Goal: Information Seeking & Learning: Learn about a topic

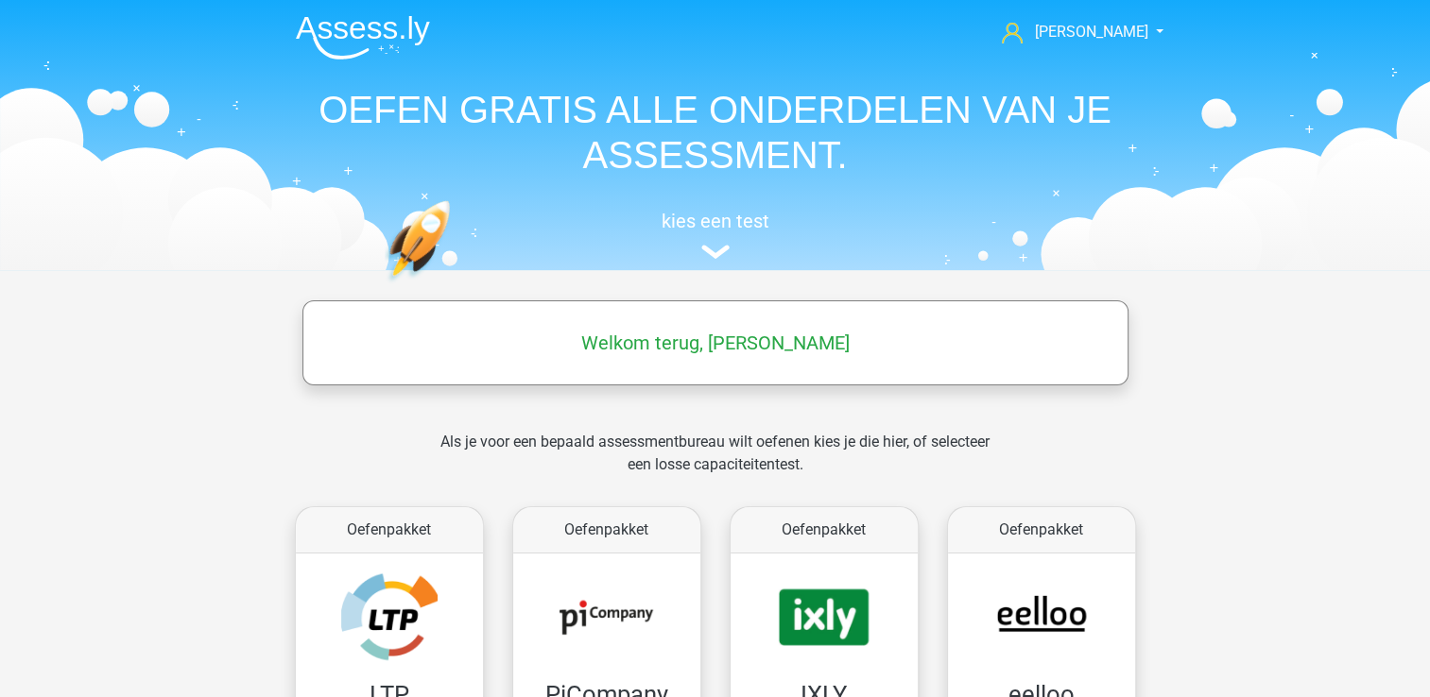
scroll to position [132, 0]
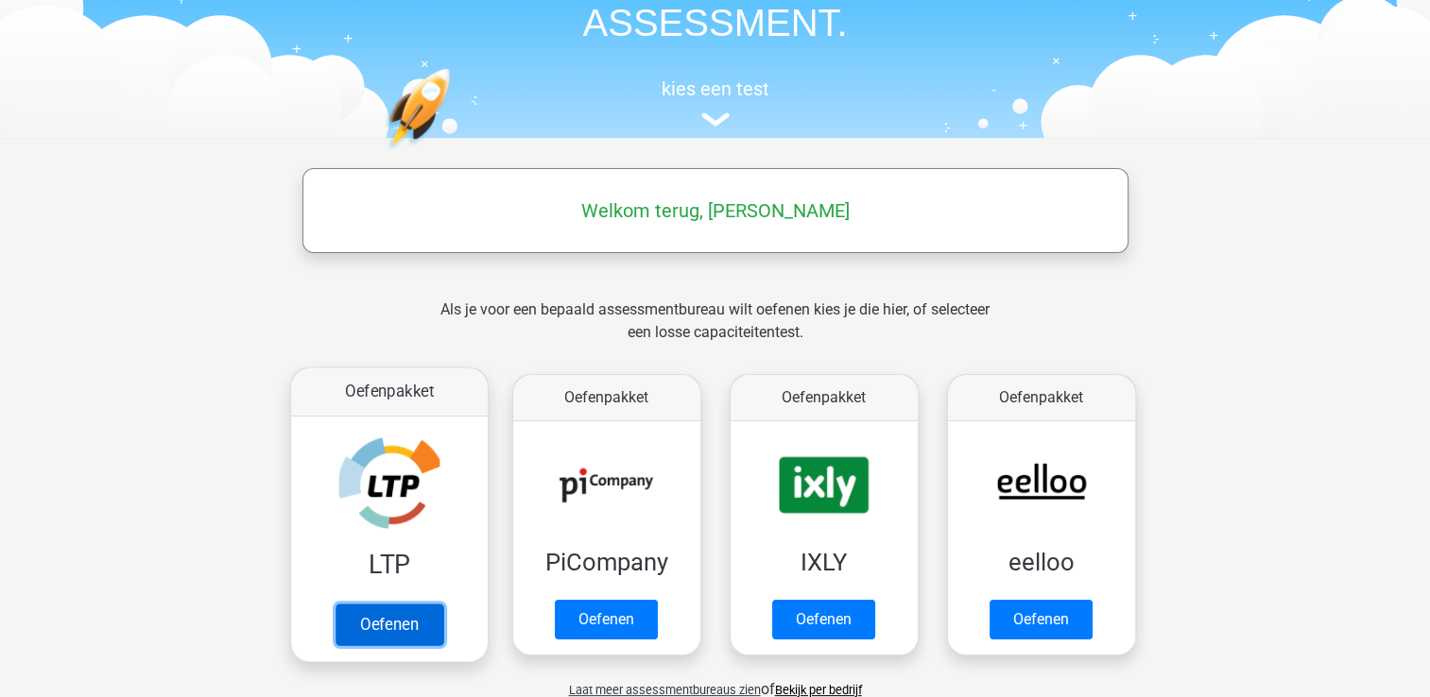
click at [385, 625] on link "Oefenen" at bounding box center [388, 625] width 108 height 42
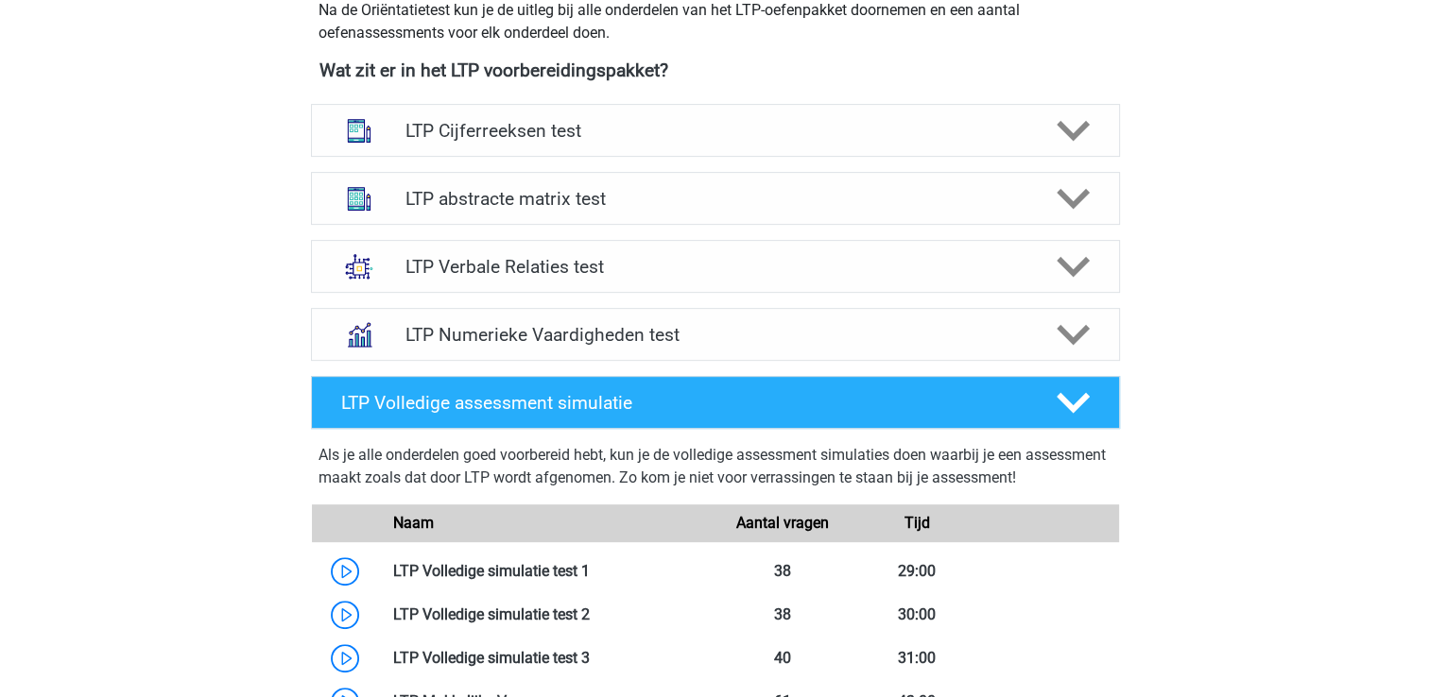
scroll to position [699, 0]
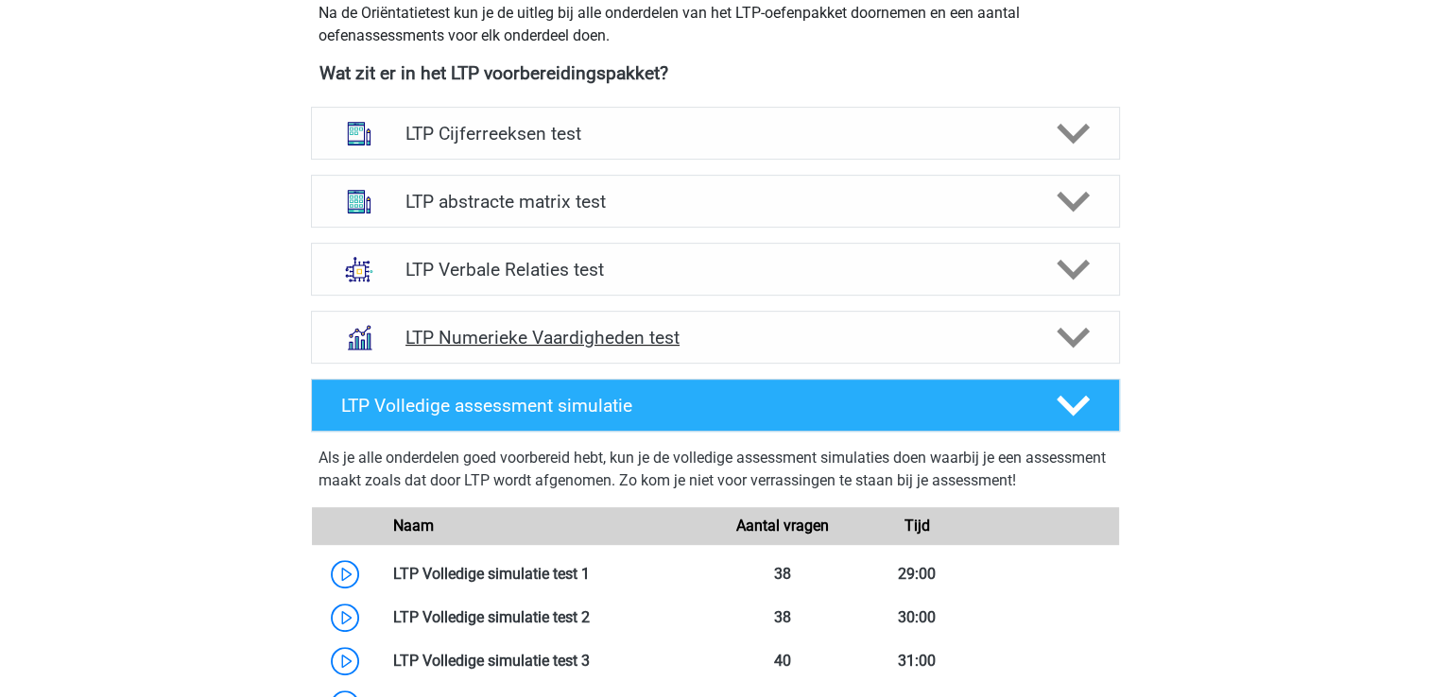
click at [544, 340] on h4 "LTP Numerieke Vaardigheden test" at bounding box center [714, 338] width 619 height 22
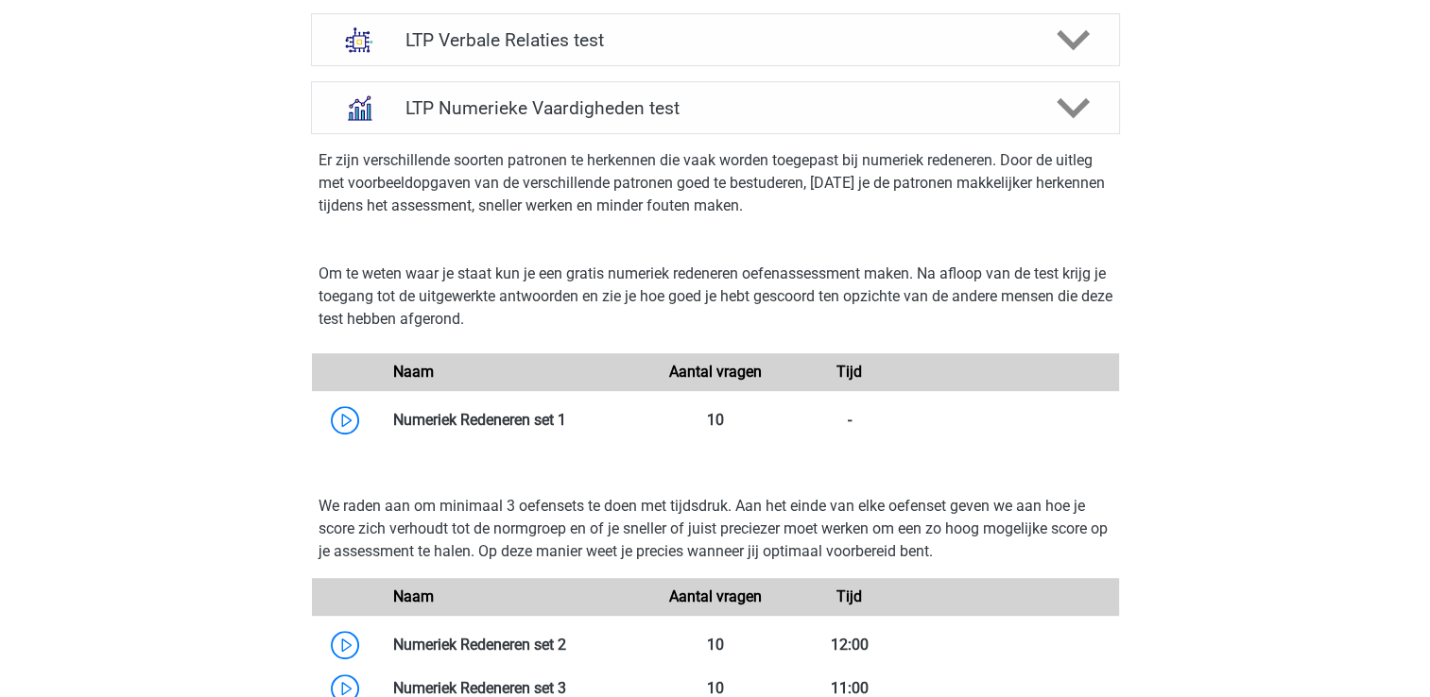
scroll to position [1066, 0]
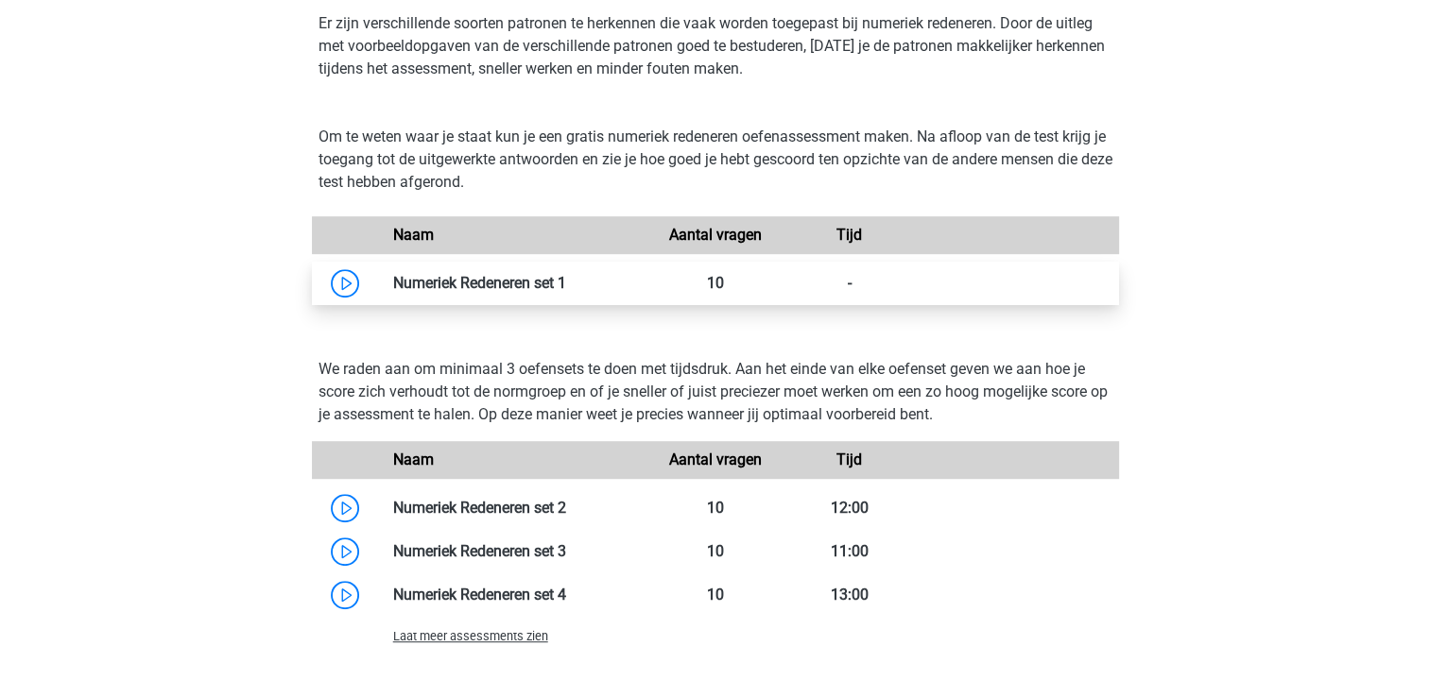
click at [566, 291] on link at bounding box center [566, 283] width 0 height 18
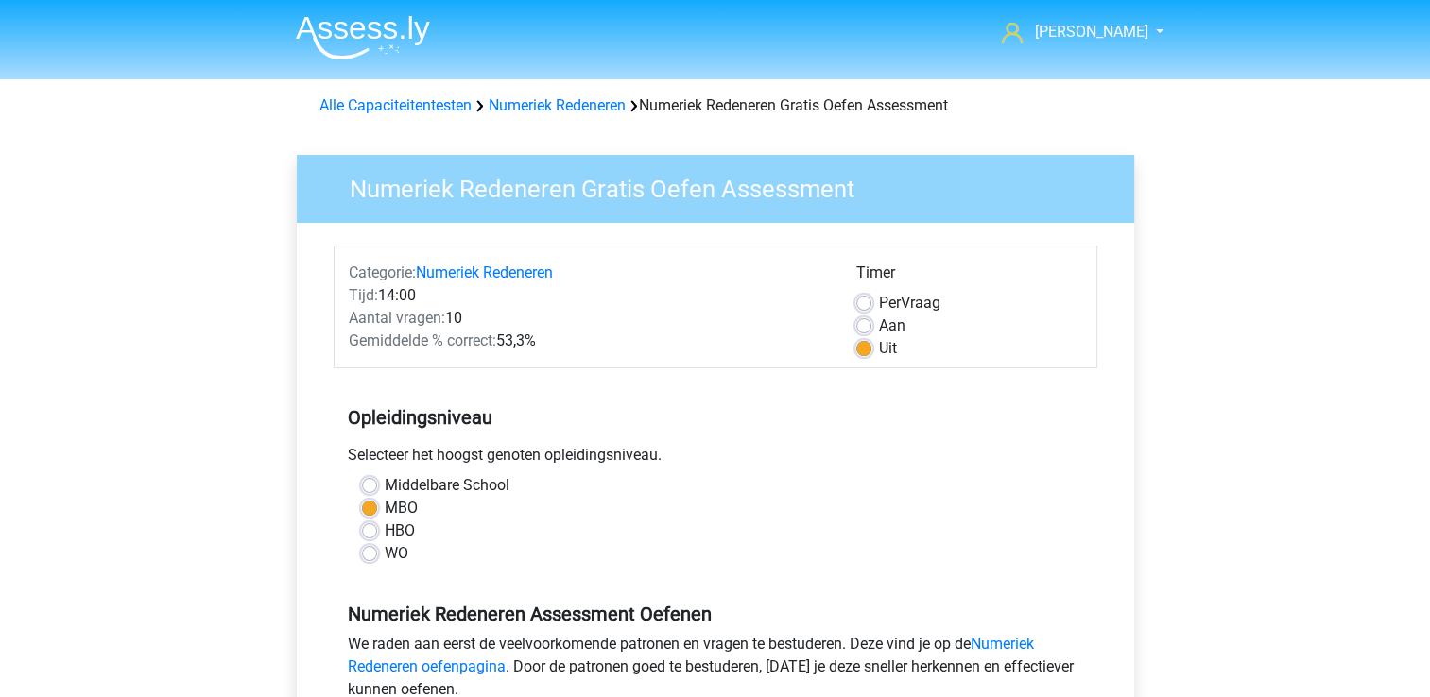
scroll to position [355, 0]
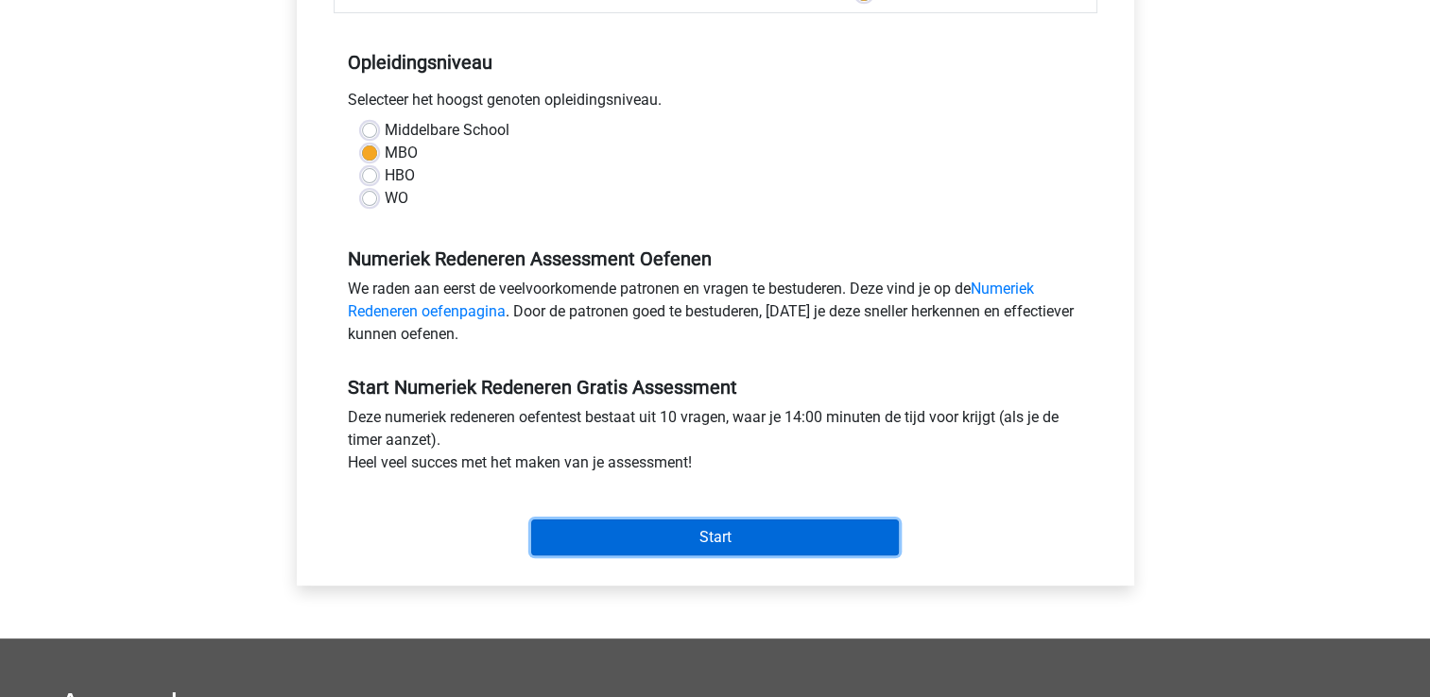
click at [654, 536] on input "Start" at bounding box center [715, 538] width 368 height 36
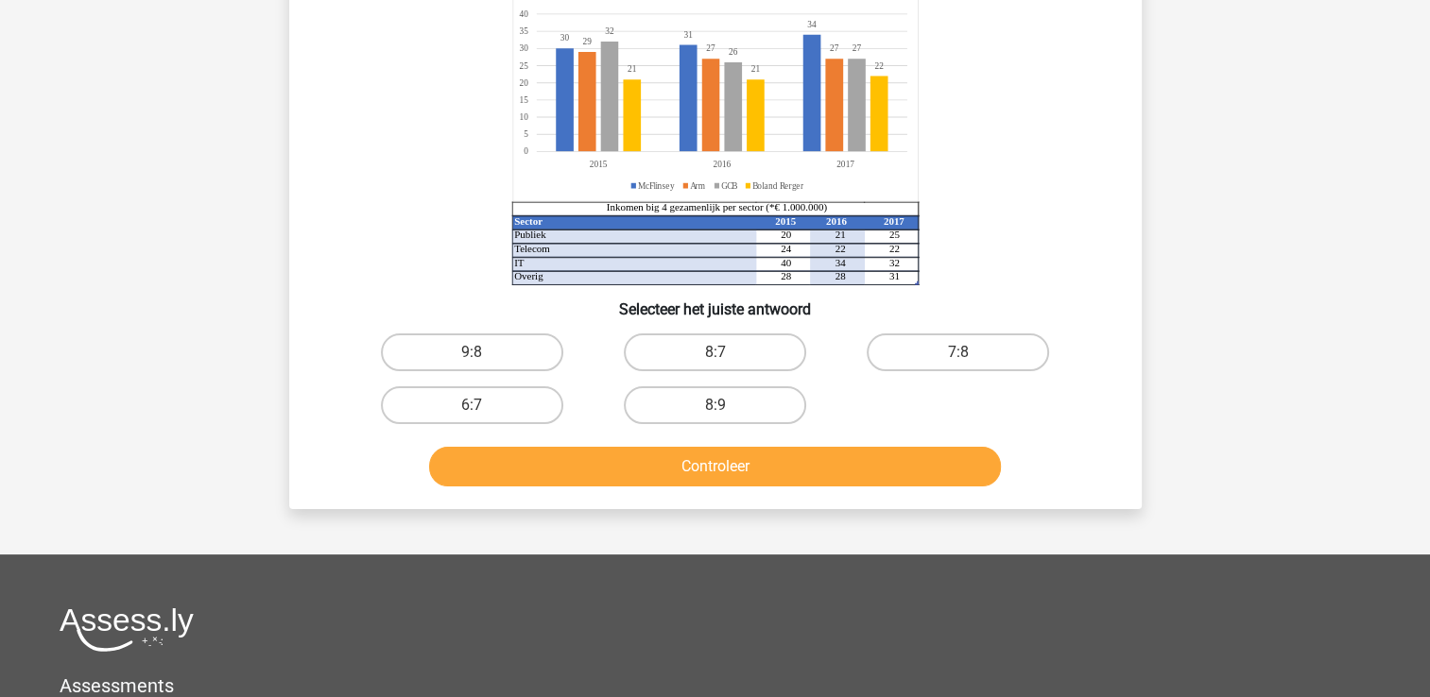
scroll to position [199, 0]
click at [763, 353] on label "8:7" at bounding box center [715, 353] width 182 height 38
click at [727, 353] on input "8:7" at bounding box center [720, 359] width 12 height 12
radio input "true"
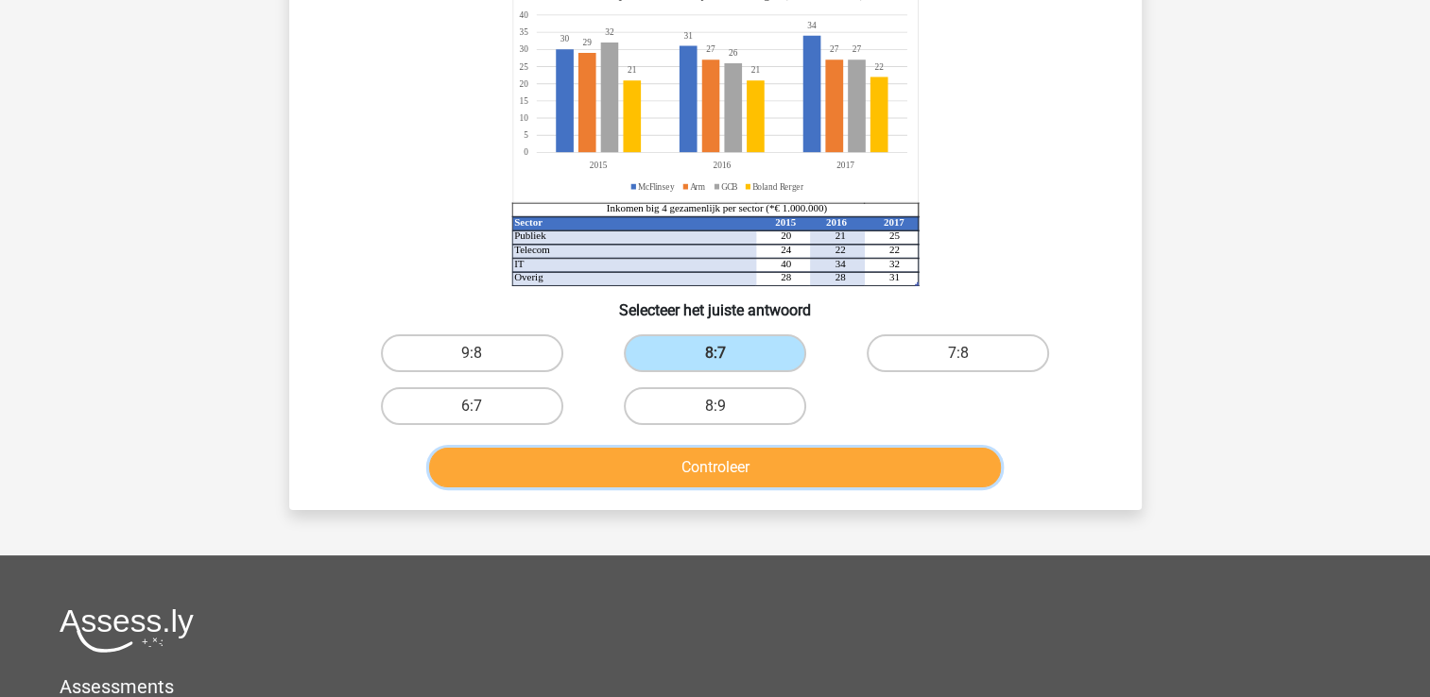
click at [741, 458] on button "Controleer" at bounding box center [715, 468] width 572 height 40
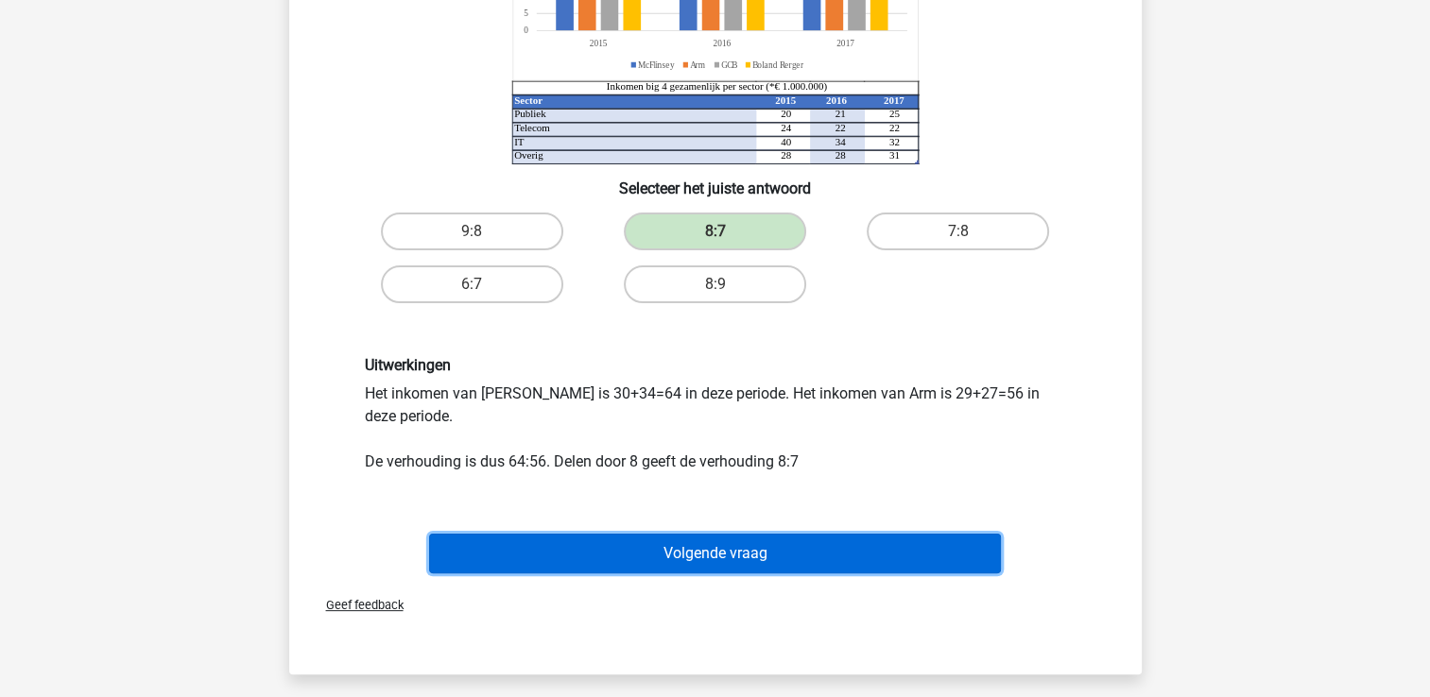
click at [869, 541] on button "Volgende vraag" at bounding box center [715, 554] width 572 height 40
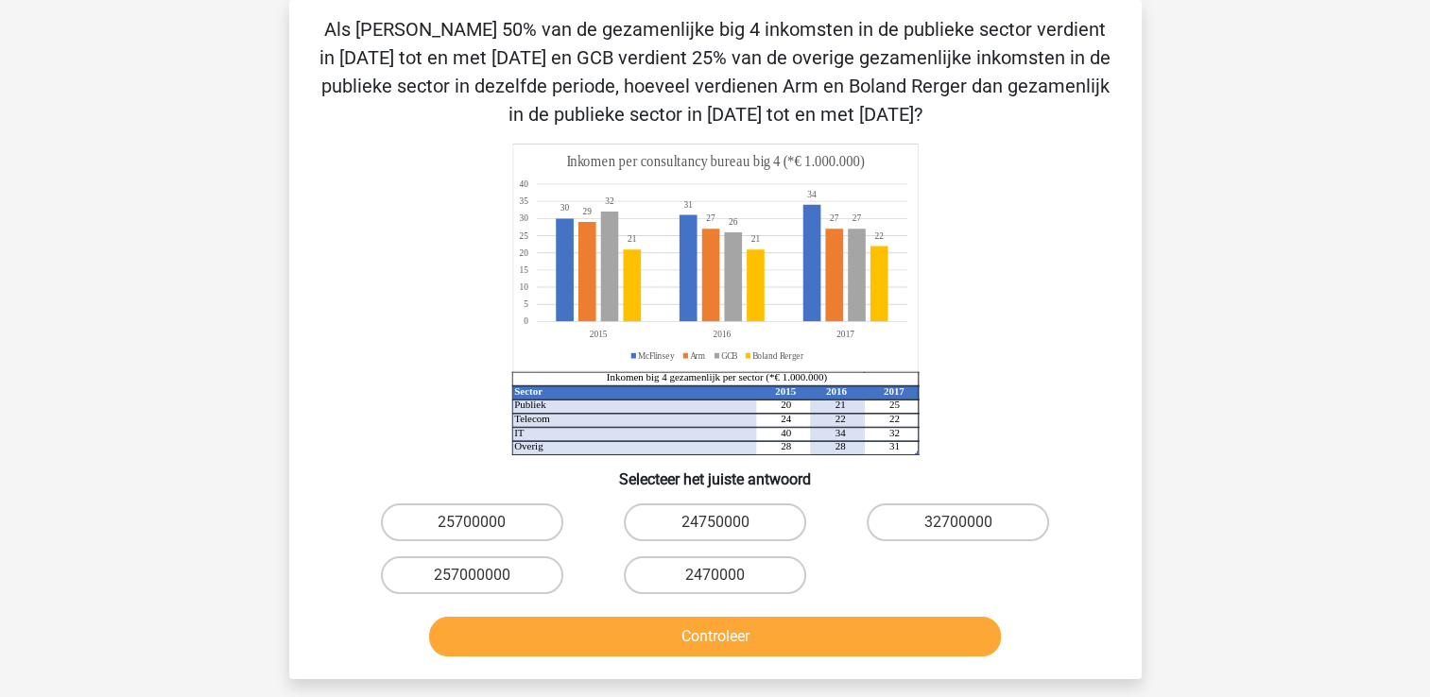
scroll to position [183, 0]
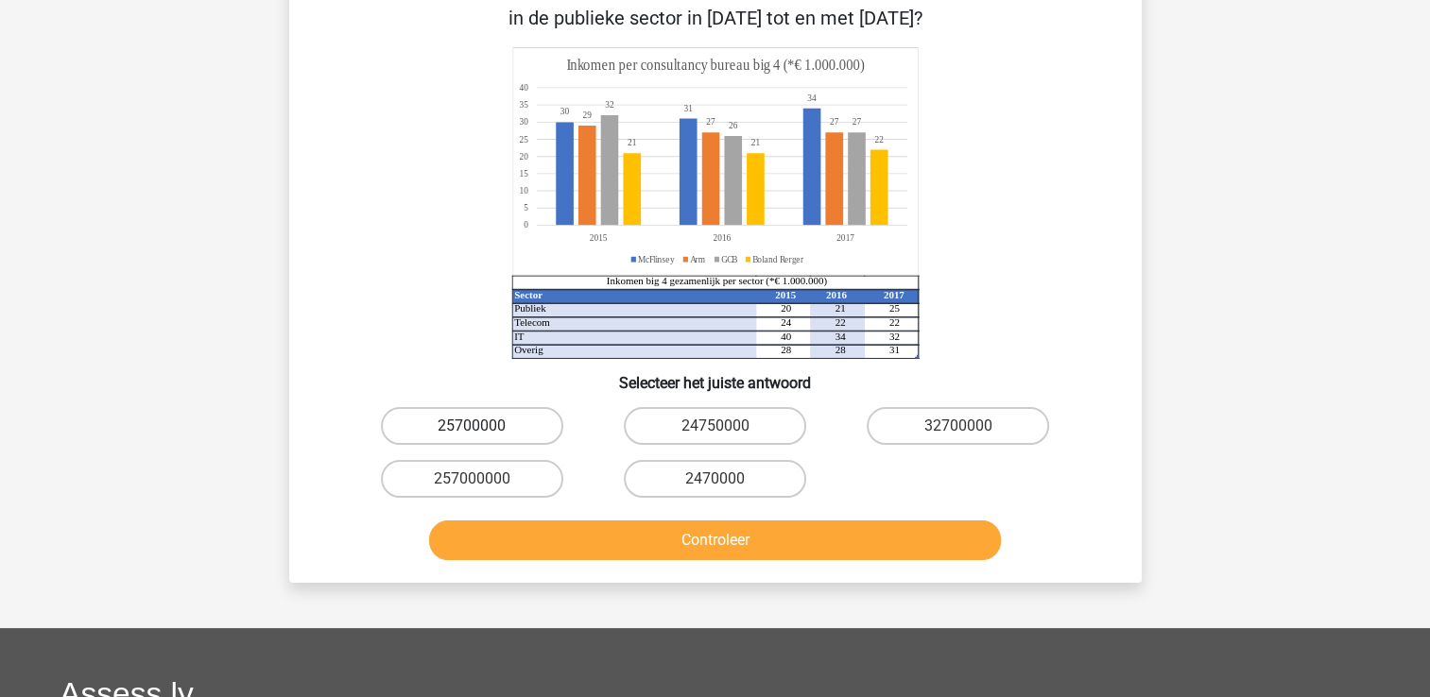
click at [474, 410] on label "25700000" at bounding box center [472, 426] width 182 height 38
click at [474, 426] on input "25700000" at bounding box center [477, 432] width 12 height 12
radio input "true"
click at [656, 422] on label "24750000" at bounding box center [715, 426] width 182 height 38
click at [714, 426] on input "24750000" at bounding box center [720, 432] width 12 height 12
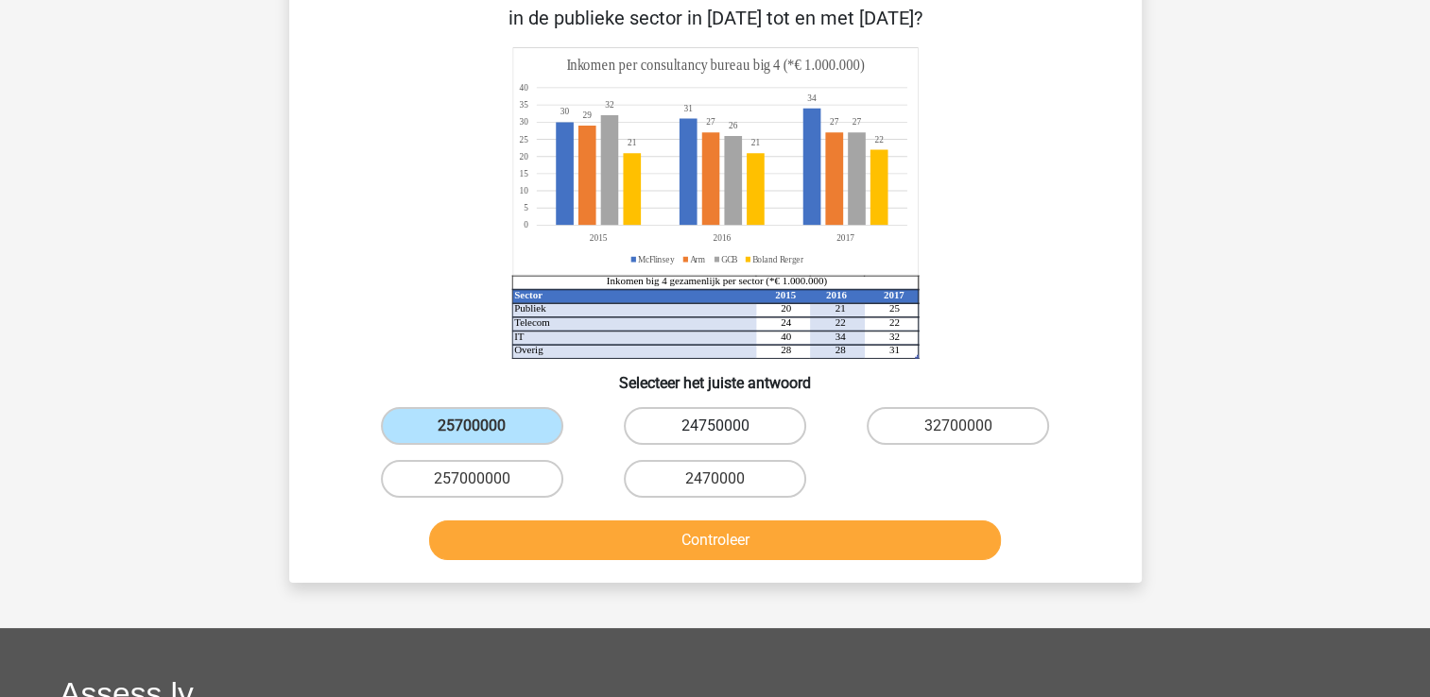
radio input "true"
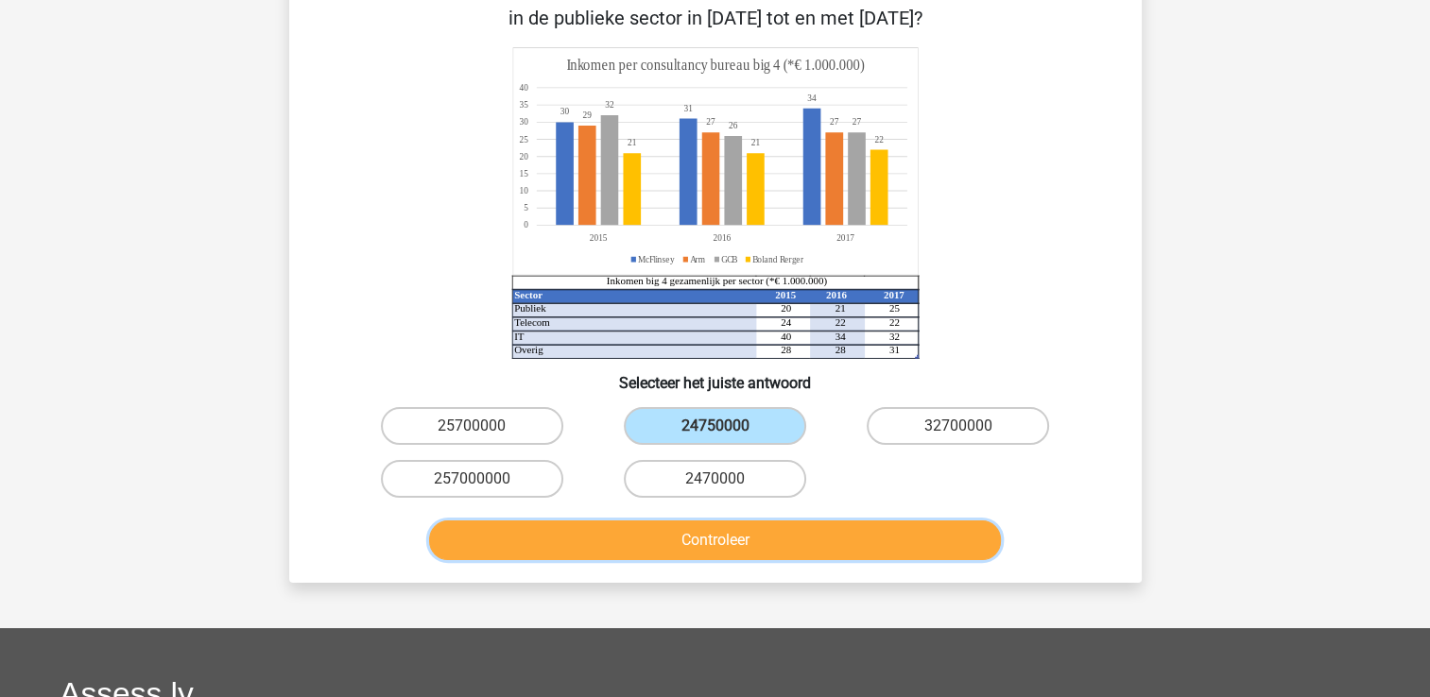
click at [616, 528] on button "Controleer" at bounding box center [715, 541] width 572 height 40
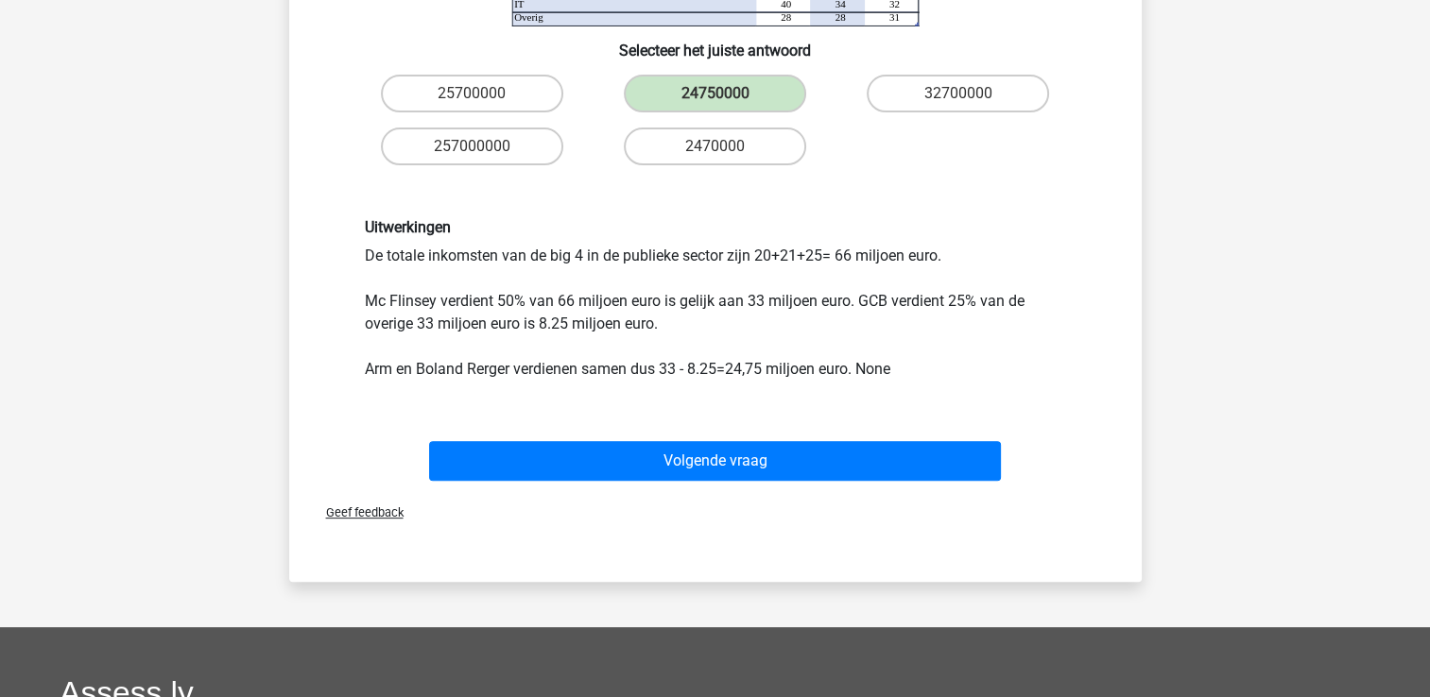
scroll to position [520, 0]
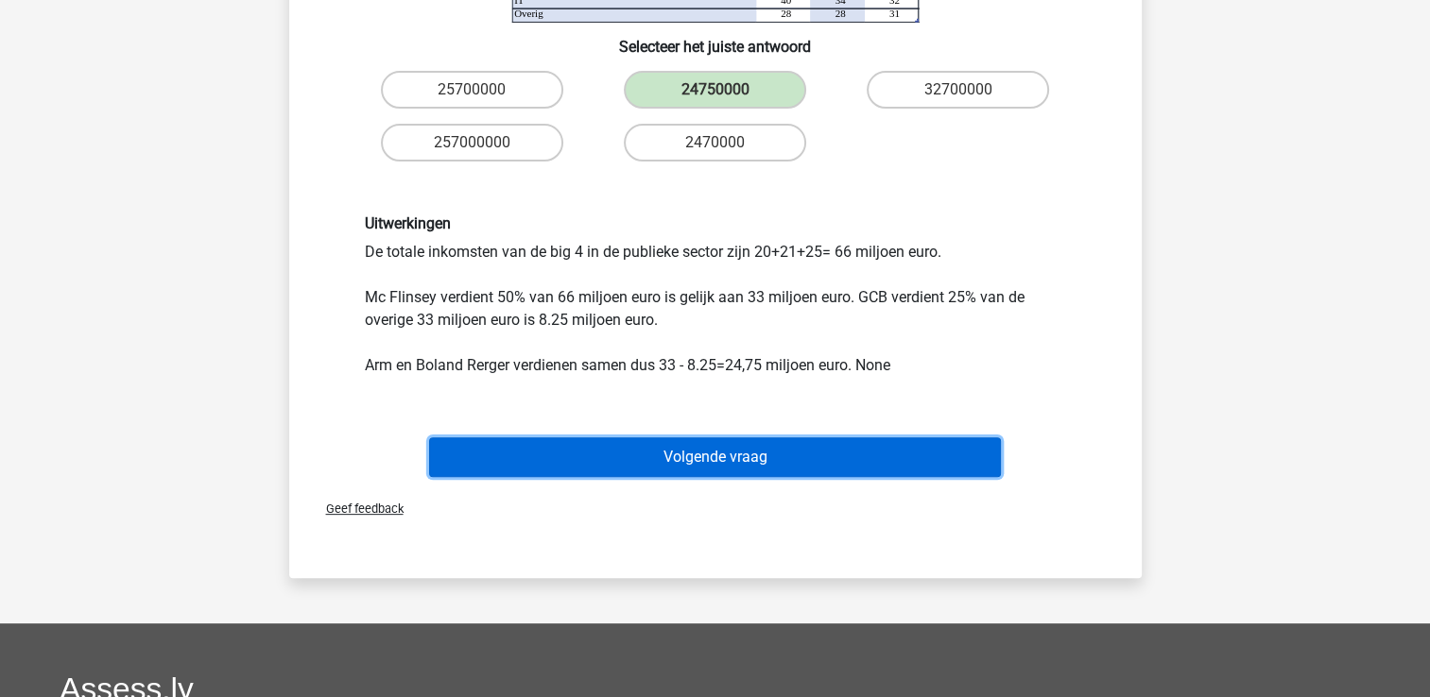
click at [815, 456] on button "Volgende vraag" at bounding box center [715, 457] width 572 height 40
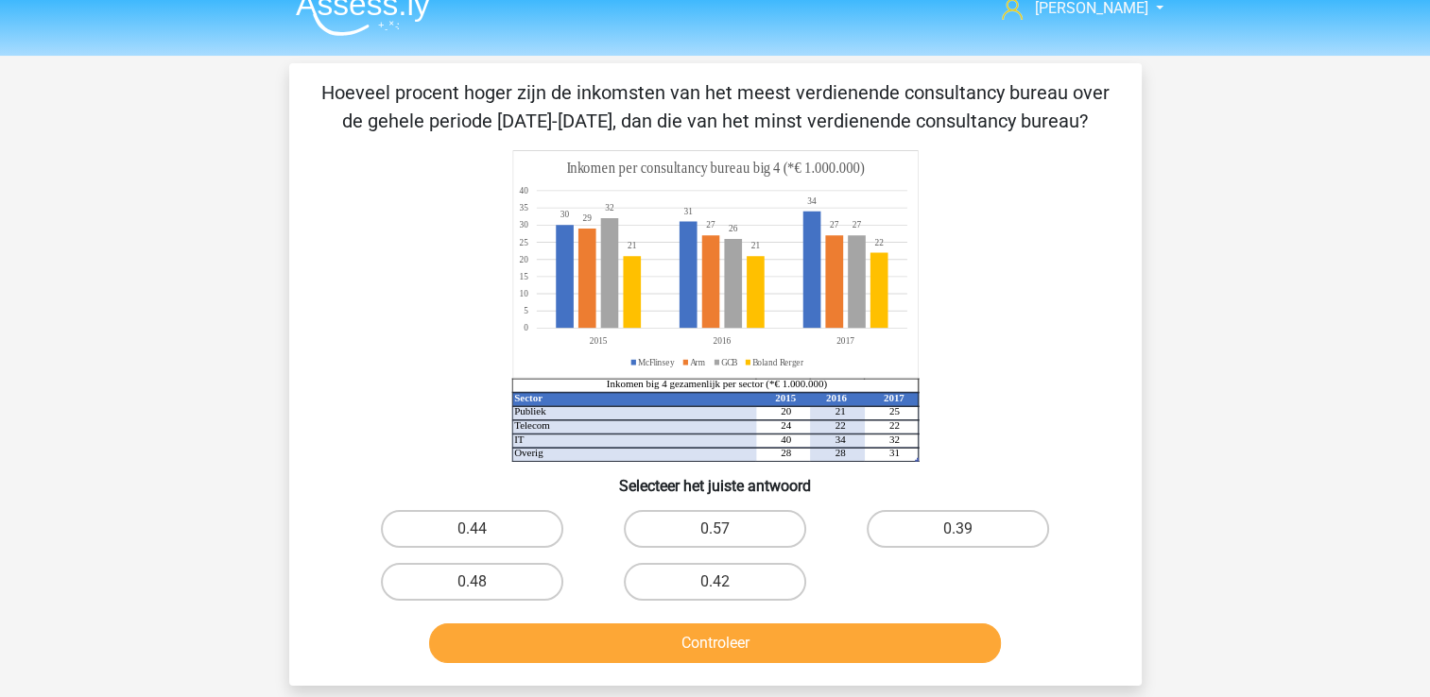
scroll to position [11, 0]
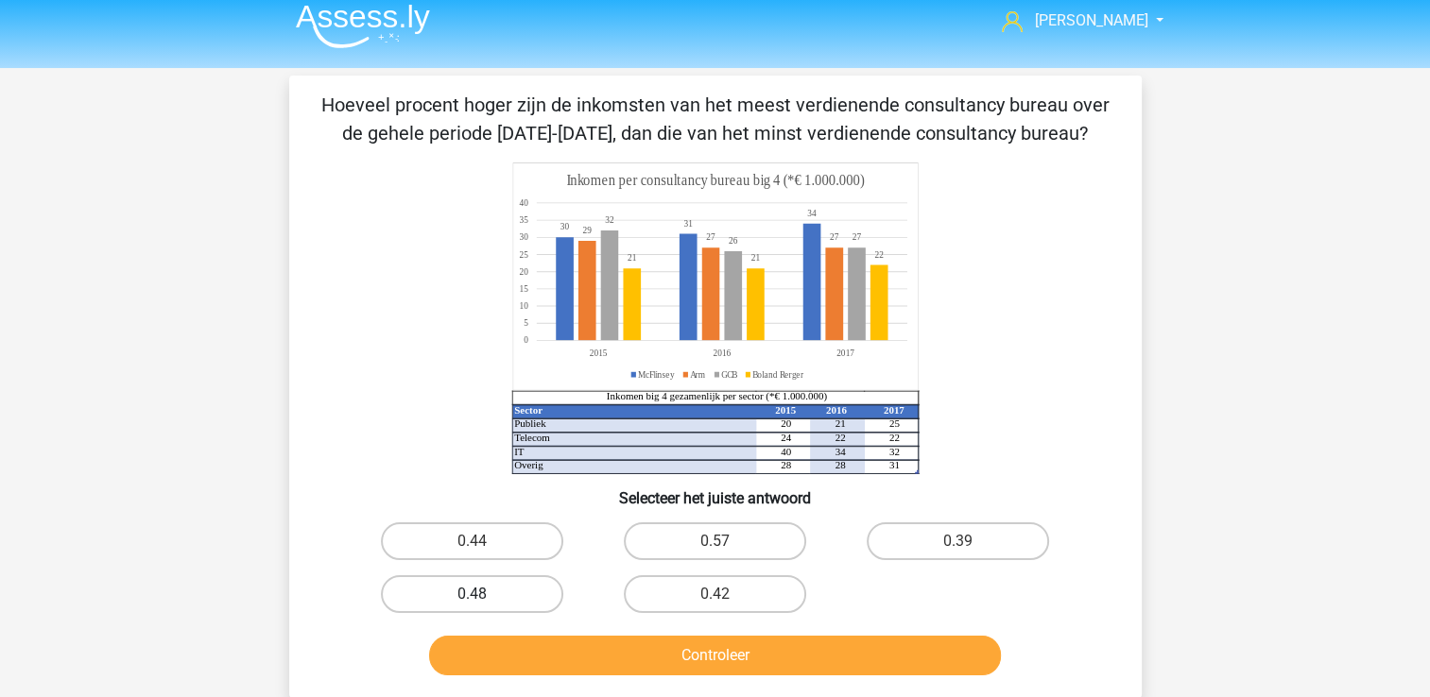
click at [491, 610] on label "0.48" at bounding box center [472, 594] width 182 height 38
click at [484, 607] on input "0.48" at bounding box center [477, 600] width 12 height 12
radio input "true"
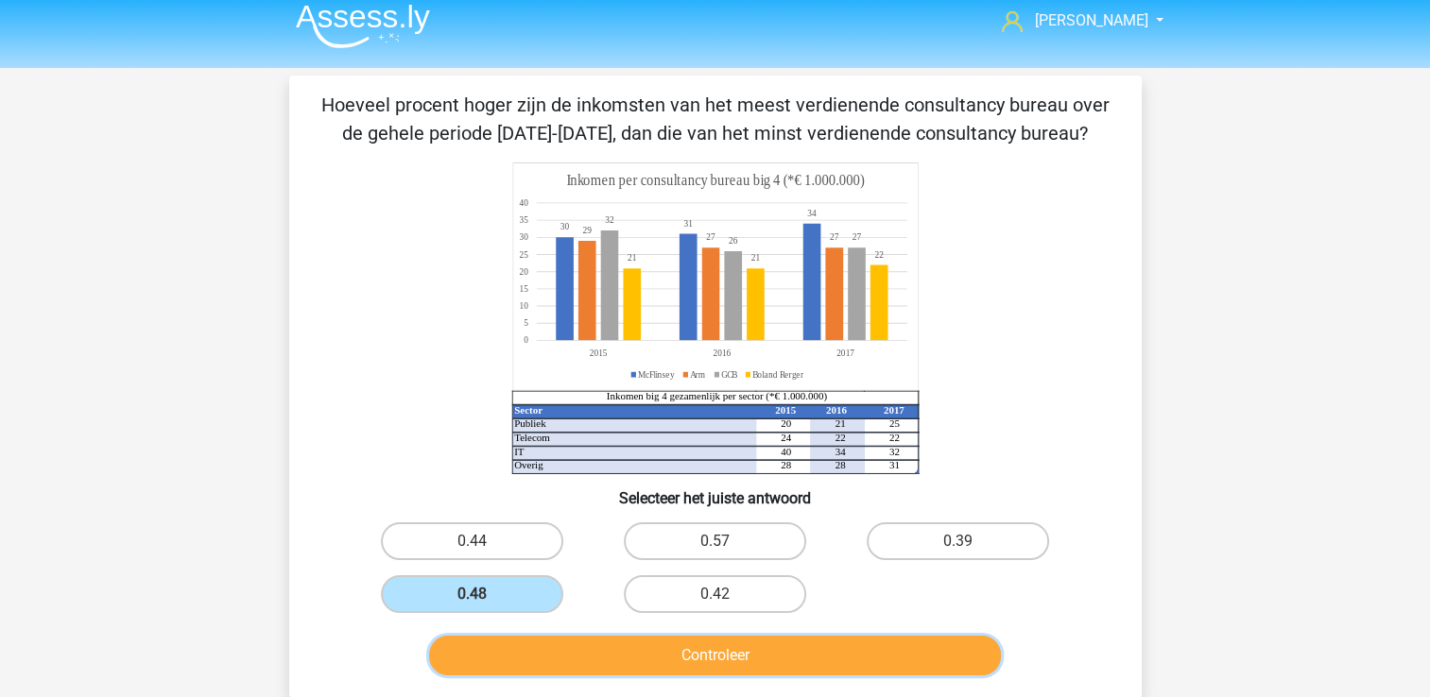
click at [577, 650] on button "Controleer" at bounding box center [715, 656] width 572 height 40
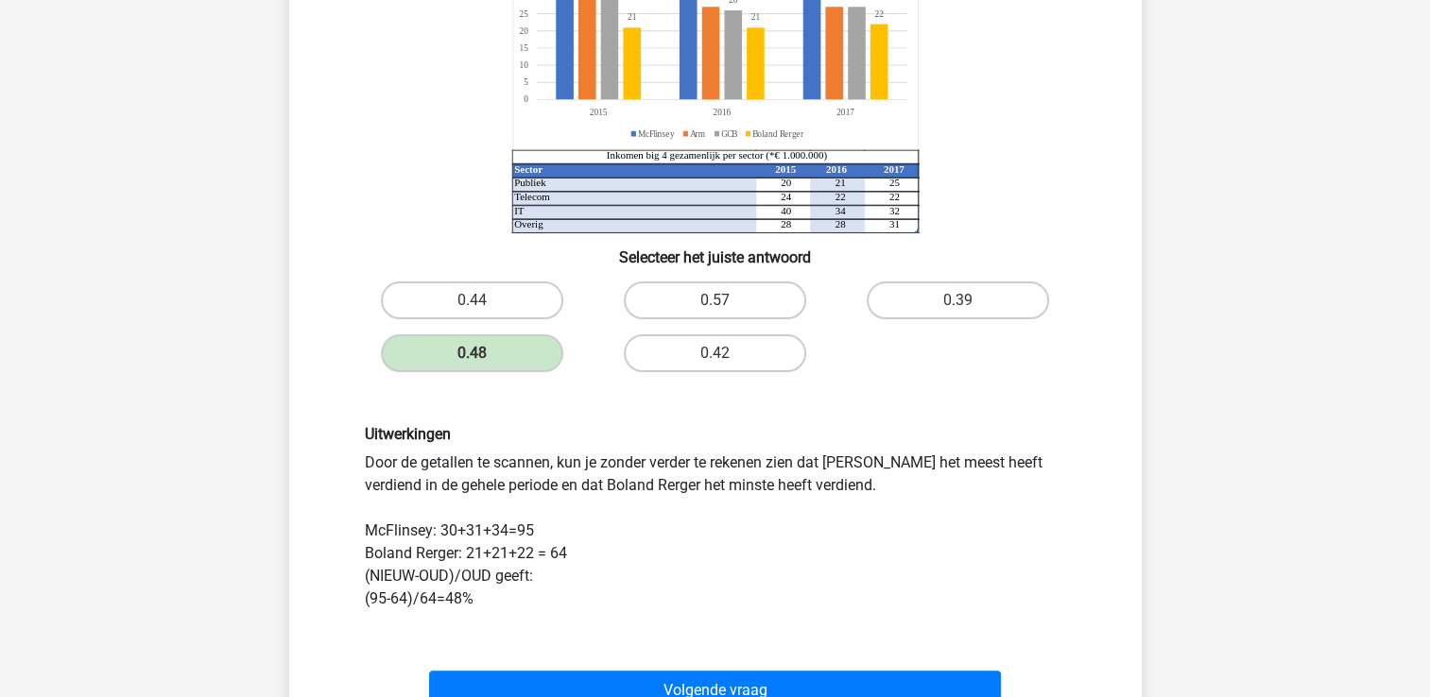
scroll to position [322, 0]
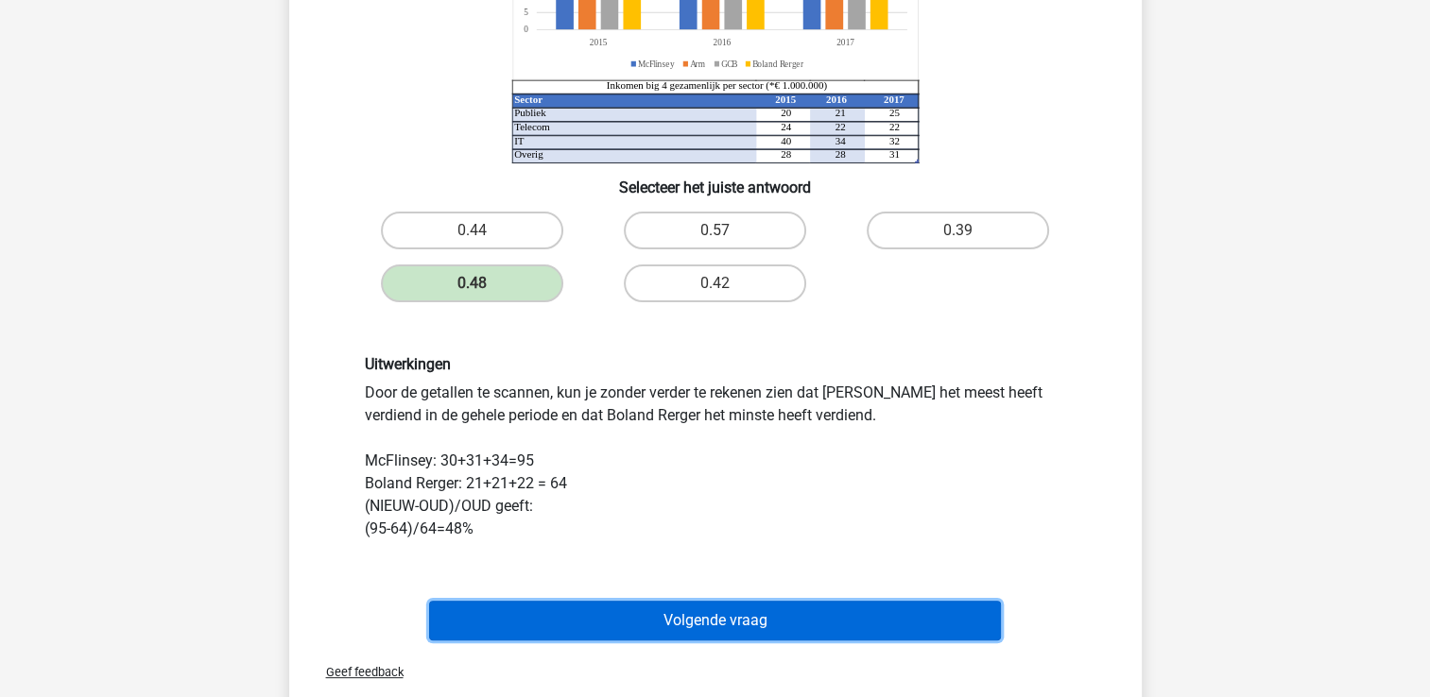
click at [658, 601] on button "Volgende vraag" at bounding box center [715, 621] width 572 height 40
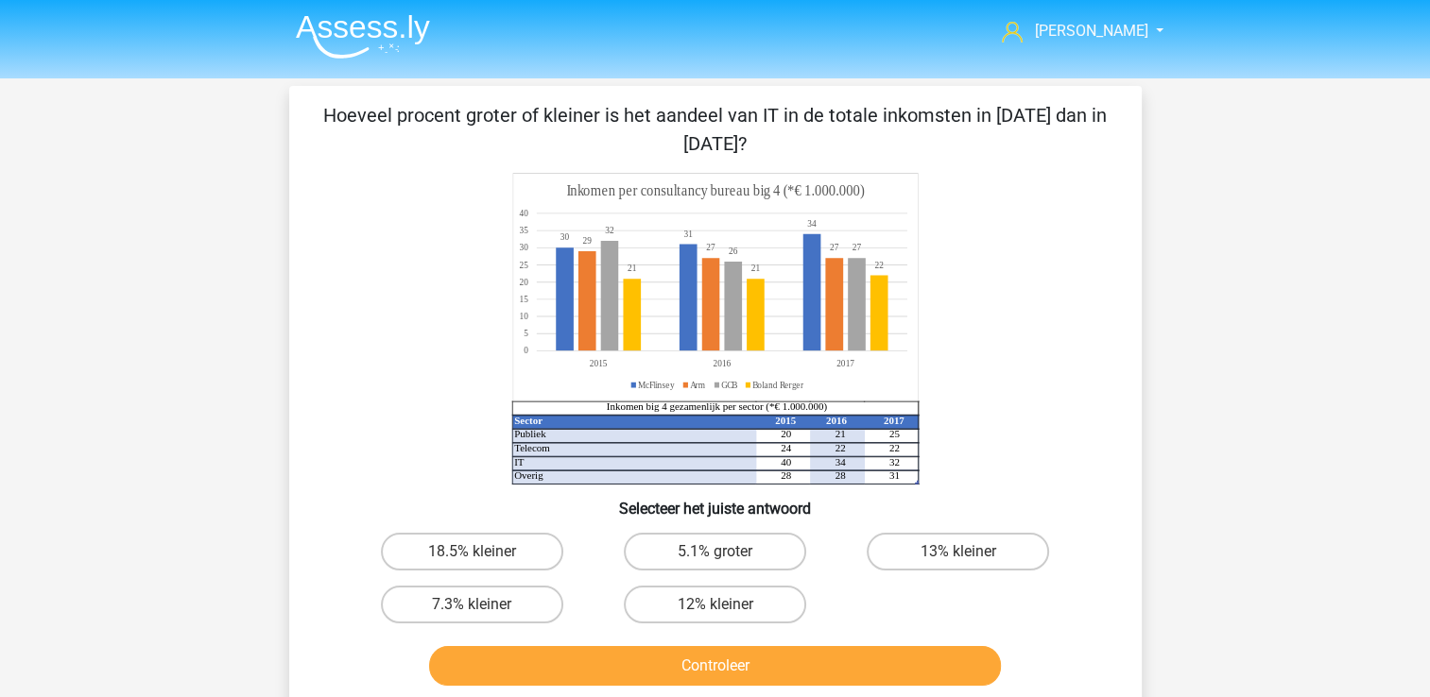
scroll to position [0, 0]
click at [488, 617] on label "7.3% kleiner" at bounding box center [472, 606] width 182 height 38
click at [484, 617] on input "7.3% kleiner" at bounding box center [477, 612] width 12 height 12
radio input "true"
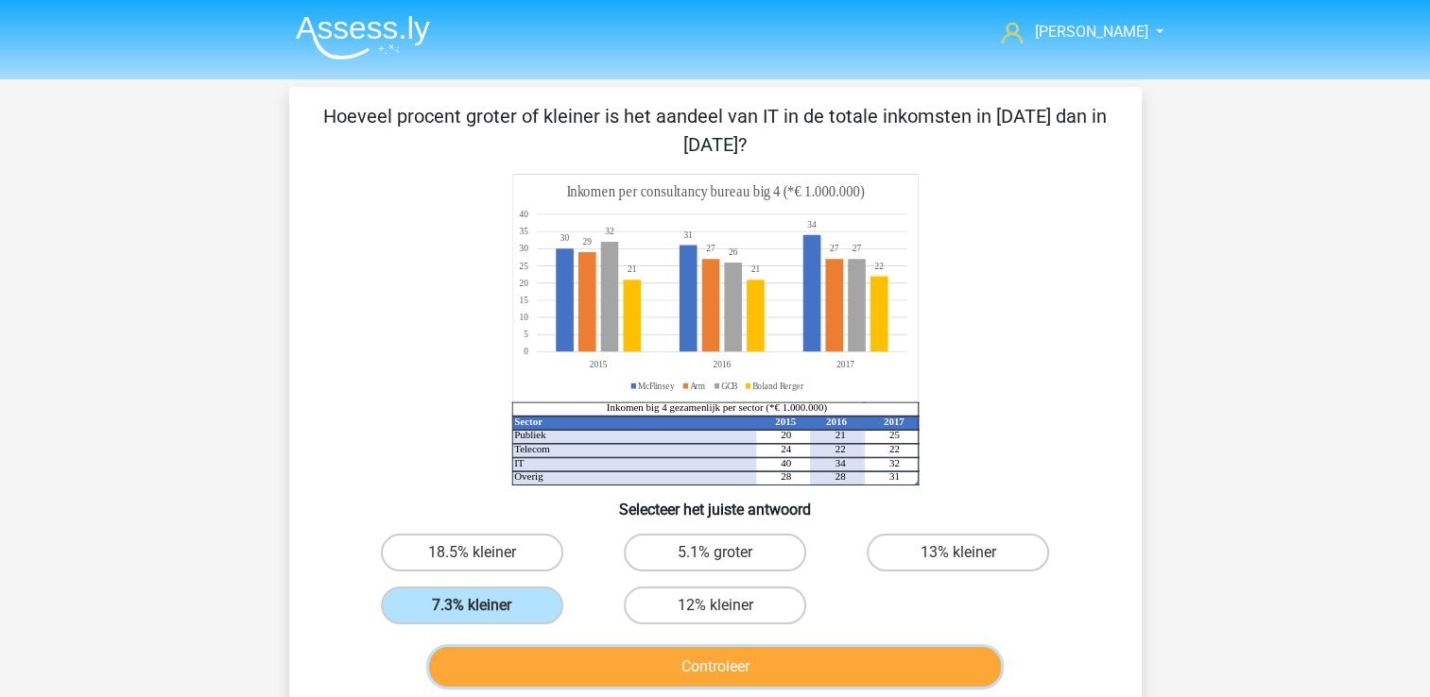
click at [537, 671] on button "Controleer" at bounding box center [715, 667] width 572 height 40
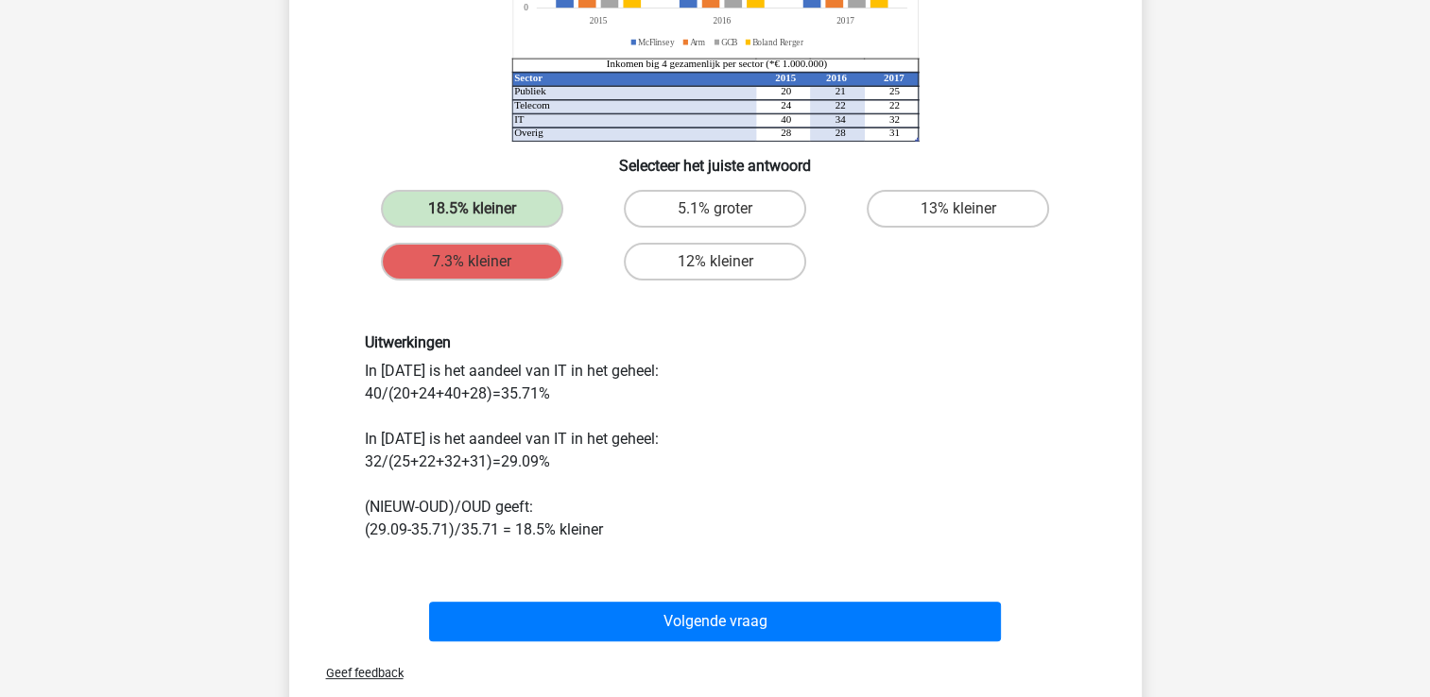
scroll to position [344, 0]
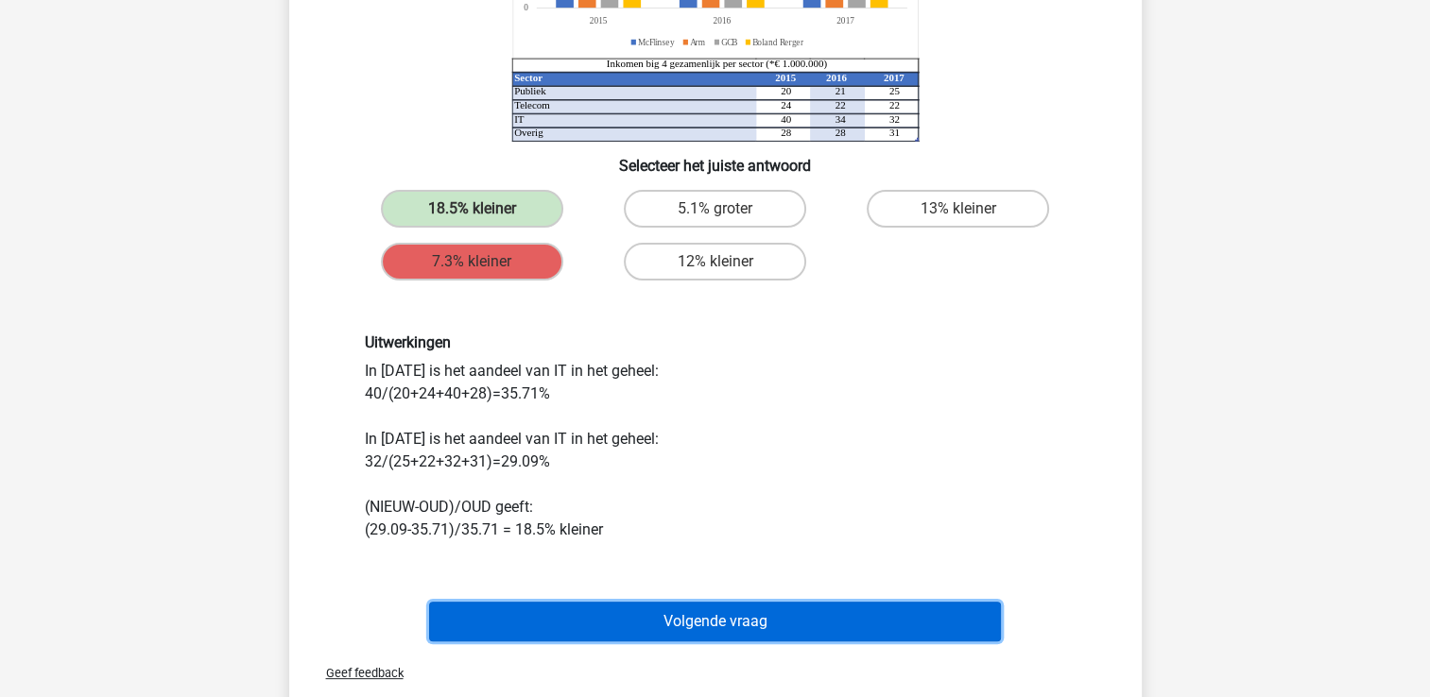
click at [773, 615] on button "Volgende vraag" at bounding box center [715, 622] width 572 height 40
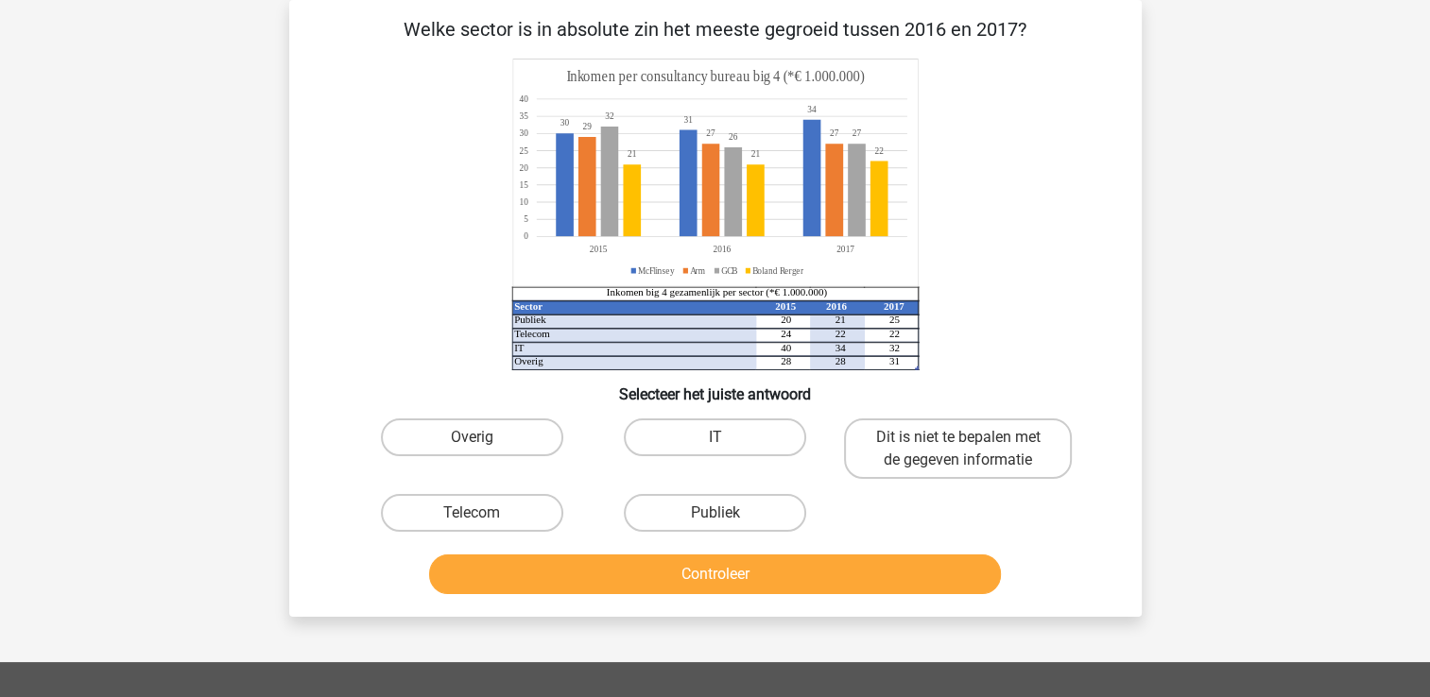
scroll to position [0, 0]
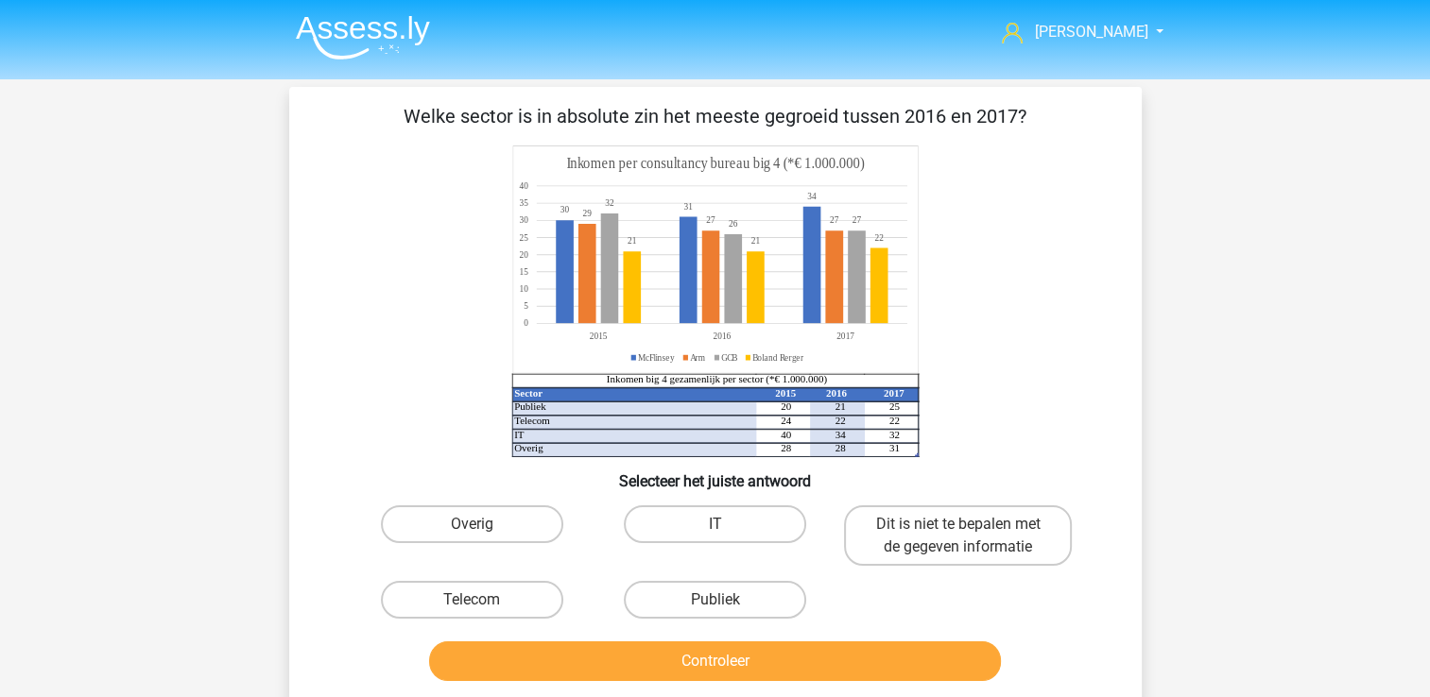
drag, startPoint x: 639, startPoint y: 118, endPoint x: 952, endPoint y: 115, distance: 313.7
click at [952, 115] on p "Welke sector is in absolute zin het meeste gegroeid tussen 2016 en 2017?" at bounding box center [715, 116] width 792 height 28
click at [934, 455] on icon "Sector 2015 2016 2017 Publiek 20 21 25 Telecom 24 22 22 IT 40 34 32 Overig 28 2…" at bounding box center [715, 302] width 762 height 312
drag, startPoint x: 549, startPoint y: 119, endPoint x: 711, endPoint y: 93, distance: 164.7
click at [711, 93] on div "Welke sector is in absolute zin het meeste gegroeid tussen 2016 en 2017? Sector…" at bounding box center [715, 395] width 852 height 617
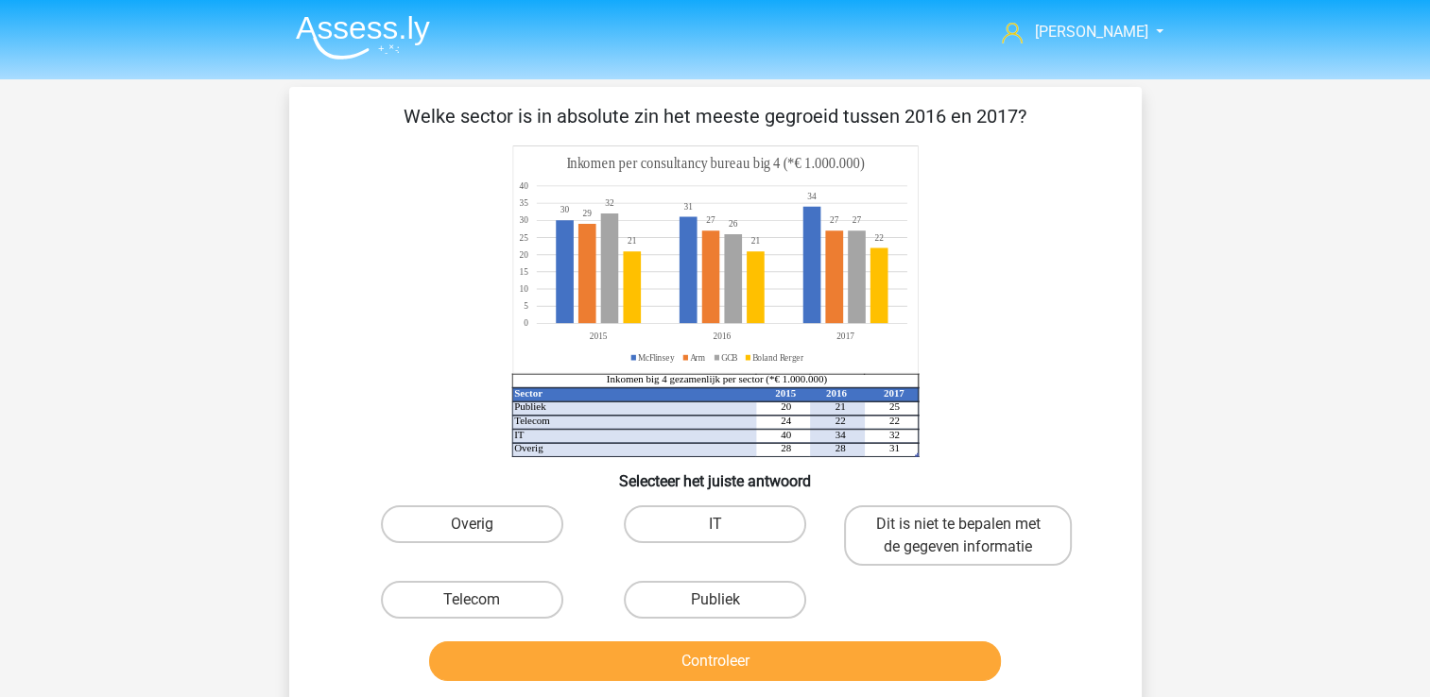
drag, startPoint x: 711, startPoint y: 93, endPoint x: 862, endPoint y: 135, distance: 156.1
click at [862, 135] on div "Welke sector is in absolute zin het meeste gegroeid tussen 2016 en 2017? Sector…" at bounding box center [715, 395] width 837 height 587
click at [762, 591] on label "Publiek" at bounding box center [715, 600] width 182 height 38
click at [727, 600] on input "Publiek" at bounding box center [720, 606] width 12 height 12
radio input "true"
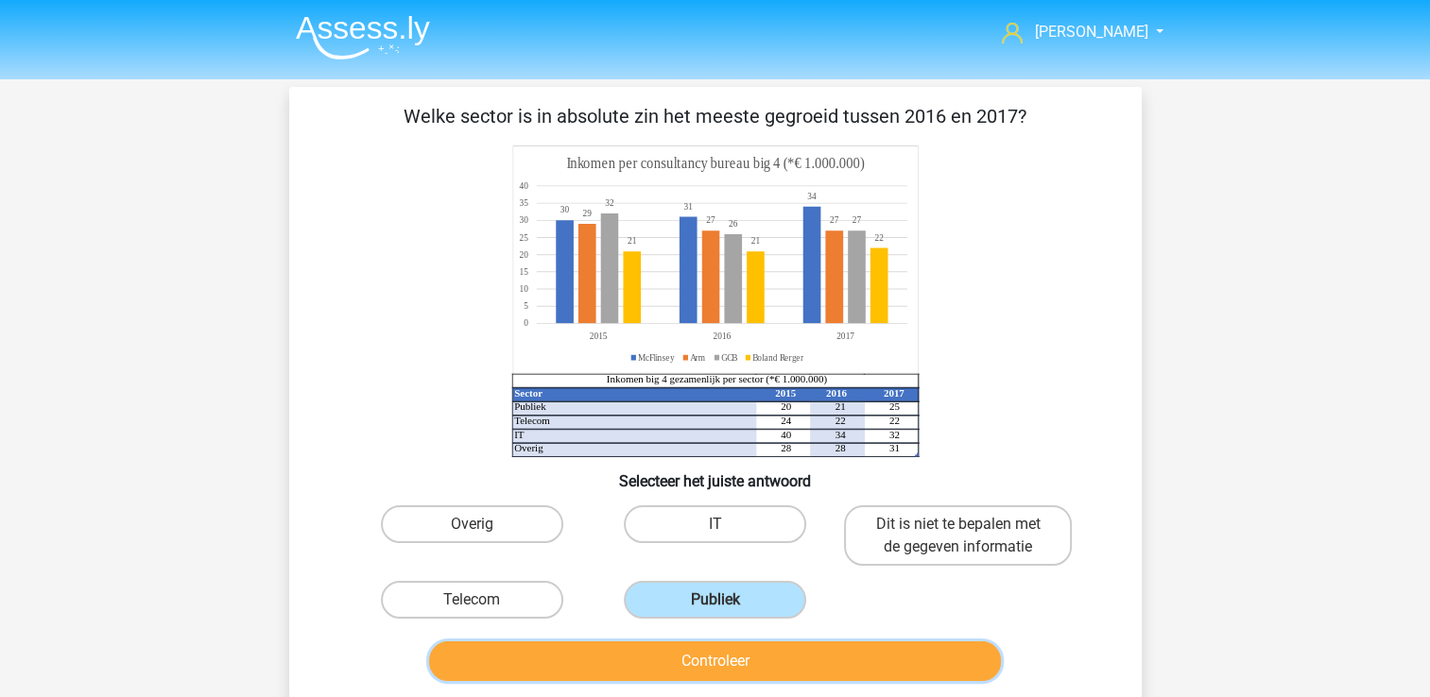
click at [728, 648] on button "Controleer" at bounding box center [715, 662] width 572 height 40
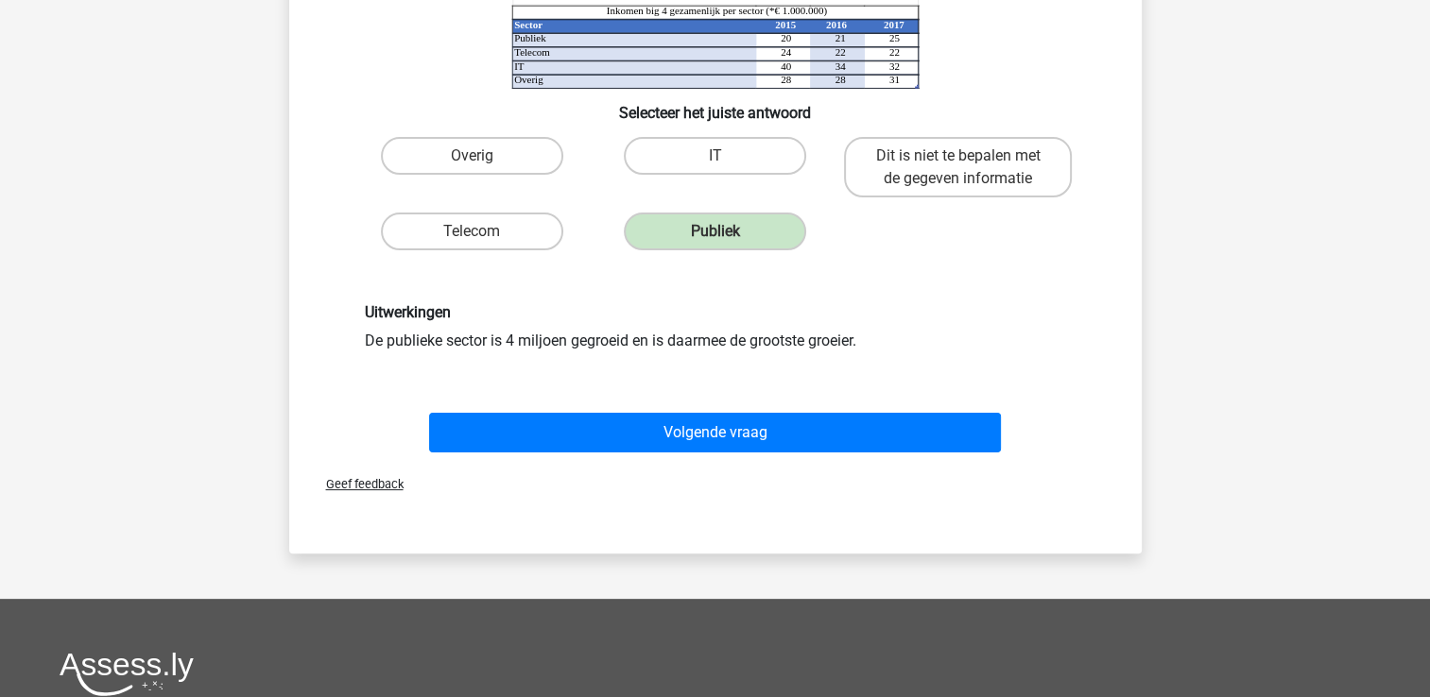
scroll to position [367, 0]
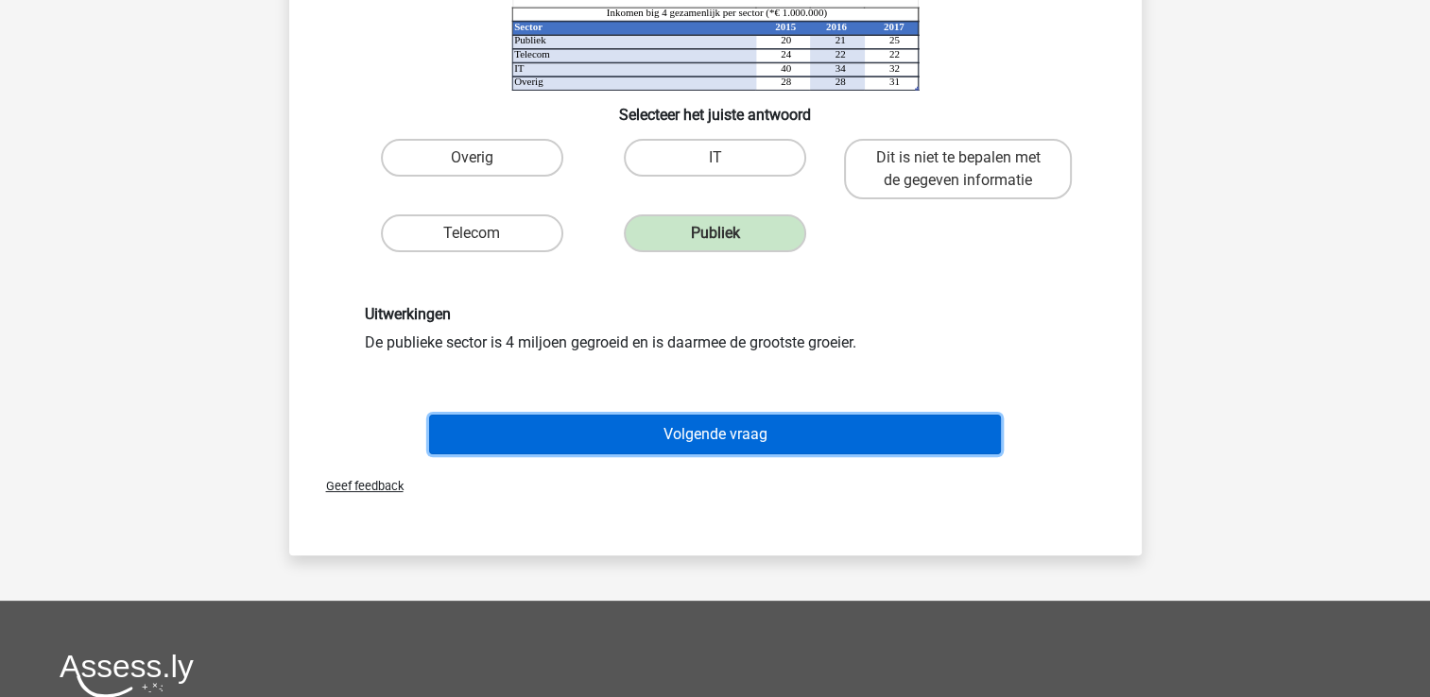
click at [690, 434] on button "Volgende vraag" at bounding box center [715, 435] width 572 height 40
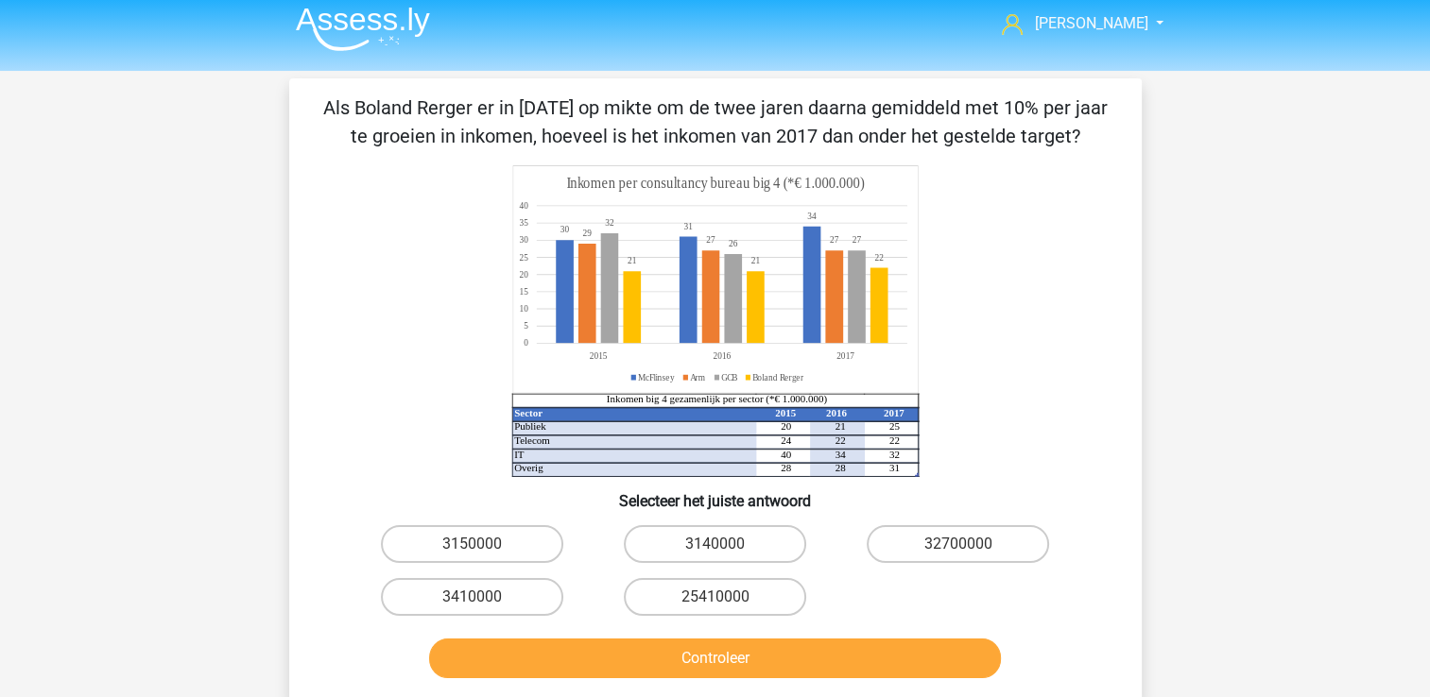
scroll to position [8, 0]
click at [694, 588] on label "25410000" at bounding box center [715, 598] width 182 height 38
click at [714, 598] on input "25410000" at bounding box center [720, 604] width 12 height 12
radio input "true"
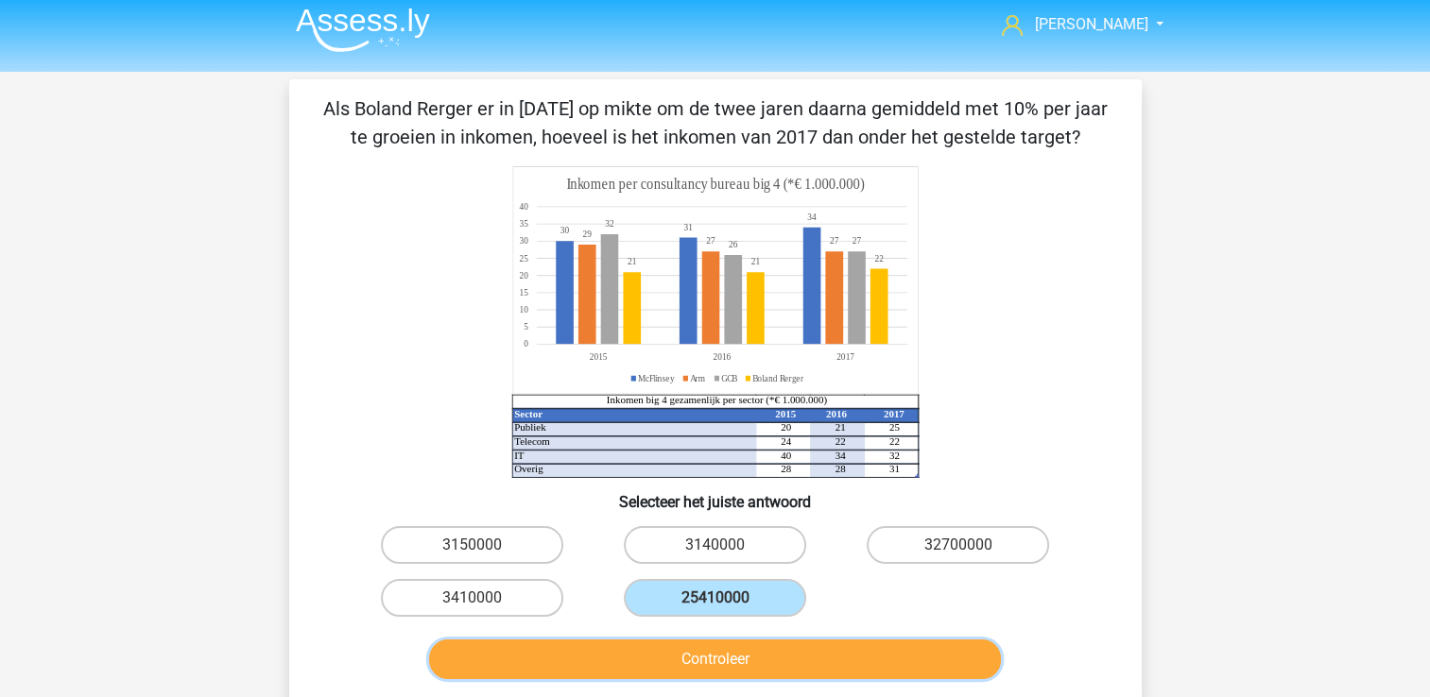
click at [745, 653] on button "Controleer" at bounding box center [715, 660] width 572 height 40
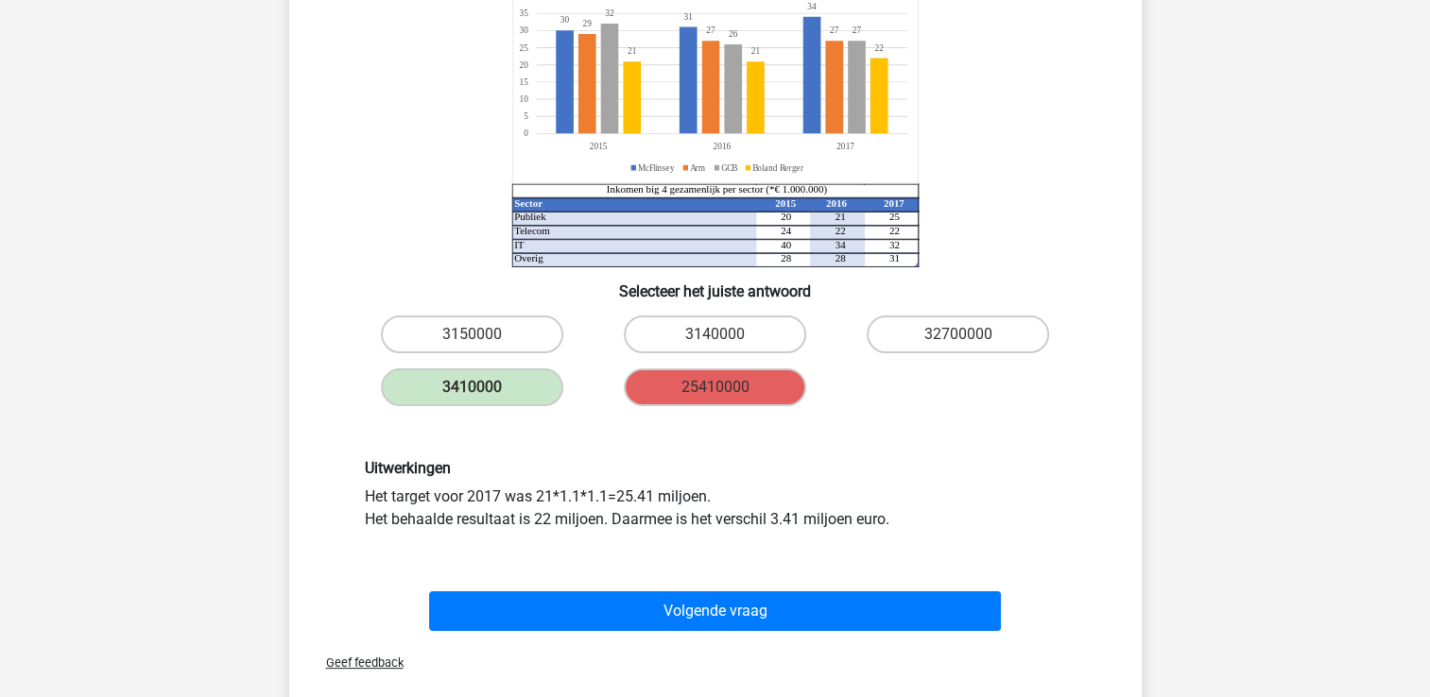
scroll to position [219, 0]
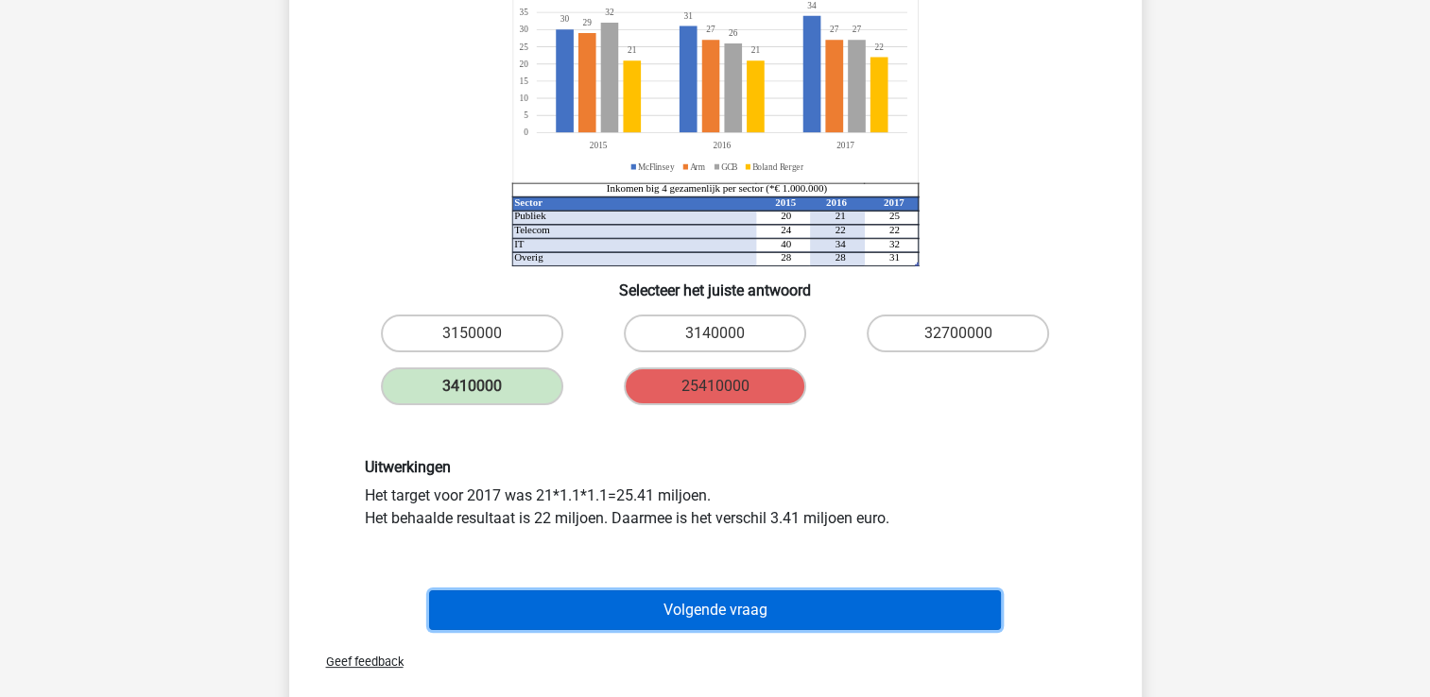
click at [873, 607] on button "Volgende vraag" at bounding box center [715, 611] width 572 height 40
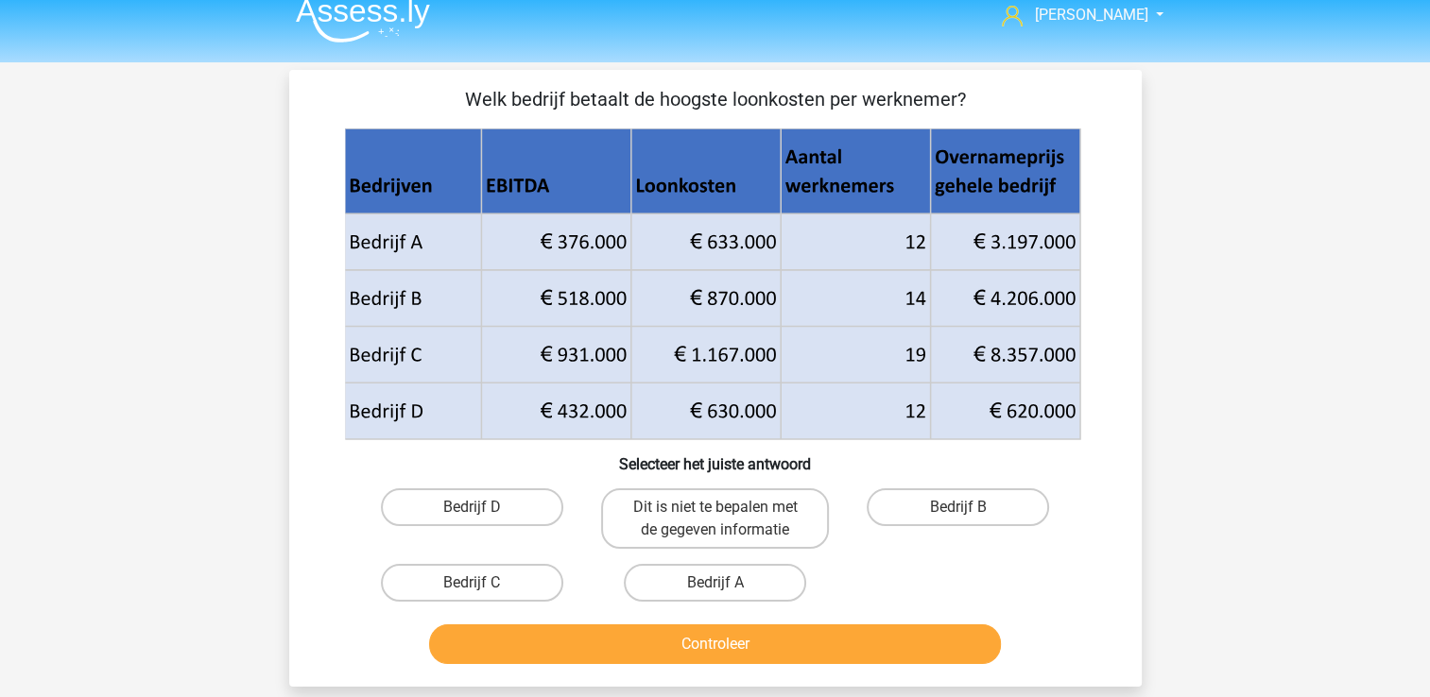
scroll to position [18, 0]
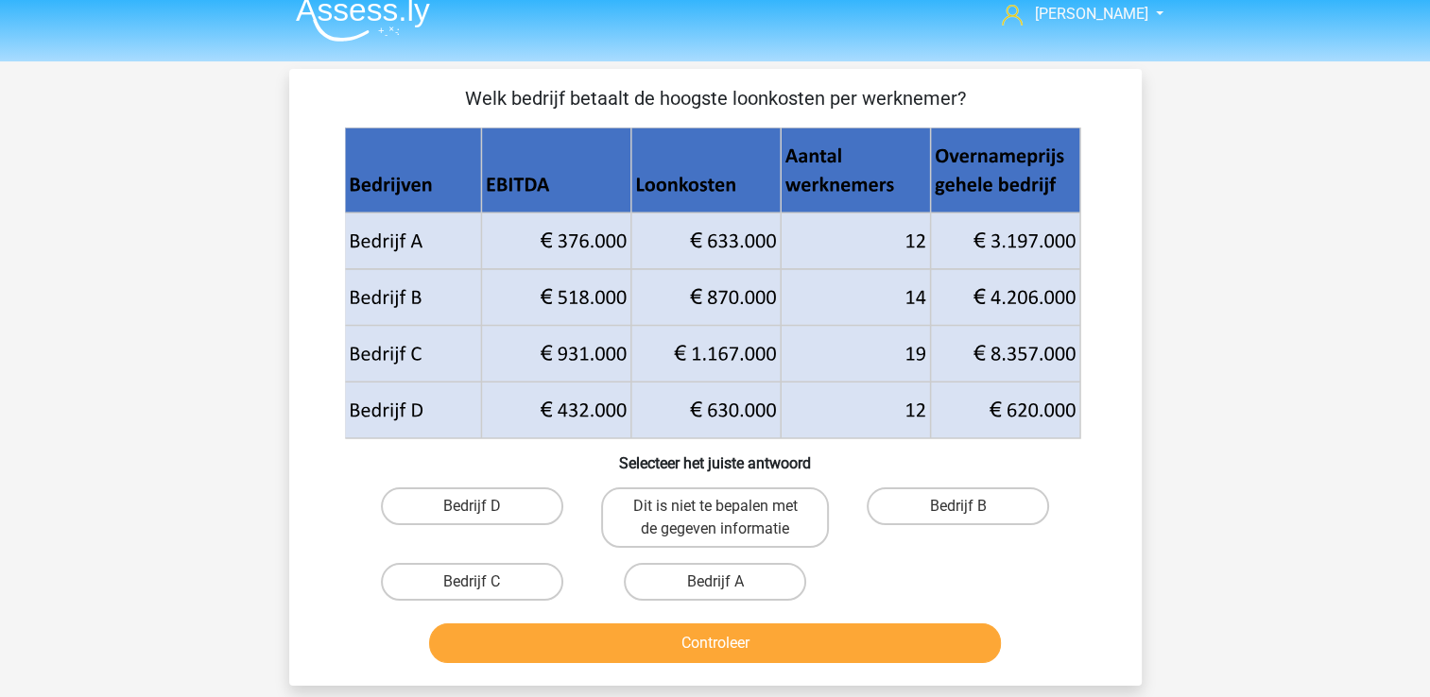
click at [960, 510] on input "Bedrijf B" at bounding box center [964, 512] width 12 height 12
radio input "true"
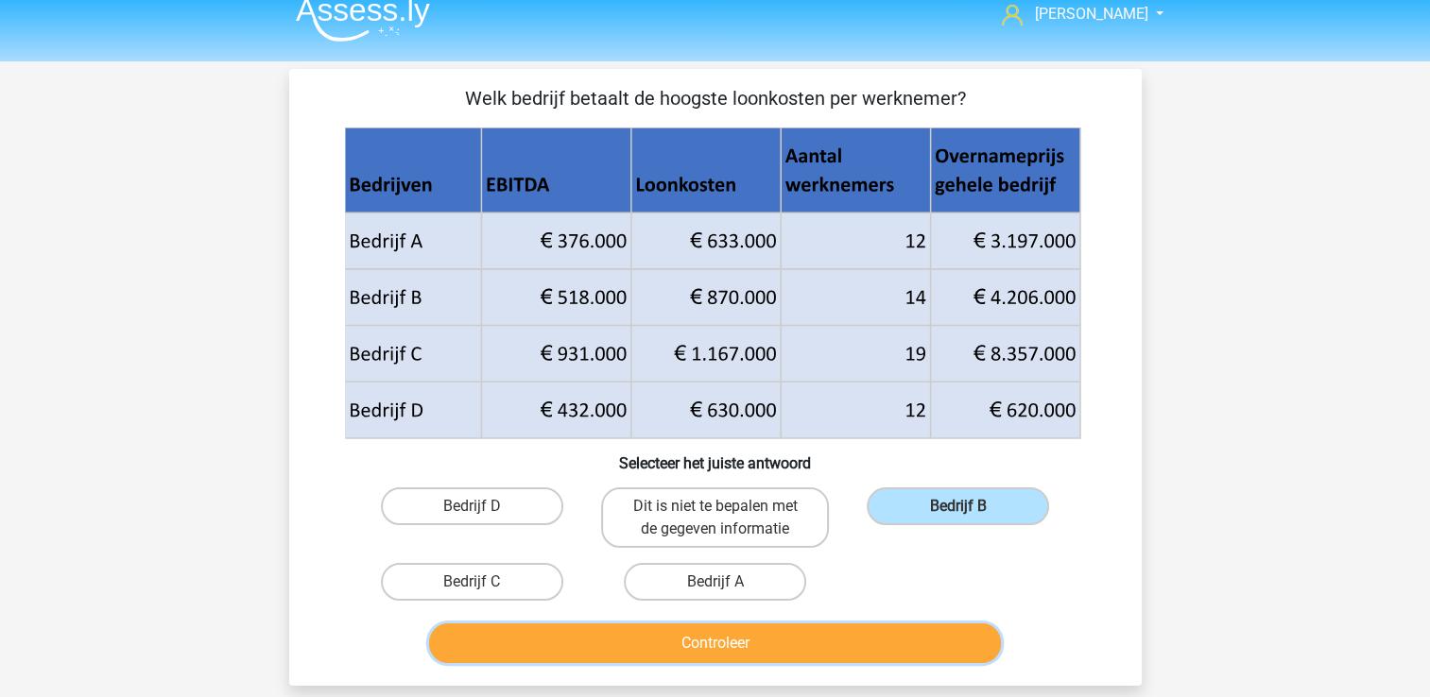
click at [863, 628] on button "Controleer" at bounding box center [715, 644] width 572 height 40
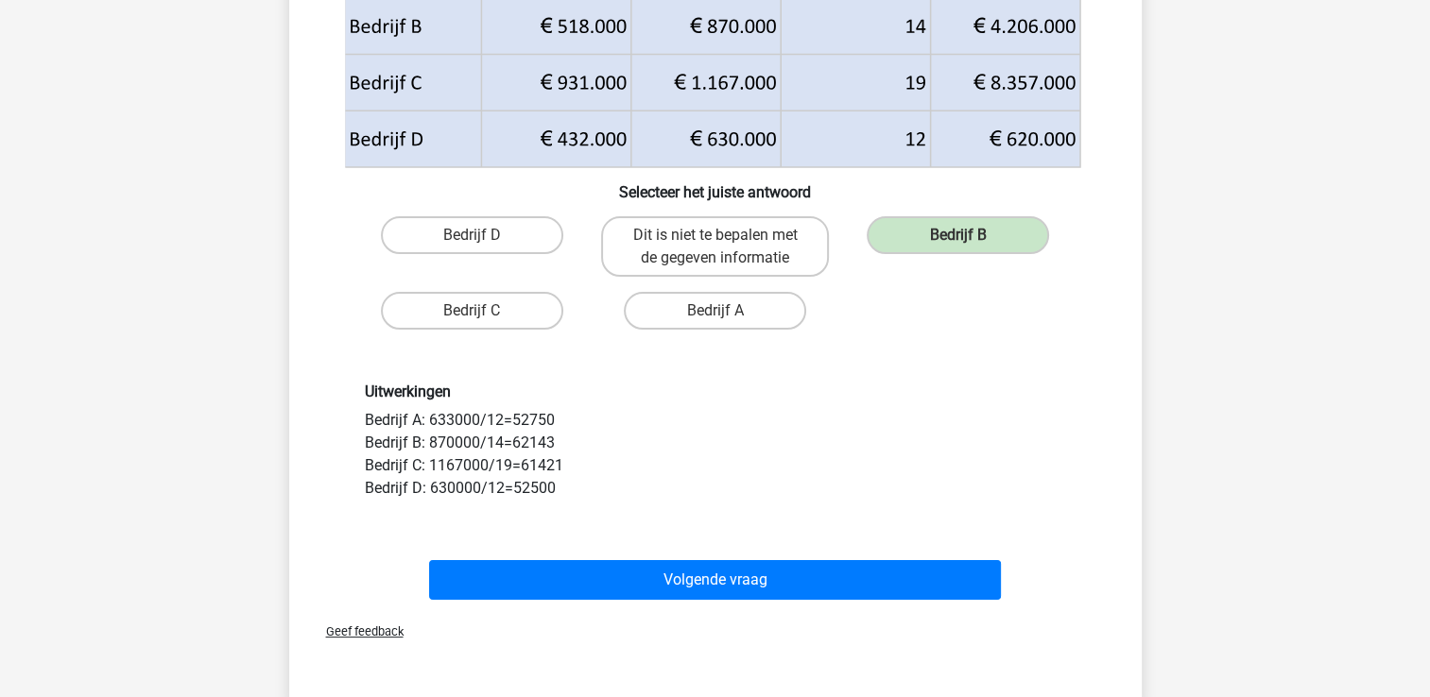
scroll to position [290, 0]
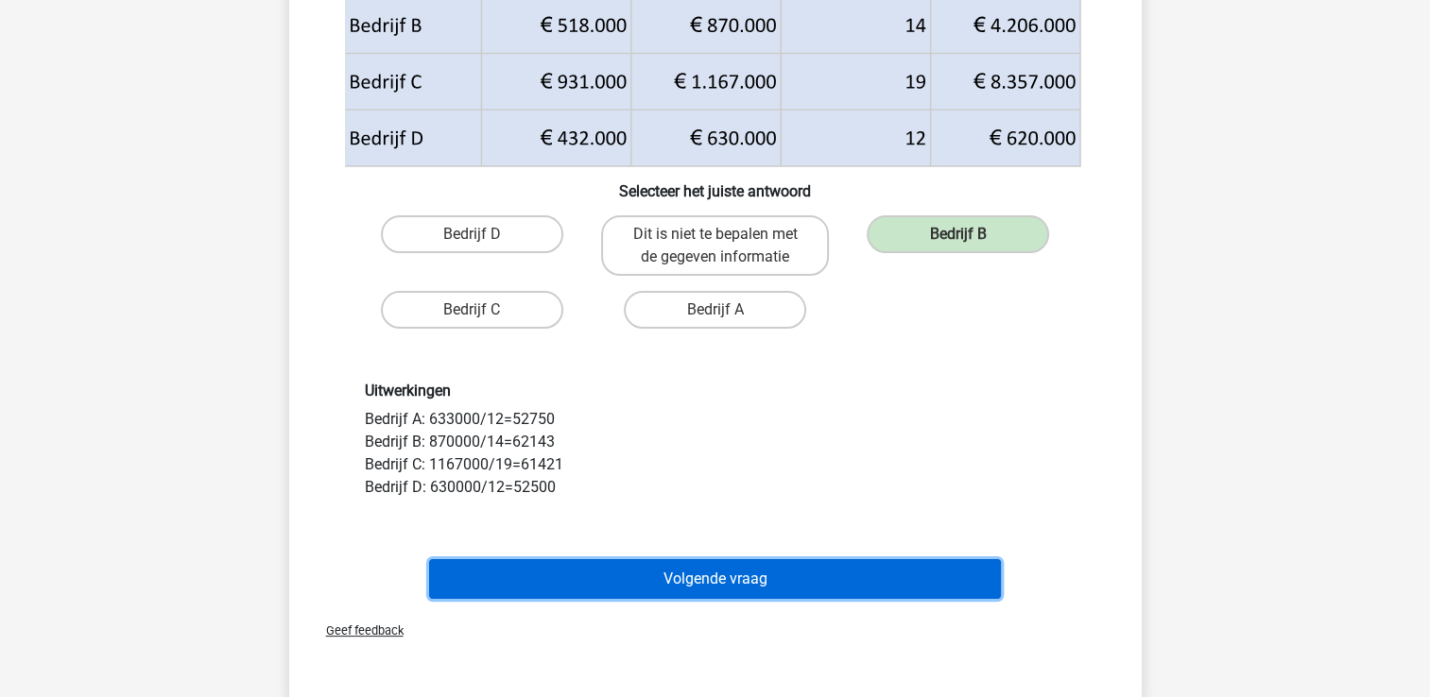
click at [881, 573] on button "Volgende vraag" at bounding box center [715, 579] width 572 height 40
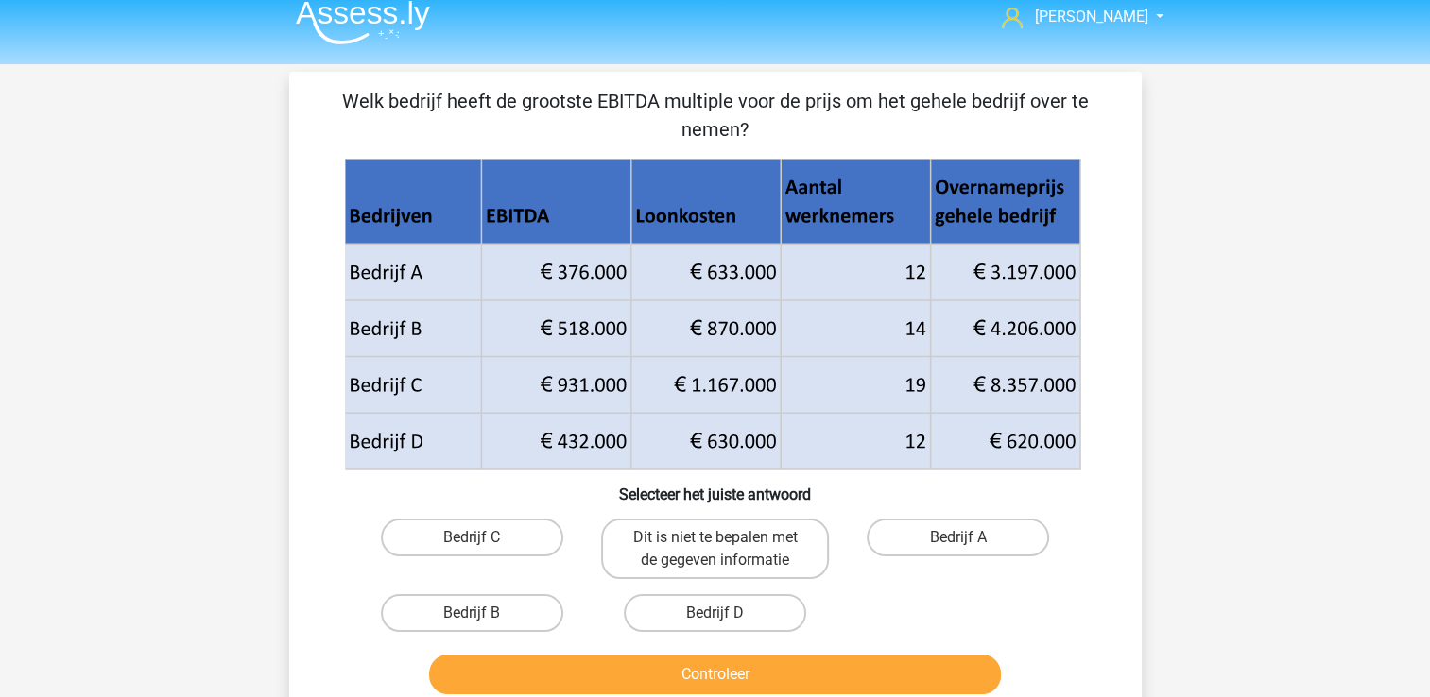
scroll to position [15, 0]
click at [770, 607] on label "Bedrijf D" at bounding box center [715, 613] width 182 height 38
click at [727, 613] on input "Bedrijf D" at bounding box center [720, 619] width 12 height 12
radio input "true"
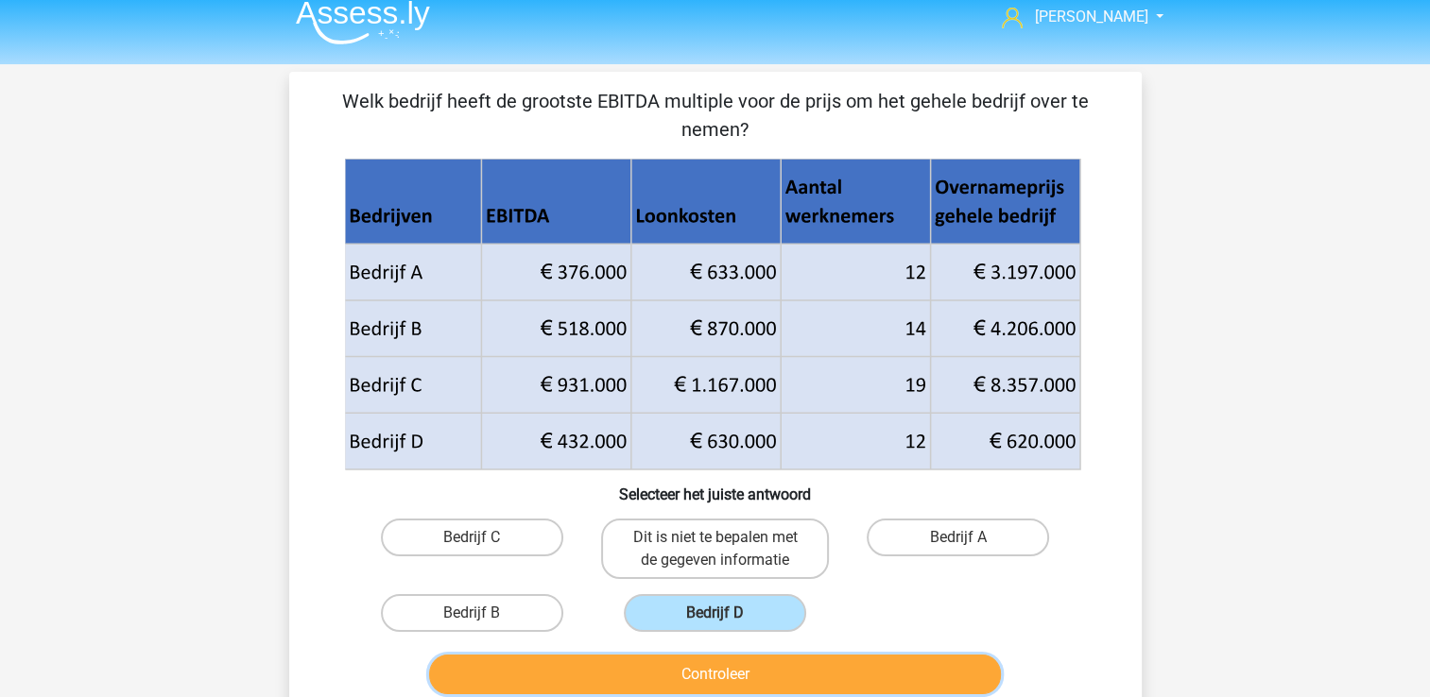
click at [870, 675] on button "Controleer" at bounding box center [715, 675] width 572 height 40
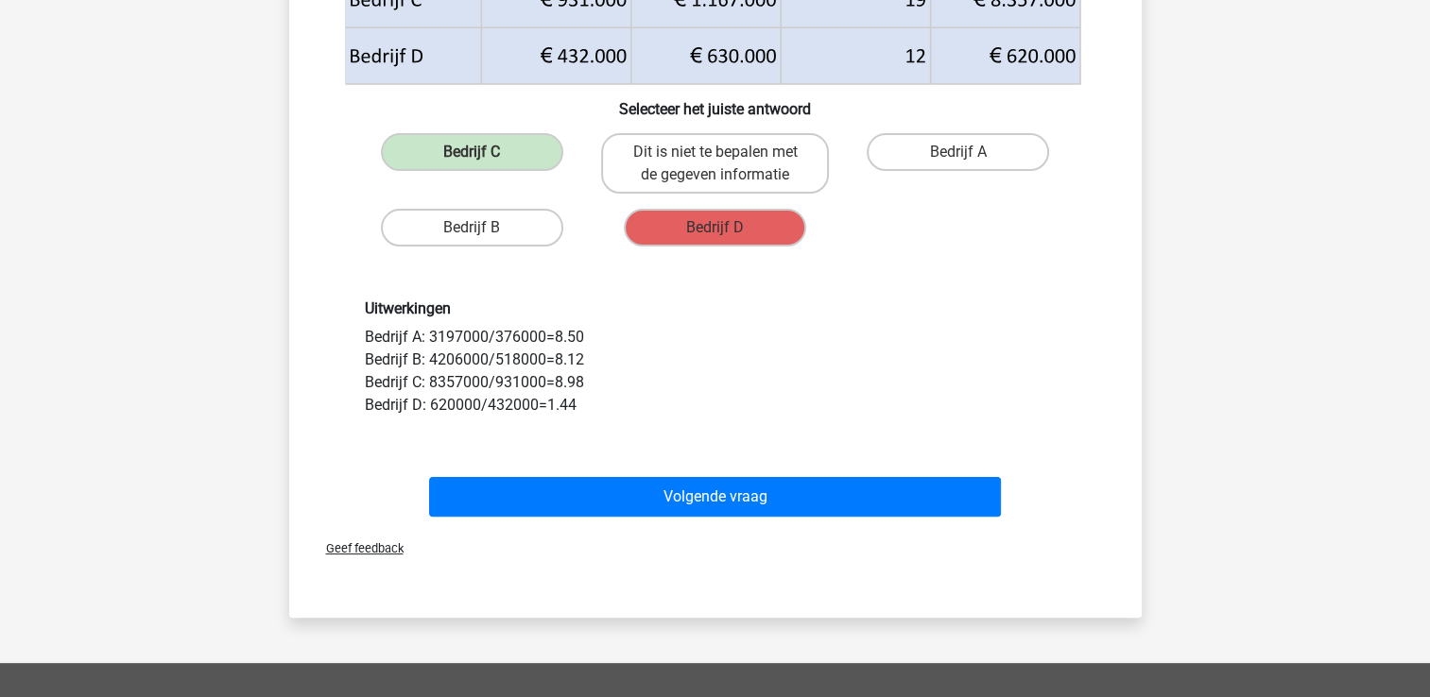
scroll to position [400, 0]
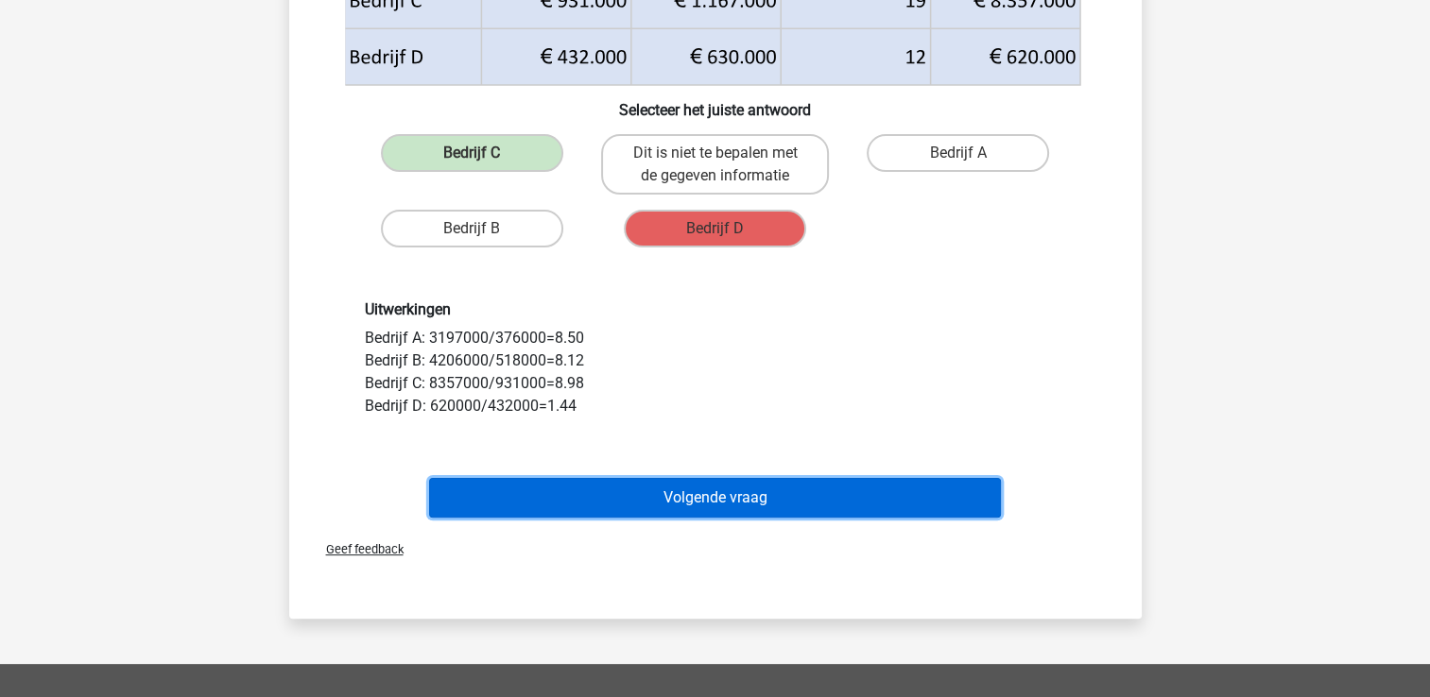
click at [941, 492] on button "Volgende vraag" at bounding box center [715, 498] width 572 height 40
click at [926, 497] on button "Volgende vraag" at bounding box center [715, 498] width 572 height 40
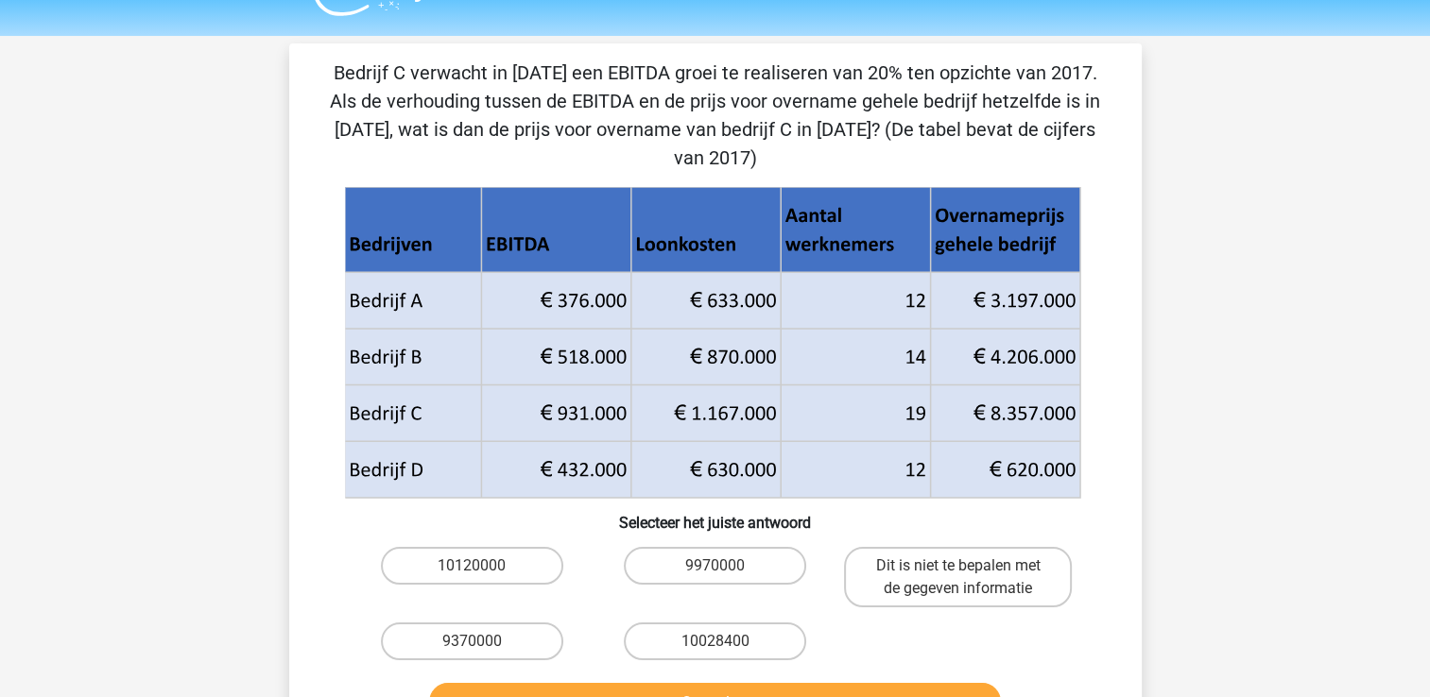
scroll to position [43, 0]
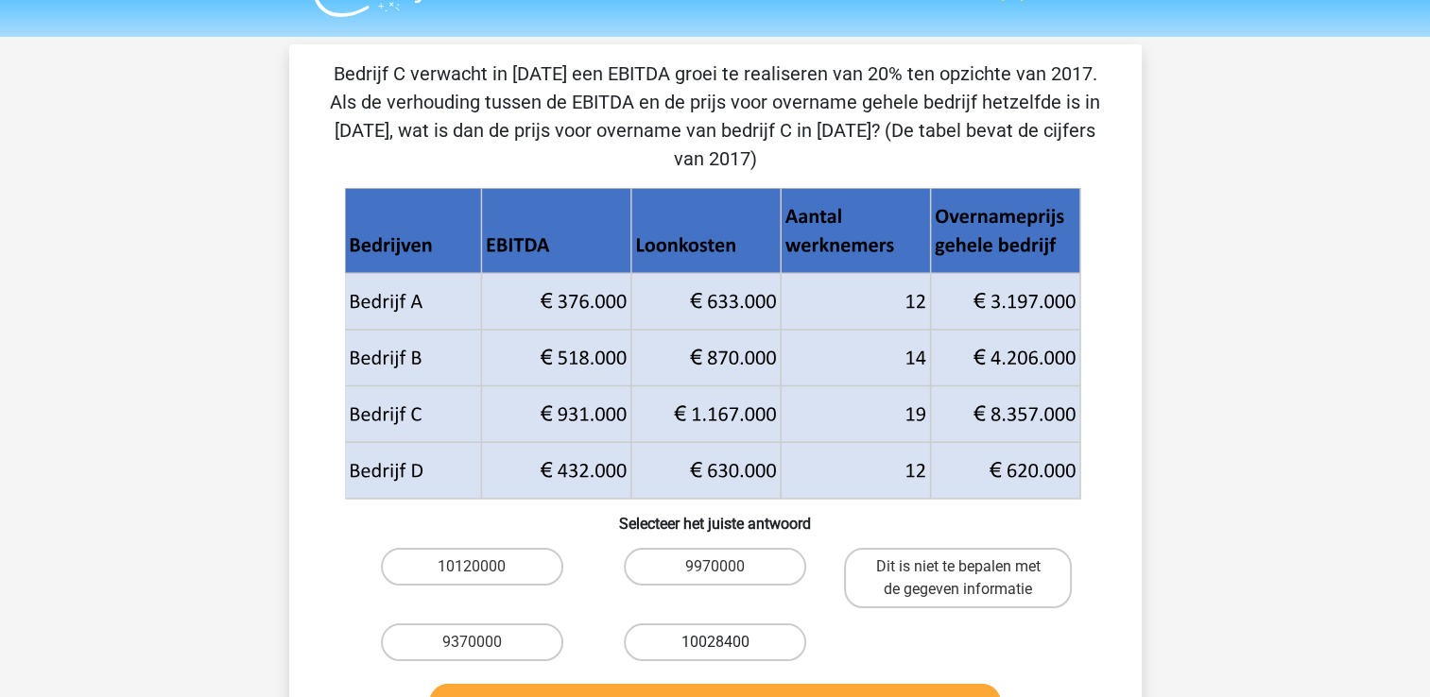
click at [710, 624] on label "10028400" at bounding box center [715, 643] width 182 height 38
click at [714, 642] on input "10028400" at bounding box center [720, 648] width 12 height 12
radio input "true"
click at [718, 684] on button "Controleer" at bounding box center [715, 704] width 572 height 40
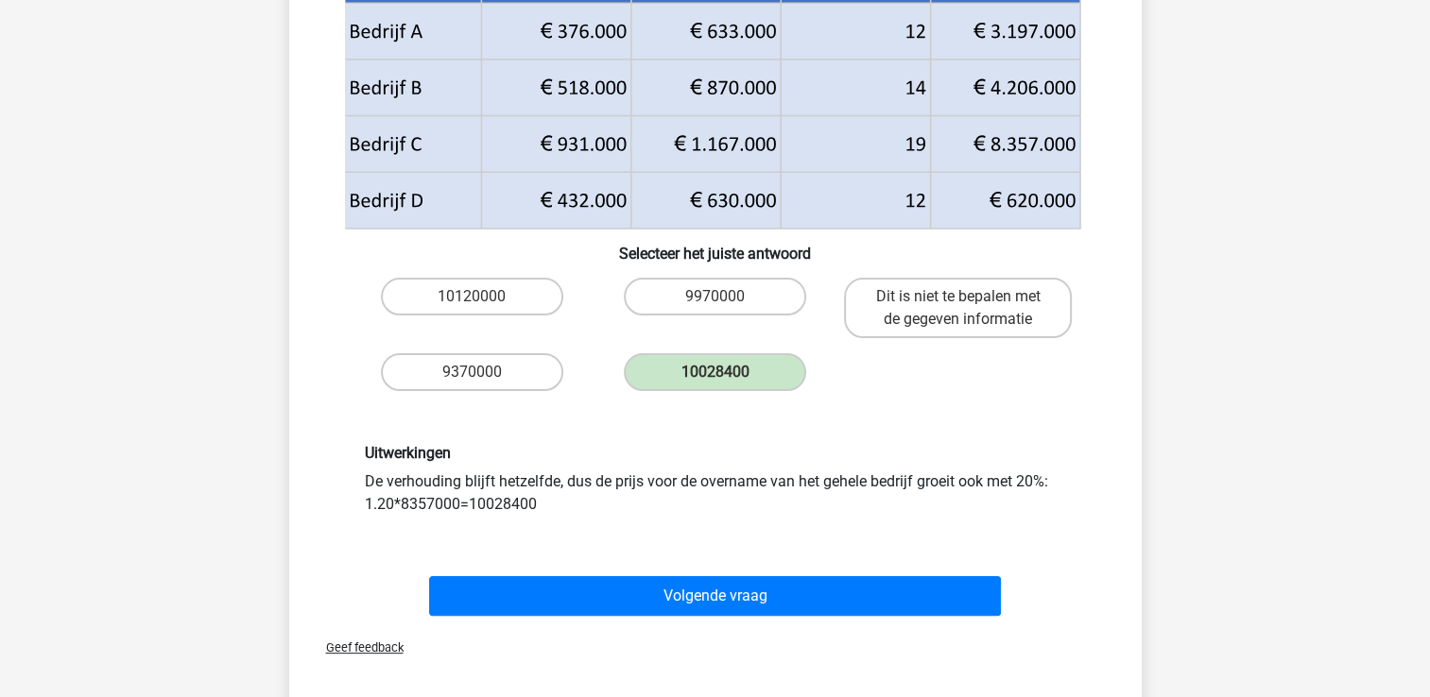
scroll to position [312, 0]
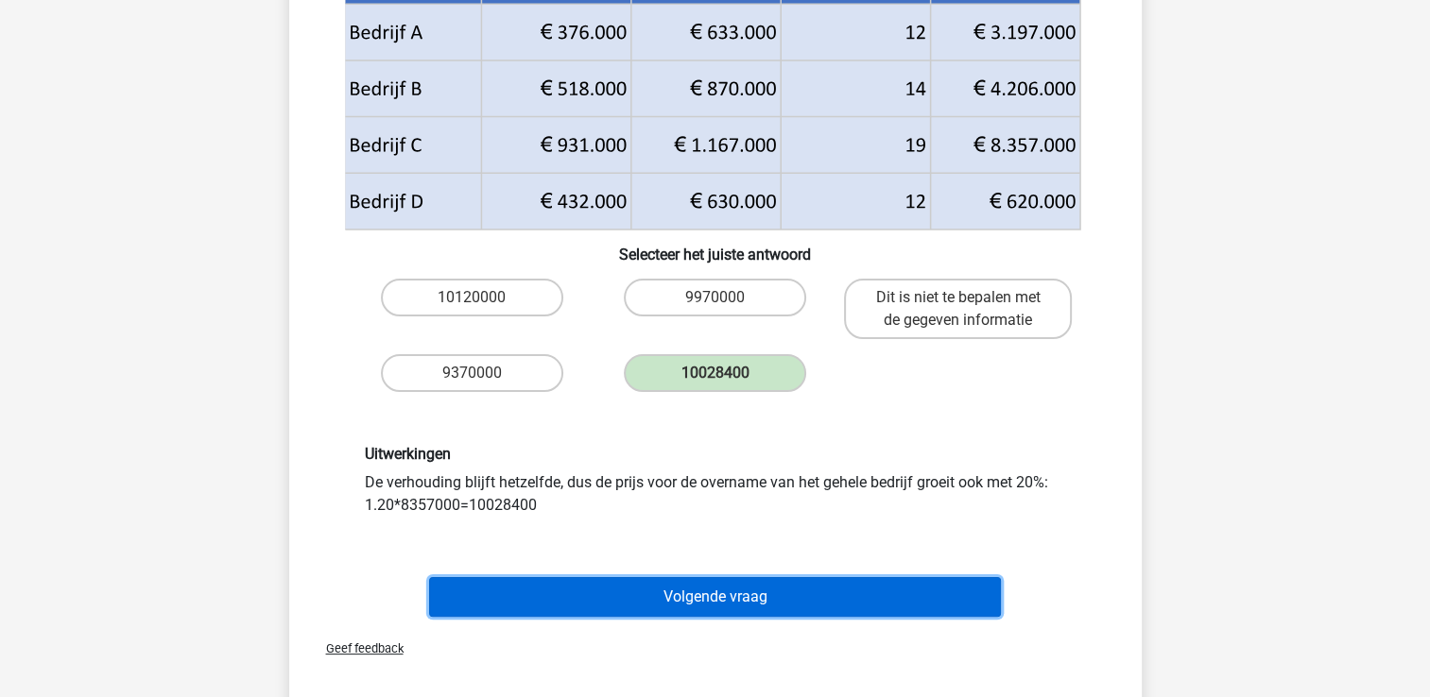
click at [823, 577] on button "Volgende vraag" at bounding box center [715, 597] width 572 height 40
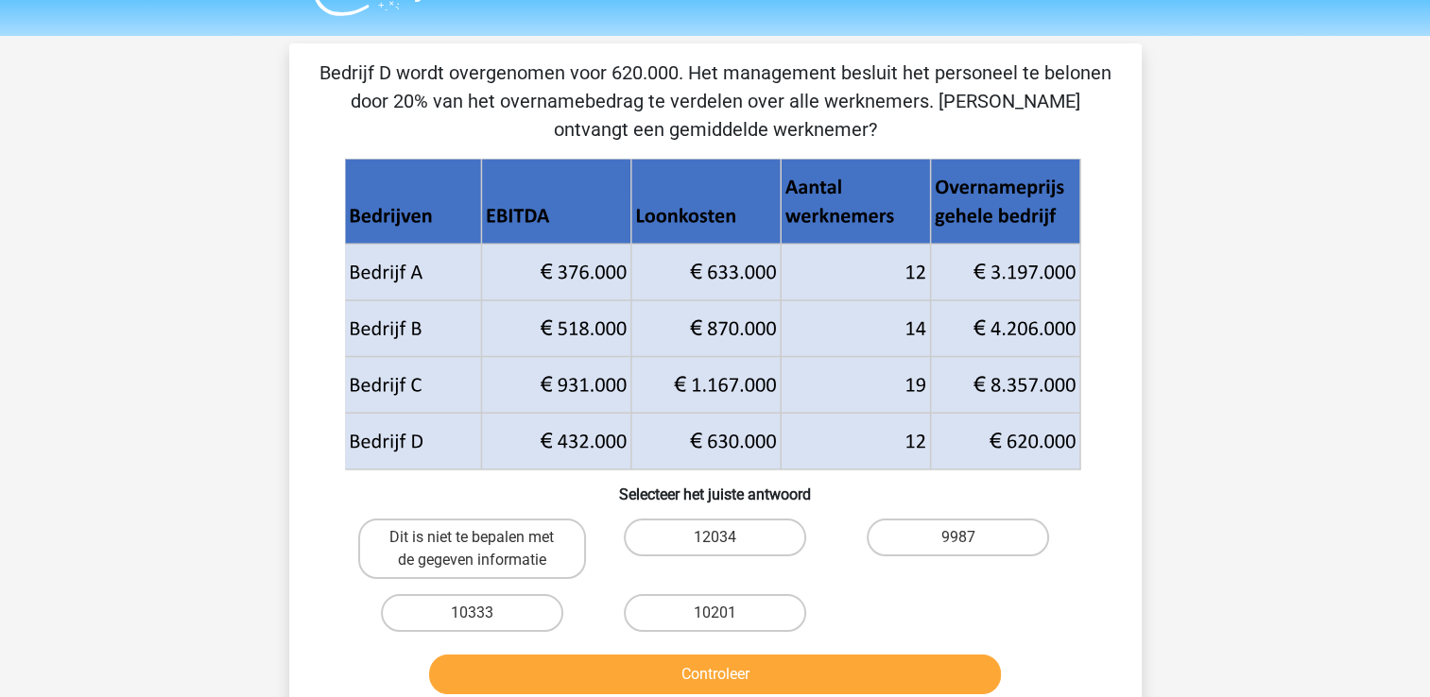
scroll to position [42, 0]
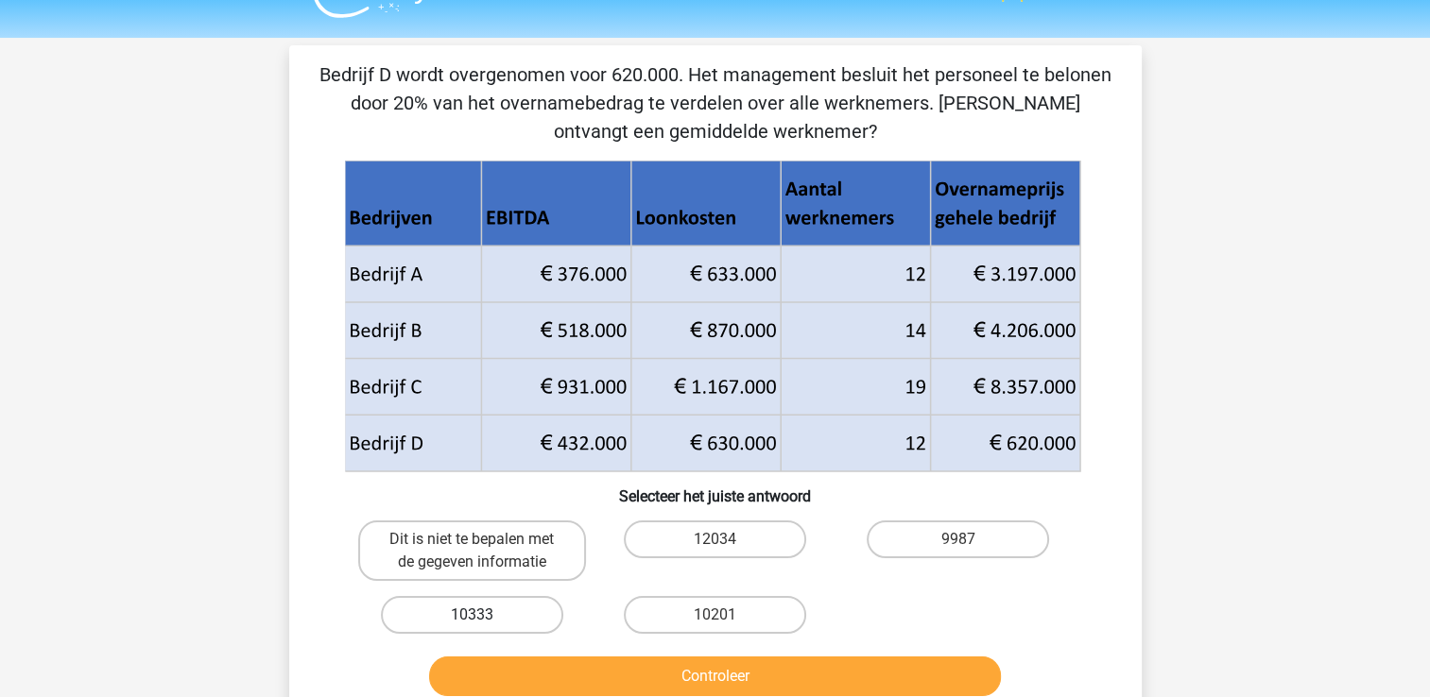
click at [540, 622] on label "10333" at bounding box center [472, 615] width 182 height 38
click at [484, 622] on input "10333" at bounding box center [477, 621] width 12 height 12
radio input "true"
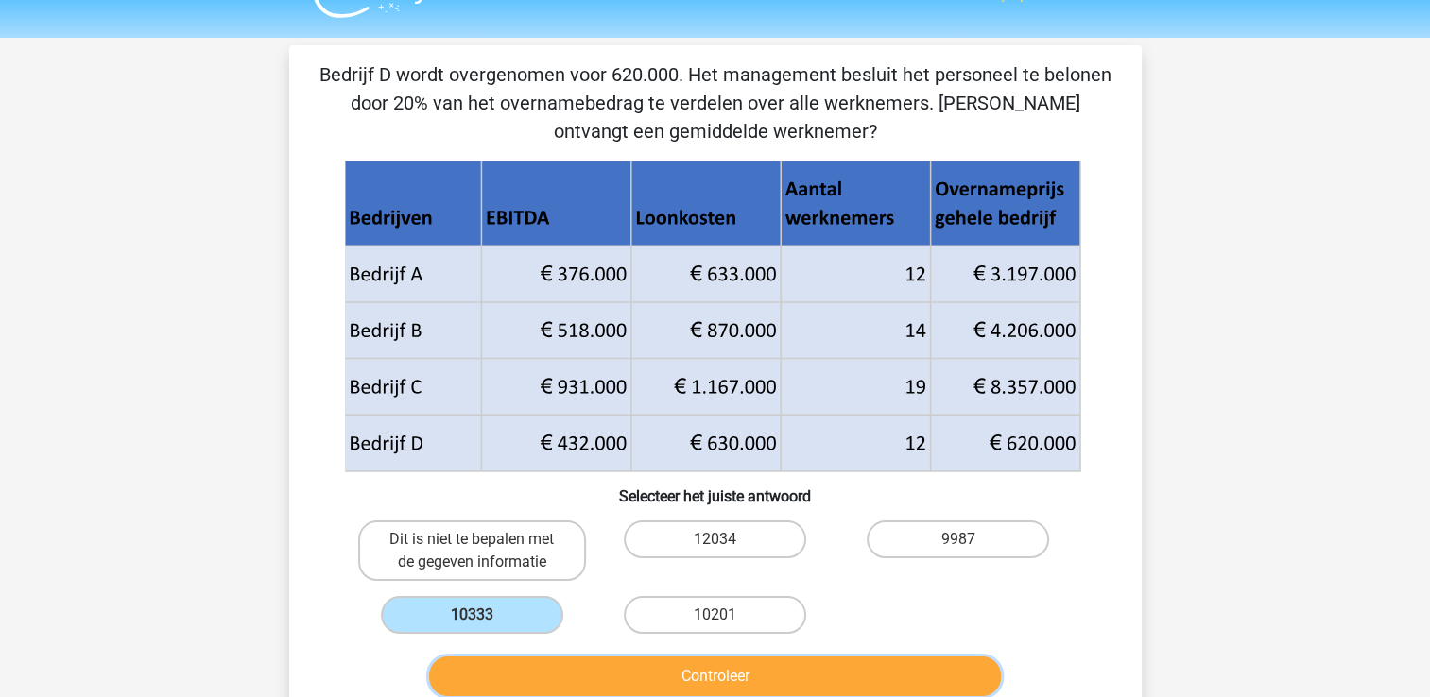
click at [625, 689] on button "Controleer" at bounding box center [715, 677] width 572 height 40
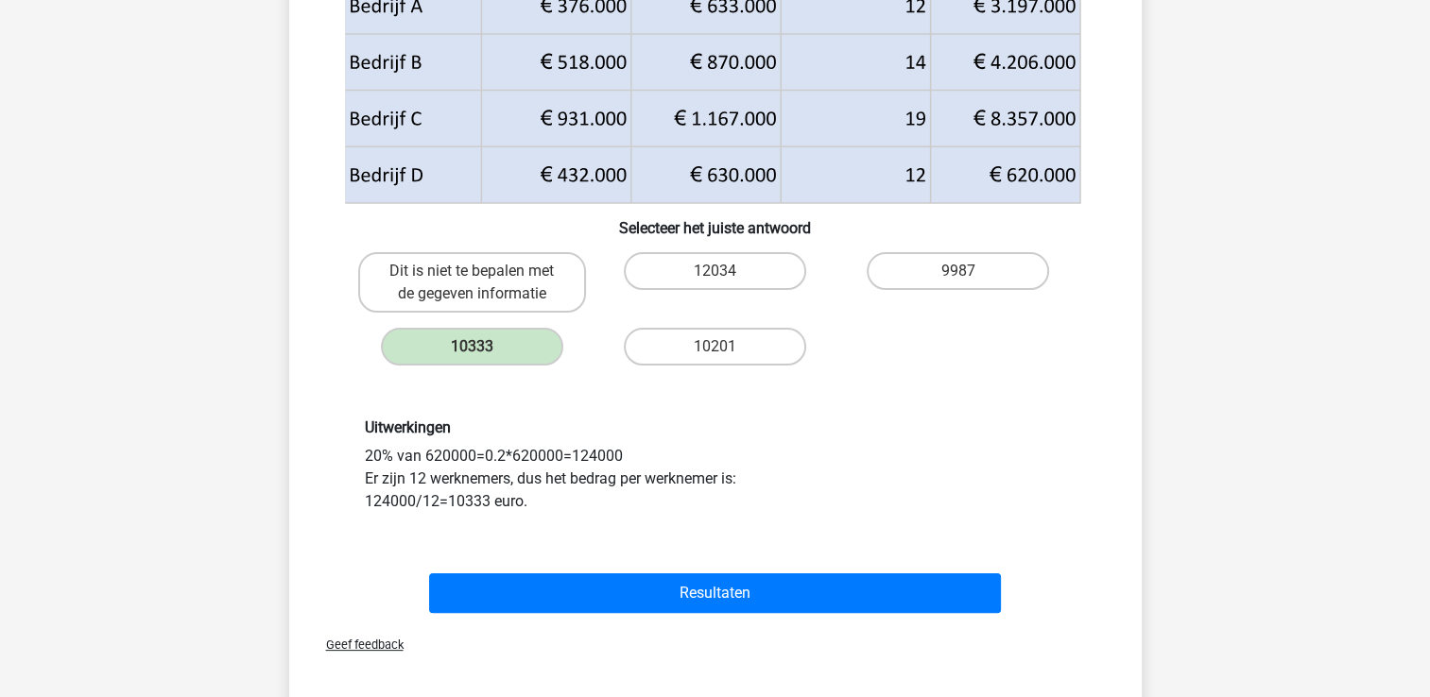
scroll to position [329, 0]
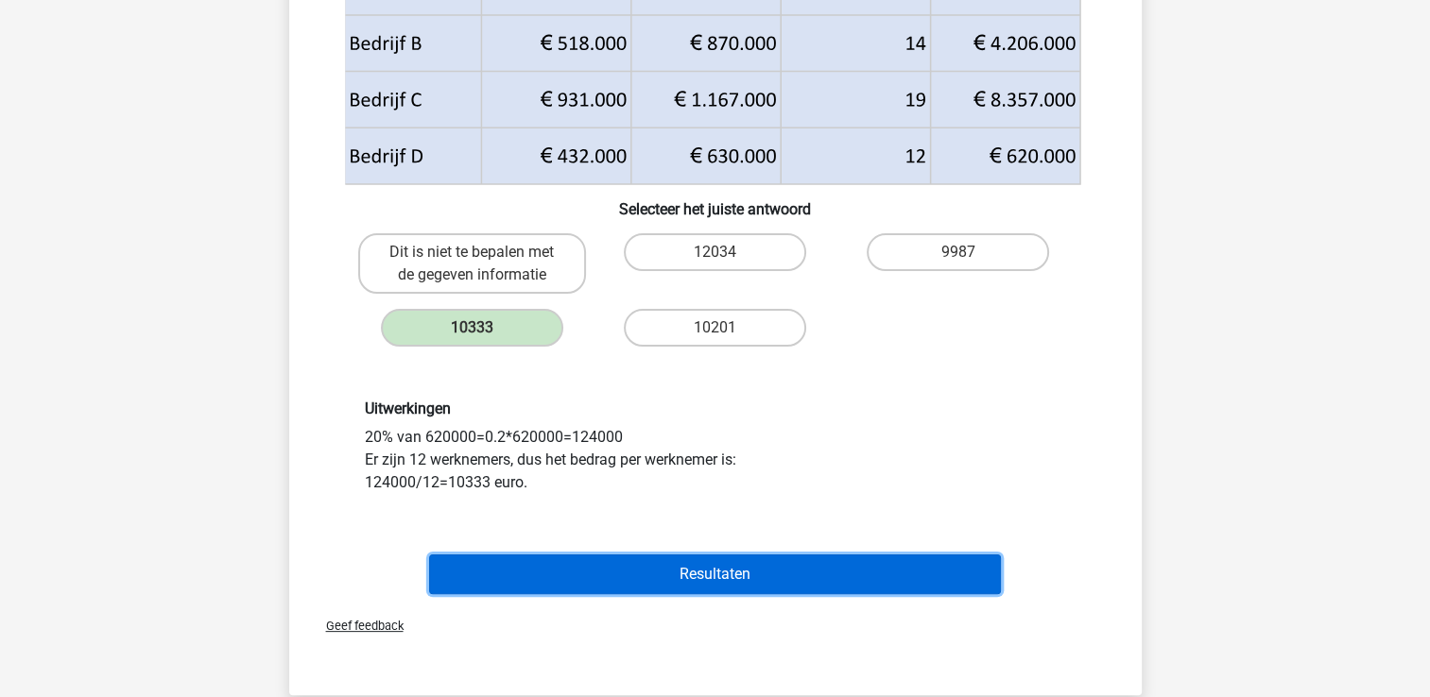
click at [881, 555] on button "Resultaten" at bounding box center [715, 575] width 572 height 40
click at [865, 561] on button "Resultaten" at bounding box center [715, 575] width 572 height 40
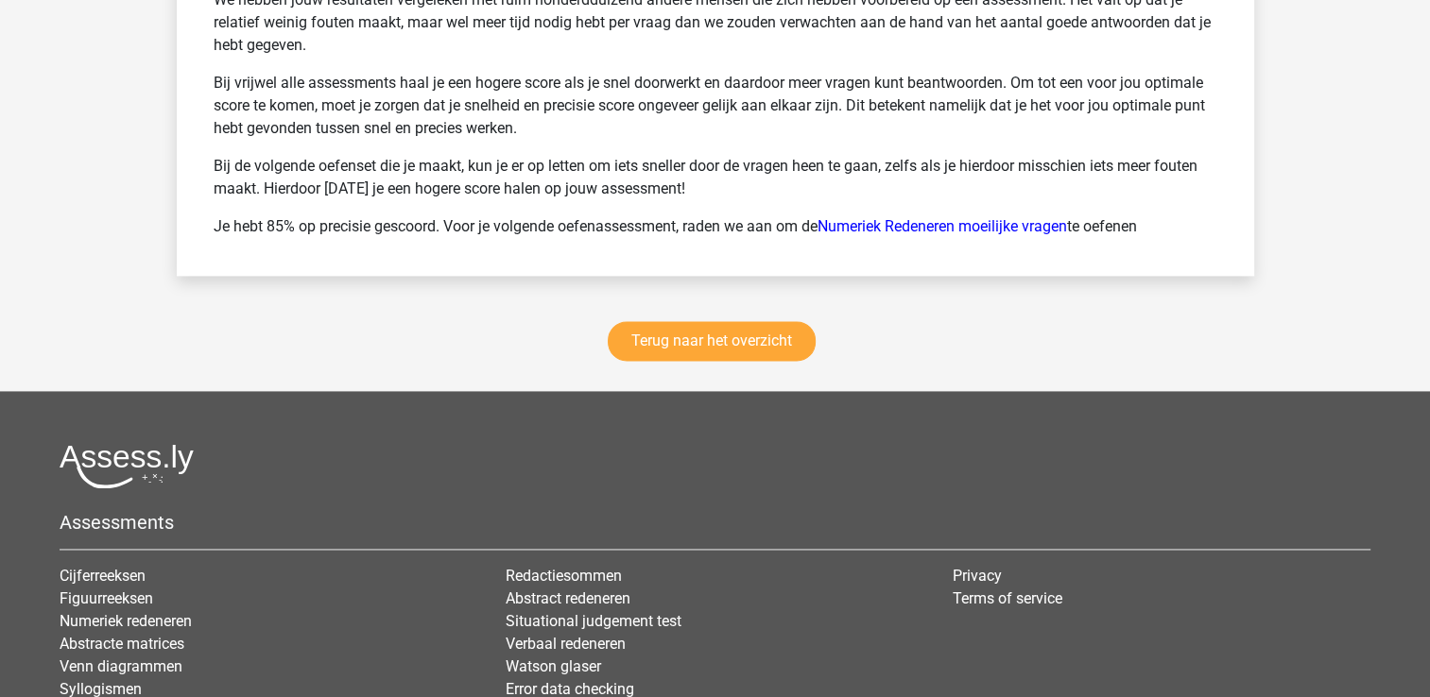
scroll to position [2646, 0]
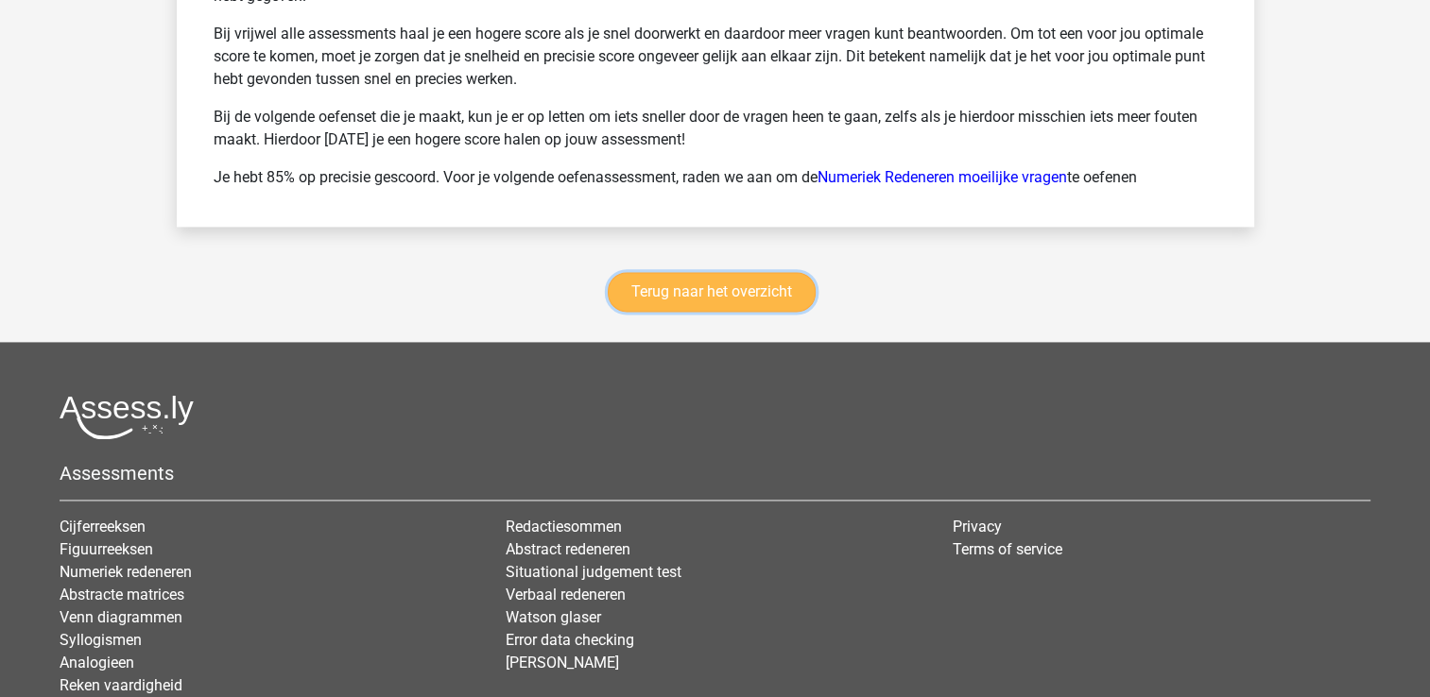
click at [784, 272] on link "Terug naar het overzicht" at bounding box center [712, 292] width 208 height 40
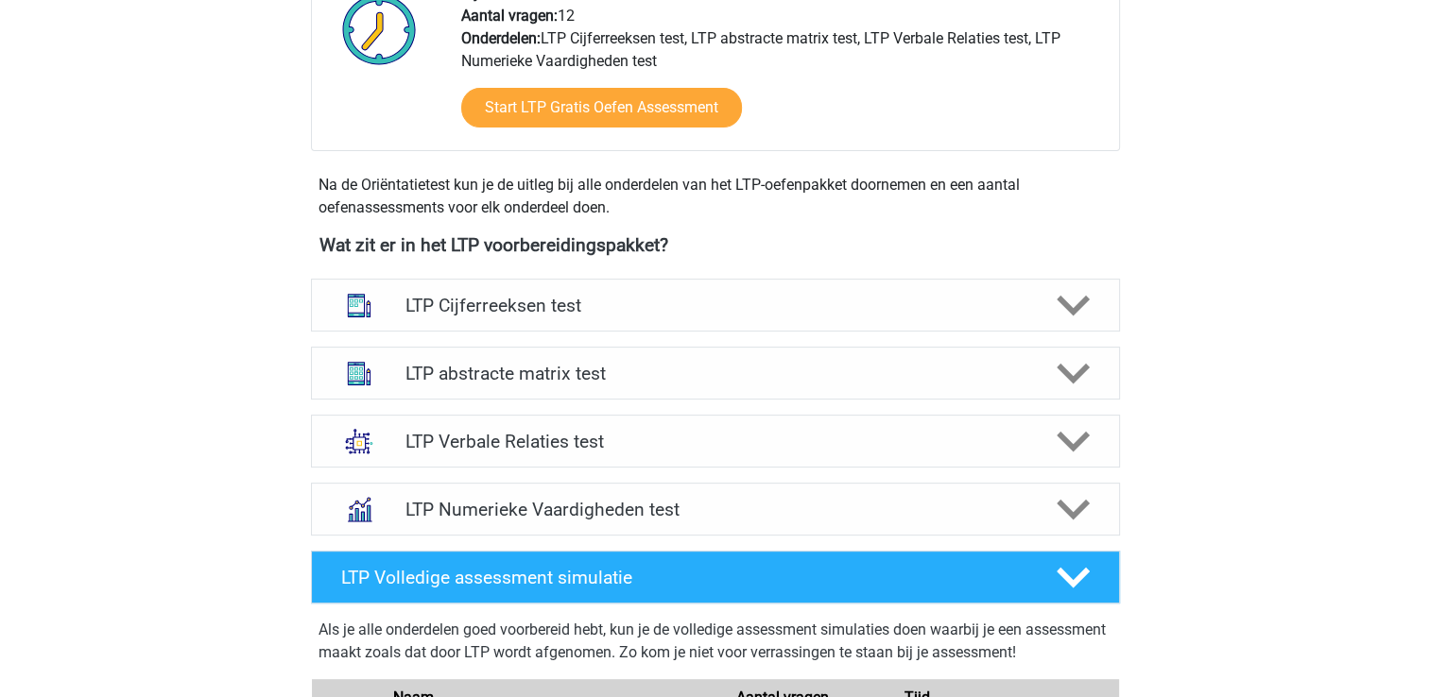
scroll to position [525, 0]
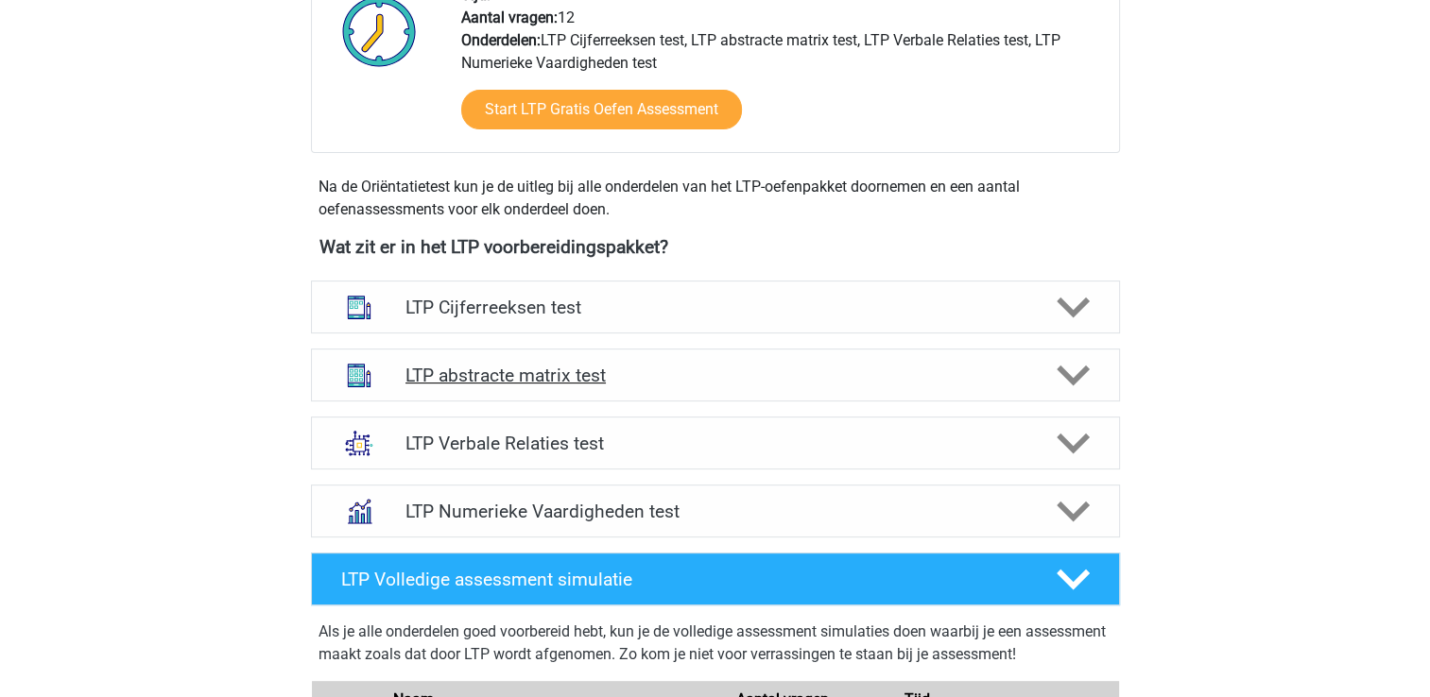
click at [619, 386] on div "LTP abstracte matrix test" at bounding box center [715, 375] width 809 height 53
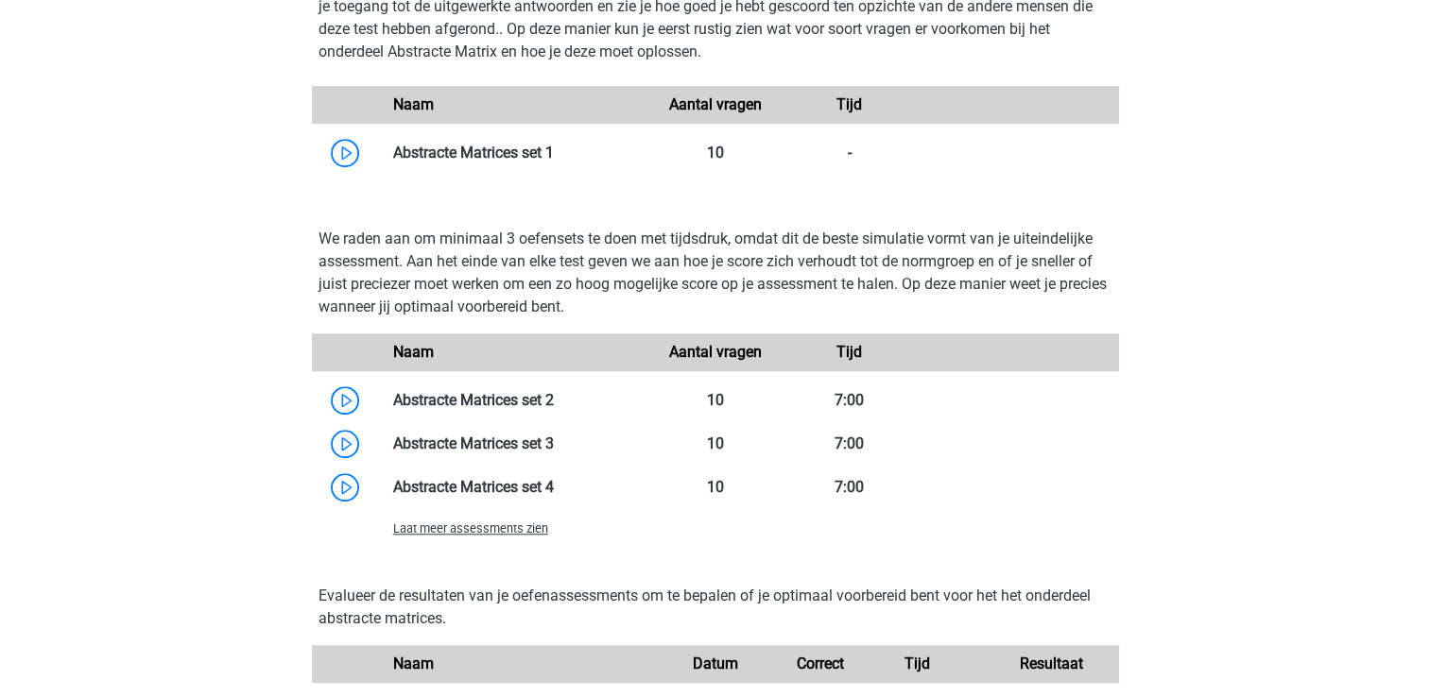
scroll to position [1246, 0]
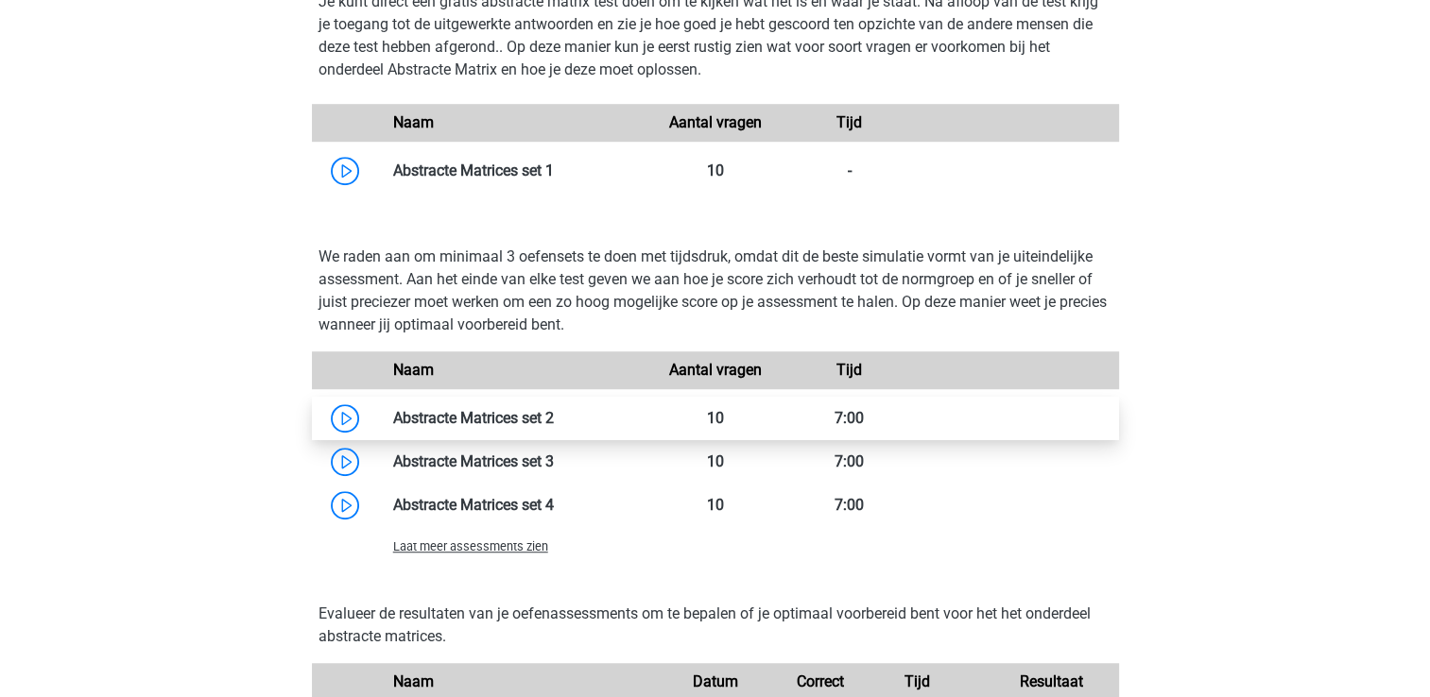
click at [554, 423] on link at bounding box center [554, 418] width 0 height 18
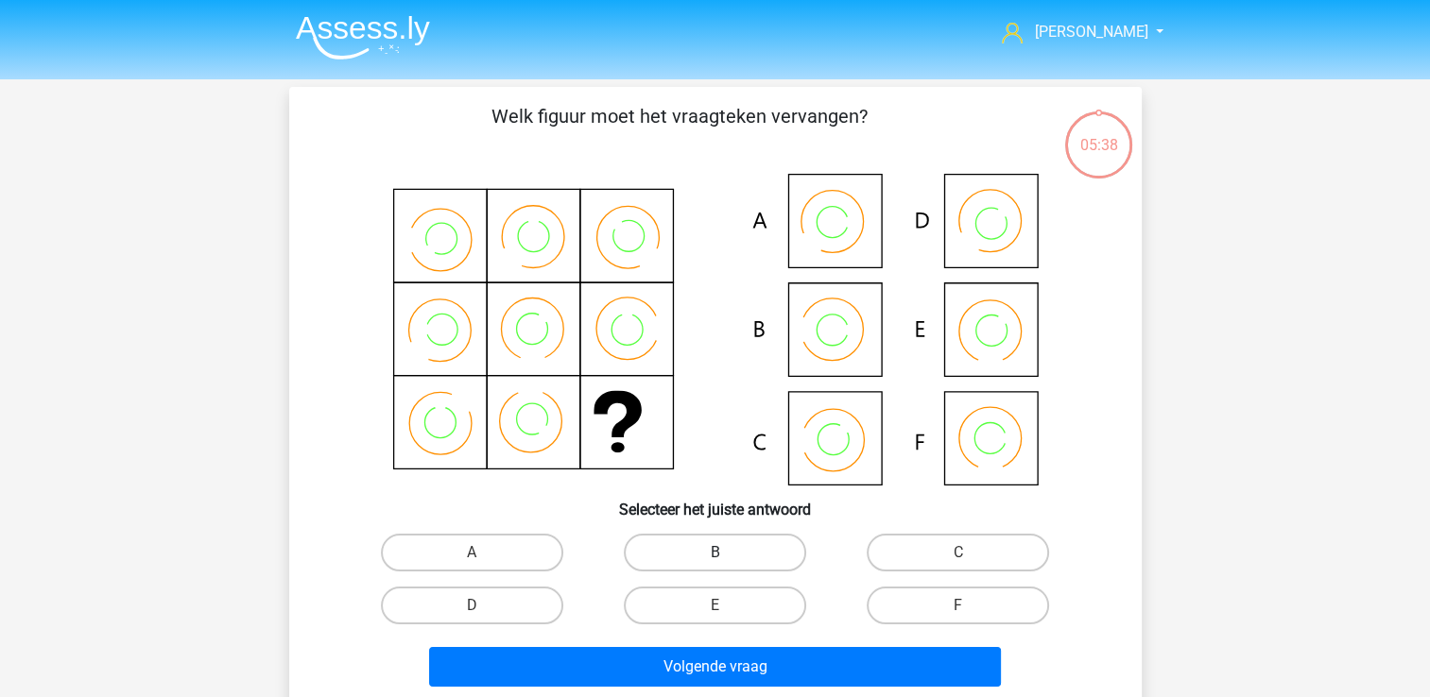
click at [699, 551] on label "B" at bounding box center [715, 553] width 182 height 38
click at [714, 553] on input "B" at bounding box center [720, 559] width 12 height 12
radio input "true"
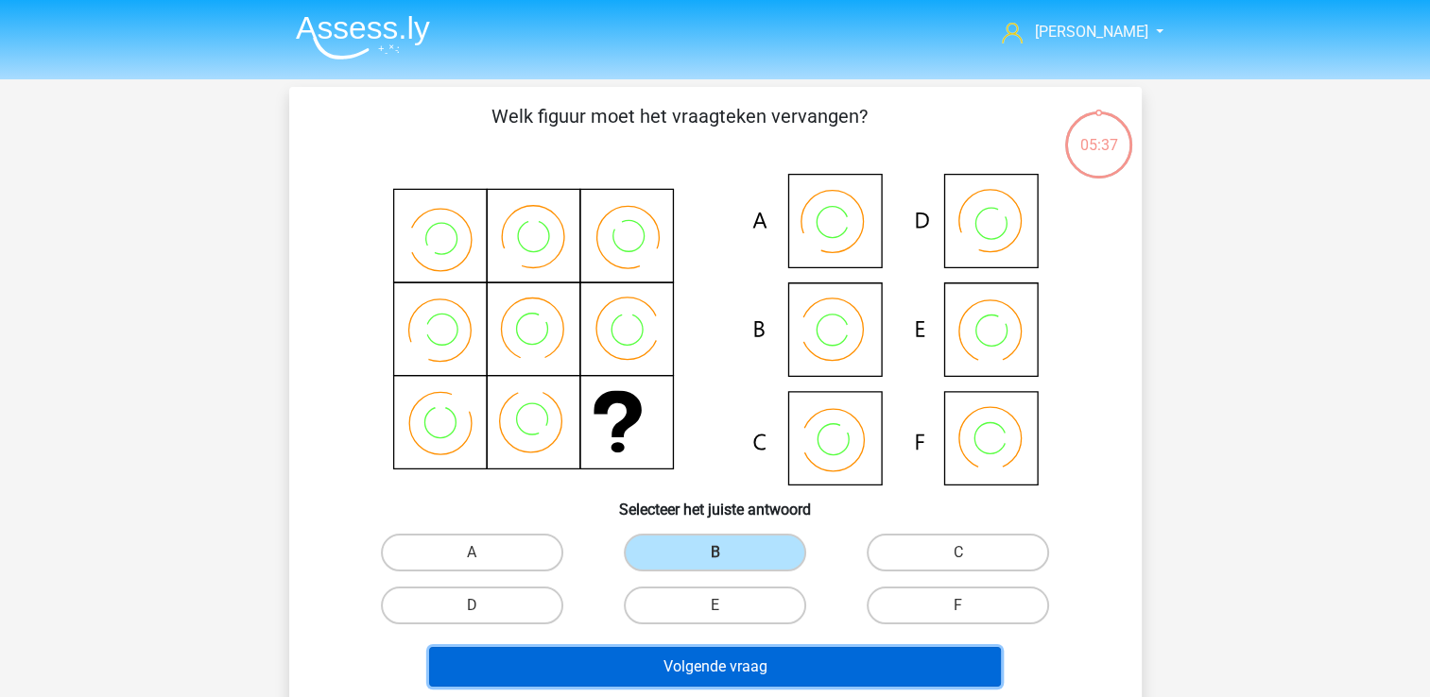
click at [695, 663] on button "Volgende vraag" at bounding box center [715, 667] width 572 height 40
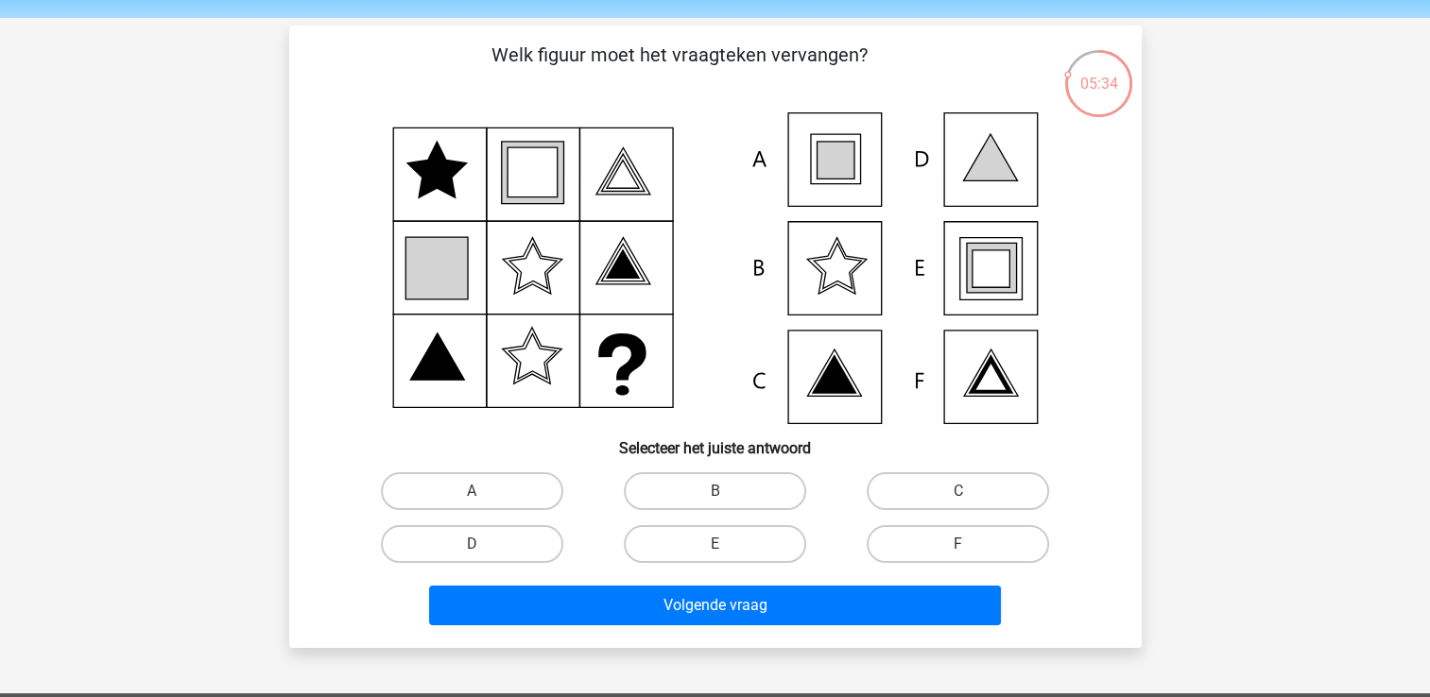
scroll to position [52, 0]
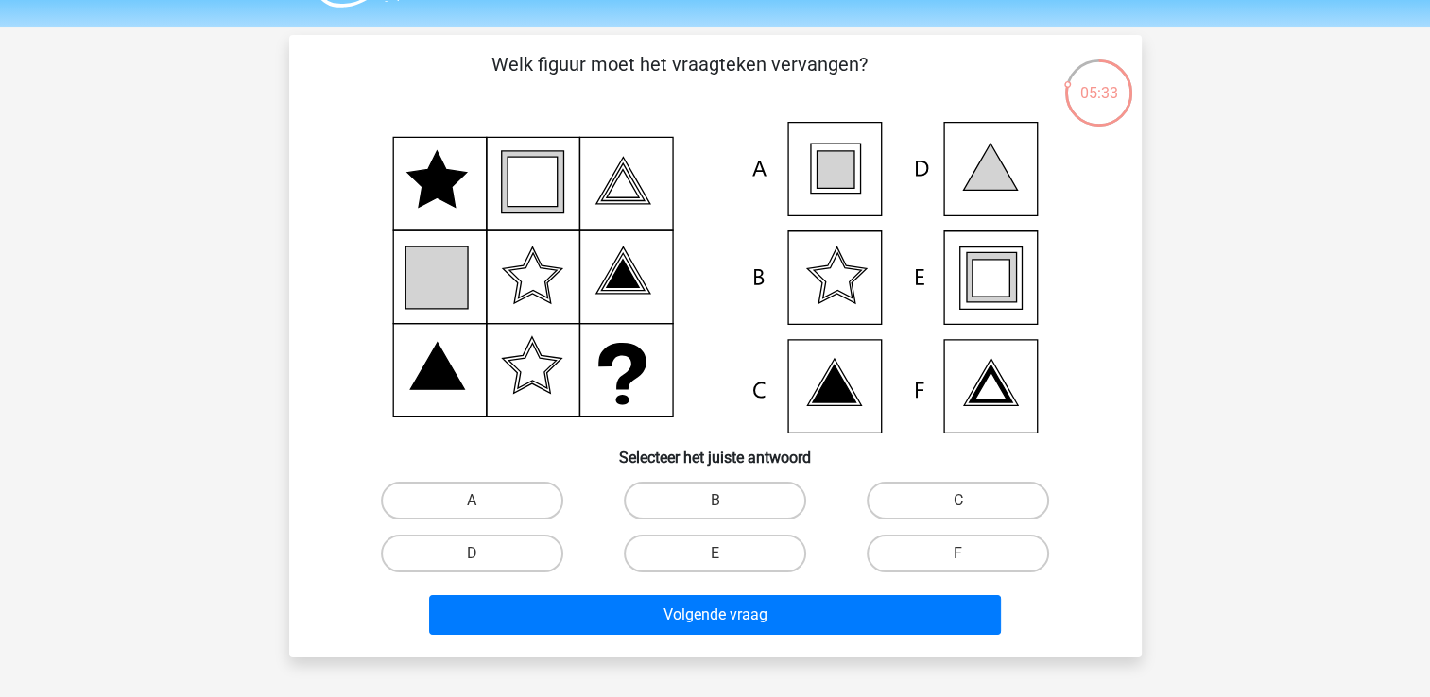
click at [1115, 99] on div "05:33" at bounding box center [1098, 81] width 71 height 47
click at [749, 548] on label "E" at bounding box center [715, 554] width 182 height 38
click at [727, 554] on input "E" at bounding box center [720, 560] width 12 height 12
radio input "true"
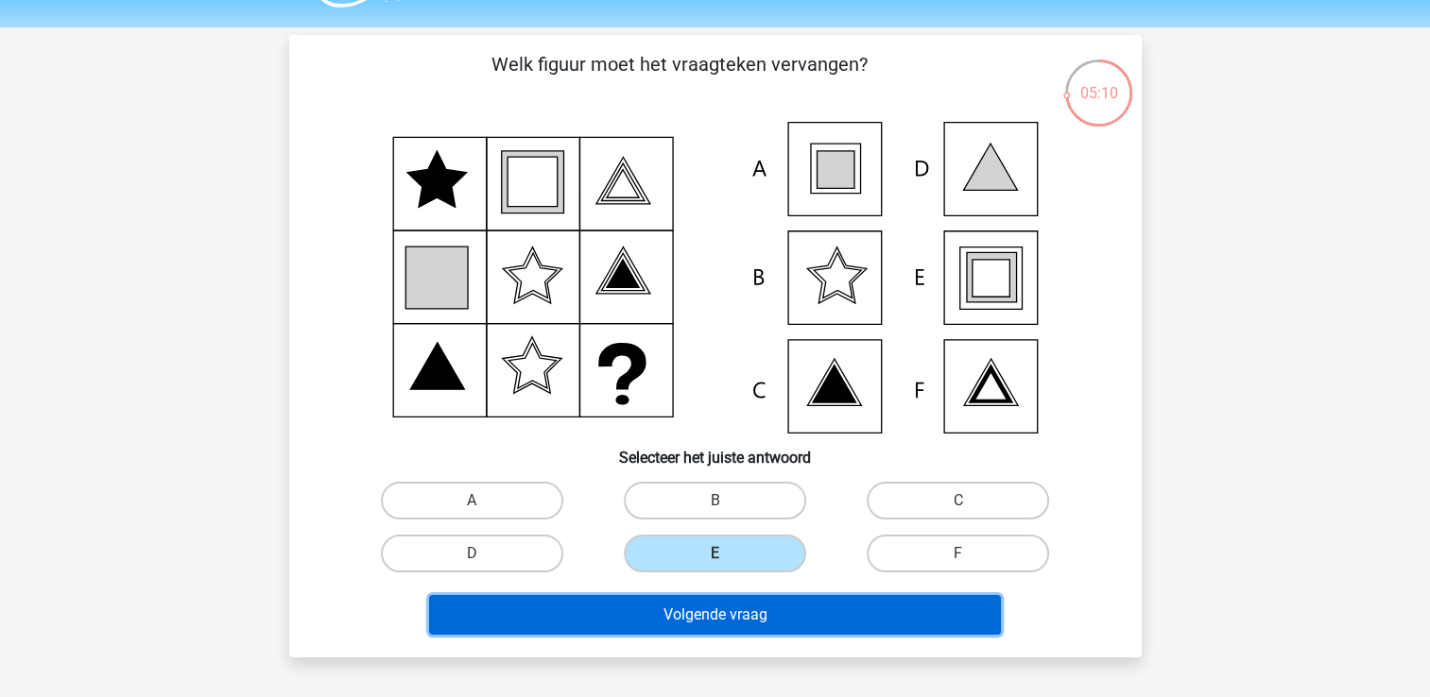
click at [752, 608] on button "Volgende vraag" at bounding box center [715, 615] width 572 height 40
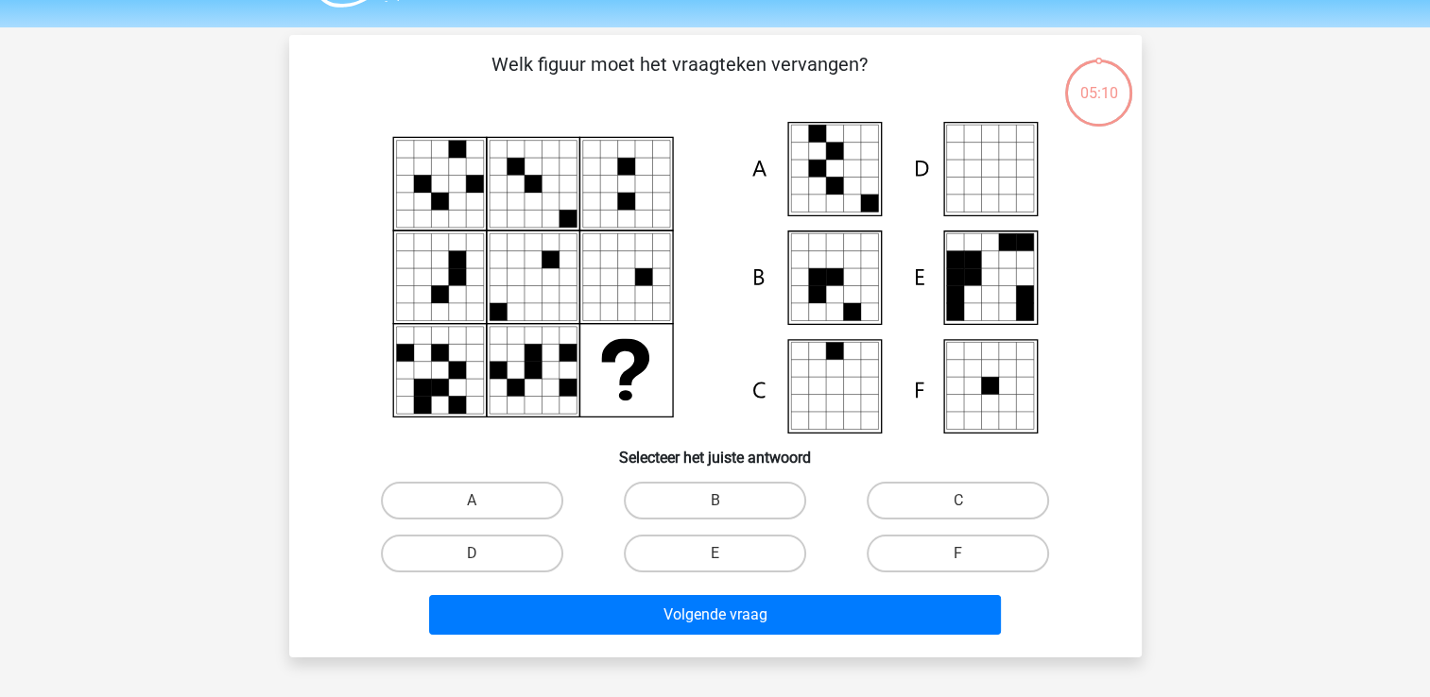
scroll to position [87, 0]
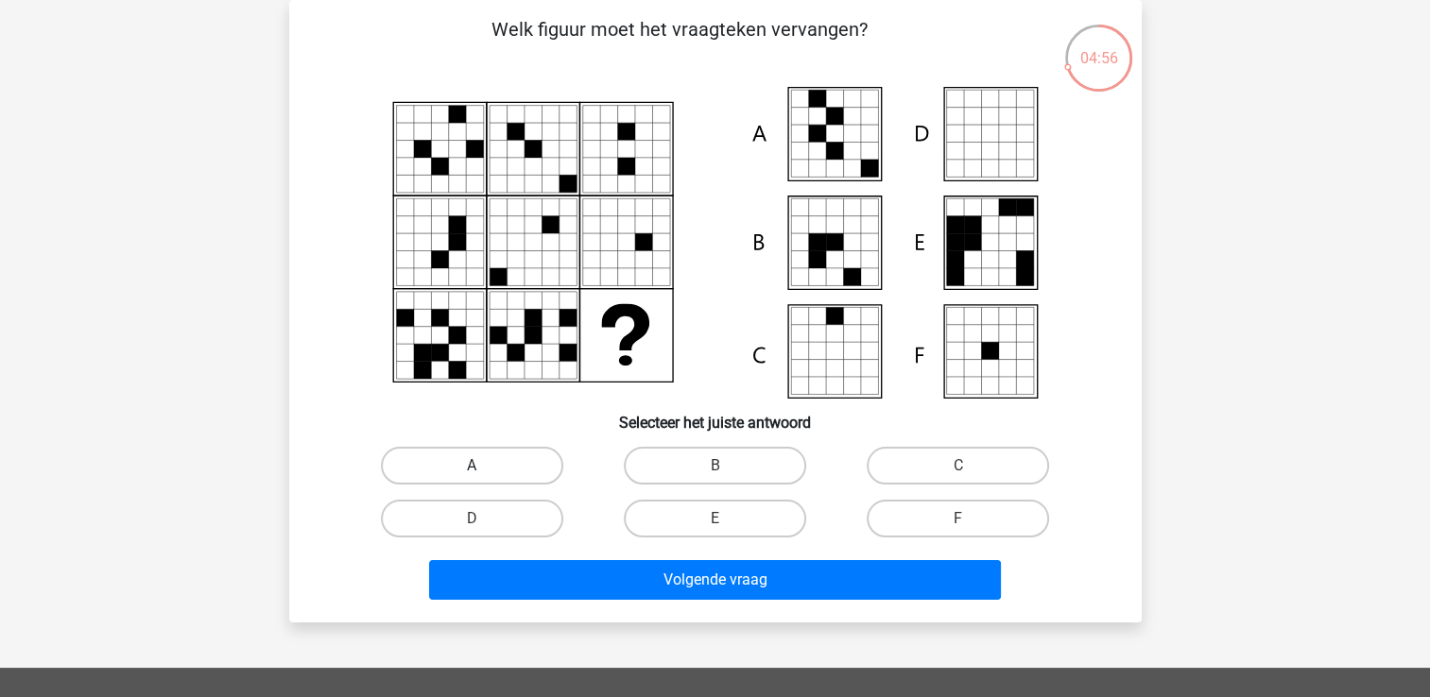
click at [488, 452] on label "A" at bounding box center [472, 466] width 182 height 38
click at [484, 466] on input "A" at bounding box center [477, 472] width 12 height 12
radio input "true"
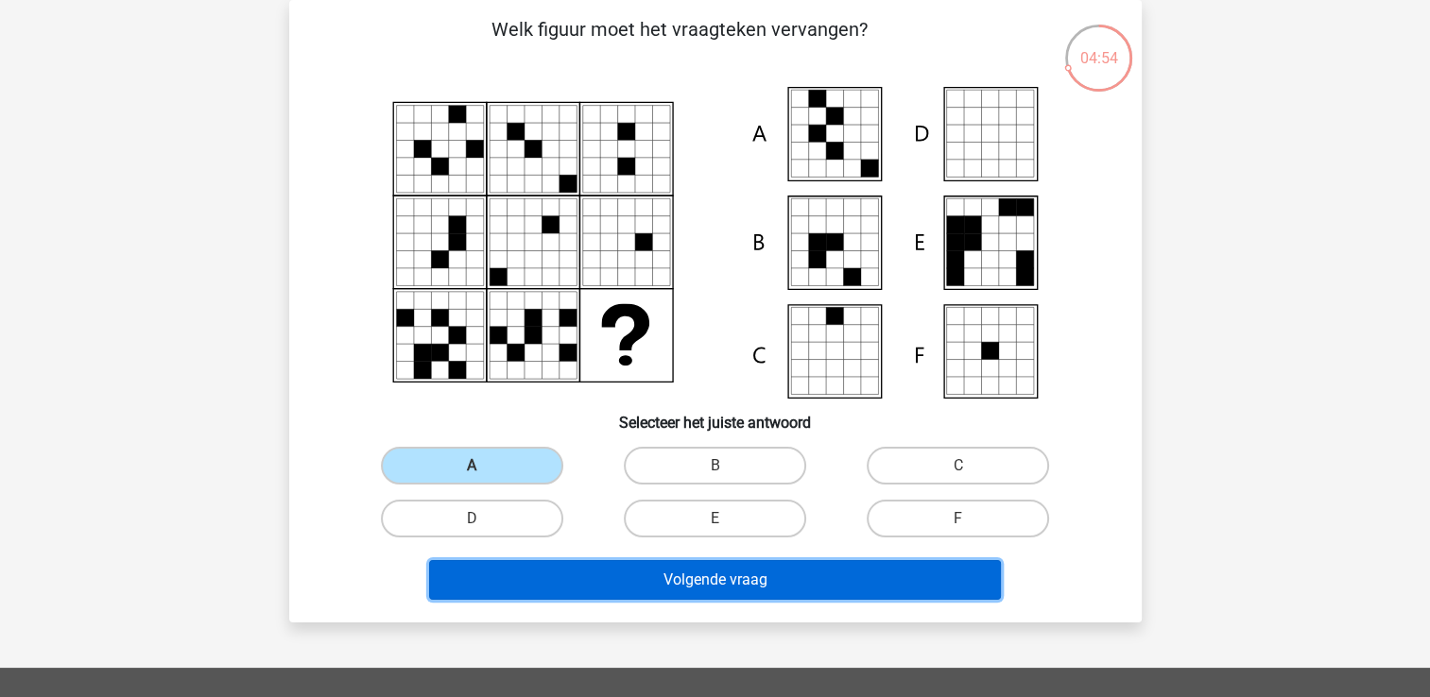
click at [639, 589] on button "Volgende vraag" at bounding box center [715, 580] width 572 height 40
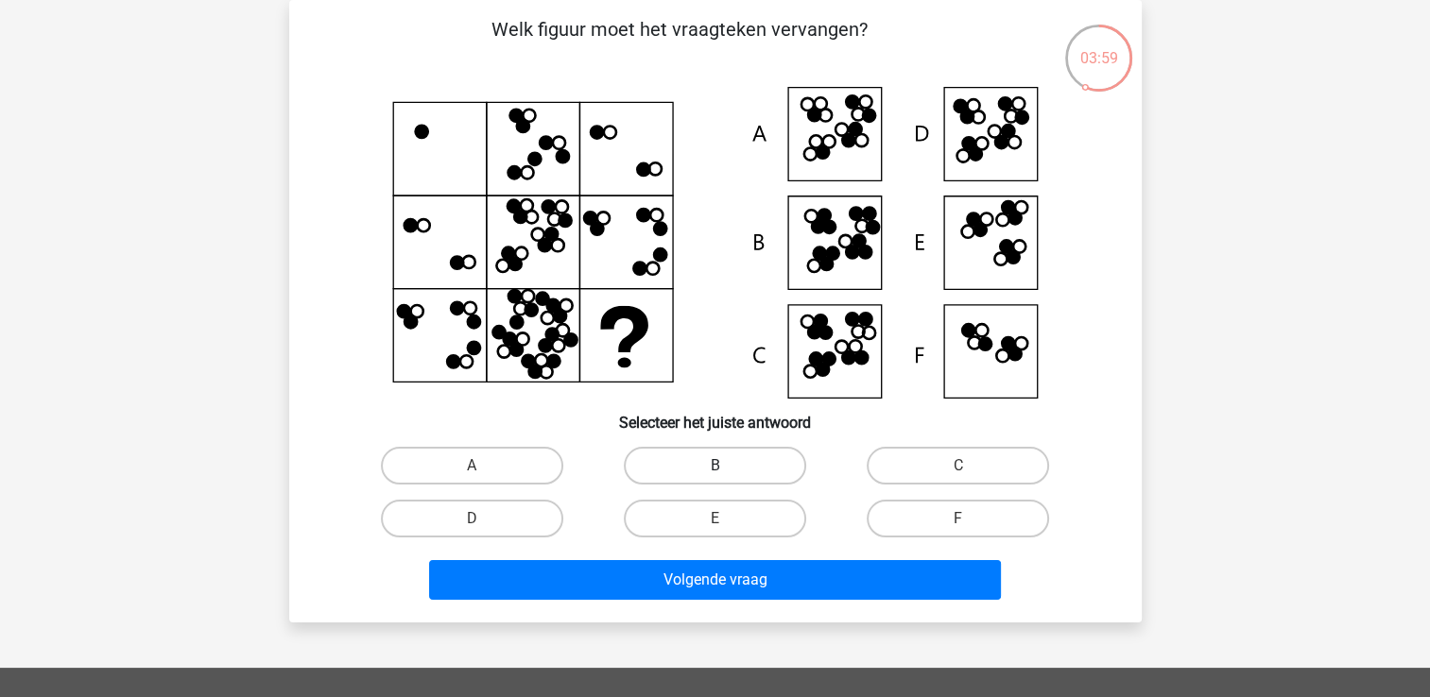
click at [695, 470] on label "B" at bounding box center [715, 466] width 182 height 38
click at [714, 470] on input "B" at bounding box center [720, 472] width 12 height 12
radio input "true"
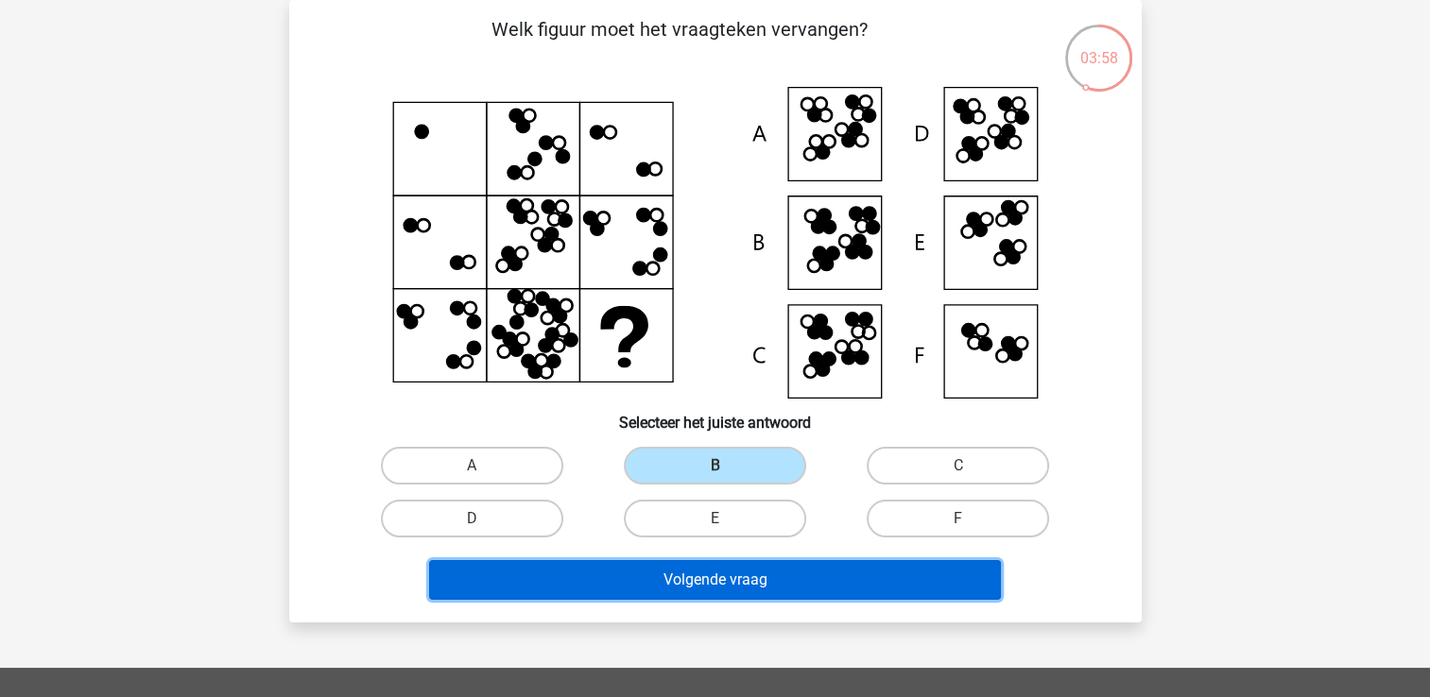
click at [741, 575] on button "Volgende vraag" at bounding box center [715, 580] width 572 height 40
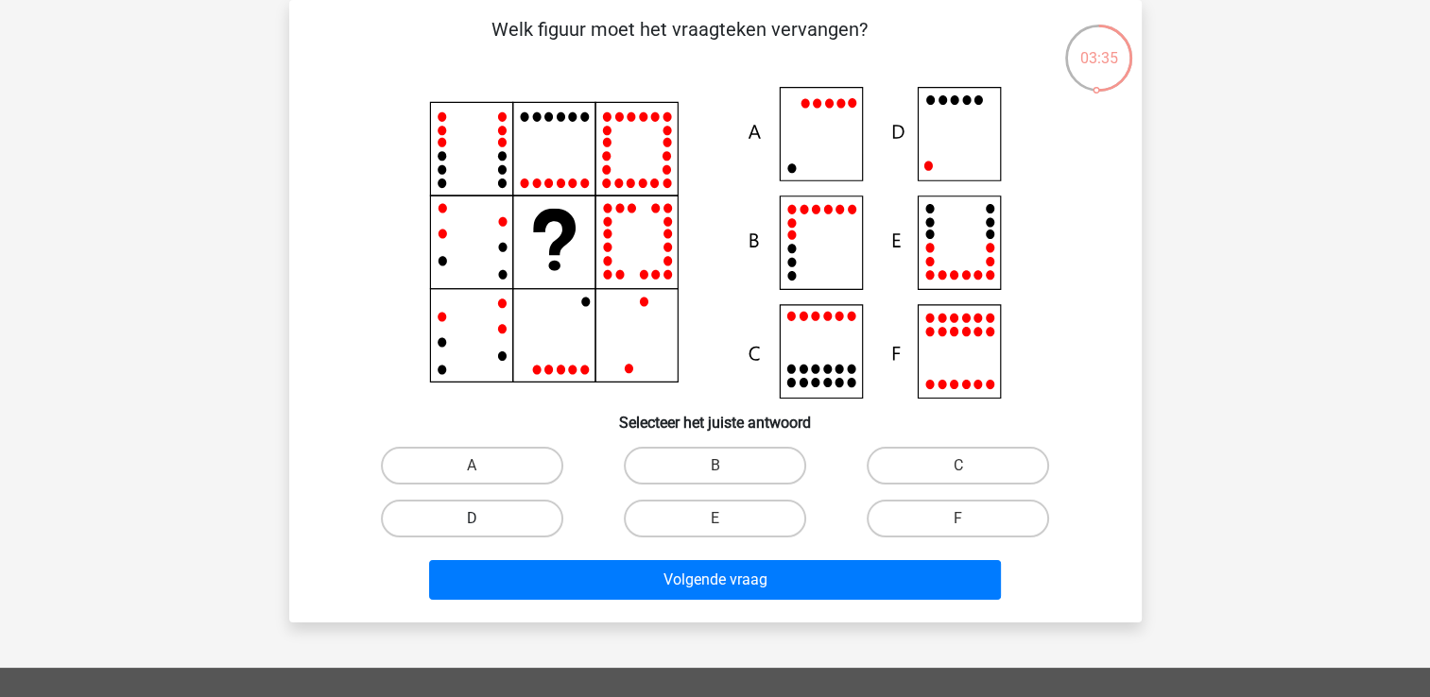
click at [454, 523] on label "D" at bounding box center [472, 519] width 182 height 38
click at [471, 523] on input "D" at bounding box center [477, 525] width 12 height 12
radio input "true"
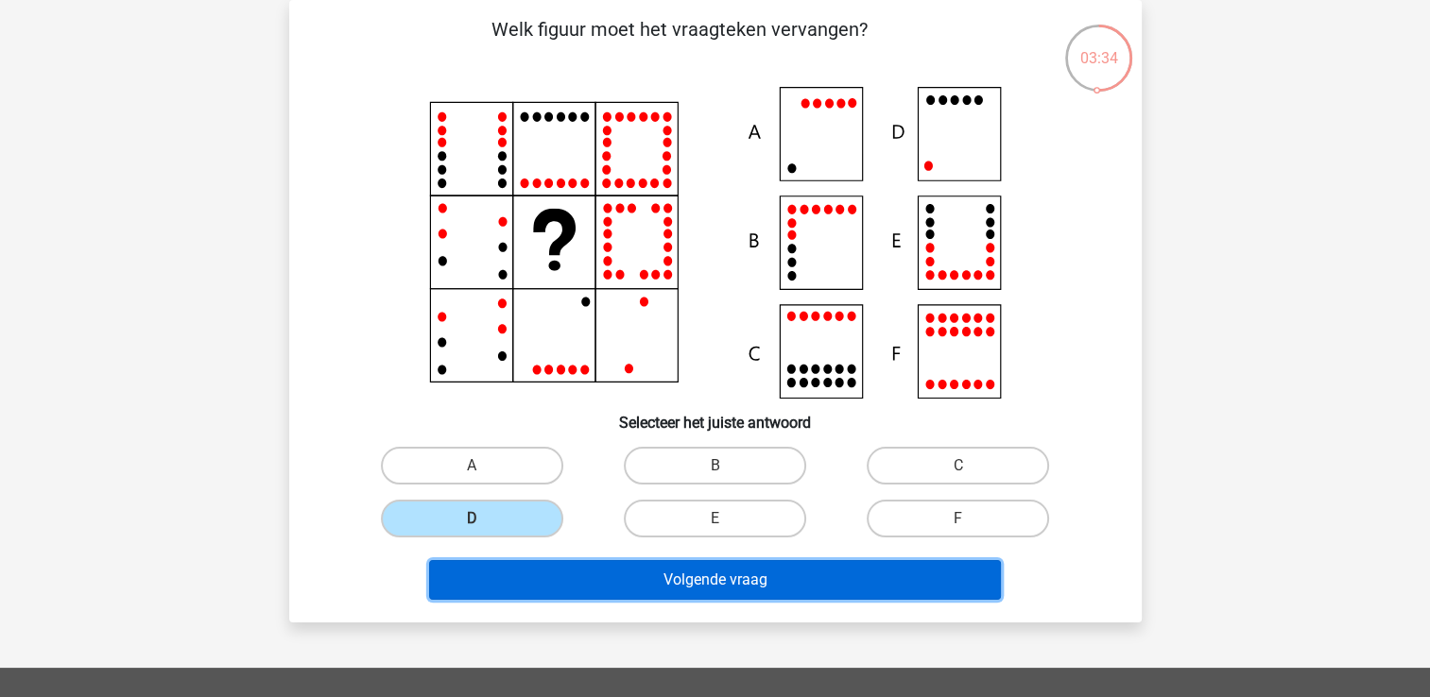
click at [582, 576] on button "Volgende vraag" at bounding box center [715, 580] width 572 height 40
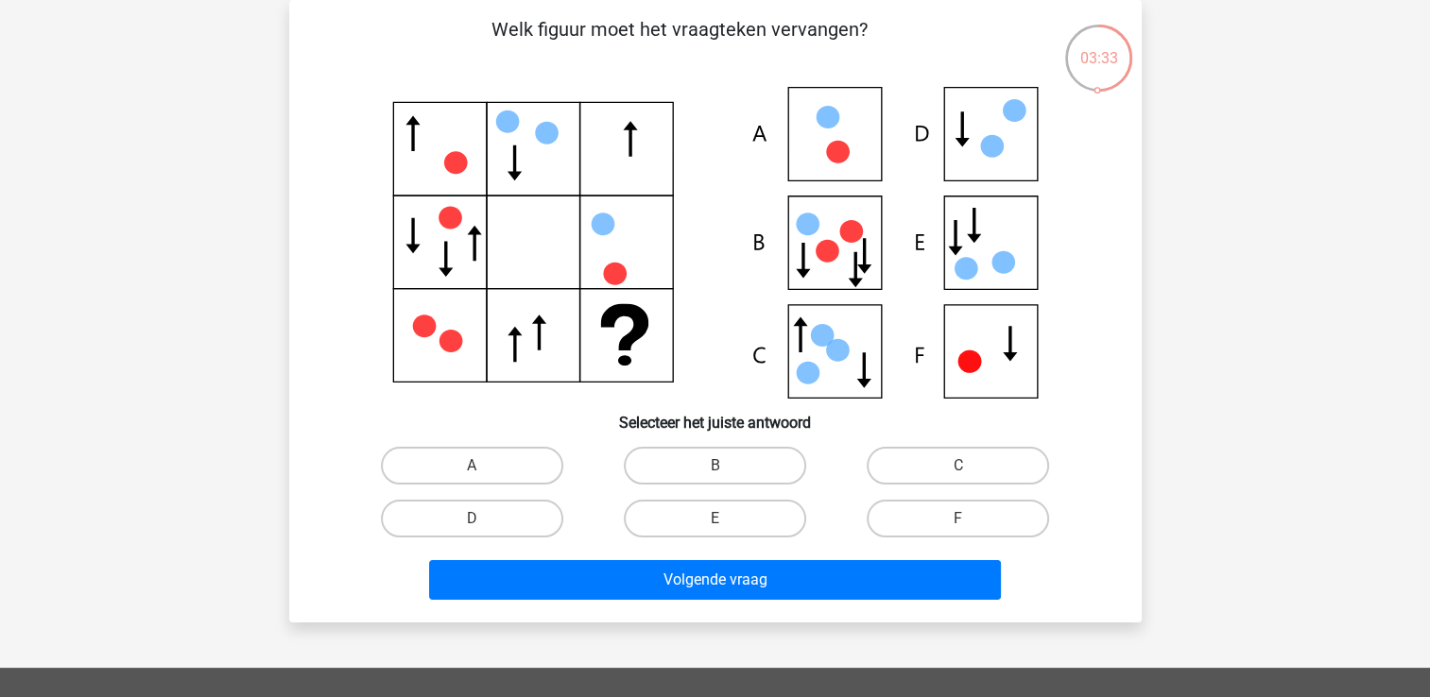
scroll to position [79, 0]
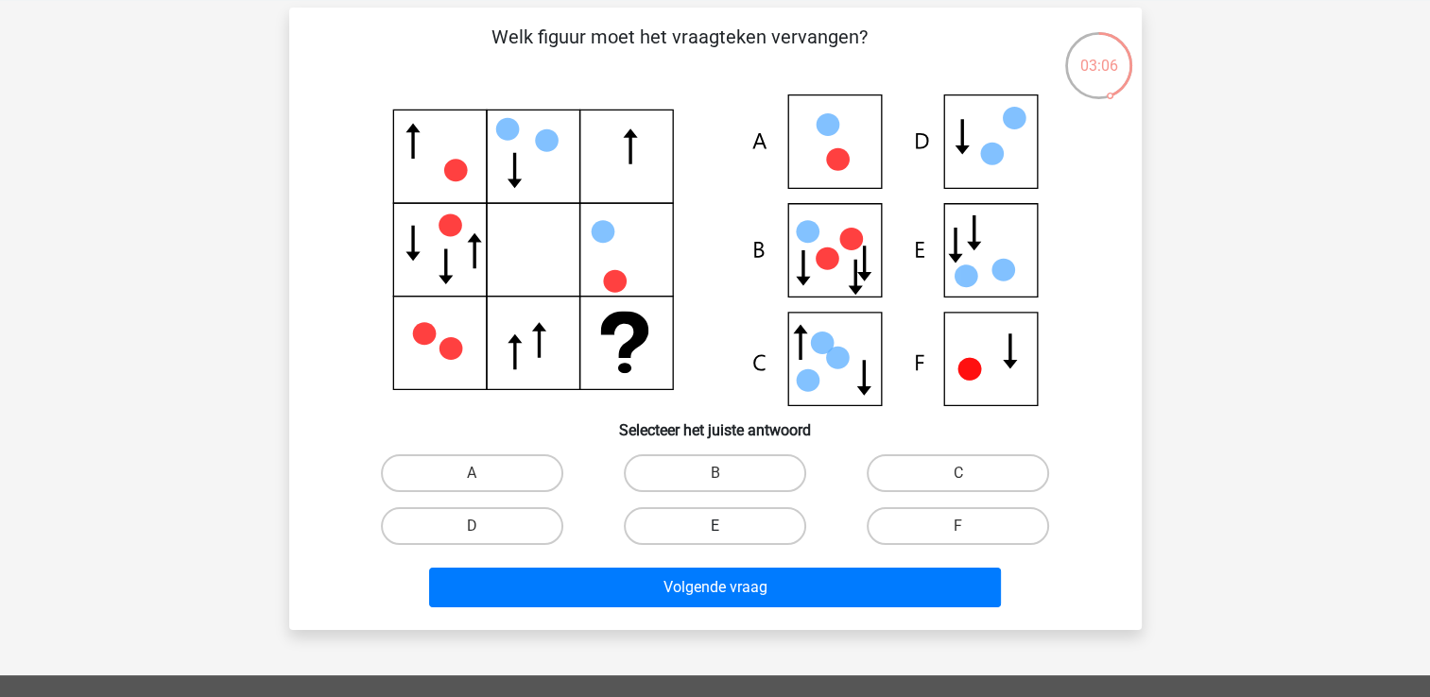
click at [669, 512] on label "E" at bounding box center [715, 526] width 182 height 38
click at [714, 526] on input "E" at bounding box center [720, 532] width 12 height 12
radio input "true"
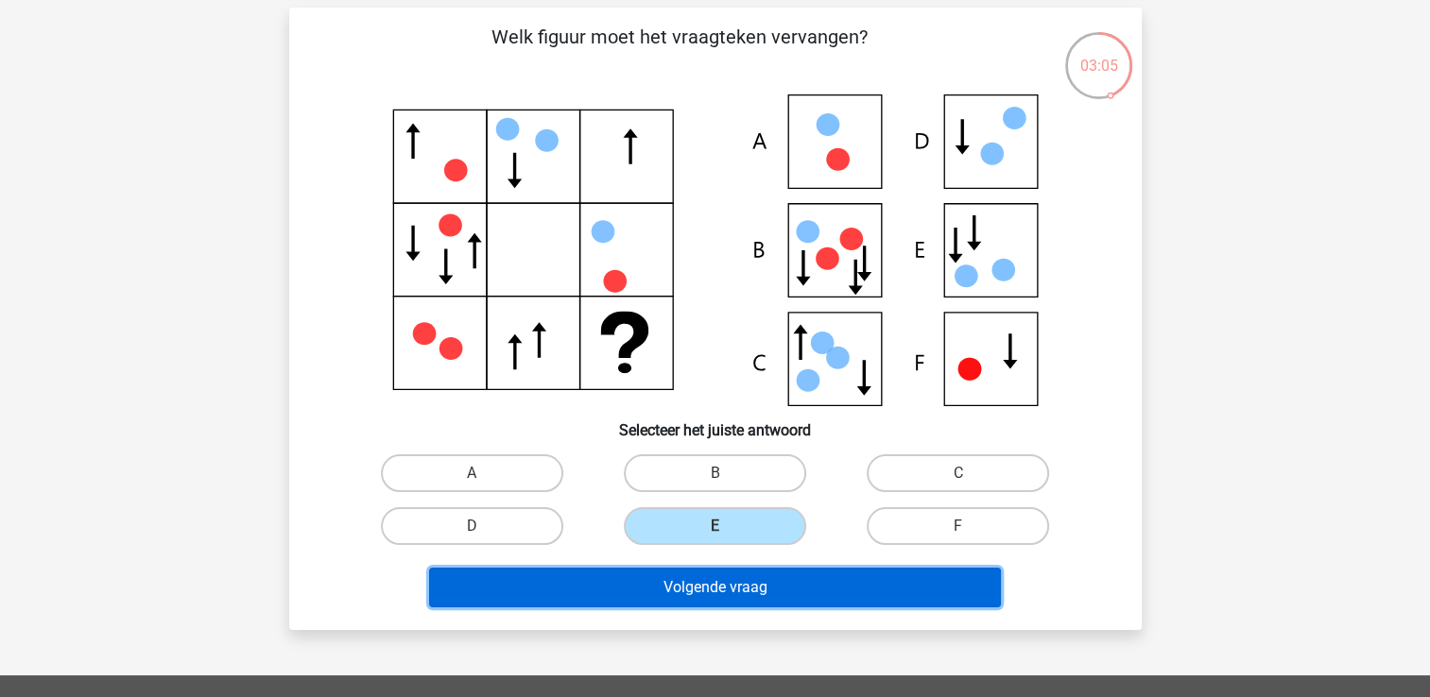
click at [691, 593] on button "Volgende vraag" at bounding box center [715, 588] width 572 height 40
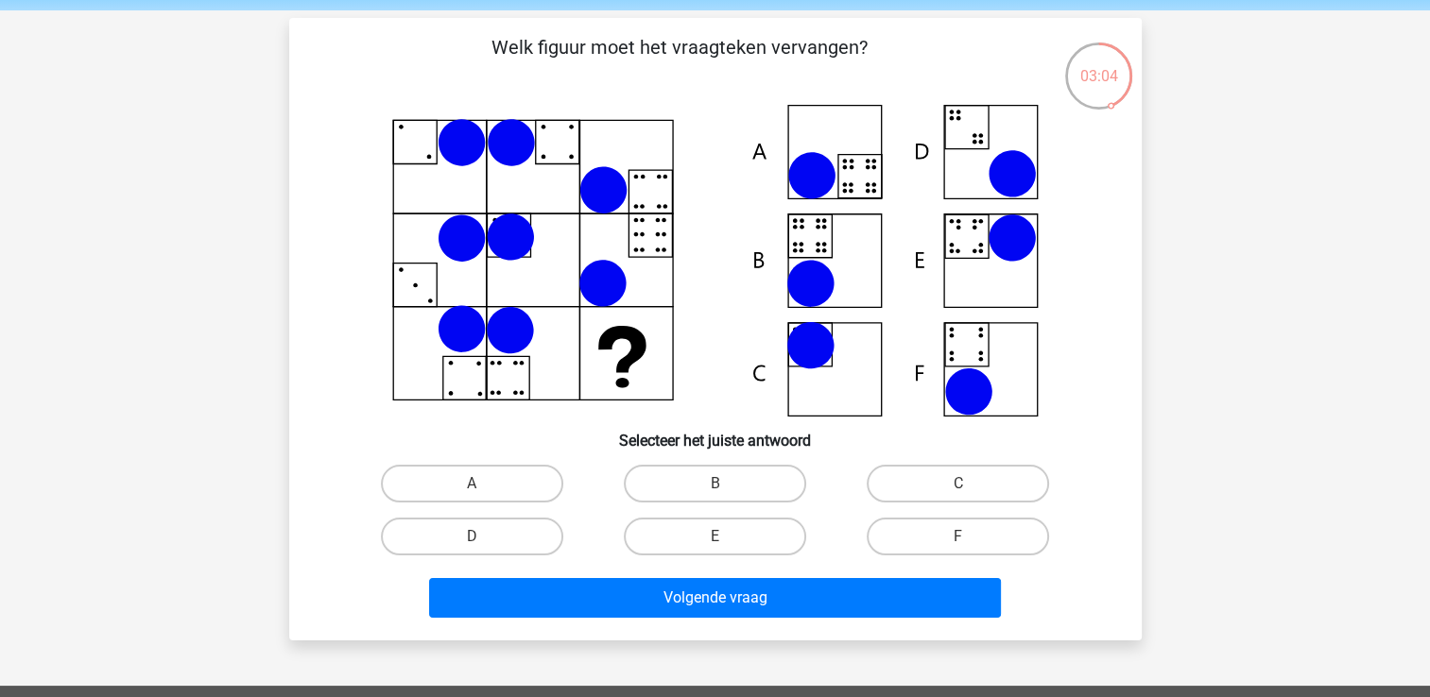
scroll to position [68, 0]
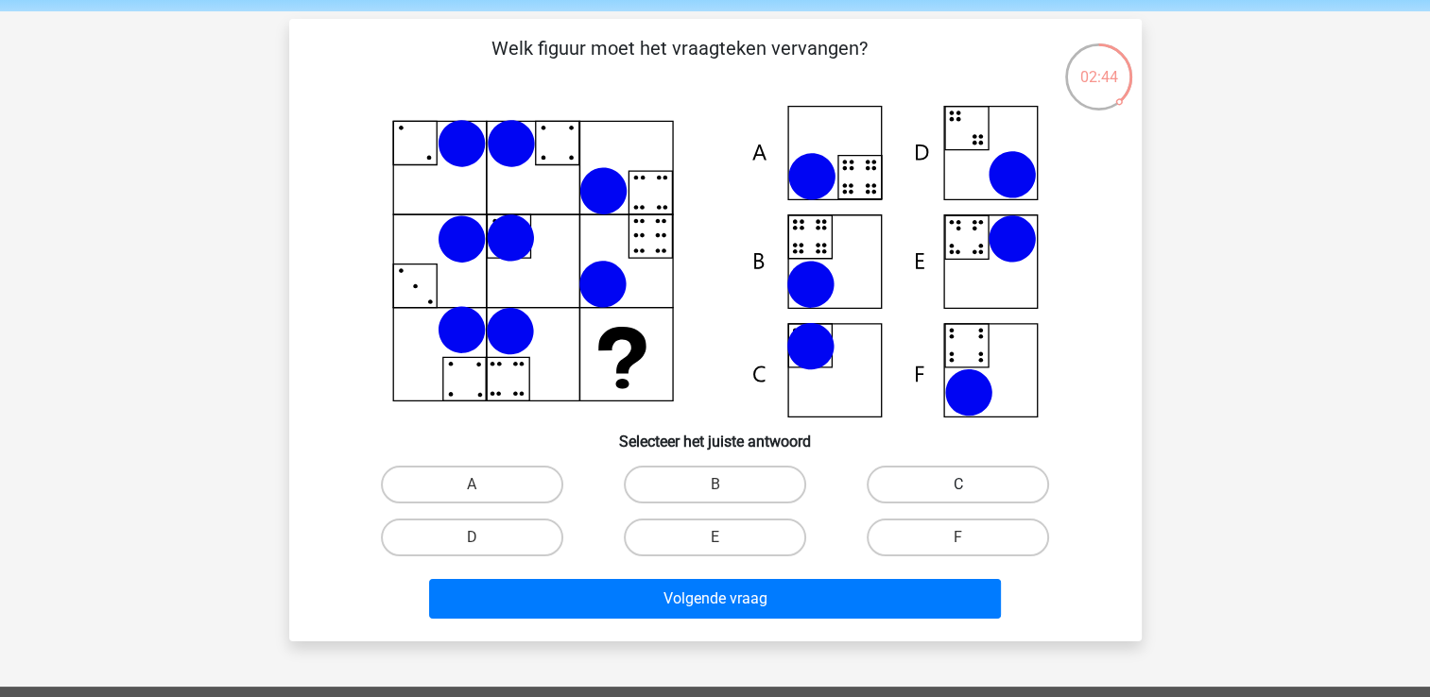
click at [945, 488] on label "C" at bounding box center [957, 485] width 182 height 38
click at [958, 488] on input "C" at bounding box center [964, 491] width 12 height 12
radio input "true"
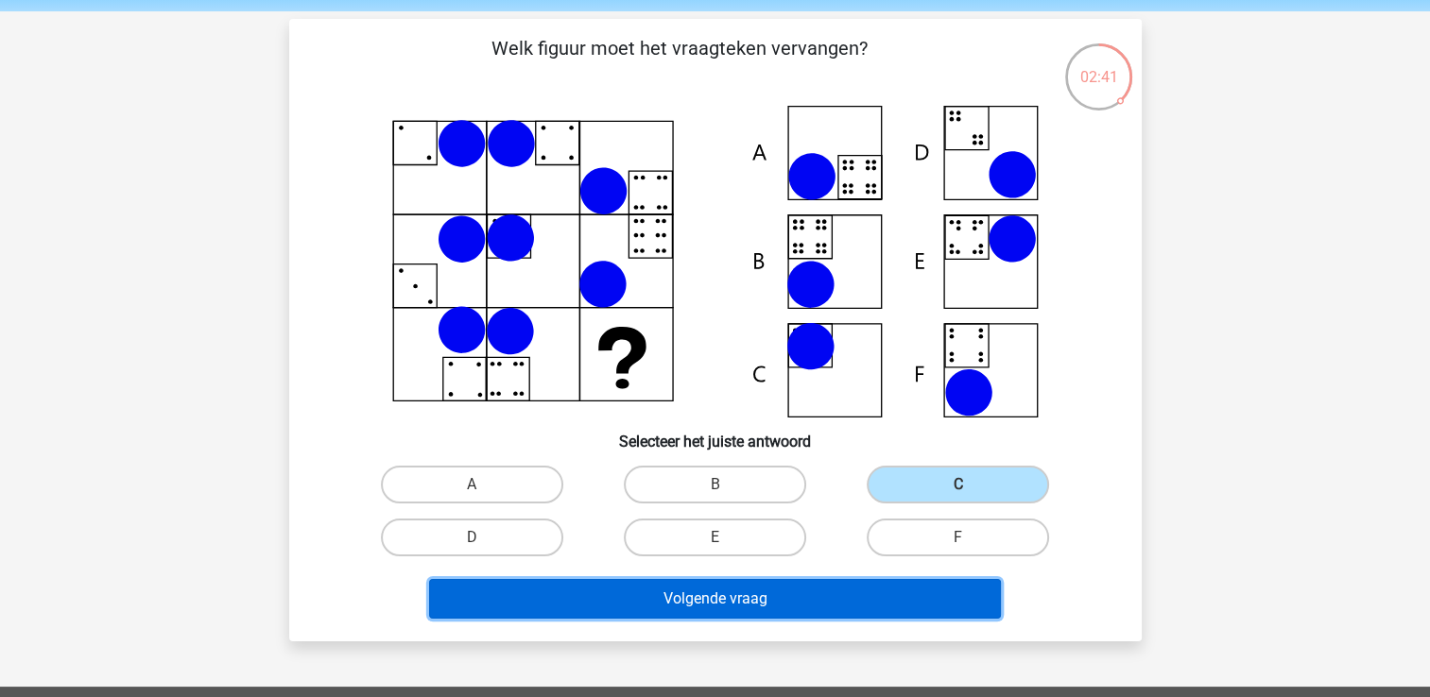
click at [801, 610] on button "Volgende vraag" at bounding box center [715, 599] width 572 height 40
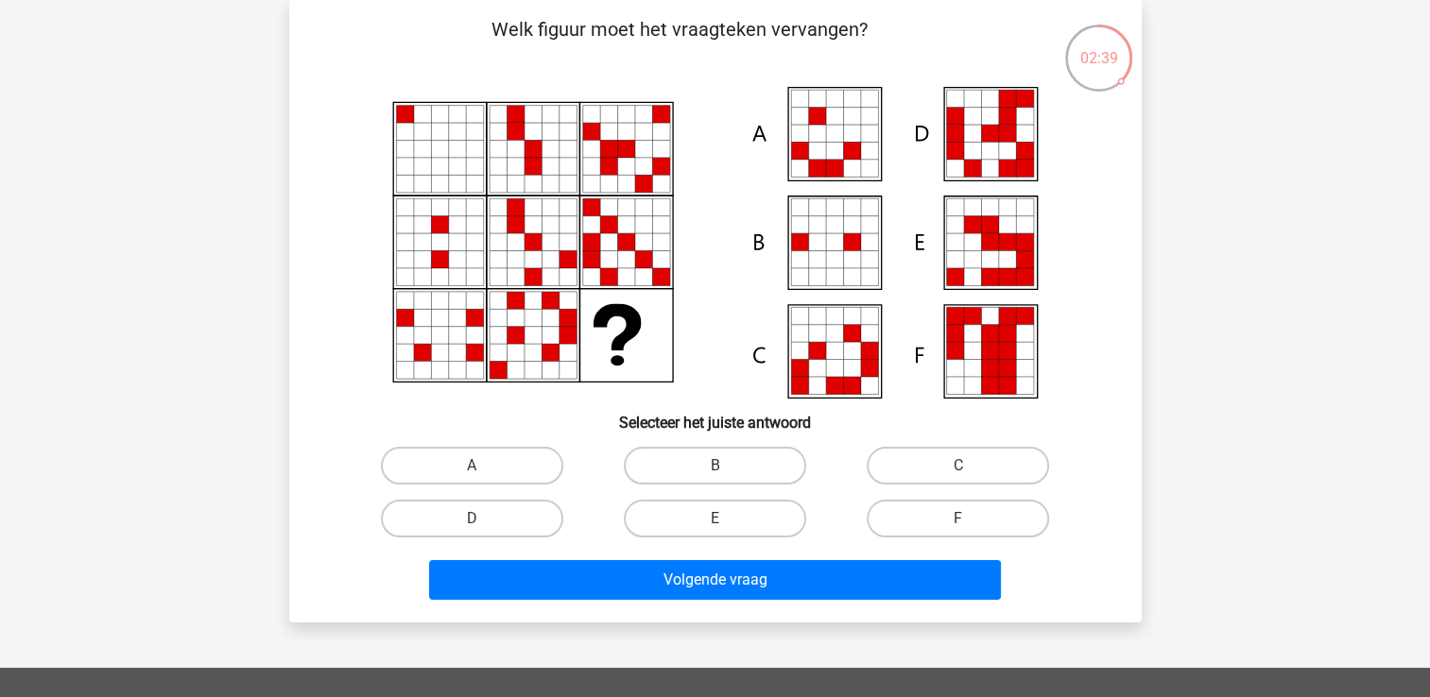
scroll to position [74, 0]
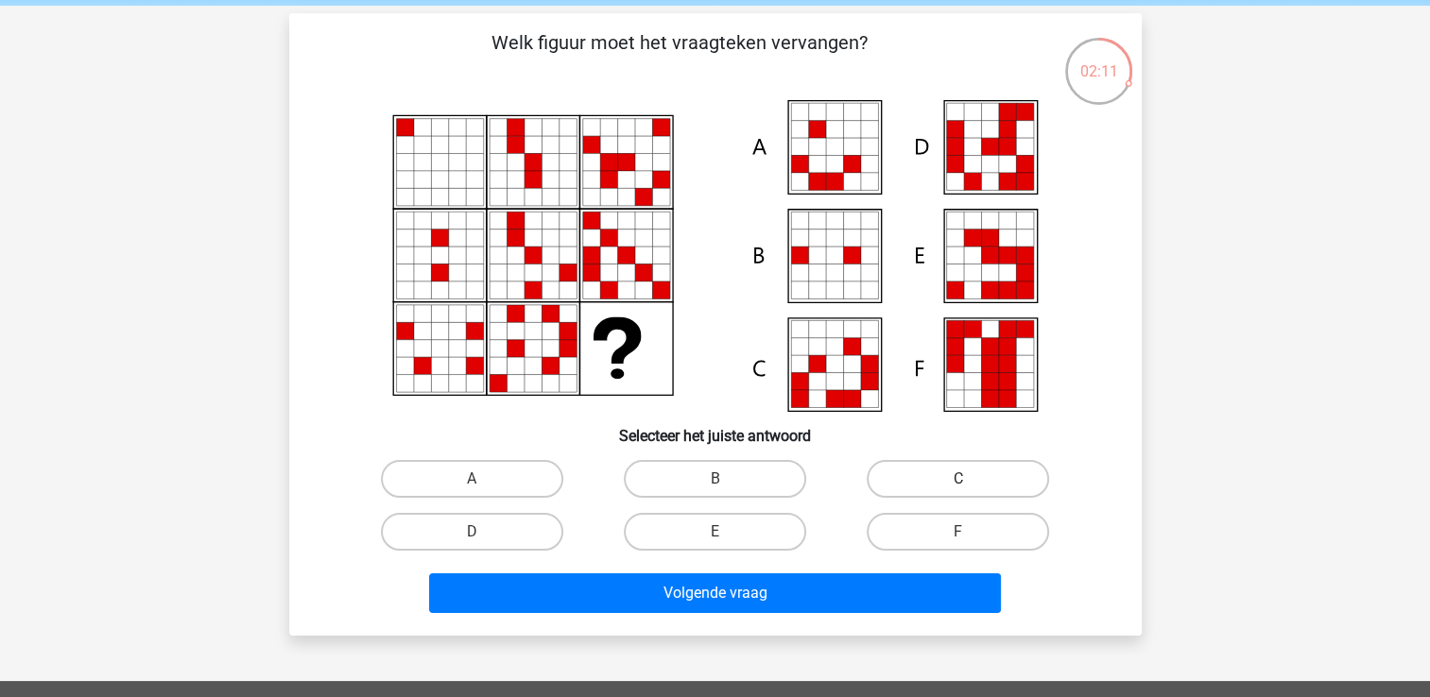
click at [968, 470] on label "C" at bounding box center [957, 479] width 182 height 38
click at [968, 479] on input "C" at bounding box center [964, 485] width 12 height 12
radio input "true"
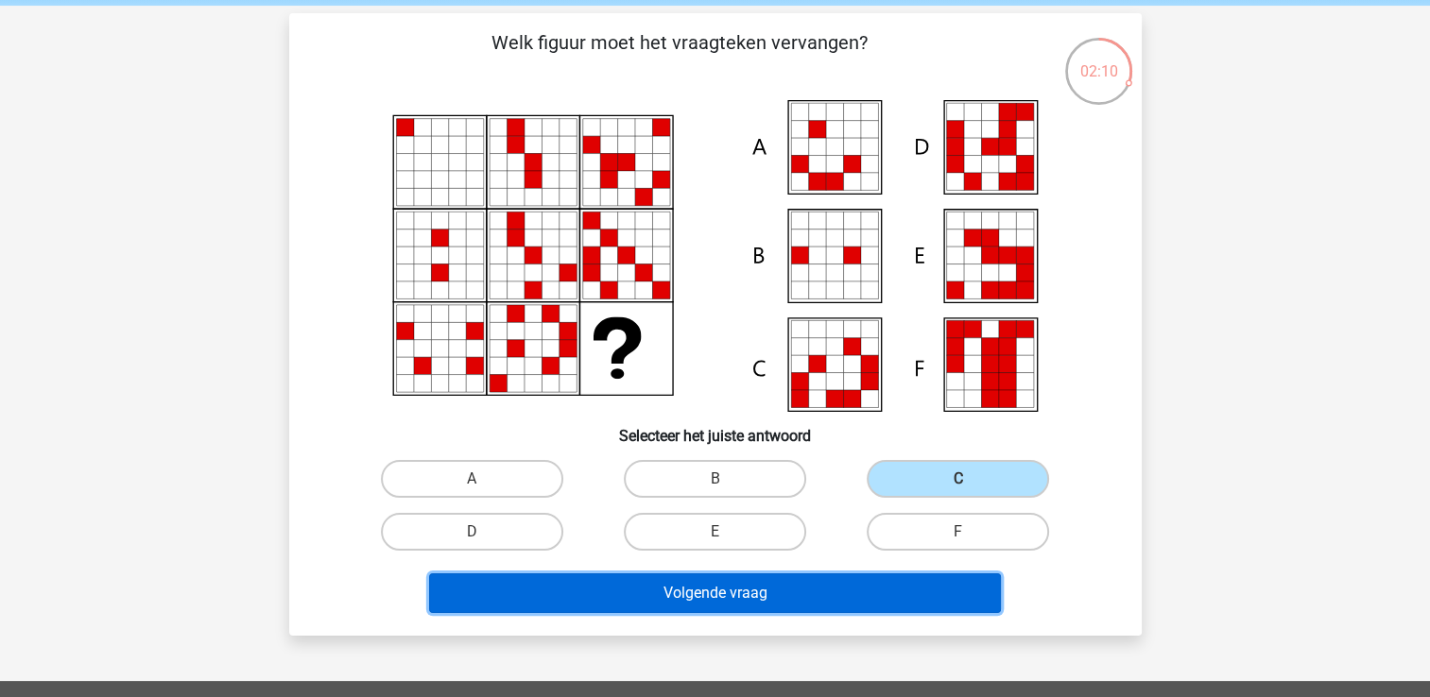
click at [818, 597] on button "Volgende vraag" at bounding box center [715, 594] width 572 height 40
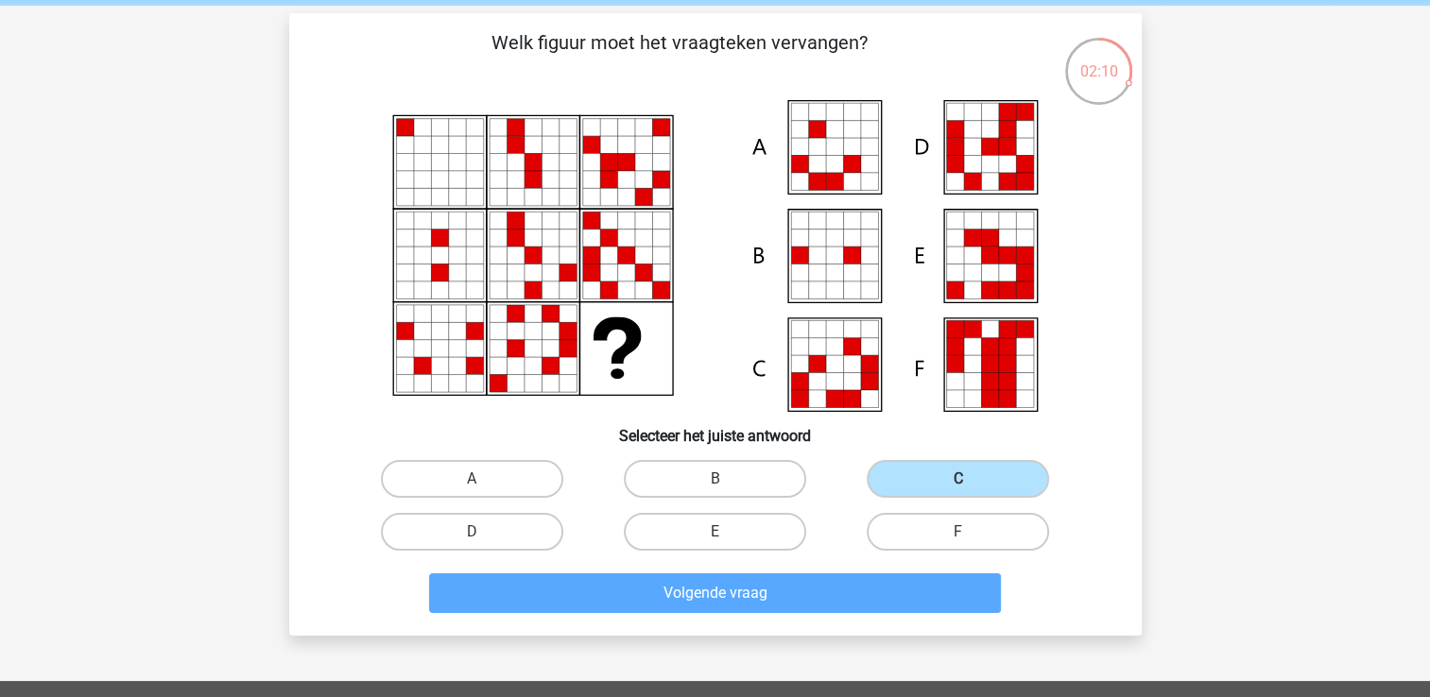
scroll to position [87, 0]
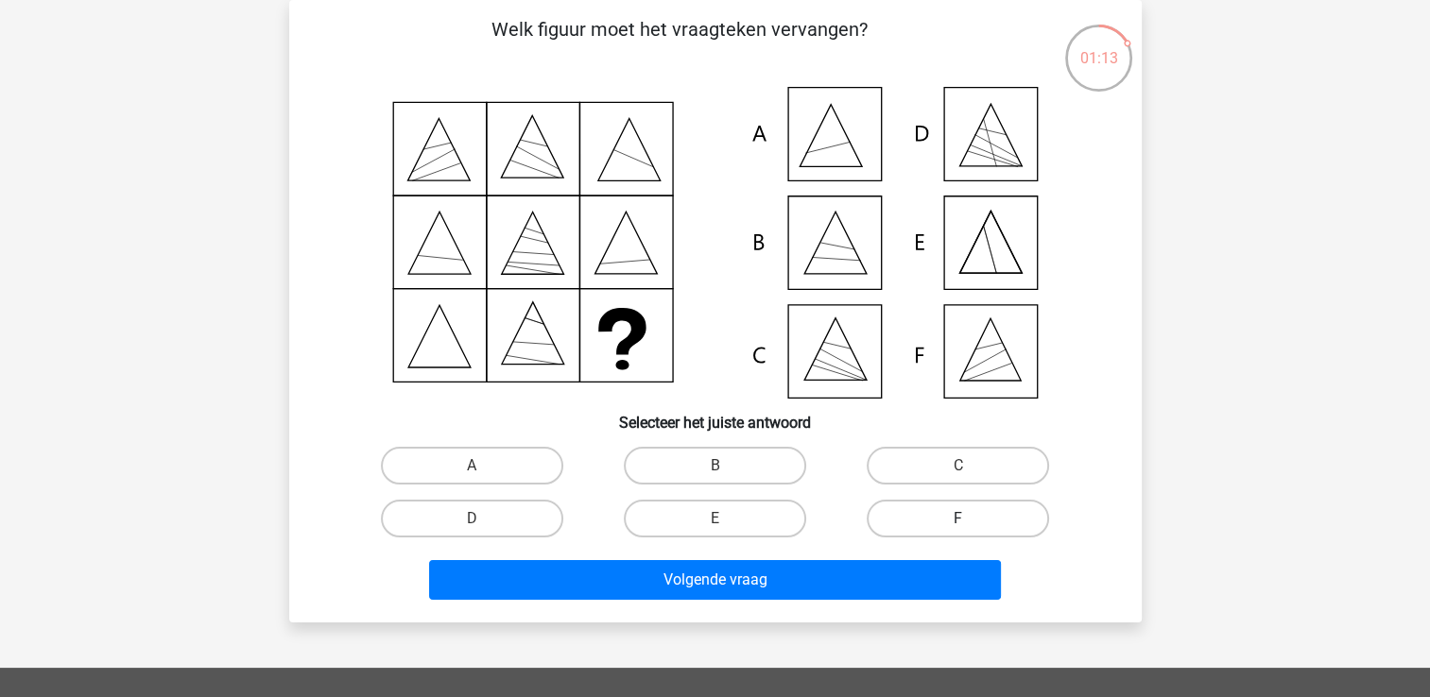
click at [895, 517] on label "F" at bounding box center [957, 519] width 182 height 38
click at [958, 519] on input "F" at bounding box center [964, 525] width 12 height 12
radio input "true"
click at [523, 471] on label "A" at bounding box center [472, 466] width 182 height 38
click at [484, 471] on input "A" at bounding box center [477, 472] width 12 height 12
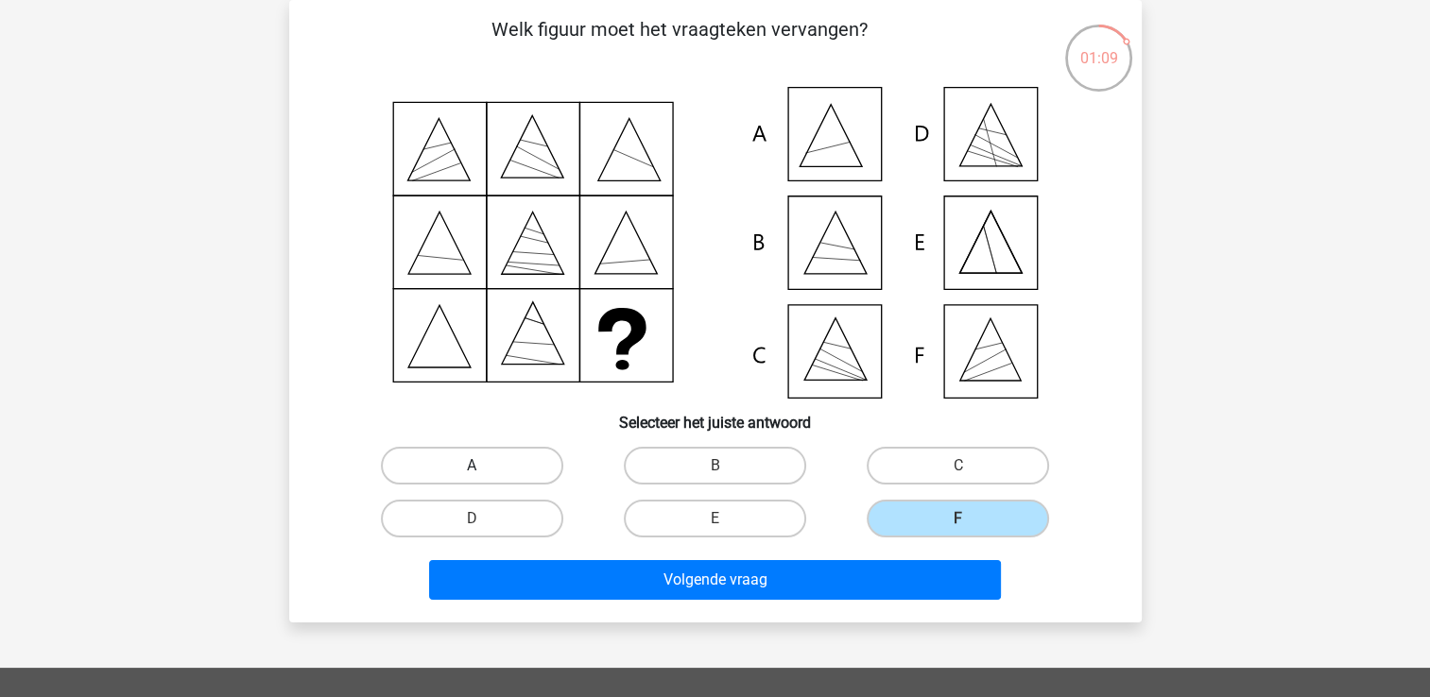
radio input "true"
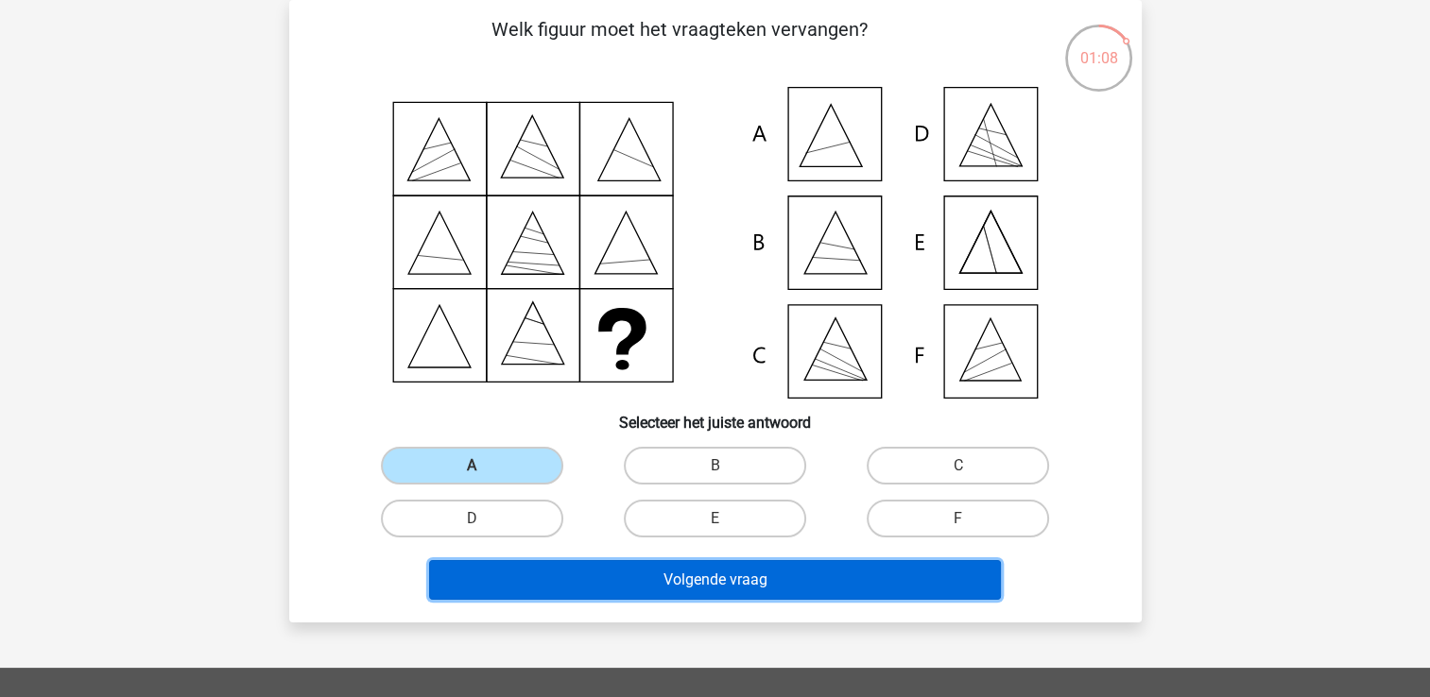
click at [616, 576] on button "Volgende vraag" at bounding box center [715, 580] width 572 height 40
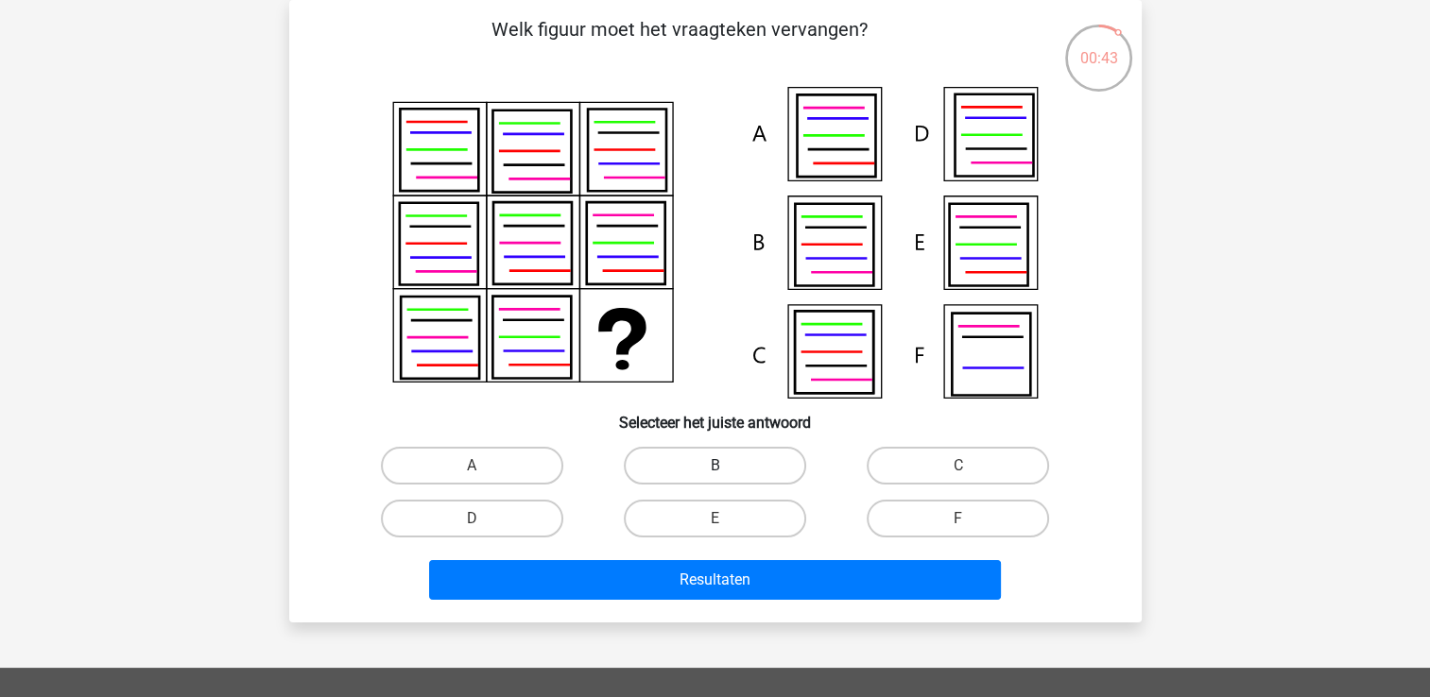
click at [725, 452] on label "B" at bounding box center [715, 466] width 182 height 38
click at [725, 466] on input "B" at bounding box center [720, 472] width 12 height 12
radio input "true"
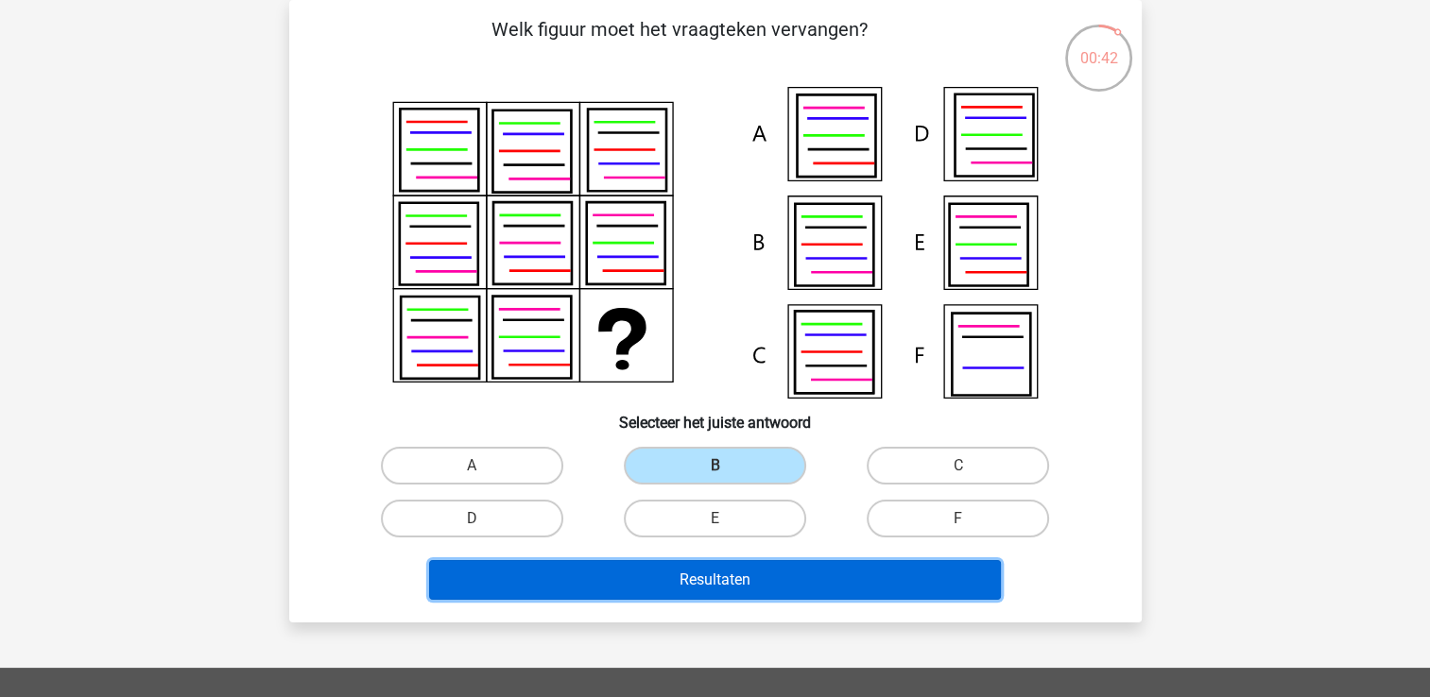
click at [757, 571] on button "Resultaten" at bounding box center [715, 580] width 572 height 40
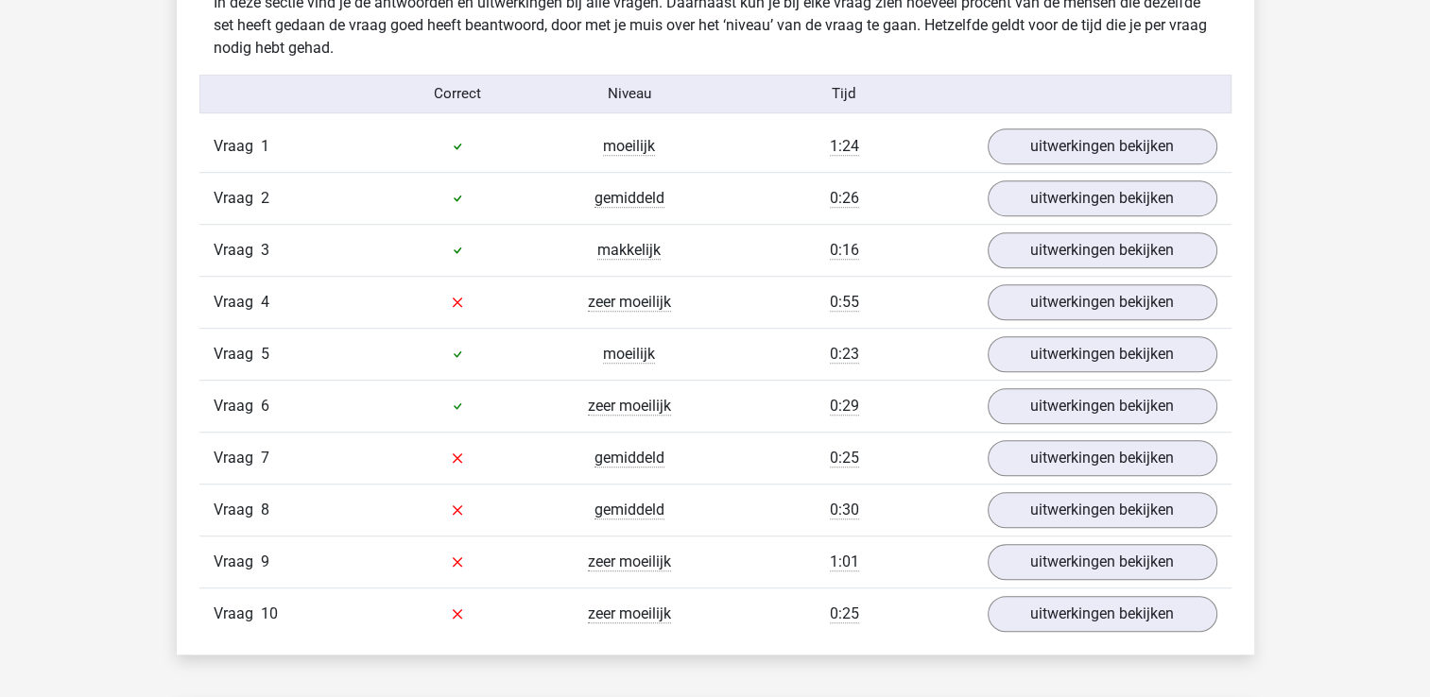
scroll to position [1133, 0]
click at [1177, 309] on link "uitwerkingen bekijken" at bounding box center [1101, 304] width 264 height 42
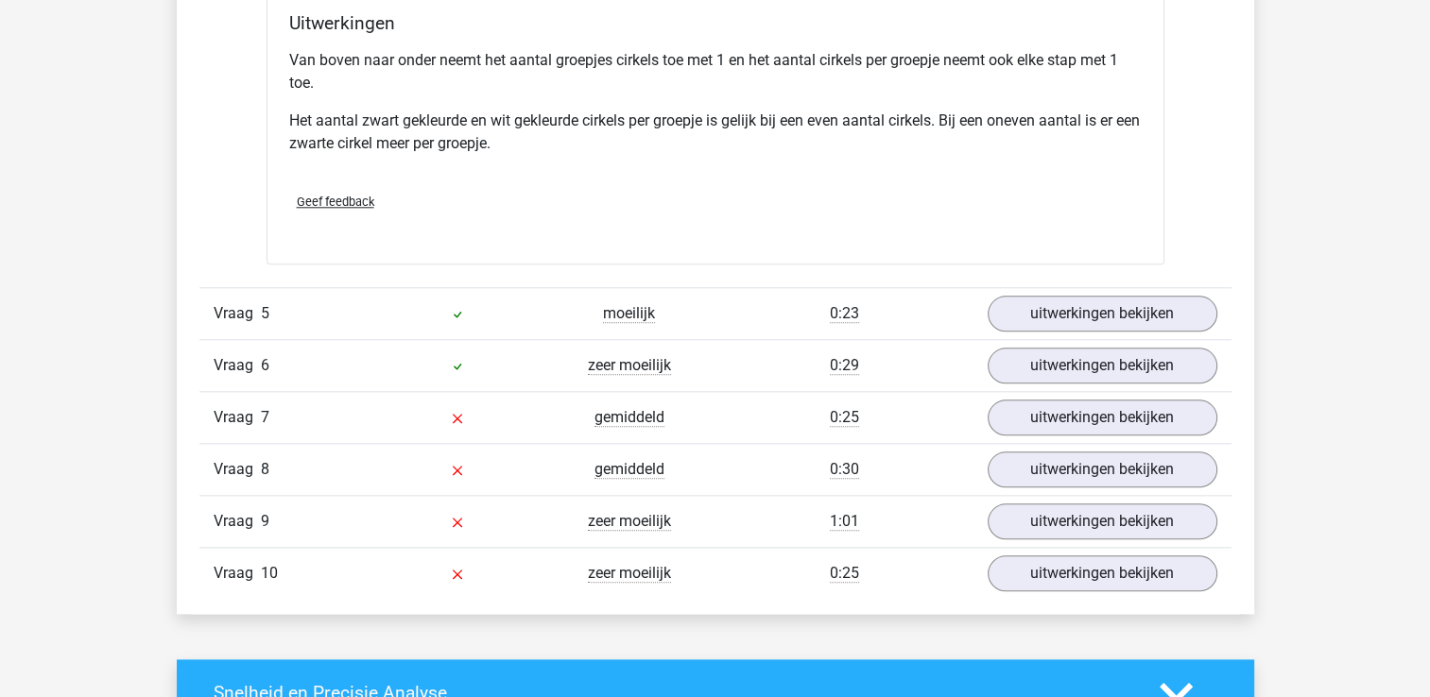
scroll to position [1996, 0]
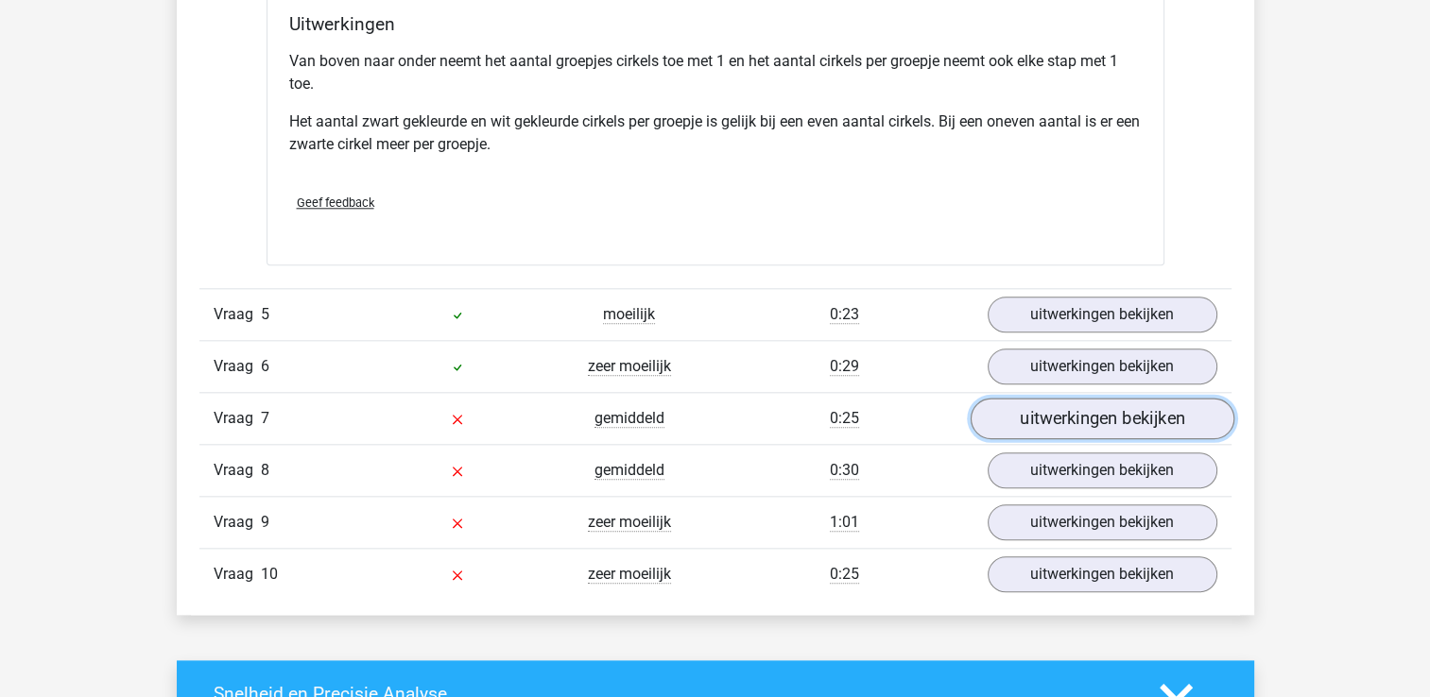
click at [1036, 424] on link "uitwerkingen bekijken" at bounding box center [1101, 419] width 264 height 42
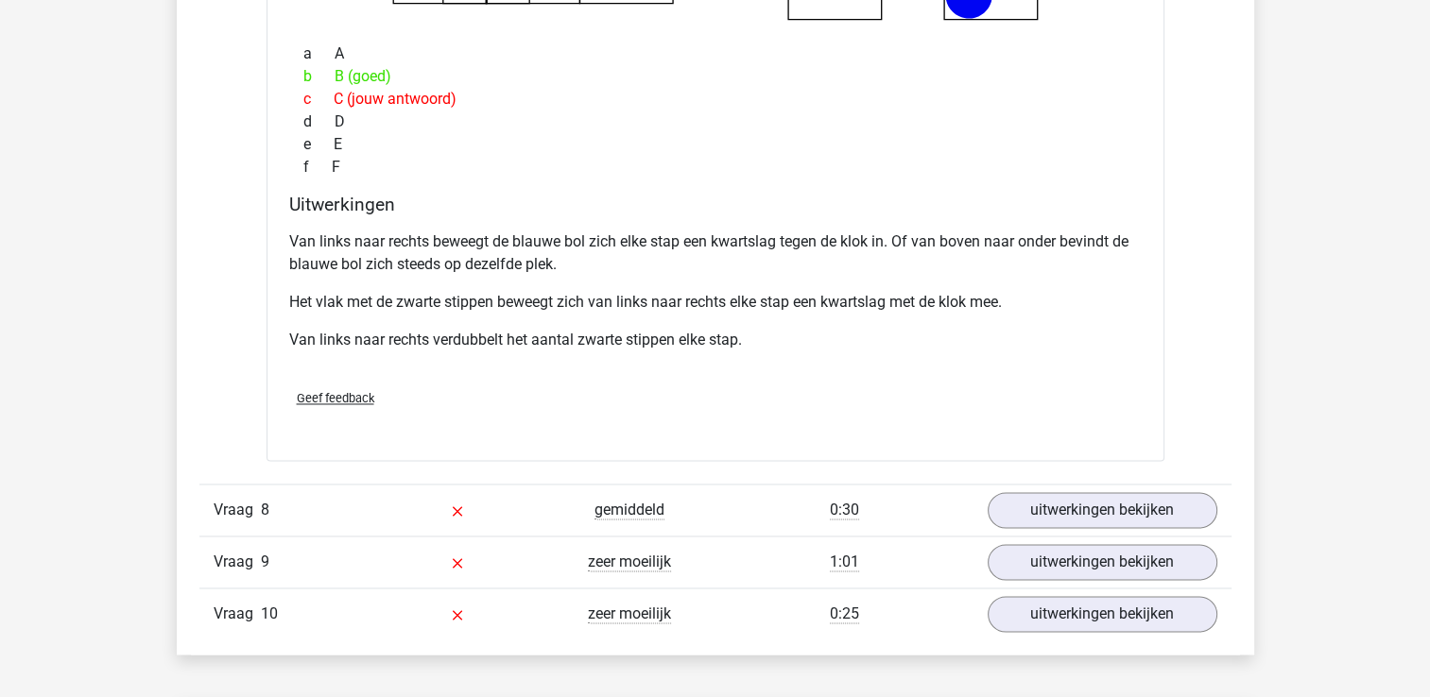
scroll to position [3073, 0]
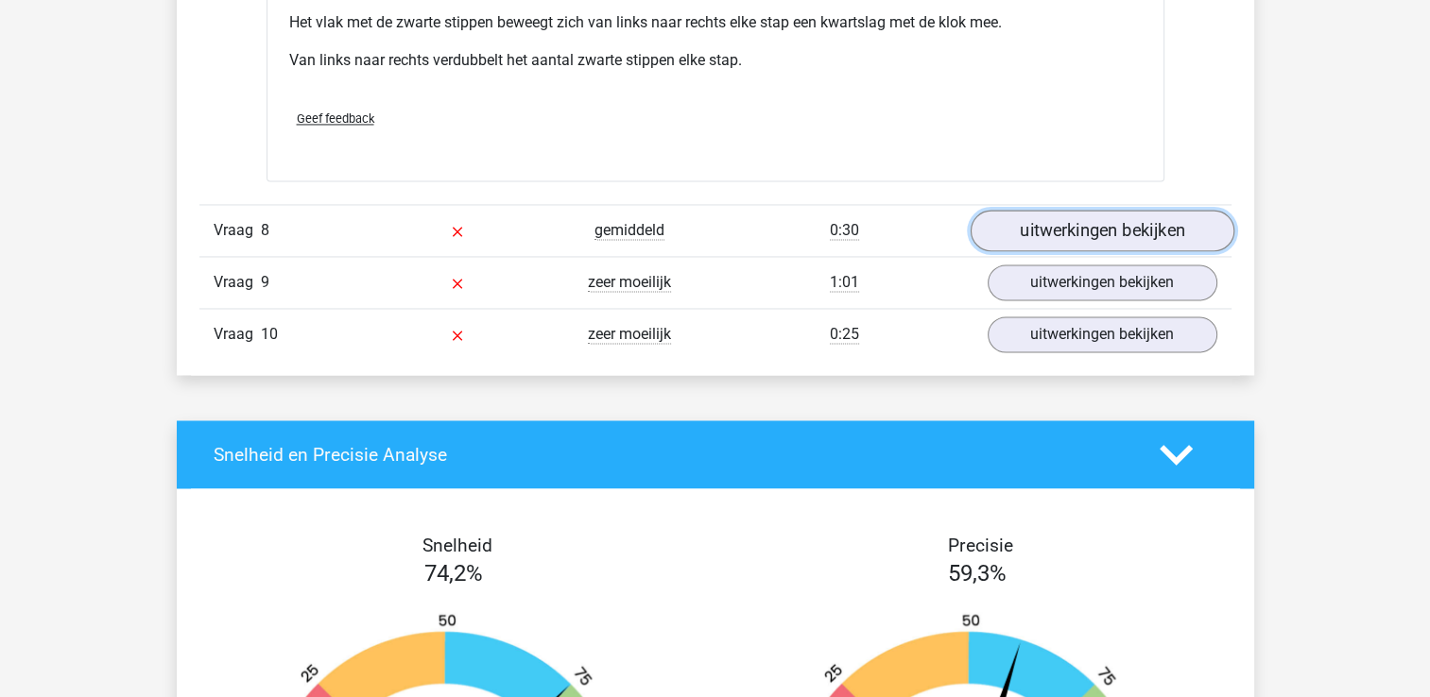
click at [1088, 232] on link "uitwerkingen bekijken" at bounding box center [1101, 231] width 264 height 42
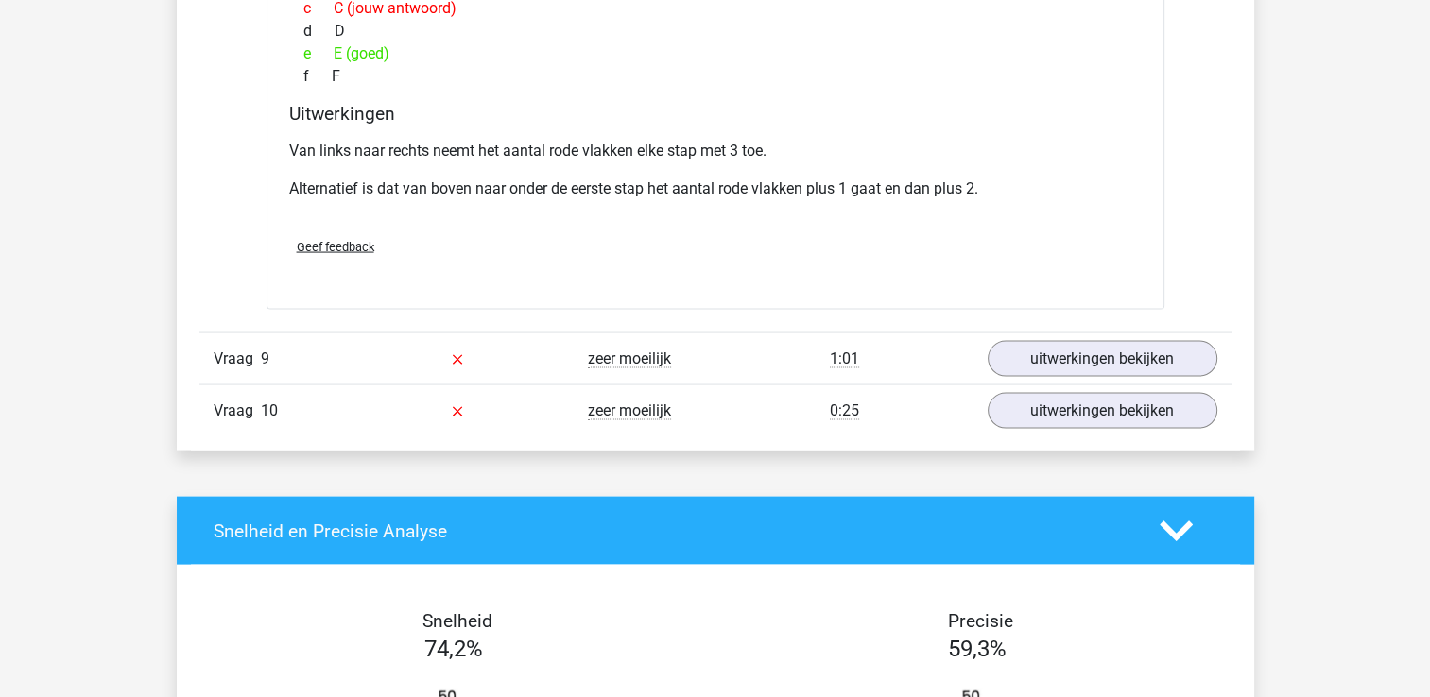
scroll to position [3772, 0]
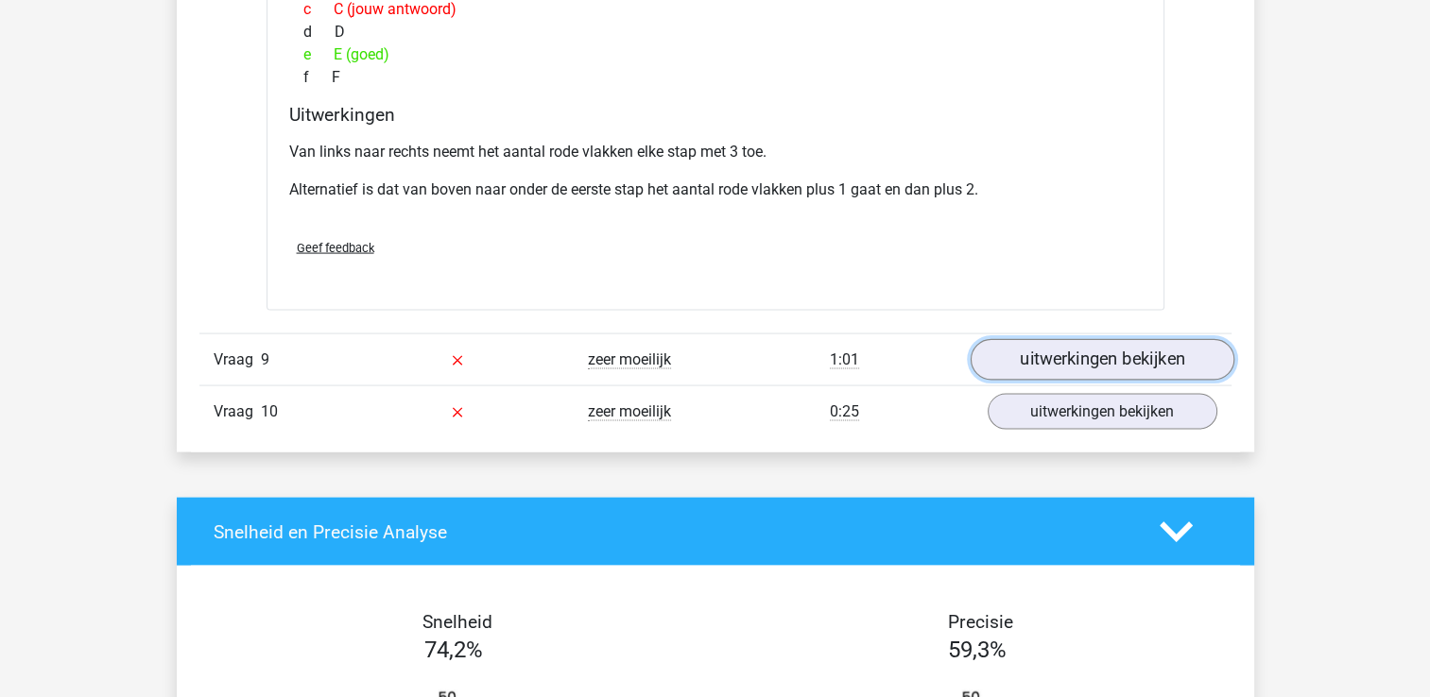
click at [1150, 360] on link "uitwerkingen bekijken" at bounding box center [1101, 360] width 264 height 42
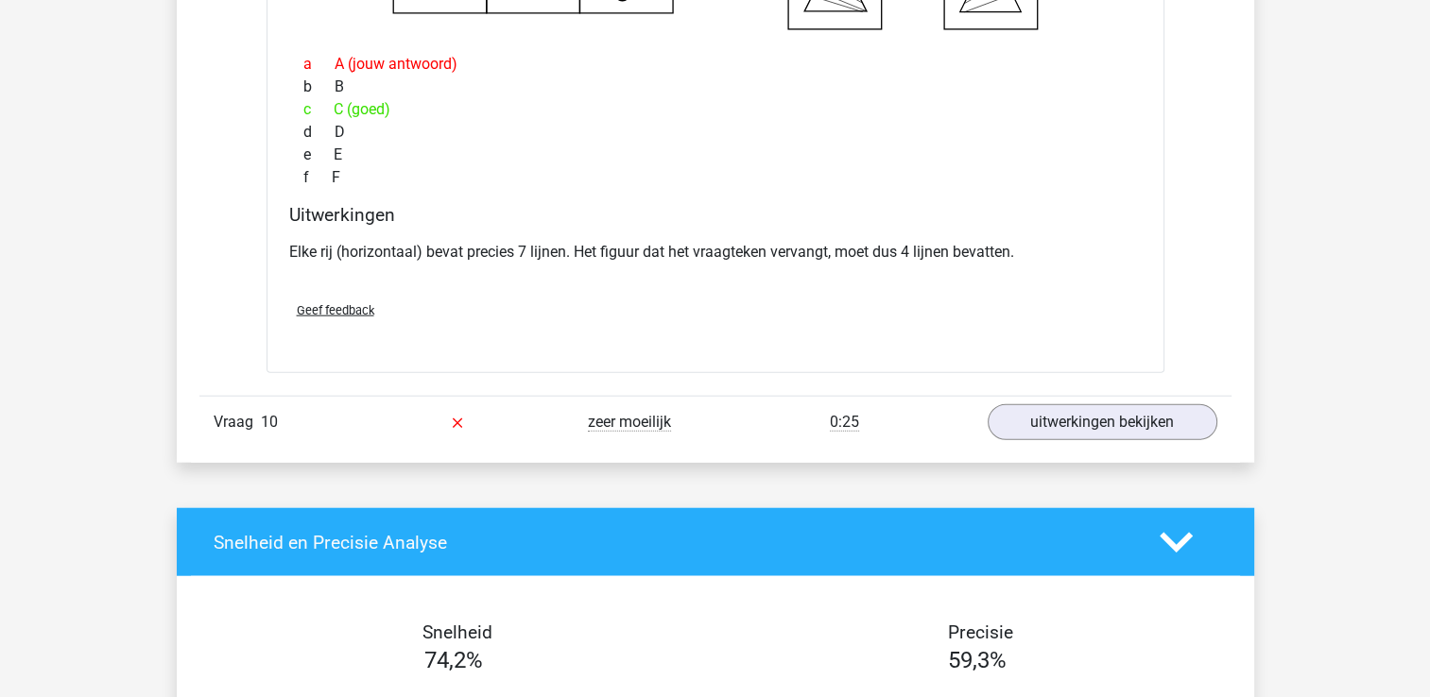
scroll to position [4503, 0]
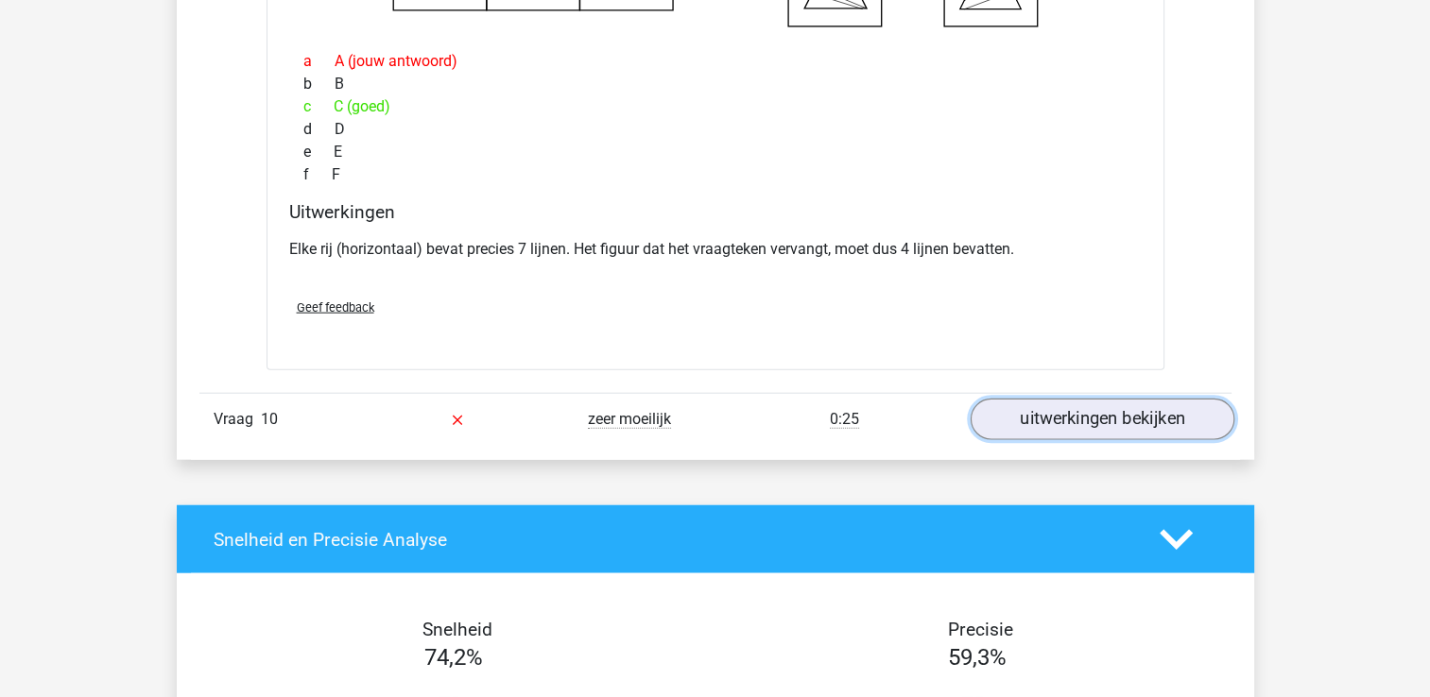
click at [1068, 411] on link "uitwerkingen bekijken" at bounding box center [1101, 421] width 264 height 42
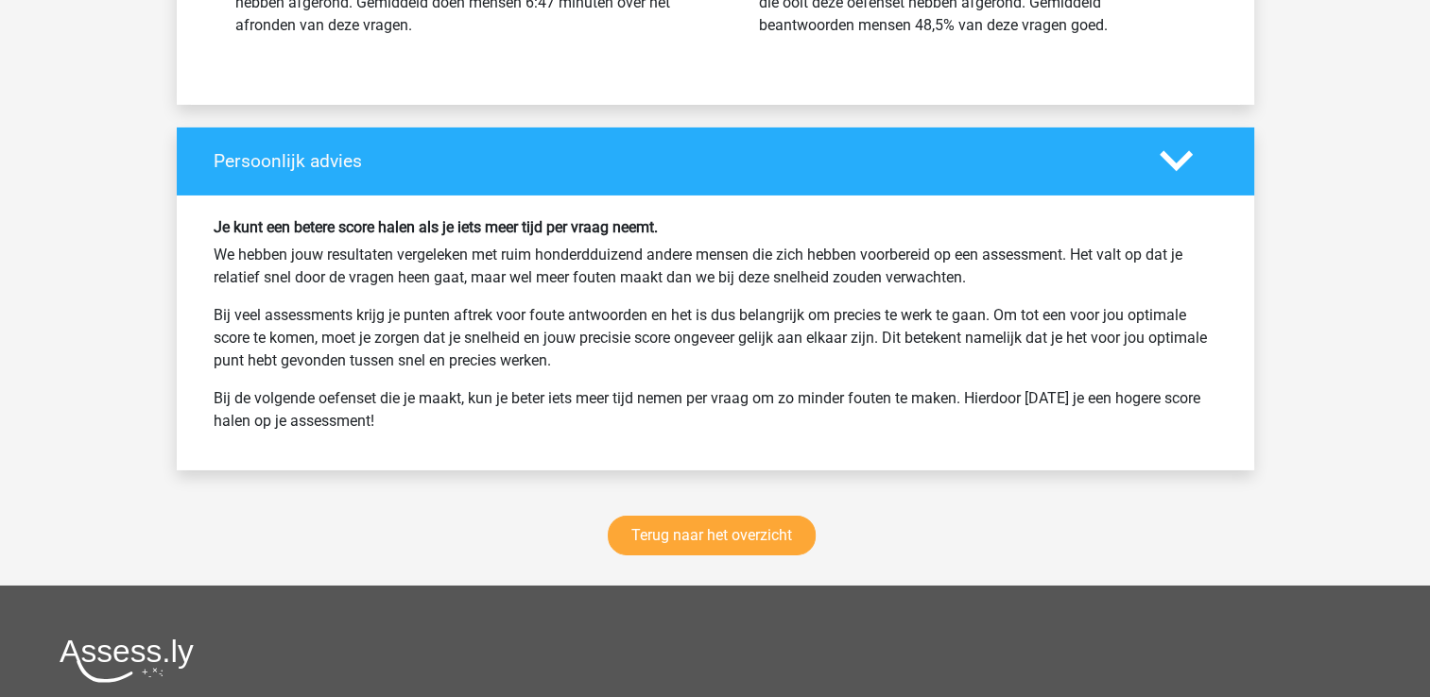
scroll to position [6420, 0]
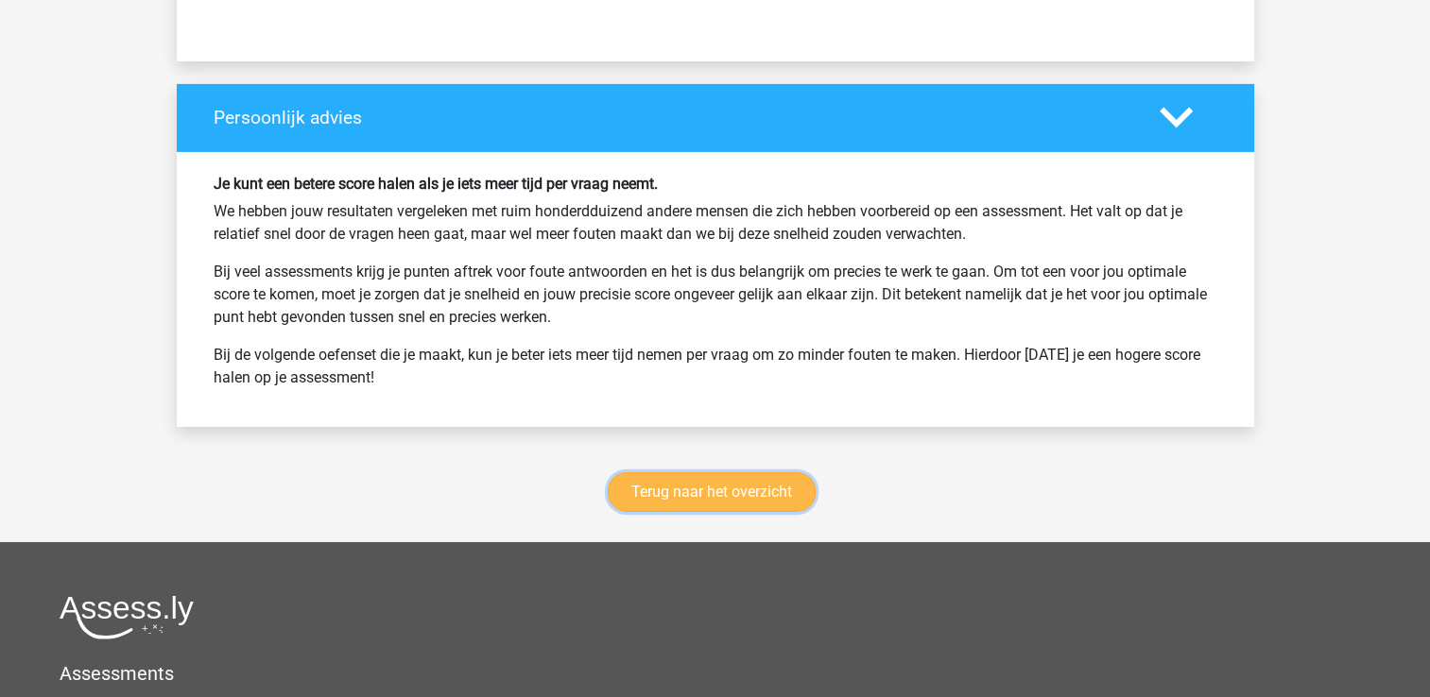
click at [718, 479] on link "Terug naar het overzicht" at bounding box center [712, 492] width 208 height 40
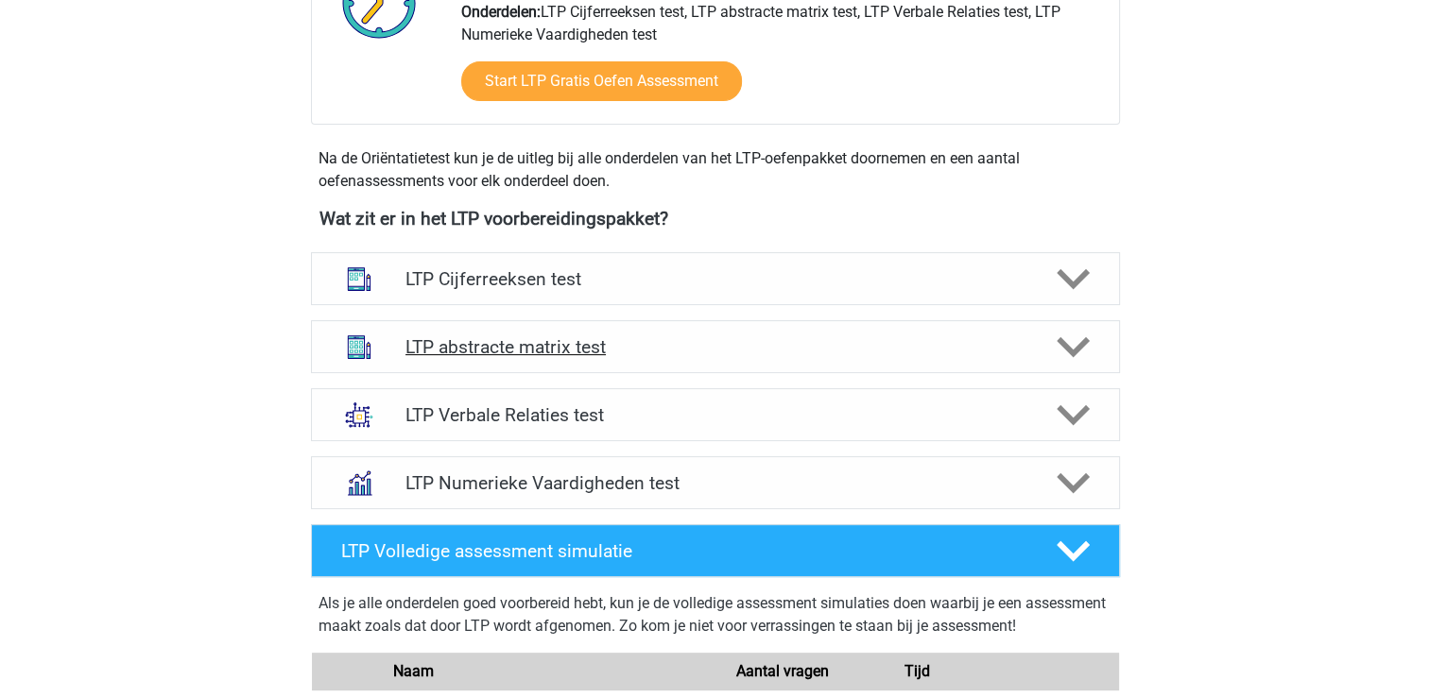
scroll to position [556, 0]
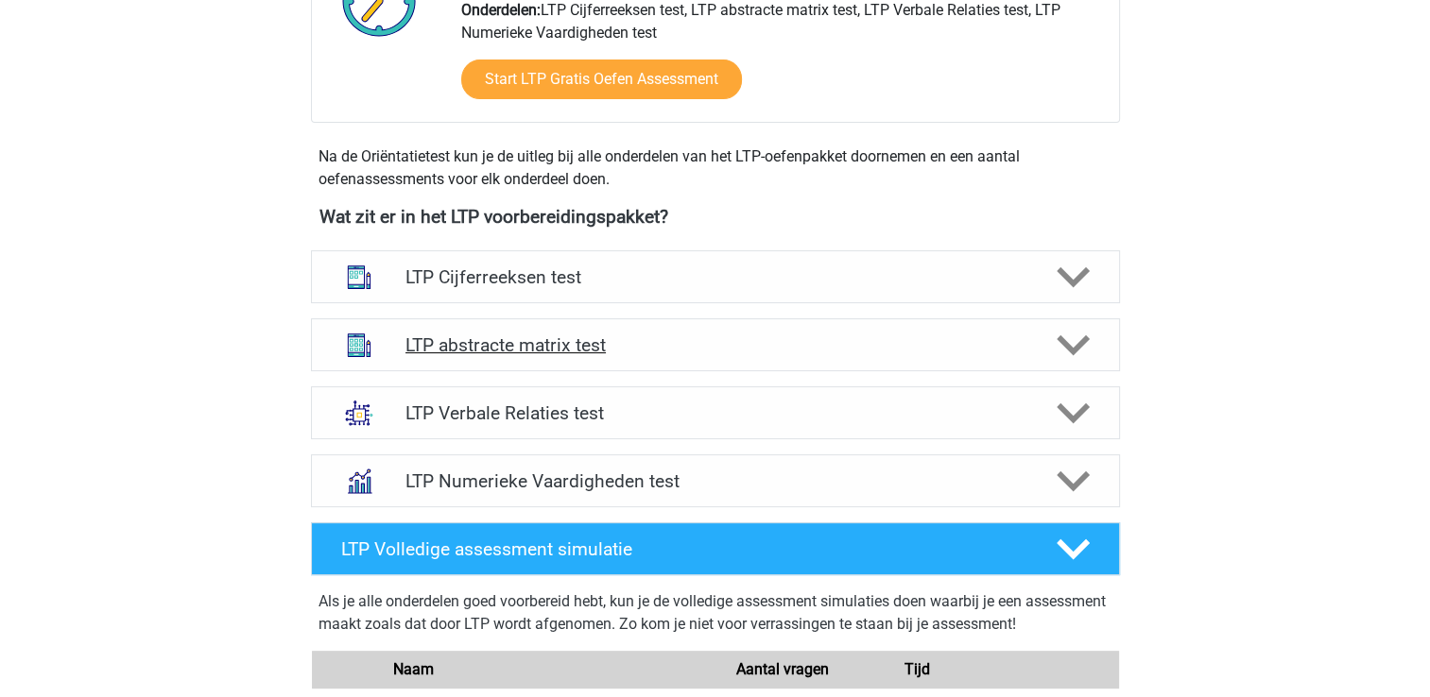
click at [609, 362] on div "LTP abstracte matrix test" at bounding box center [715, 344] width 809 height 53
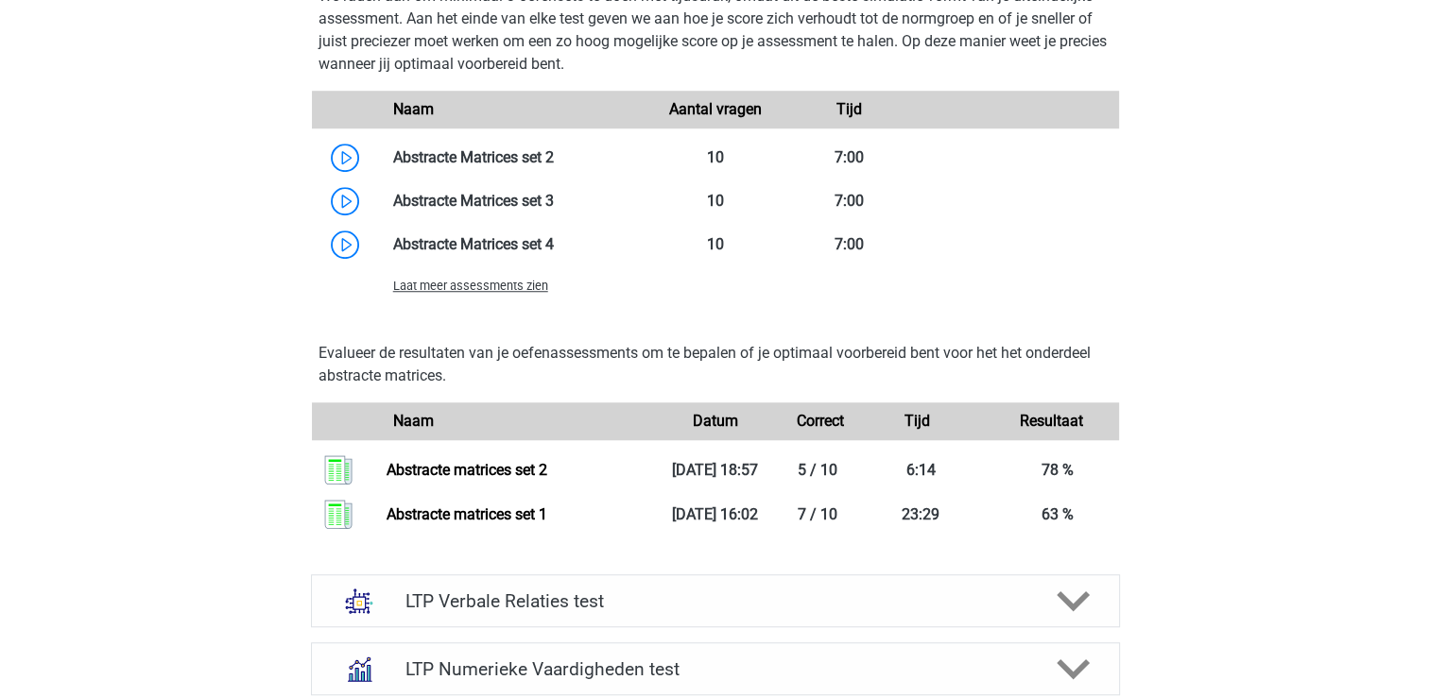
scroll to position [1506, 0]
click at [554, 198] on link at bounding box center [554, 202] width 0 height 18
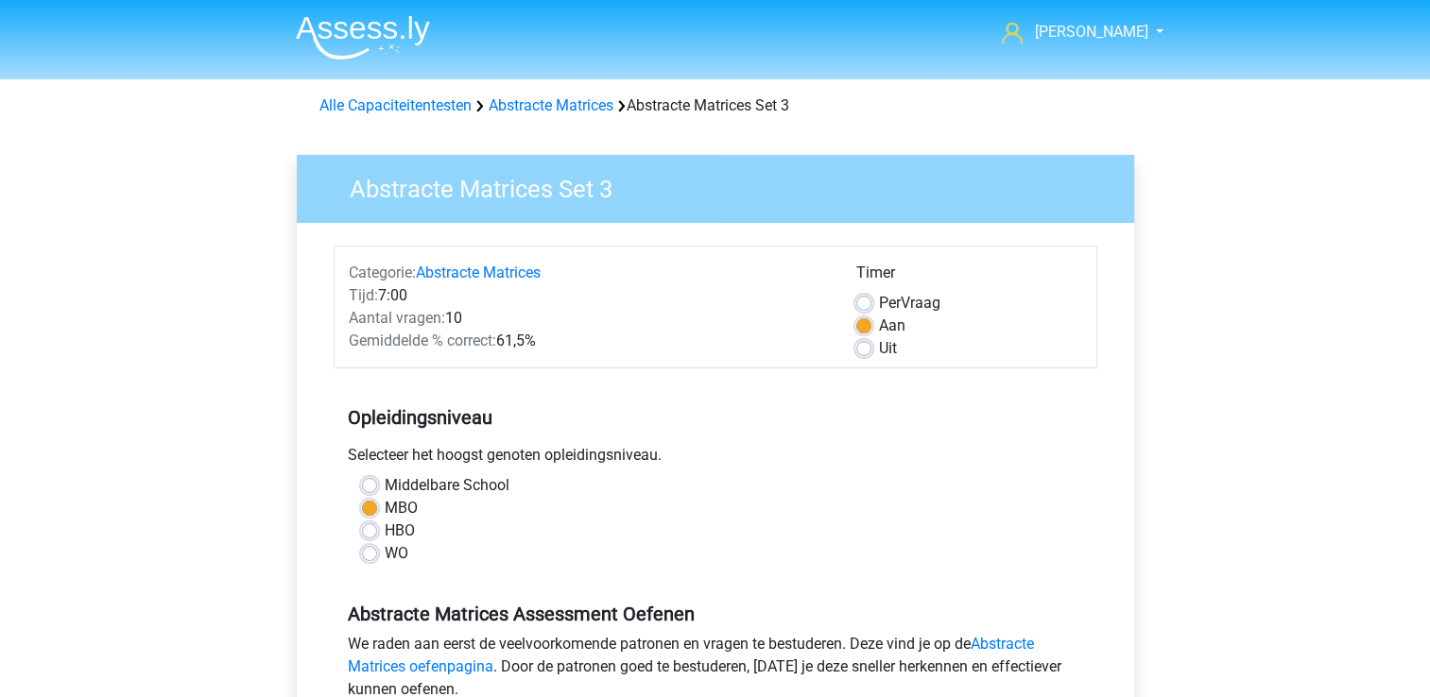
scroll to position [43, 0]
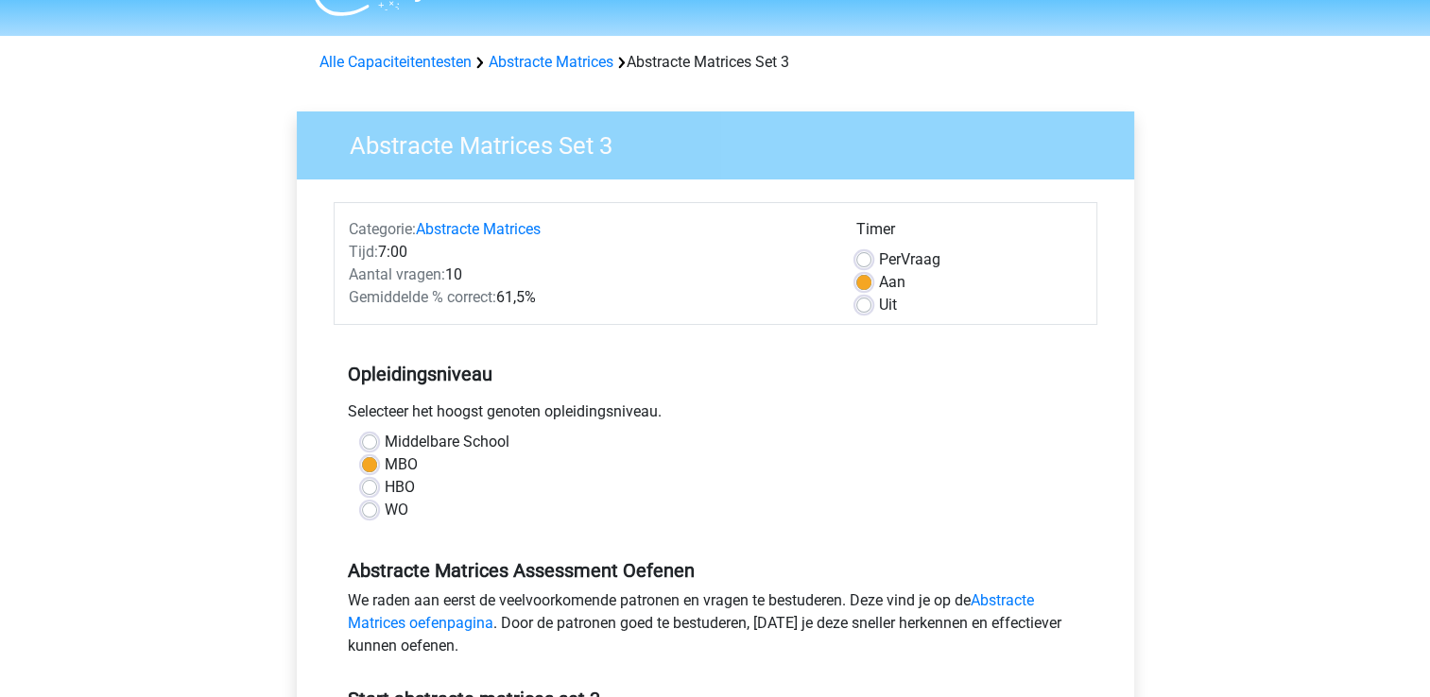
click at [879, 307] on label "Uit" at bounding box center [888, 305] width 18 height 23
click at [866, 307] on input "Uit" at bounding box center [863, 303] width 15 height 19
radio input "true"
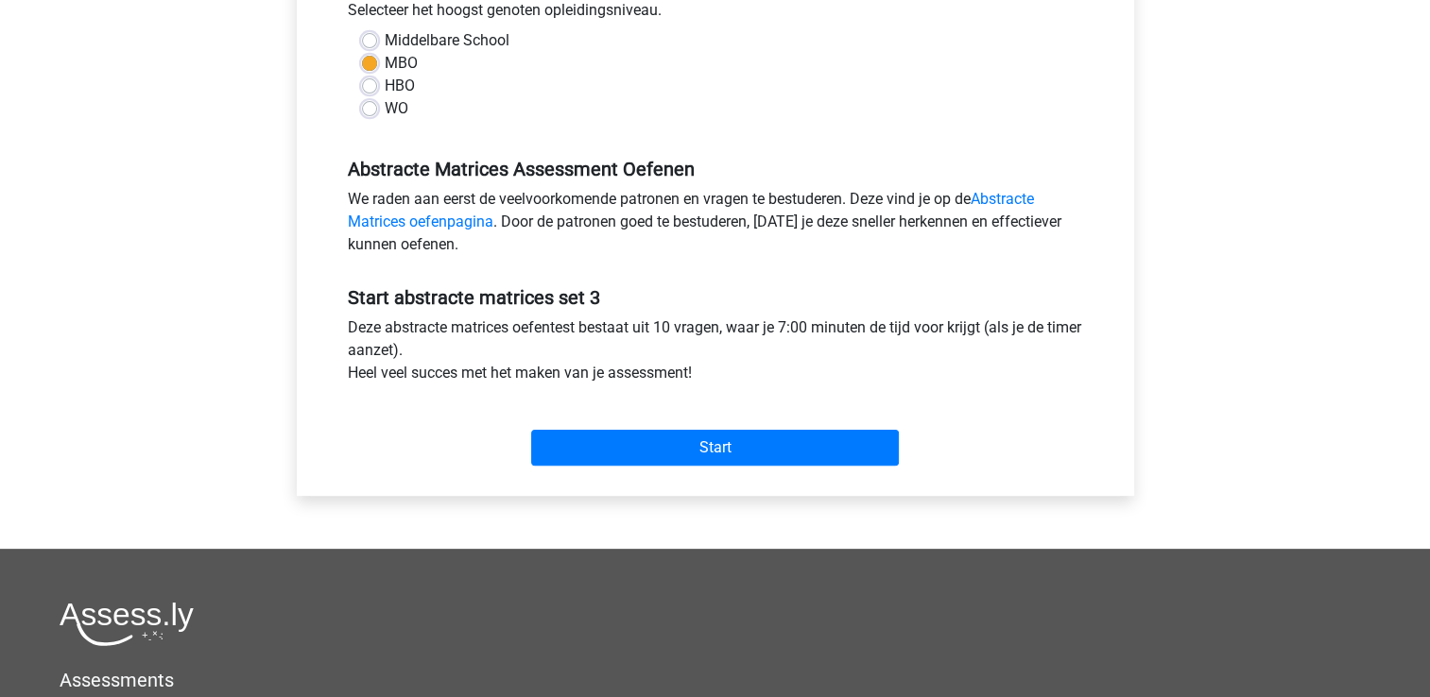
scroll to position [476, 0]
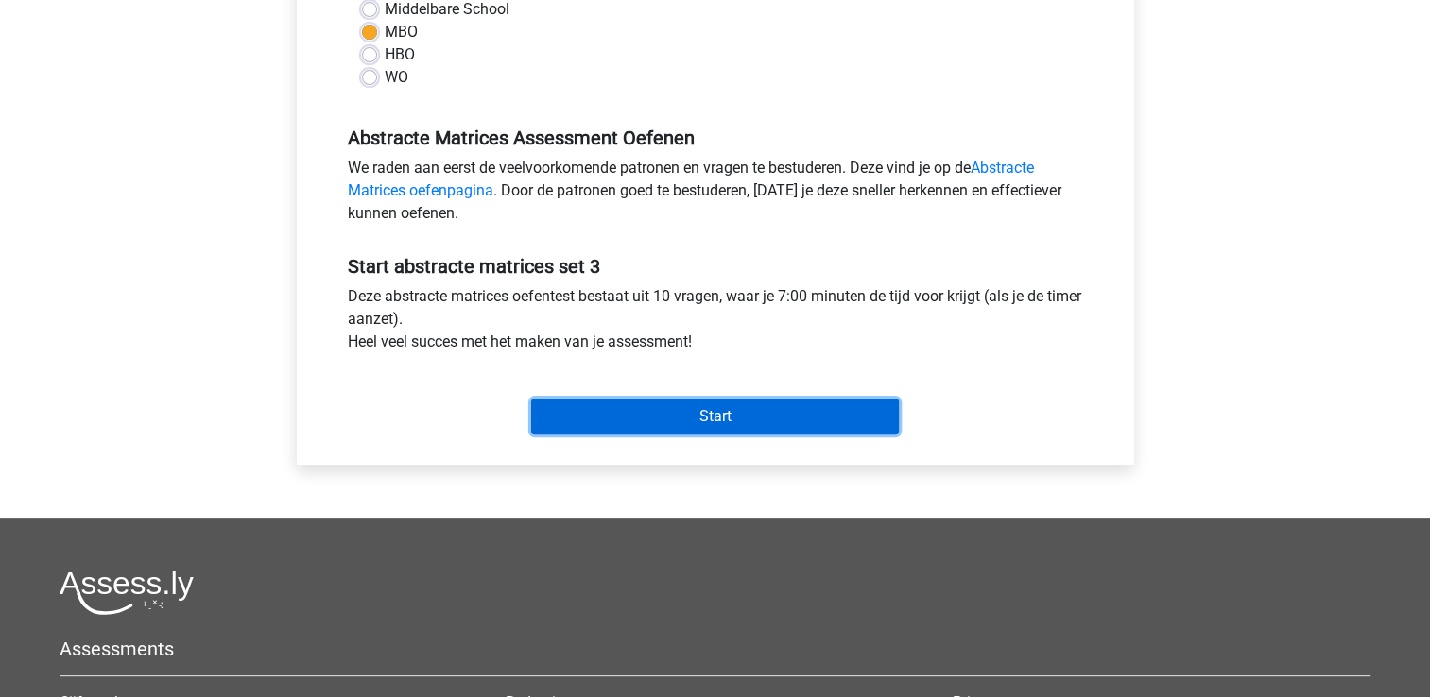
click at [641, 406] on input "Start" at bounding box center [715, 417] width 368 height 36
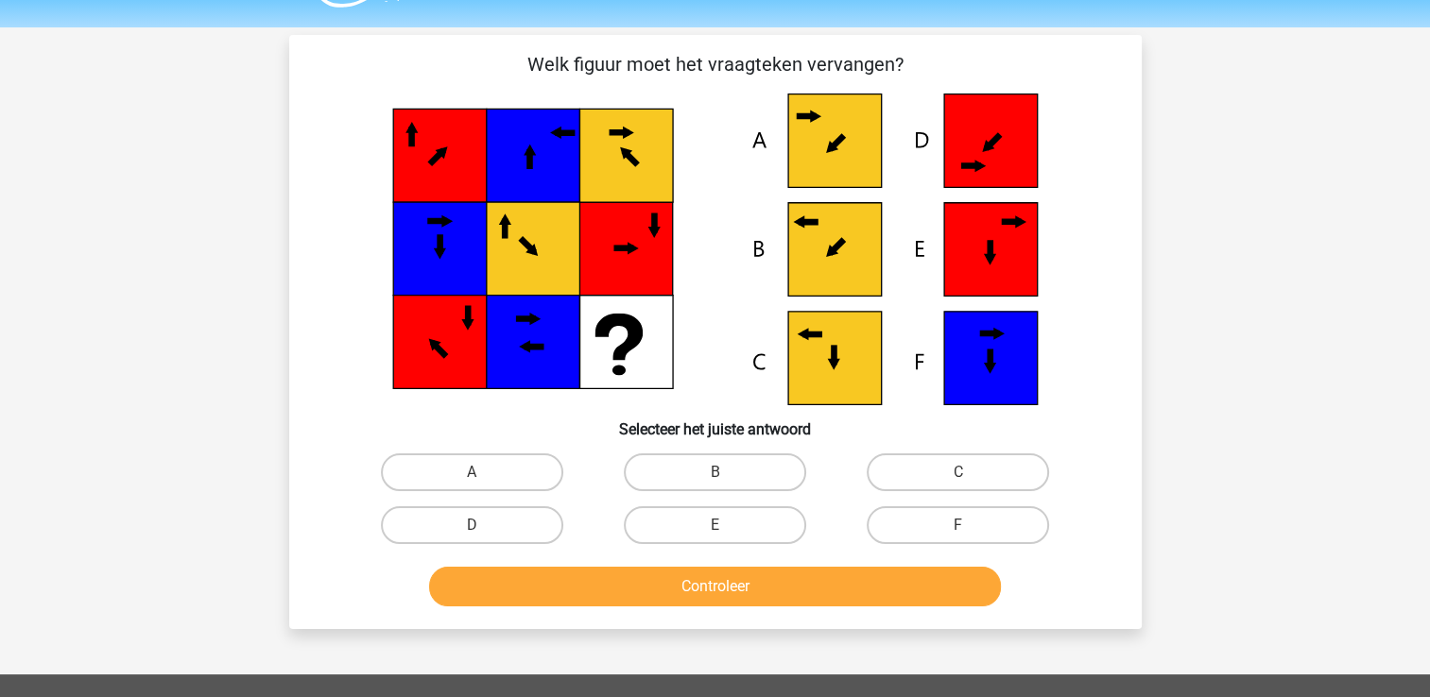
scroll to position [57, 0]
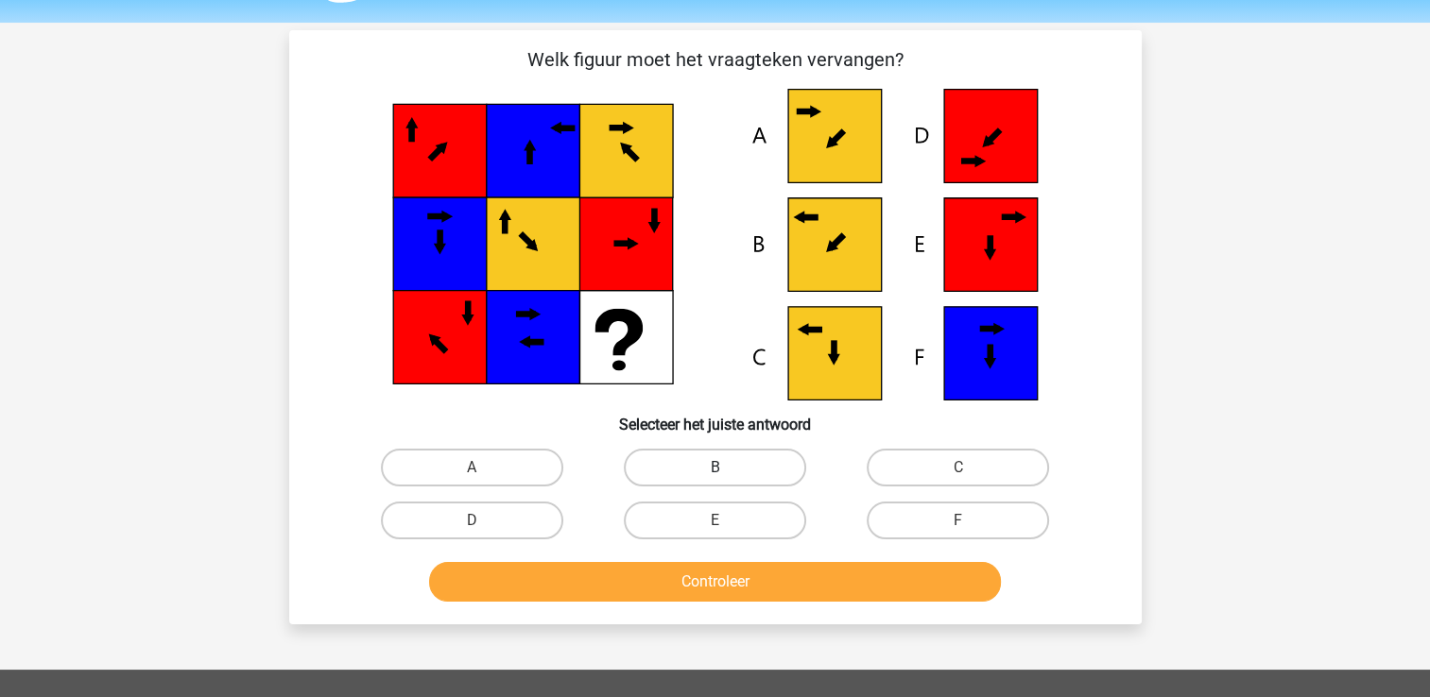
click at [749, 455] on label "B" at bounding box center [715, 468] width 182 height 38
click at [727, 468] on input "B" at bounding box center [720, 474] width 12 height 12
radio input "true"
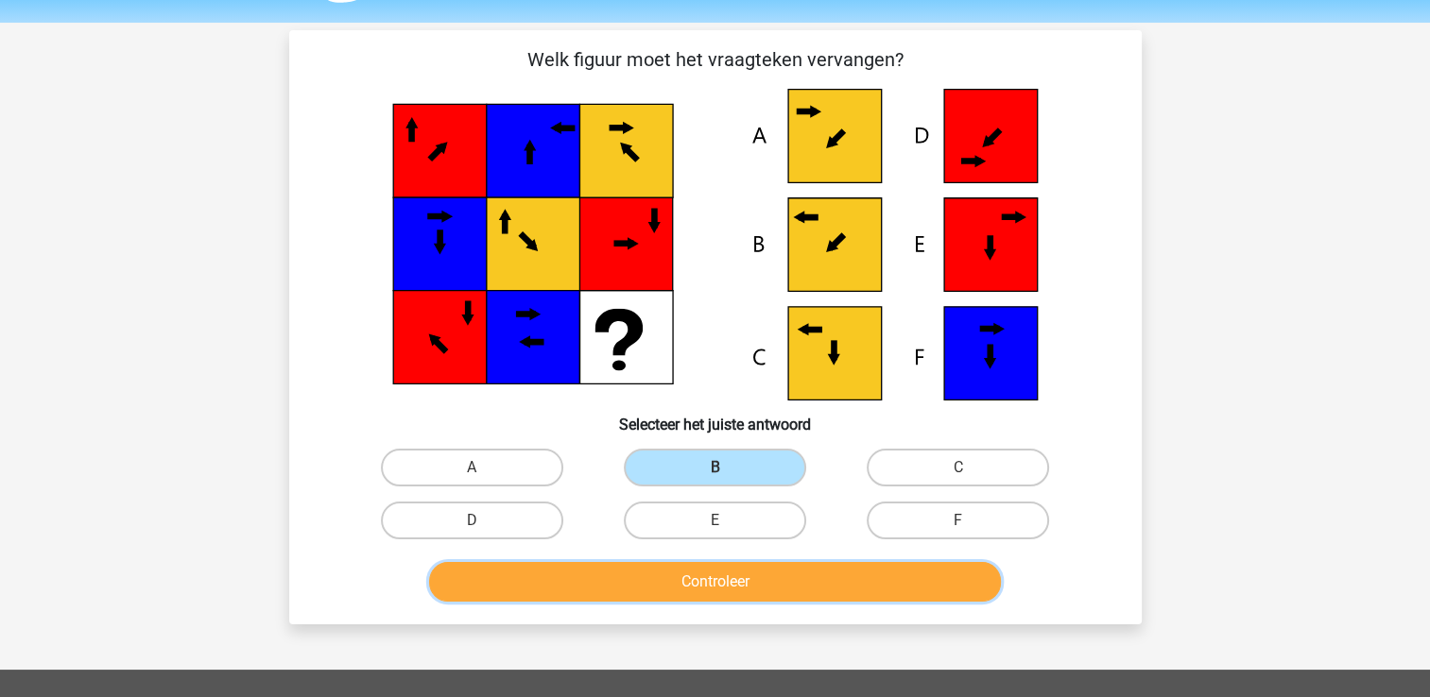
click at [738, 574] on button "Controleer" at bounding box center [715, 582] width 572 height 40
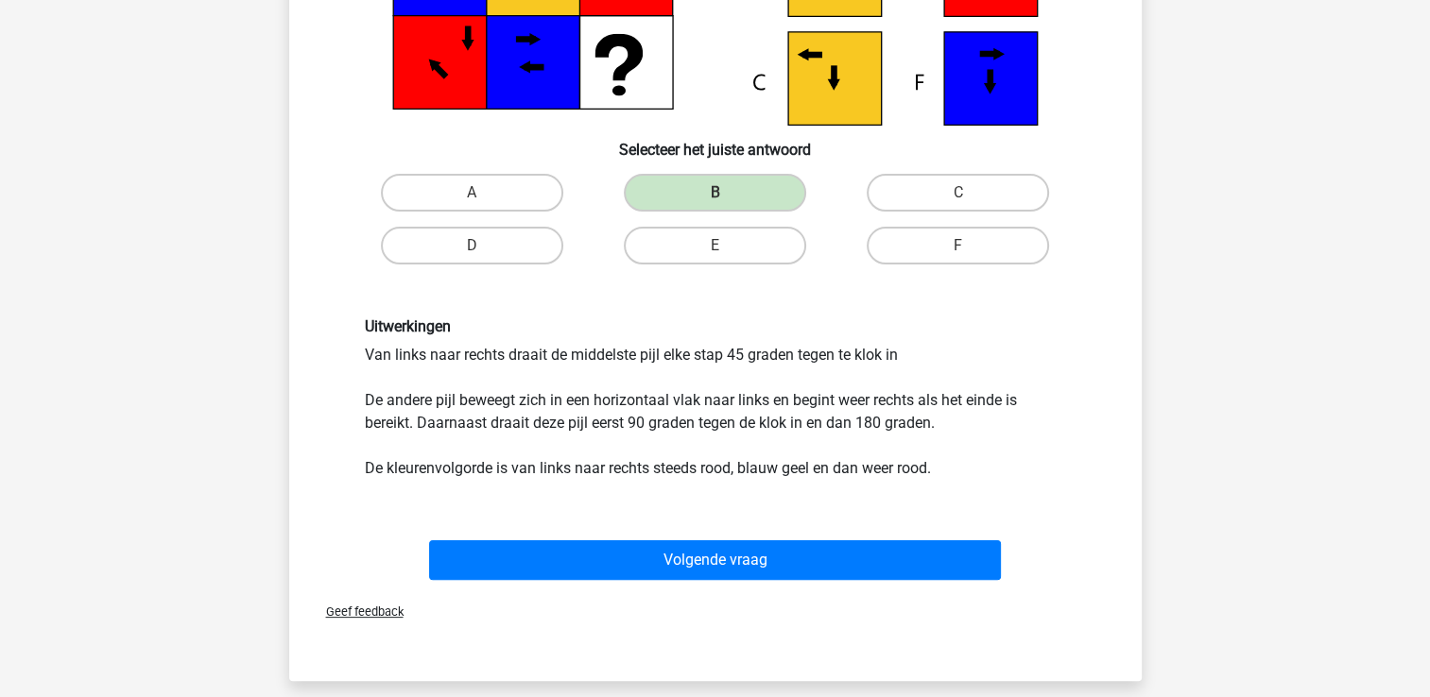
scroll to position [333, 0]
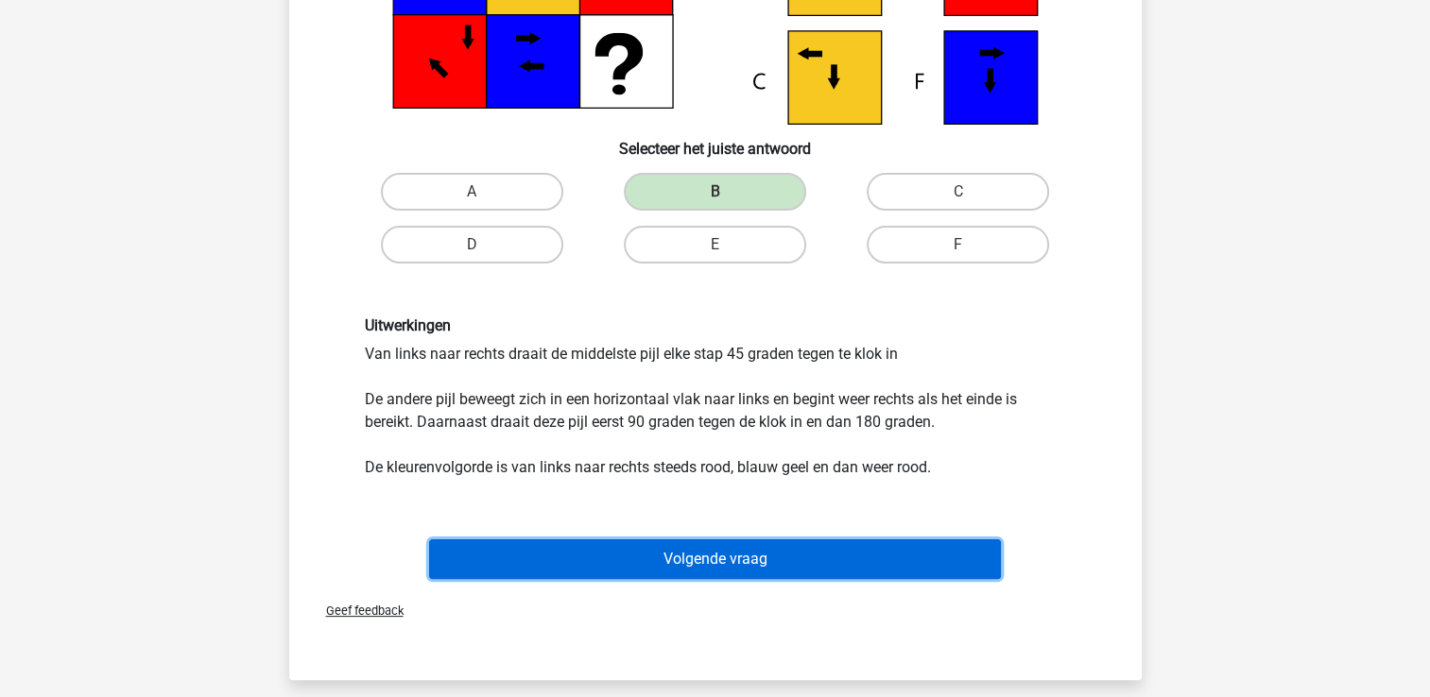
click at [554, 565] on button "Volgende vraag" at bounding box center [715, 560] width 572 height 40
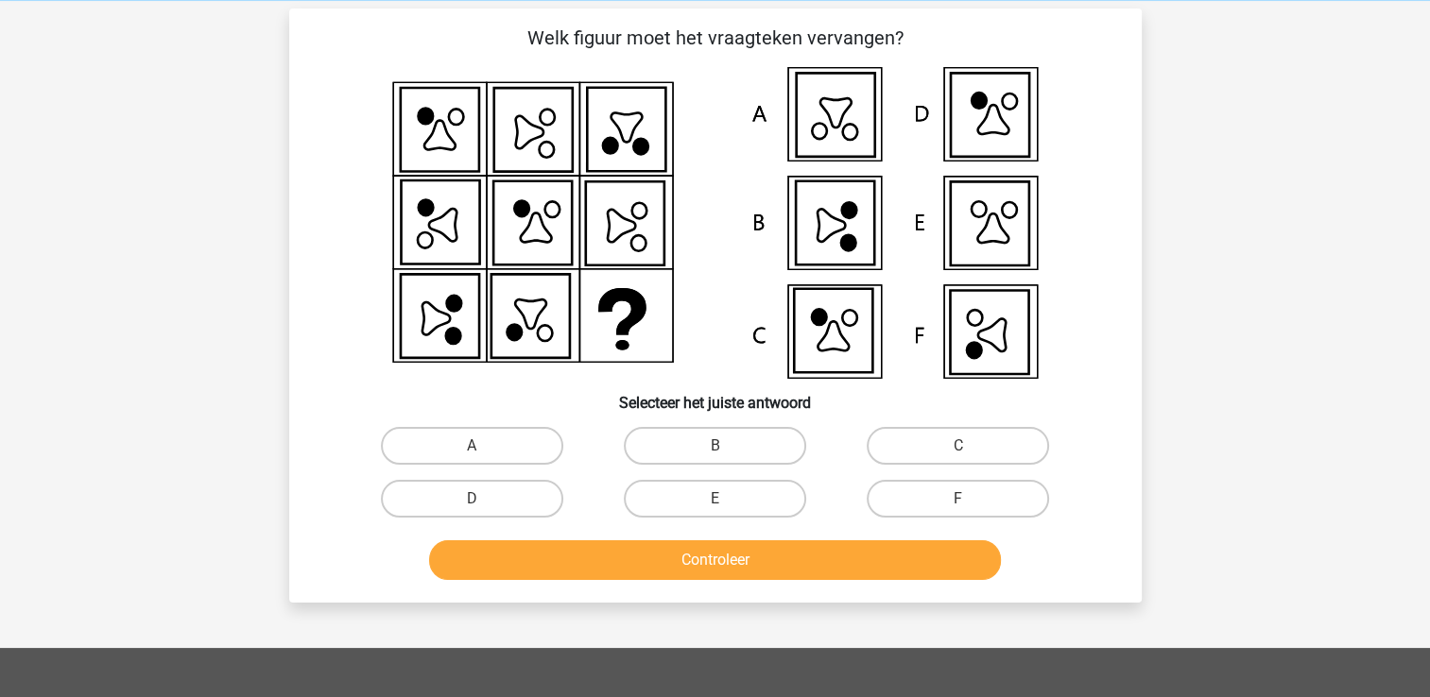
scroll to position [89, 0]
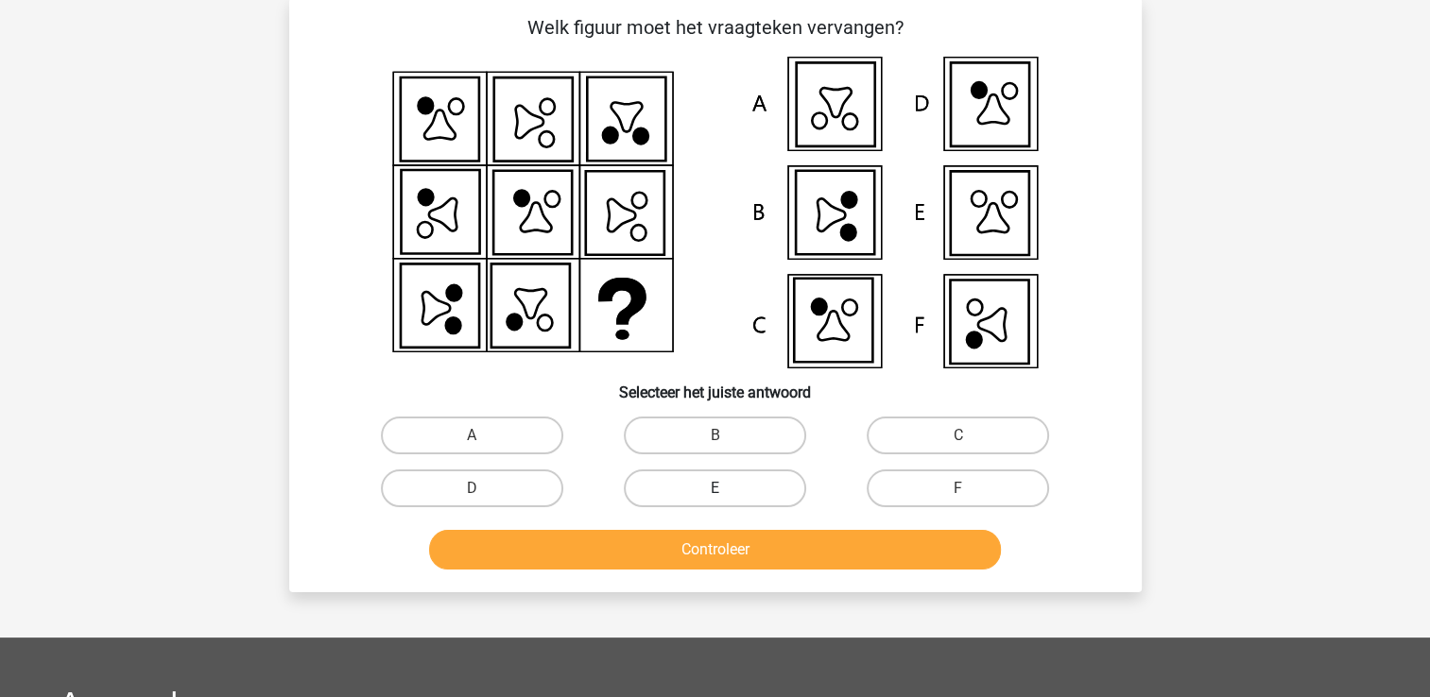
click at [711, 474] on label "E" at bounding box center [715, 489] width 182 height 38
click at [714, 488] on input "E" at bounding box center [720, 494] width 12 height 12
radio input "true"
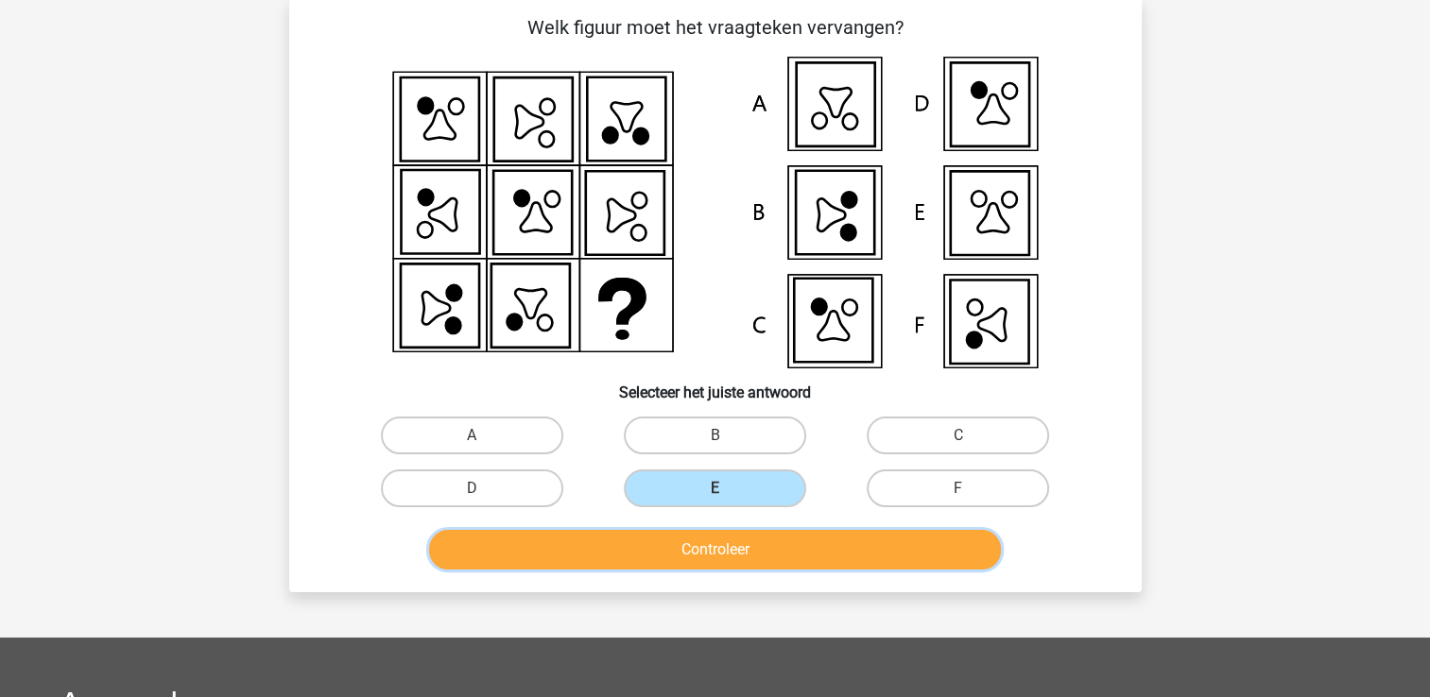
click at [720, 550] on button "Controleer" at bounding box center [715, 550] width 572 height 40
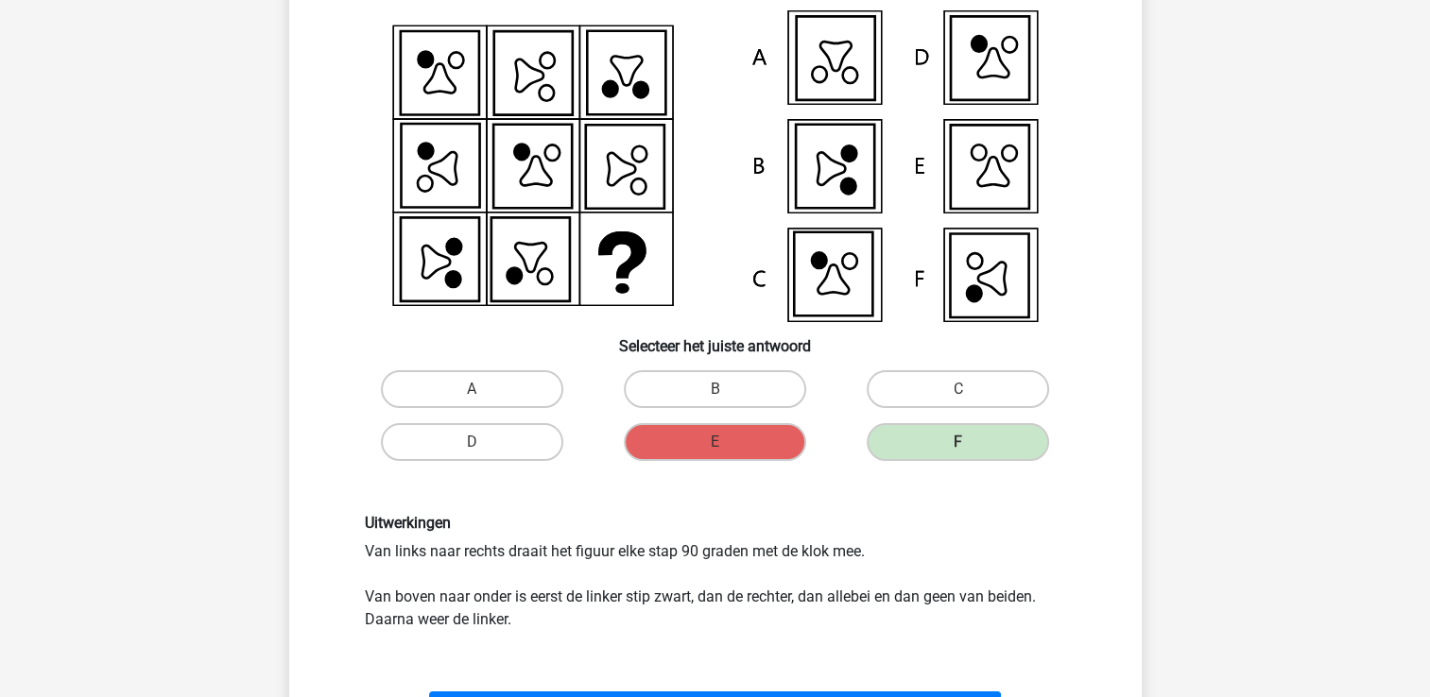
scroll to position [132, 0]
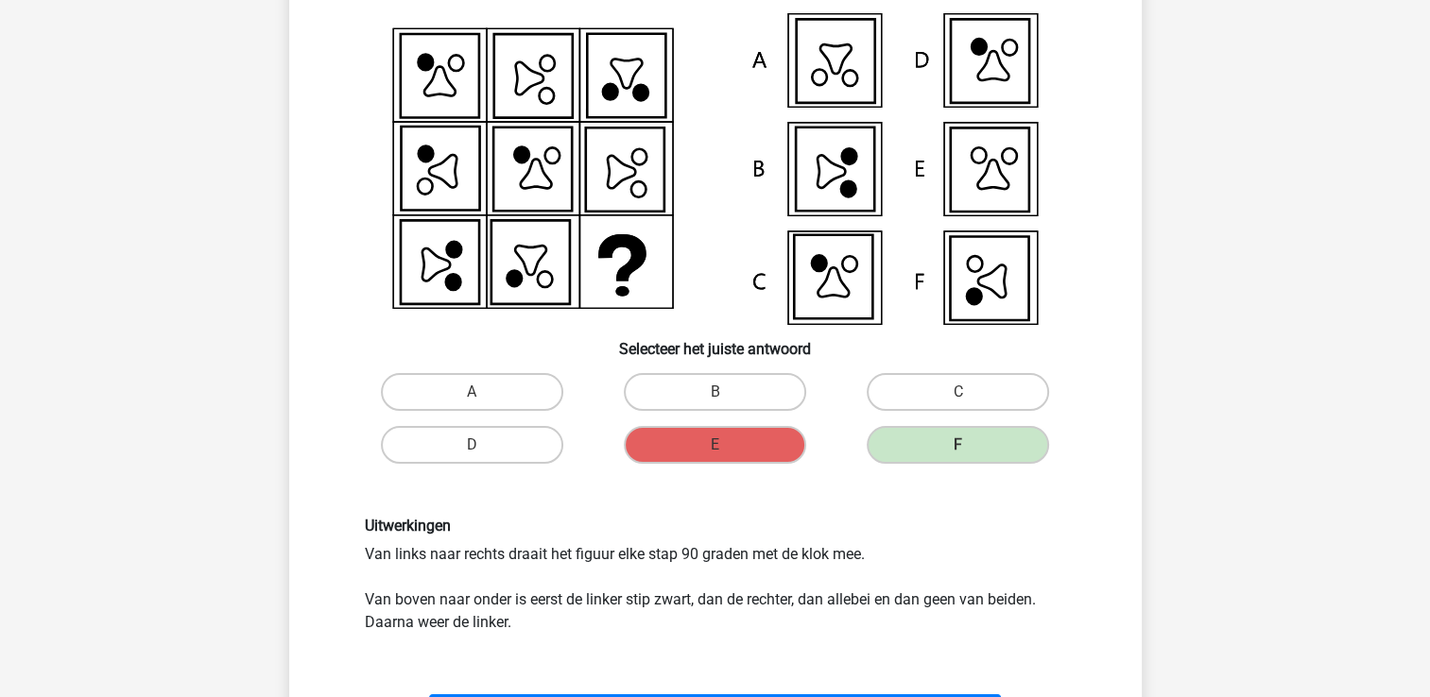
drag, startPoint x: 441, startPoint y: 248, endPoint x: 439, endPoint y: 295, distance: 47.3
click at [439, 295] on icon at bounding box center [439, 263] width 78 height 84
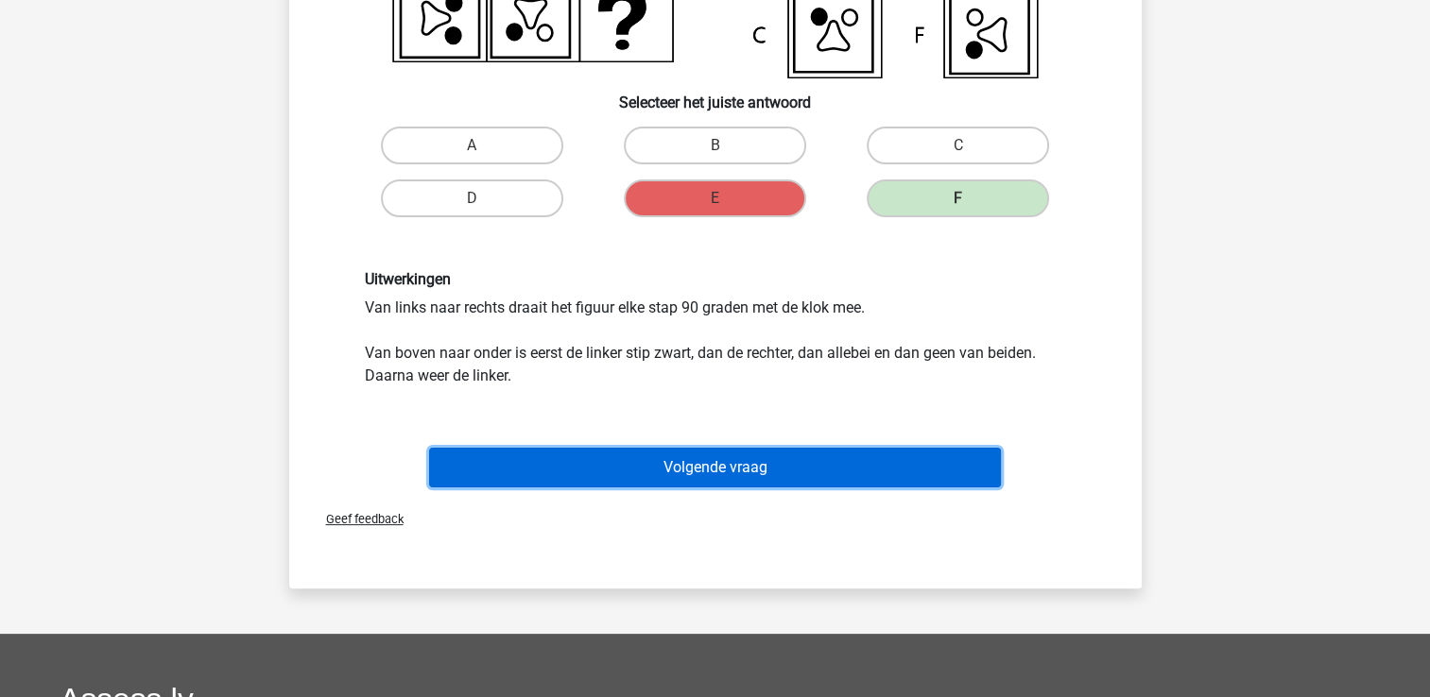
click at [907, 483] on button "Volgende vraag" at bounding box center [715, 468] width 572 height 40
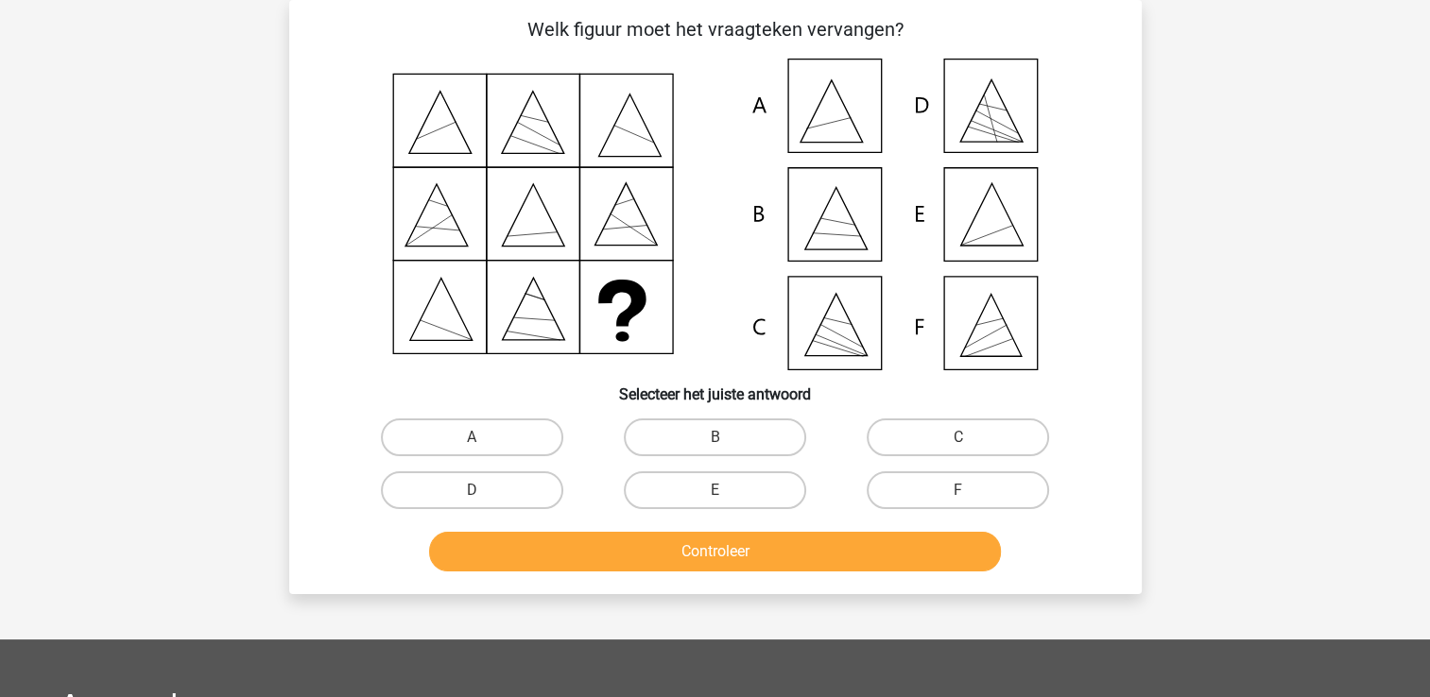
scroll to position [83, 0]
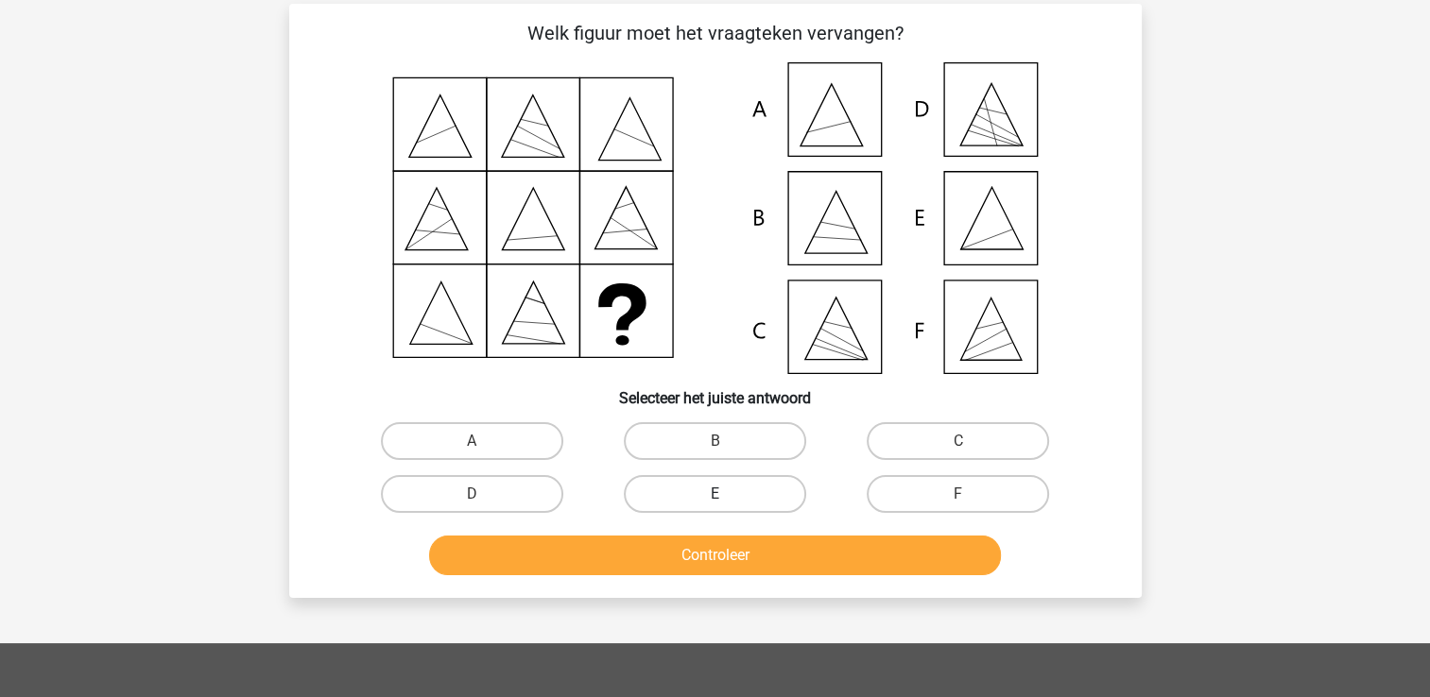
click at [702, 482] on label "E" at bounding box center [715, 494] width 182 height 38
click at [714, 494] on input "E" at bounding box center [720, 500] width 12 height 12
radio input "true"
click at [710, 551] on button "Controleer" at bounding box center [715, 556] width 572 height 40
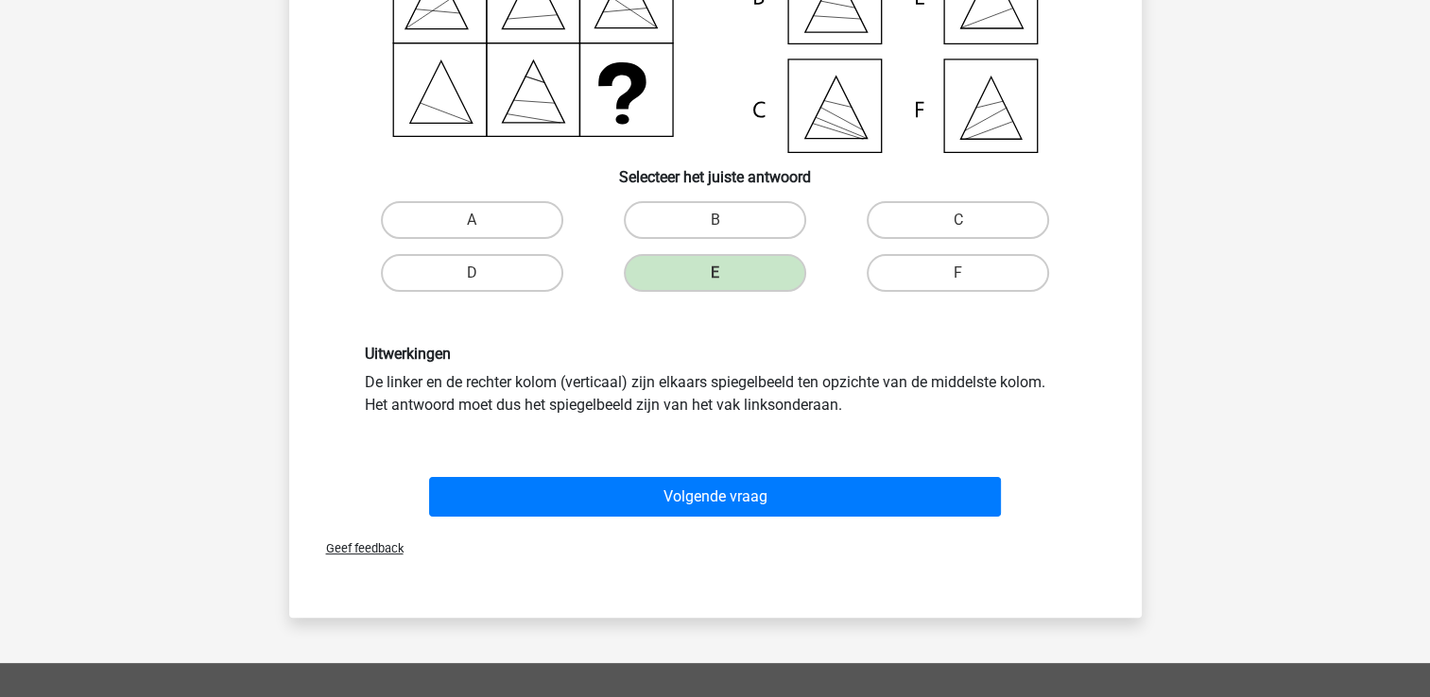
scroll to position [306, 0]
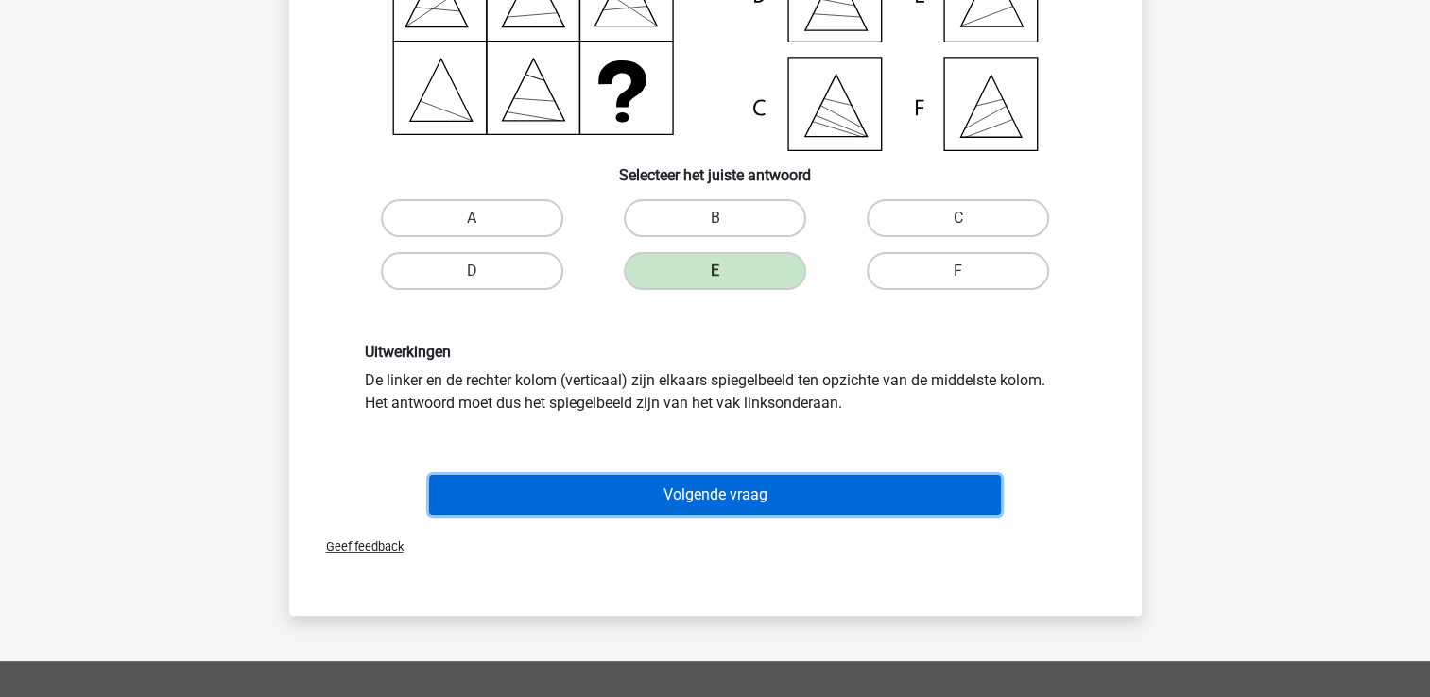
click at [780, 481] on button "Volgende vraag" at bounding box center [715, 495] width 572 height 40
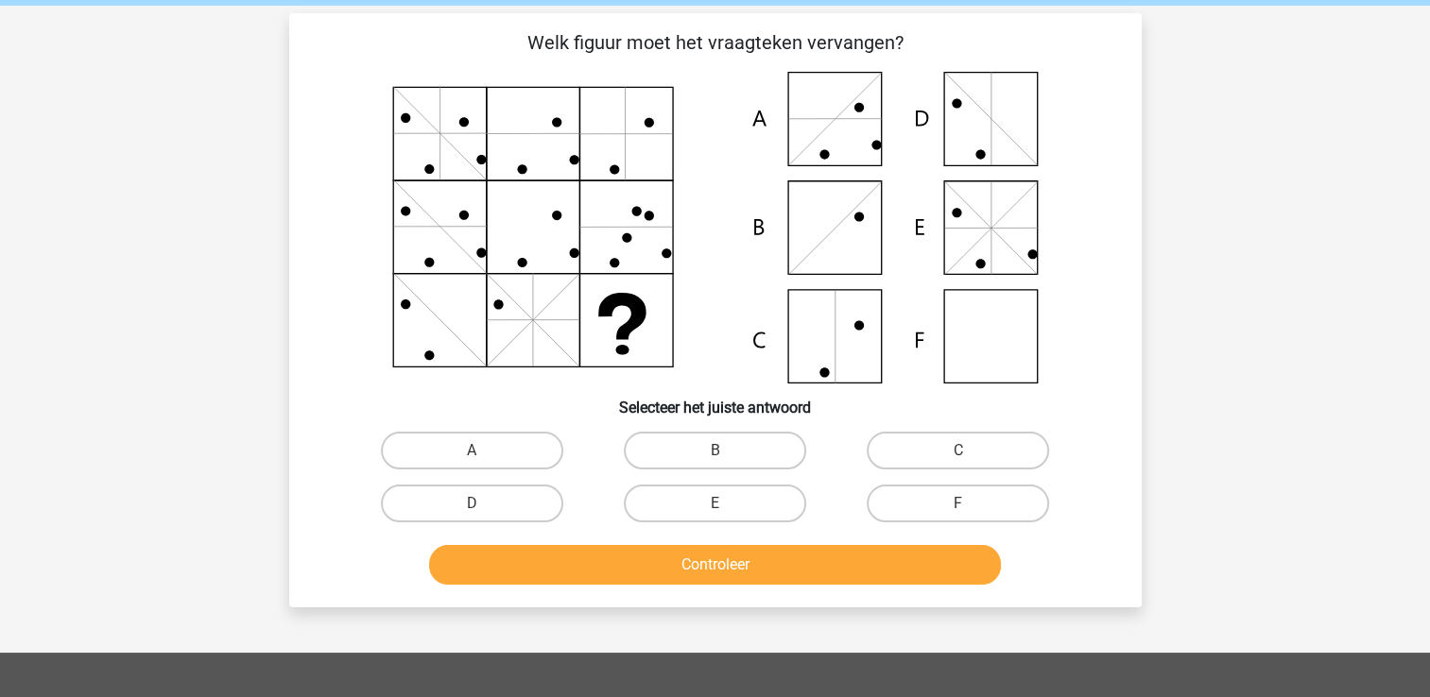
scroll to position [72, 0]
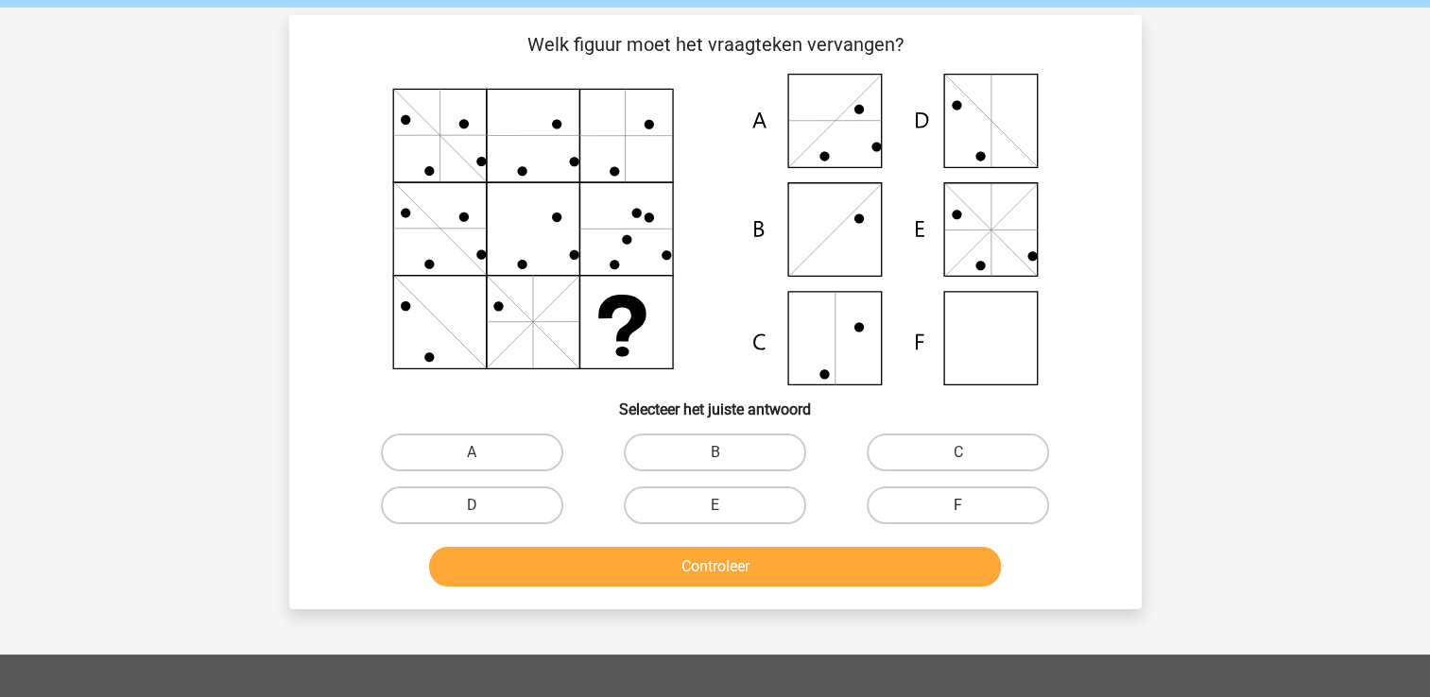
click at [905, 493] on label "F" at bounding box center [957, 506] width 182 height 38
click at [958, 505] on input "F" at bounding box center [964, 511] width 12 height 12
radio input "true"
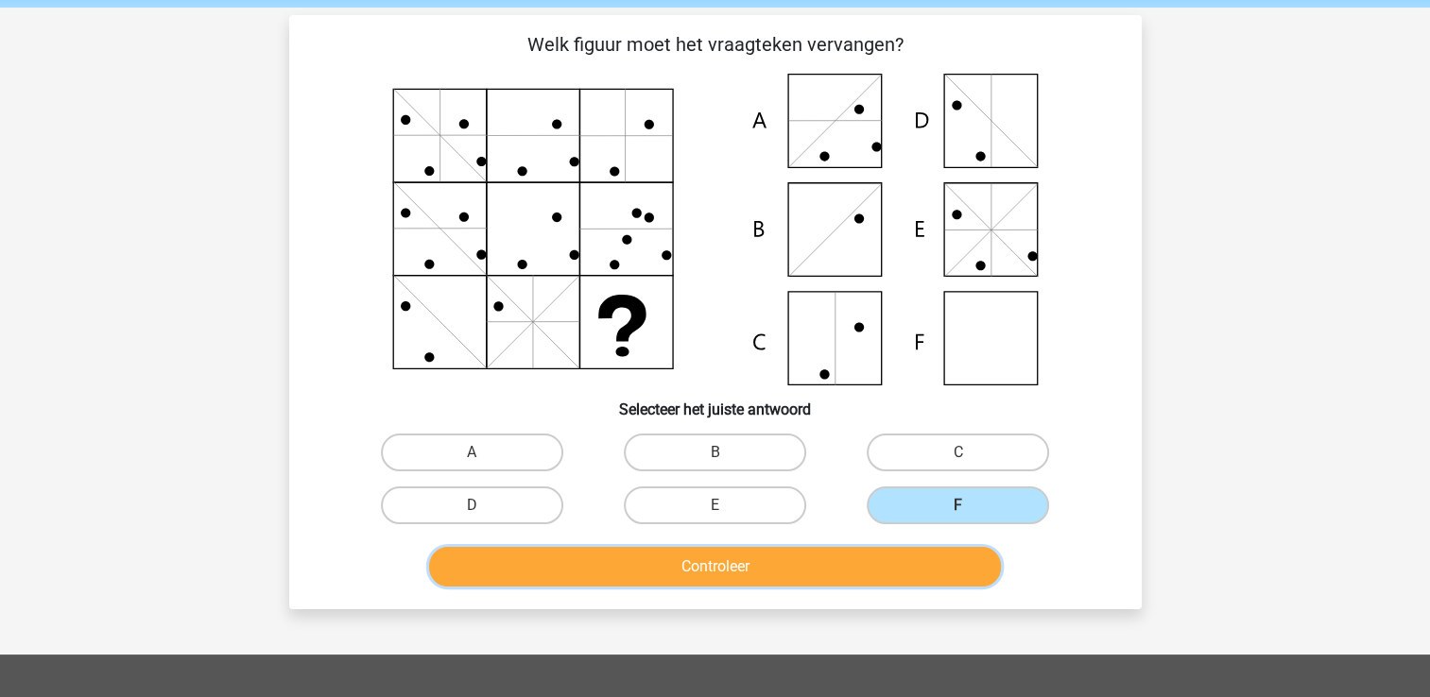
click at [839, 573] on button "Controleer" at bounding box center [715, 567] width 572 height 40
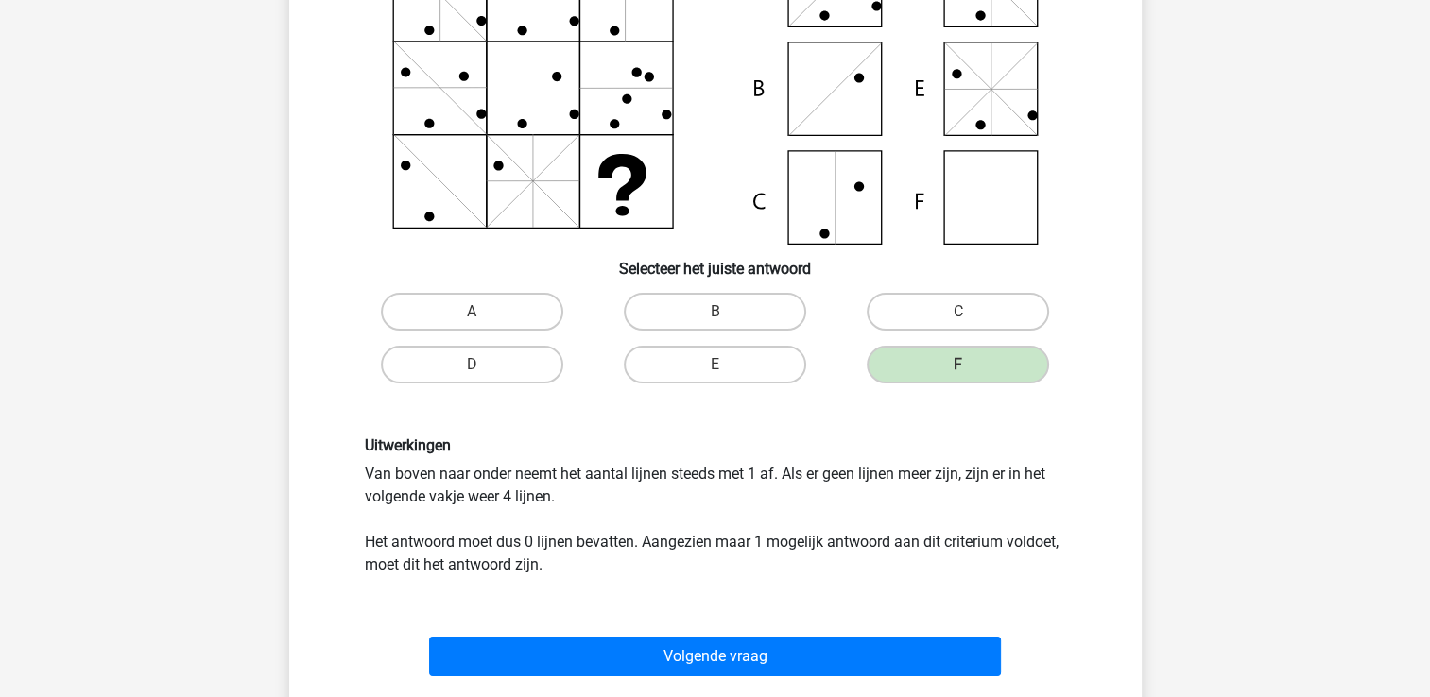
scroll to position [245, 0]
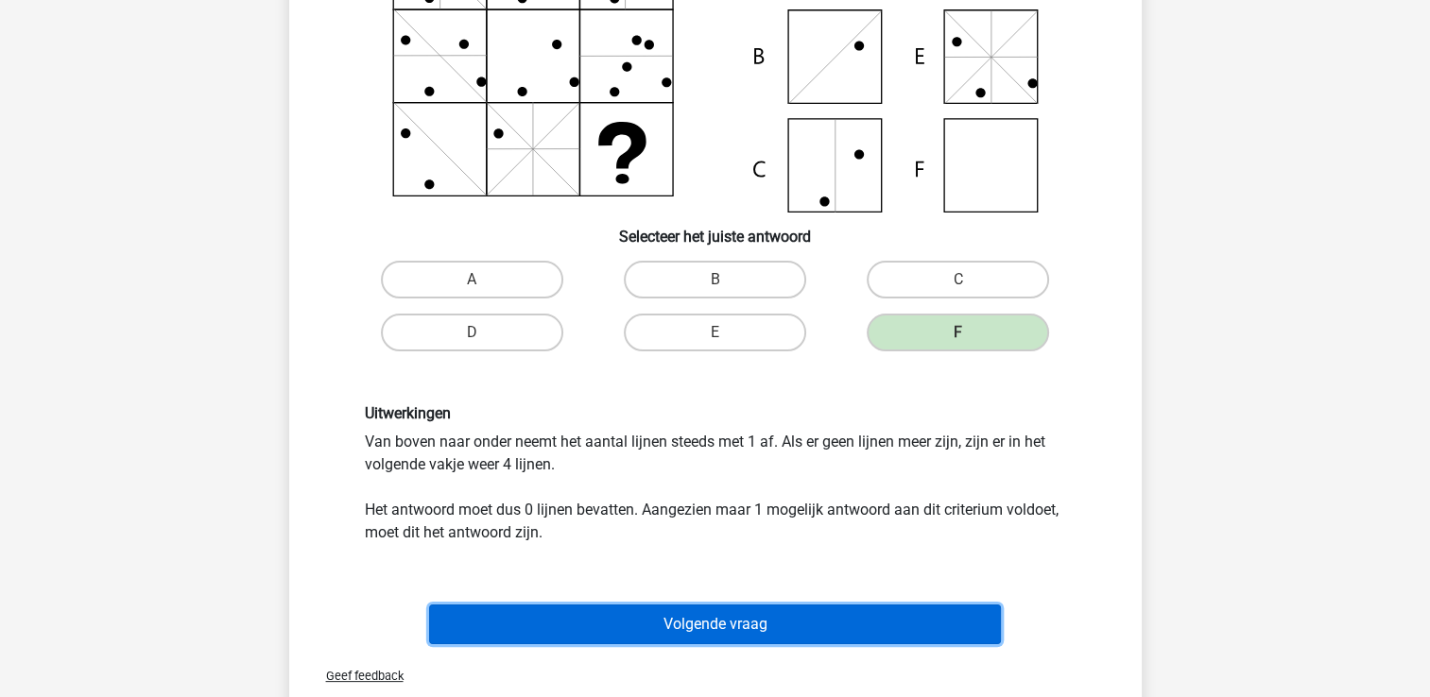
click at [828, 620] on button "Volgende vraag" at bounding box center [715, 625] width 572 height 40
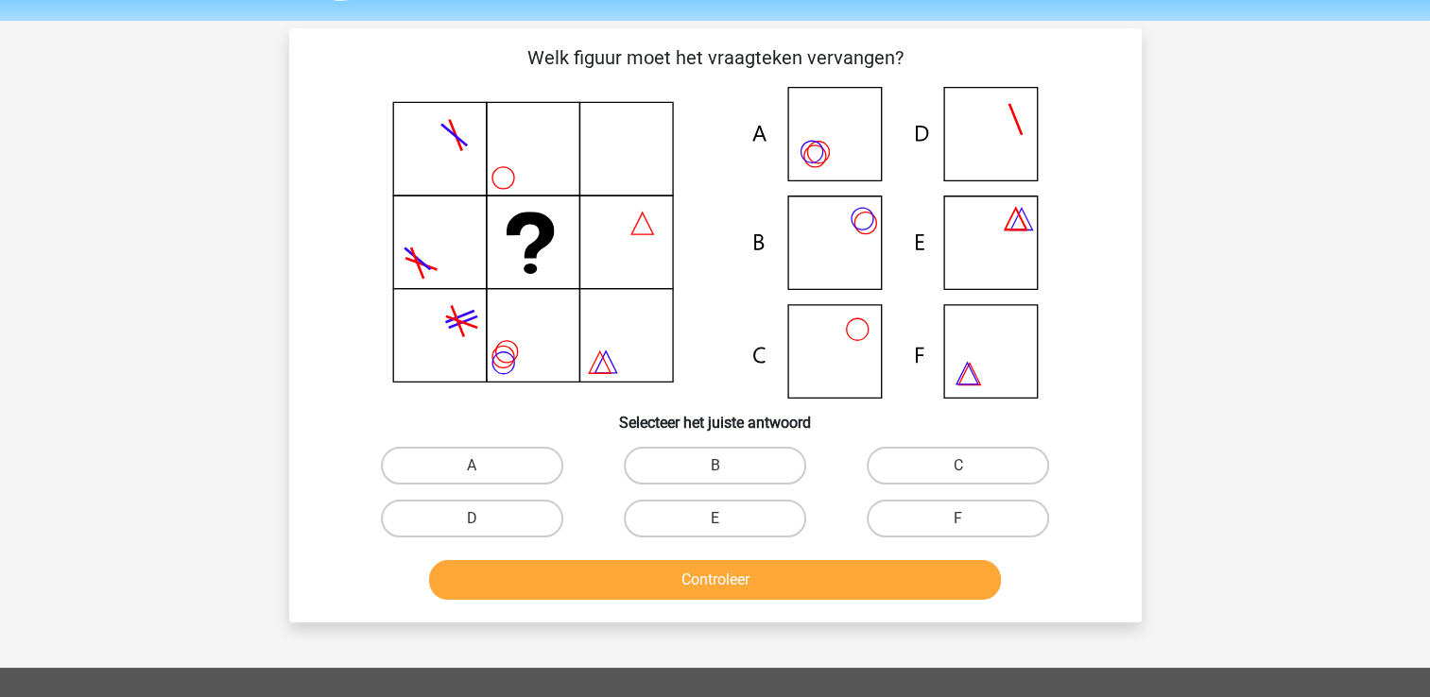
scroll to position [58, 0]
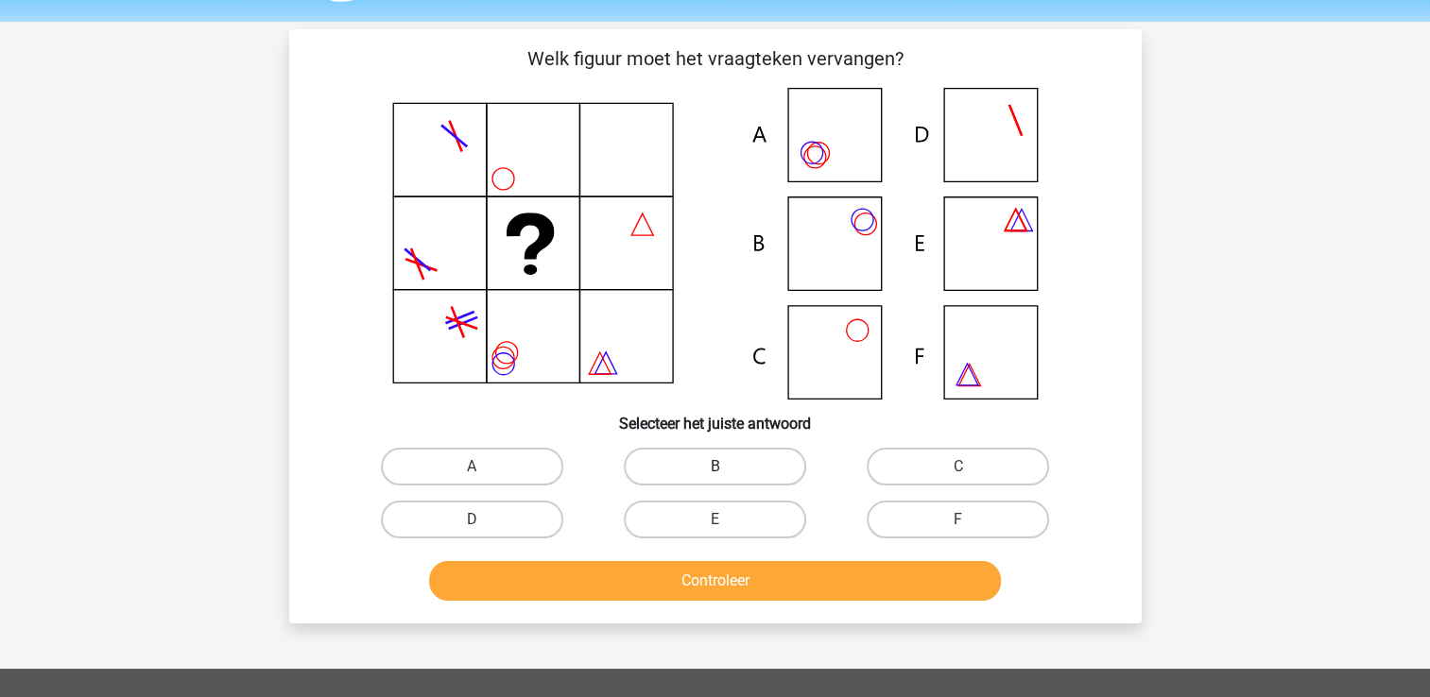
click at [674, 464] on label "B" at bounding box center [715, 467] width 182 height 38
click at [714, 467] on input "B" at bounding box center [720, 473] width 12 height 12
radio input "true"
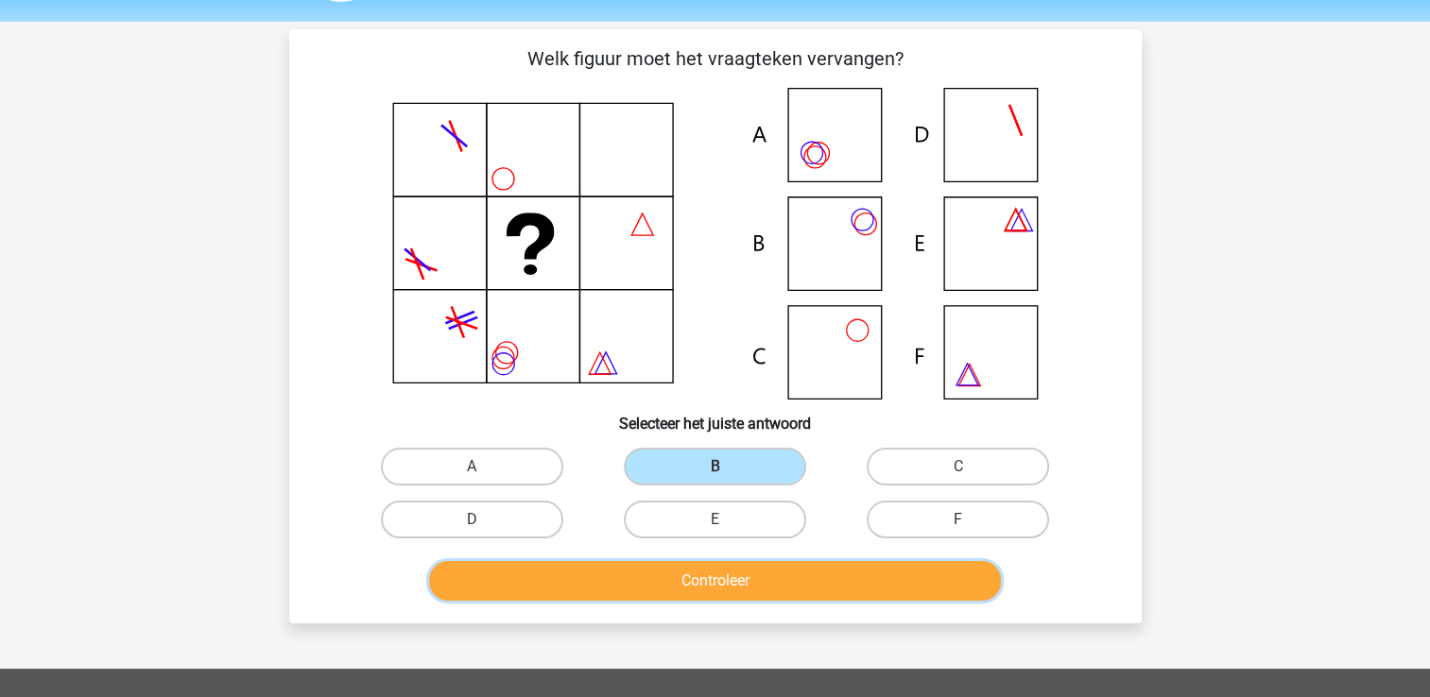
click at [694, 579] on button "Controleer" at bounding box center [715, 581] width 572 height 40
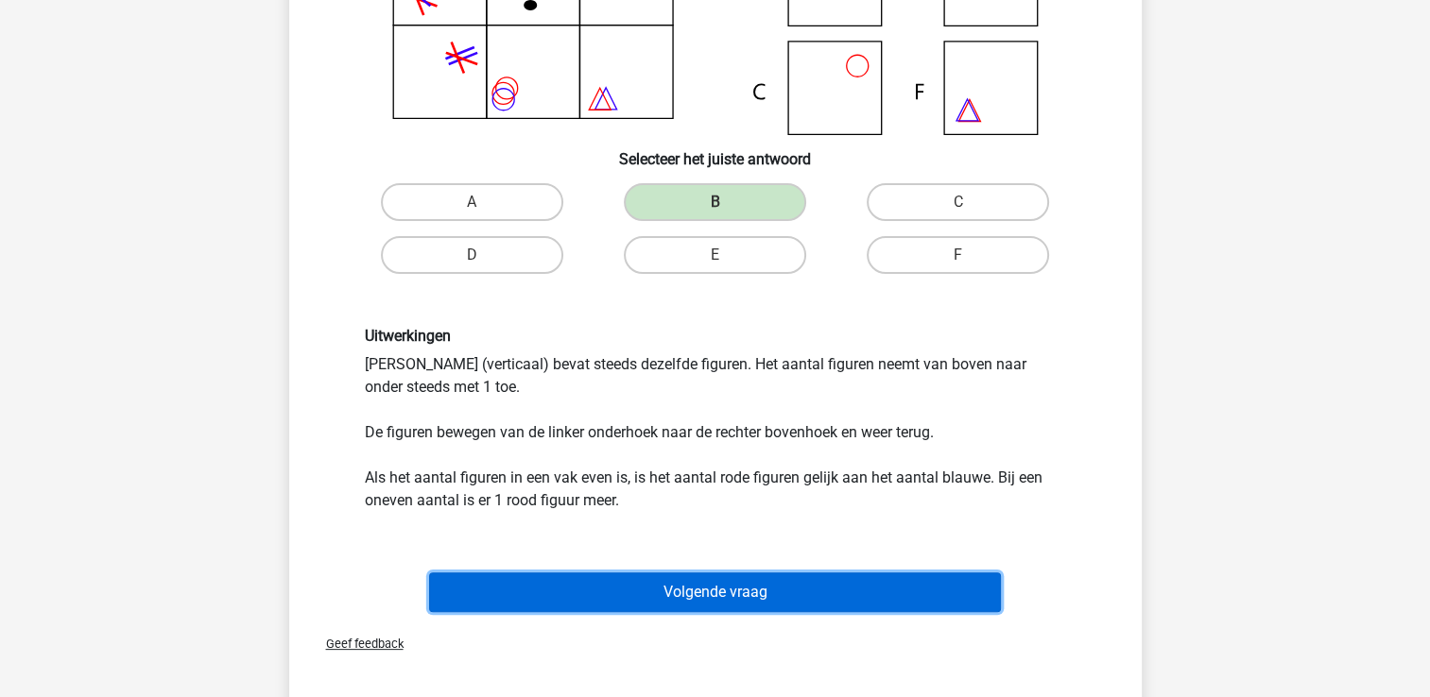
click at [711, 588] on button "Volgende vraag" at bounding box center [715, 593] width 572 height 40
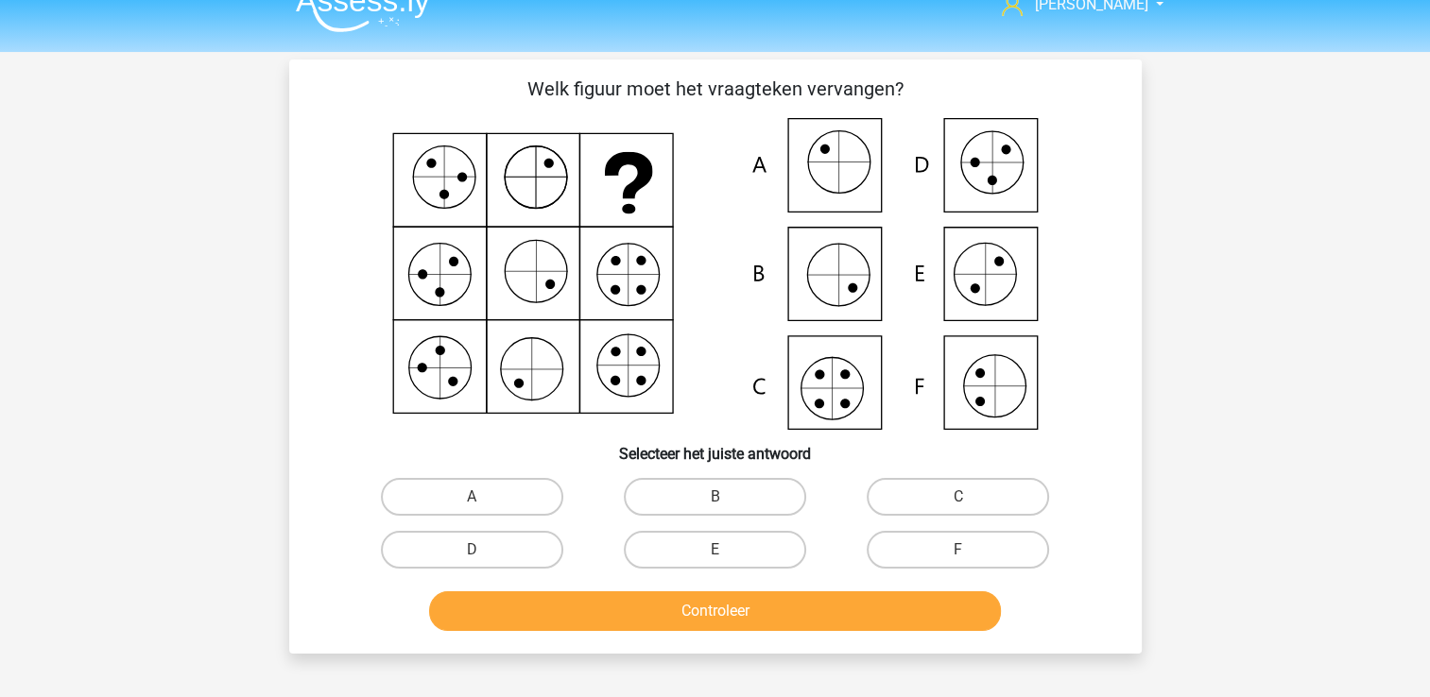
scroll to position [26, 0]
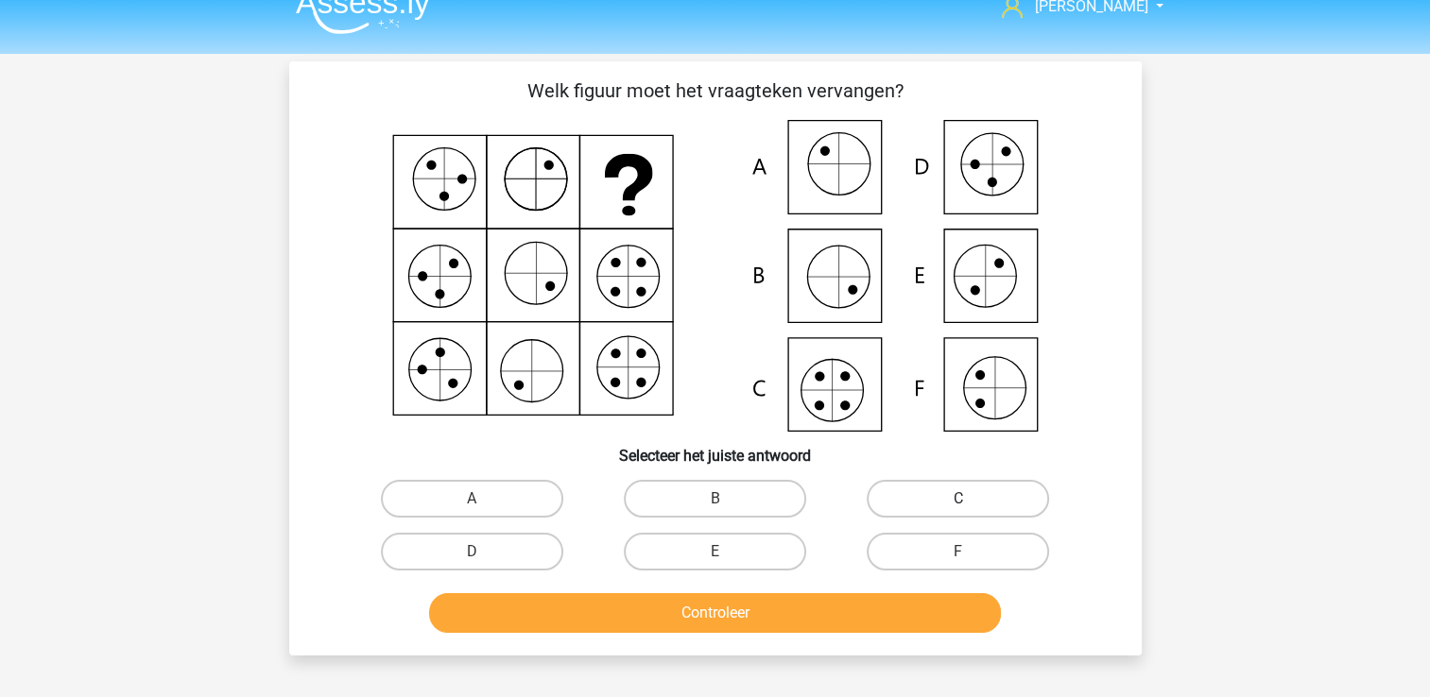
click at [982, 493] on label "C" at bounding box center [957, 499] width 182 height 38
click at [970, 499] on input "C" at bounding box center [964, 505] width 12 height 12
radio input "true"
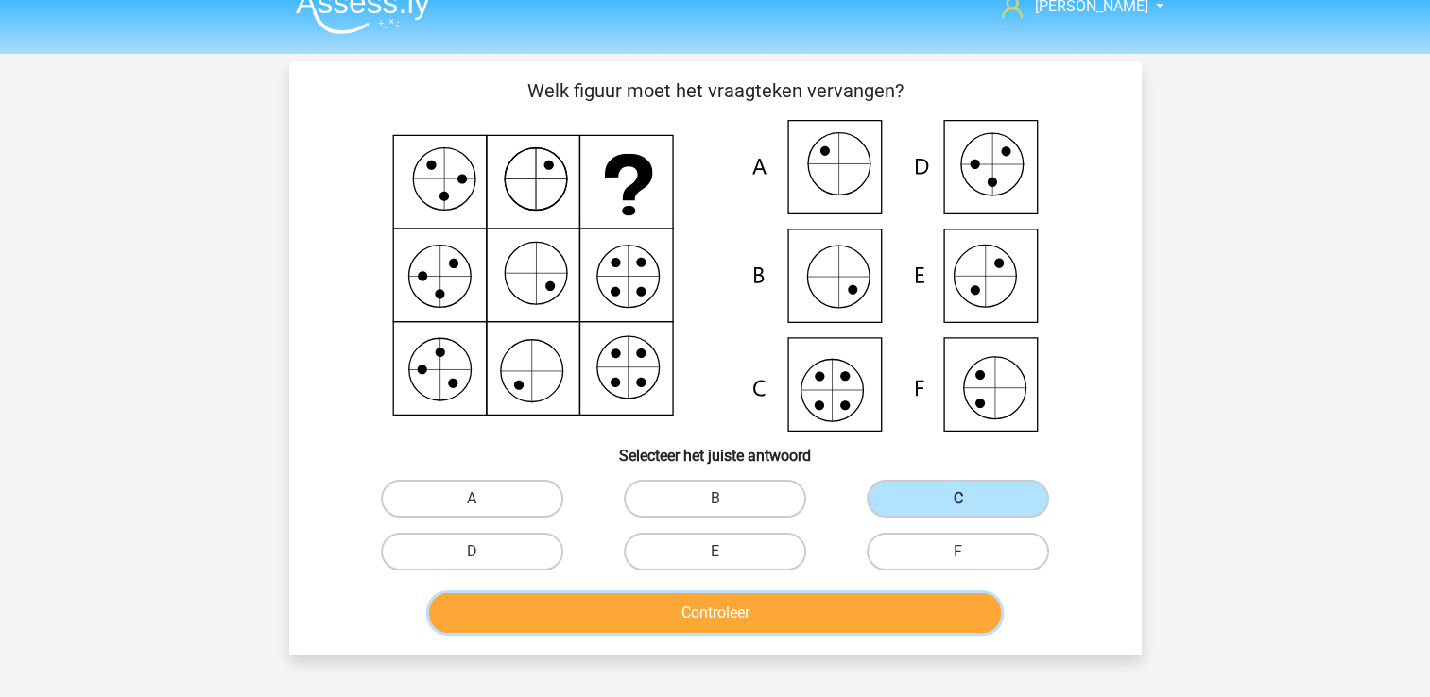
click at [781, 608] on button "Controleer" at bounding box center [715, 613] width 572 height 40
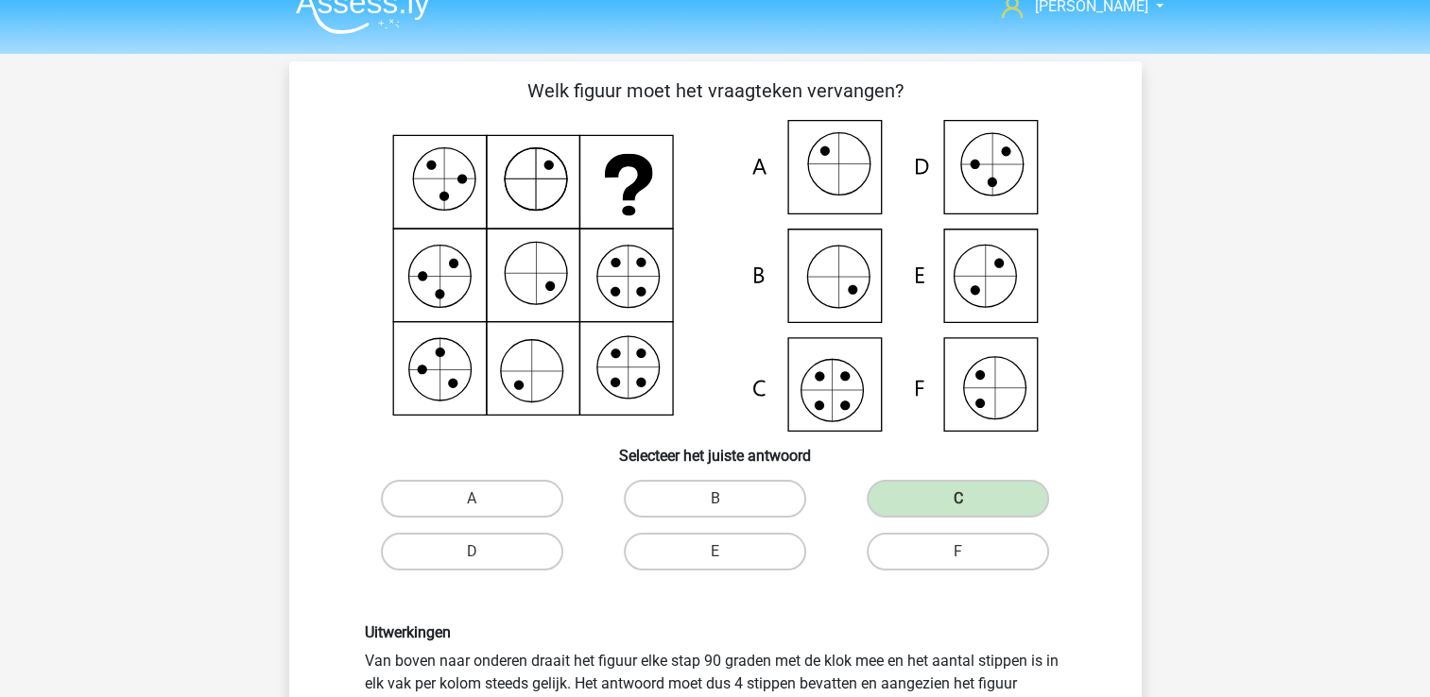
scroll to position [192, 0]
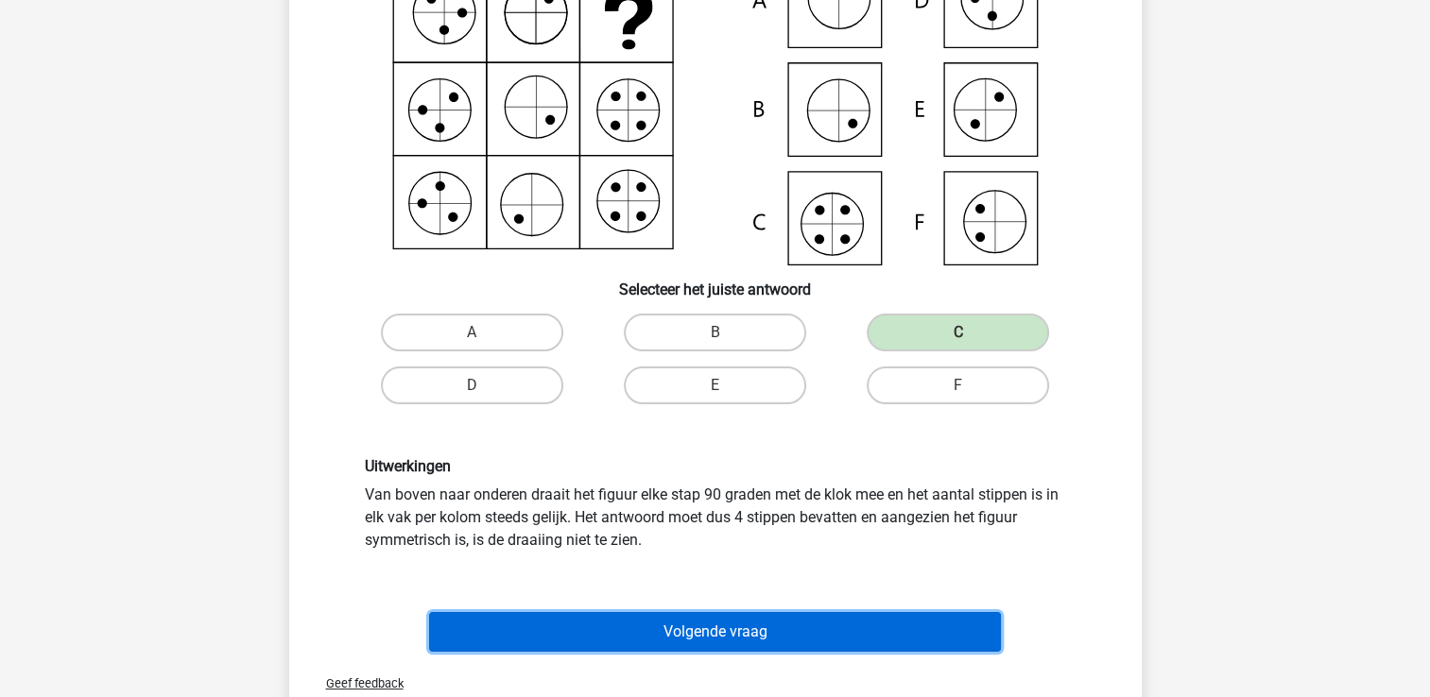
click at [703, 628] on button "Volgende vraag" at bounding box center [715, 632] width 572 height 40
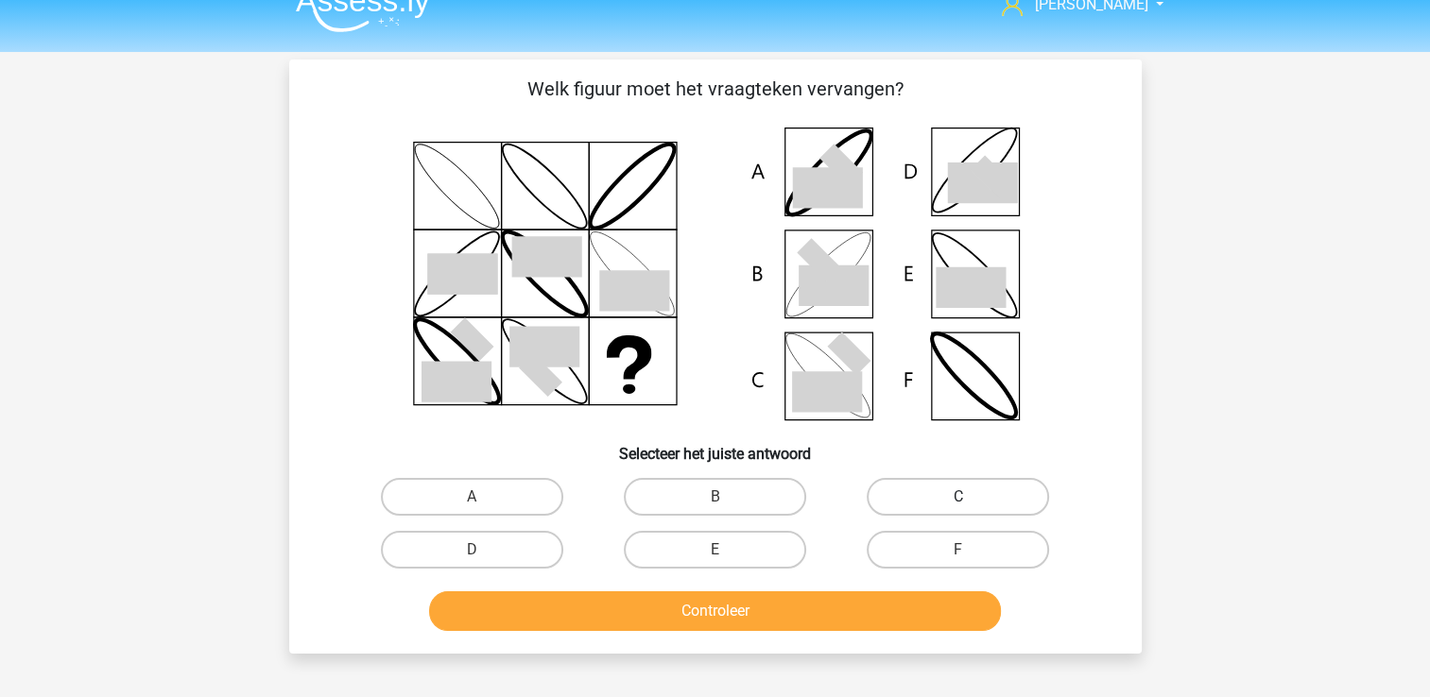
scroll to position [26, 0]
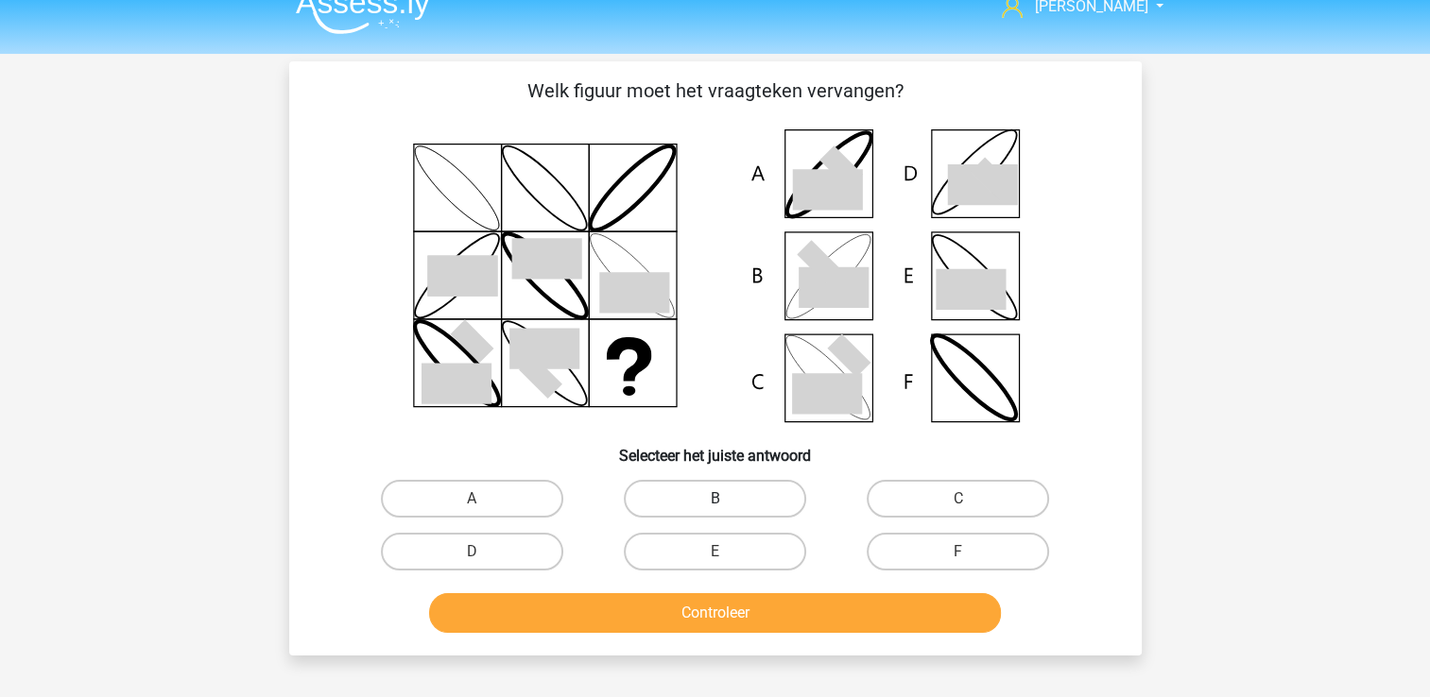
click at [792, 491] on label "B" at bounding box center [715, 499] width 182 height 38
click at [727, 499] on input "B" at bounding box center [720, 505] width 12 height 12
radio input "true"
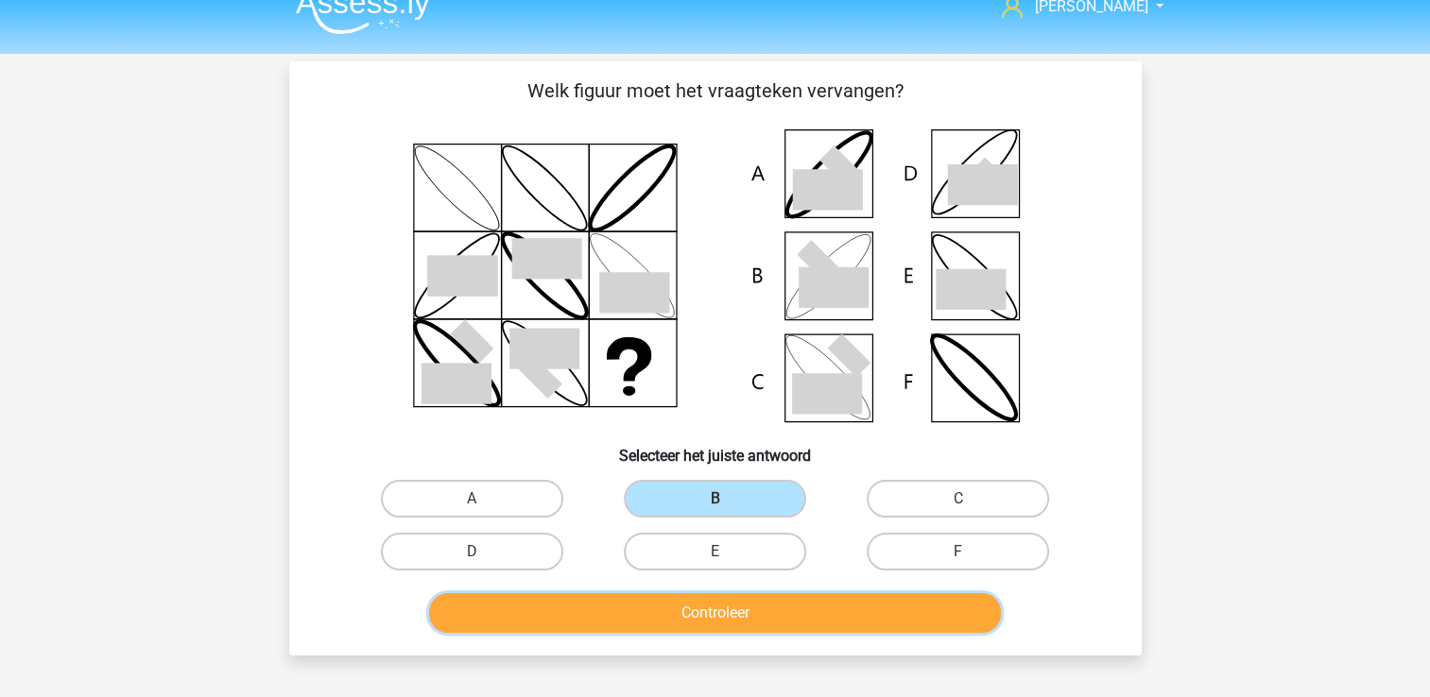
click at [773, 595] on button "Controleer" at bounding box center [715, 613] width 572 height 40
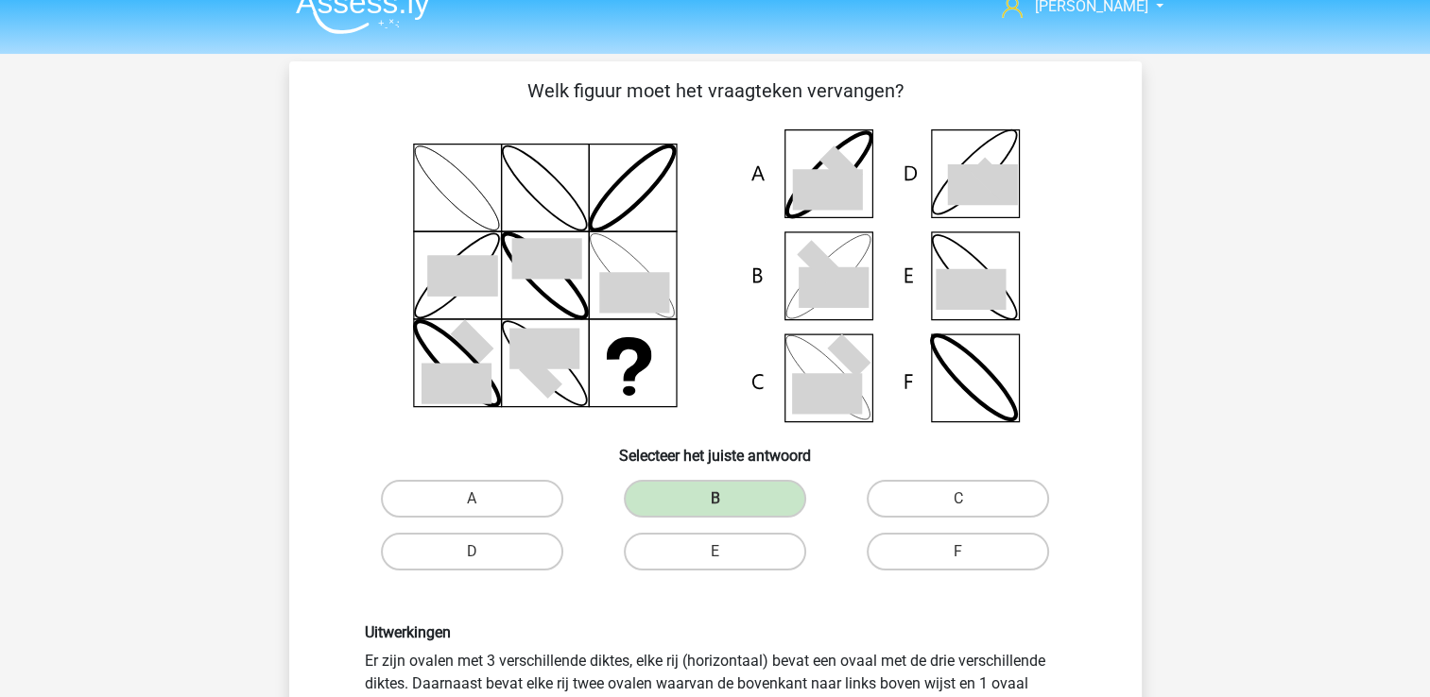
scroll to position [305, 0]
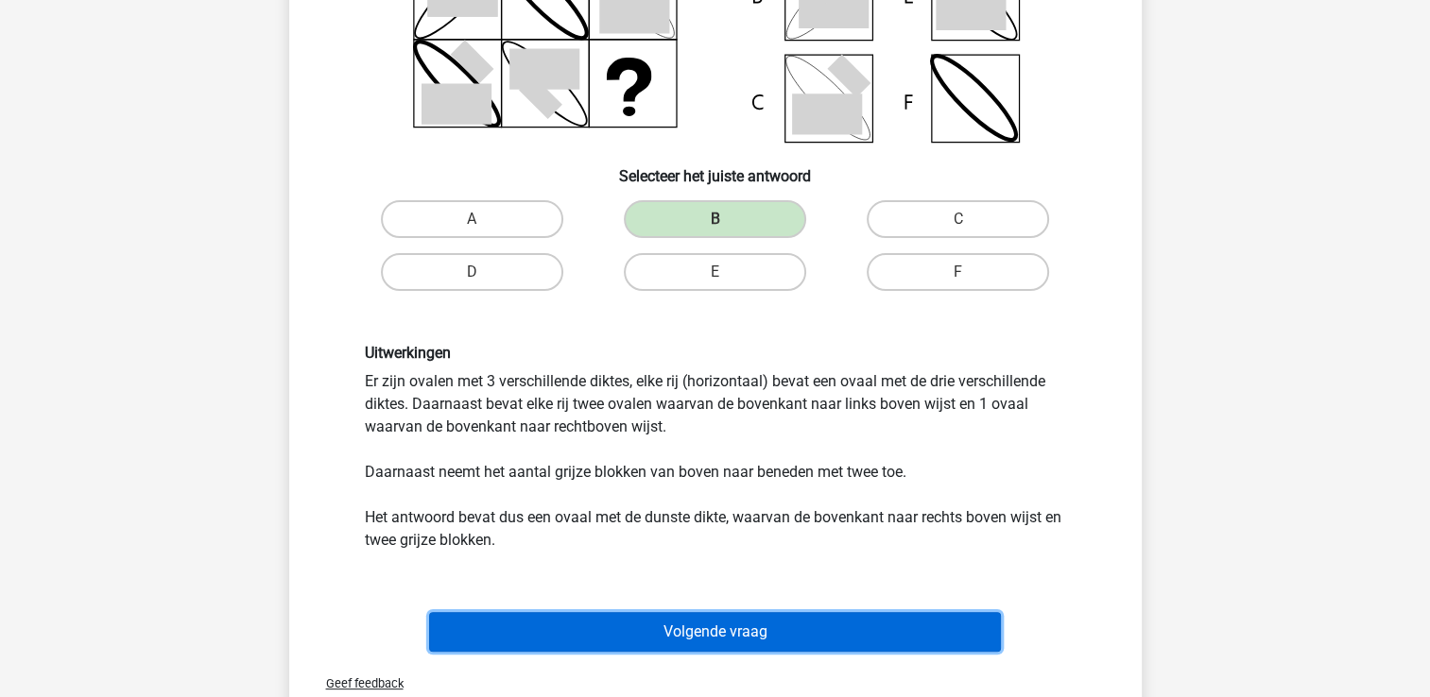
click at [783, 648] on button "Volgende vraag" at bounding box center [715, 632] width 572 height 40
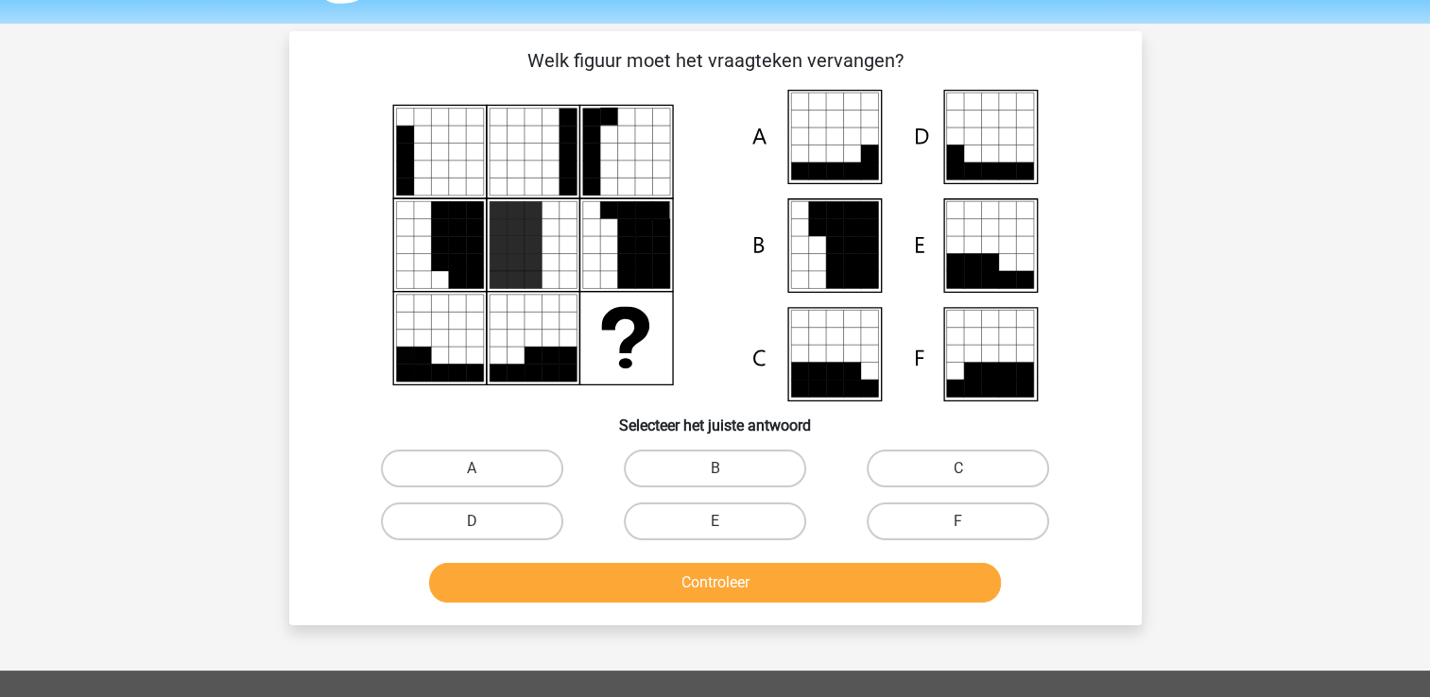
scroll to position [55, 0]
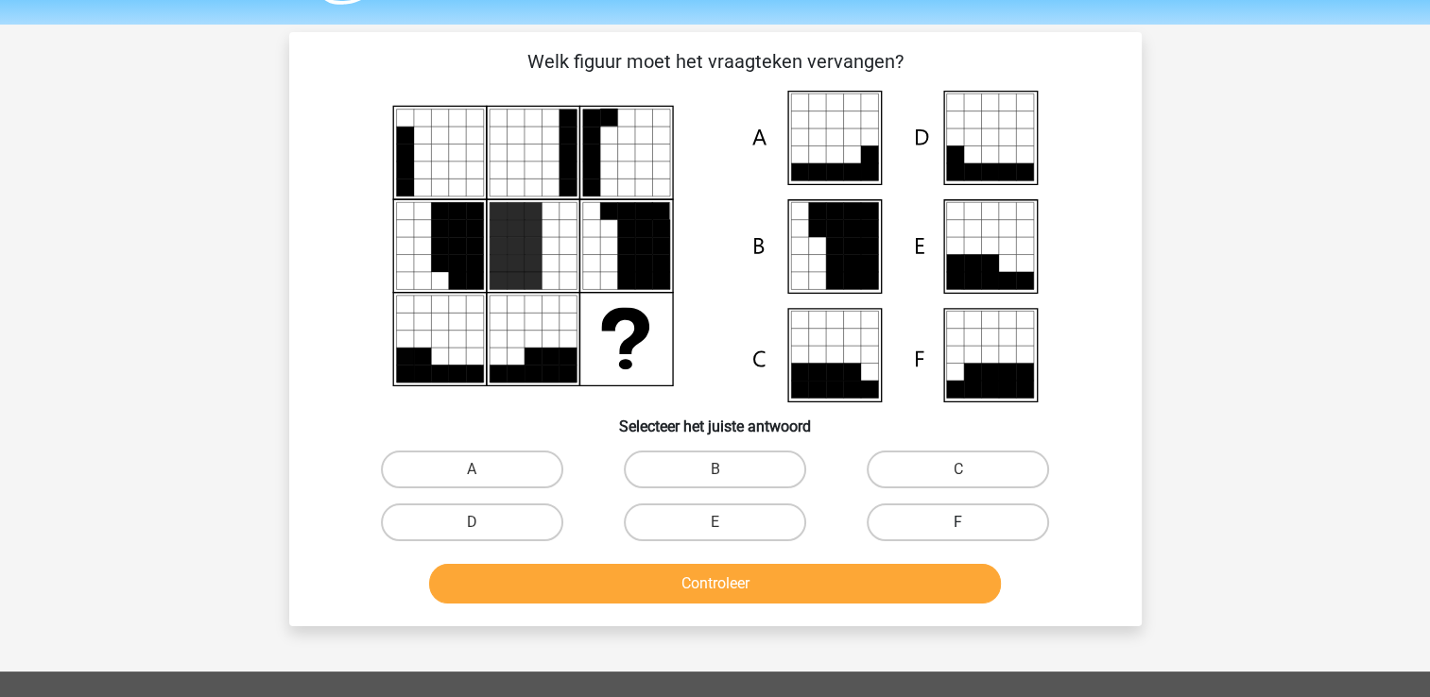
click at [916, 527] on label "F" at bounding box center [957, 523] width 182 height 38
click at [958, 527] on input "F" at bounding box center [964, 528] width 12 height 12
radio input "true"
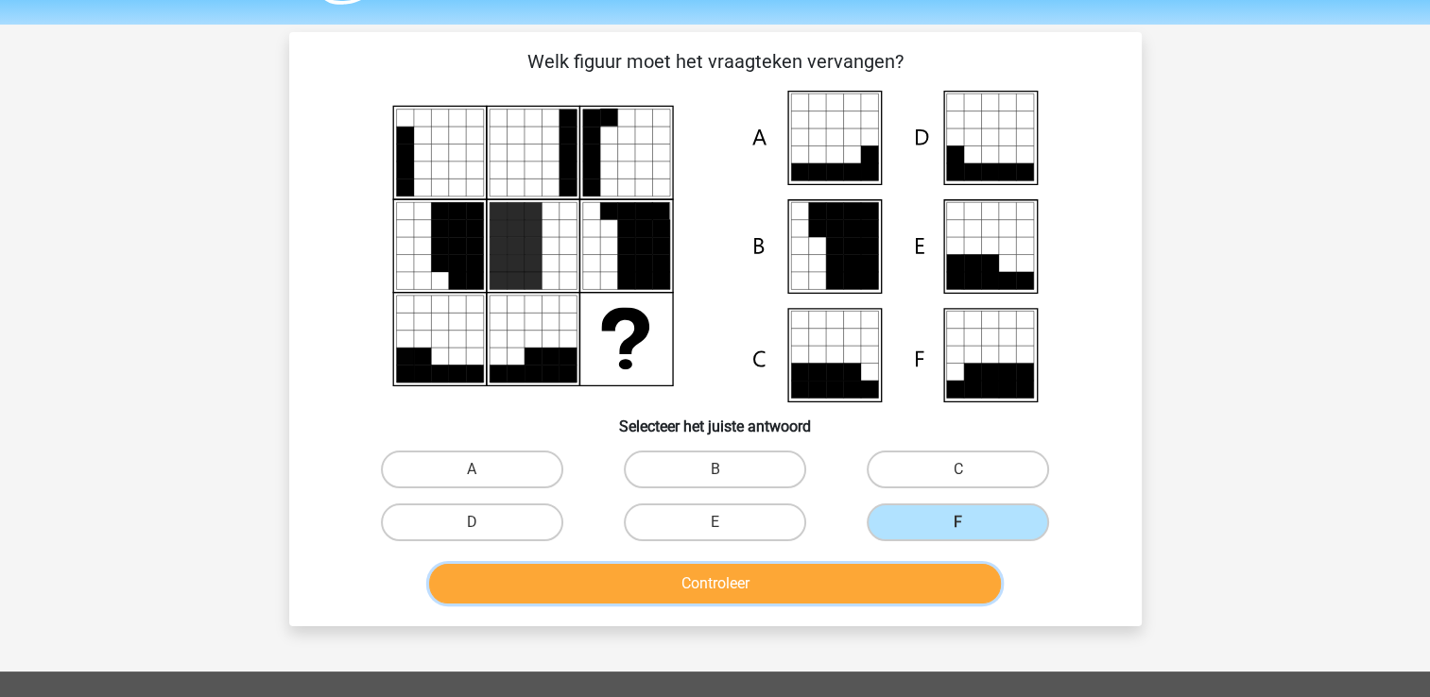
click at [840, 582] on button "Controleer" at bounding box center [715, 584] width 572 height 40
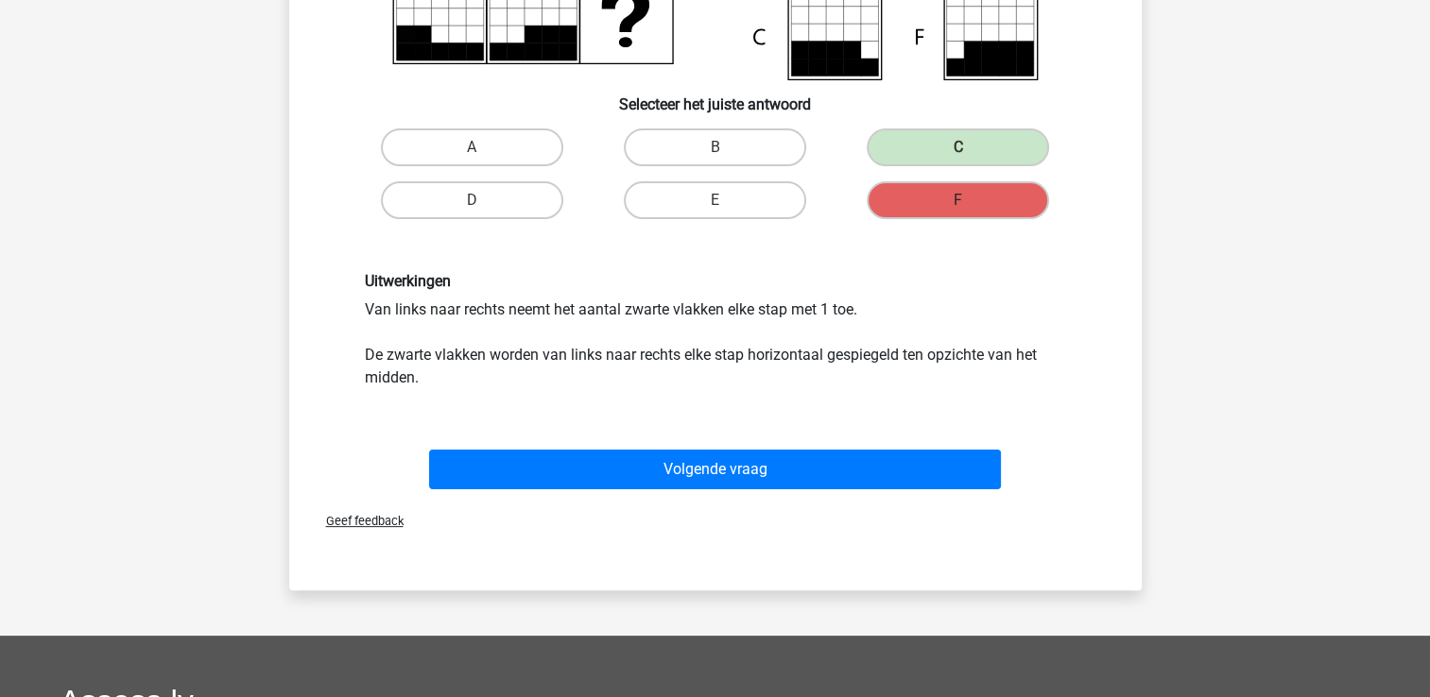
scroll to position [378, 0]
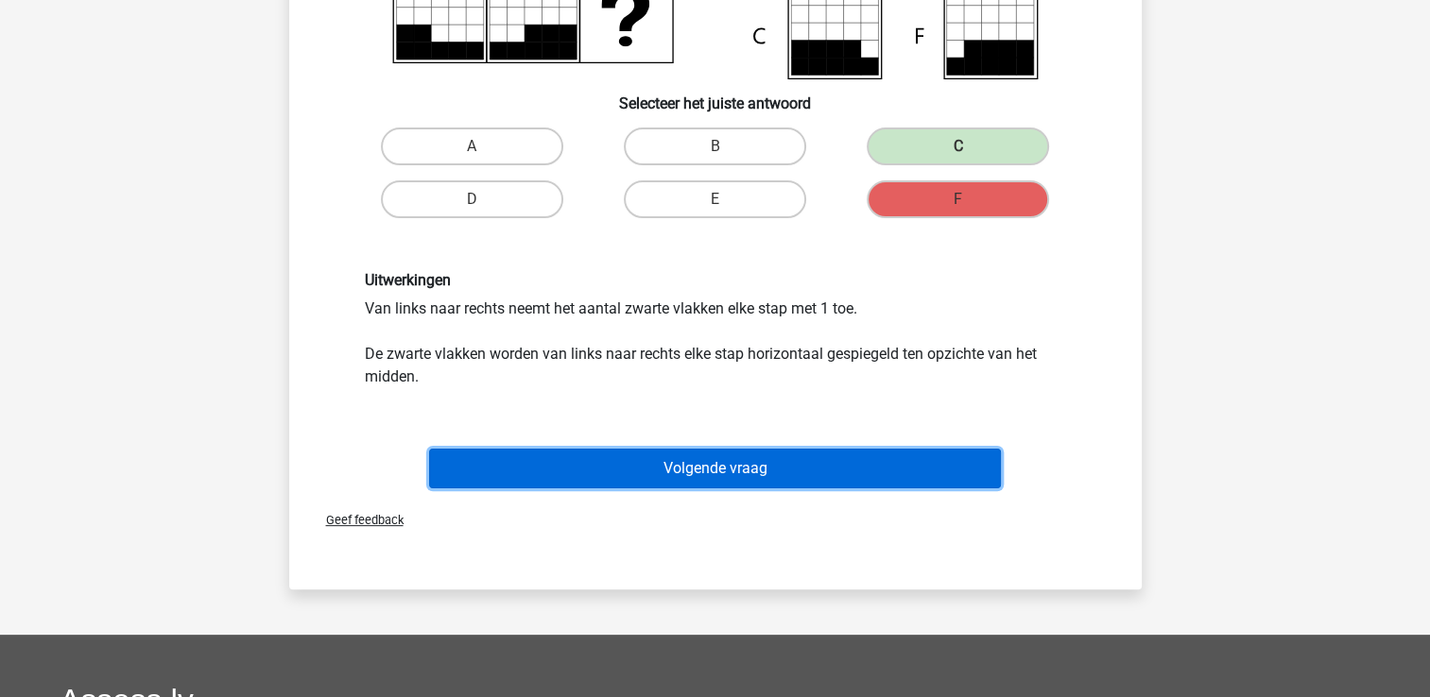
click at [835, 467] on button "Volgende vraag" at bounding box center [715, 469] width 572 height 40
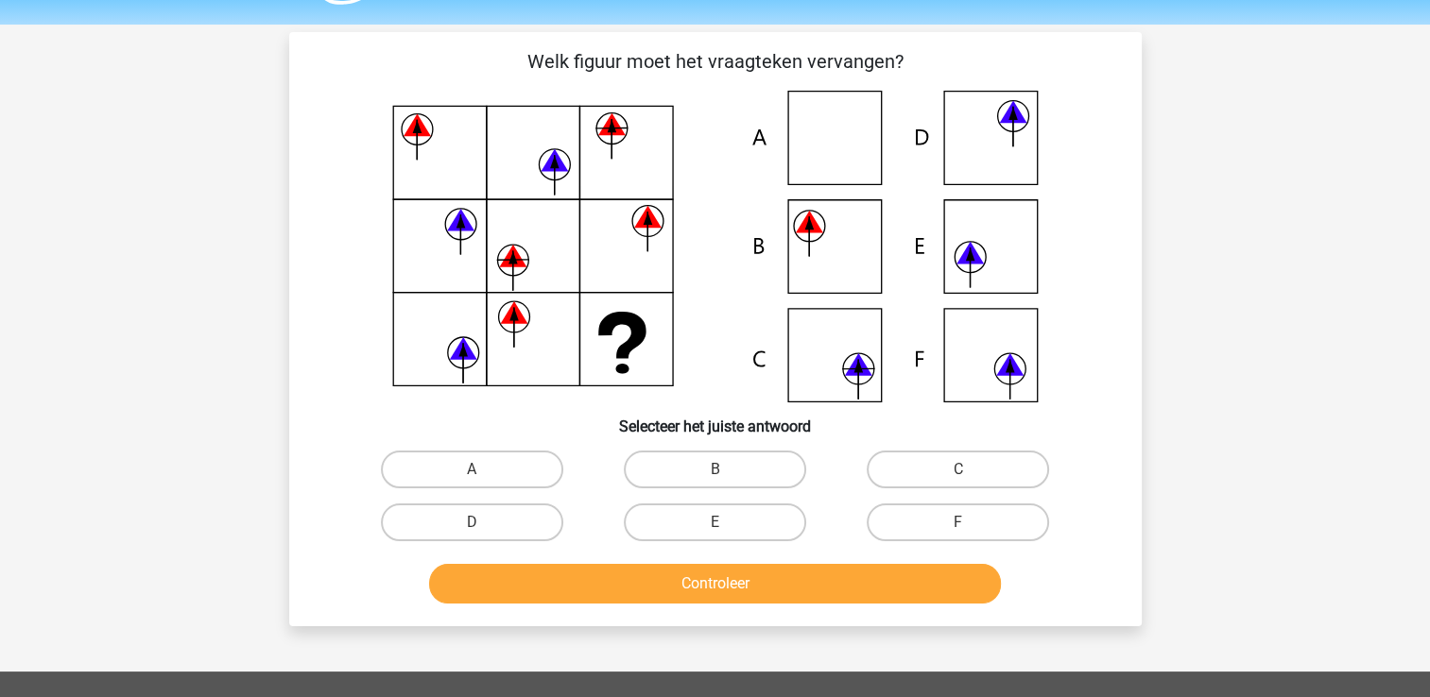
scroll to position [54, 0]
click at [945, 474] on label "C" at bounding box center [957, 471] width 182 height 38
click at [958, 474] on input "C" at bounding box center [964, 477] width 12 height 12
radio input "true"
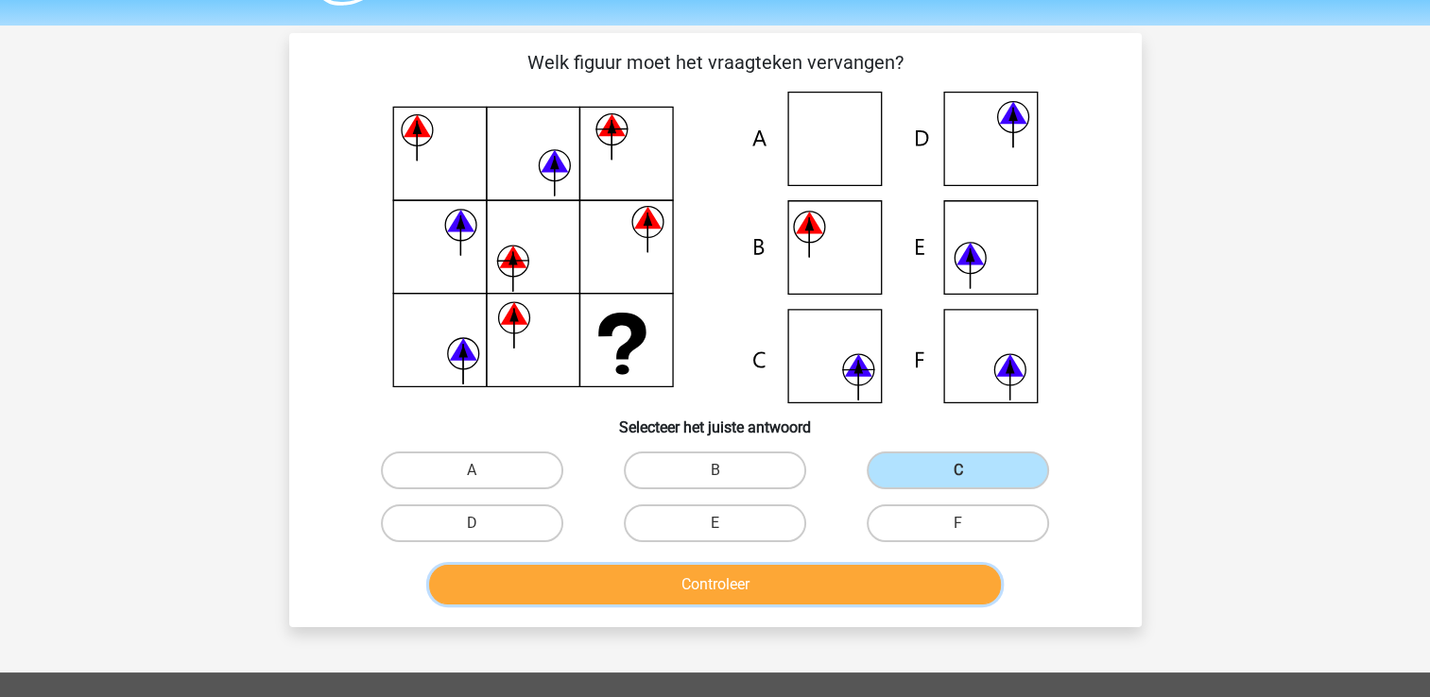
click at [645, 589] on button "Controleer" at bounding box center [715, 585] width 572 height 40
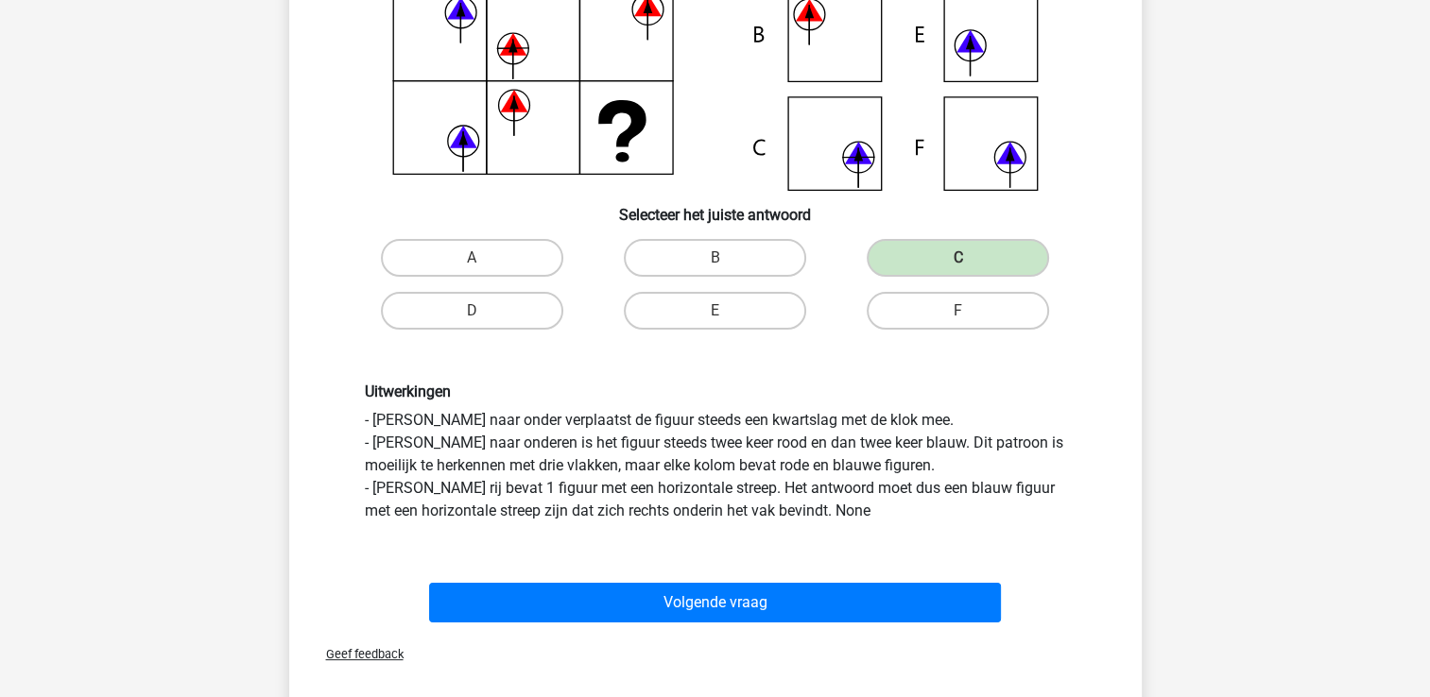
scroll to position [281, 0]
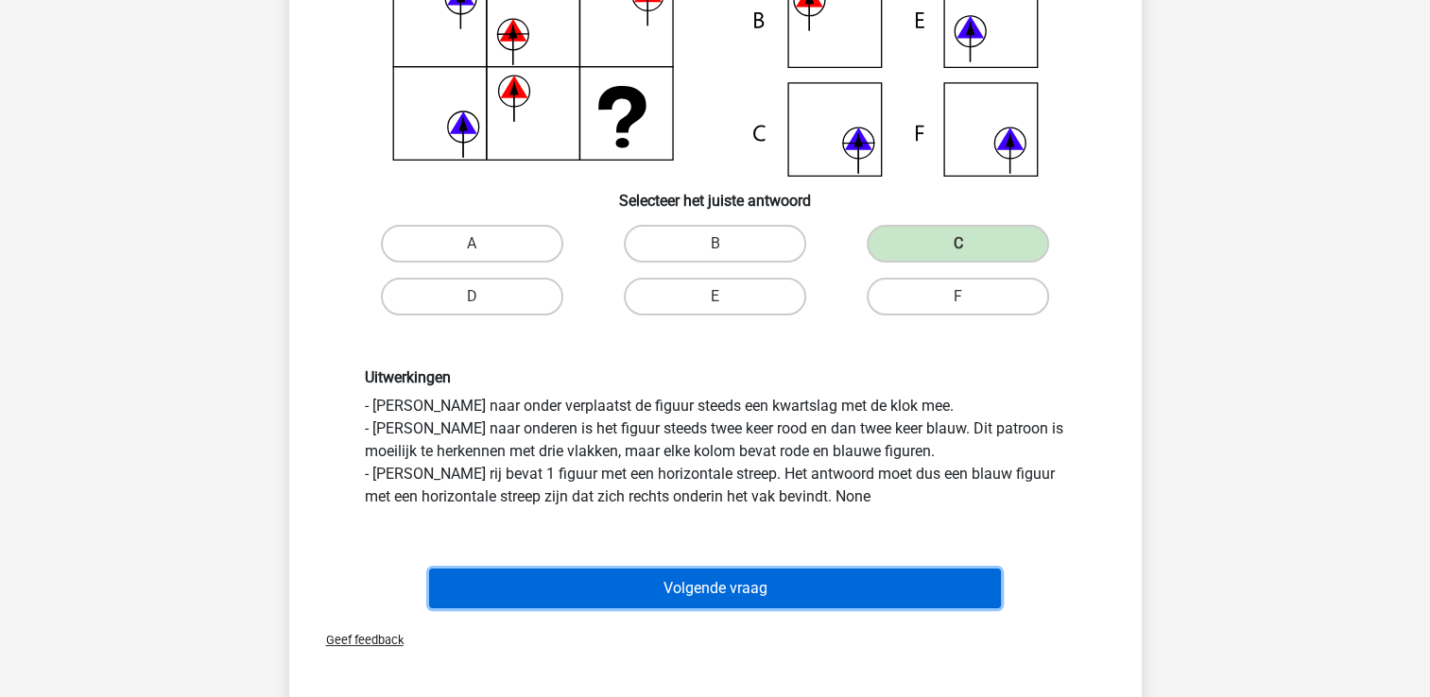
click at [831, 599] on button "Volgende vraag" at bounding box center [715, 589] width 572 height 40
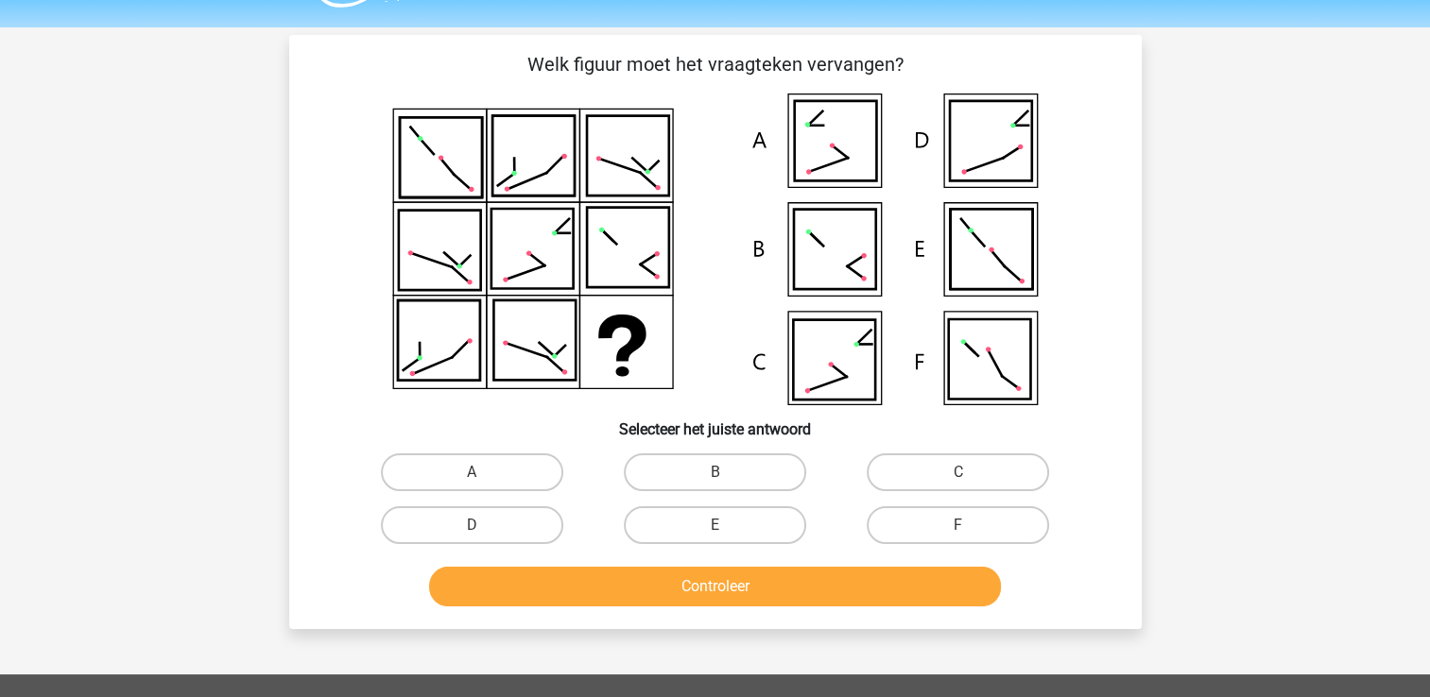
scroll to position [51, 0]
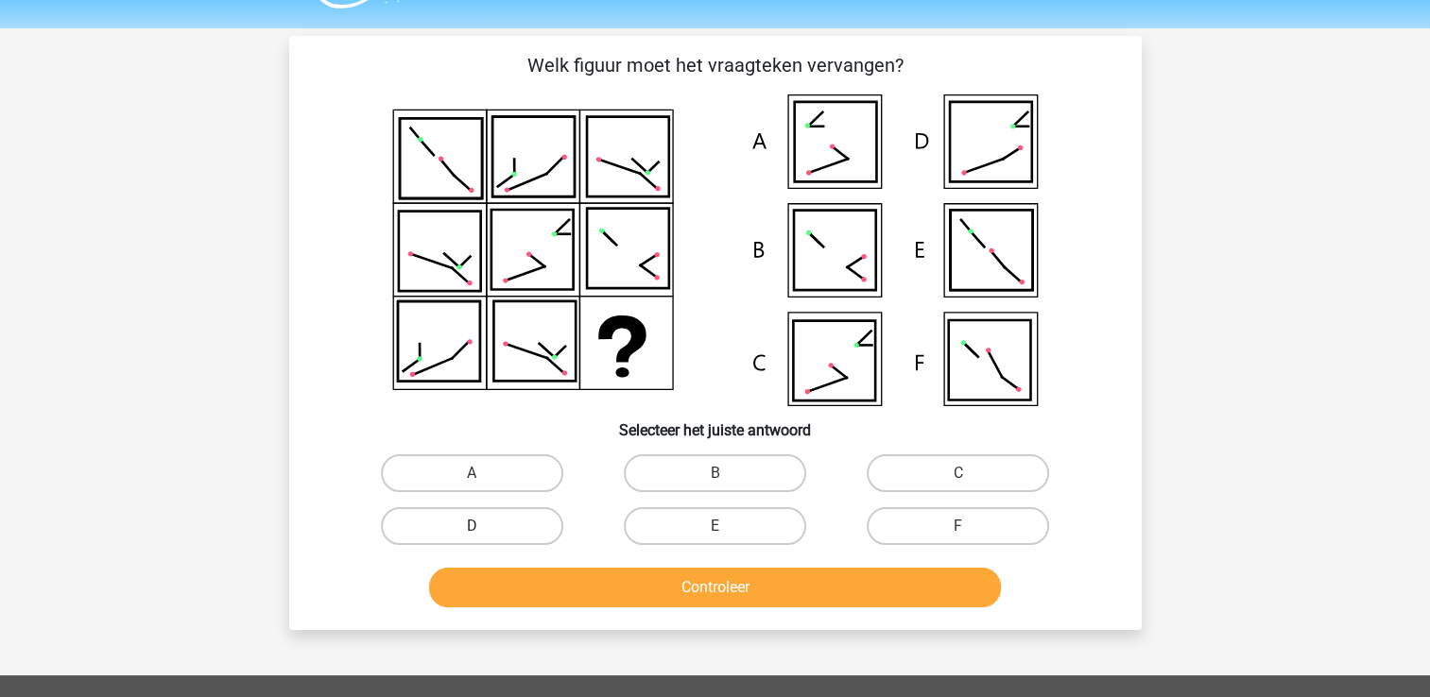
click at [500, 536] on label "D" at bounding box center [472, 526] width 182 height 38
click at [484, 536] on input "D" at bounding box center [477, 532] width 12 height 12
radio input "true"
click at [608, 585] on button "Controleer" at bounding box center [715, 588] width 572 height 40
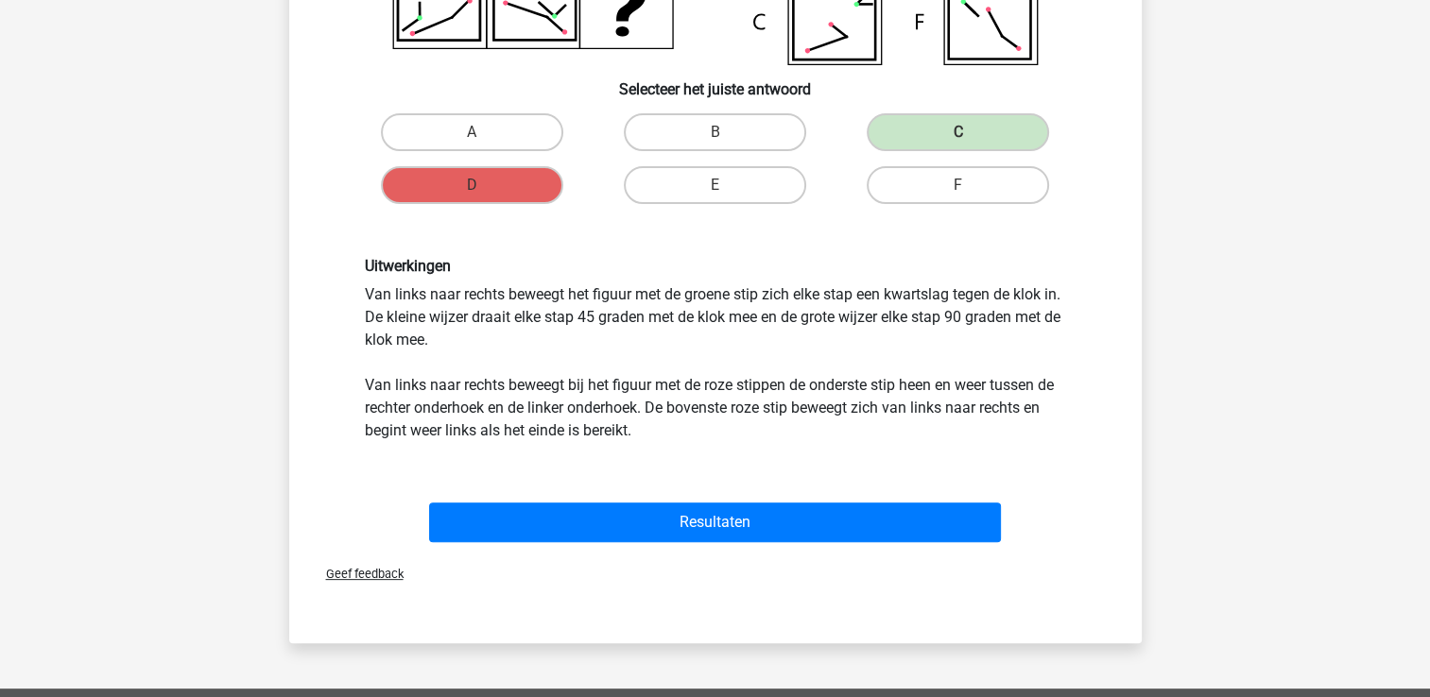
scroll to position [393, 0]
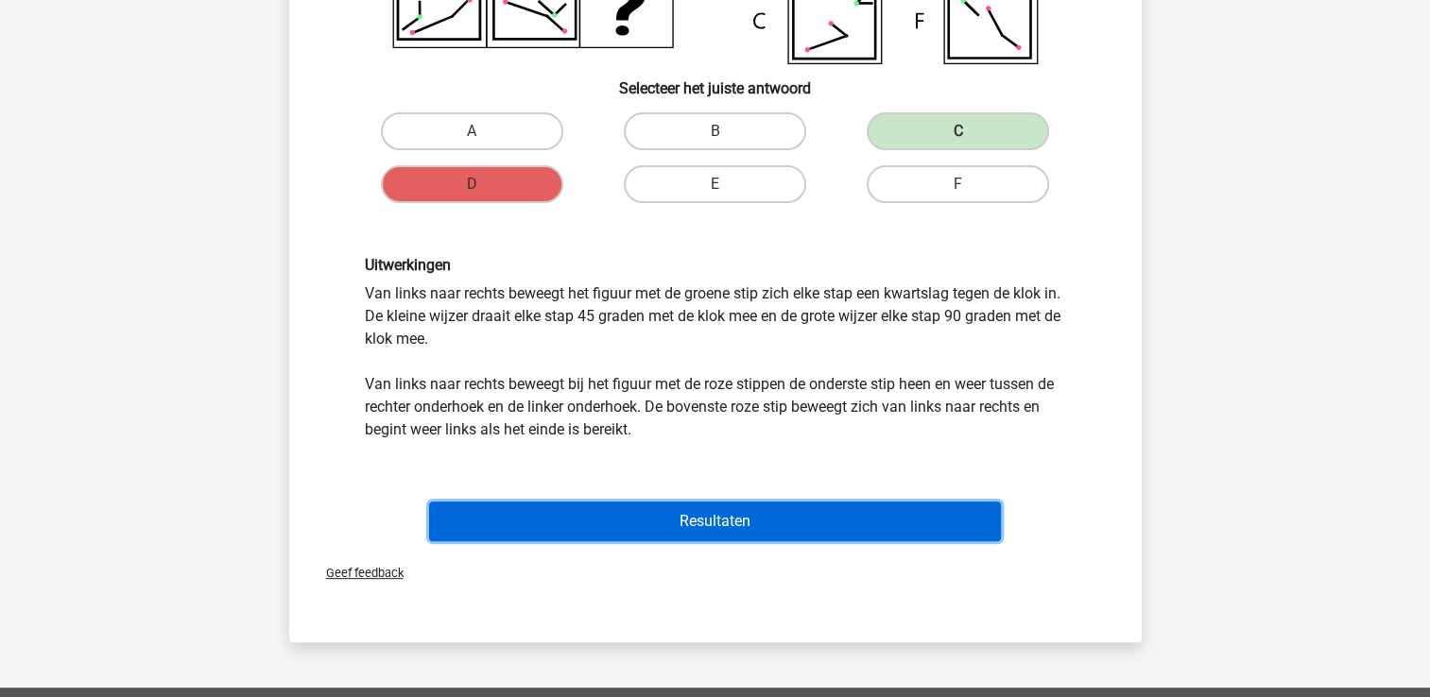
click at [831, 523] on button "Resultaten" at bounding box center [715, 522] width 572 height 40
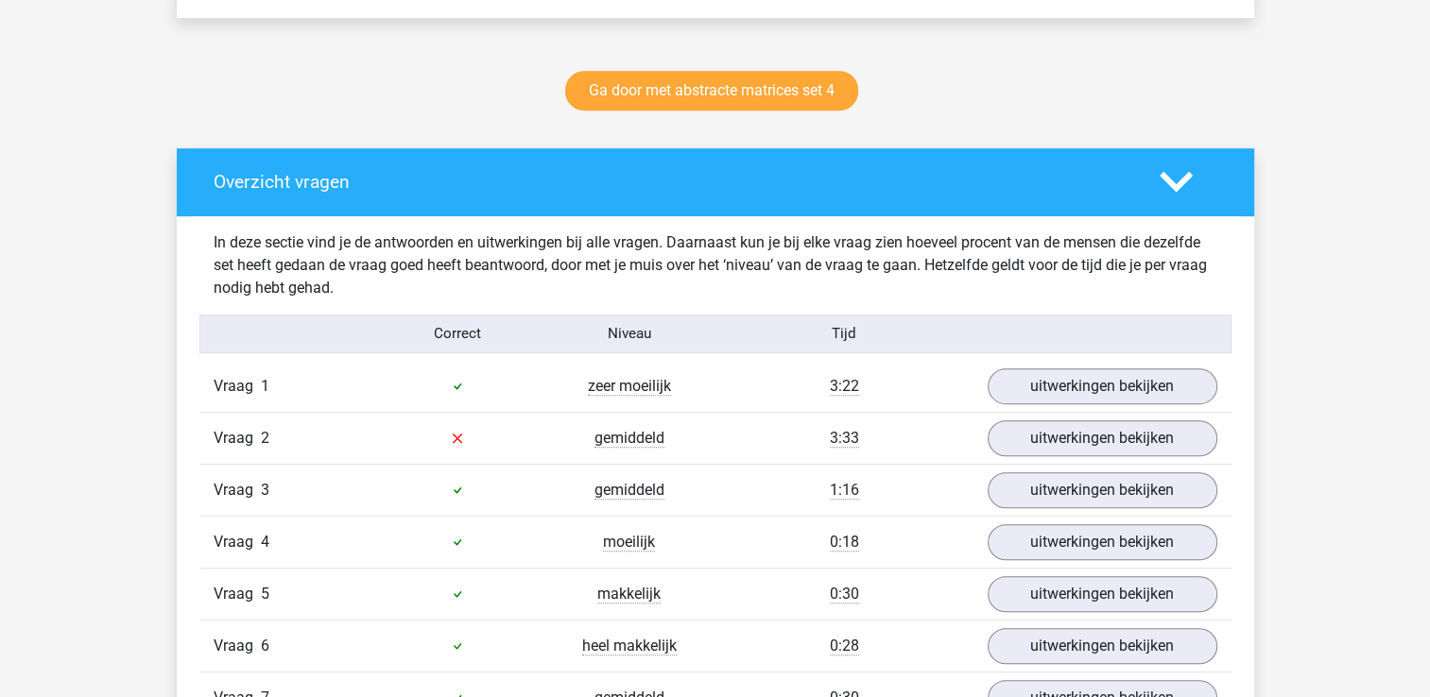
scroll to position [941, 0]
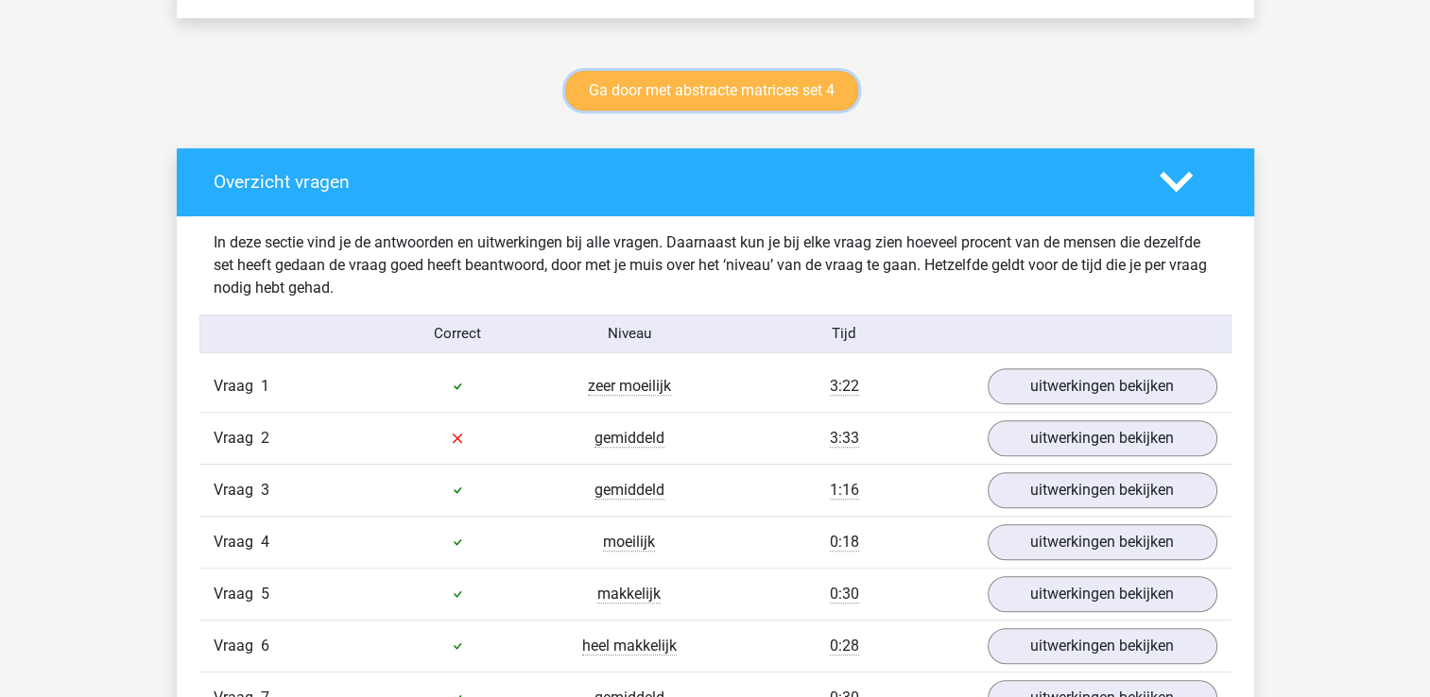
click at [790, 98] on link "Ga door met abstracte matrices set 4" at bounding box center [711, 91] width 293 height 40
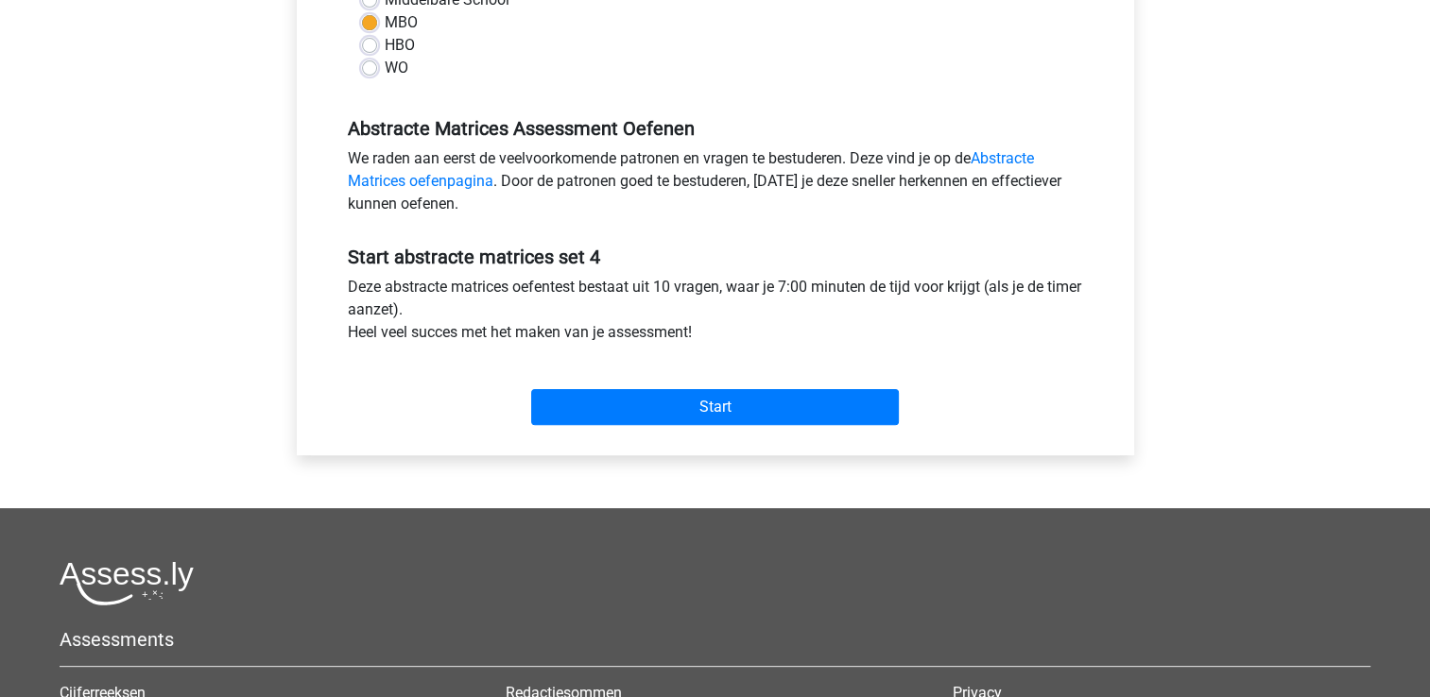
scroll to position [487, 0]
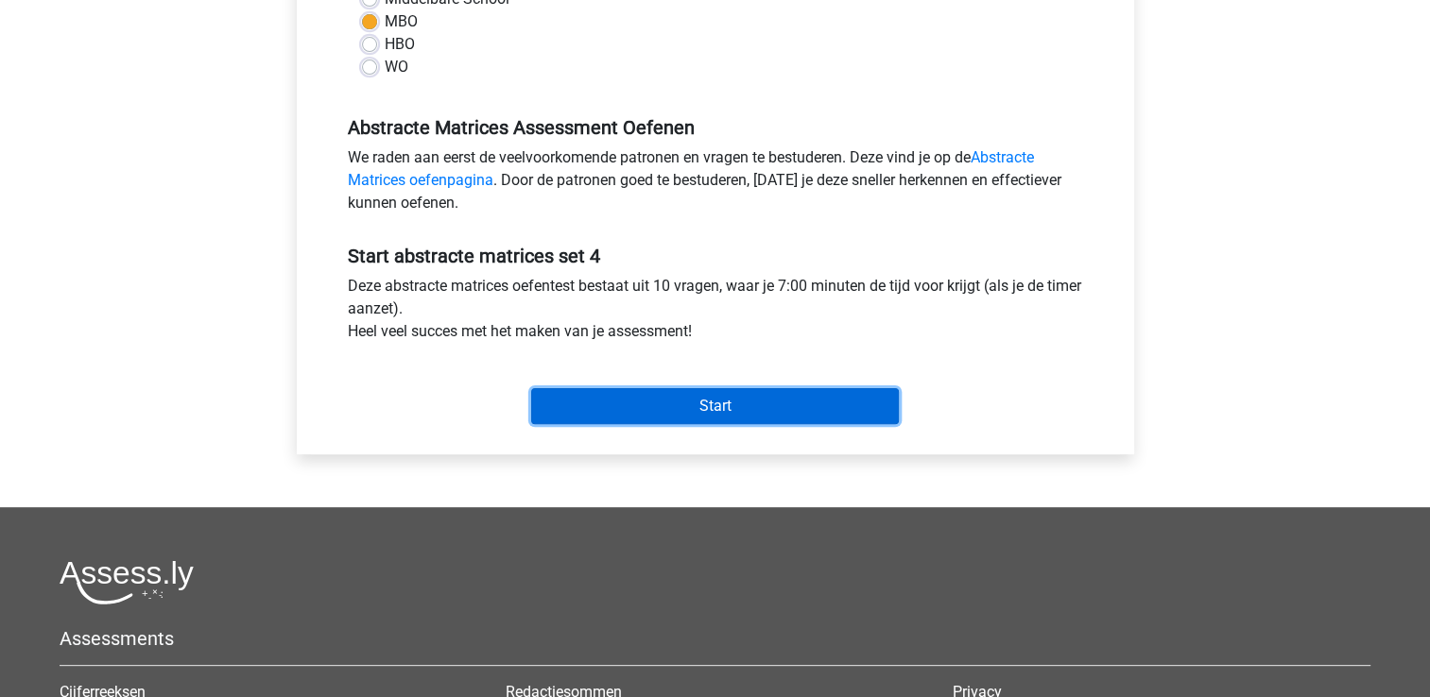
click at [737, 402] on input "Start" at bounding box center [715, 406] width 368 height 36
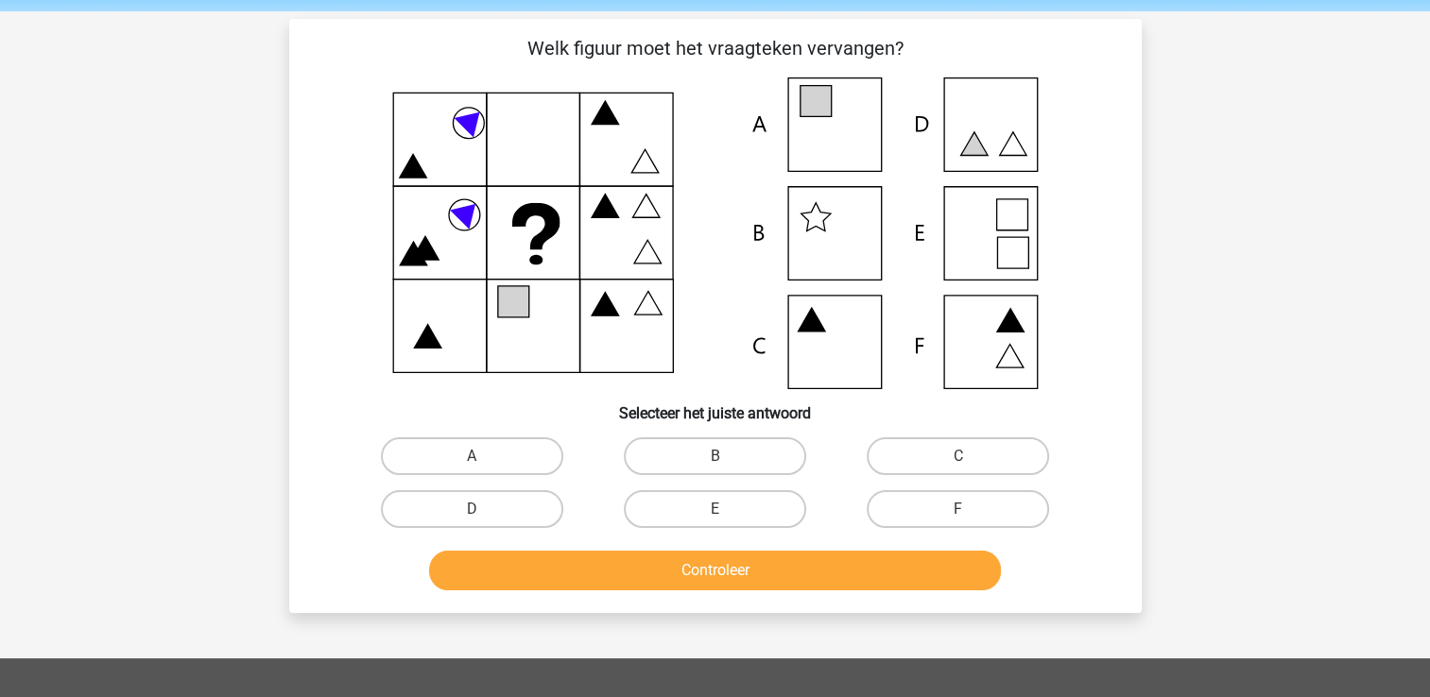
scroll to position [68, 0]
click at [476, 444] on label "A" at bounding box center [472, 456] width 182 height 38
click at [476, 456] on input "A" at bounding box center [477, 462] width 12 height 12
radio input "true"
click at [711, 573] on button "Controleer" at bounding box center [715, 571] width 572 height 40
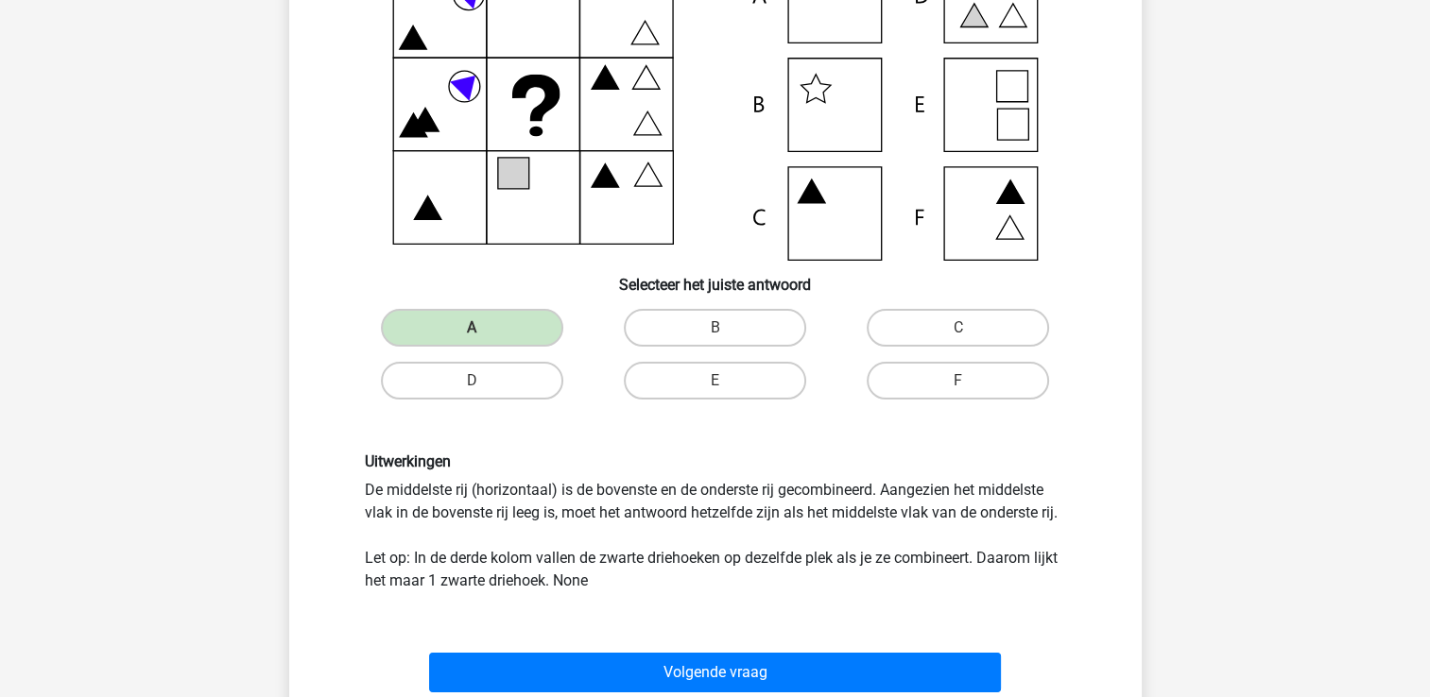
scroll to position [293, 0]
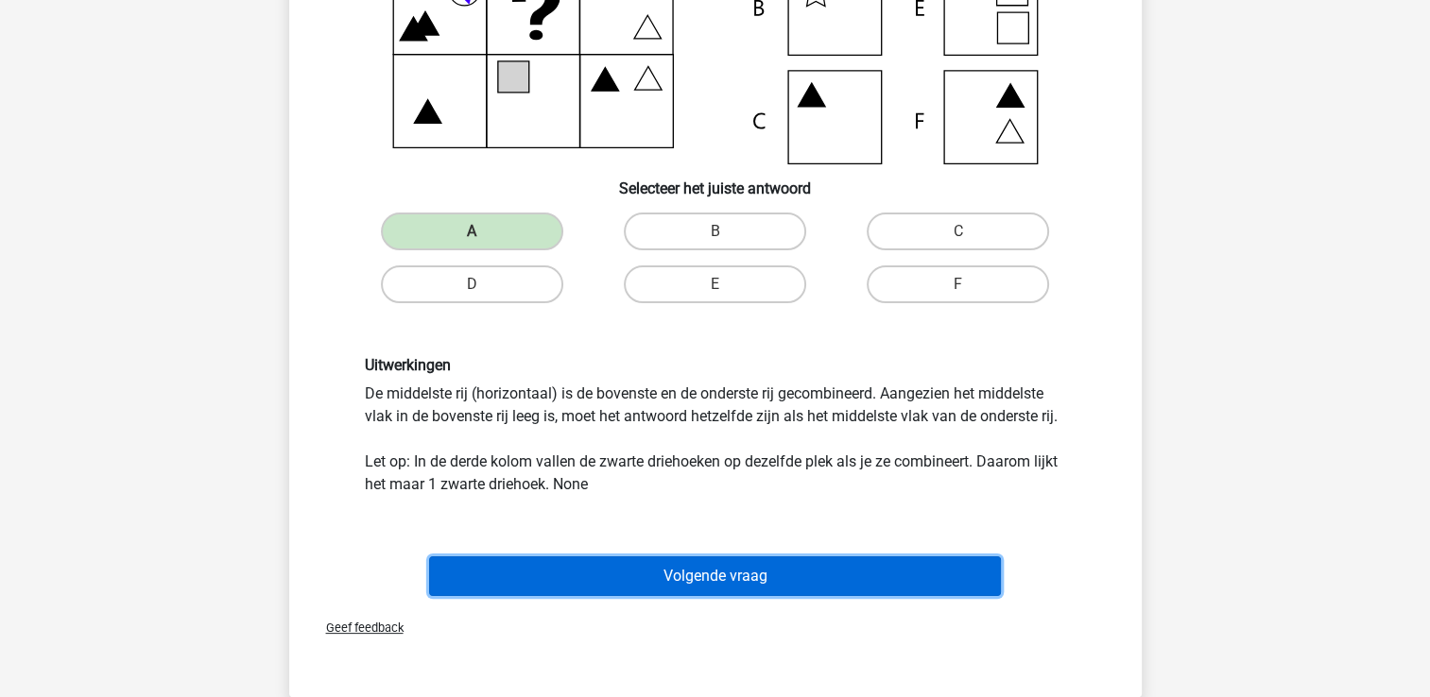
click at [840, 571] on button "Volgende vraag" at bounding box center [715, 577] width 572 height 40
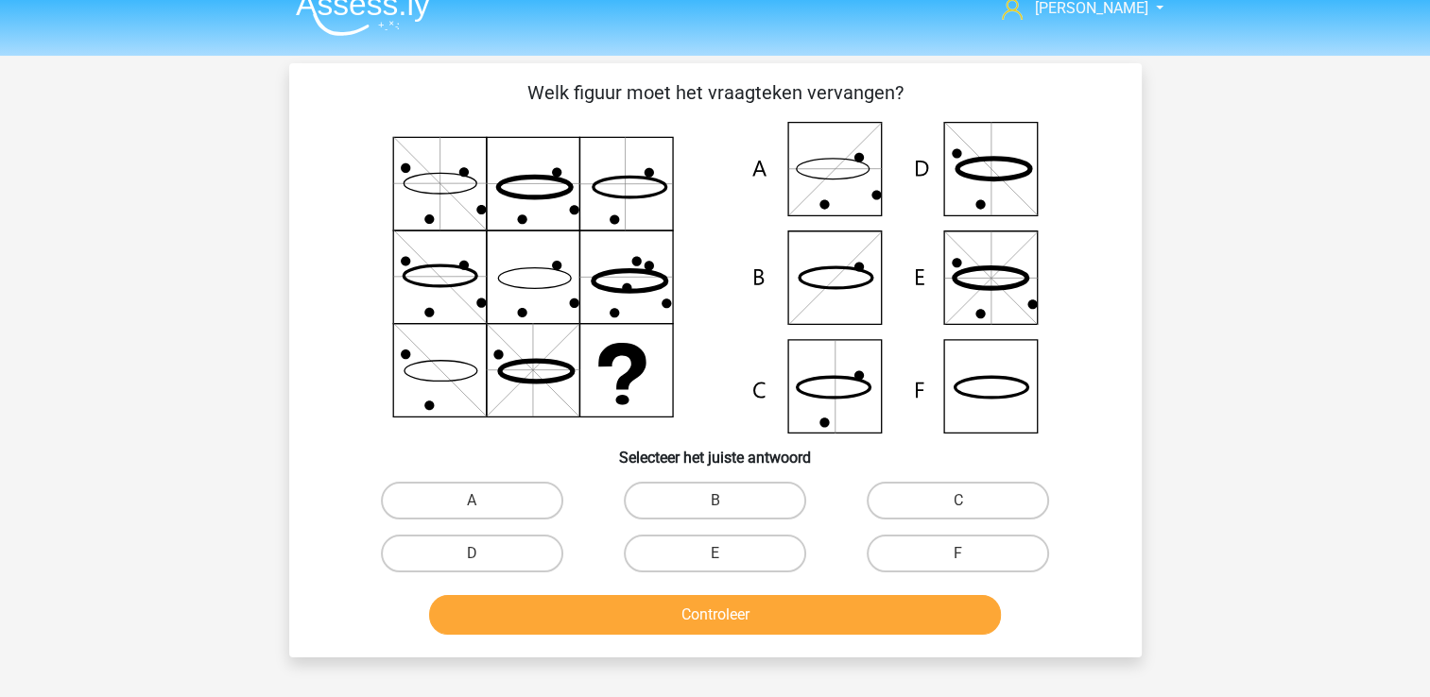
scroll to position [120, 0]
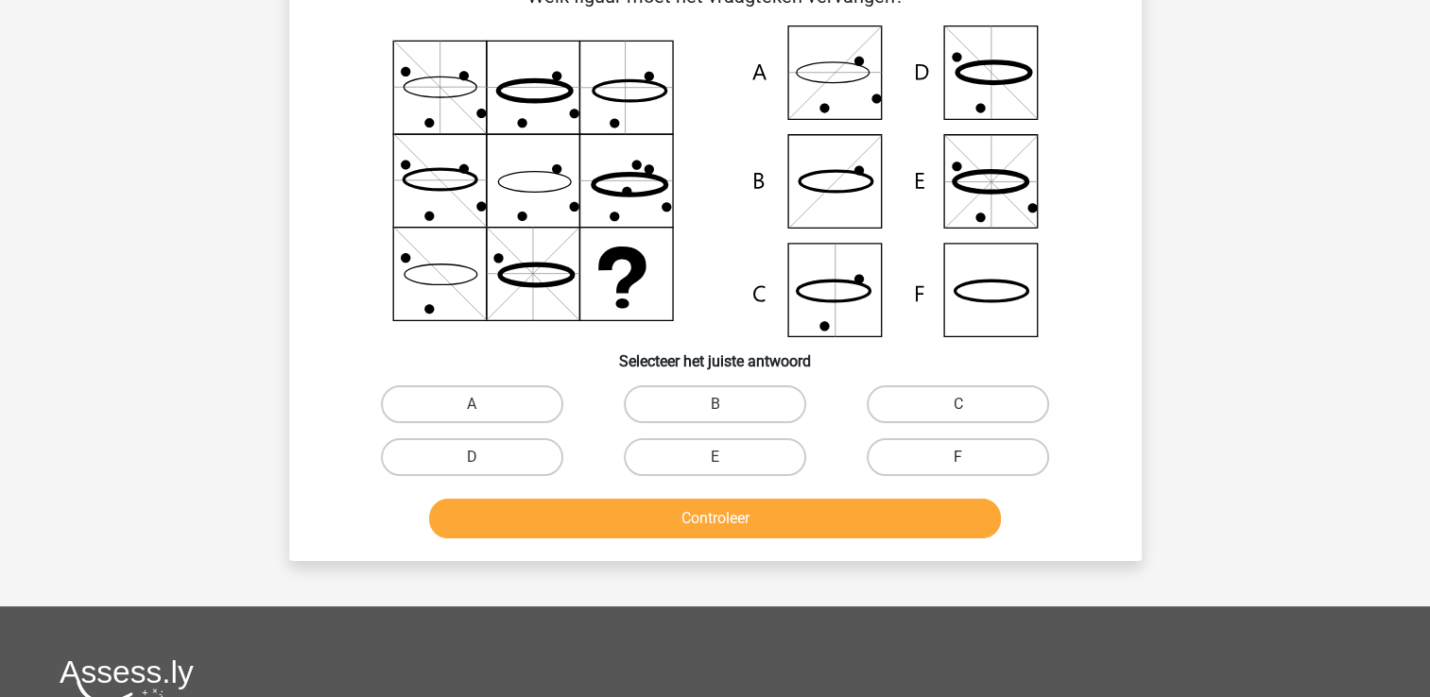
click at [923, 458] on label "F" at bounding box center [957, 457] width 182 height 38
click at [958, 458] on input "F" at bounding box center [964, 463] width 12 height 12
radio input "true"
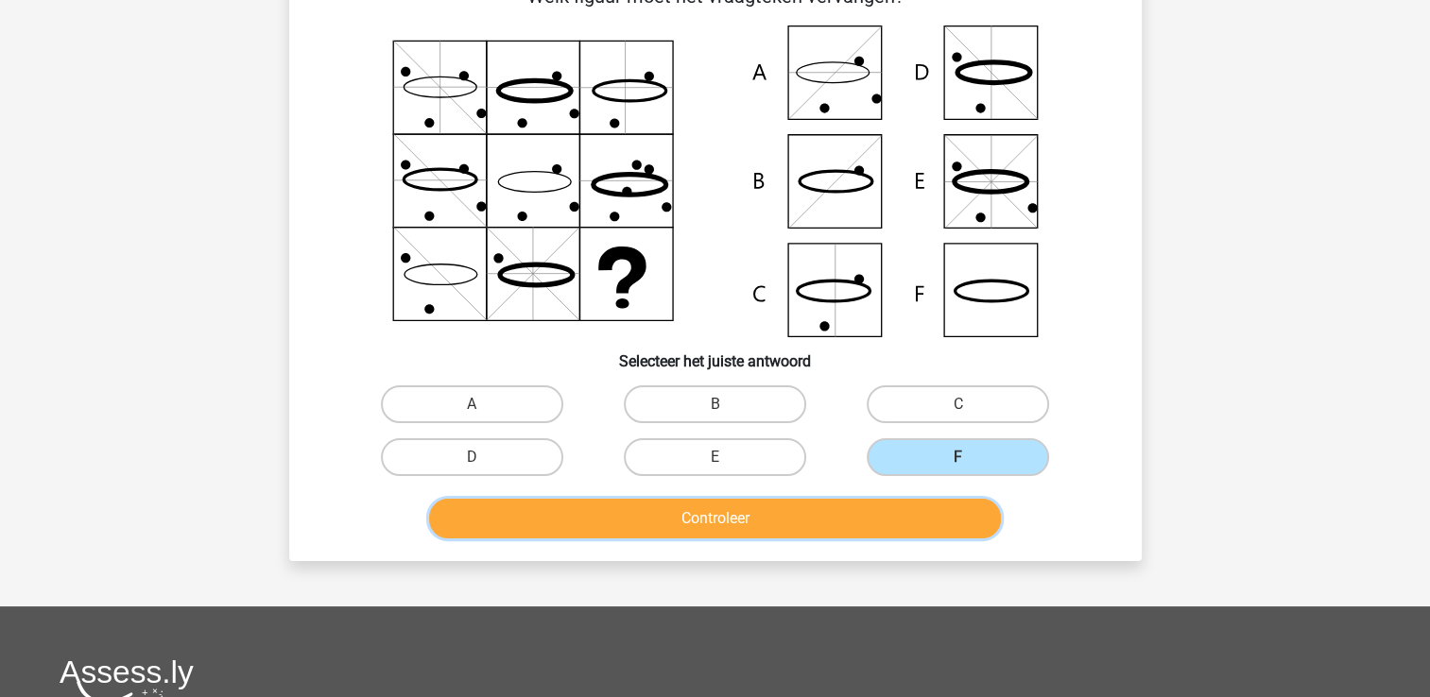
click at [816, 520] on button "Controleer" at bounding box center [715, 519] width 572 height 40
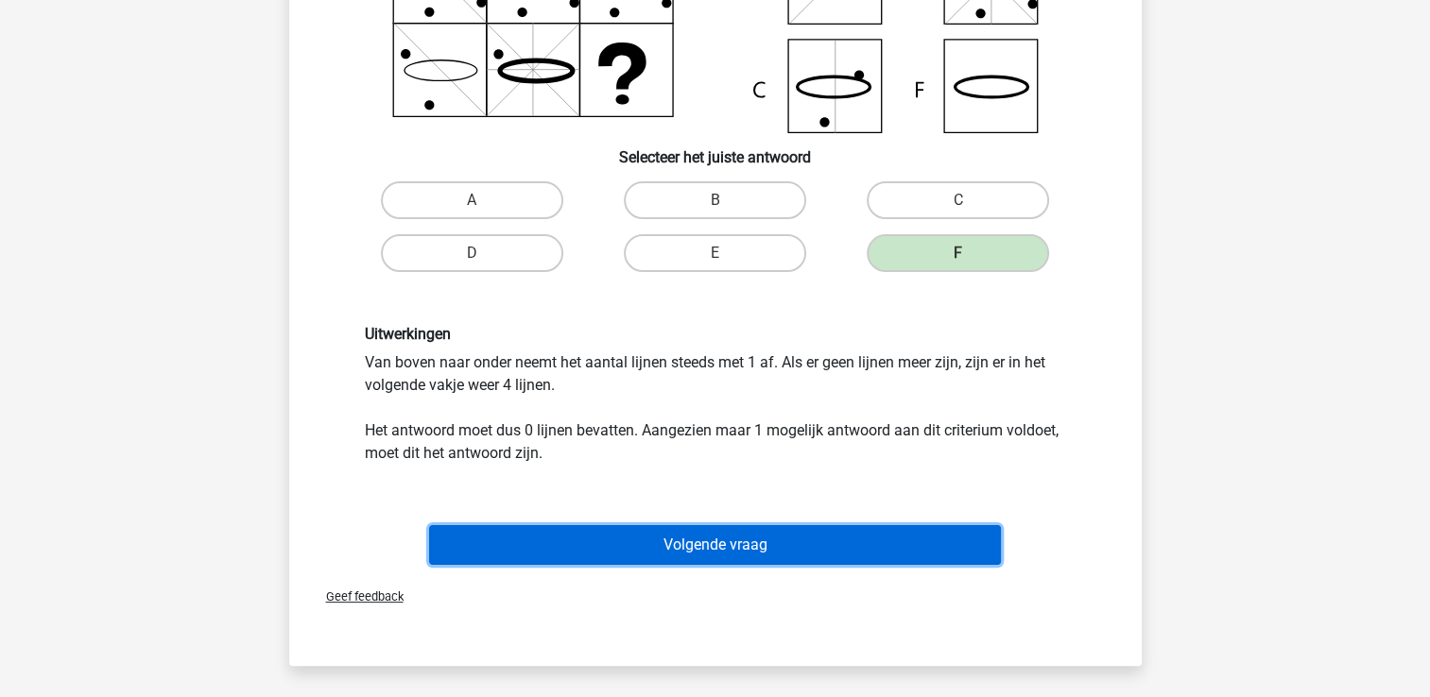
click at [768, 551] on button "Volgende vraag" at bounding box center [715, 545] width 572 height 40
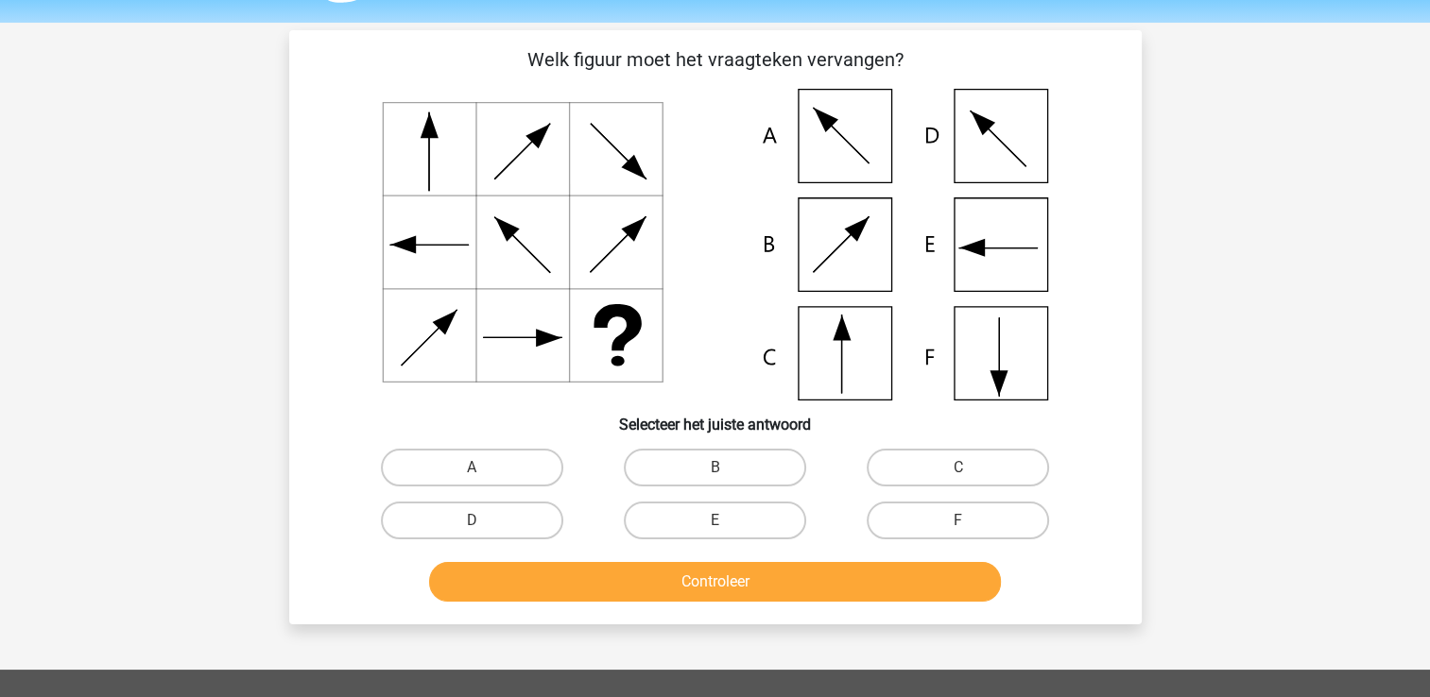
scroll to position [56, 0]
click at [927, 512] on label "F" at bounding box center [957, 522] width 182 height 38
click at [958, 522] on input "F" at bounding box center [964, 528] width 12 height 12
radio input "true"
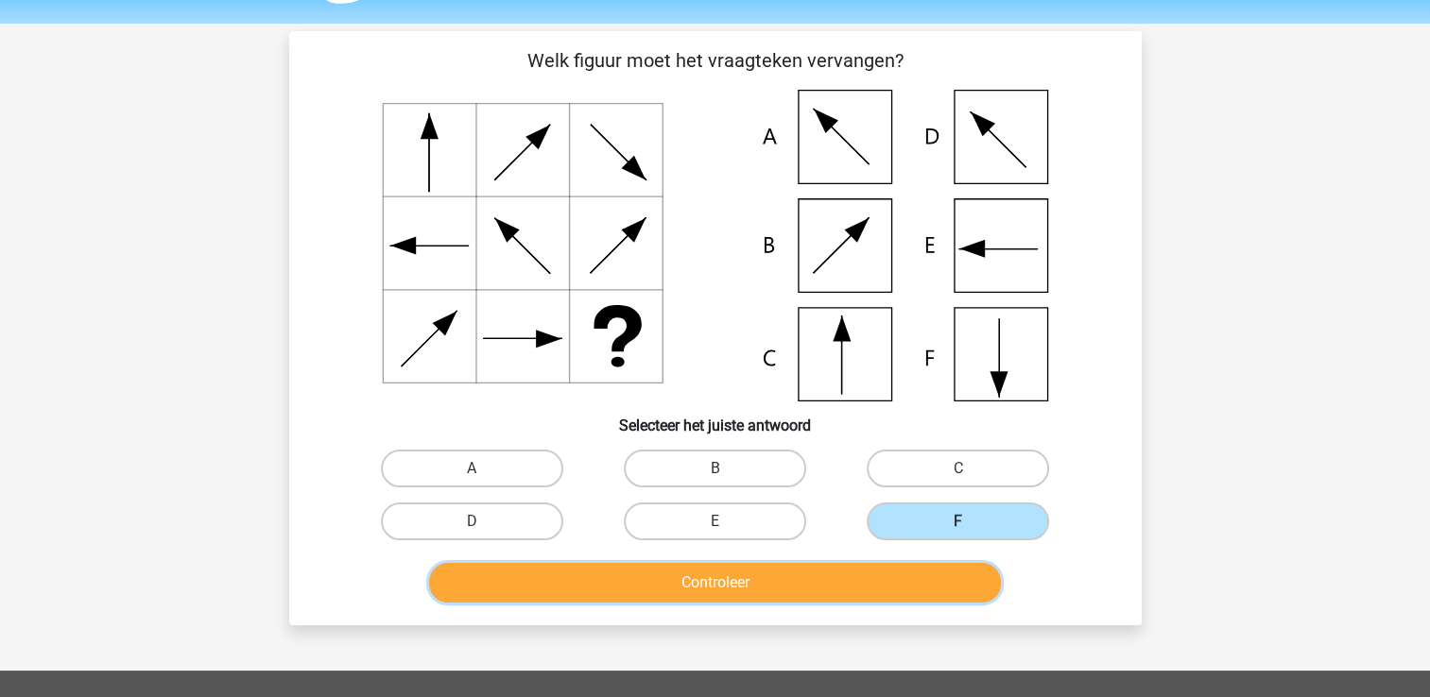
click at [817, 589] on button "Controleer" at bounding box center [715, 583] width 572 height 40
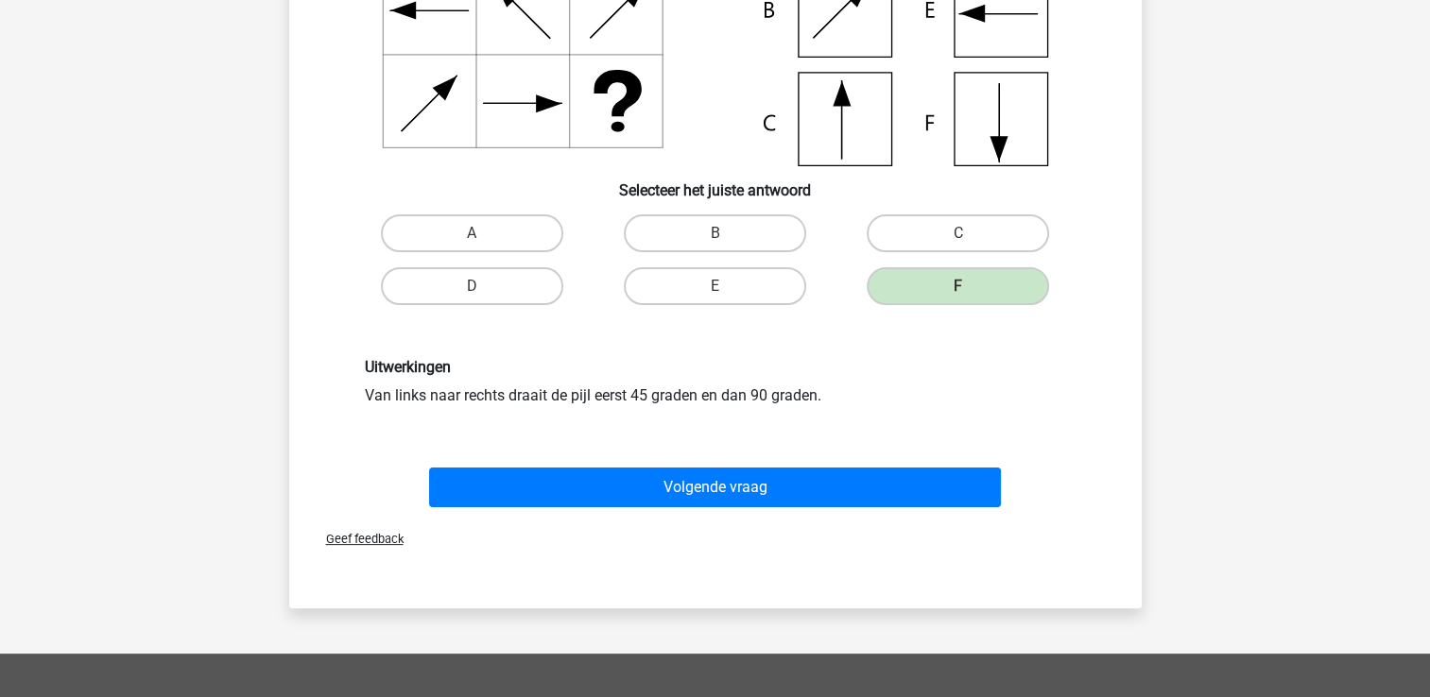
scroll to position [302, 0]
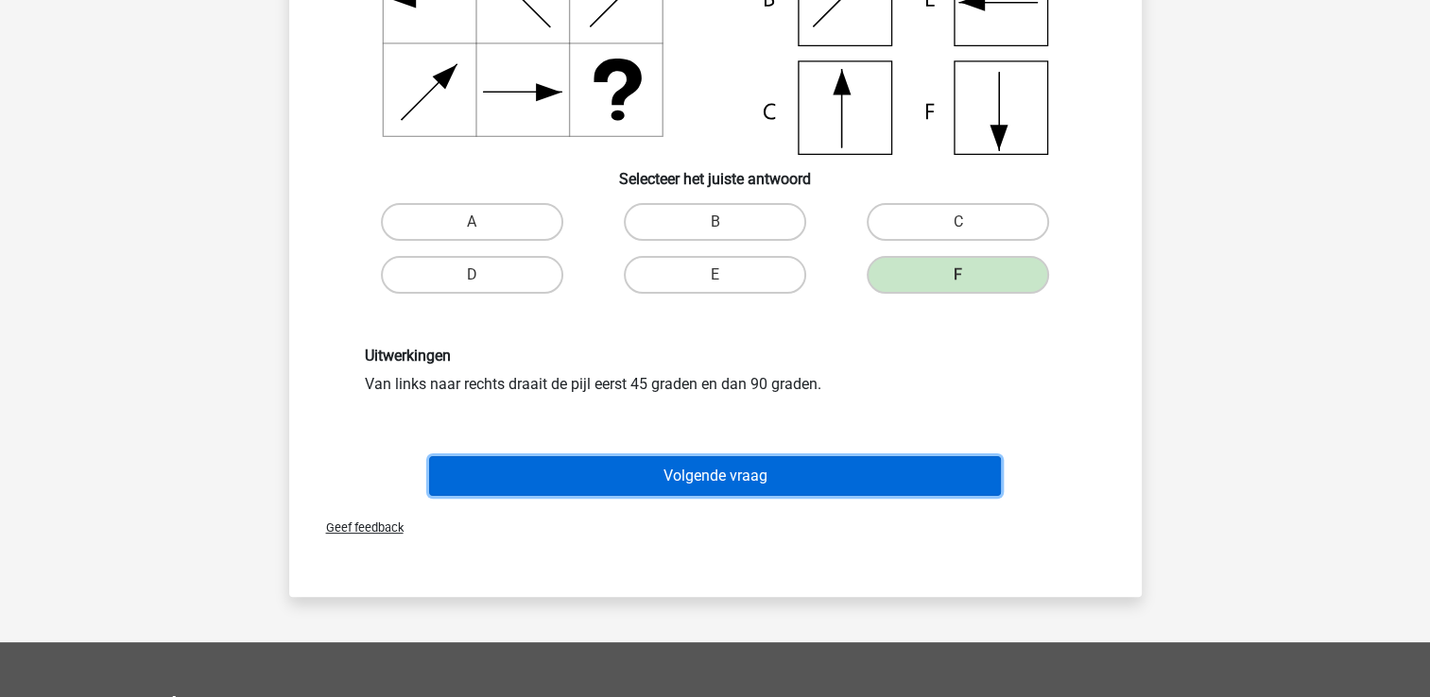
click at [799, 474] on button "Volgende vraag" at bounding box center [715, 476] width 572 height 40
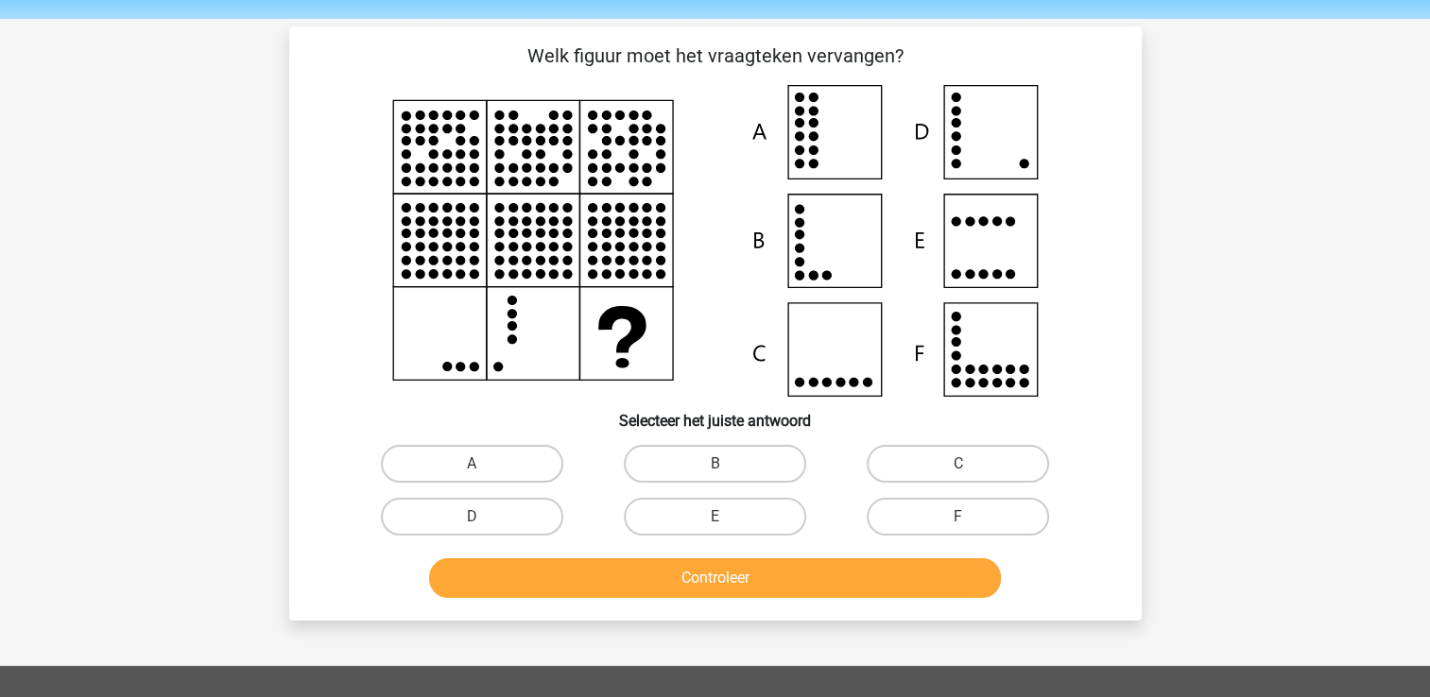
scroll to position [60, 0]
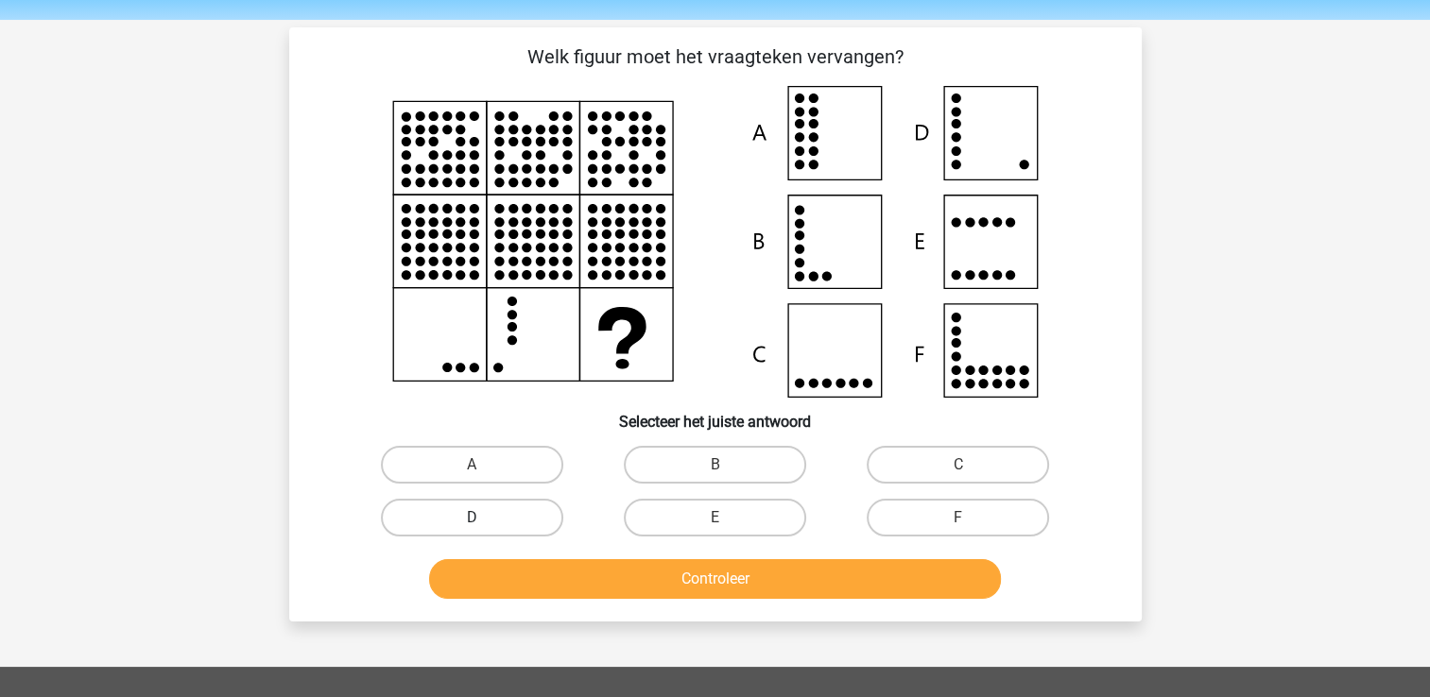
click at [498, 523] on label "D" at bounding box center [472, 518] width 182 height 38
click at [484, 523] on input "D" at bounding box center [477, 524] width 12 height 12
radio input "true"
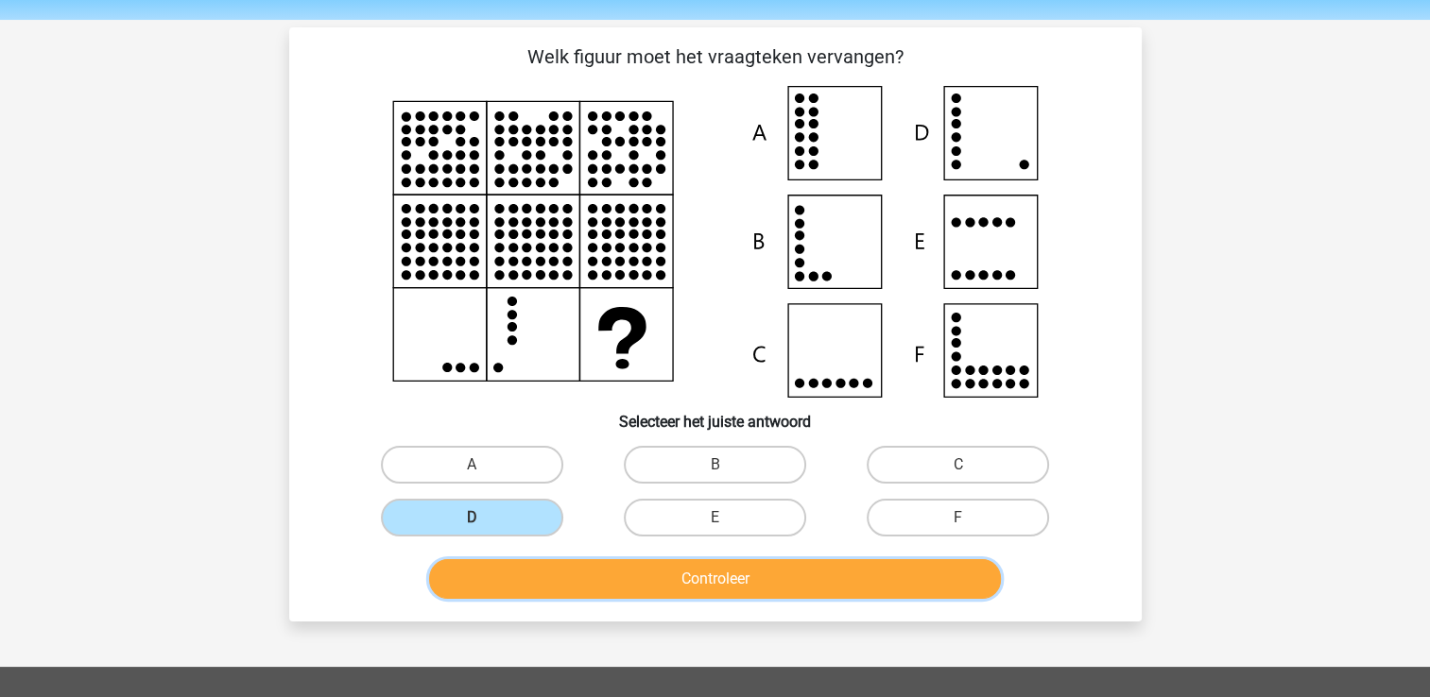
click at [555, 576] on button "Controleer" at bounding box center [715, 579] width 572 height 40
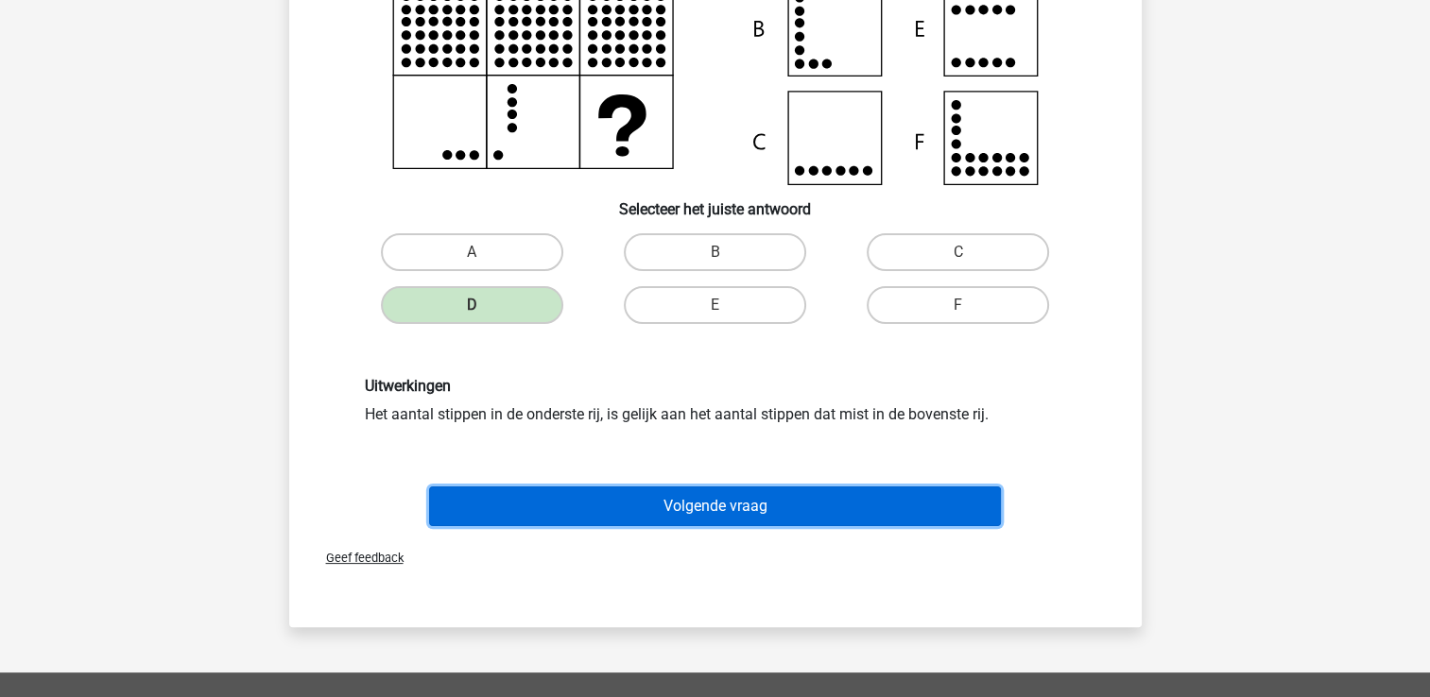
click at [779, 508] on button "Volgende vraag" at bounding box center [715, 507] width 572 height 40
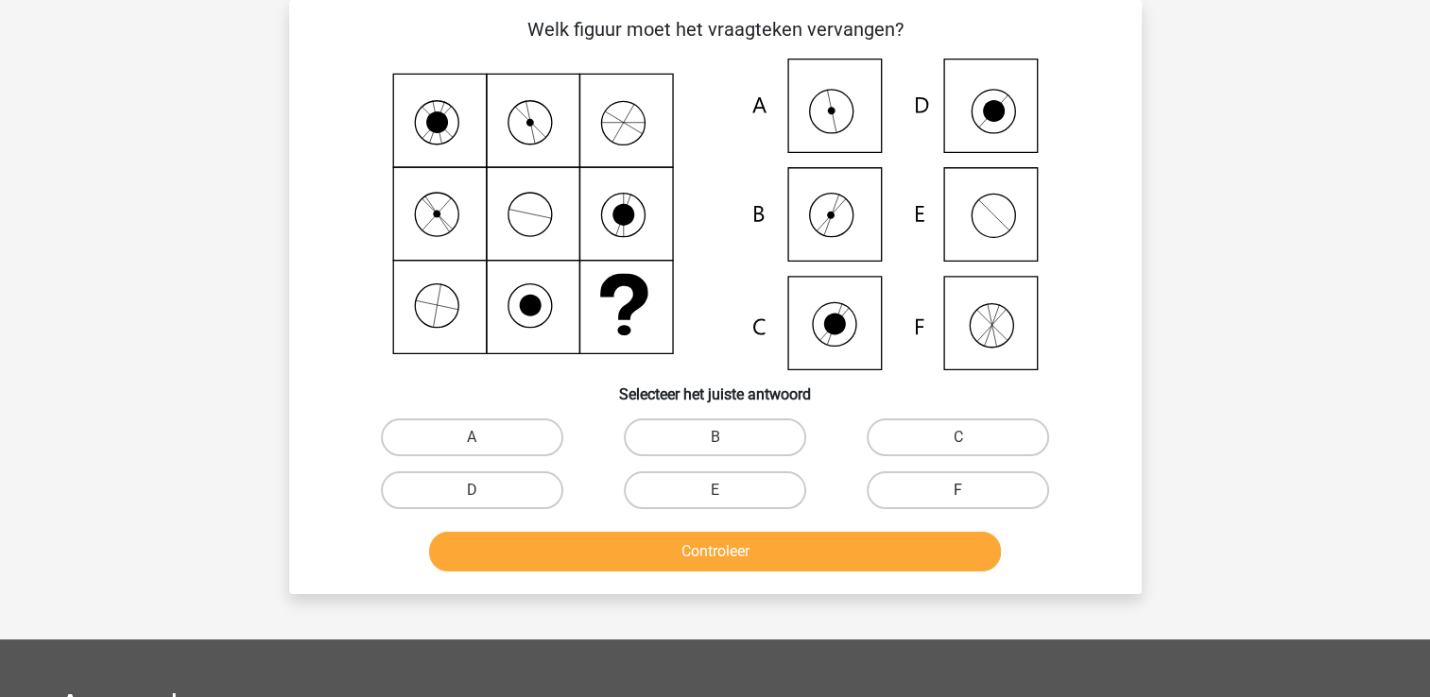
scroll to position [20, 0]
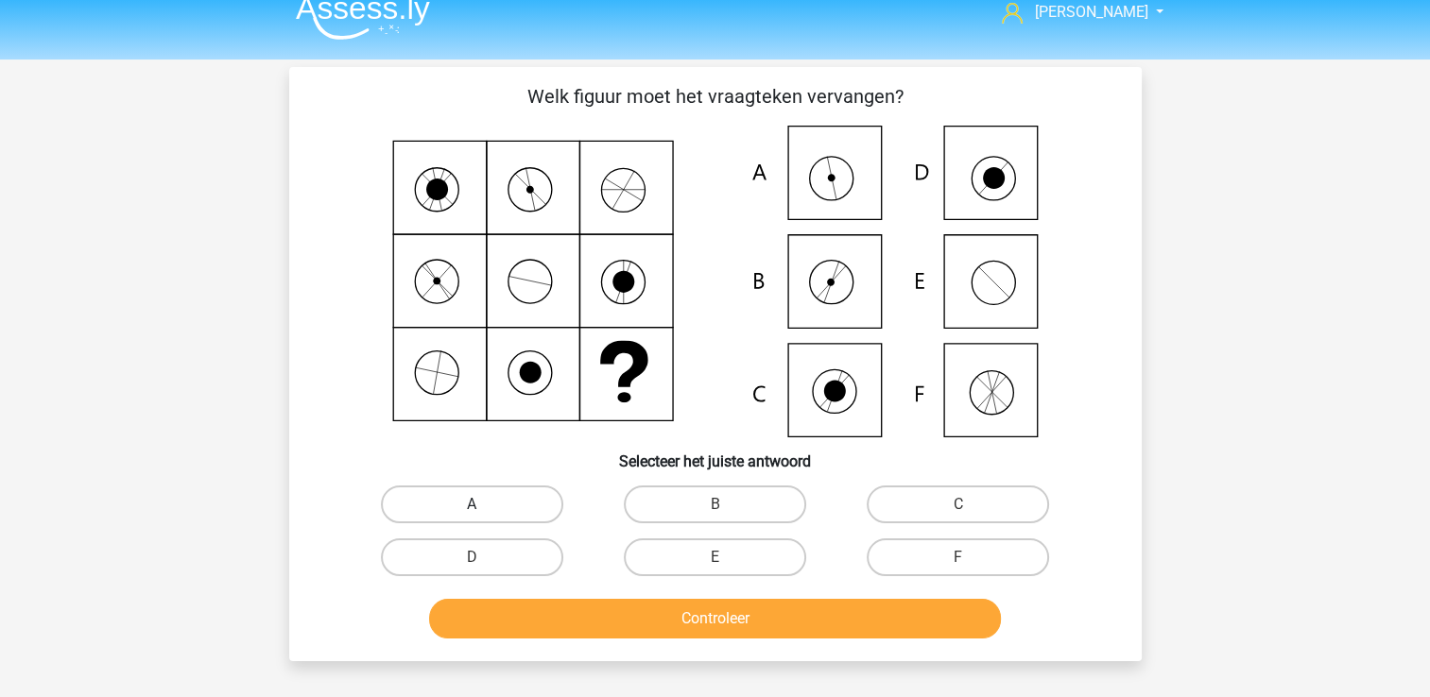
click at [515, 492] on label "A" at bounding box center [472, 505] width 182 height 38
click at [484, 505] on input "A" at bounding box center [477, 511] width 12 height 12
radio input "true"
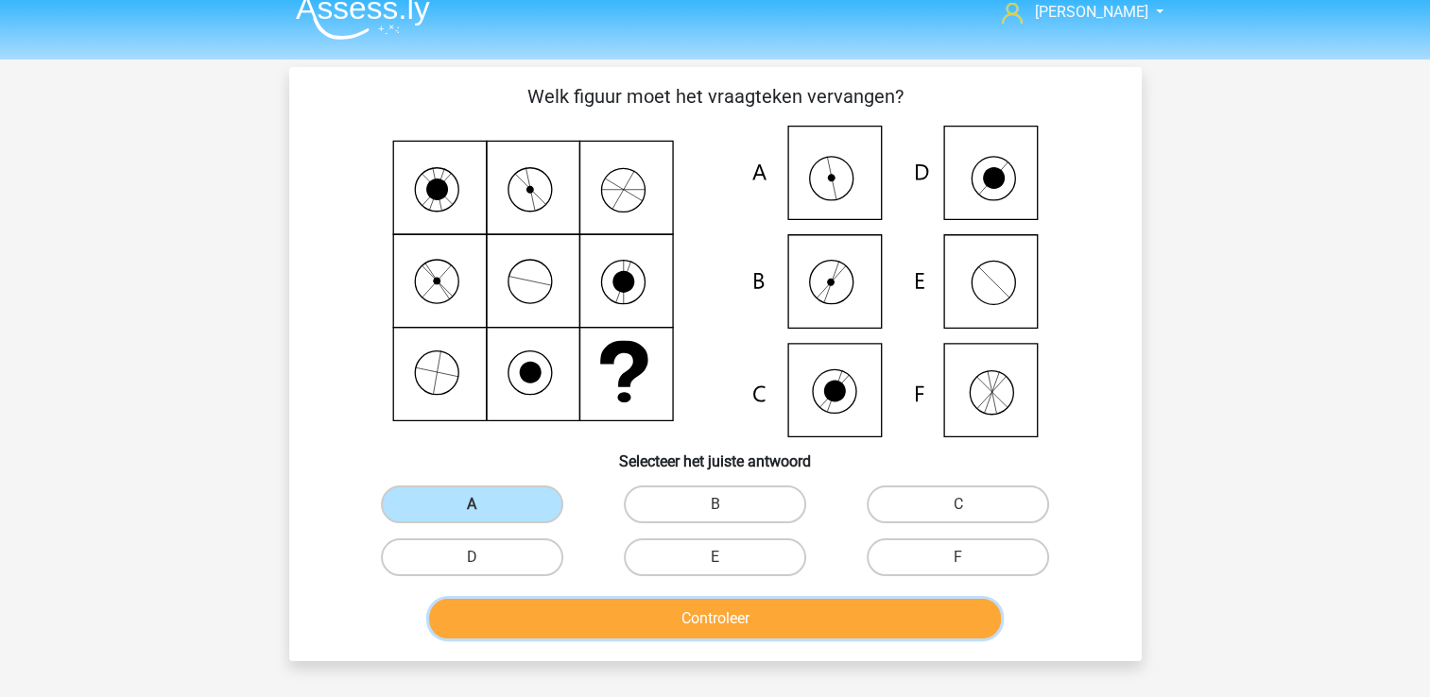
click at [654, 622] on button "Controleer" at bounding box center [715, 619] width 572 height 40
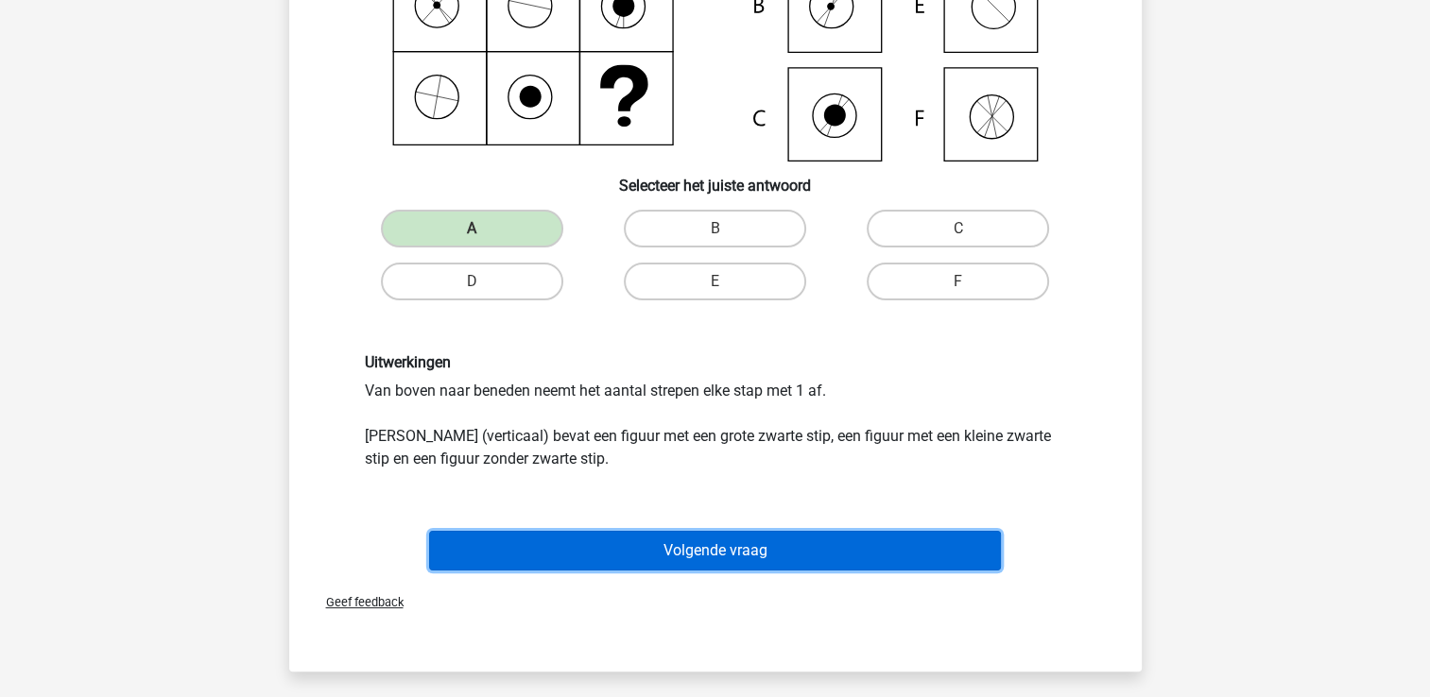
click at [815, 556] on button "Volgende vraag" at bounding box center [715, 551] width 572 height 40
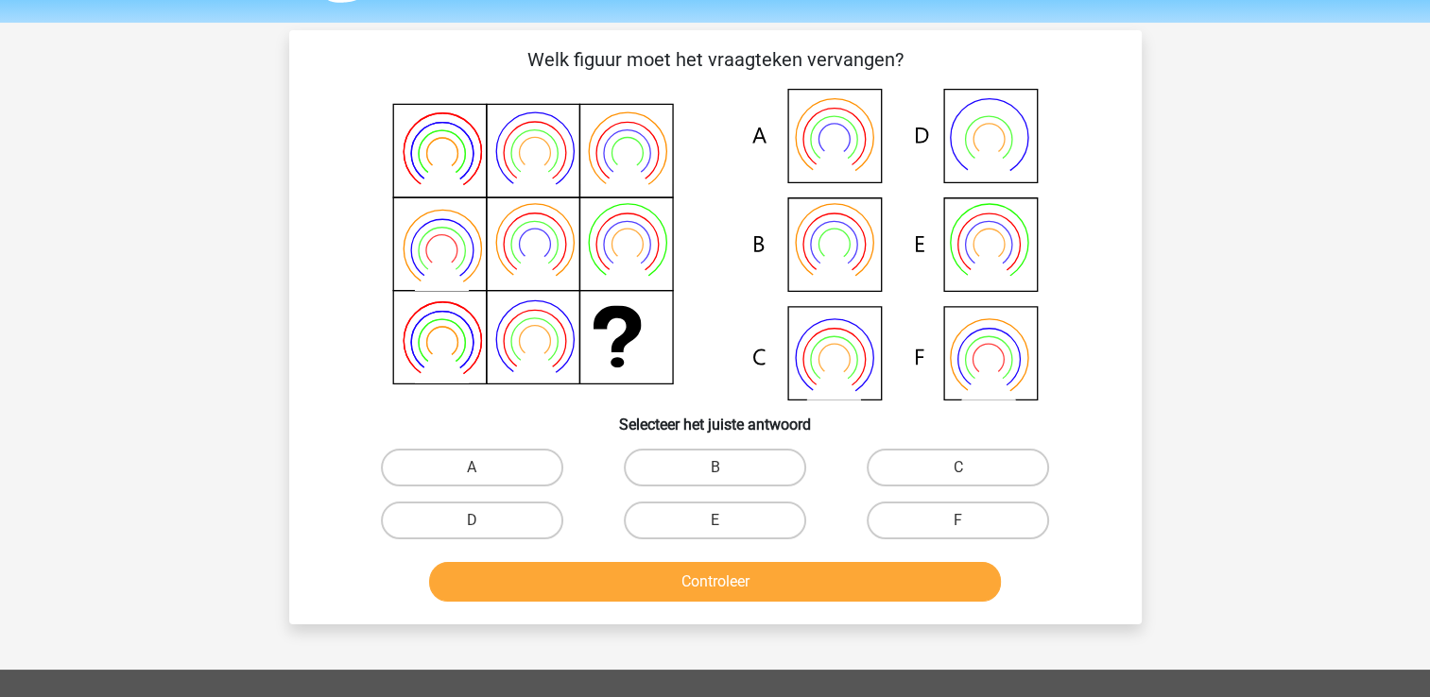
scroll to position [54, 0]
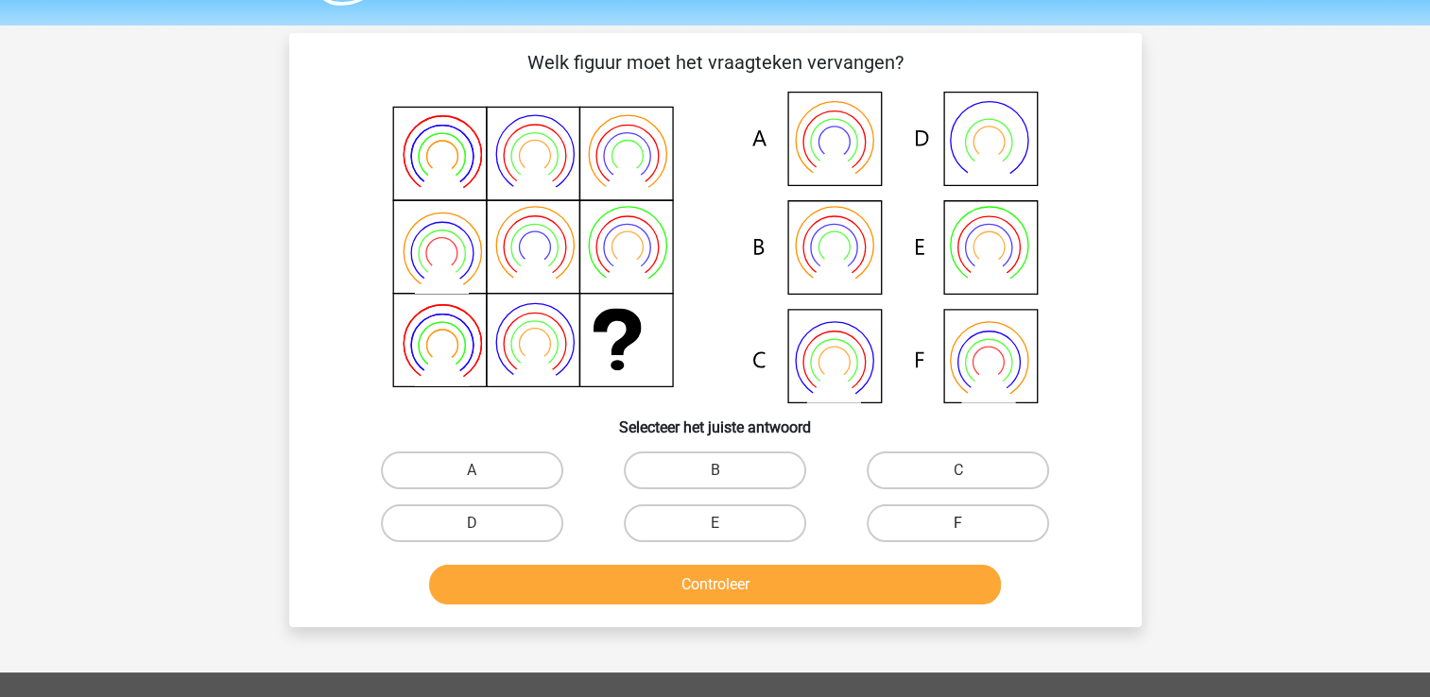
click at [918, 507] on label "F" at bounding box center [957, 524] width 182 height 38
click at [958, 523] on input "F" at bounding box center [964, 529] width 12 height 12
radio input "true"
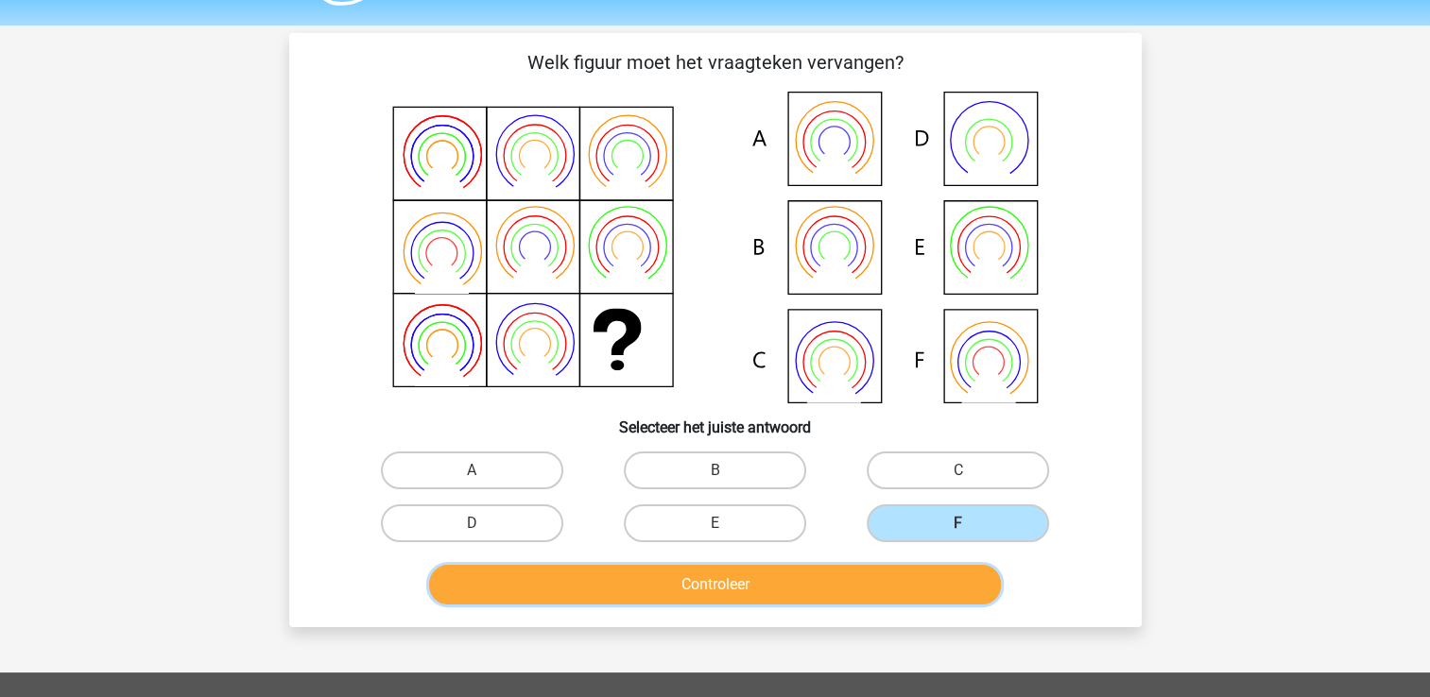
click at [859, 591] on button "Controleer" at bounding box center [715, 585] width 572 height 40
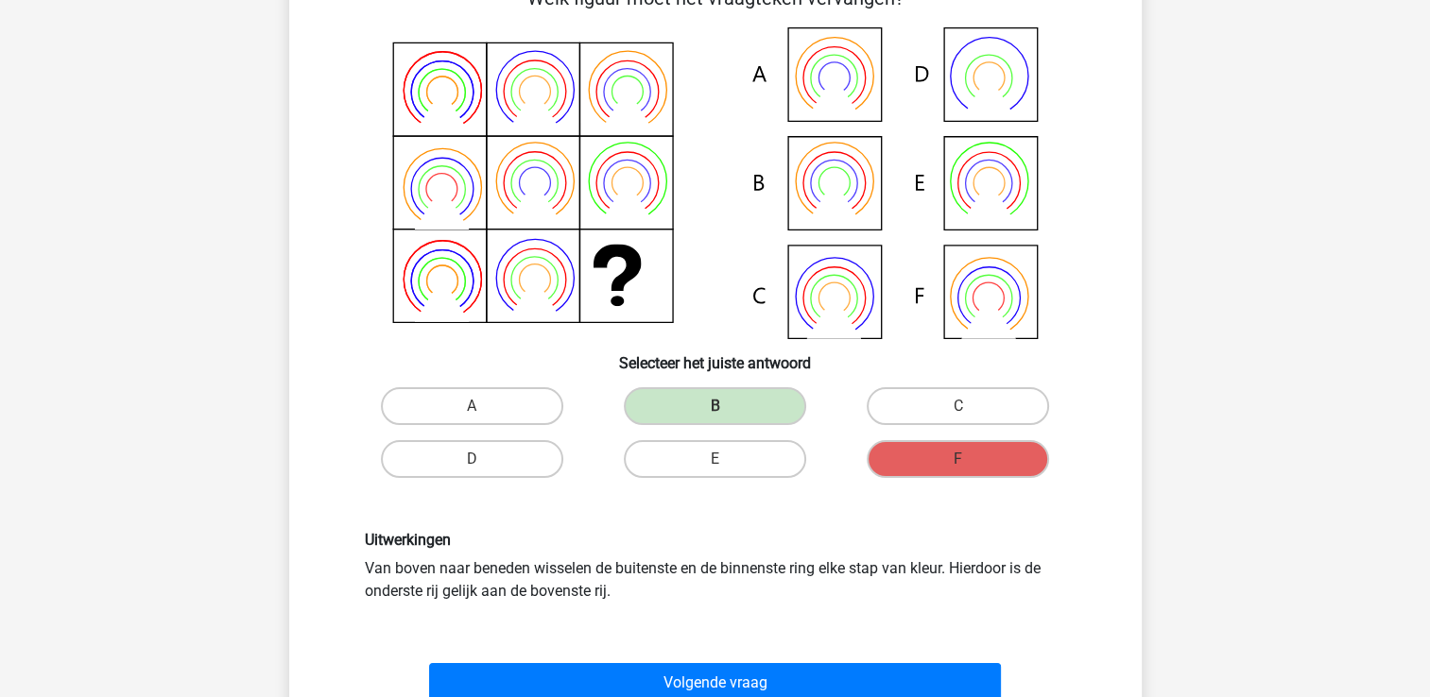
scroll to position [117, 0]
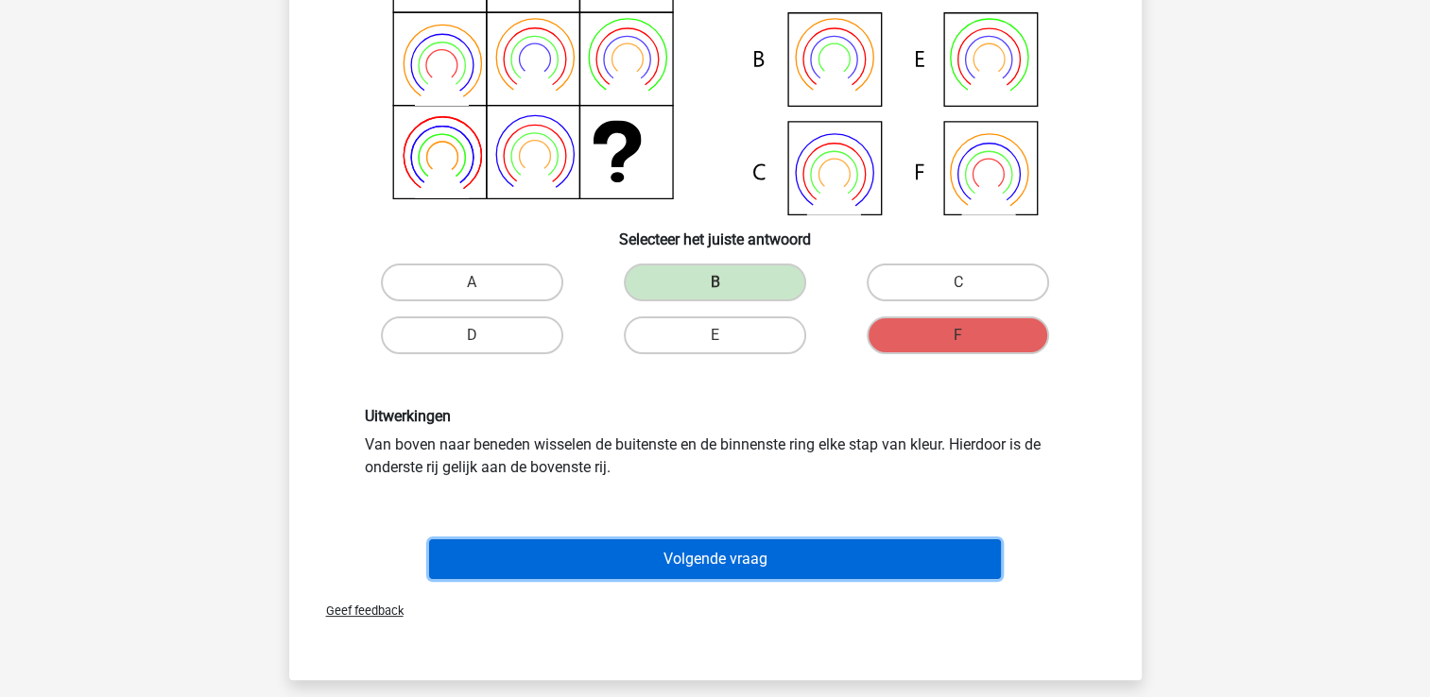
click at [739, 565] on button "Volgende vraag" at bounding box center [715, 560] width 572 height 40
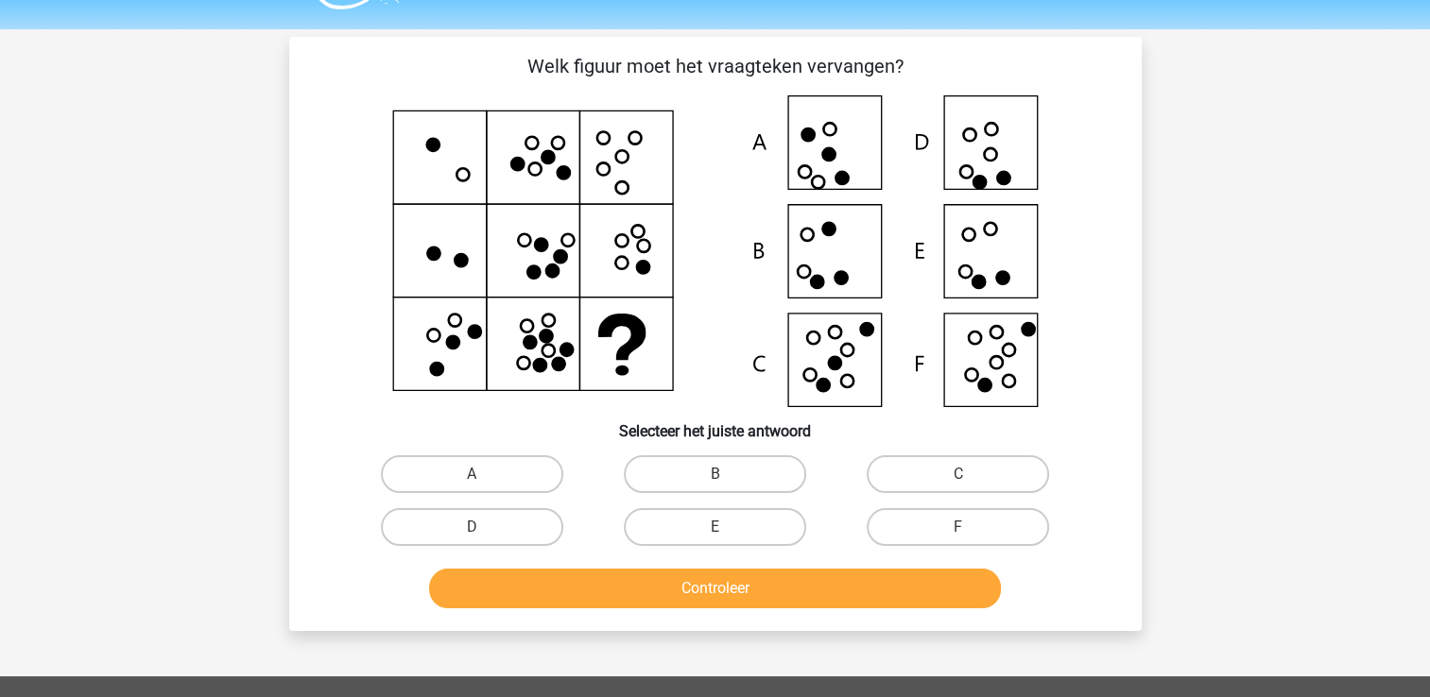
scroll to position [49, 0]
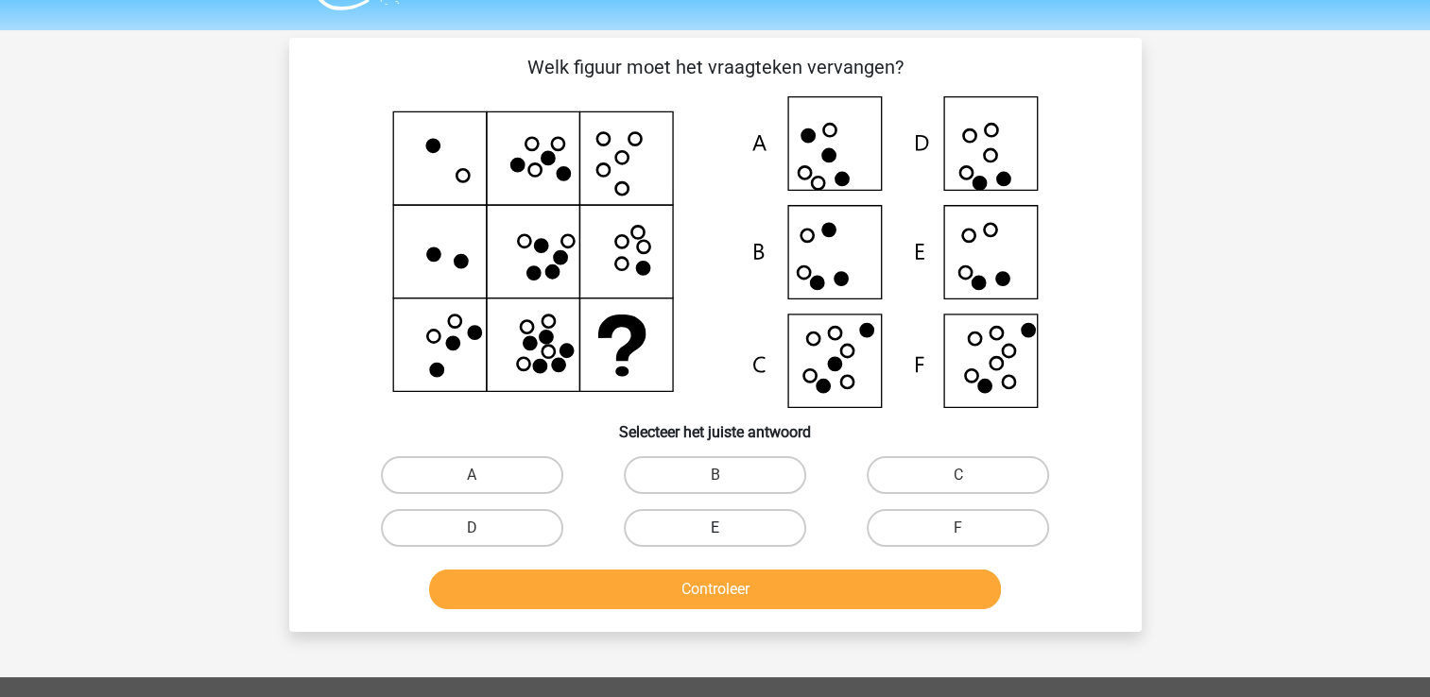
click at [739, 518] on label "E" at bounding box center [715, 528] width 182 height 38
click at [727, 528] on input "E" at bounding box center [720, 534] width 12 height 12
radio input "true"
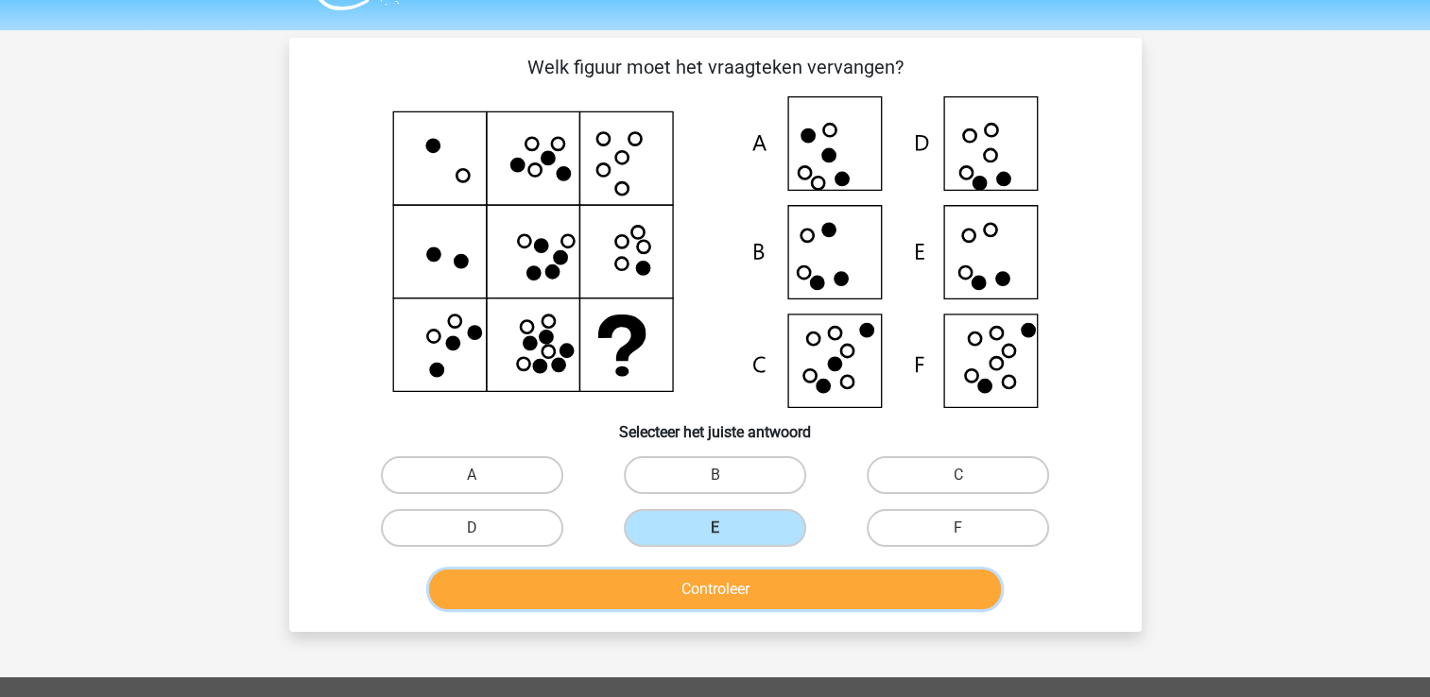
click at [745, 590] on button "Controleer" at bounding box center [715, 590] width 572 height 40
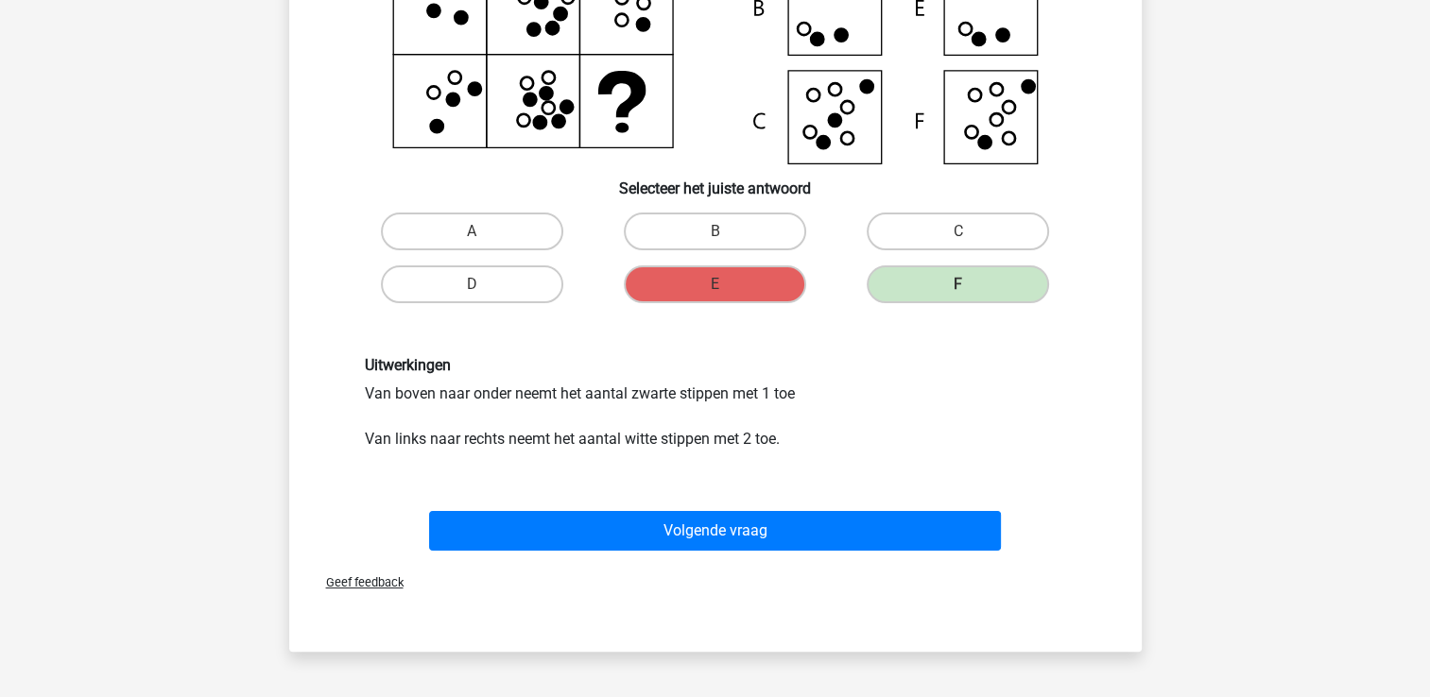
scroll to position [296, 0]
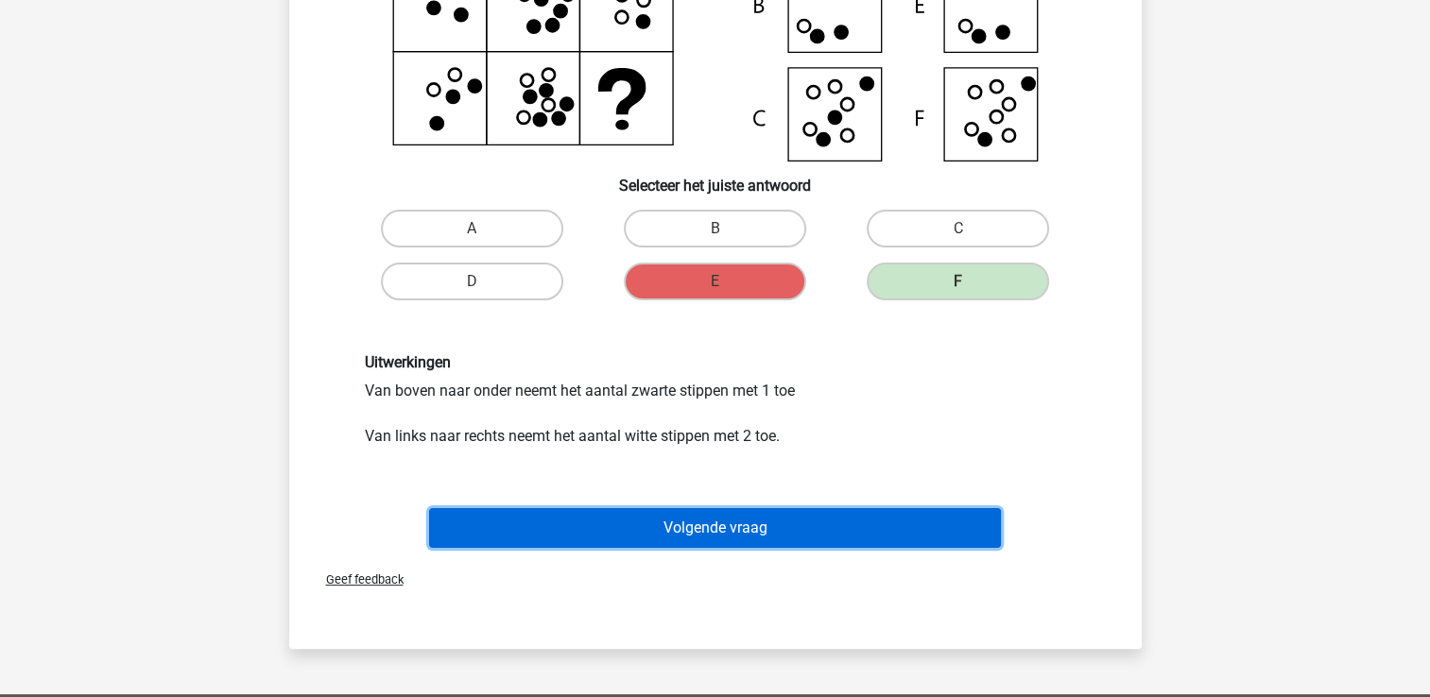
click at [706, 527] on button "Volgende vraag" at bounding box center [715, 528] width 572 height 40
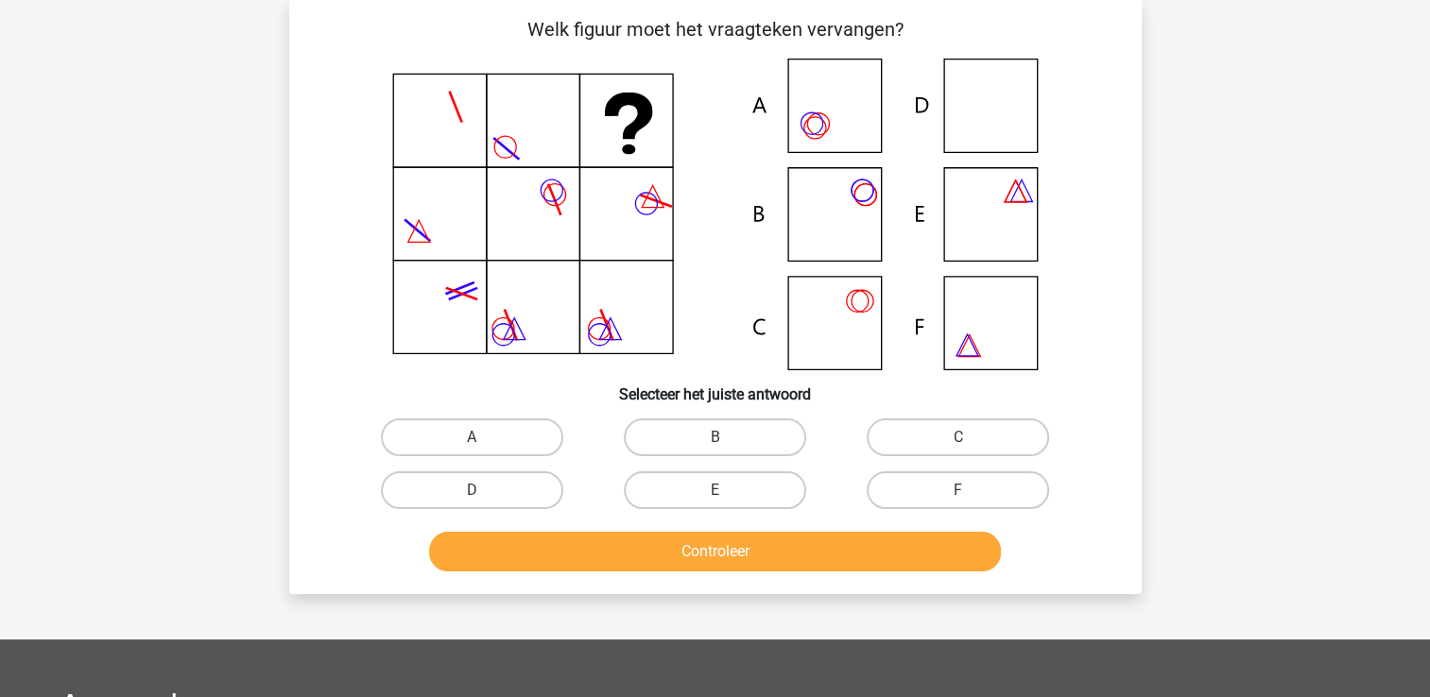
scroll to position [55, 0]
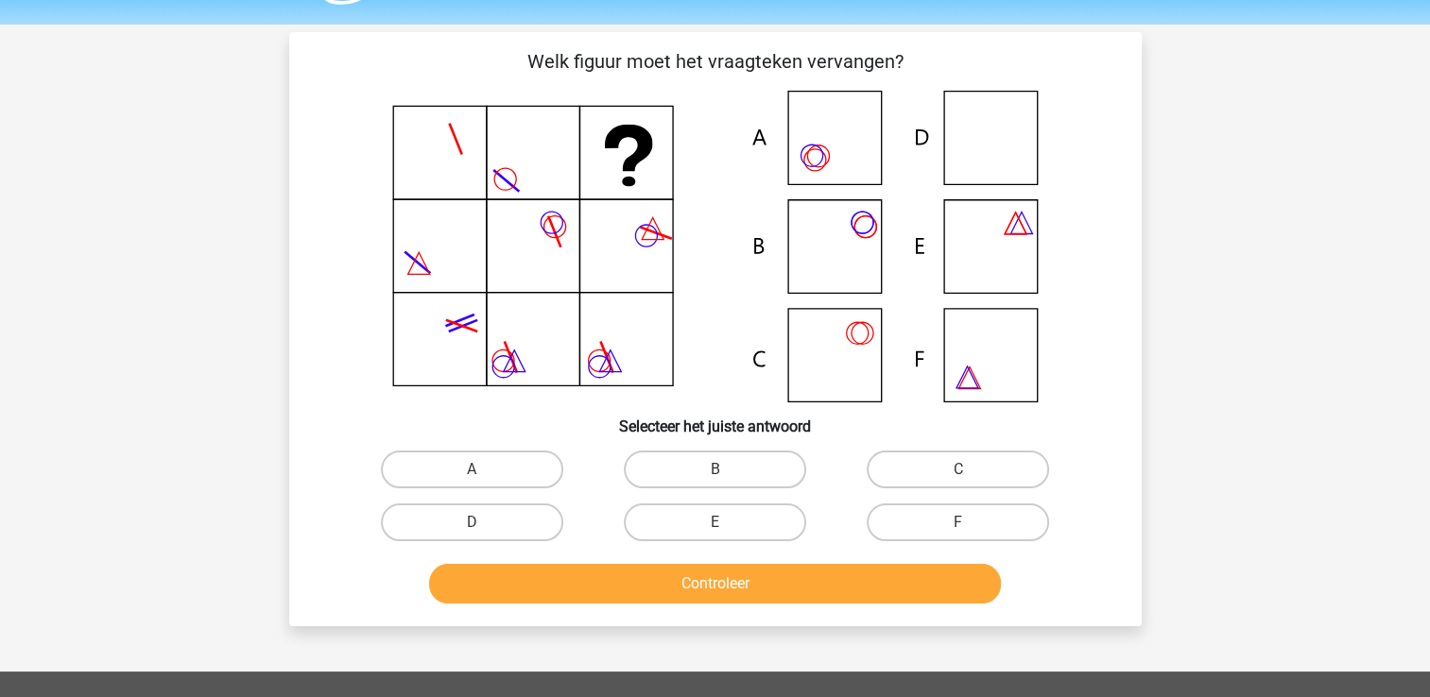
click at [729, 412] on h6 "Selecteer het juiste antwoord" at bounding box center [715, 419] width 792 height 33
click at [728, 455] on label "B" at bounding box center [715, 470] width 182 height 38
click at [727, 470] on input "B" at bounding box center [720, 476] width 12 height 12
radio input "true"
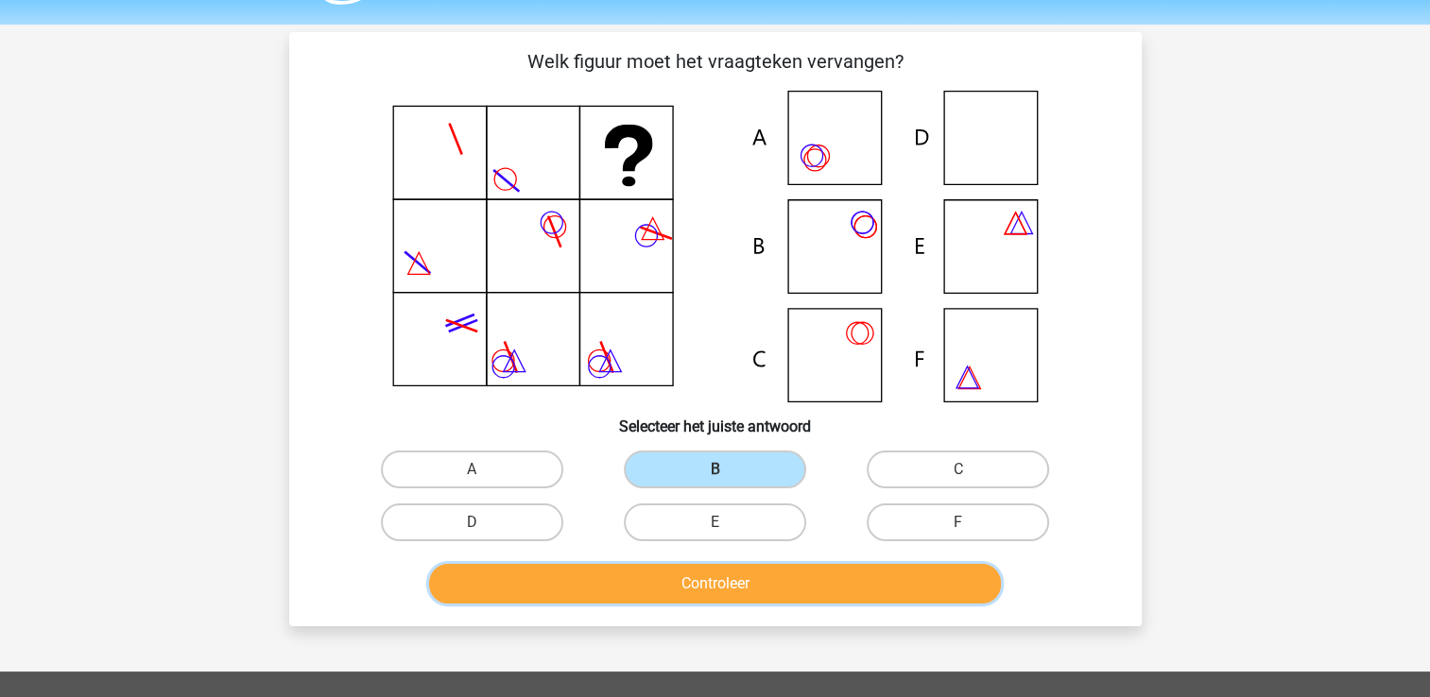
click at [831, 573] on button "Controleer" at bounding box center [715, 584] width 572 height 40
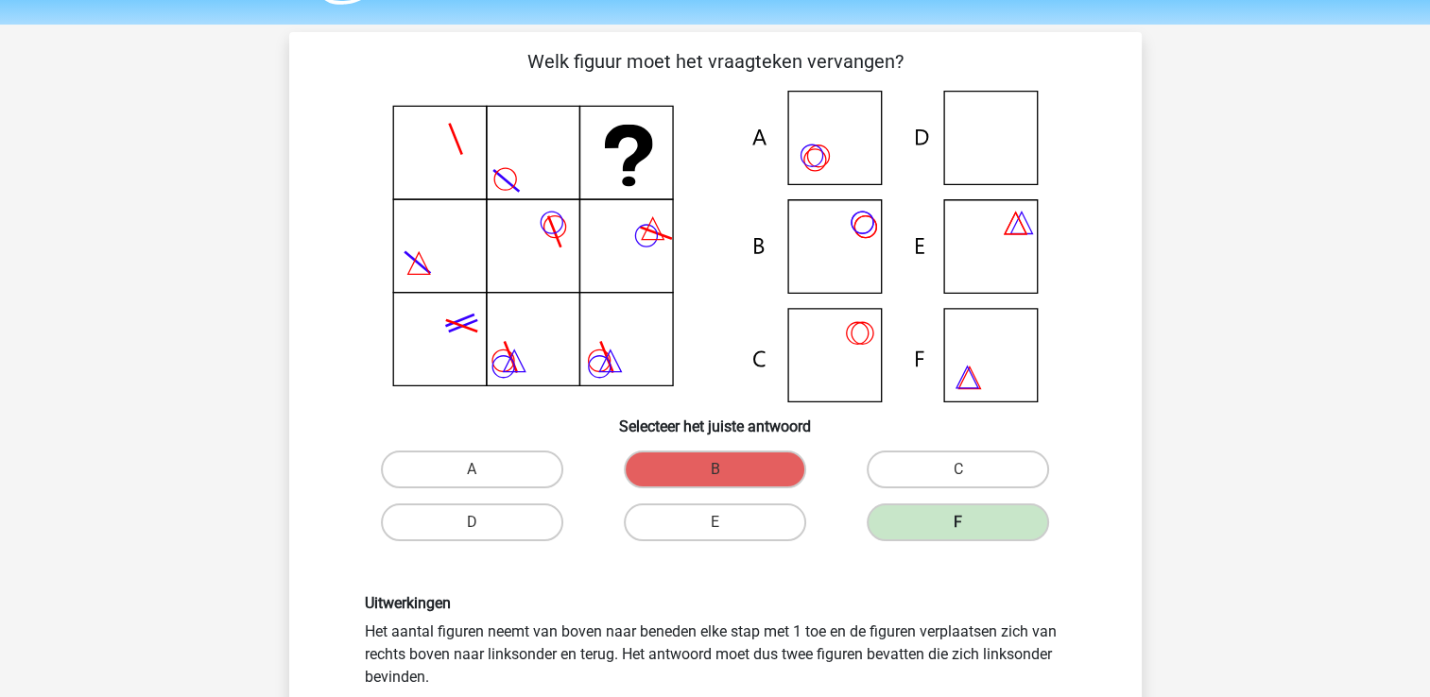
click at [1013, 523] on label "F" at bounding box center [957, 523] width 182 height 38
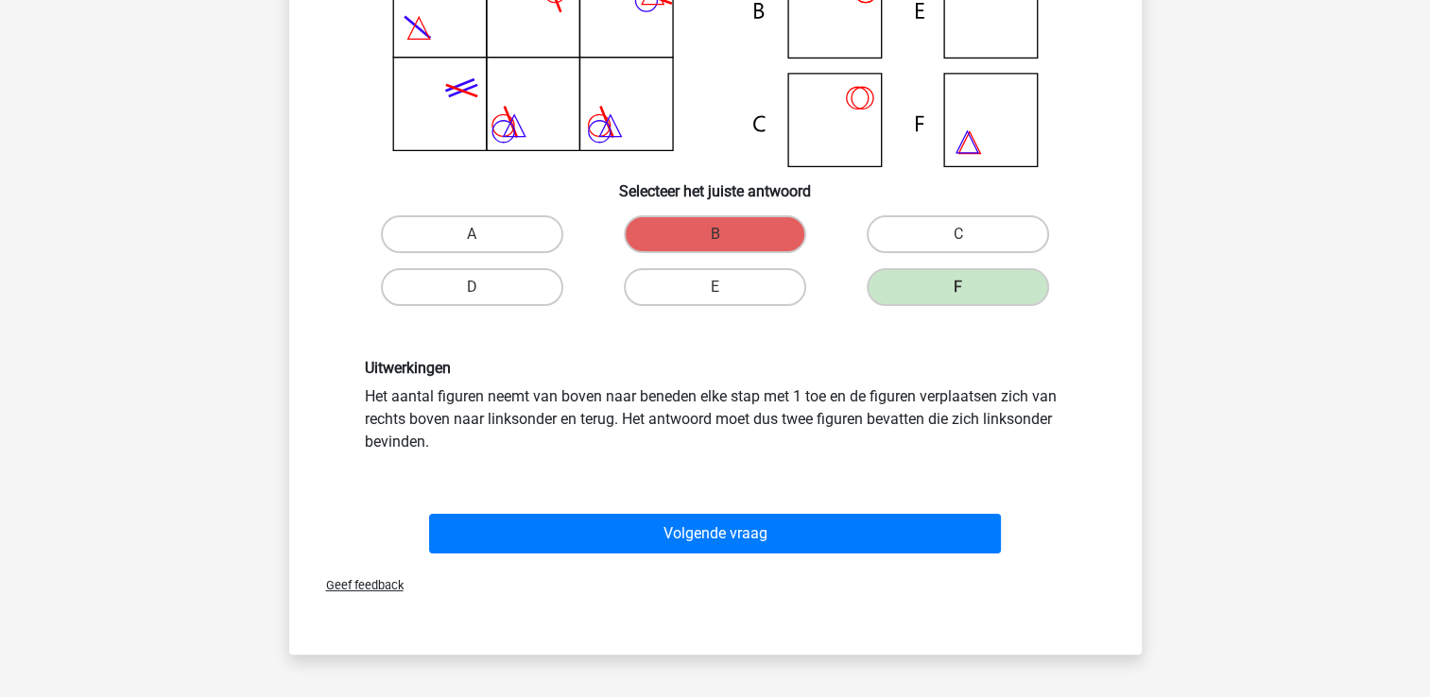
scroll to position [297, 0]
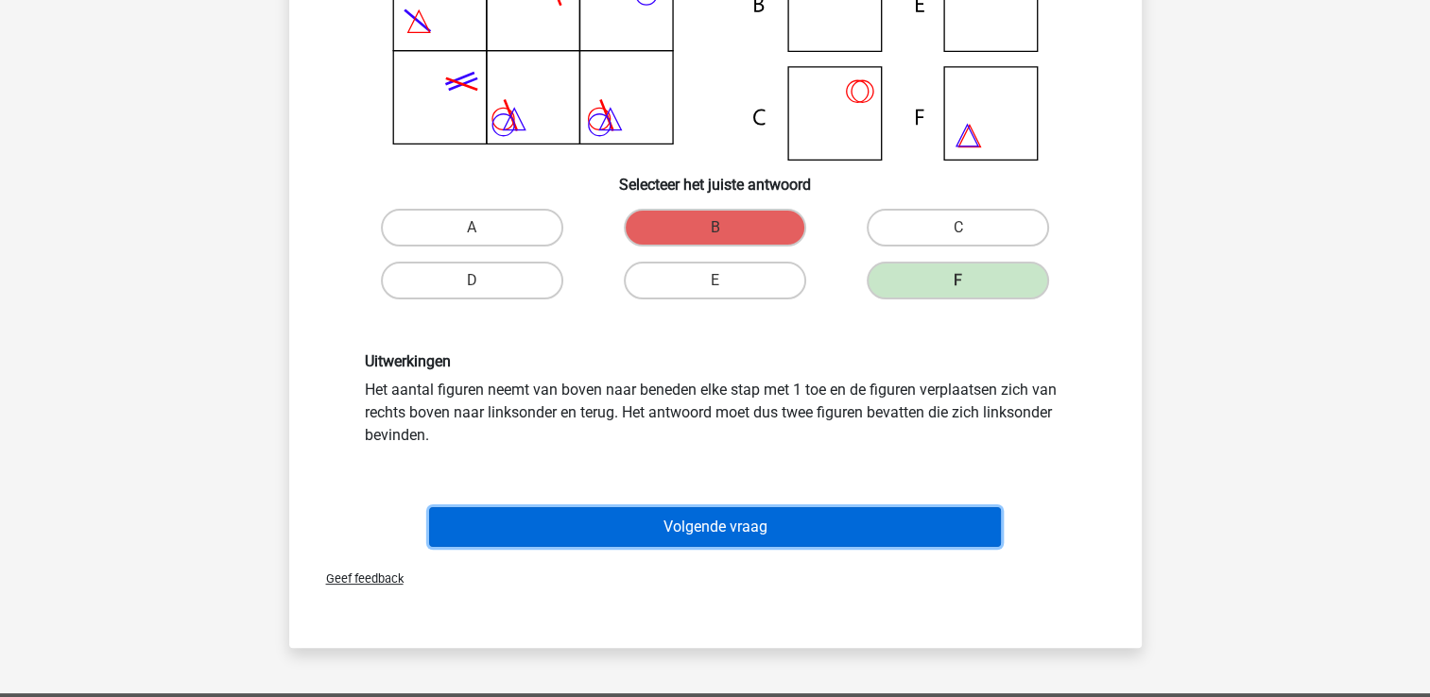
click at [813, 512] on button "Volgende vraag" at bounding box center [715, 527] width 572 height 40
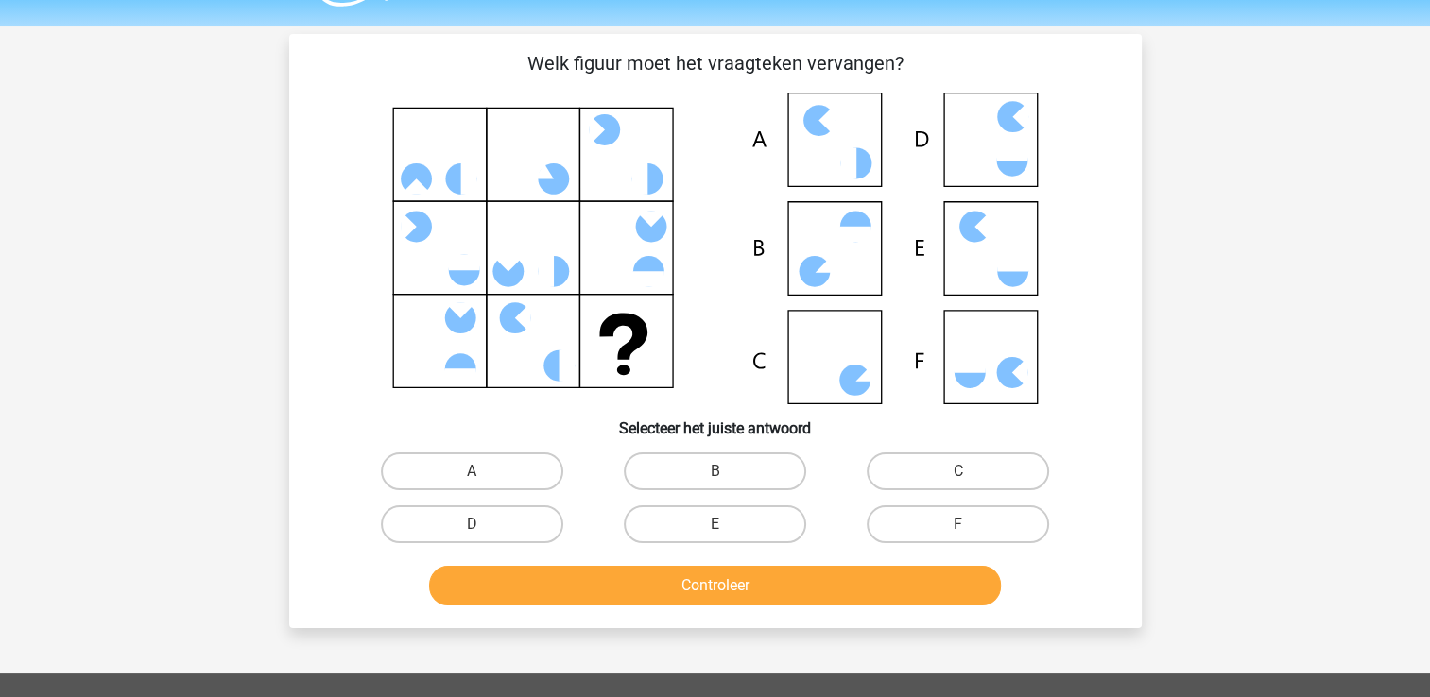
scroll to position [50, 0]
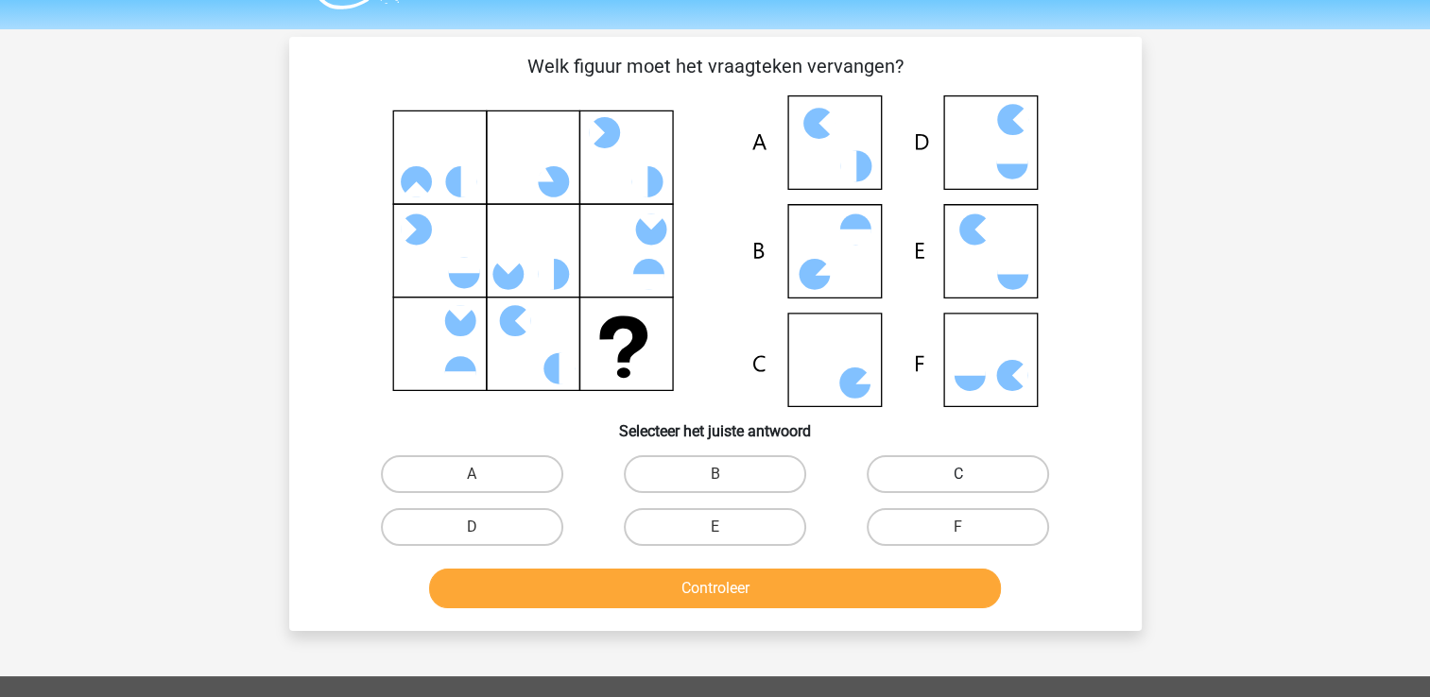
click at [1036, 482] on label "C" at bounding box center [957, 474] width 182 height 38
click at [970, 482] on input "C" at bounding box center [964, 480] width 12 height 12
radio input "true"
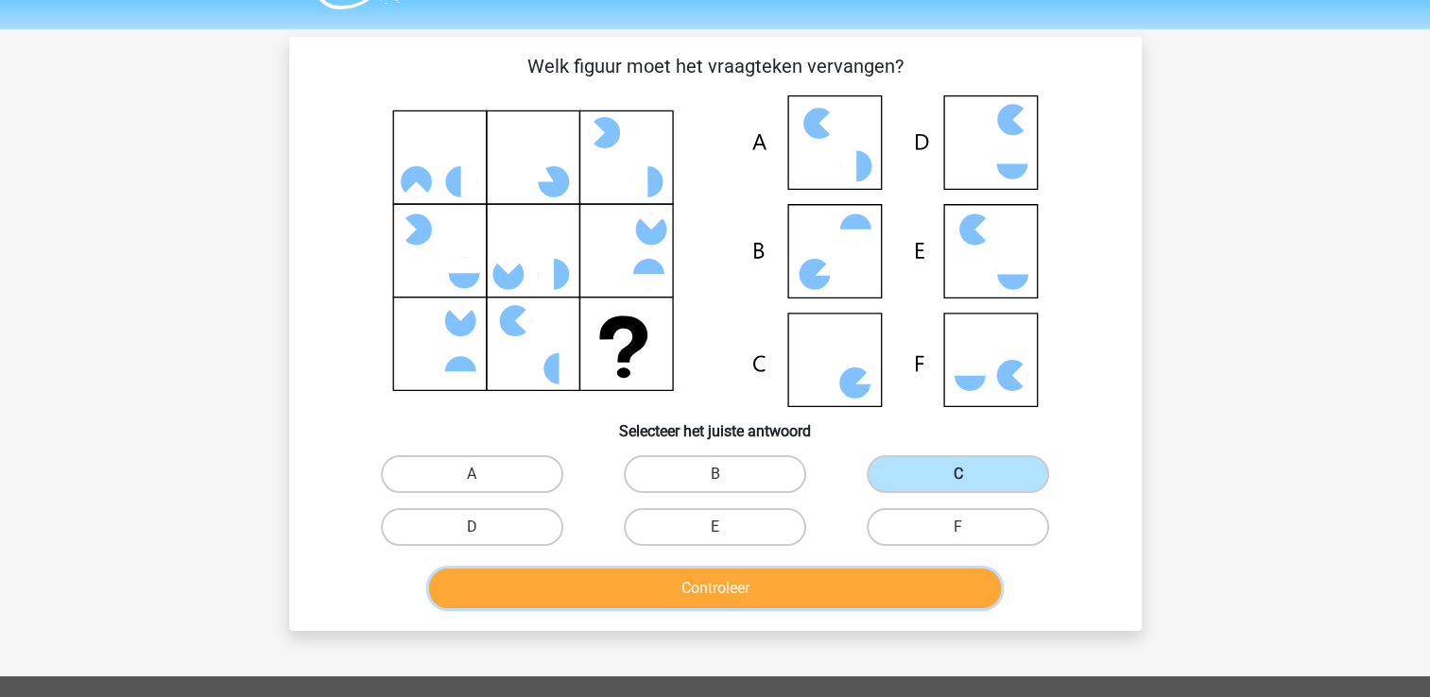
click at [894, 578] on button "Controleer" at bounding box center [715, 589] width 572 height 40
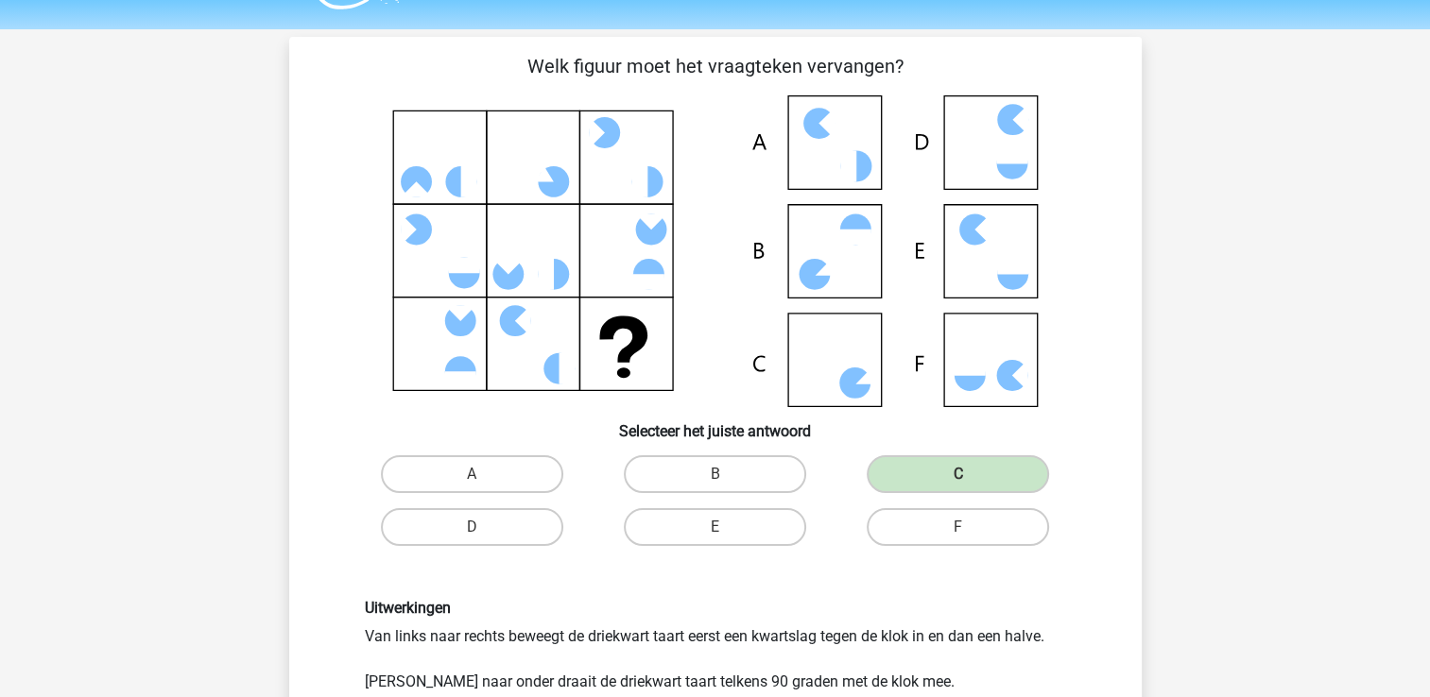
scroll to position [349, 0]
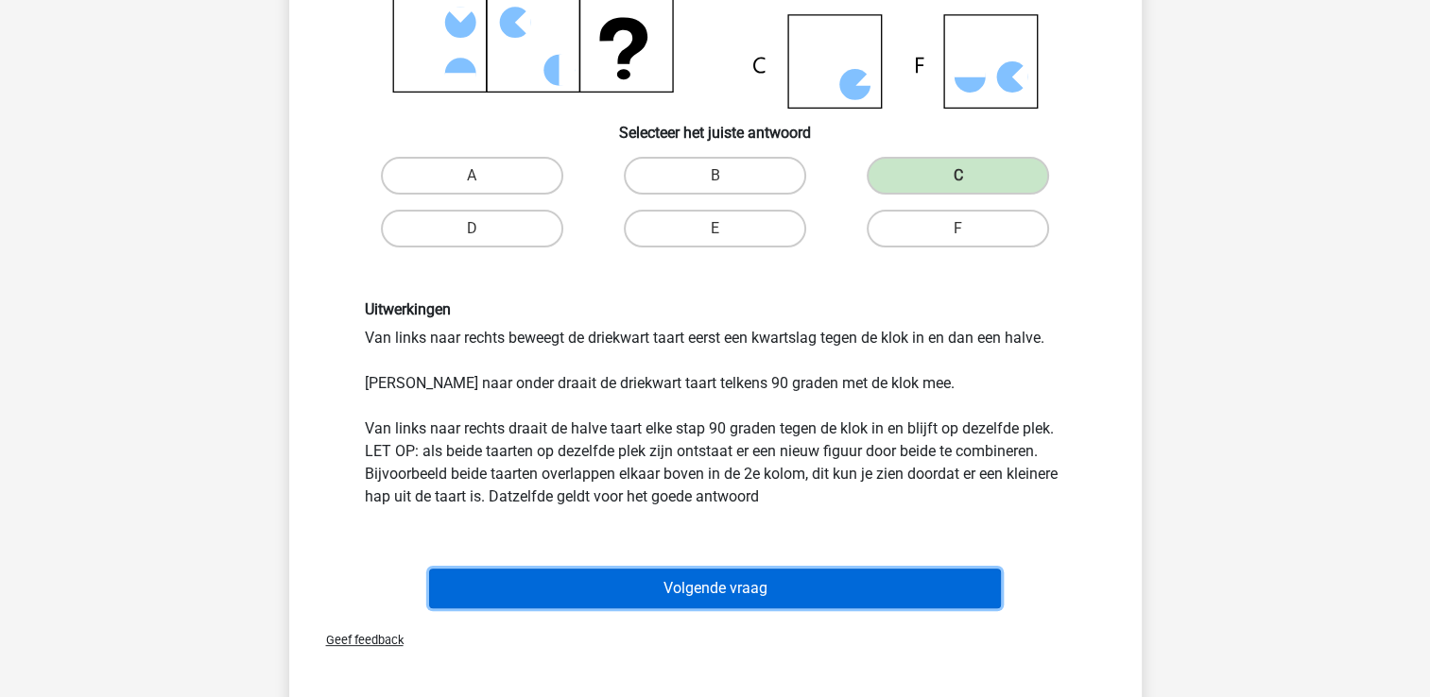
click at [732, 585] on button "Volgende vraag" at bounding box center [715, 589] width 572 height 40
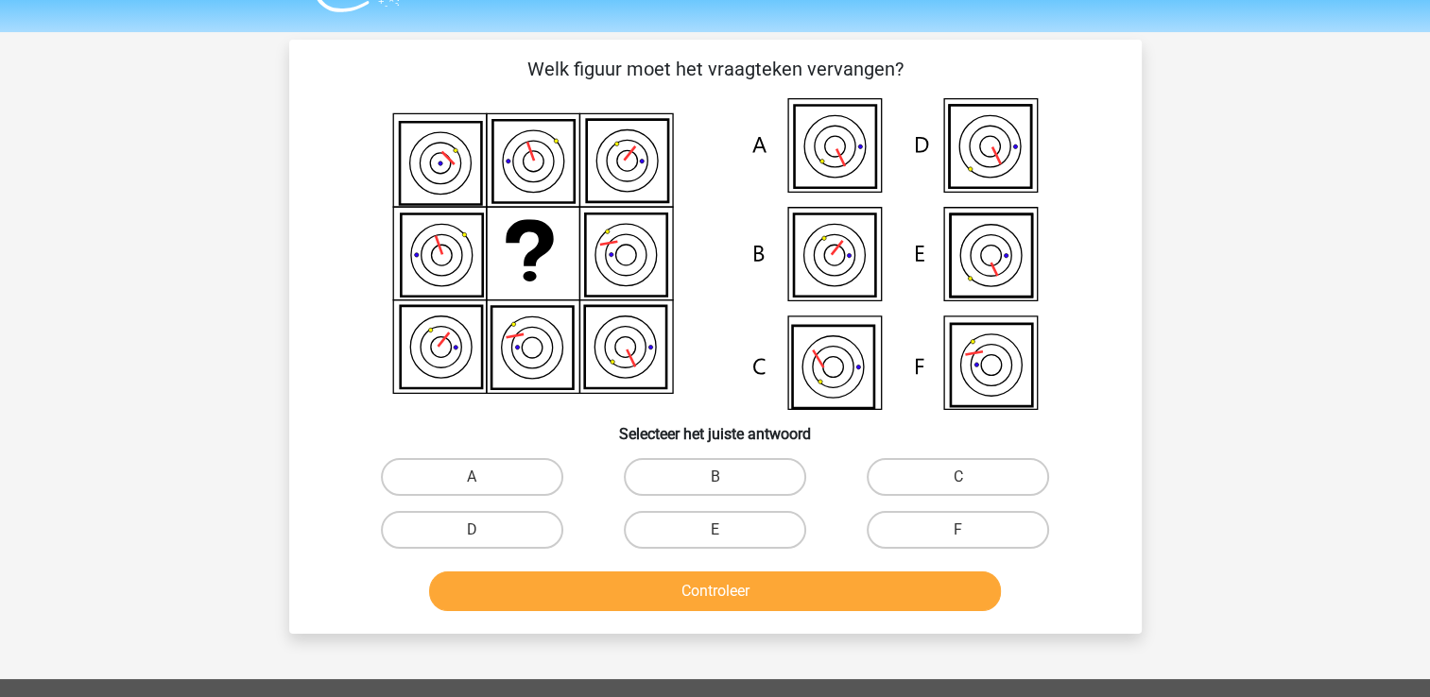
scroll to position [22, 0]
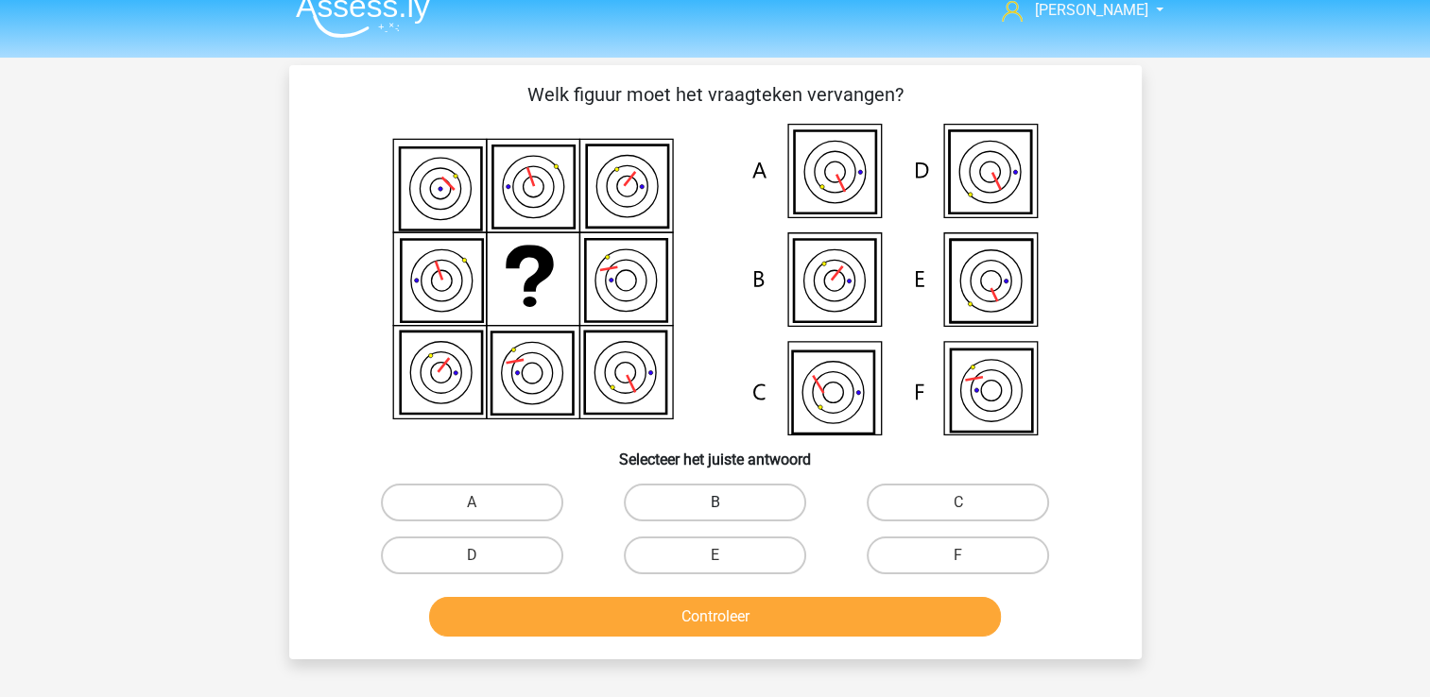
click at [735, 510] on label "B" at bounding box center [715, 503] width 182 height 38
click at [727, 510] on input "B" at bounding box center [720, 509] width 12 height 12
radio input "true"
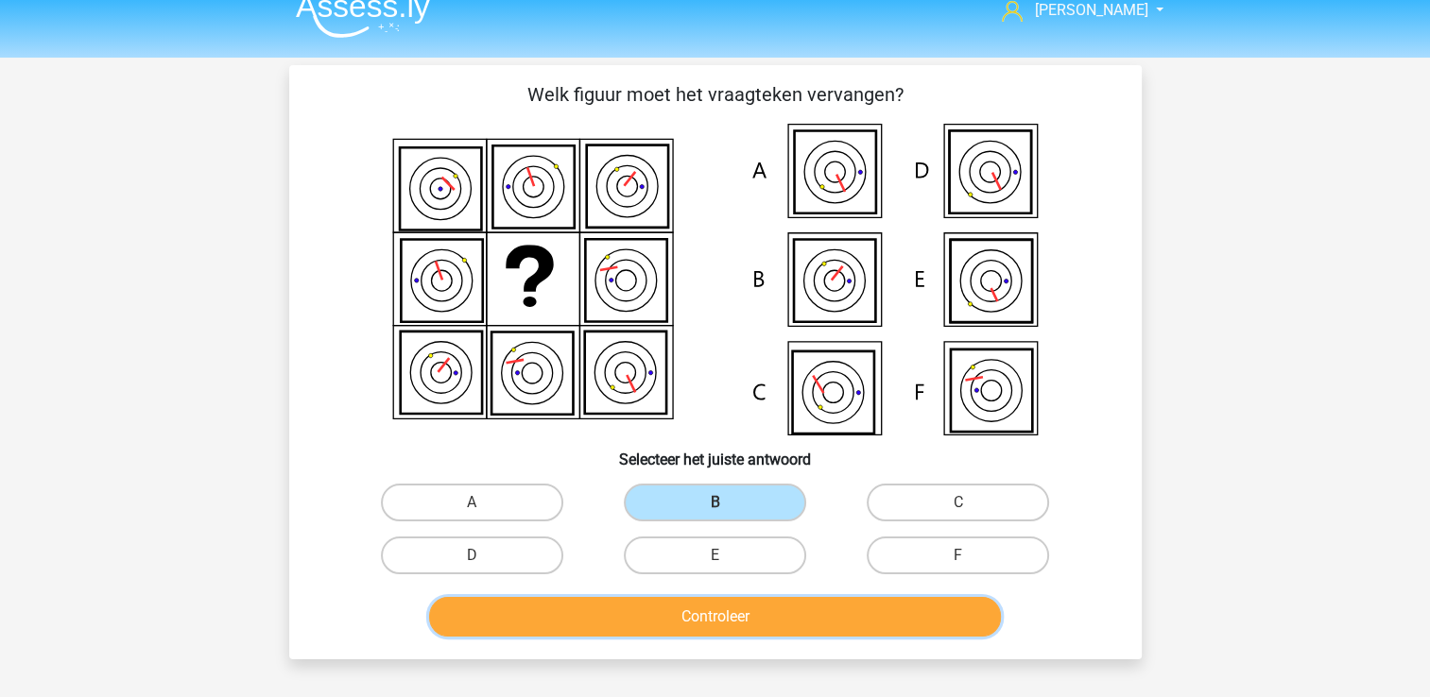
click at [754, 617] on button "Controleer" at bounding box center [715, 617] width 572 height 40
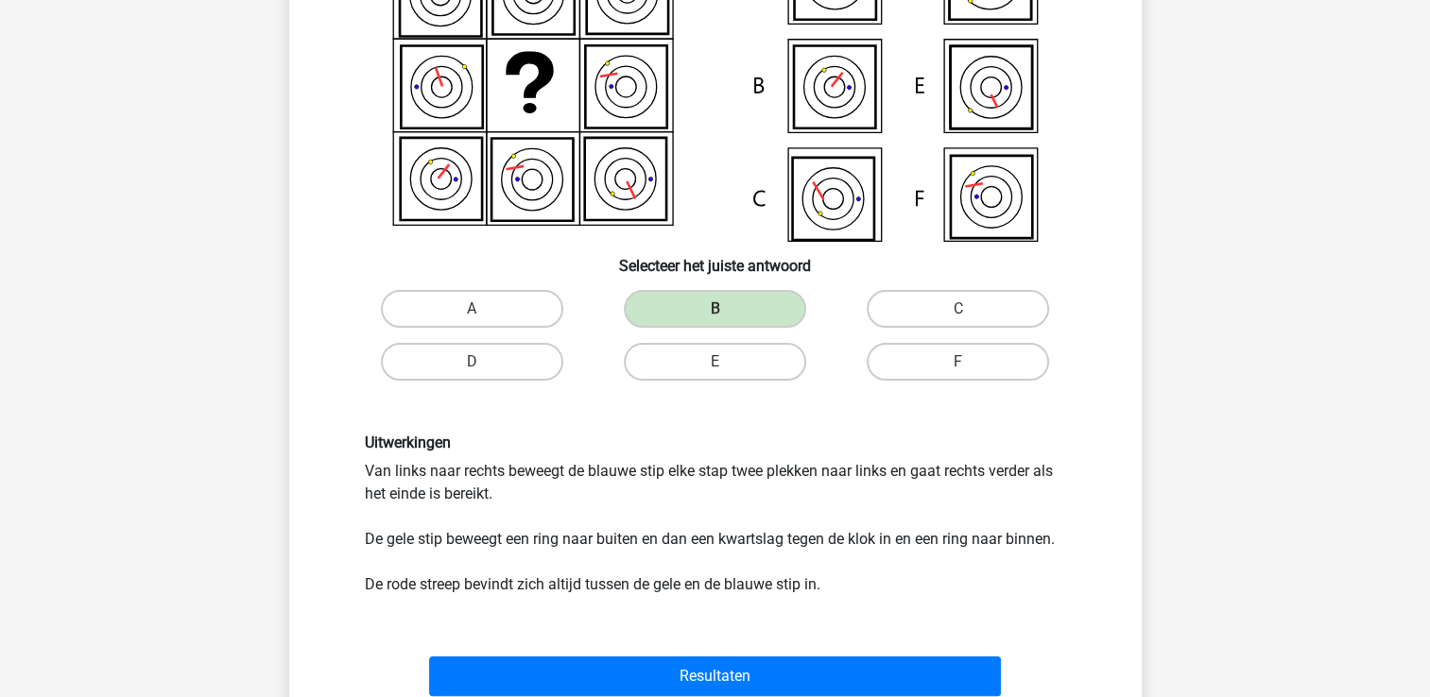
scroll to position [225, 0]
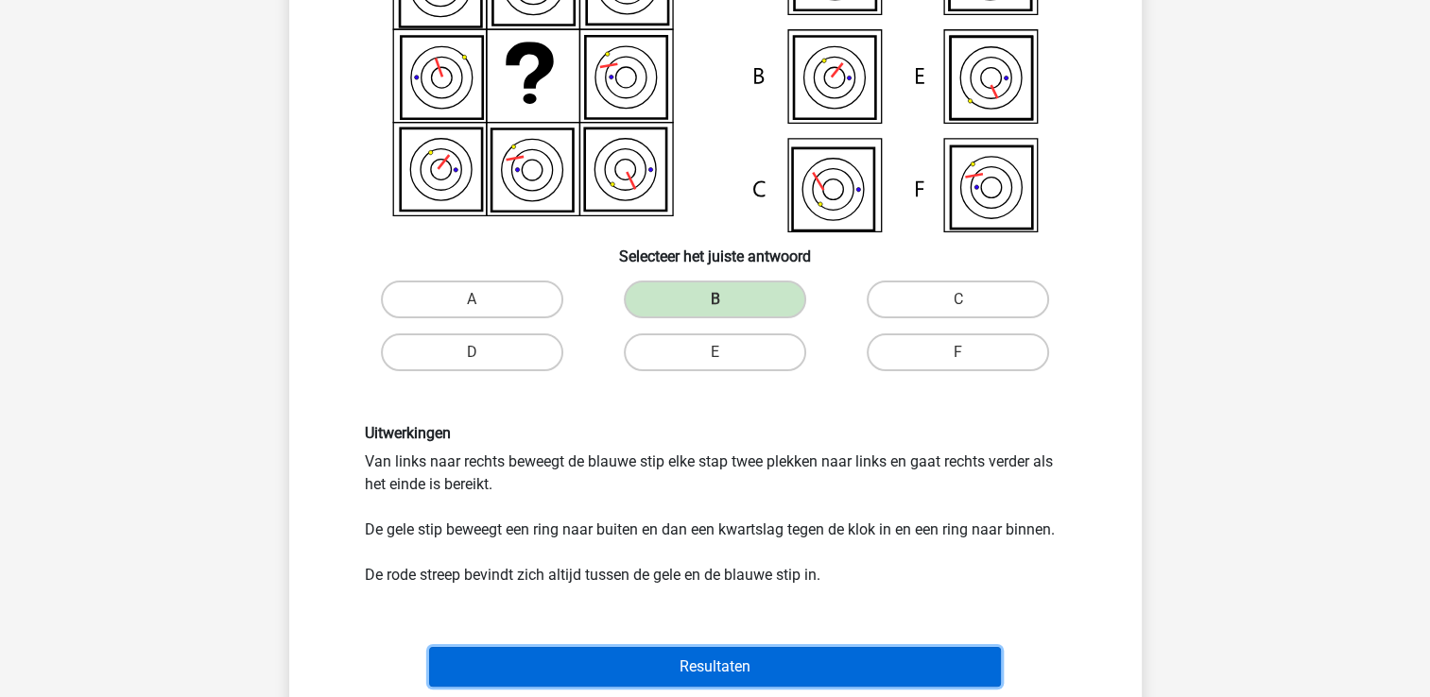
click at [765, 662] on button "Resultaten" at bounding box center [715, 667] width 572 height 40
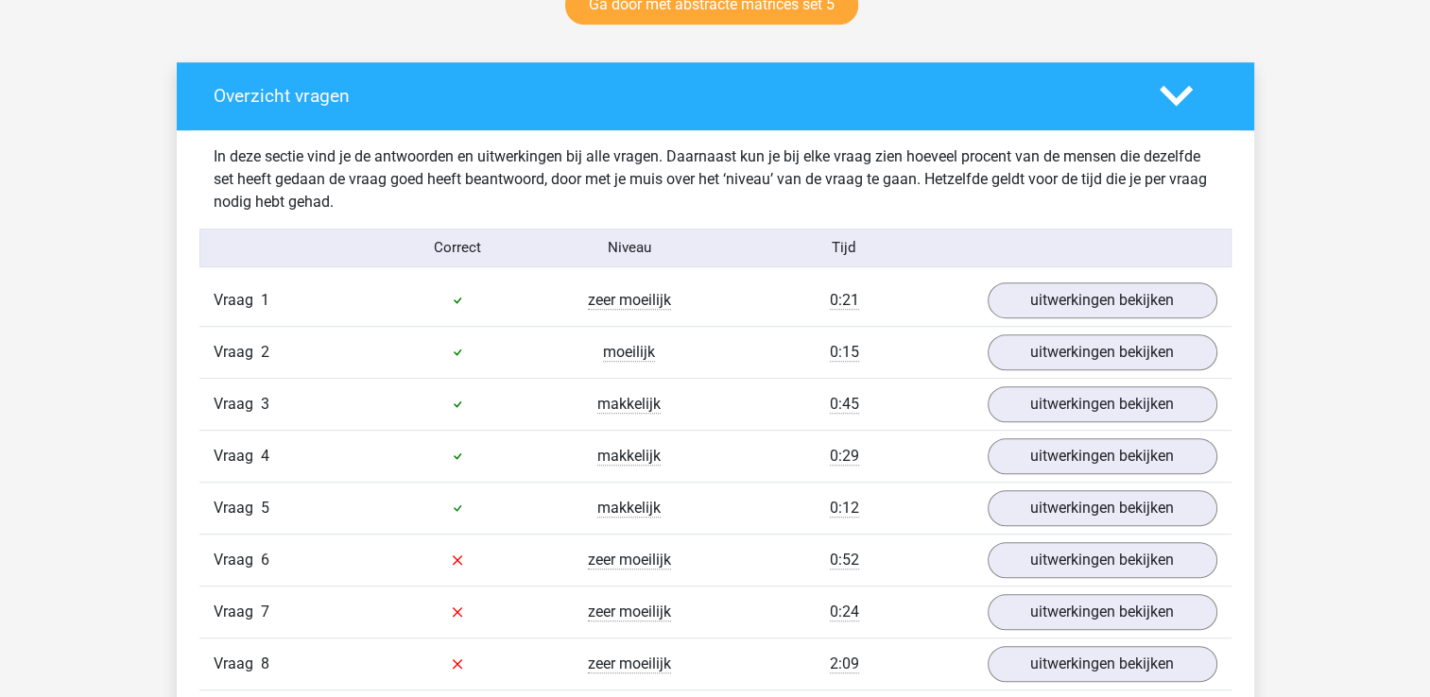
scroll to position [818, 0]
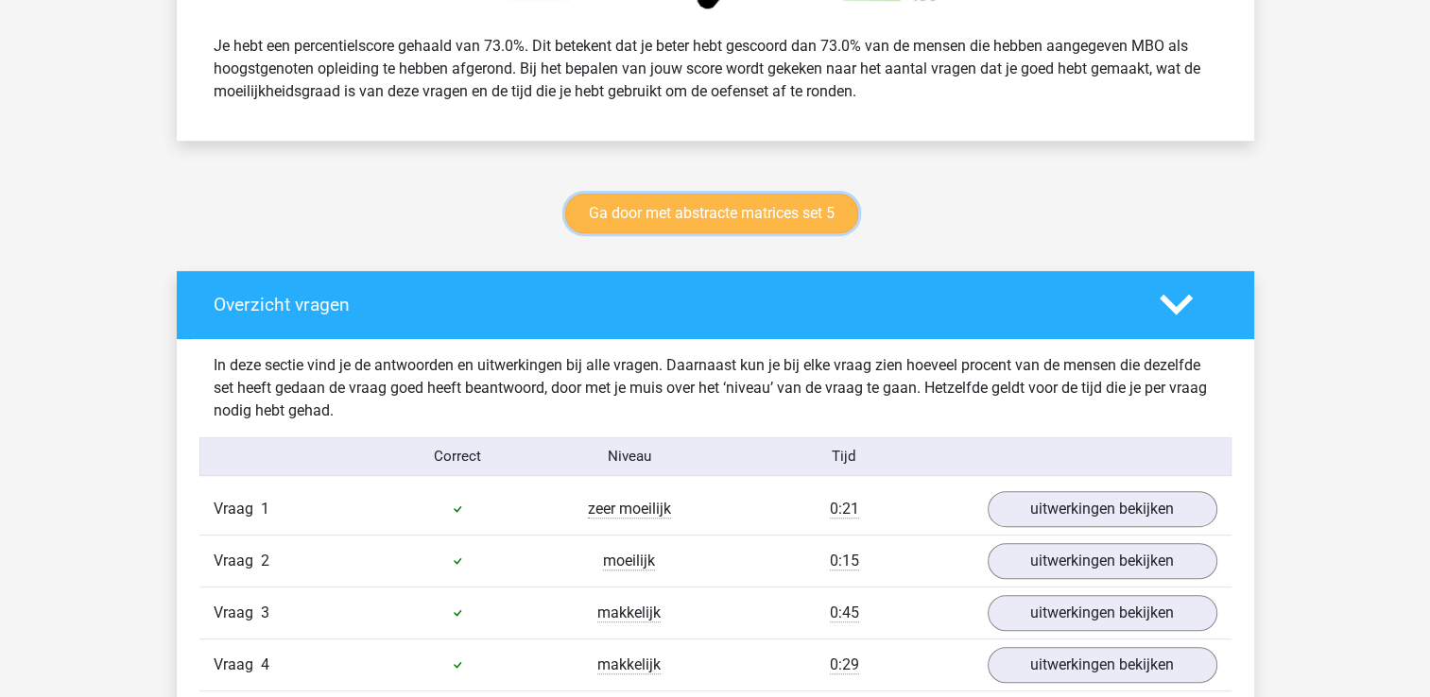
click at [769, 205] on link "Ga door met abstracte matrices set 5" at bounding box center [711, 214] width 293 height 40
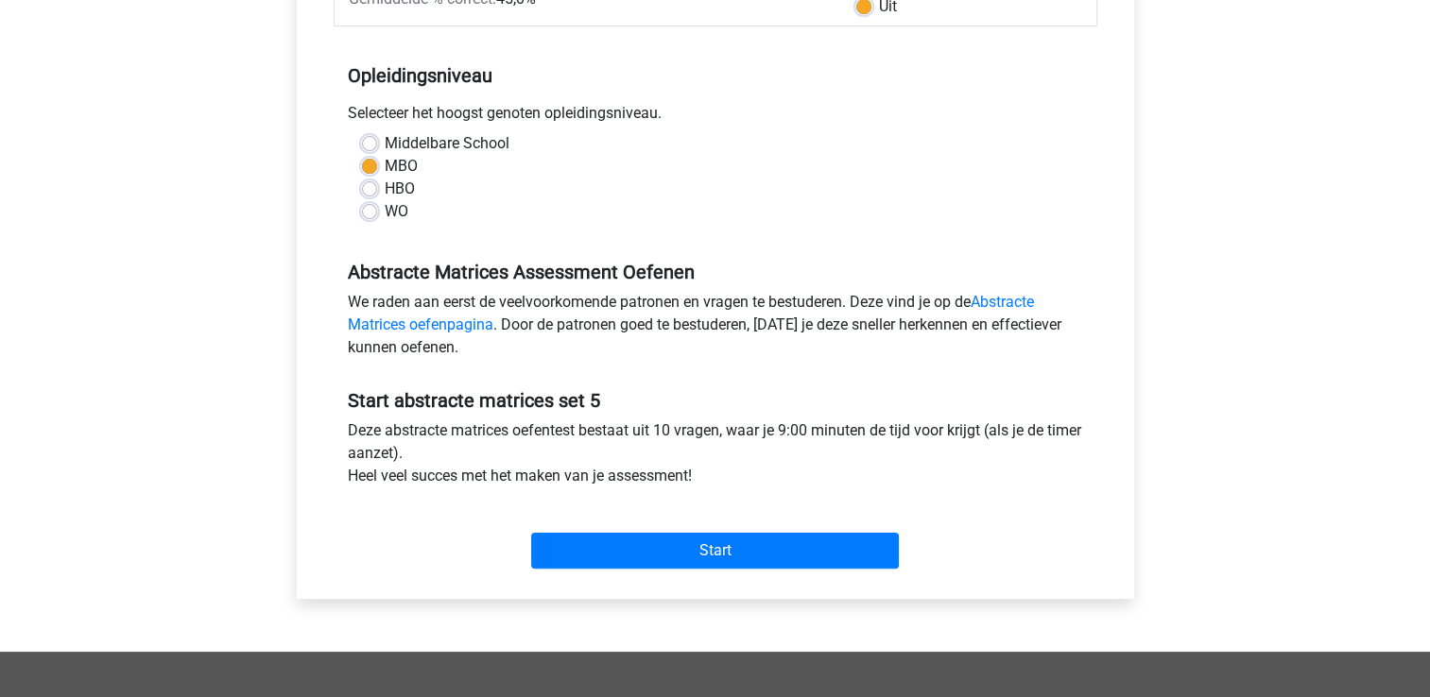
scroll to position [343, 0]
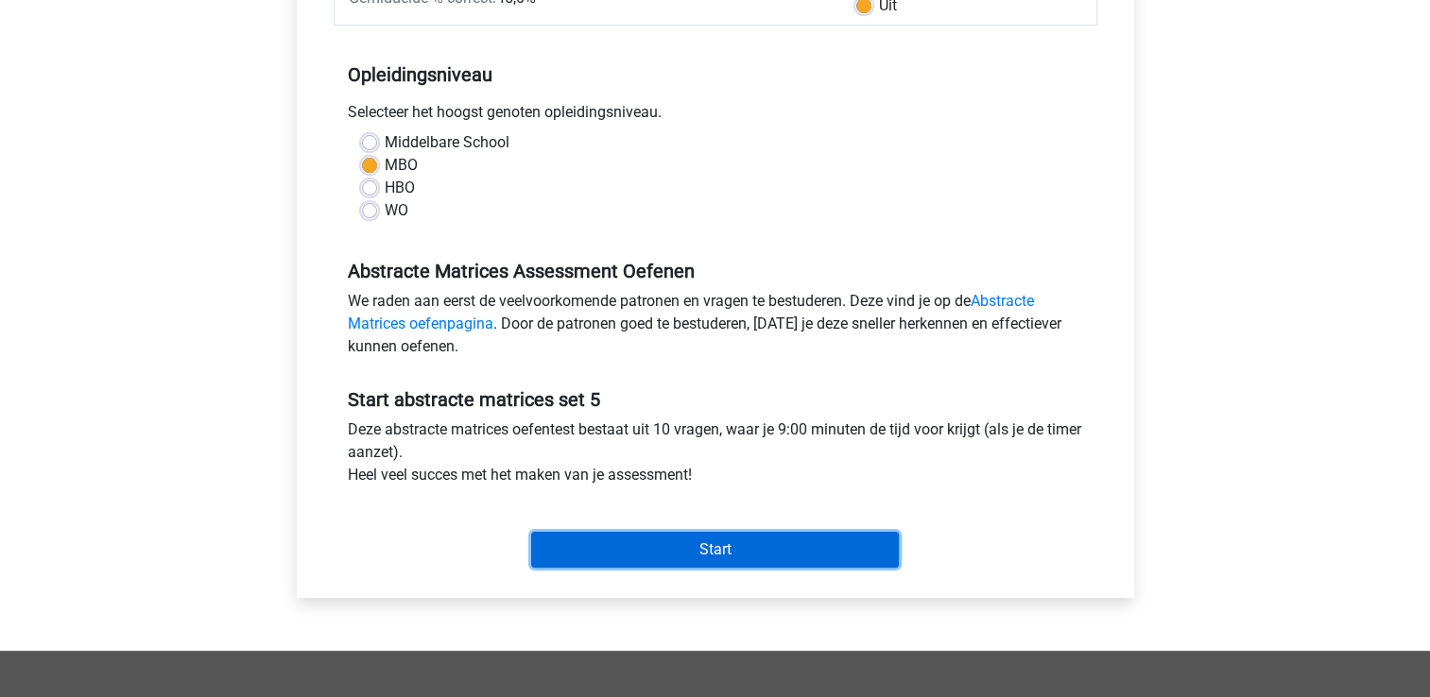
click at [747, 542] on input "Start" at bounding box center [715, 550] width 368 height 36
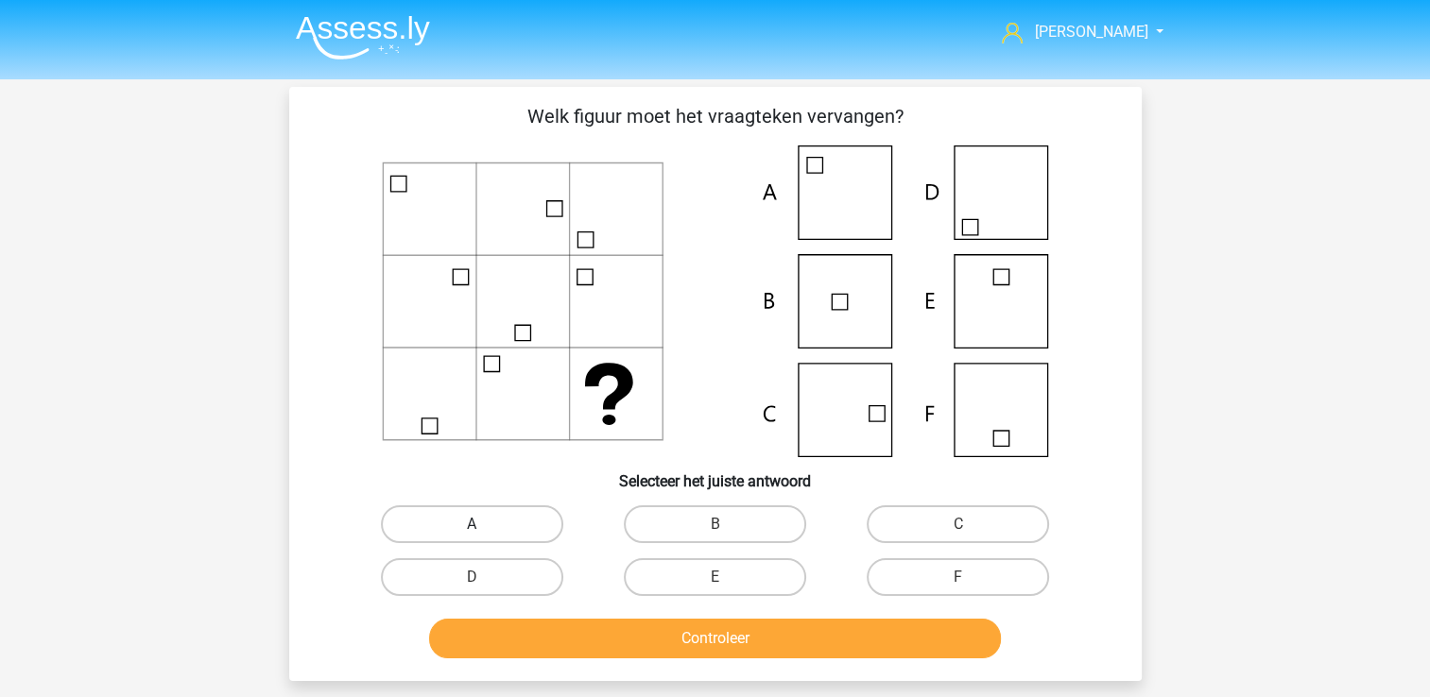
click at [489, 518] on label "A" at bounding box center [472, 524] width 182 height 38
click at [484, 524] on input "A" at bounding box center [477, 530] width 12 height 12
radio input "true"
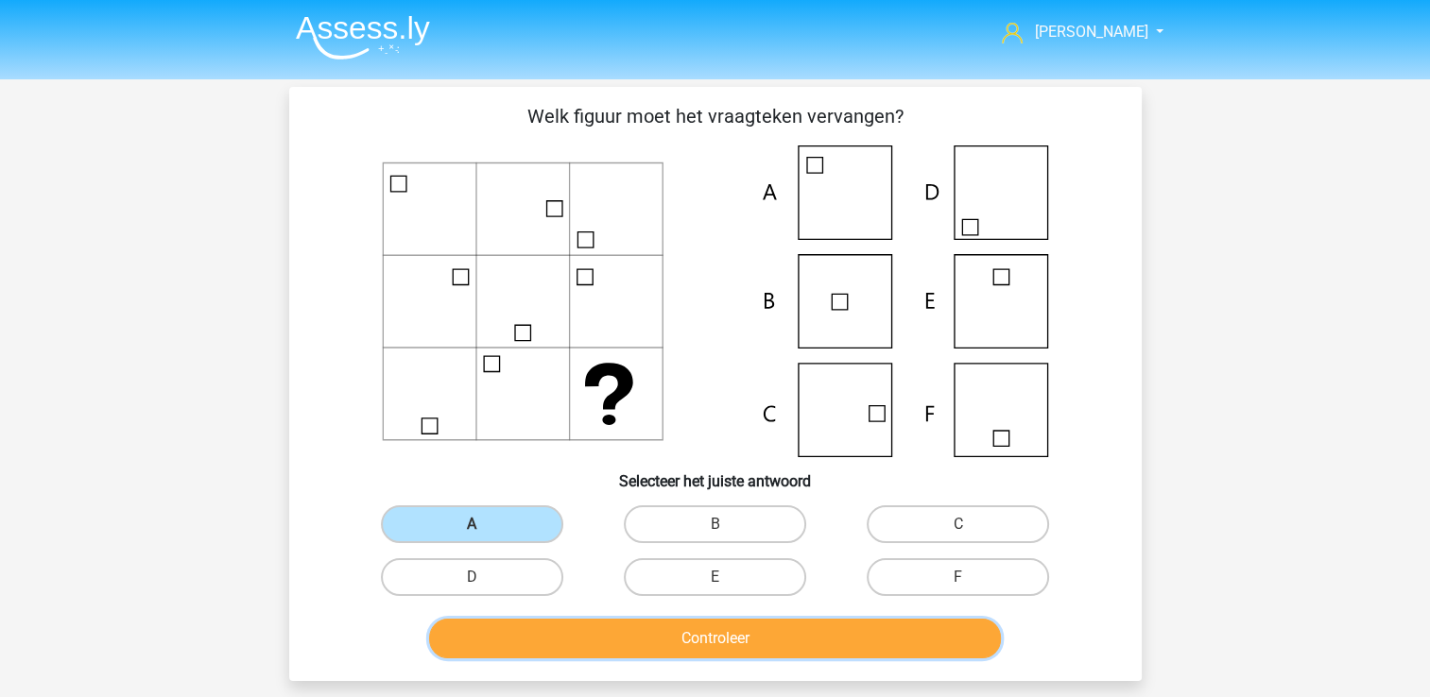
click at [627, 635] on button "Controleer" at bounding box center [715, 639] width 572 height 40
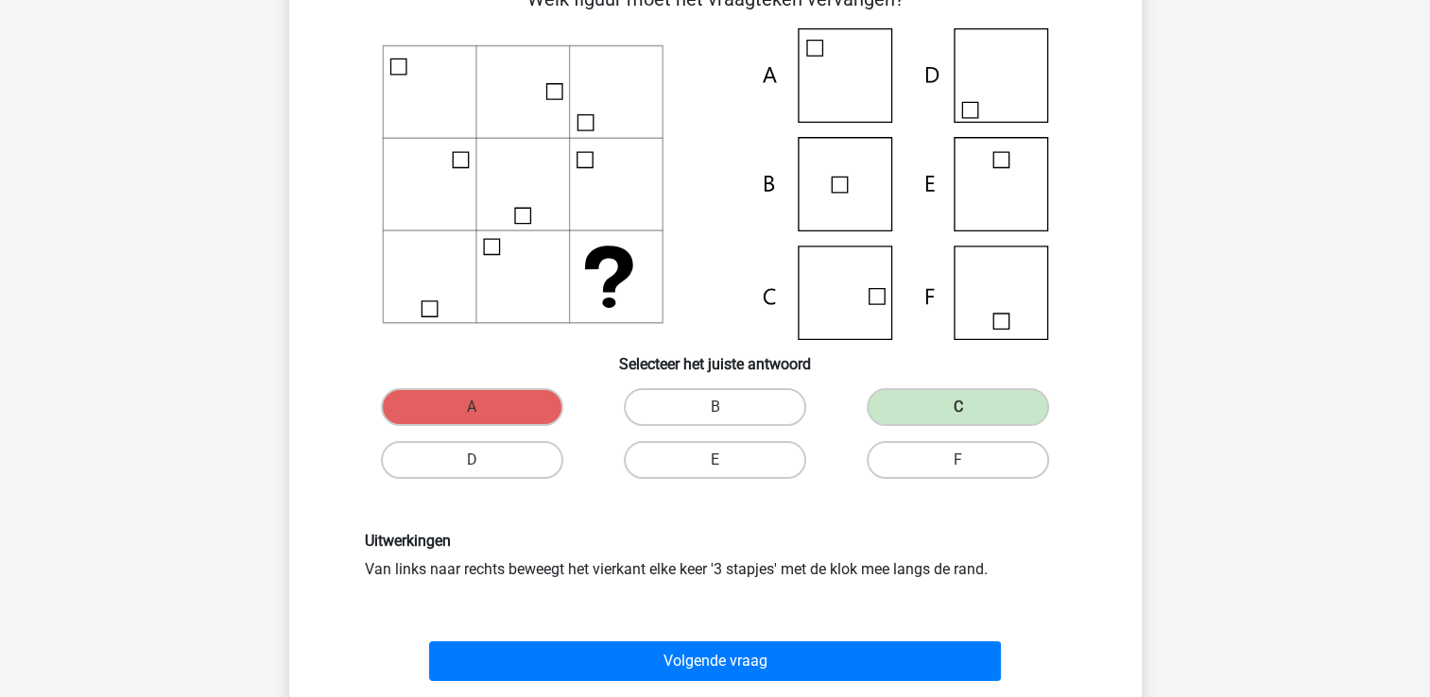
scroll to position [94, 0]
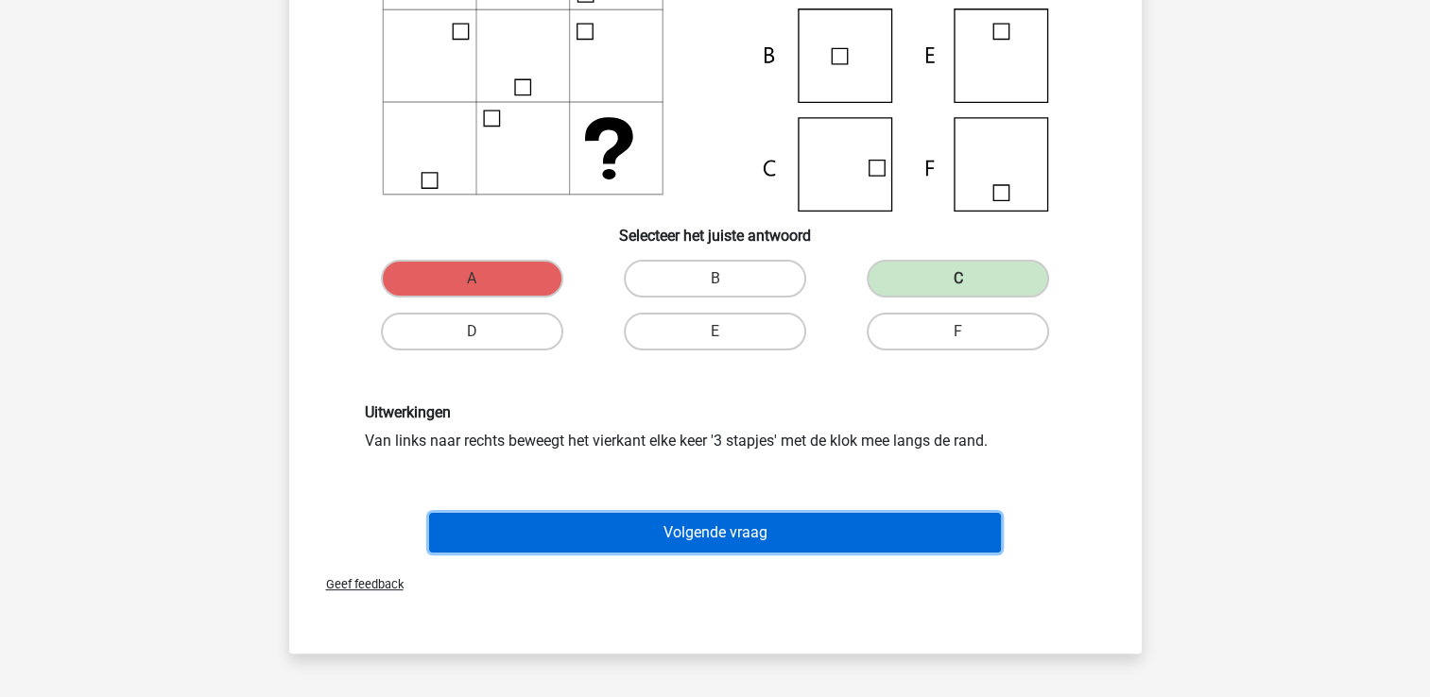
click at [818, 534] on button "Volgende vraag" at bounding box center [715, 533] width 572 height 40
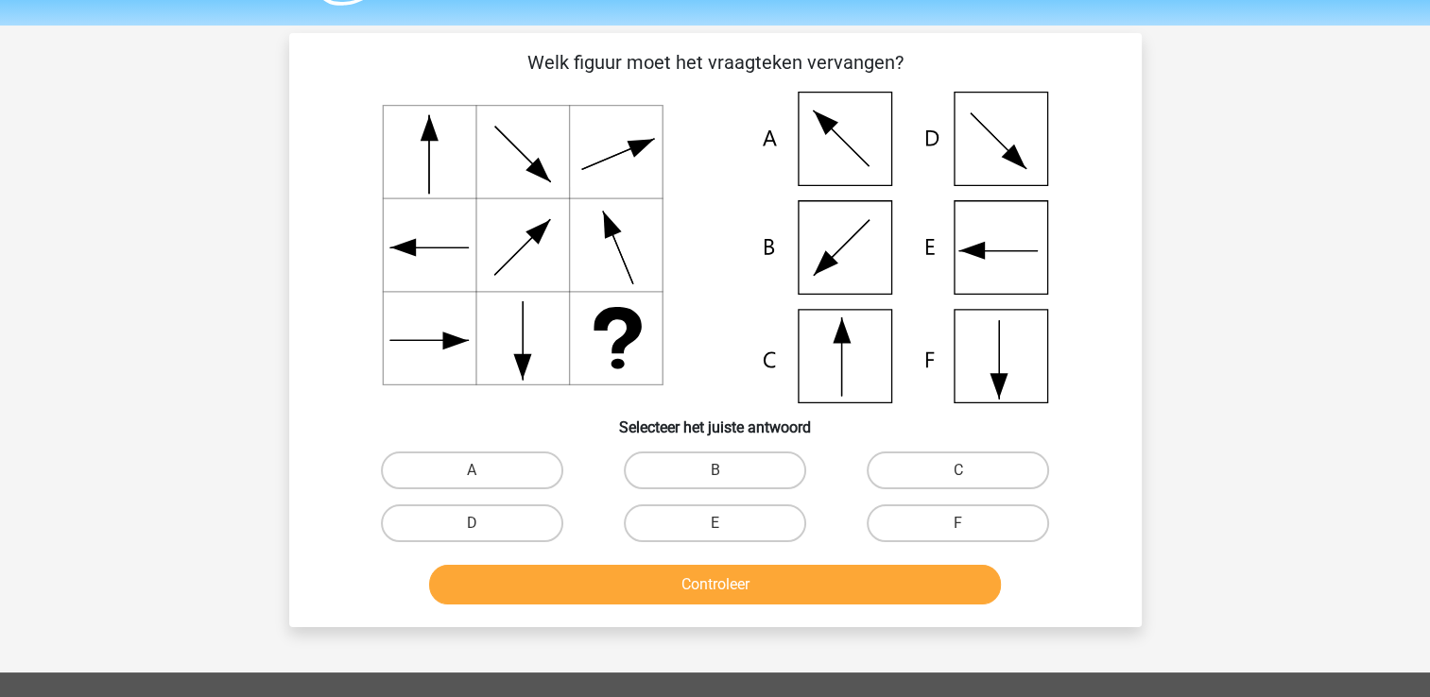
scroll to position [53, 0]
click at [726, 483] on input "B" at bounding box center [720, 477] width 12 height 12
radio input "true"
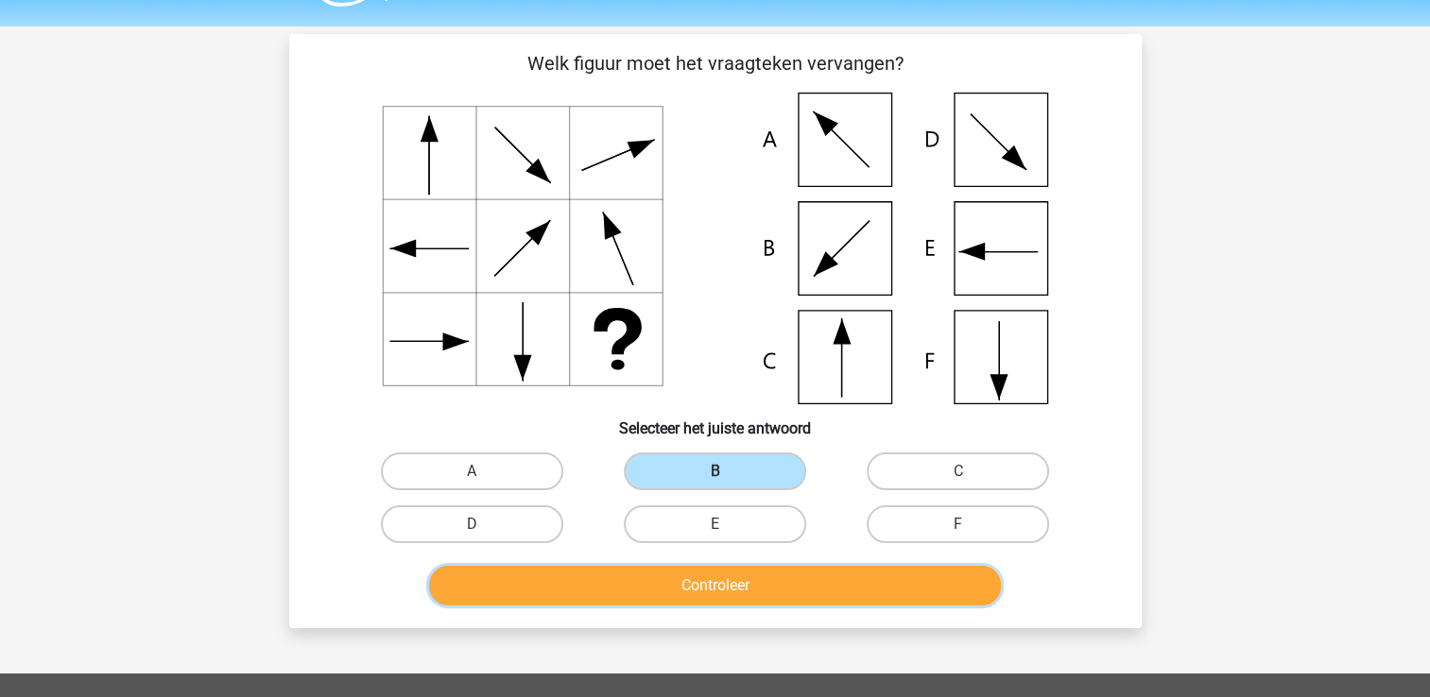
click at [713, 573] on button "Controleer" at bounding box center [715, 586] width 572 height 40
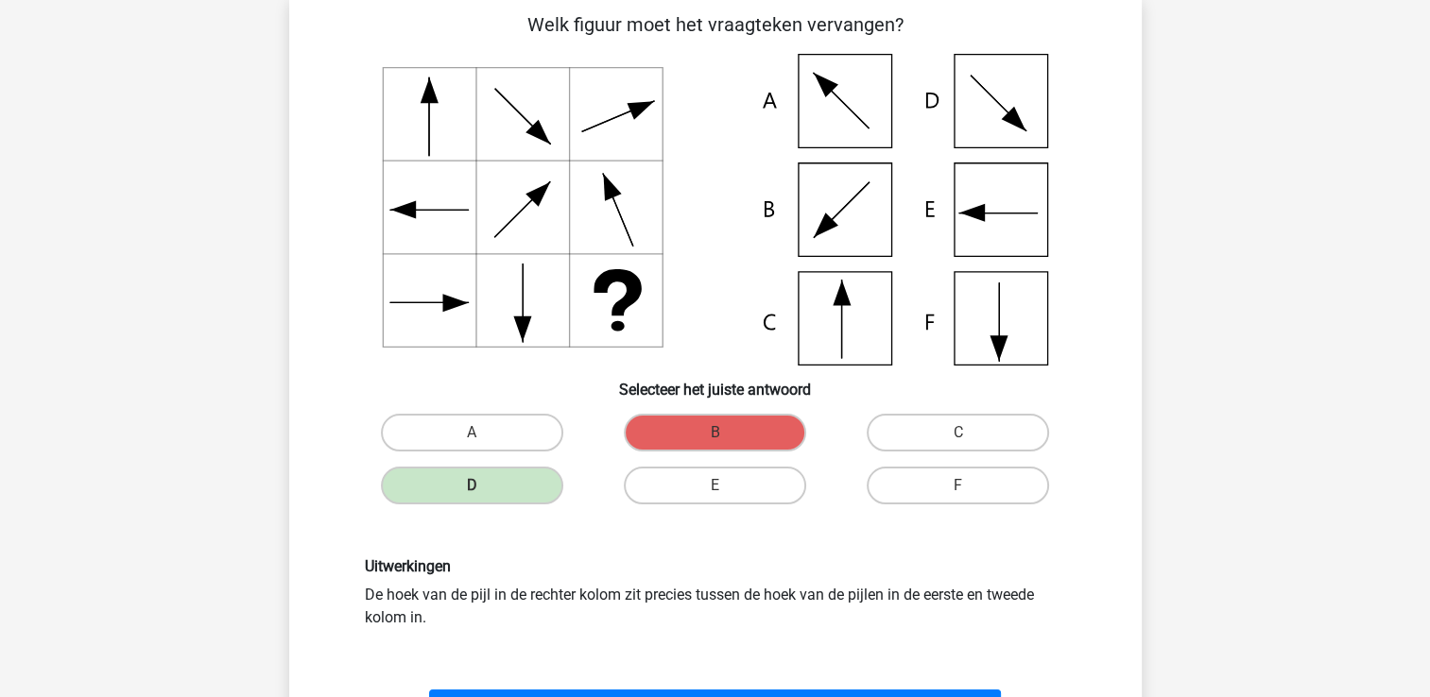
scroll to position [231, 0]
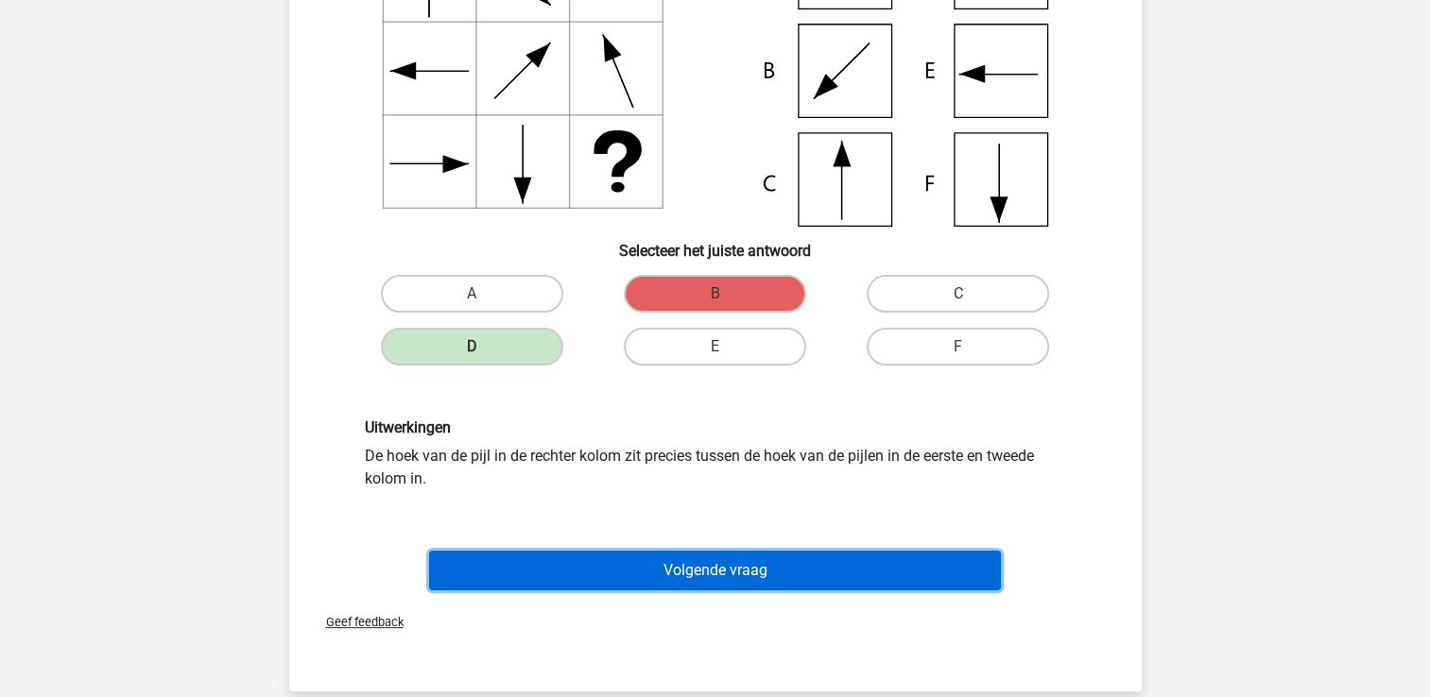
click at [673, 587] on button "Volgende vraag" at bounding box center [715, 571] width 572 height 40
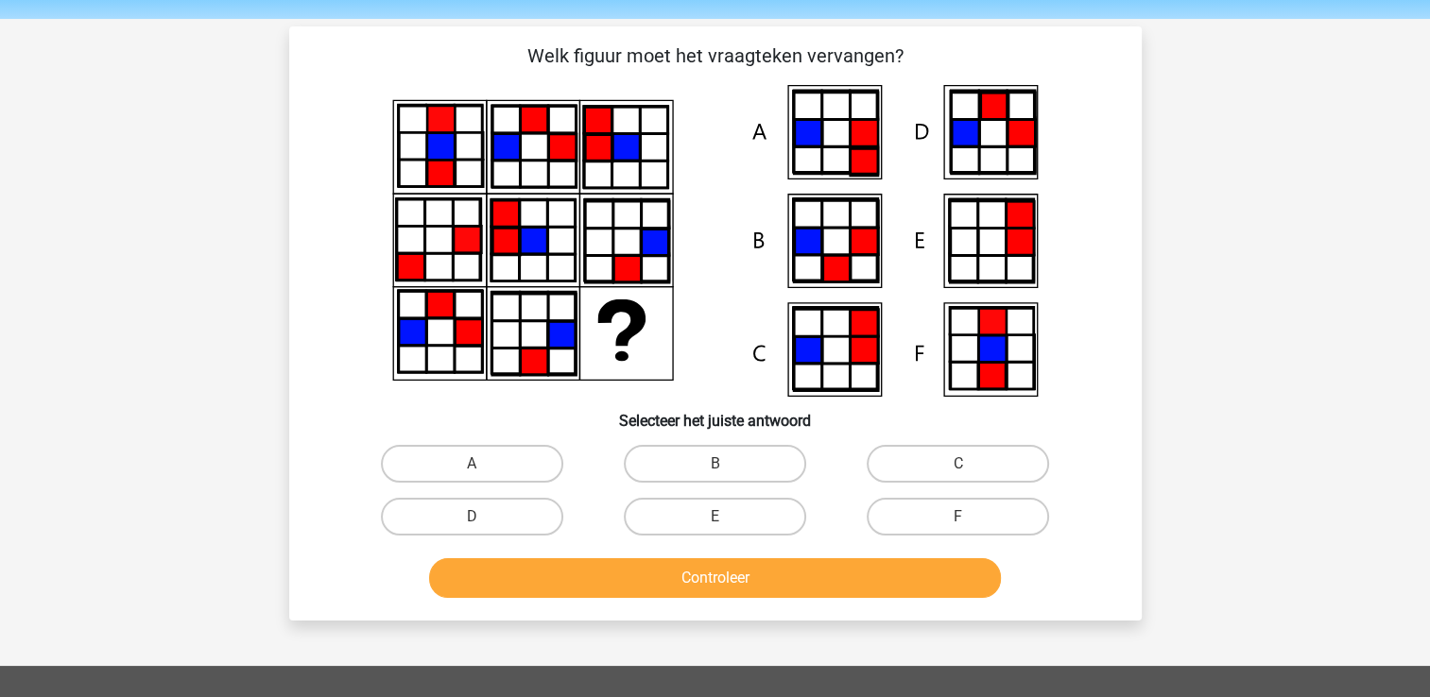
scroll to position [58, 0]
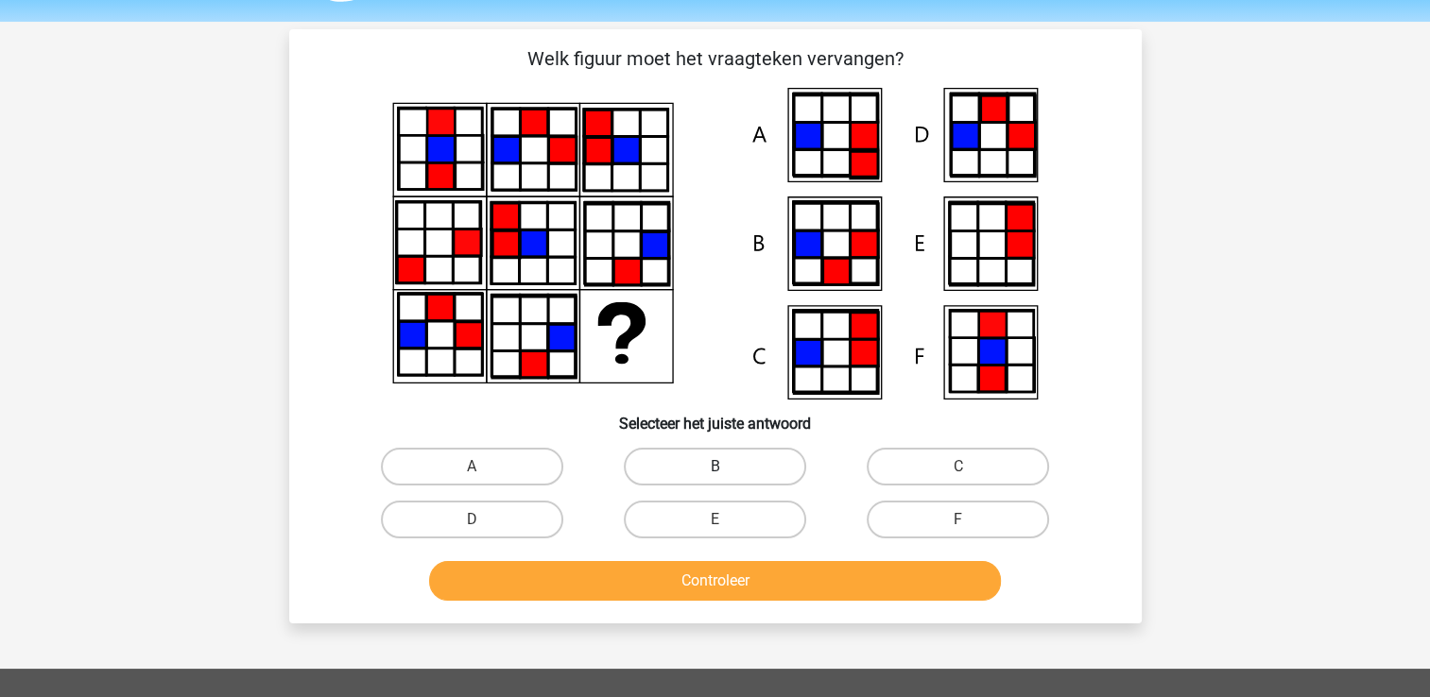
click at [707, 481] on label "B" at bounding box center [715, 467] width 182 height 38
click at [714, 479] on input "B" at bounding box center [720, 473] width 12 height 12
radio input "true"
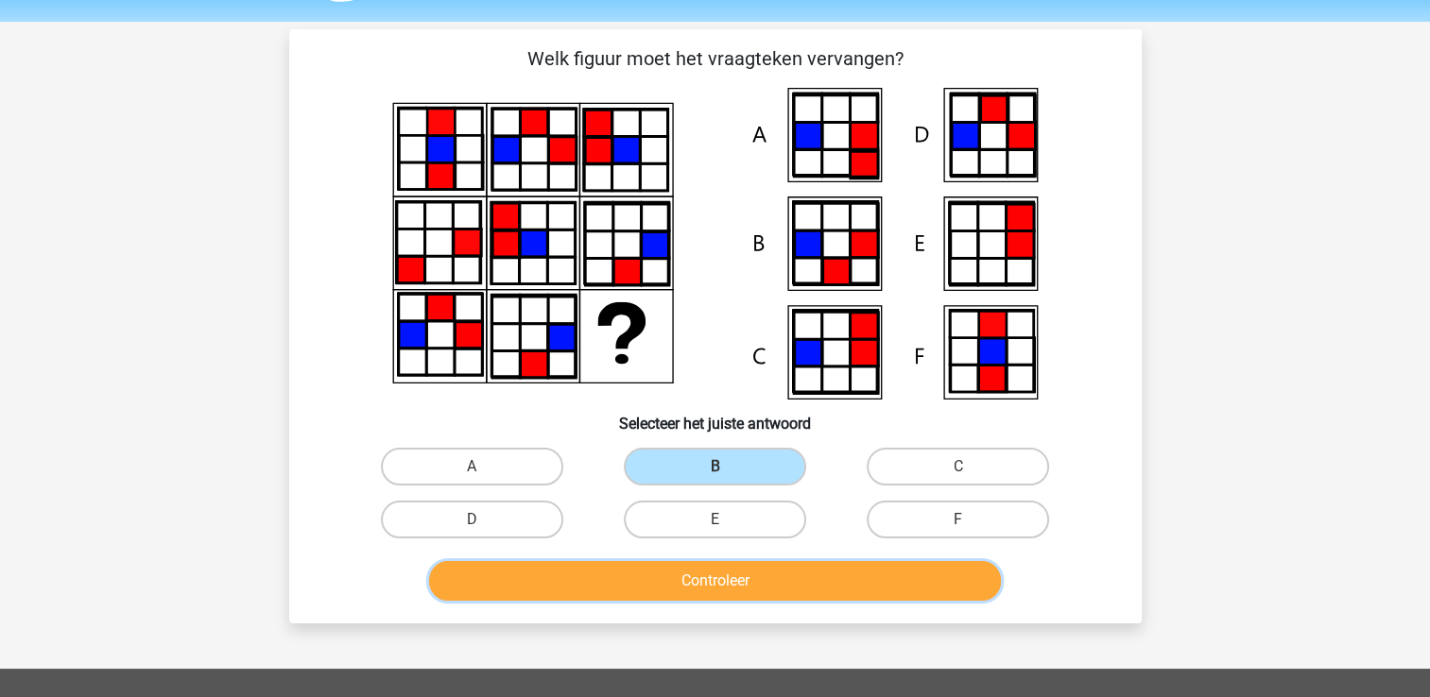
click at [728, 571] on button "Controleer" at bounding box center [715, 581] width 572 height 40
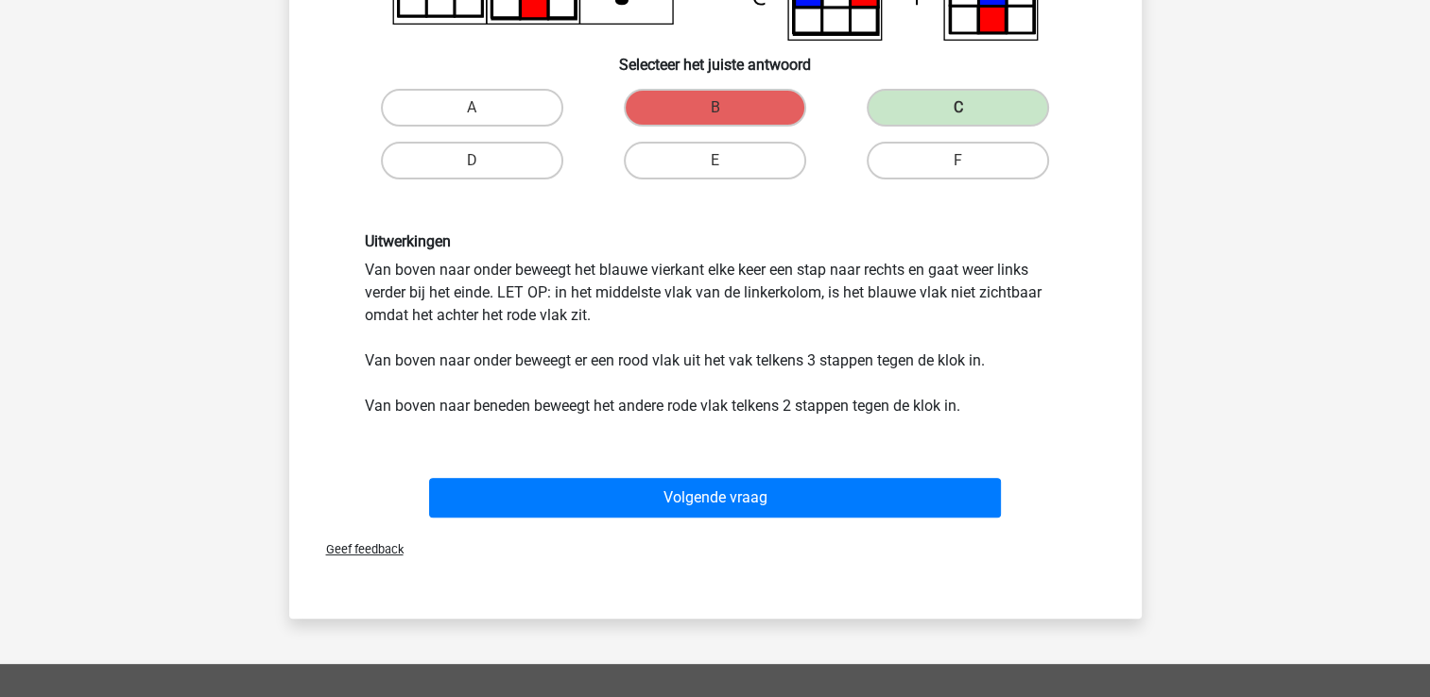
scroll to position [435, 0]
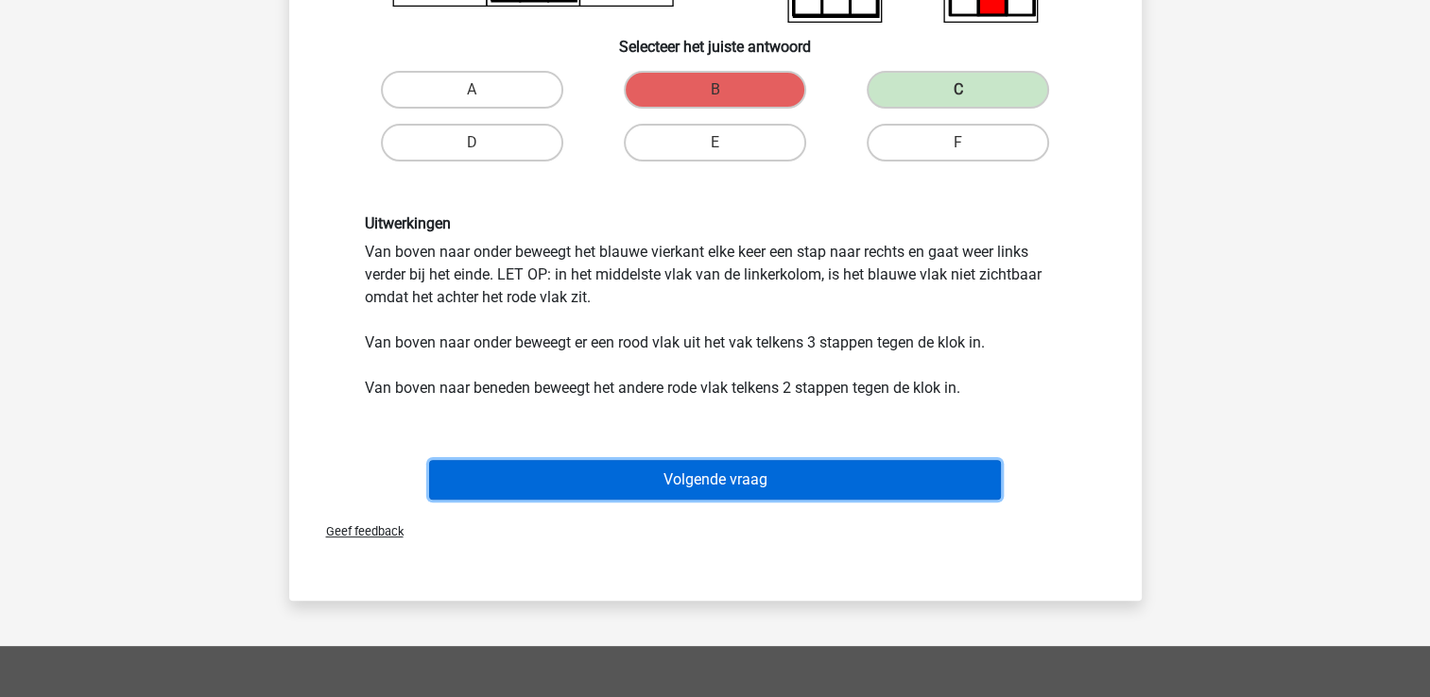
click at [803, 471] on button "Volgende vraag" at bounding box center [715, 480] width 572 height 40
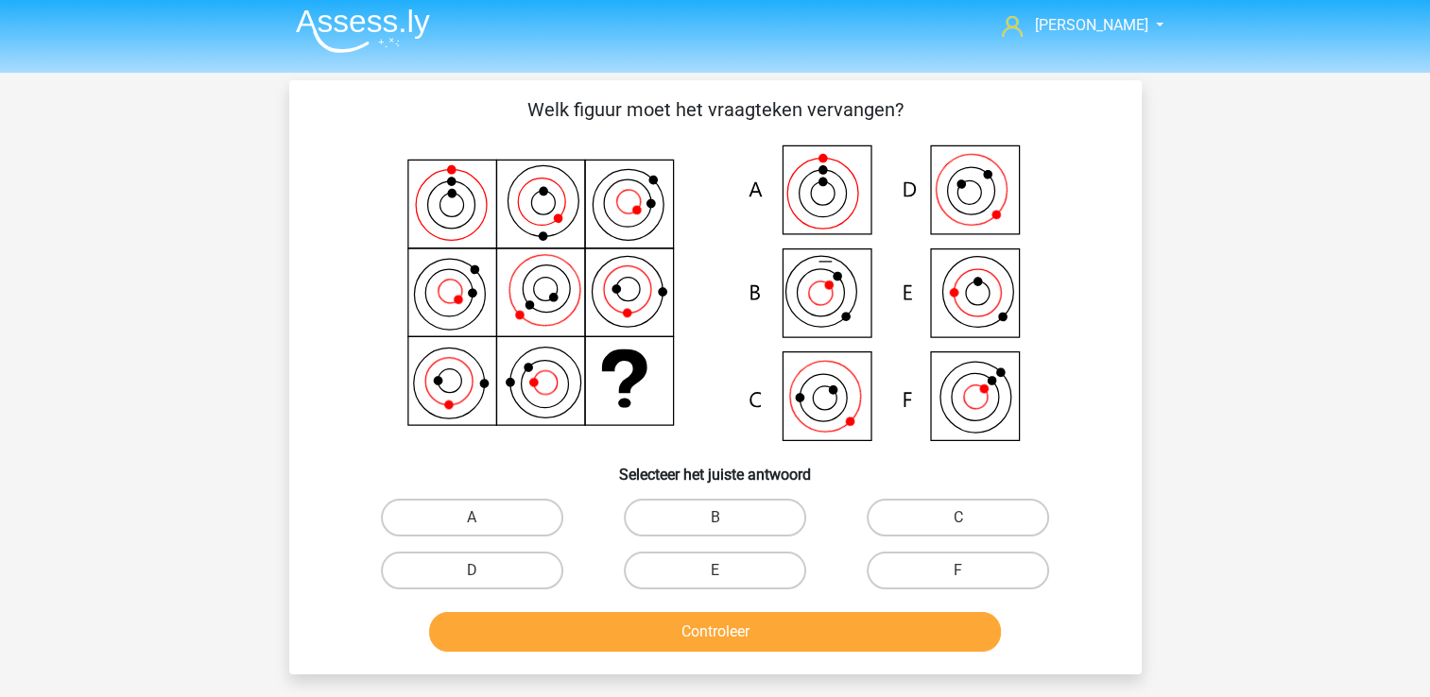
scroll to position [6, 0]
click at [932, 516] on label "C" at bounding box center [957, 519] width 182 height 38
click at [958, 519] on input "C" at bounding box center [964, 525] width 12 height 12
radio input "true"
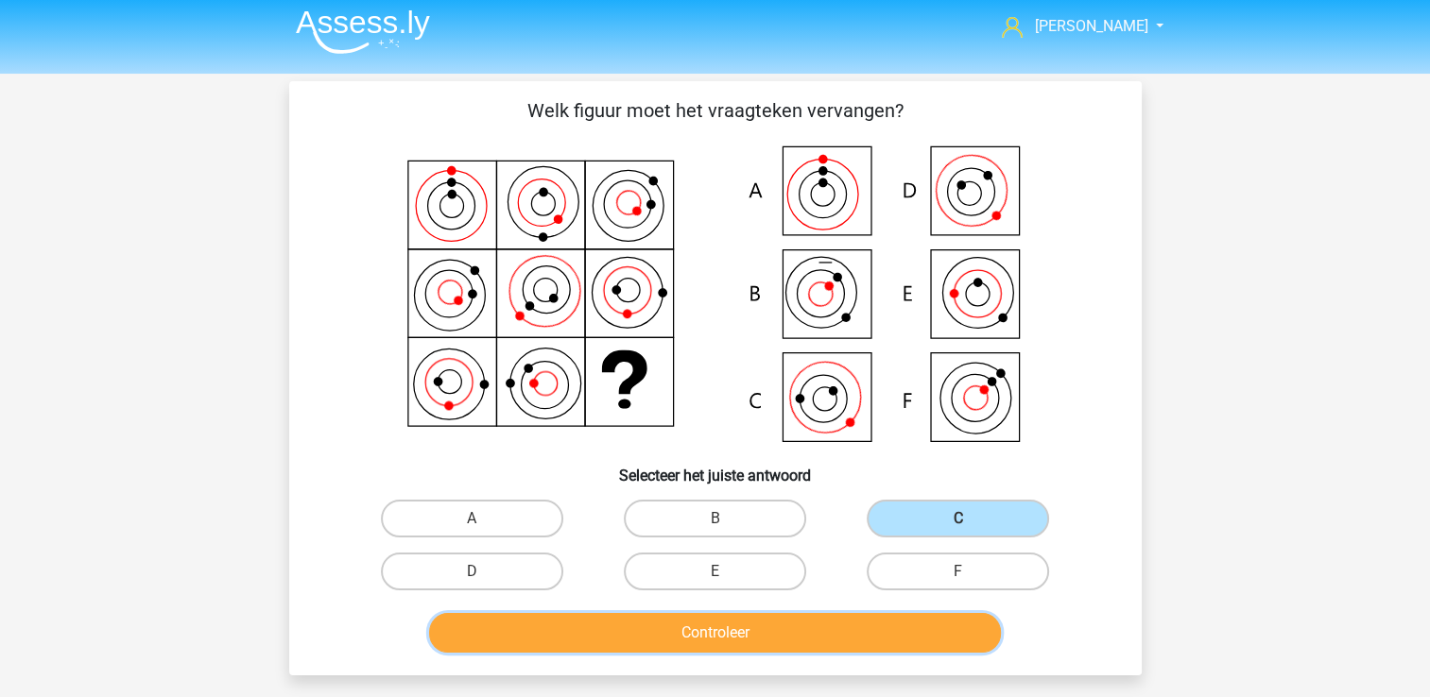
click at [764, 638] on button "Controleer" at bounding box center [715, 633] width 572 height 40
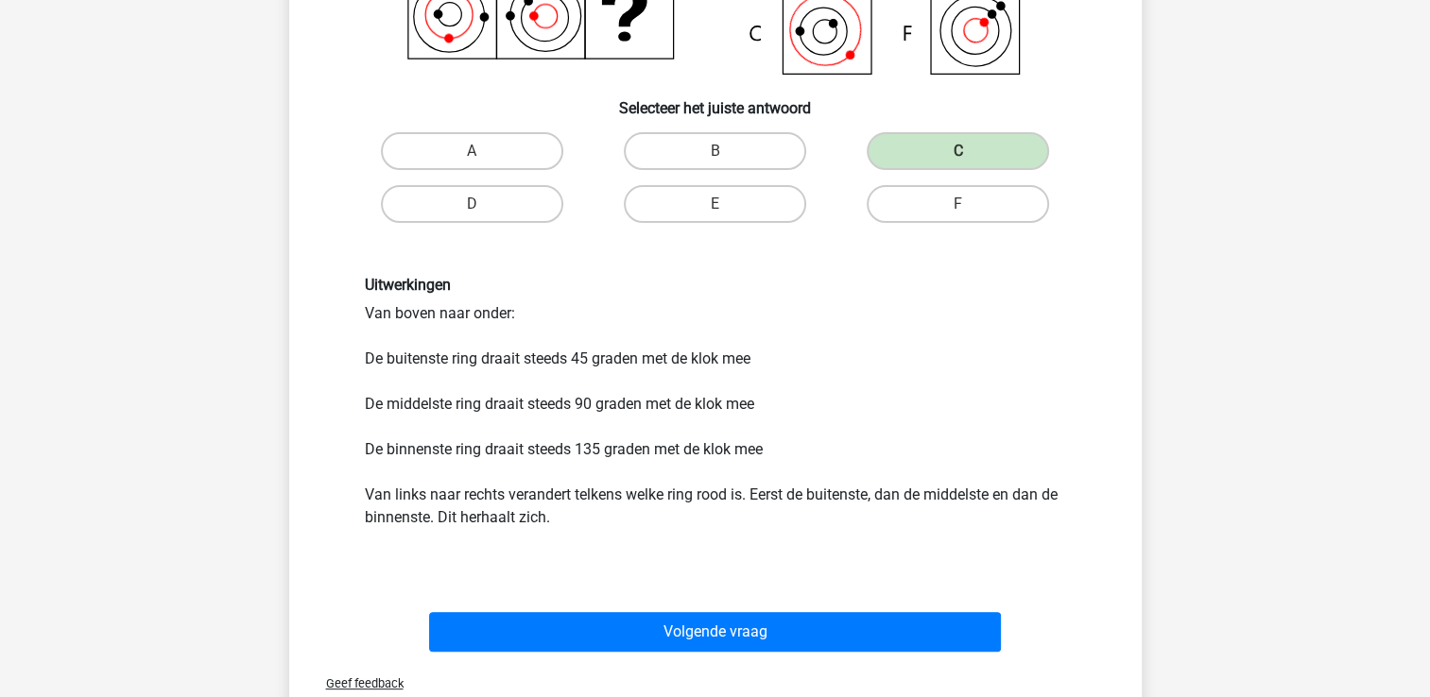
scroll to position [374, 0]
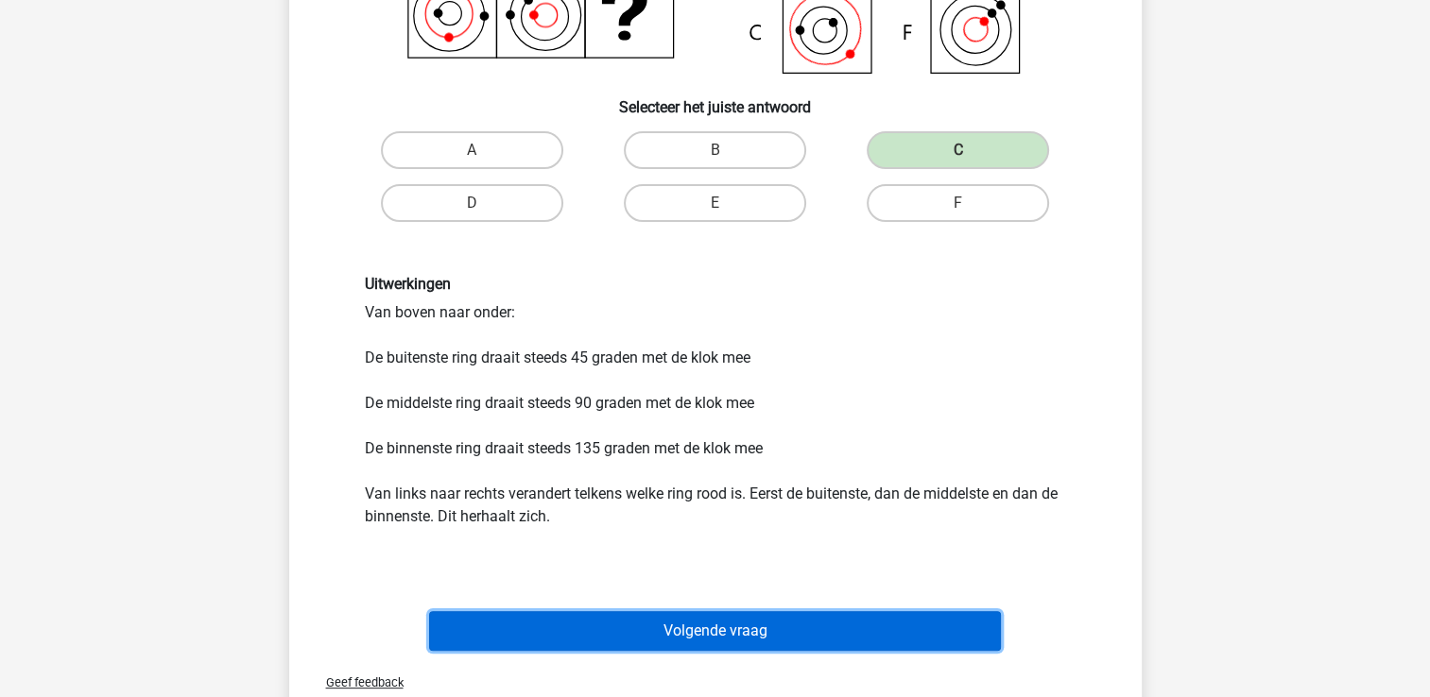
click at [601, 618] on button "Volgende vraag" at bounding box center [715, 631] width 572 height 40
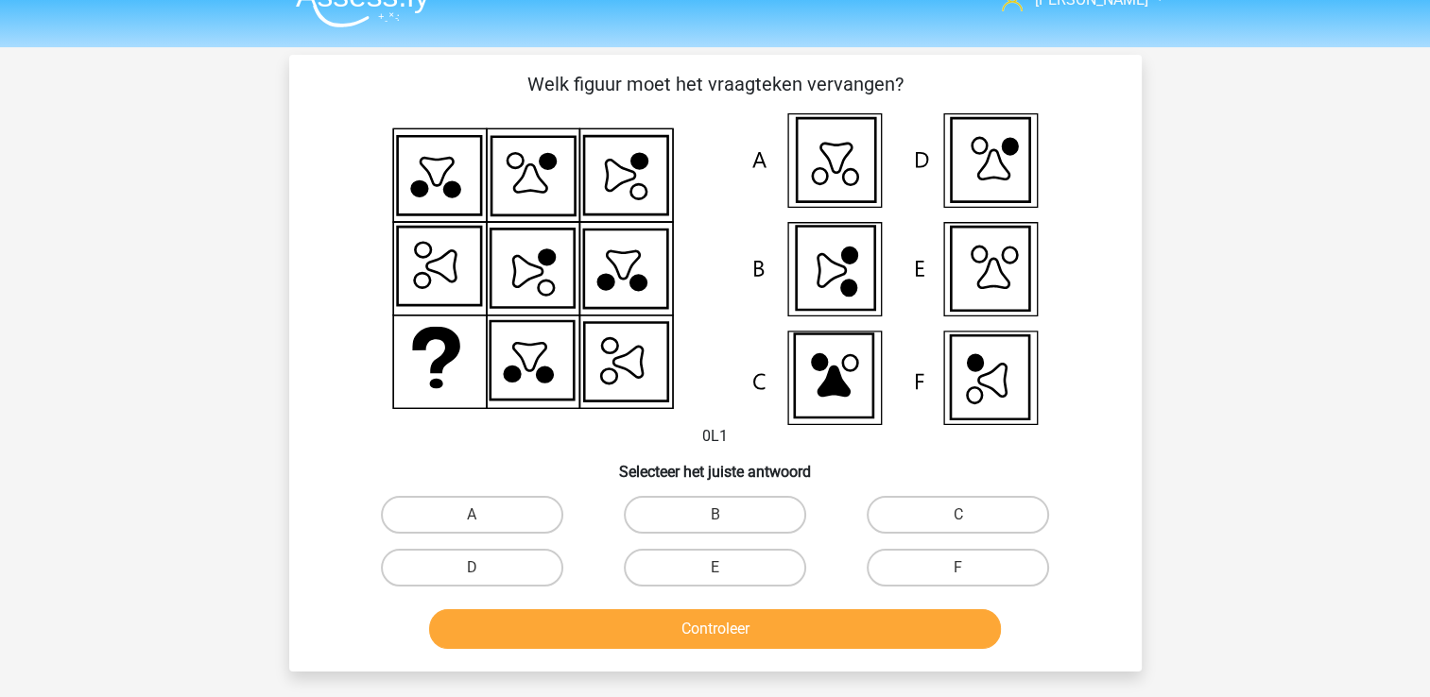
scroll to position [31, 0]
click at [1017, 501] on label "C" at bounding box center [957, 516] width 182 height 38
click at [970, 516] on input "C" at bounding box center [964, 522] width 12 height 12
radio input "true"
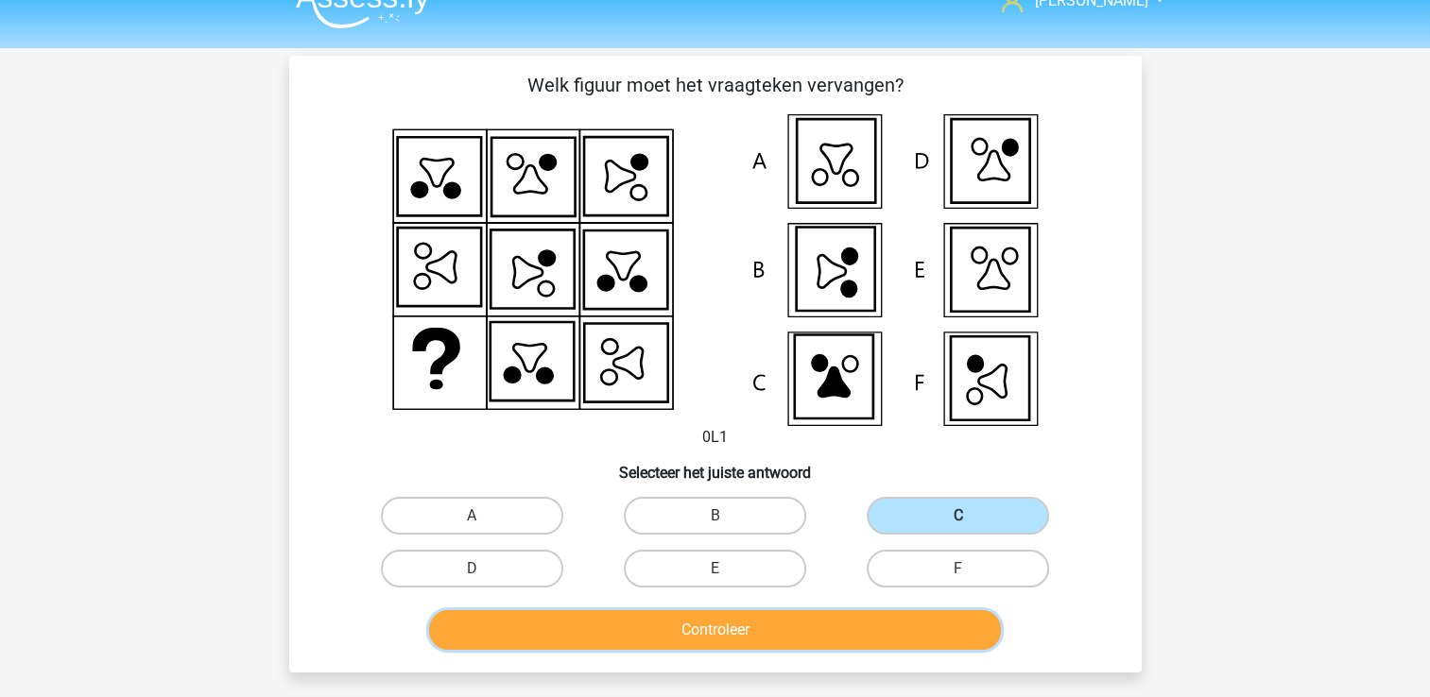
click at [824, 633] on button "Controleer" at bounding box center [715, 630] width 572 height 40
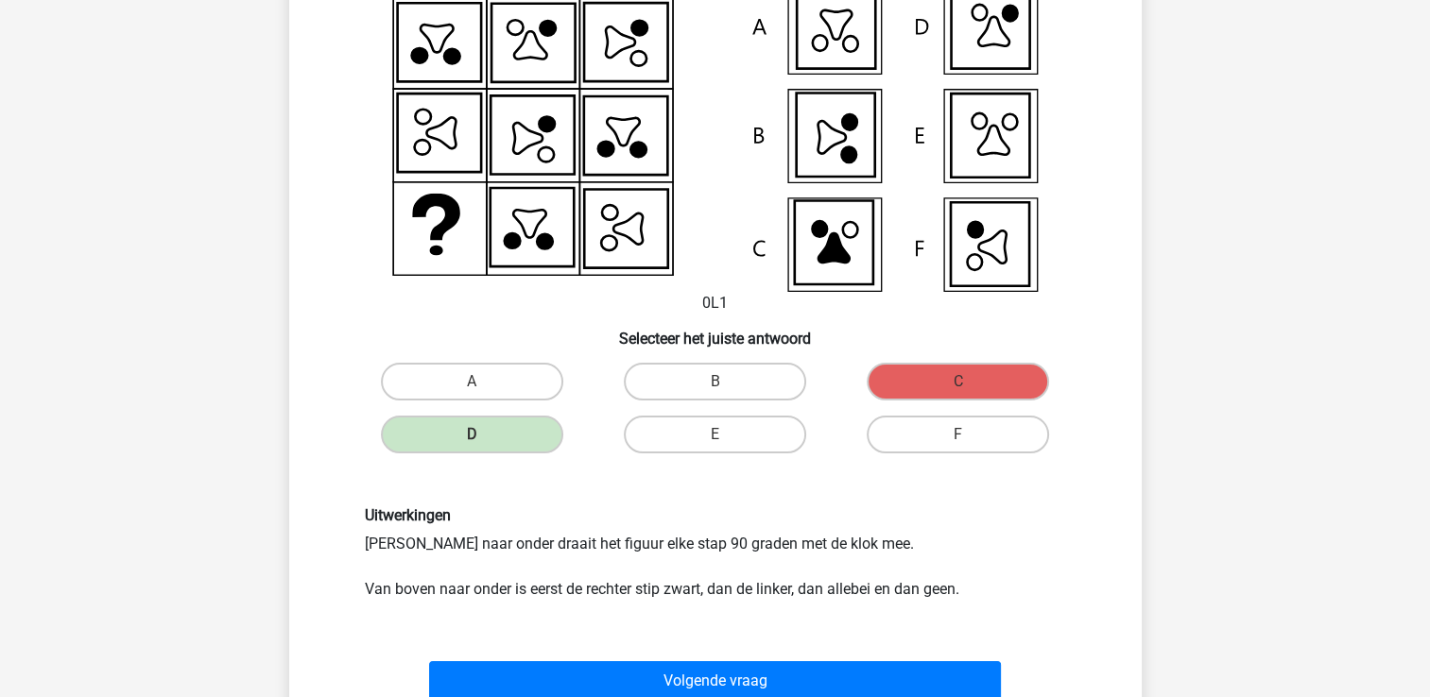
scroll to position [166, 0]
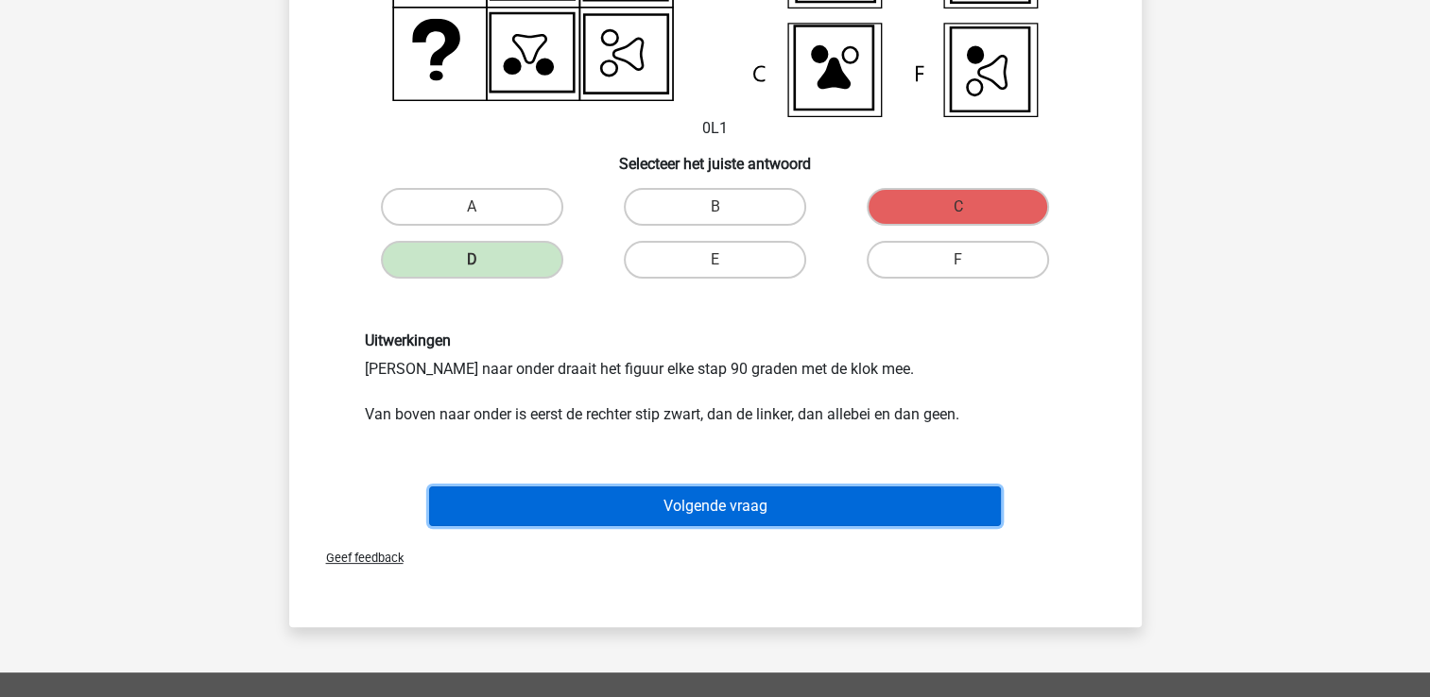
click at [956, 501] on button "Volgende vraag" at bounding box center [715, 507] width 572 height 40
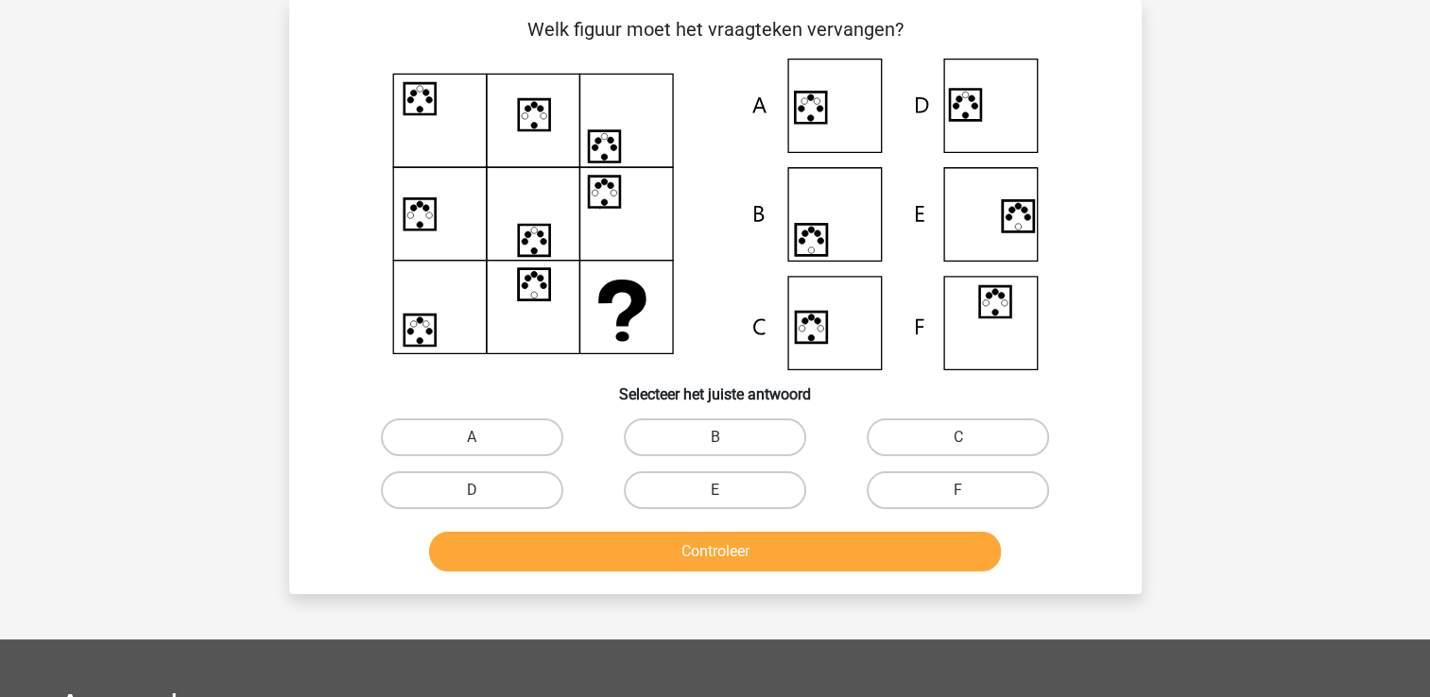
scroll to position [64, 0]
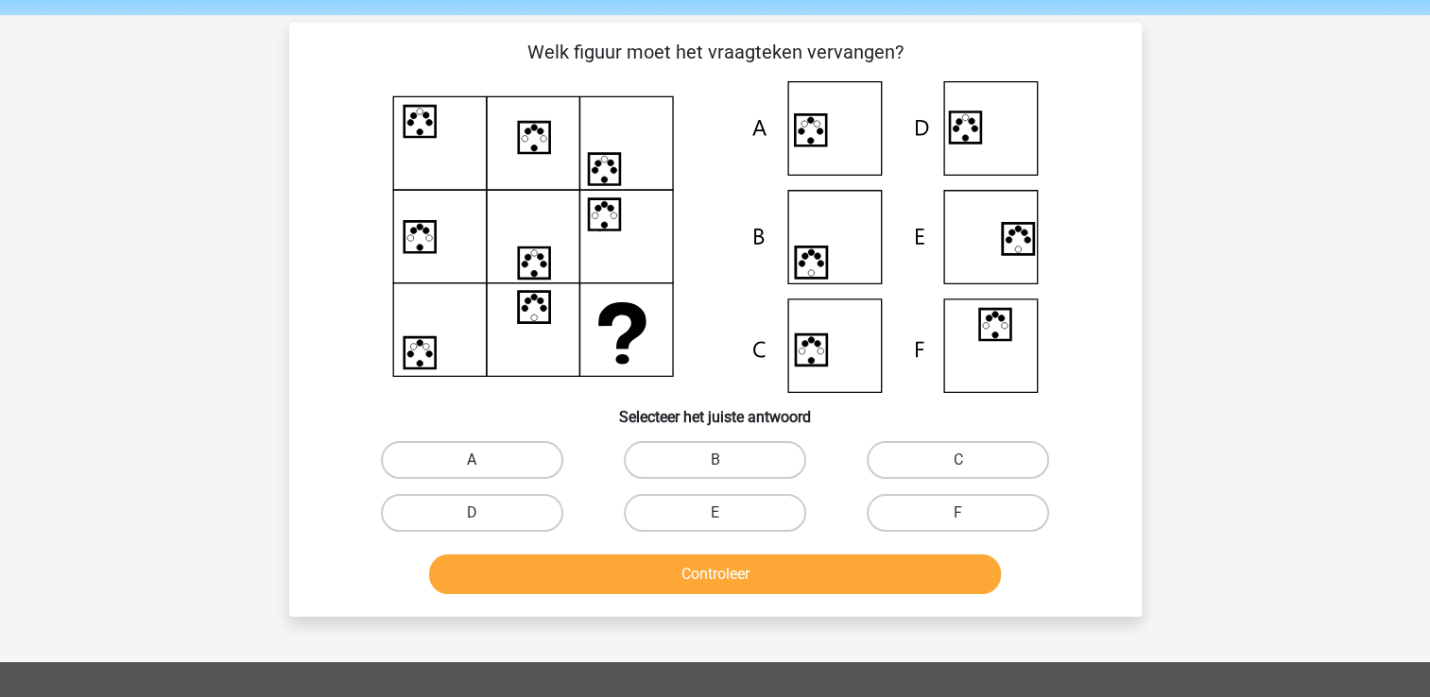
click at [435, 465] on label "A" at bounding box center [472, 460] width 182 height 38
click at [471, 465] on input "A" at bounding box center [477, 466] width 12 height 12
radio input "true"
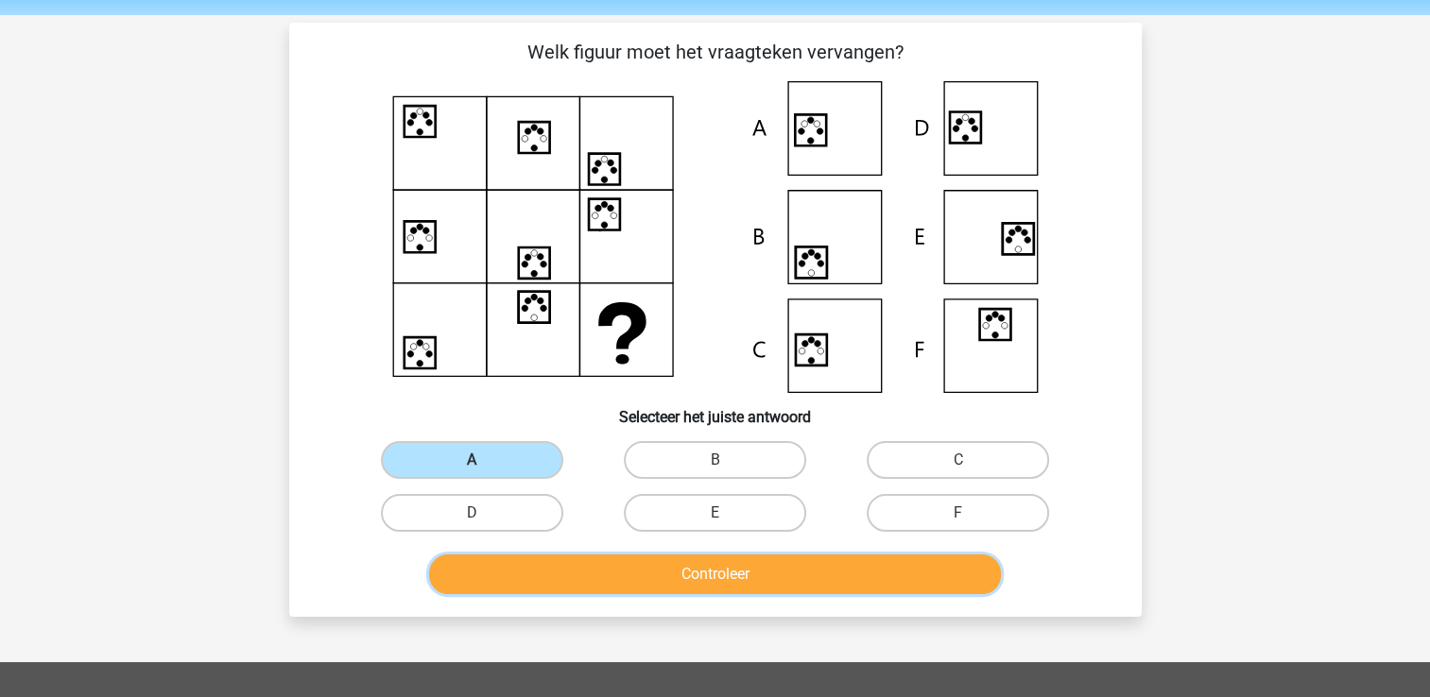
click at [624, 556] on button "Controleer" at bounding box center [715, 575] width 572 height 40
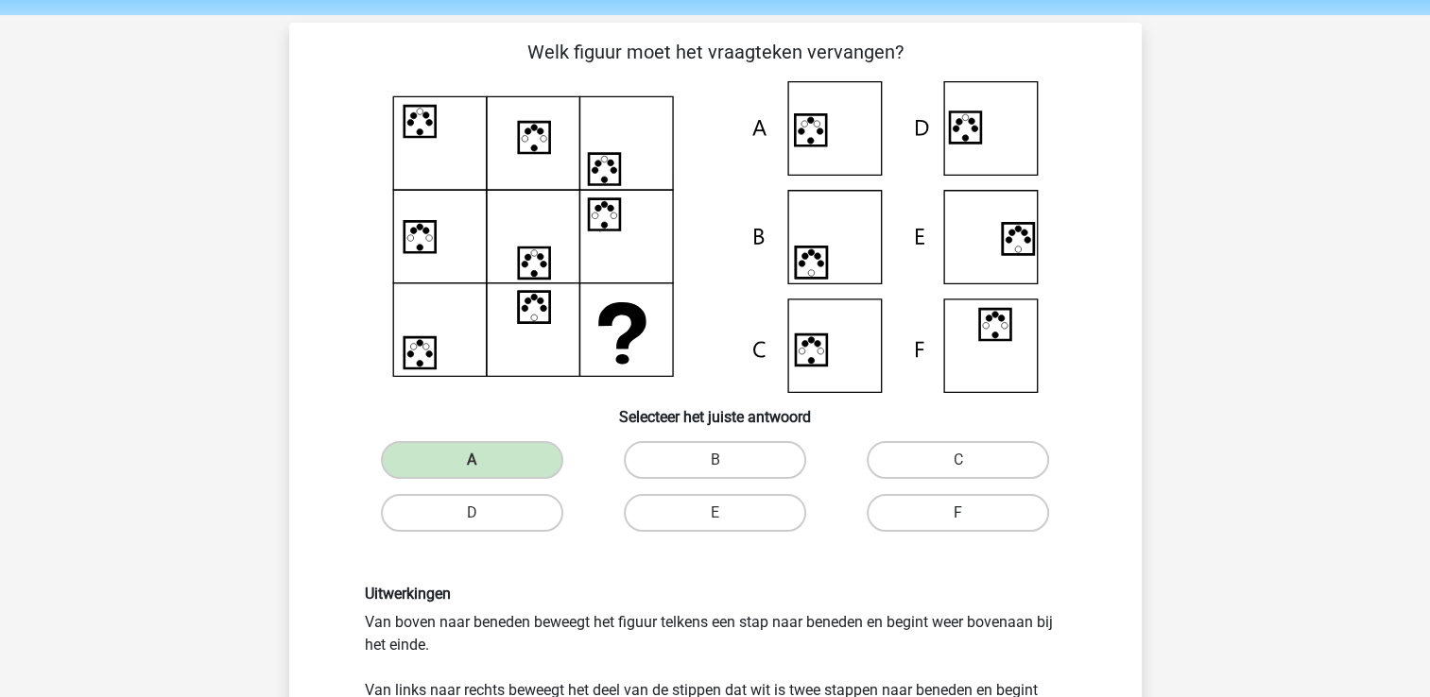
scroll to position [314, 0]
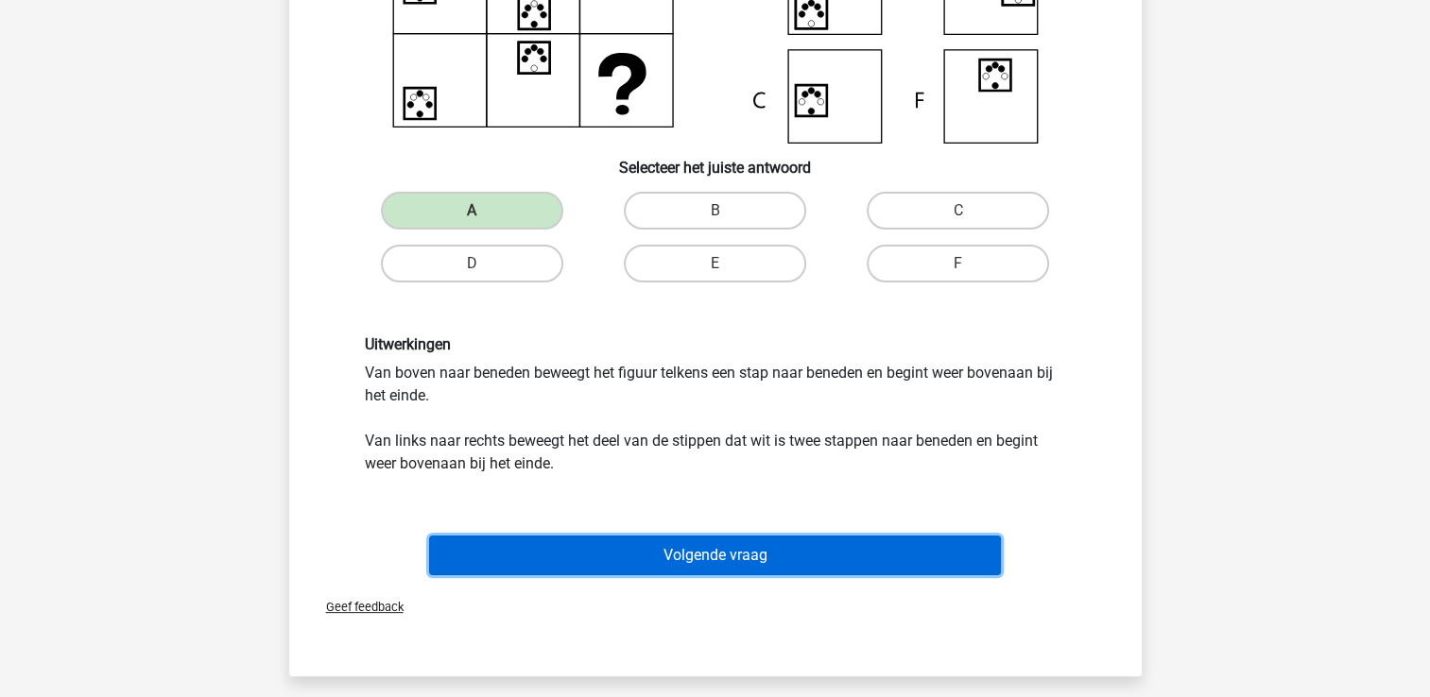
click at [872, 553] on button "Volgende vraag" at bounding box center [715, 556] width 572 height 40
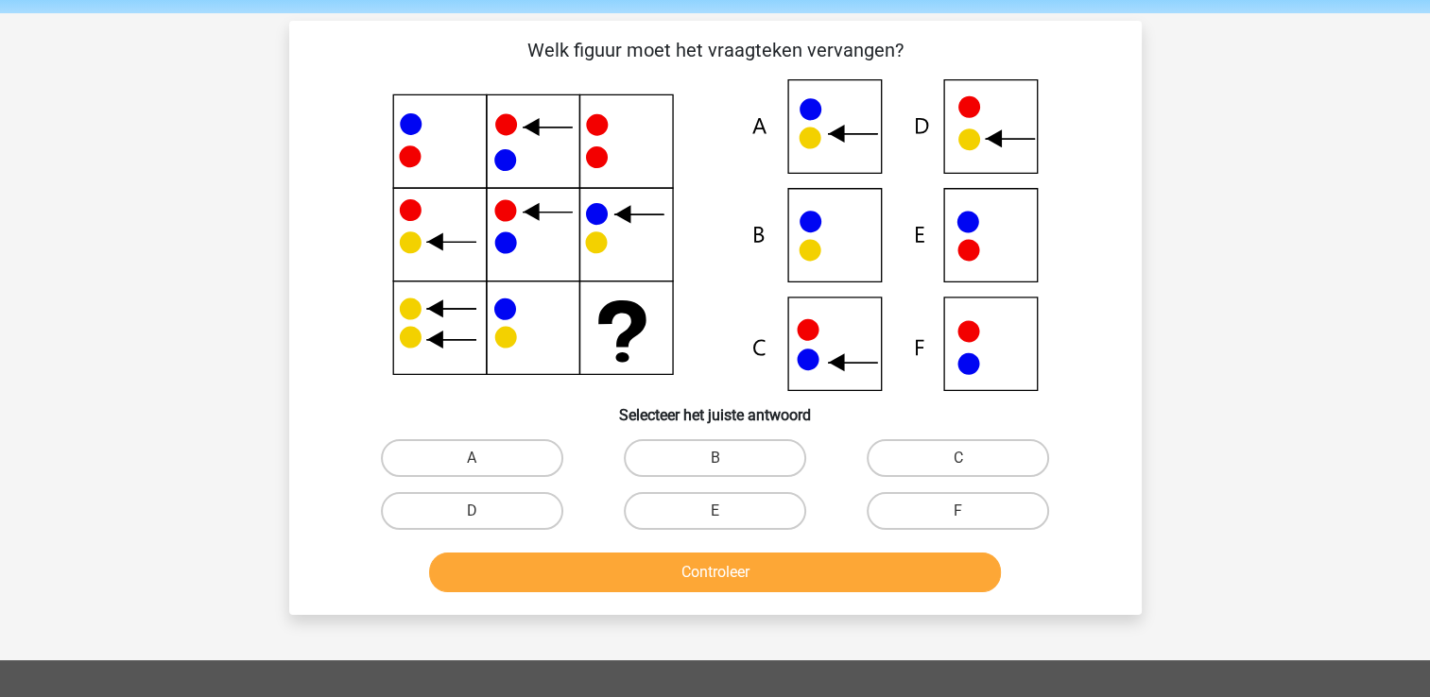
scroll to position [65, 0]
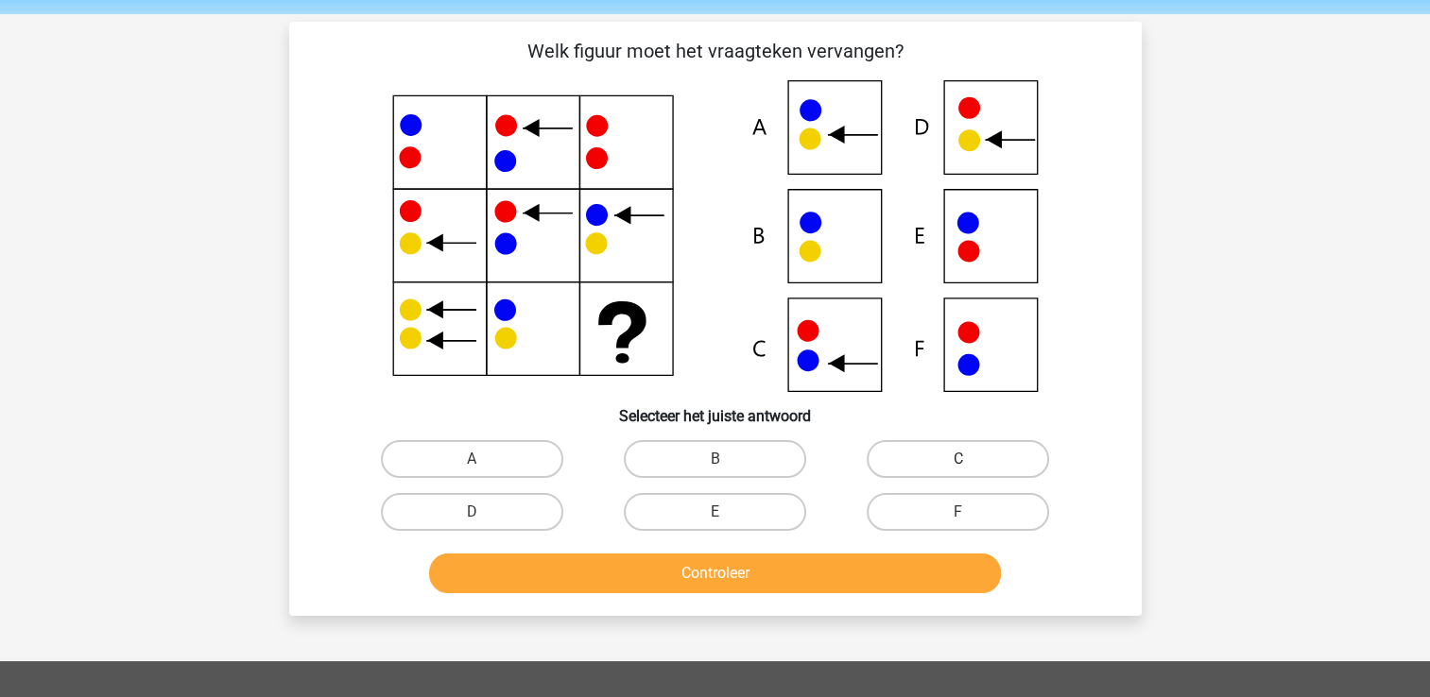
click at [922, 454] on label "C" at bounding box center [957, 459] width 182 height 38
click at [958, 459] on input "C" at bounding box center [964, 465] width 12 height 12
radio input "true"
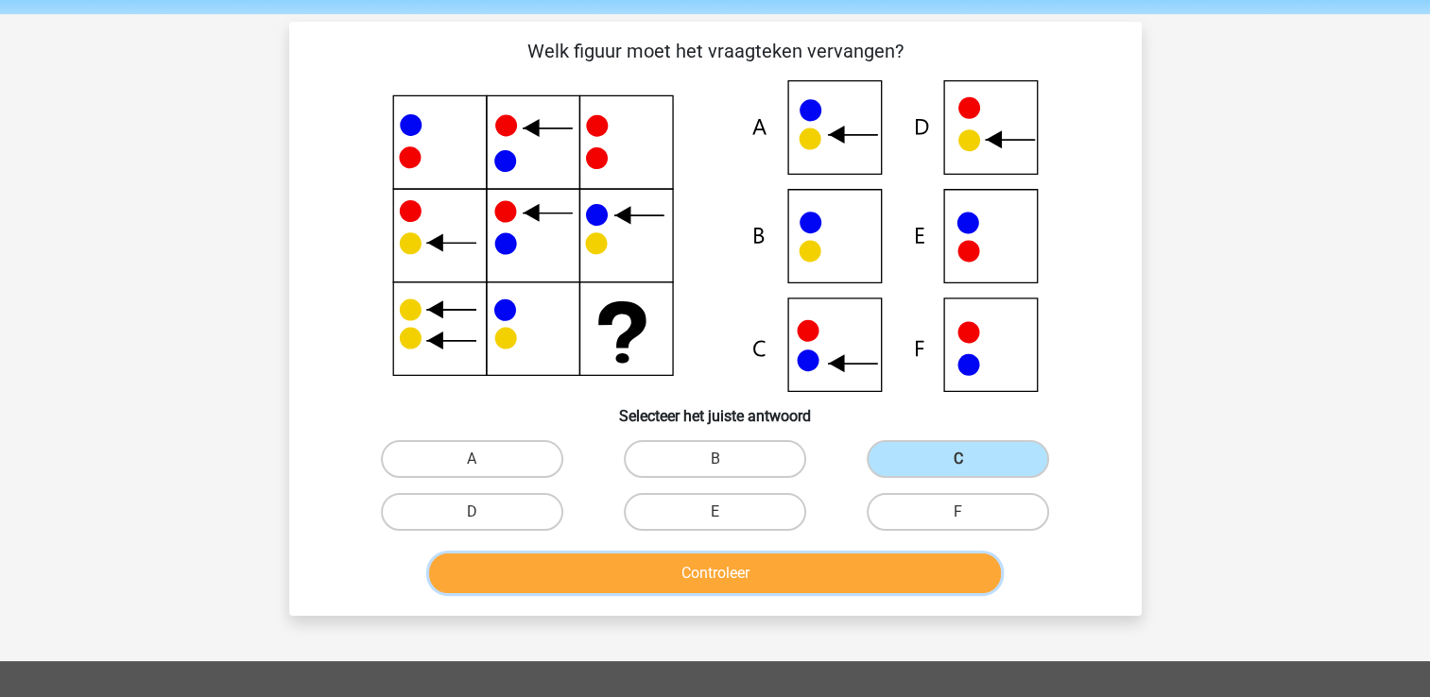
click at [835, 571] on button "Controleer" at bounding box center [715, 574] width 572 height 40
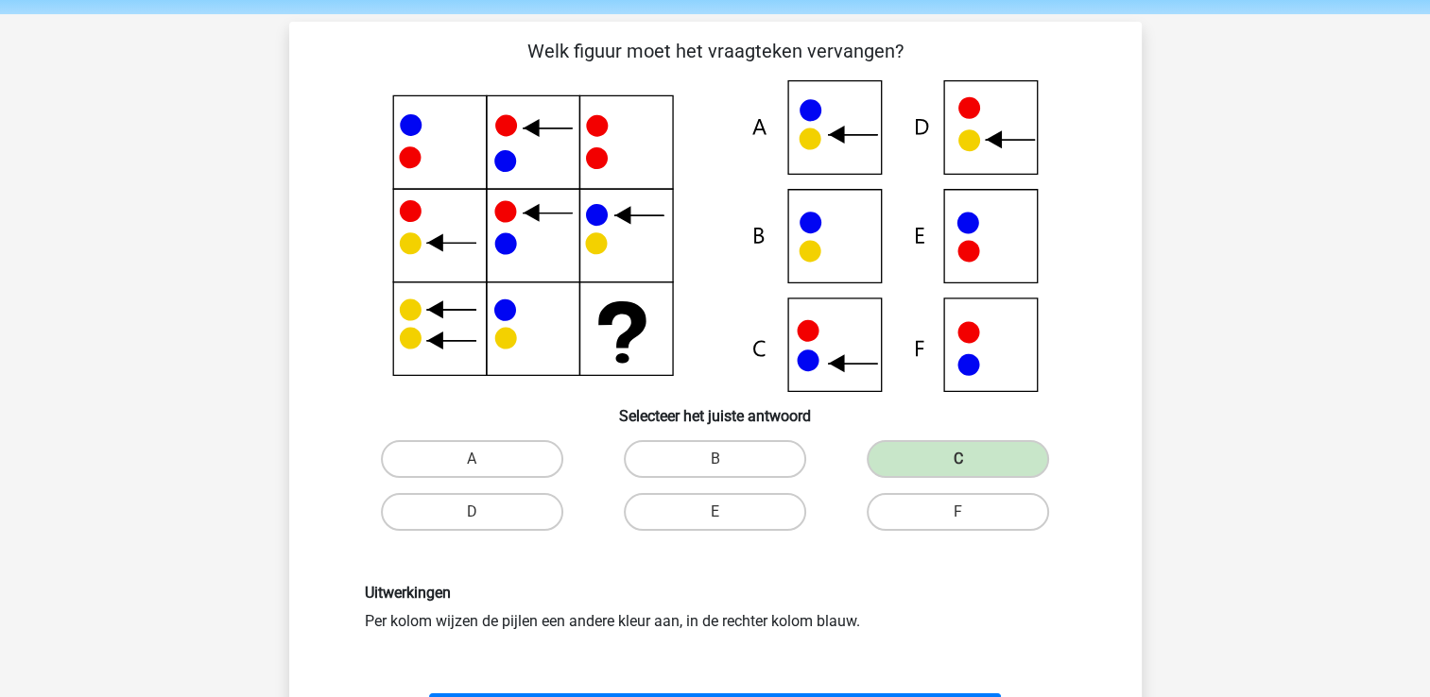
scroll to position [209, 0]
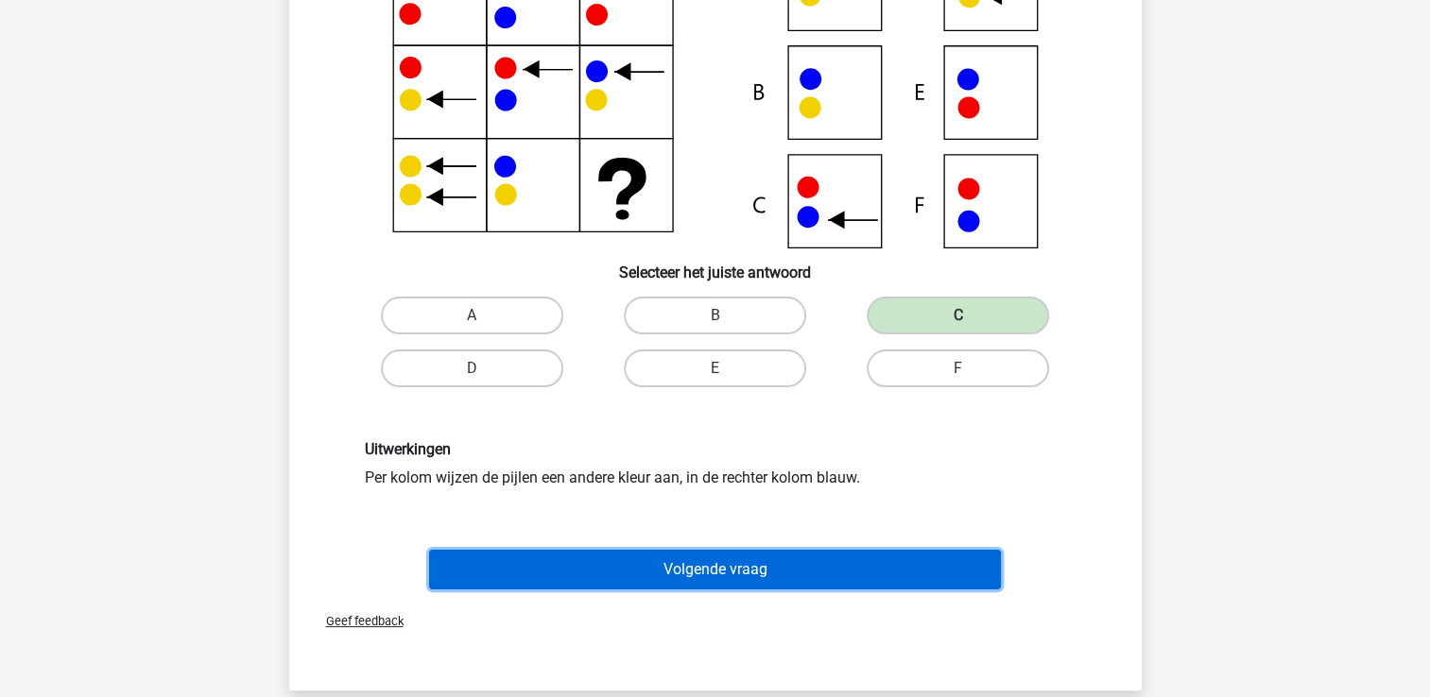
click at [699, 574] on button "Volgende vraag" at bounding box center [715, 570] width 572 height 40
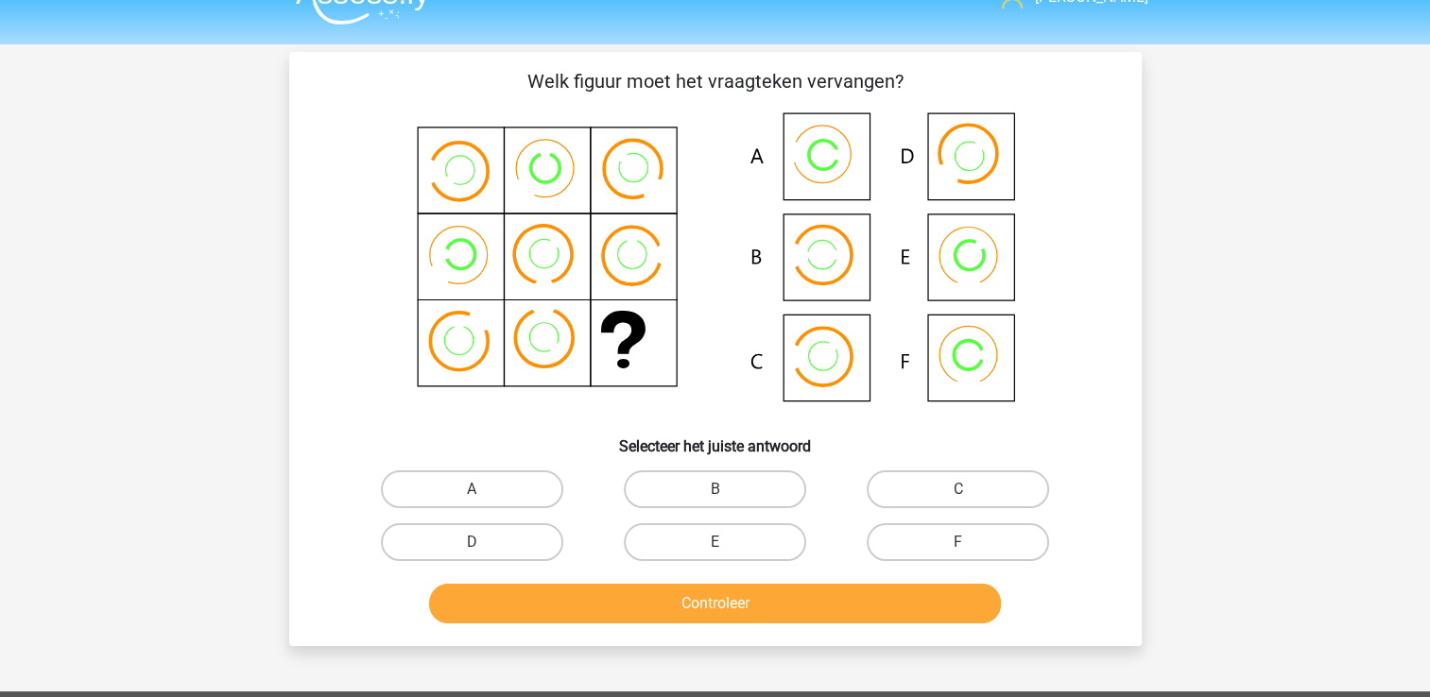
scroll to position [34, 0]
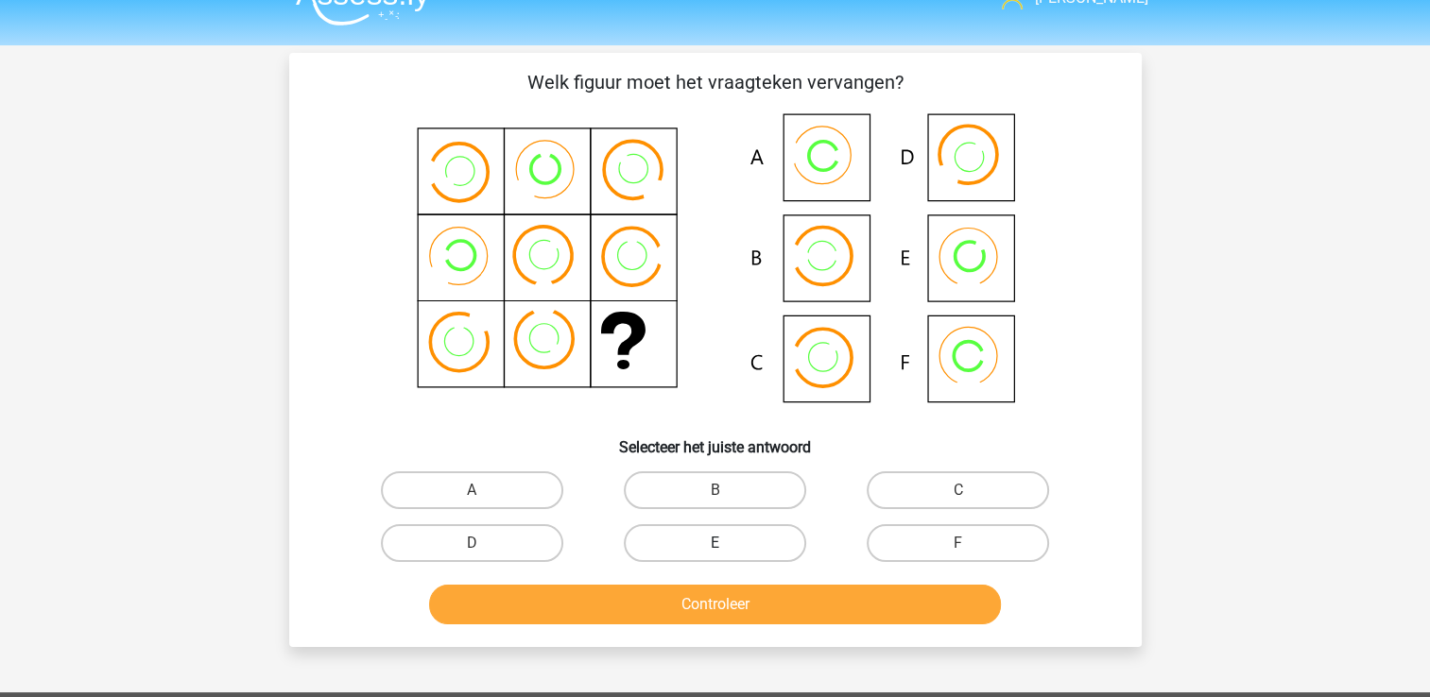
click at [722, 539] on label "E" at bounding box center [715, 543] width 182 height 38
click at [722, 543] on input "E" at bounding box center [720, 549] width 12 height 12
radio input "true"
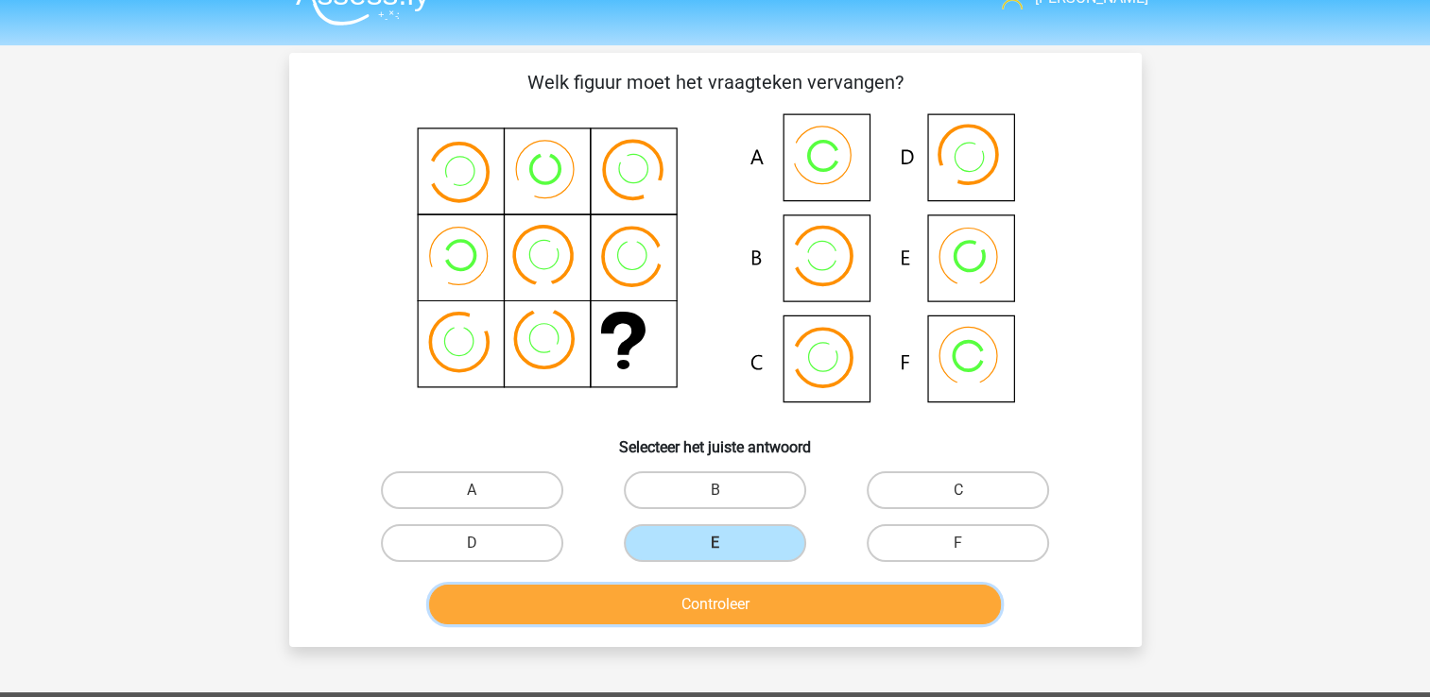
click at [751, 598] on button "Controleer" at bounding box center [715, 605] width 572 height 40
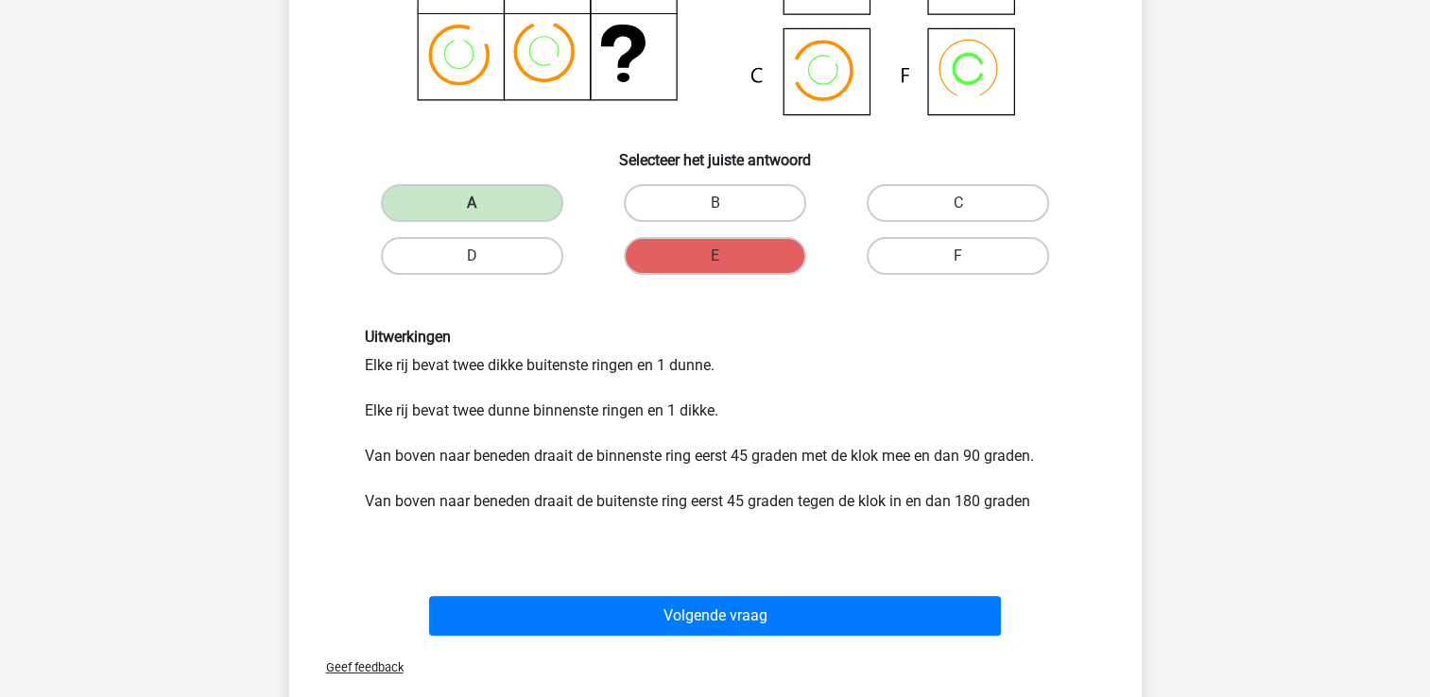
scroll to position [439, 0]
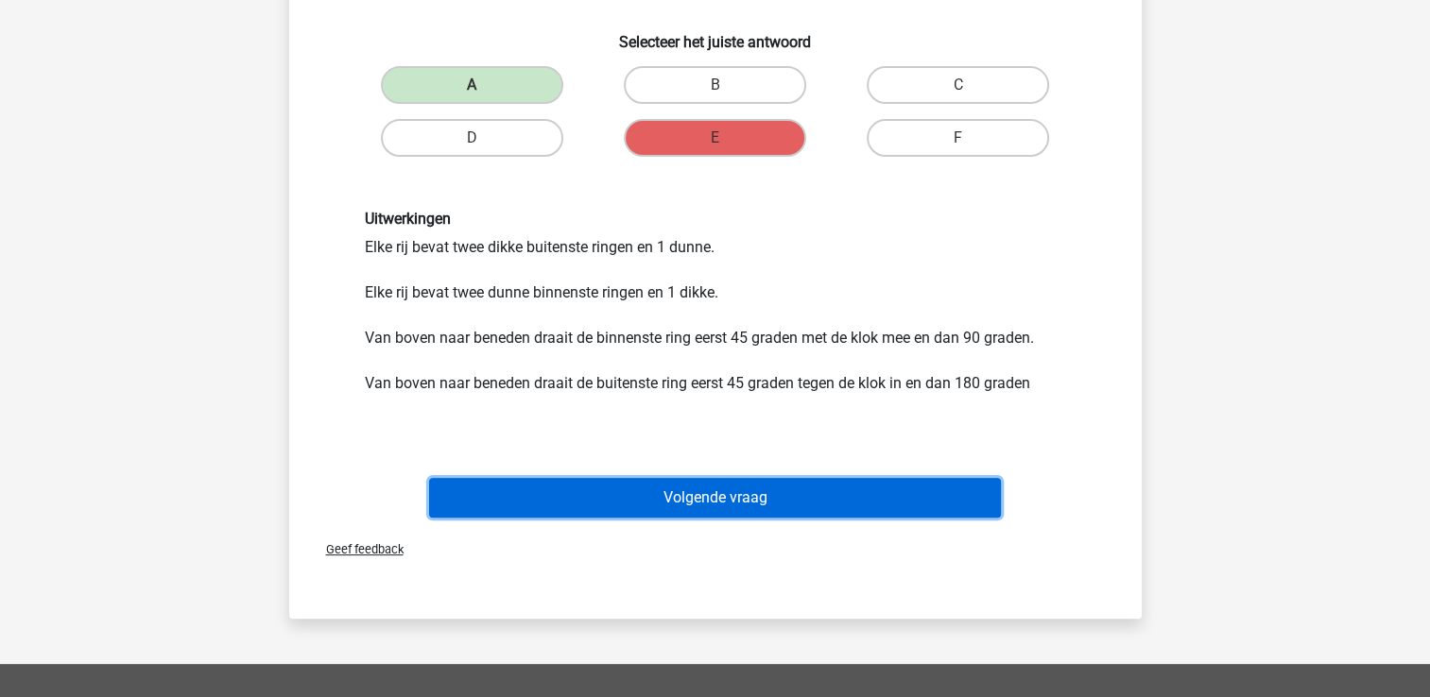
click at [901, 478] on button "Volgende vraag" at bounding box center [715, 498] width 572 height 40
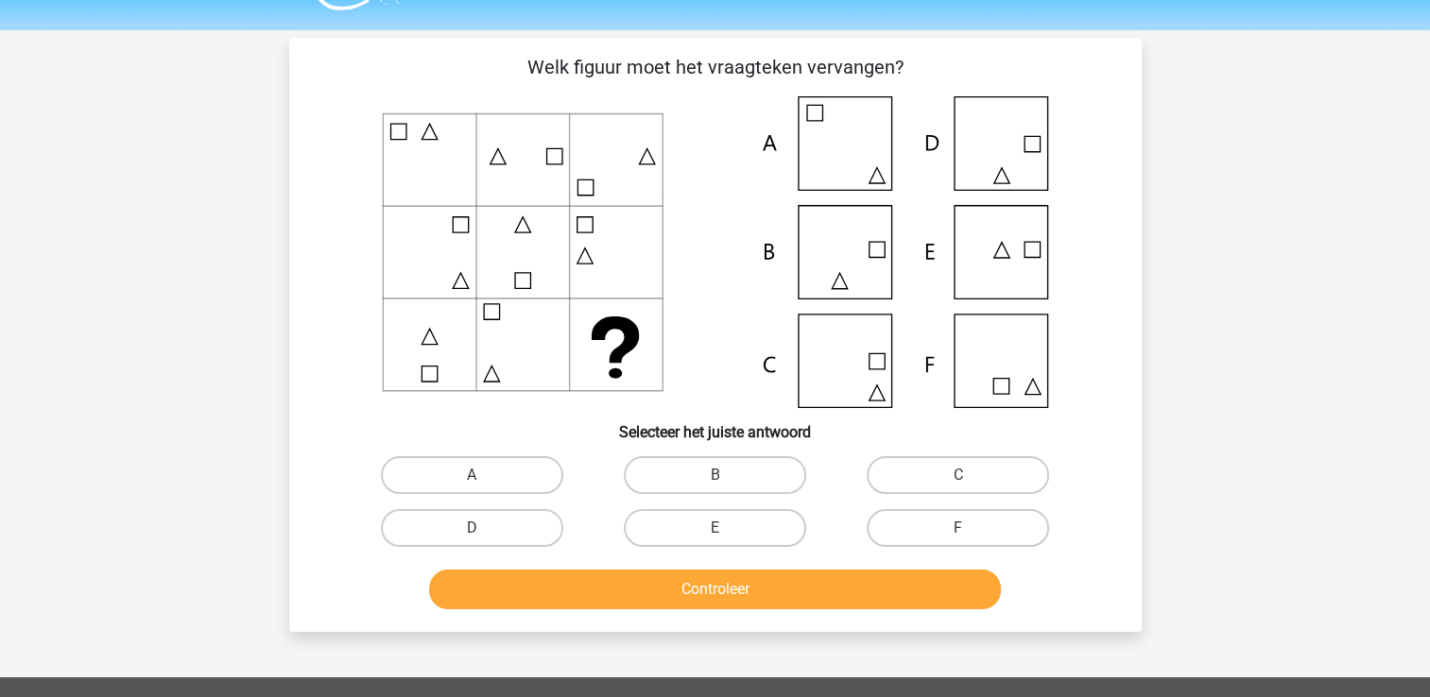
scroll to position [45, 0]
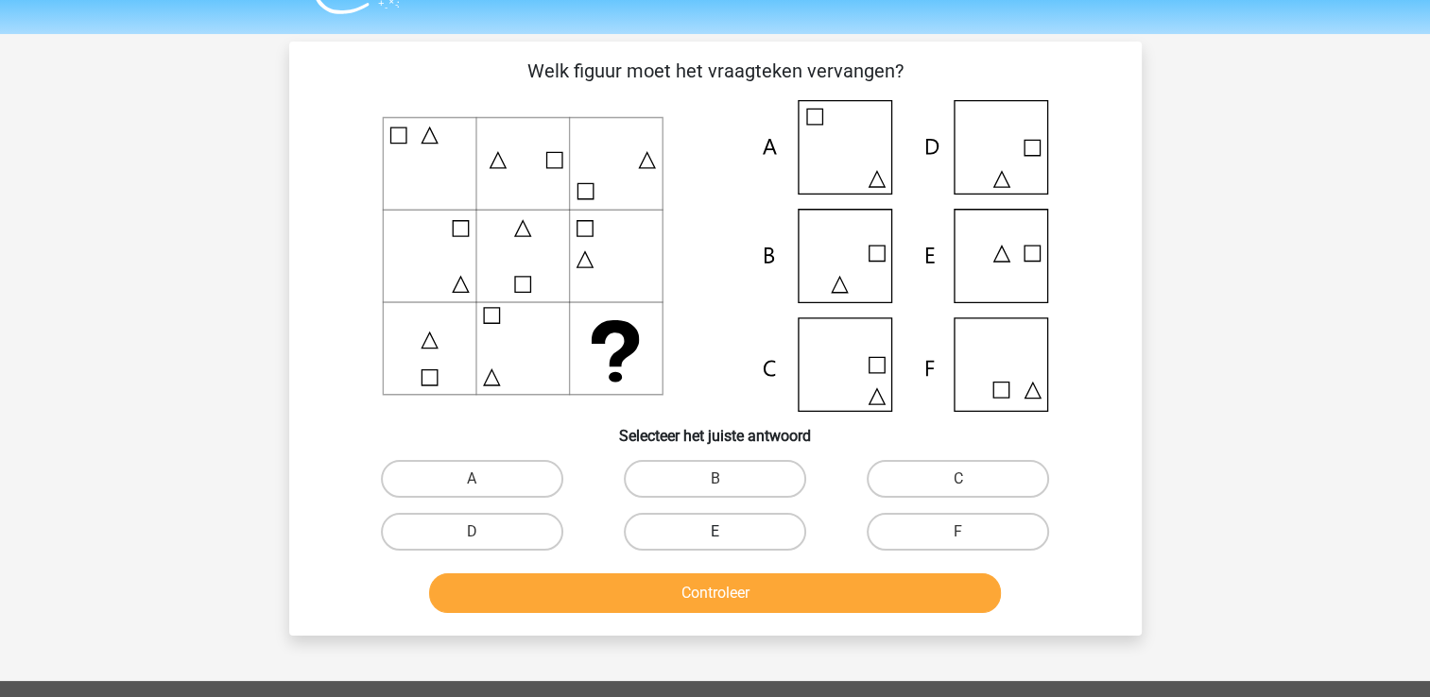
click at [750, 524] on label "E" at bounding box center [715, 532] width 182 height 38
click at [727, 532] on input "E" at bounding box center [720, 538] width 12 height 12
radio input "true"
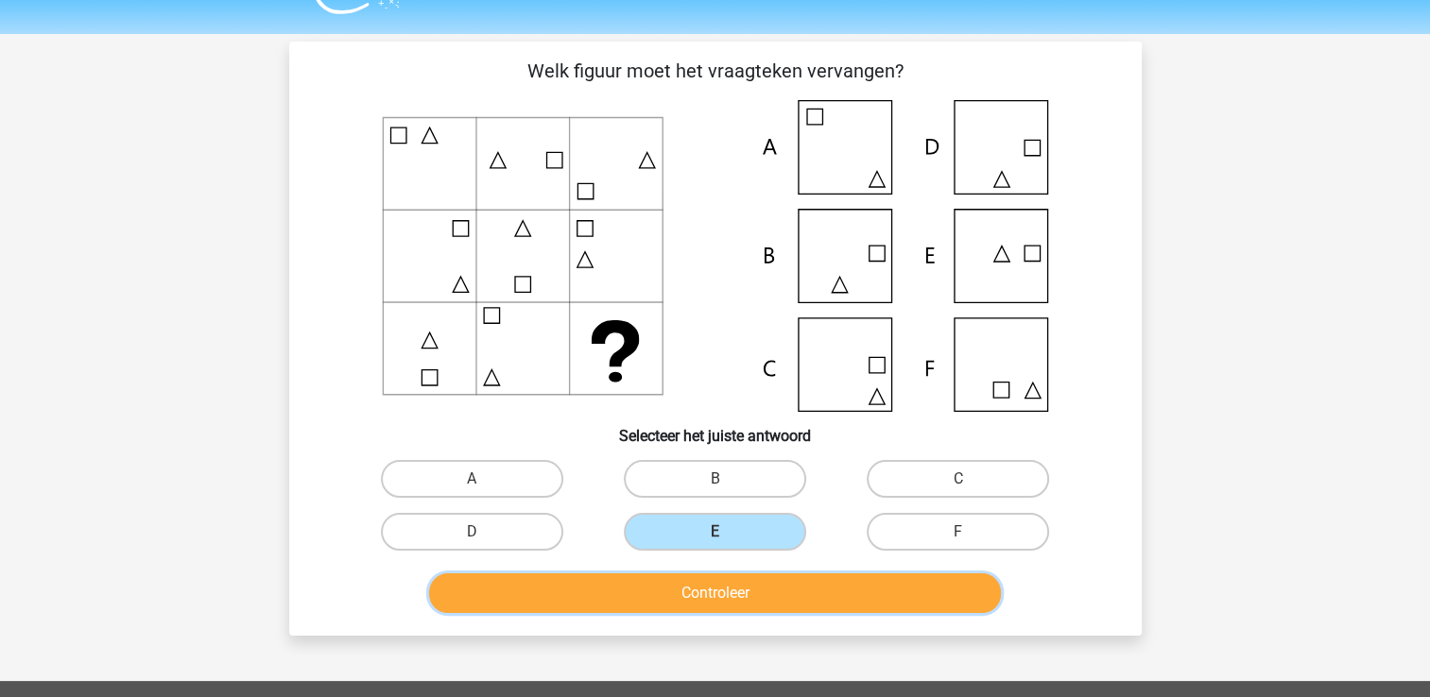
click at [746, 603] on button "Controleer" at bounding box center [715, 594] width 572 height 40
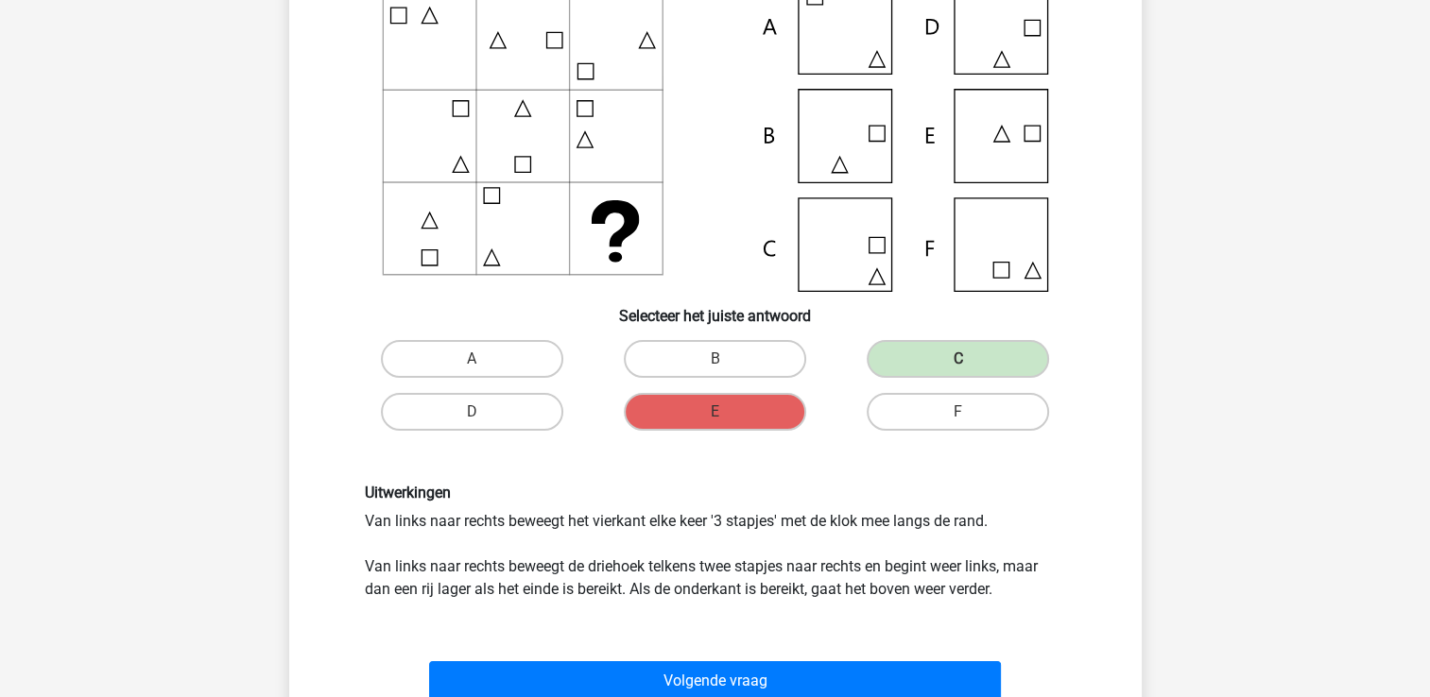
scroll to position [166, 0]
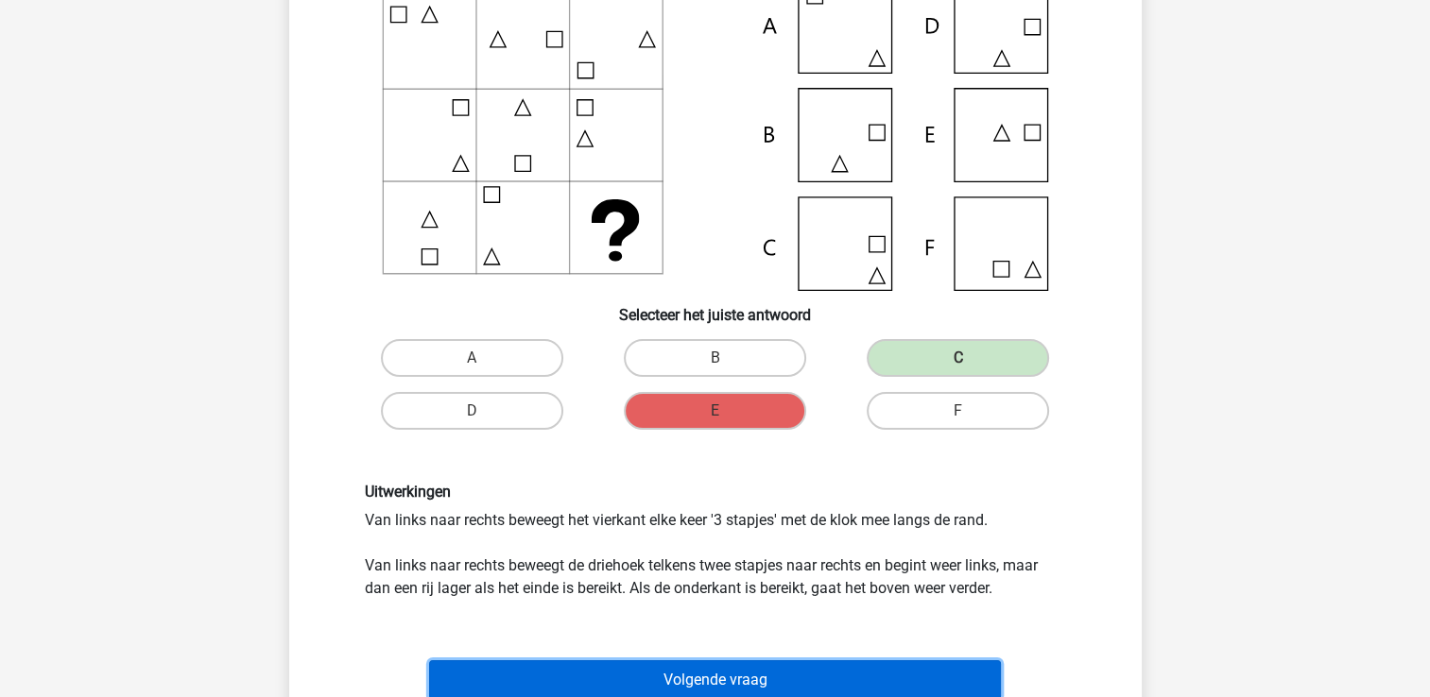
click at [812, 675] on button "Volgende vraag" at bounding box center [715, 680] width 572 height 40
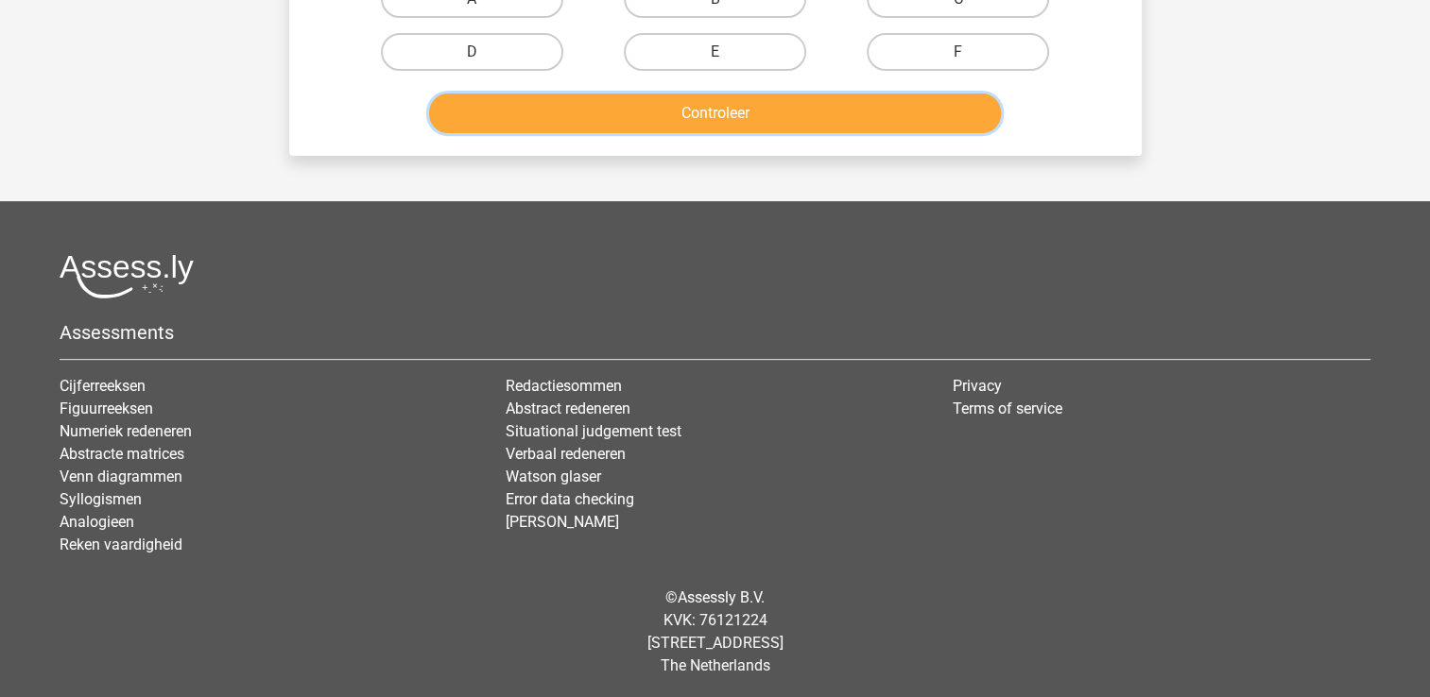
scroll to position [486, 0]
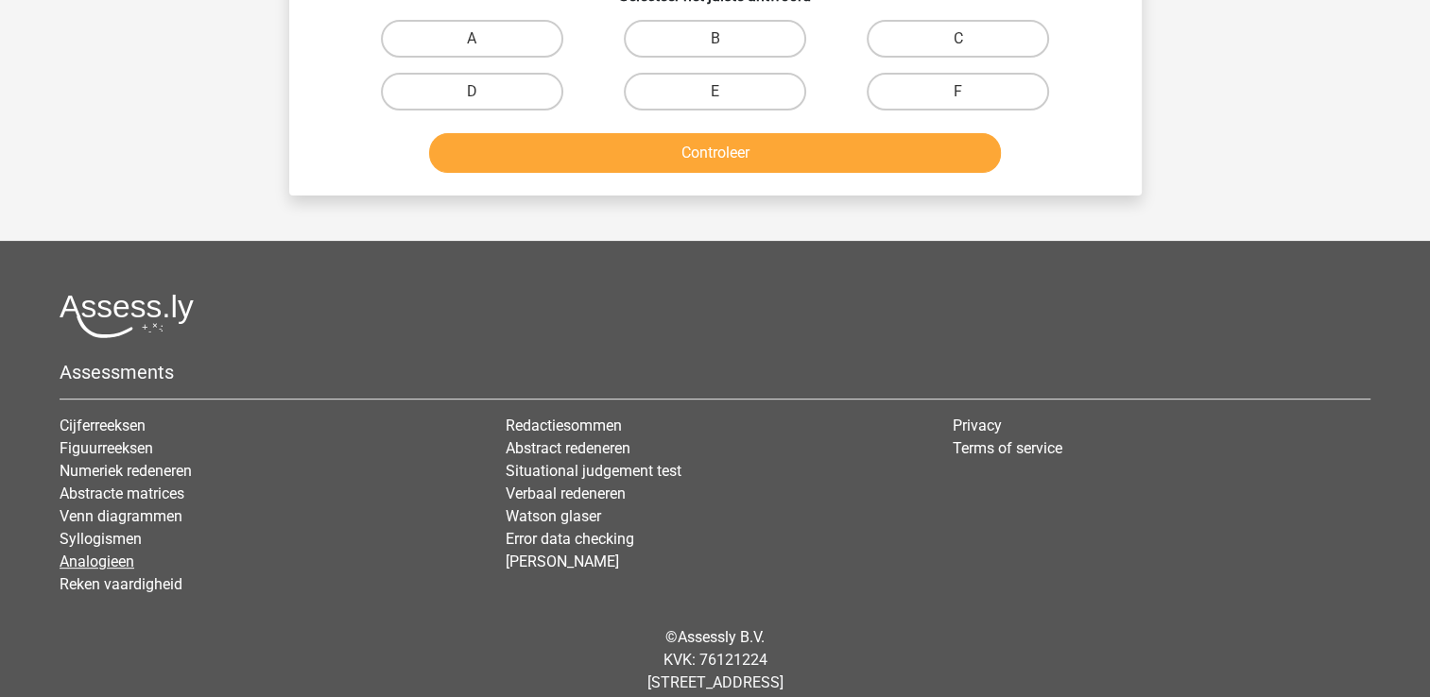
click at [111, 562] on link "Analogieen" at bounding box center [97, 562] width 75 height 18
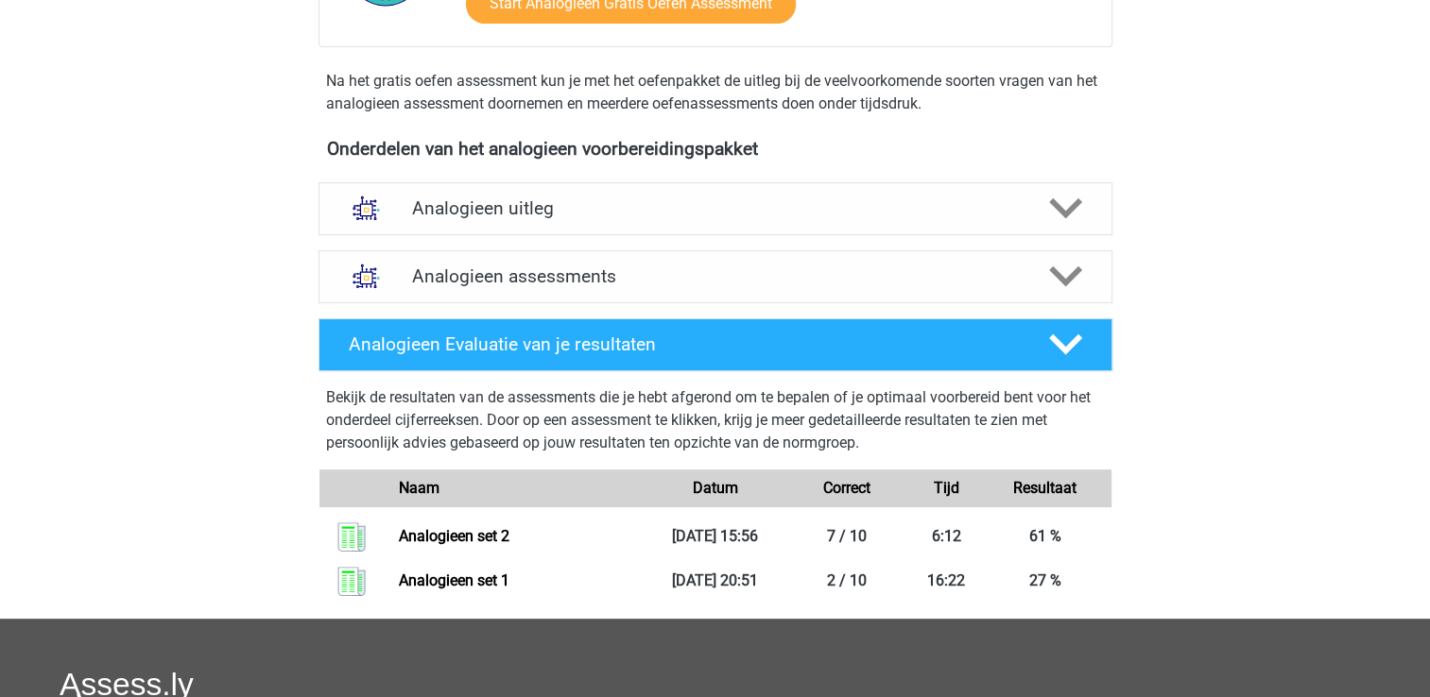
scroll to position [532, 0]
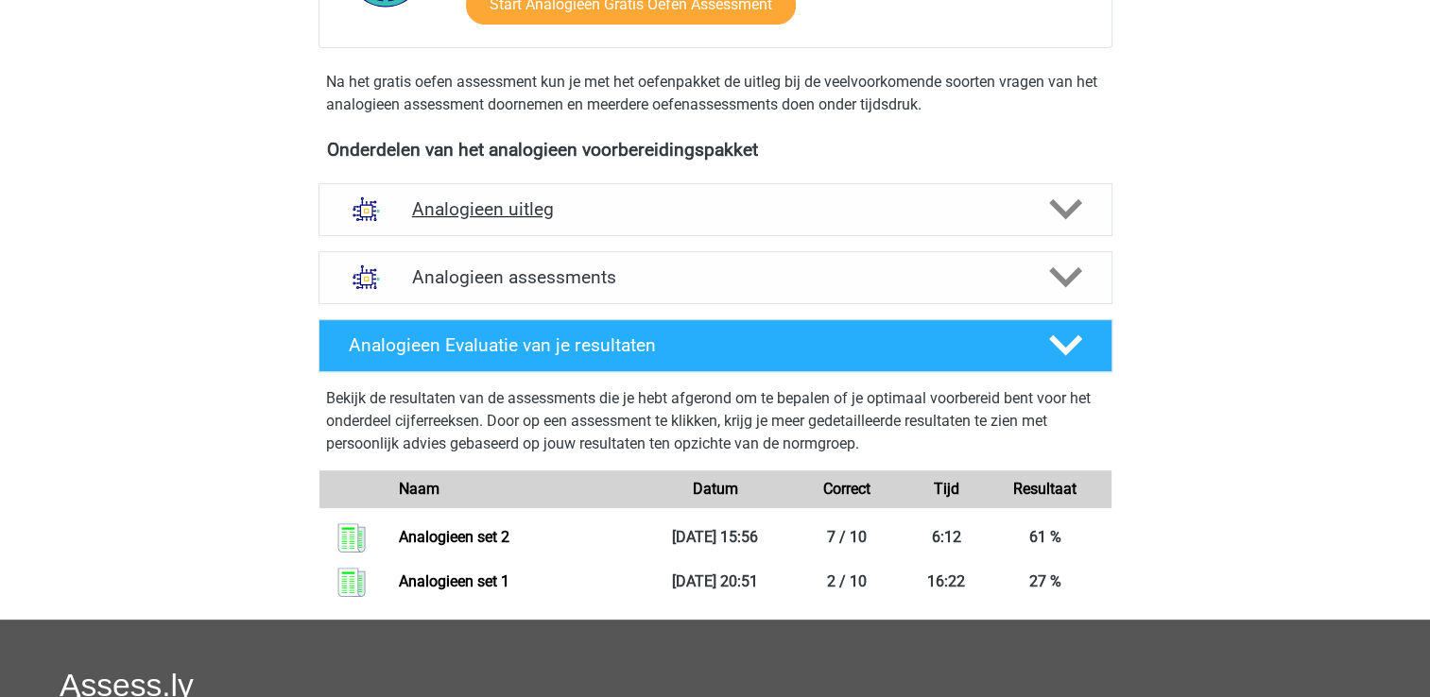
click at [665, 232] on div "Analogieen uitleg" at bounding box center [715, 209] width 794 height 53
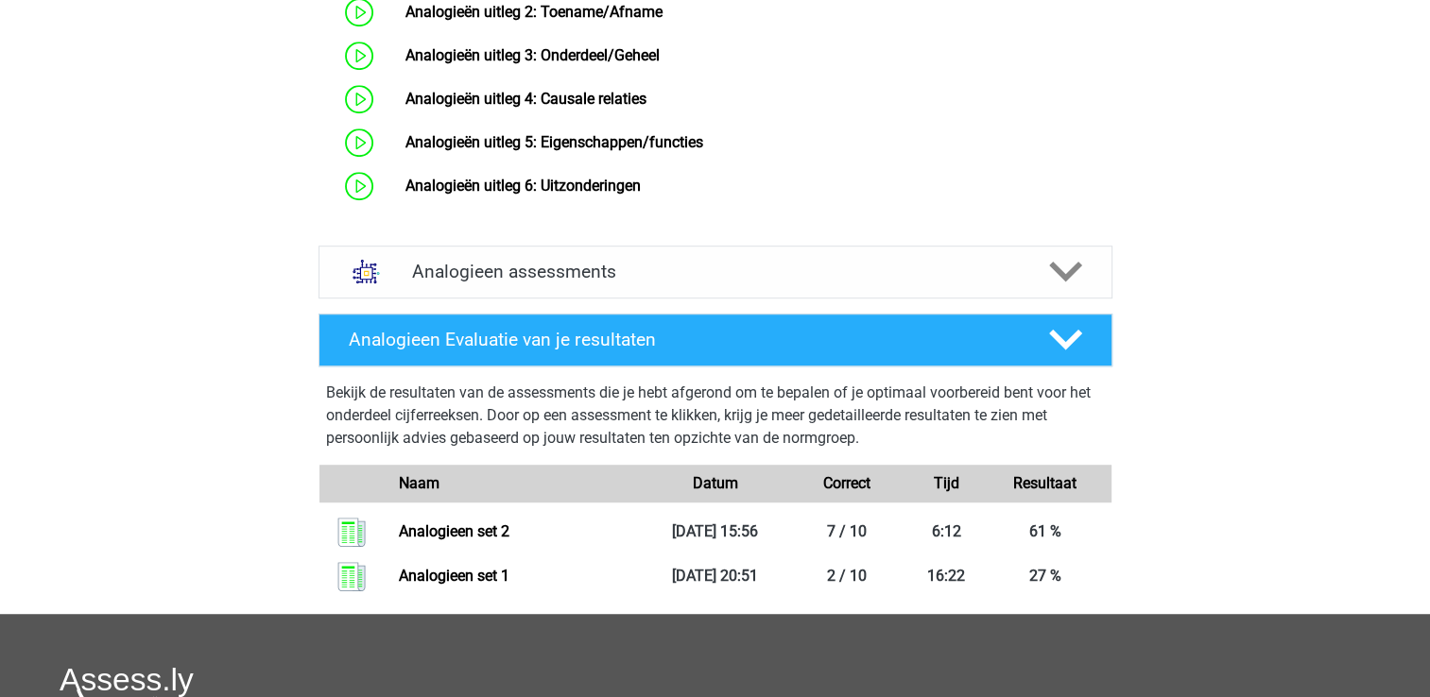
scroll to position [1361, 0]
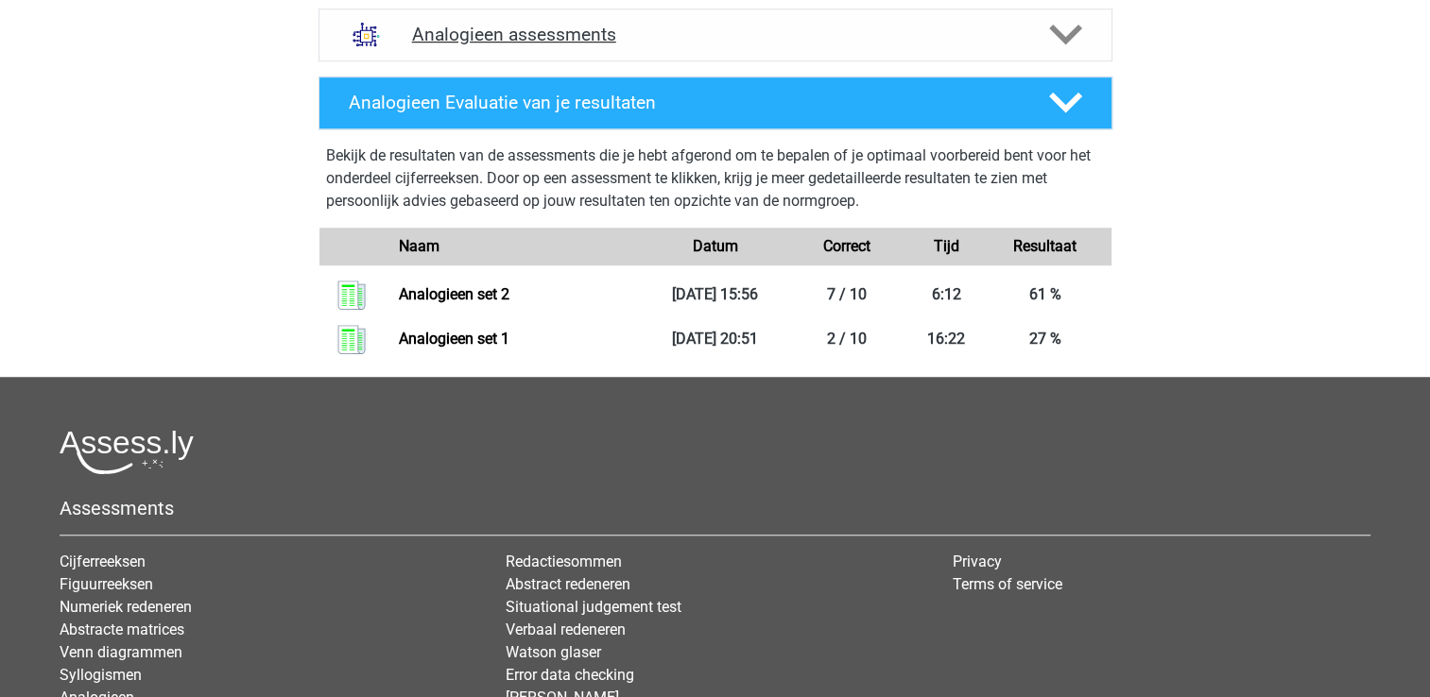
click at [665, 42] on div "Analogieen assessments" at bounding box center [715, 35] width 794 height 53
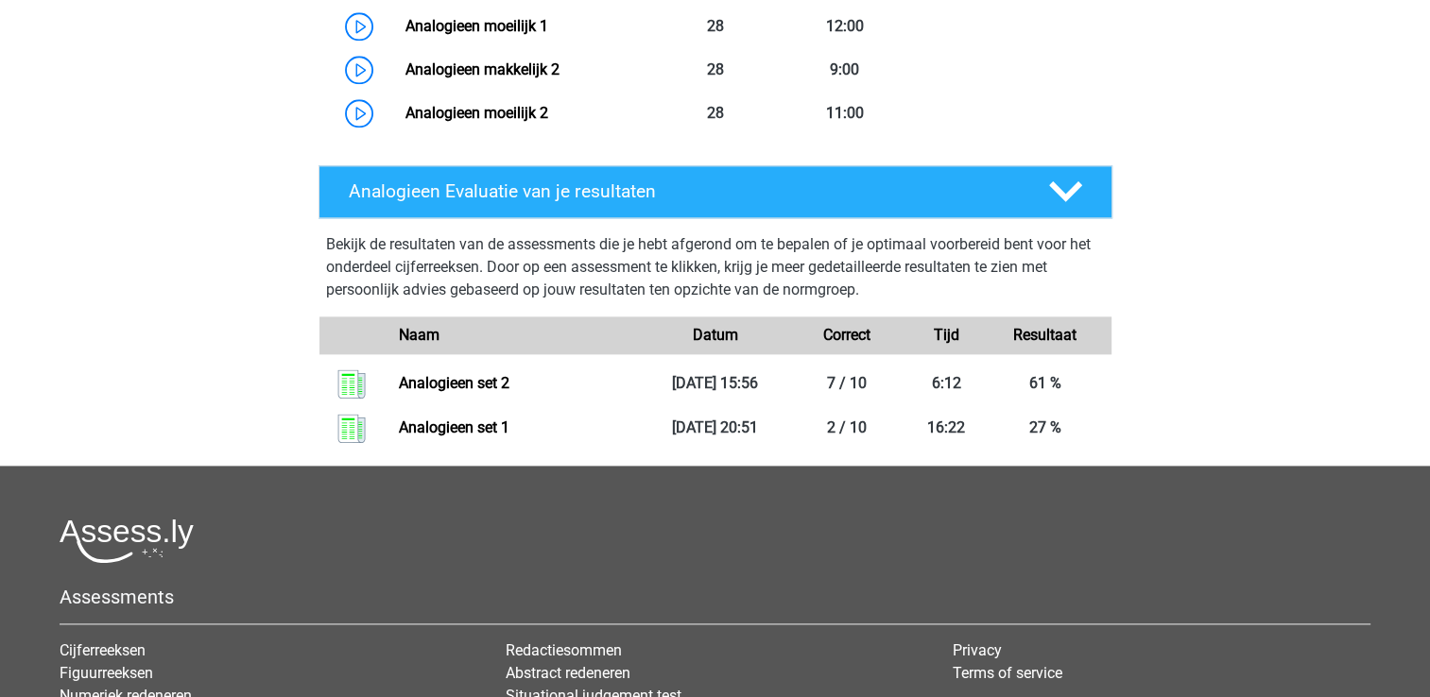
scroll to position [2452, 0]
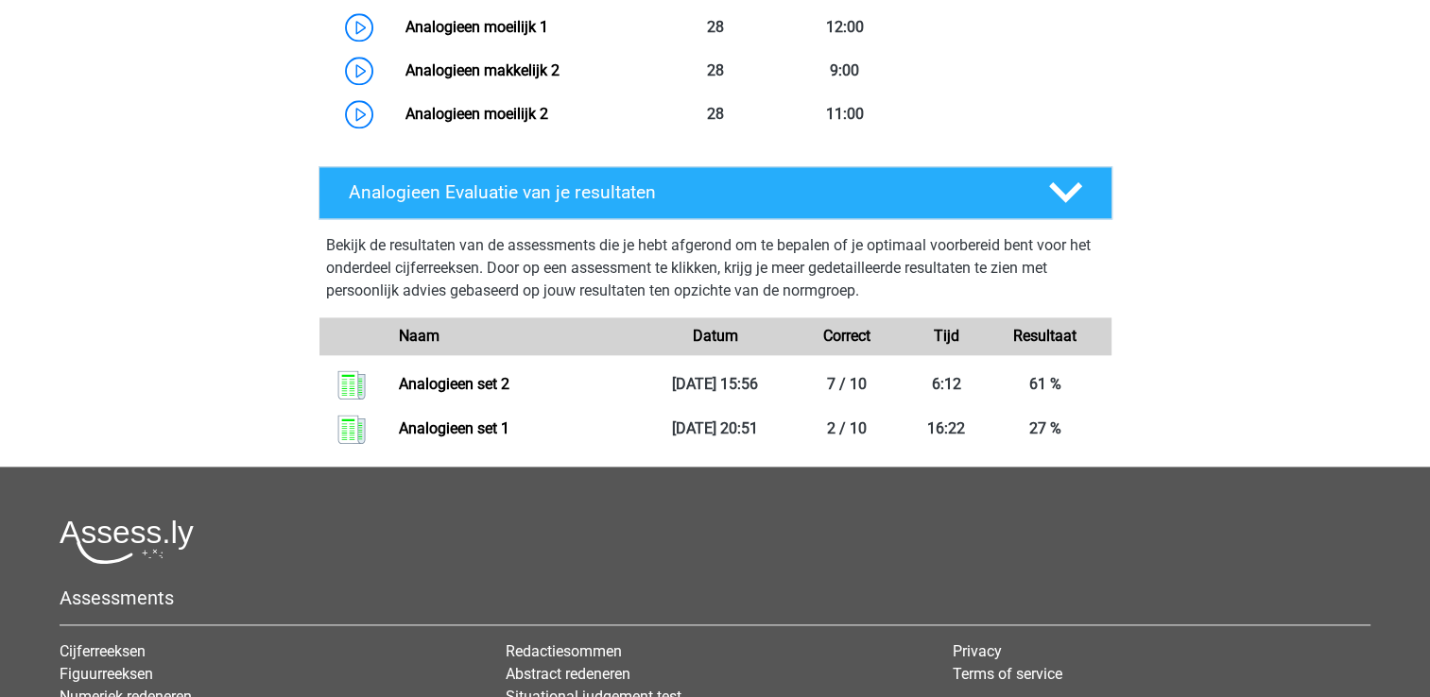
drag, startPoint x: 218, startPoint y: 384, endPoint x: 171, endPoint y: 406, distance: 52.4
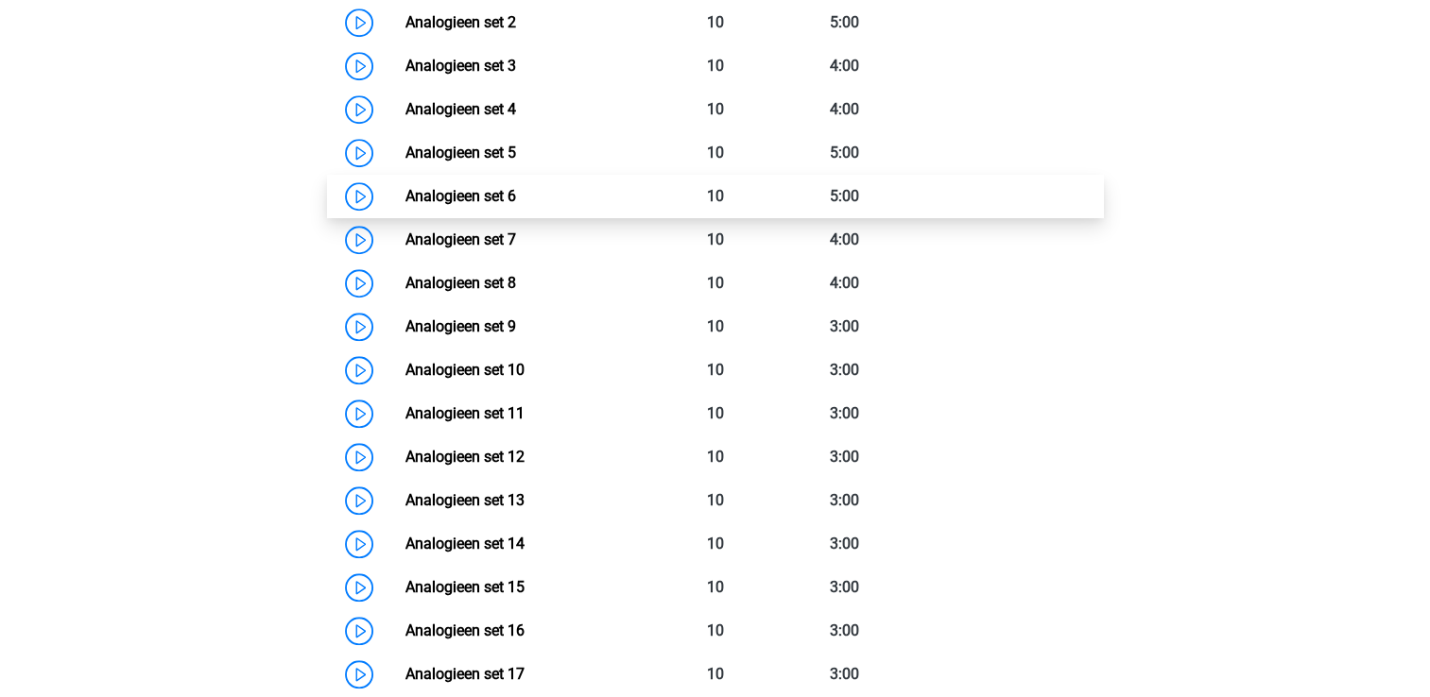
scroll to position [1575, 0]
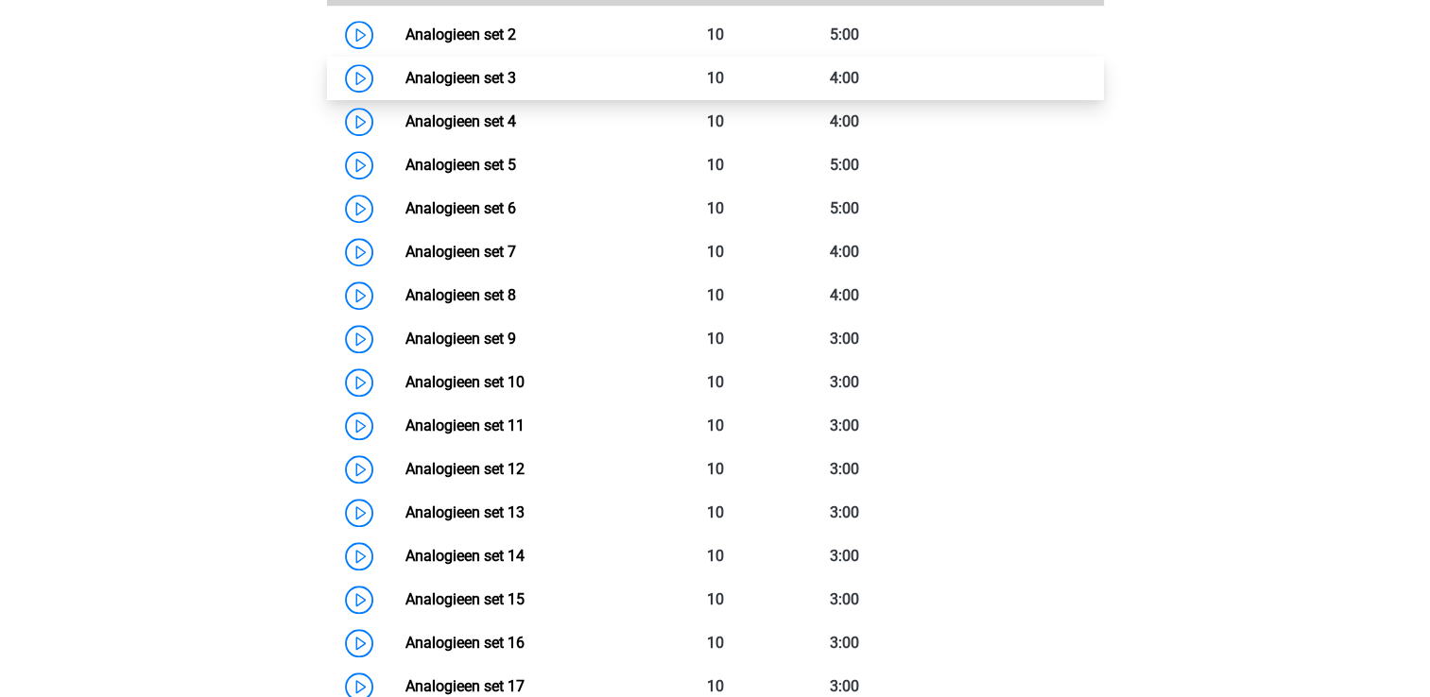
click at [405, 87] on link "Analogieen set 3" at bounding box center [460, 78] width 111 height 18
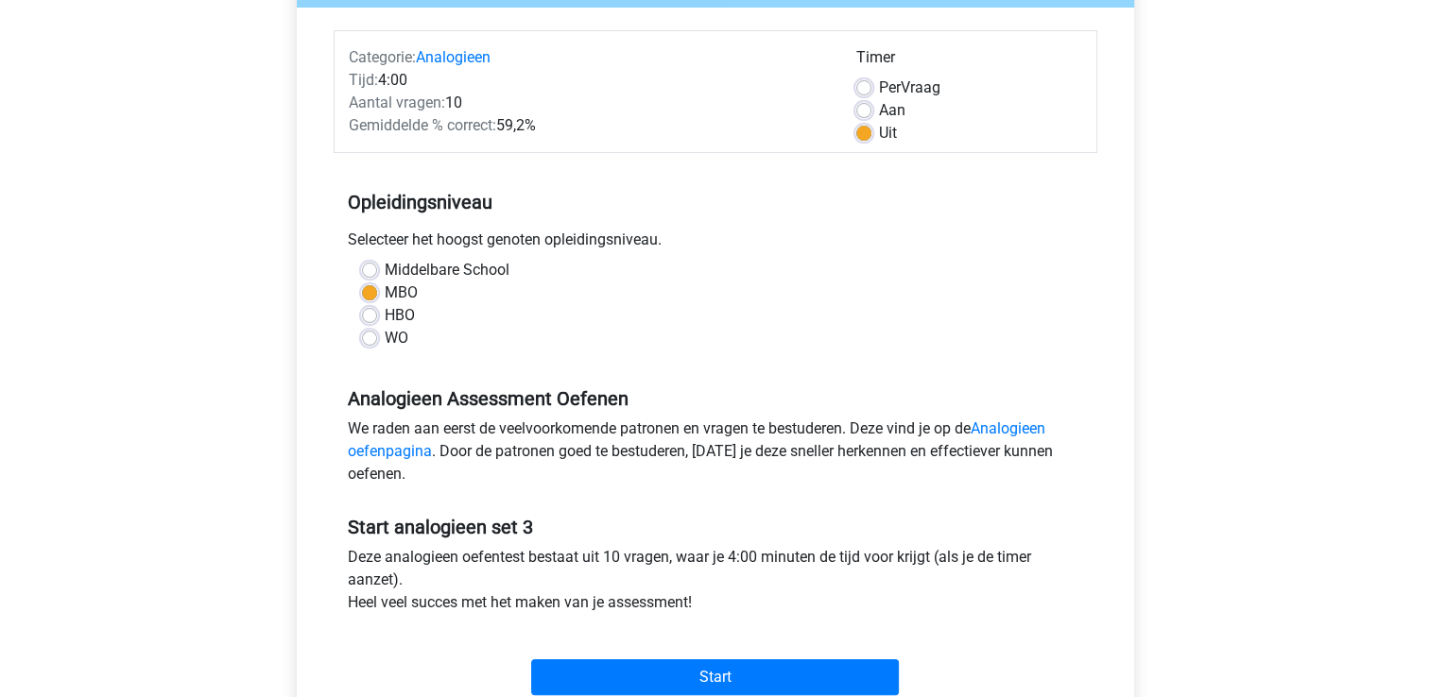
scroll to position [229, 0]
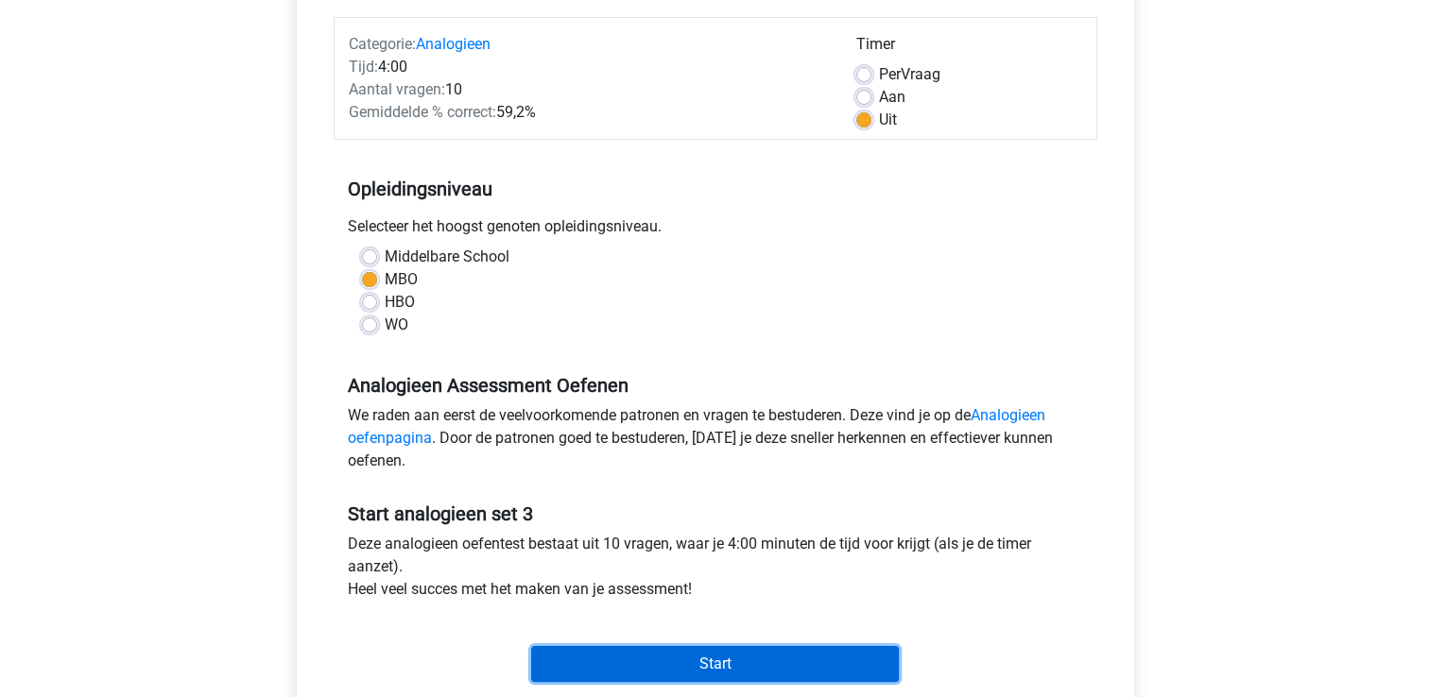
click at [616, 652] on input "Start" at bounding box center [715, 664] width 368 height 36
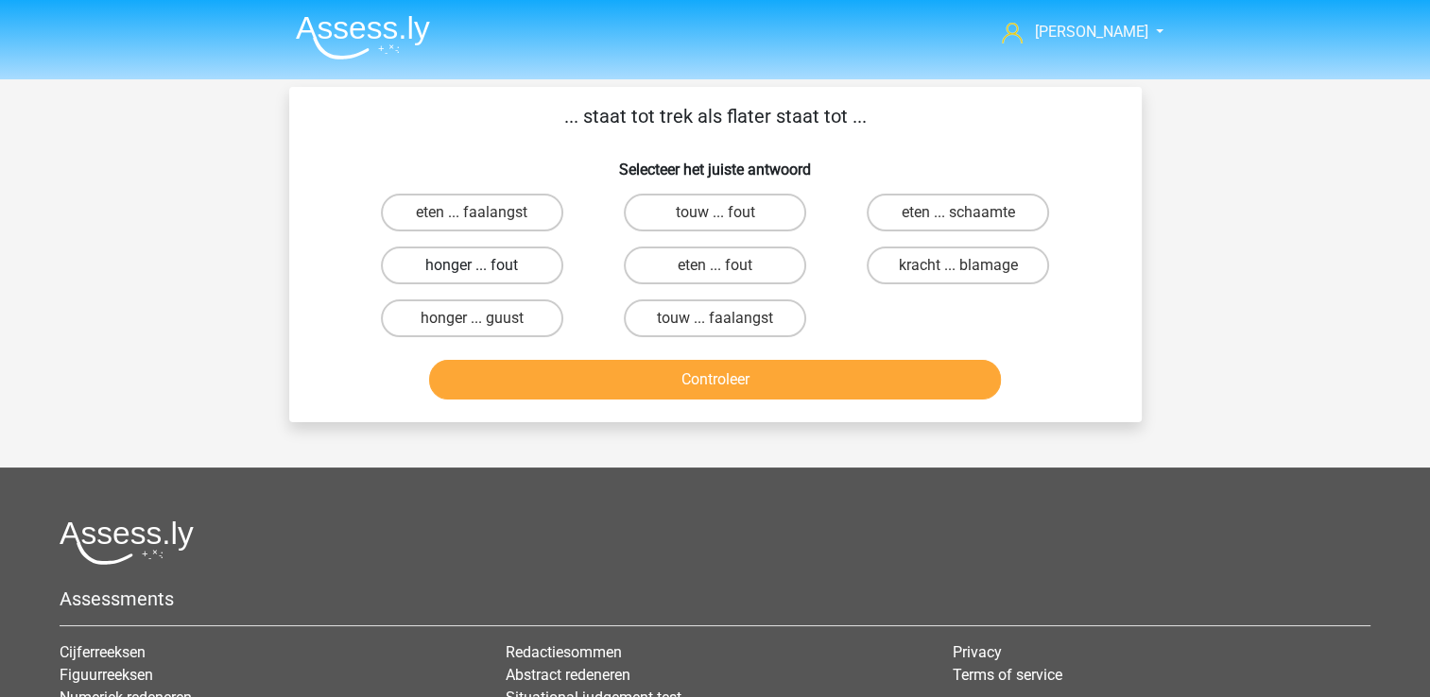
click at [492, 257] on label "honger ... fout" at bounding box center [472, 266] width 182 height 38
click at [484, 266] on input "honger ... fout" at bounding box center [477, 272] width 12 height 12
radio input "true"
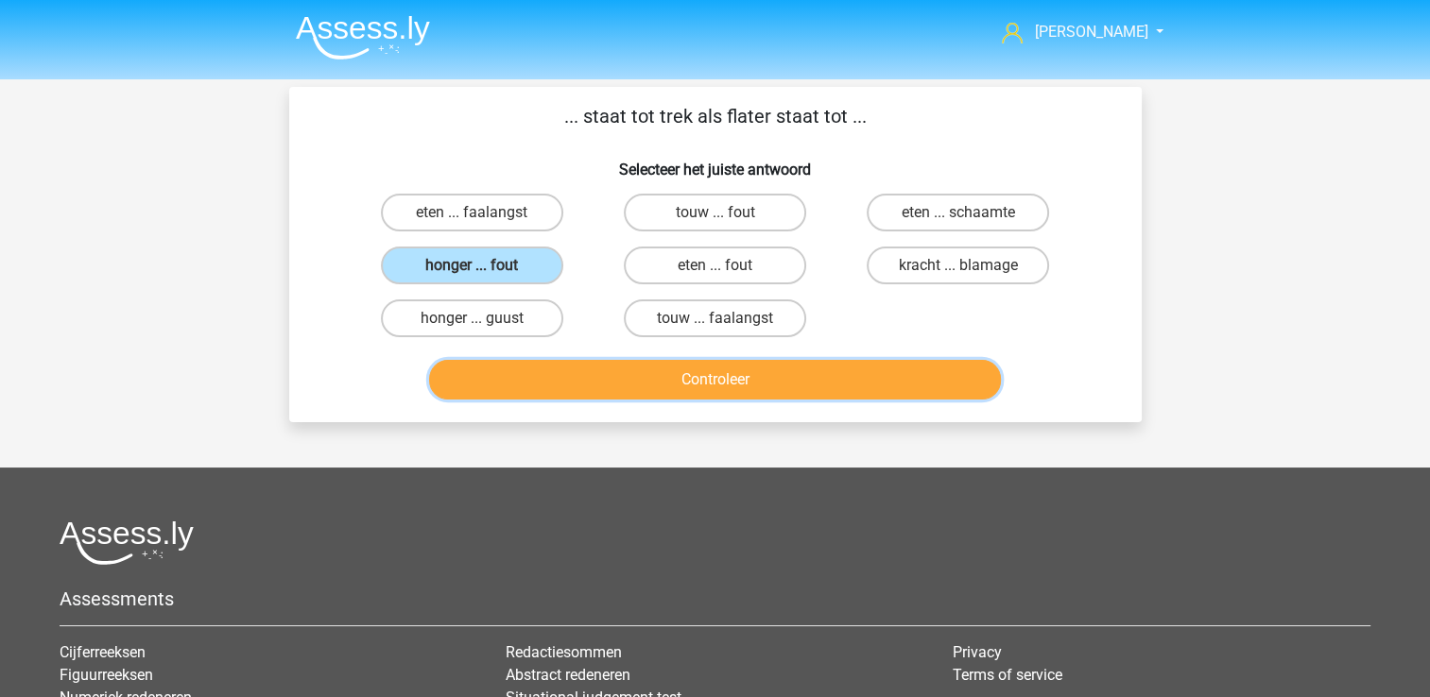
click at [635, 366] on button "Controleer" at bounding box center [715, 380] width 572 height 40
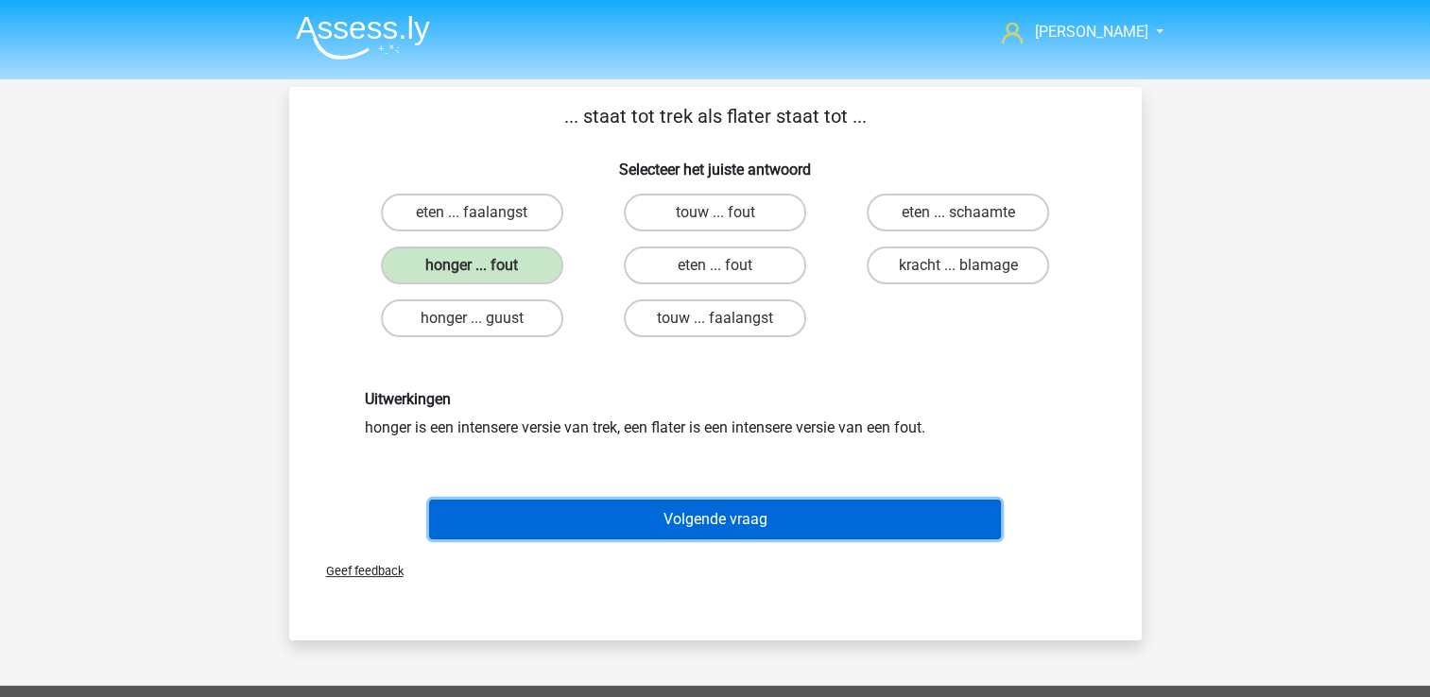
click at [956, 523] on button "Volgende vraag" at bounding box center [715, 520] width 572 height 40
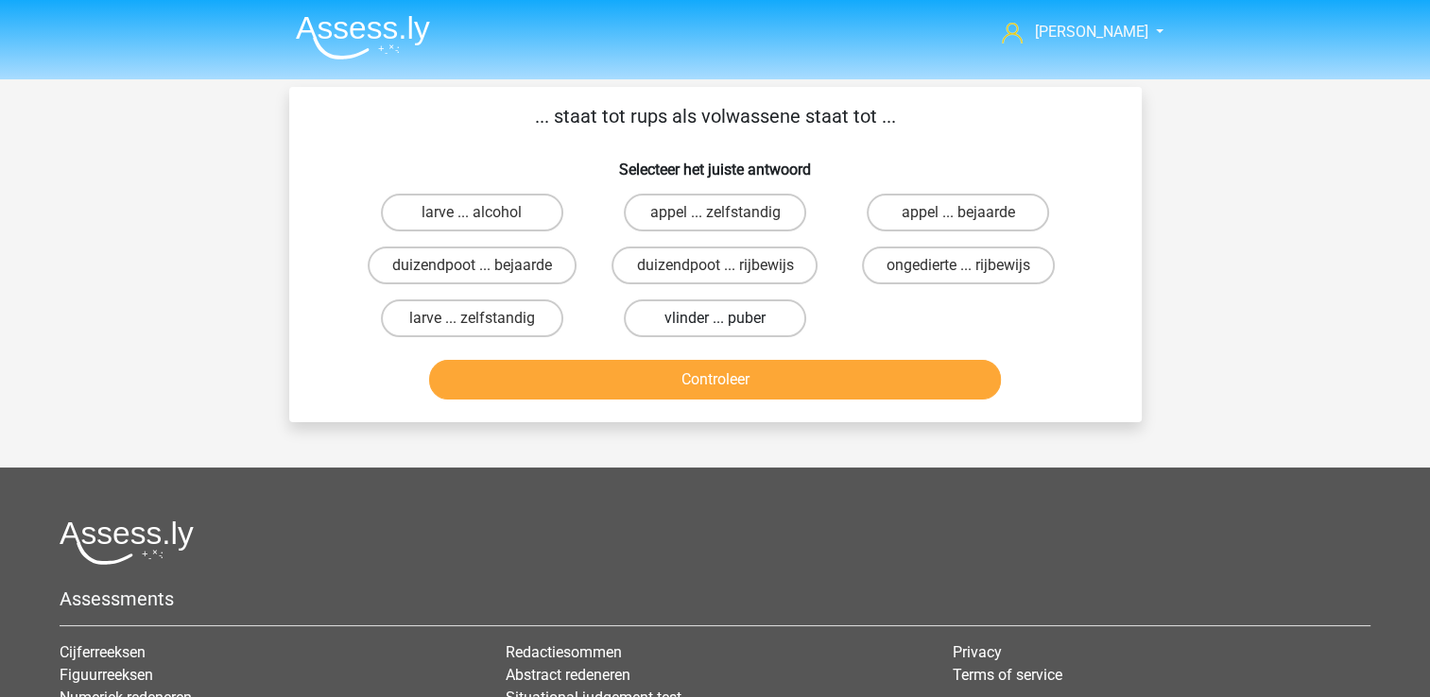
click at [709, 317] on label "vlinder ... puber" at bounding box center [715, 319] width 182 height 38
click at [714, 318] on input "vlinder ... puber" at bounding box center [720, 324] width 12 height 12
radio input "true"
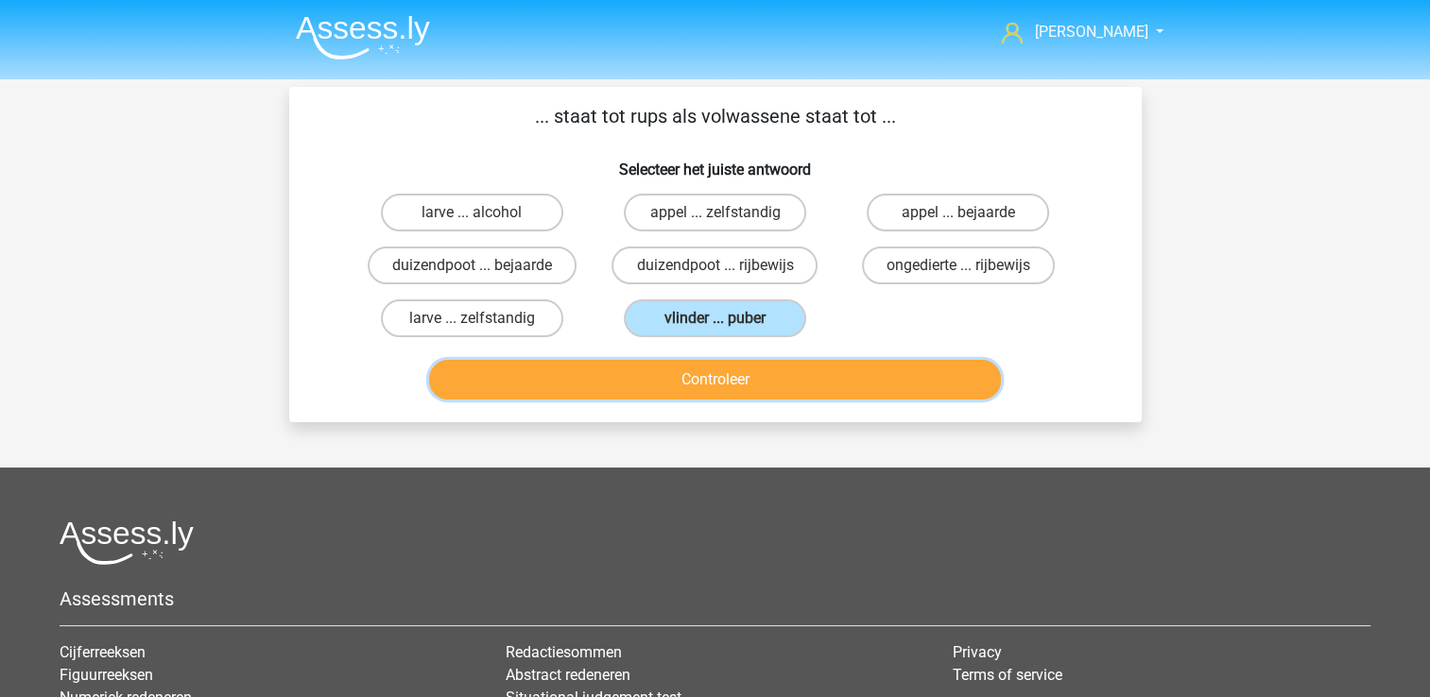
click at [677, 367] on button "Controleer" at bounding box center [715, 380] width 572 height 40
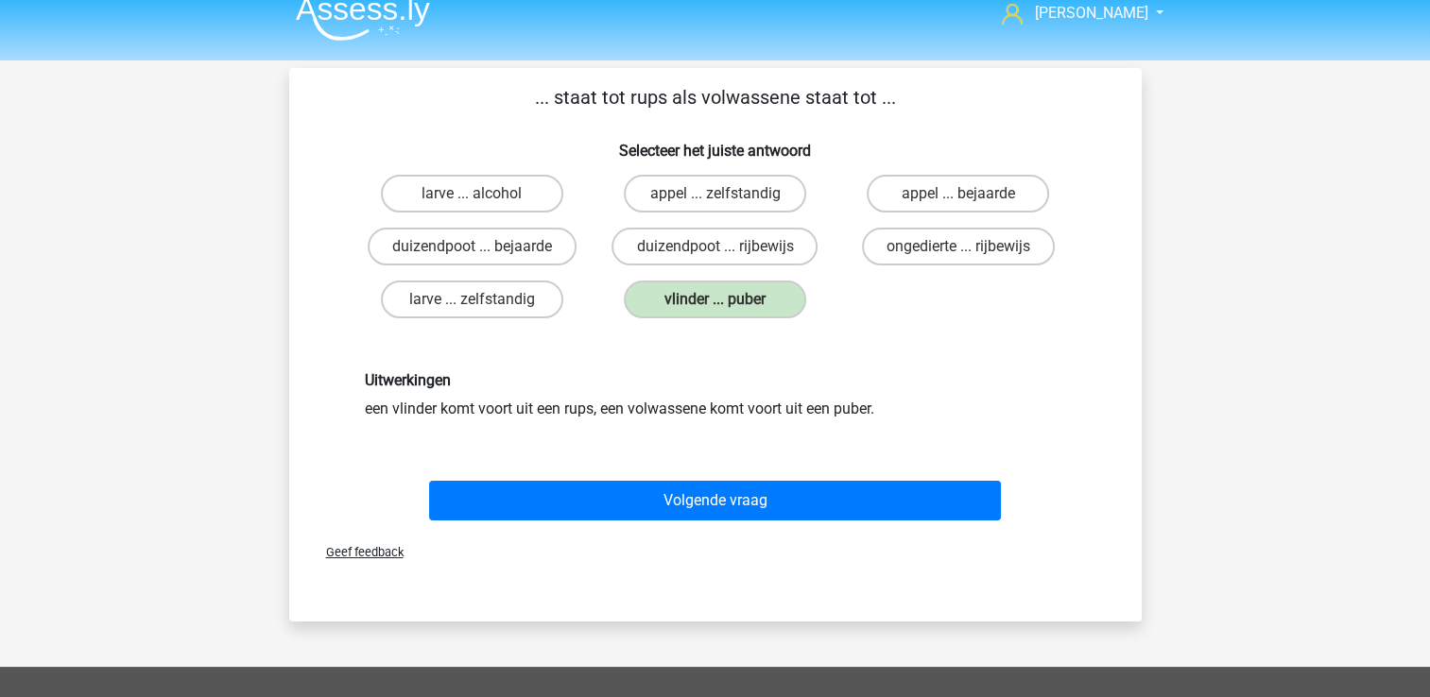
scroll to position [21, 0]
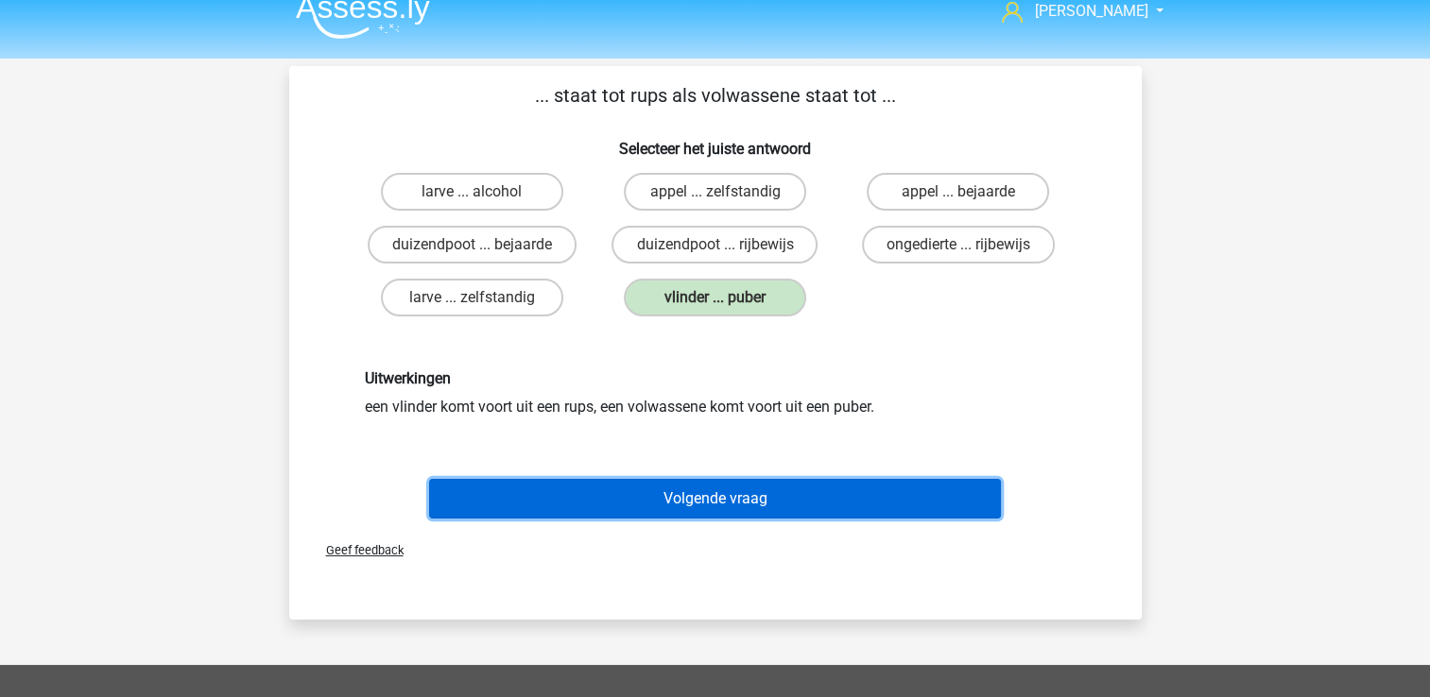
click at [831, 504] on button "Volgende vraag" at bounding box center [715, 499] width 572 height 40
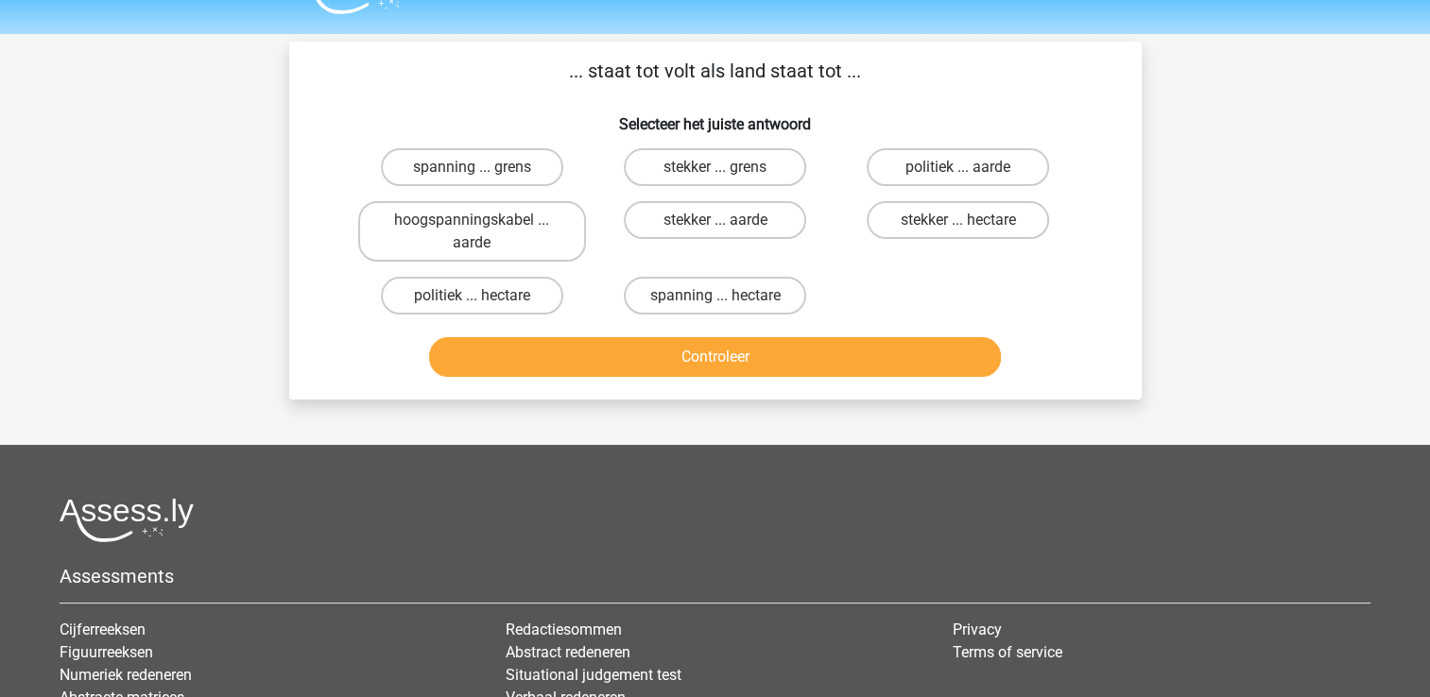
scroll to position [44, 0]
click at [768, 168] on label "stekker ... grens" at bounding box center [715, 168] width 182 height 38
click at [727, 168] on input "stekker ... grens" at bounding box center [720, 174] width 12 height 12
radio input "true"
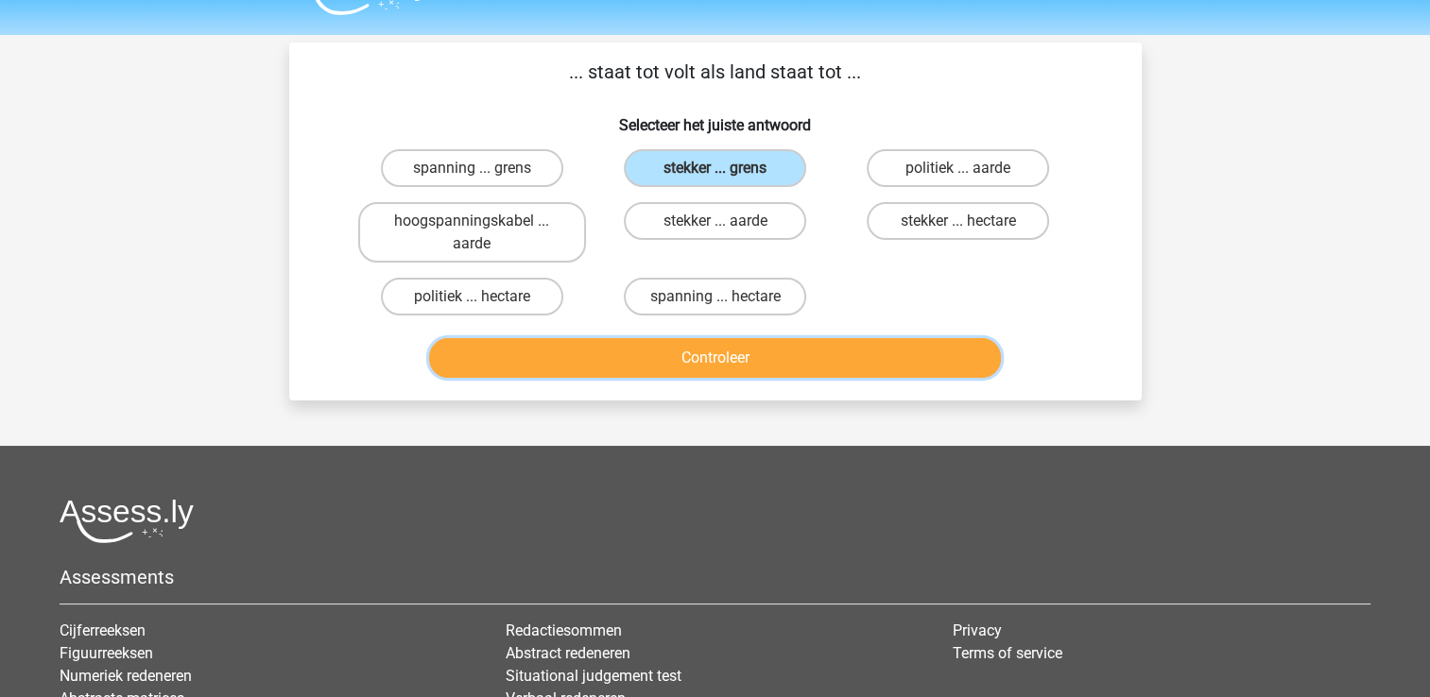
click at [851, 367] on button "Controleer" at bounding box center [715, 358] width 572 height 40
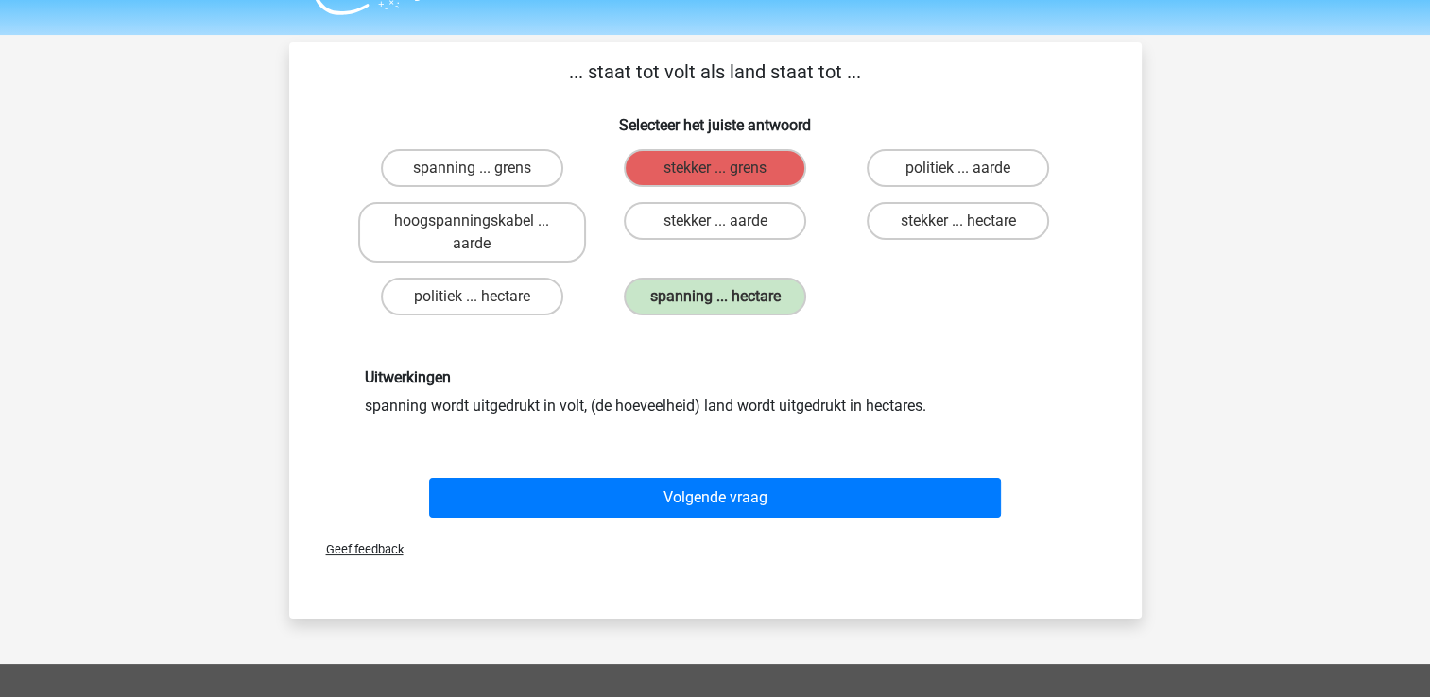
scroll to position [70, 0]
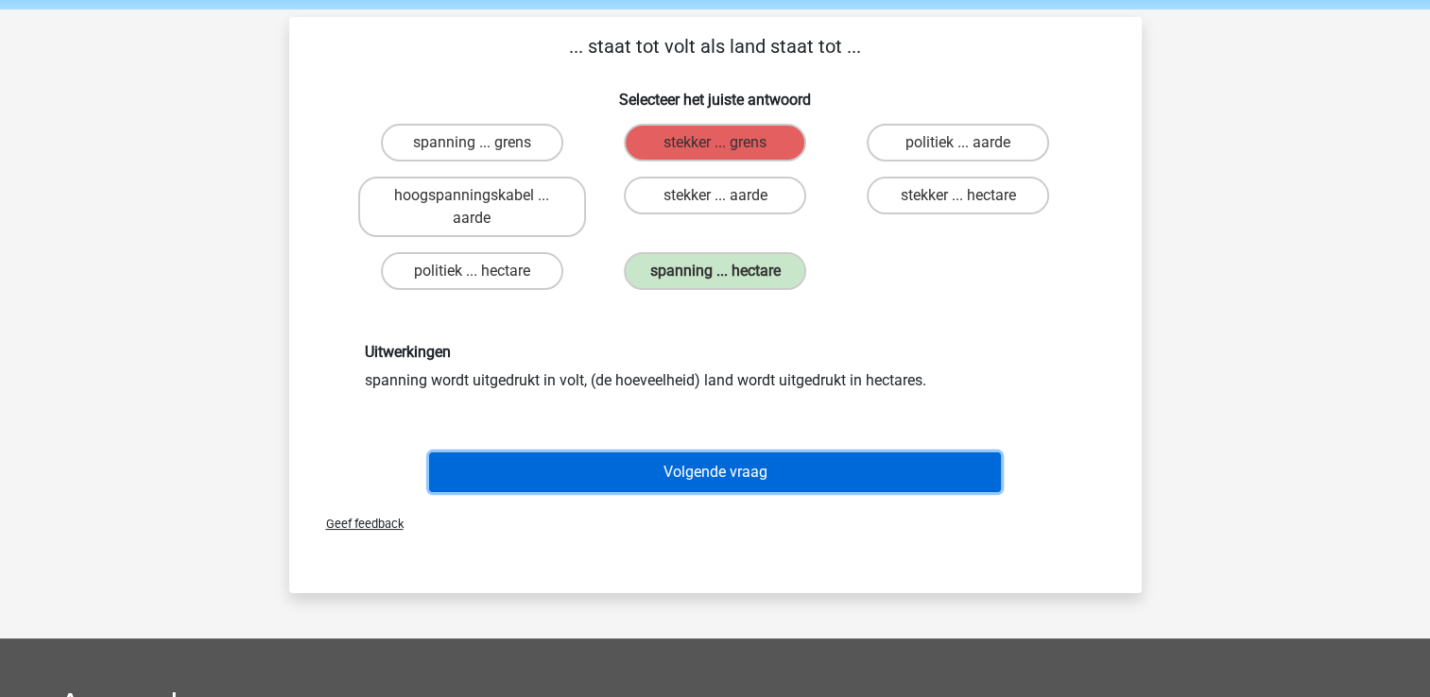
click at [903, 462] on button "Volgende vraag" at bounding box center [715, 473] width 572 height 40
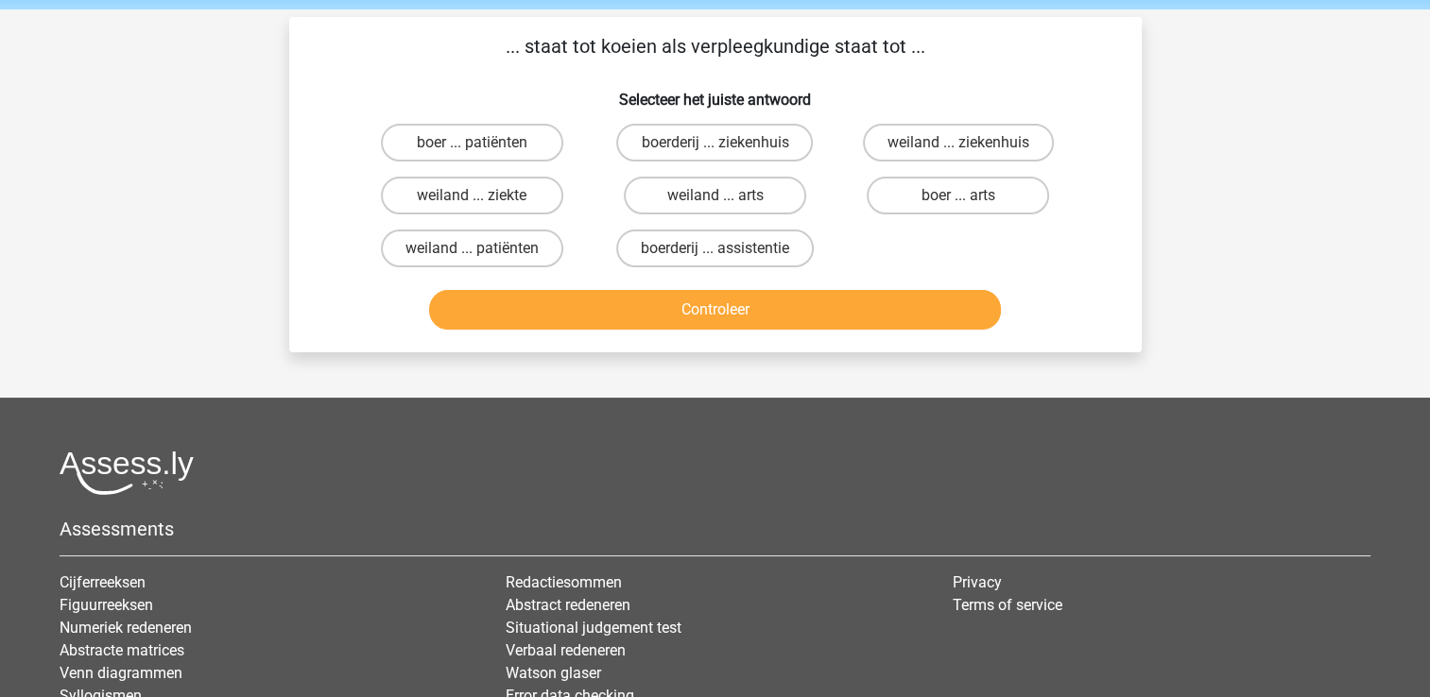
scroll to position [87, 0]
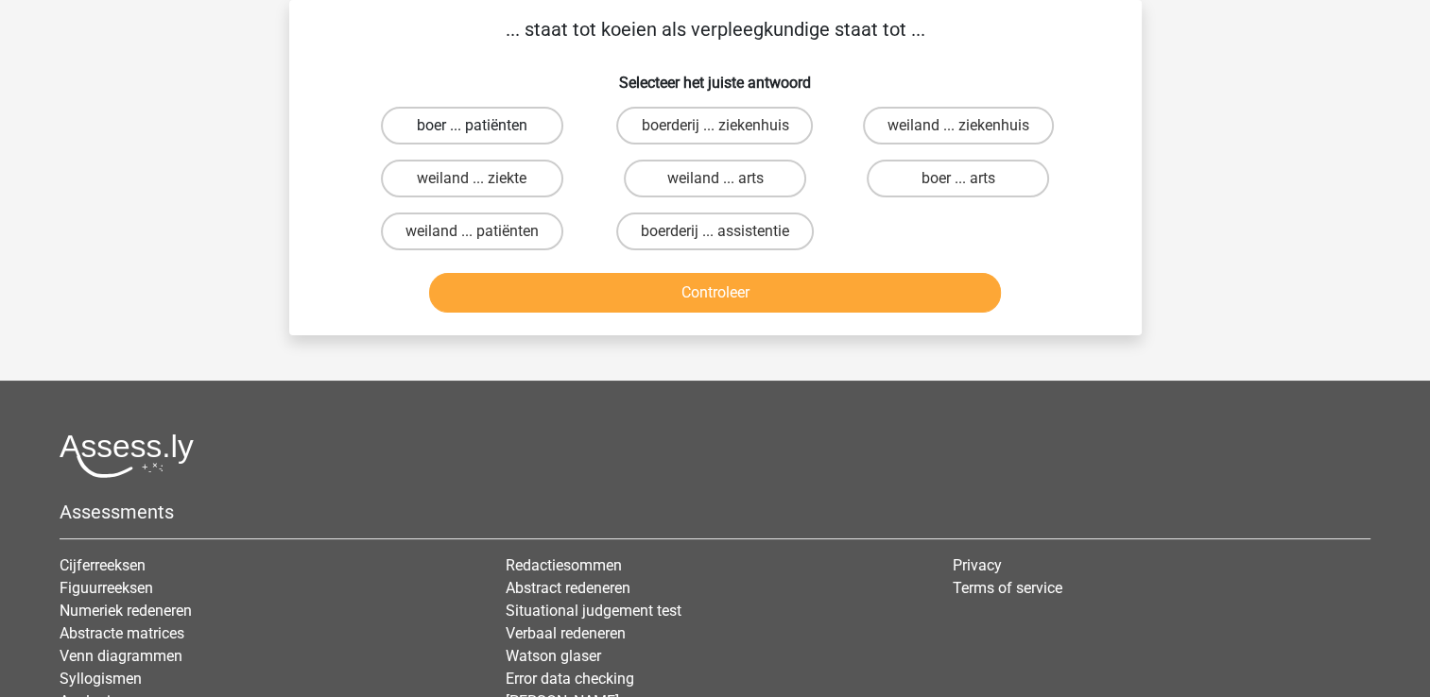
click at [514, 130] on label "boer ... patiënten" at bounding box center [472, 126] width 182 height 38
click at [484, 130] on input "boer ... patiënten" at bounding box center [477, 132] width 12 height 12
radio input "true"
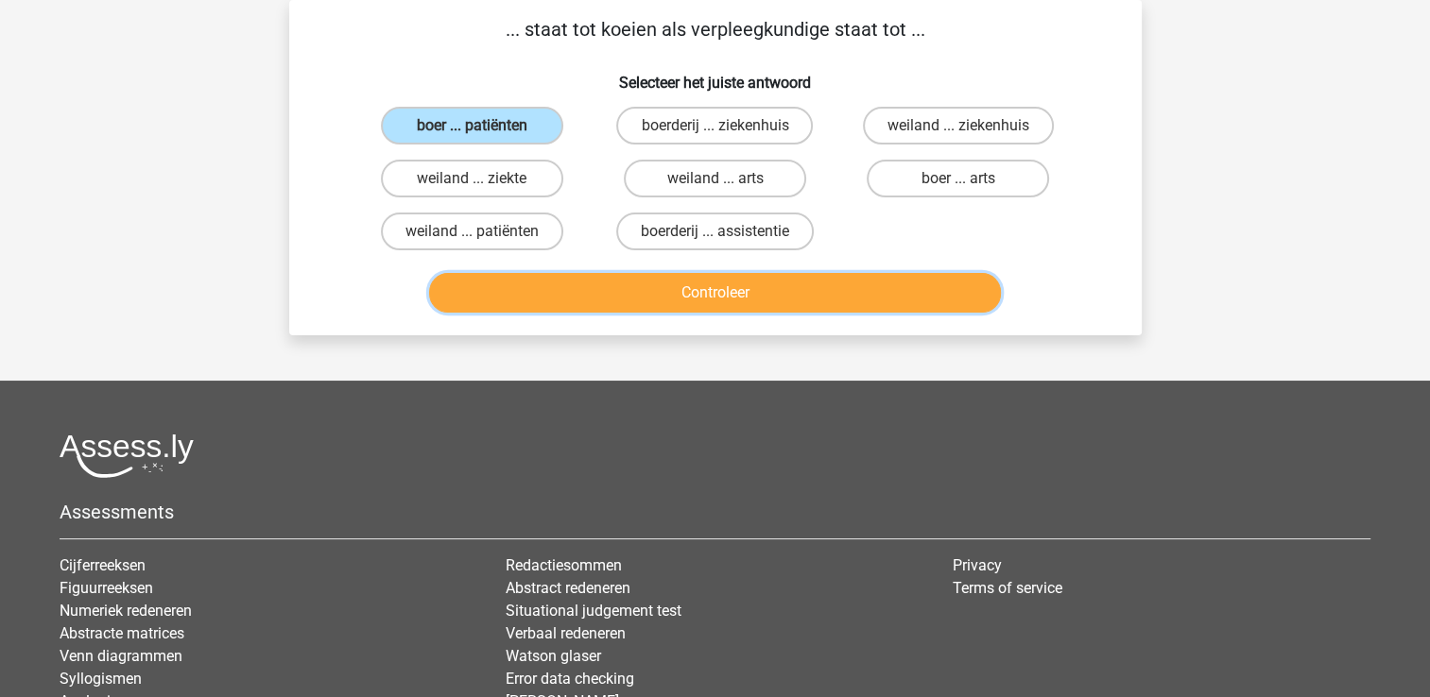
click at [624, 288] on button "Controleer" at bounding box center [715, 293] width 572 height 40
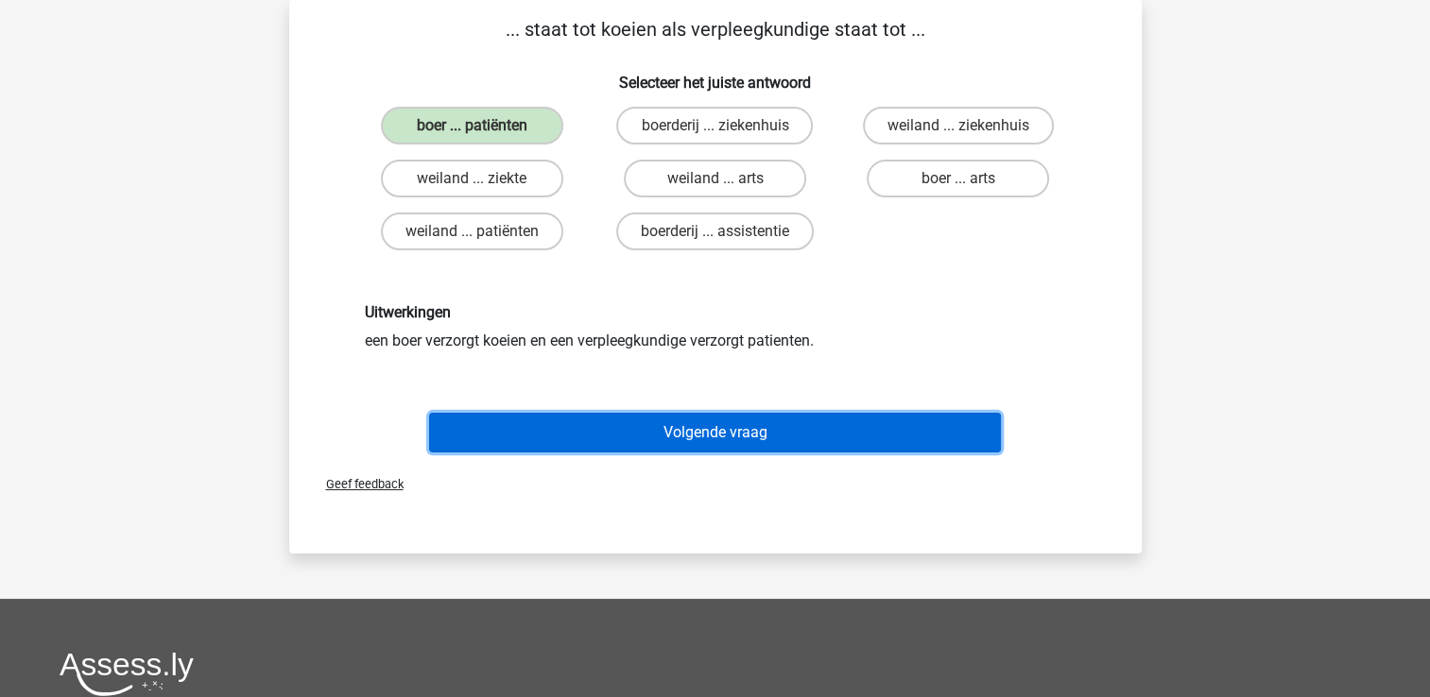
click at [698, 437] on button "Volgende vraag" at bounding box center [715, 433] width 572 height 40
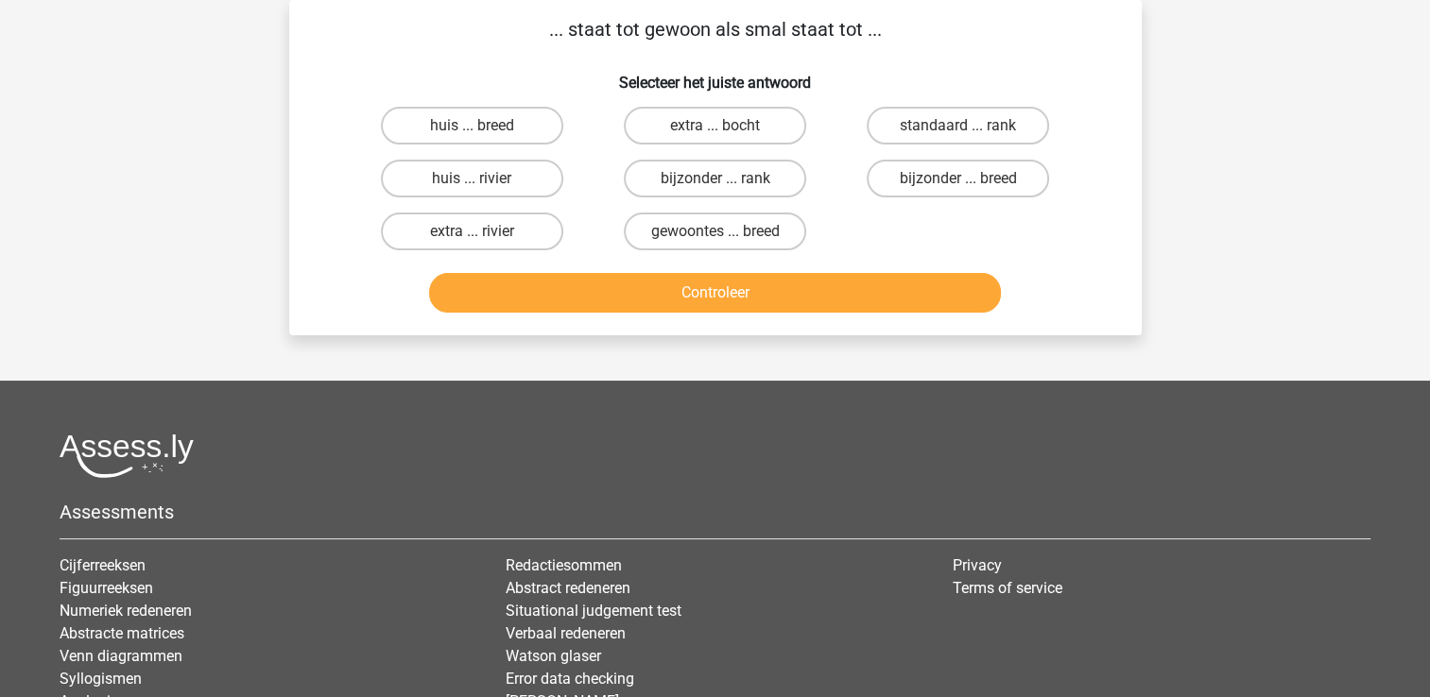
scroll to position [0, 0]
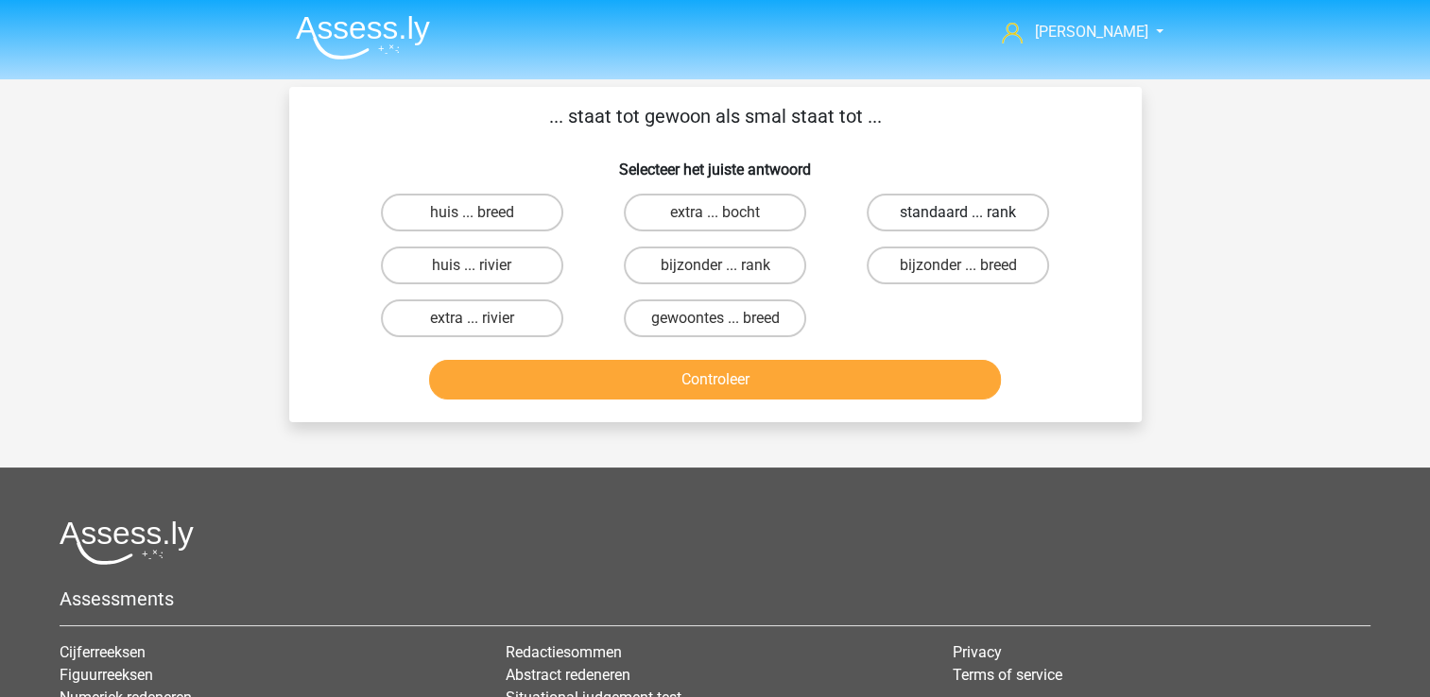
click at [929, 214] on label "standaard ... rank" at bounding box center [957, 213] width 182 height 38
click at [958, 214] on input "standaard ... rank" at bounding box center [964, 219] width 12 height 12
radio input "true"
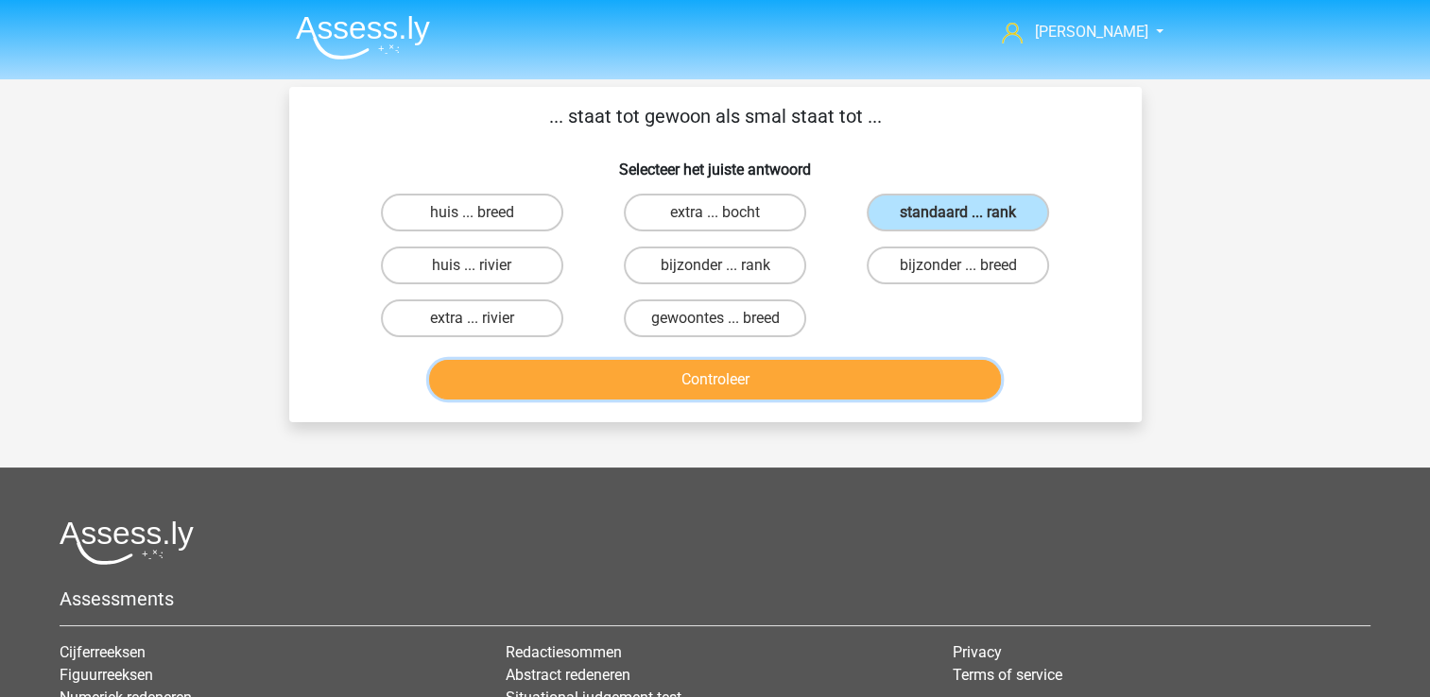
click at [752, 397] on button "Controleer" at bounding box center [715, 380] width 572 height 40
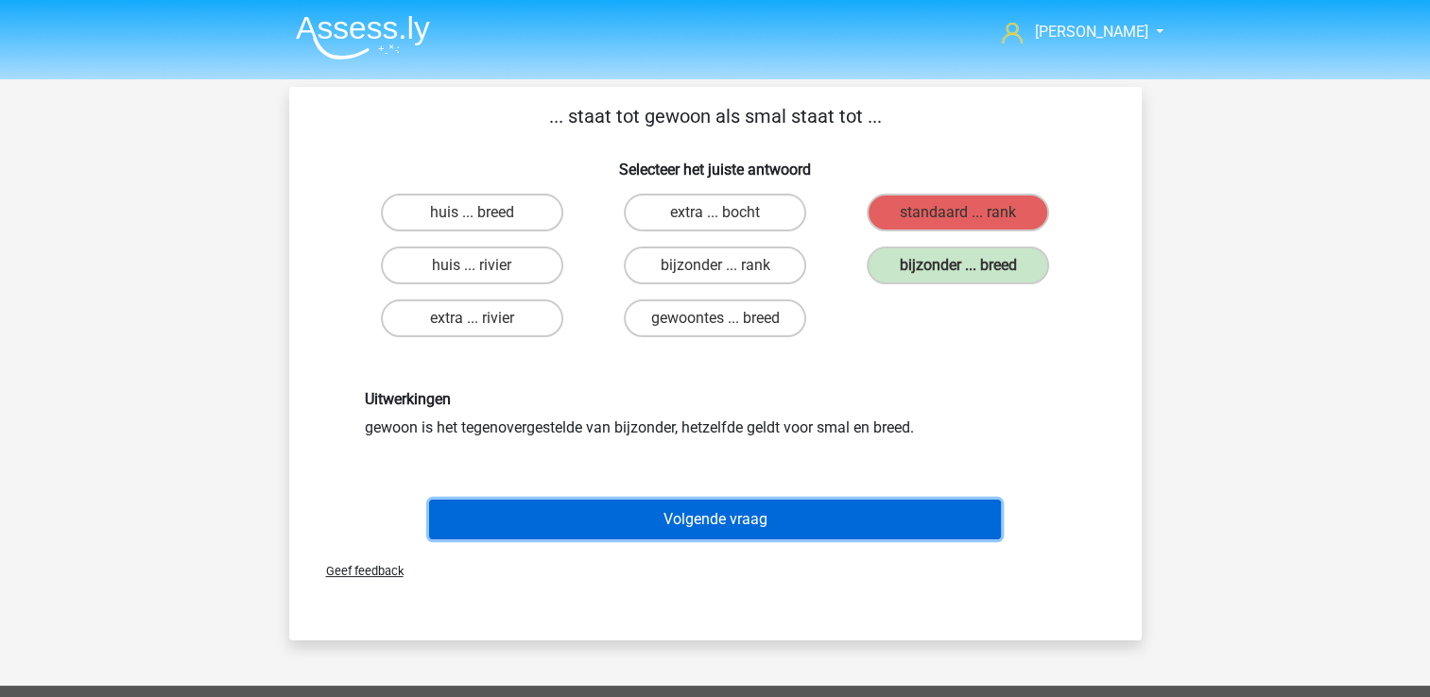
click at [736, 509] on button "Volgende vraag" at bounding box center [715, 520] width 572 height 40
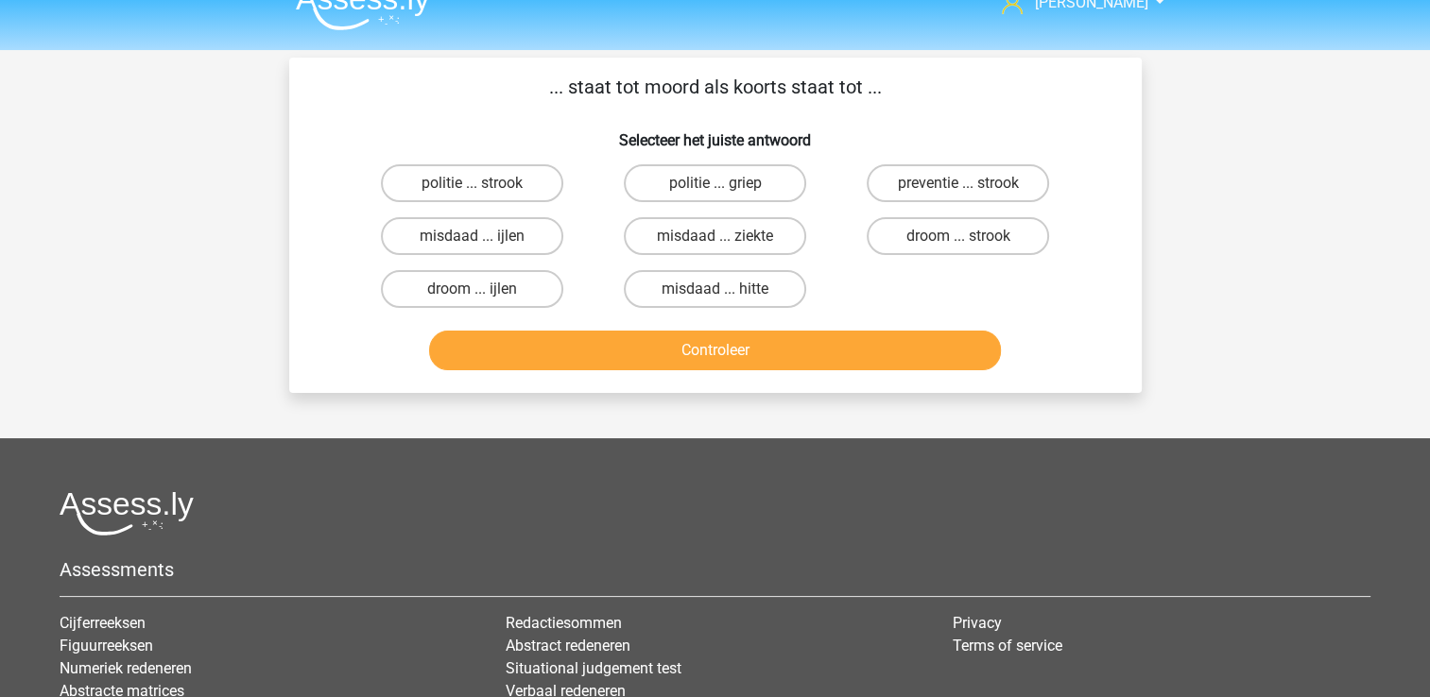
scroll to position [27, 0]
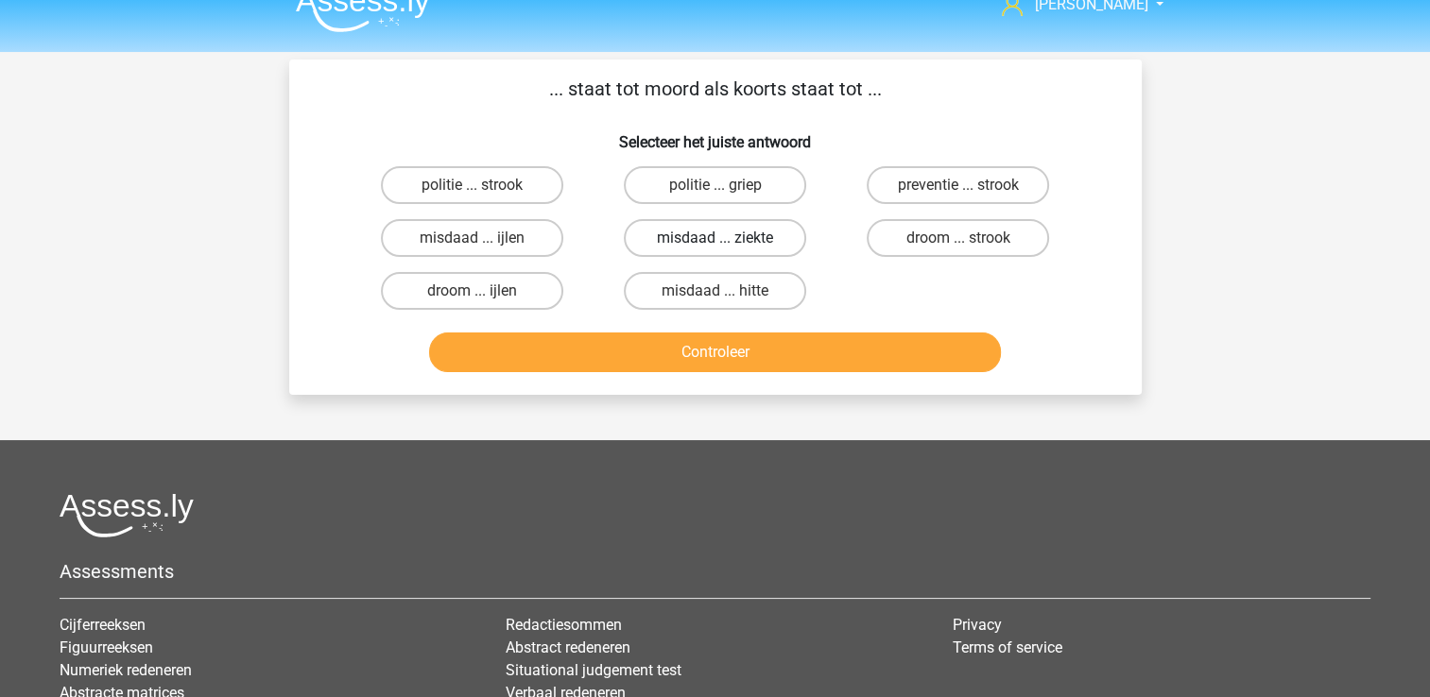
click at [742, 227] on label "misdaad ... ziekte" at bounding box center [715, 238] width 182 height 38
click at [727, 238] on input "misdaad ... ziekte" at bounding box center [720, 244] width 12 height 12
radio input "true"
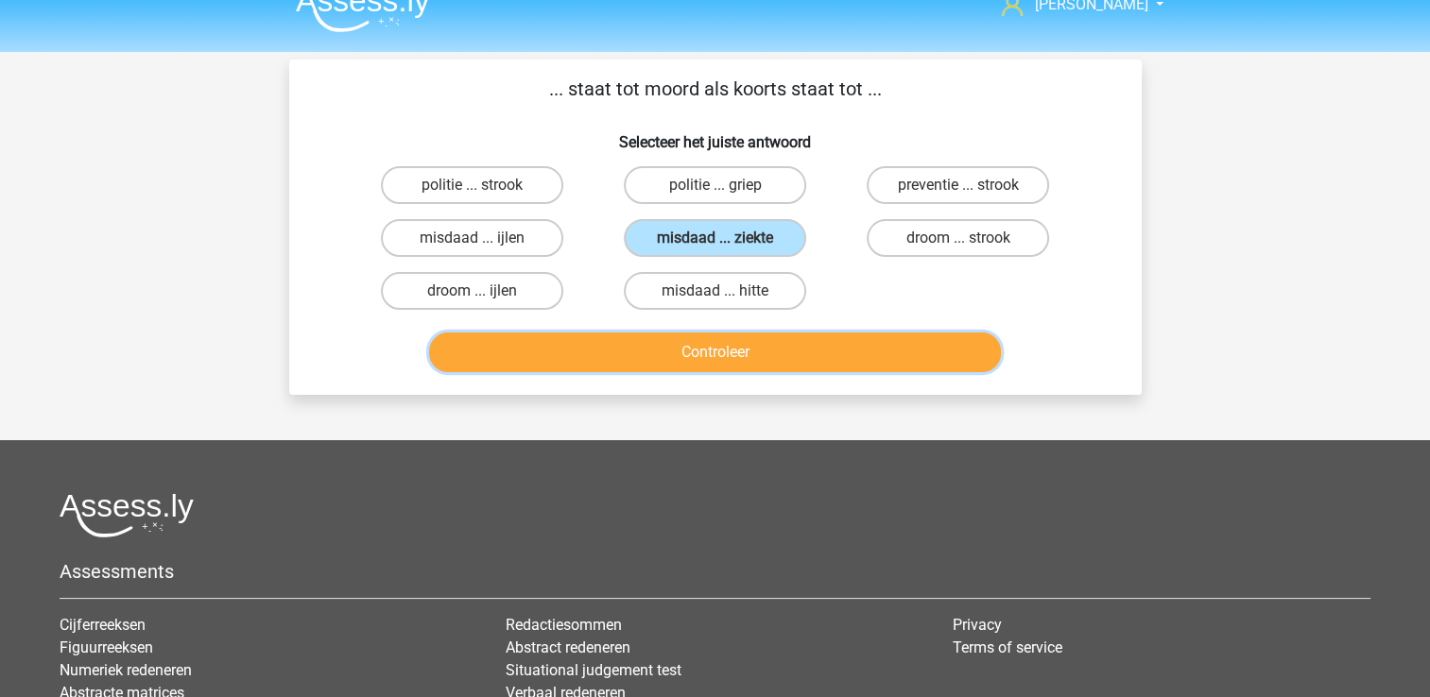
click at [745, 348] on button "Controleer" at bounding box center [715, 353] width 572 height 40
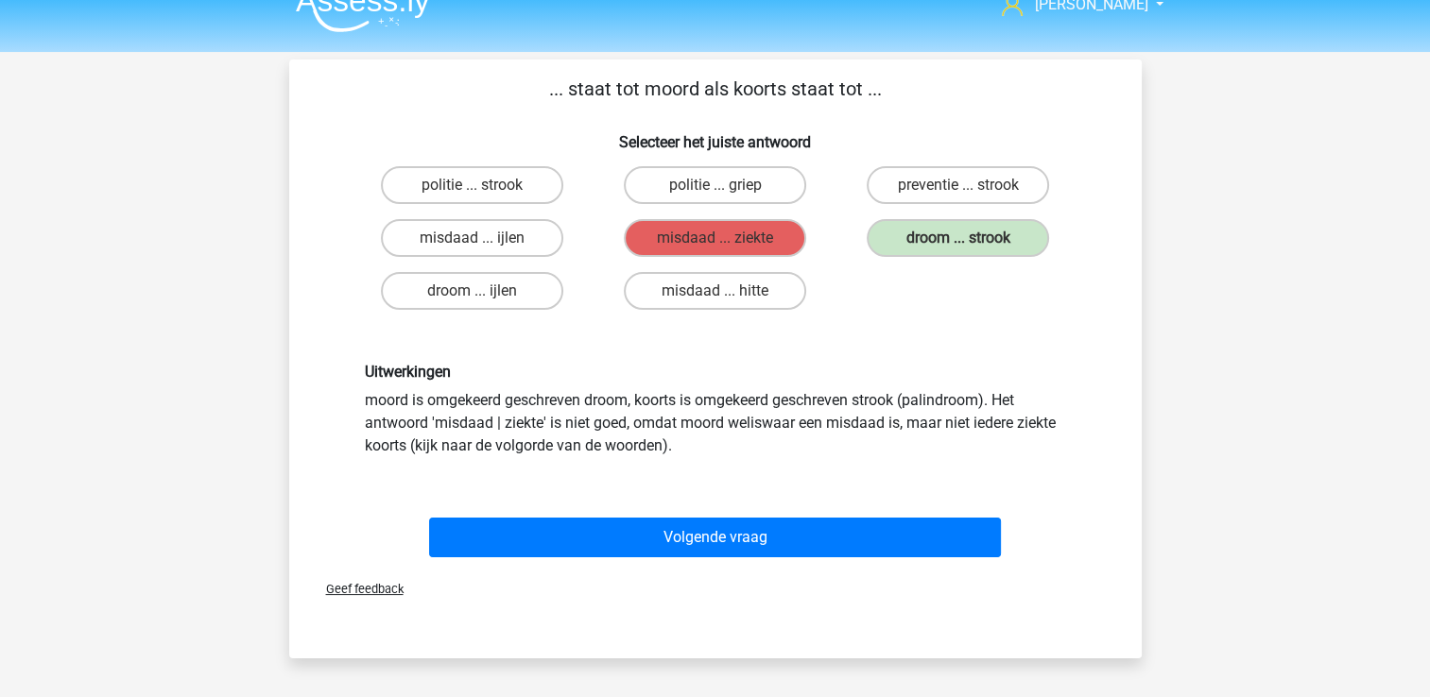
scroll to position [30, 0]
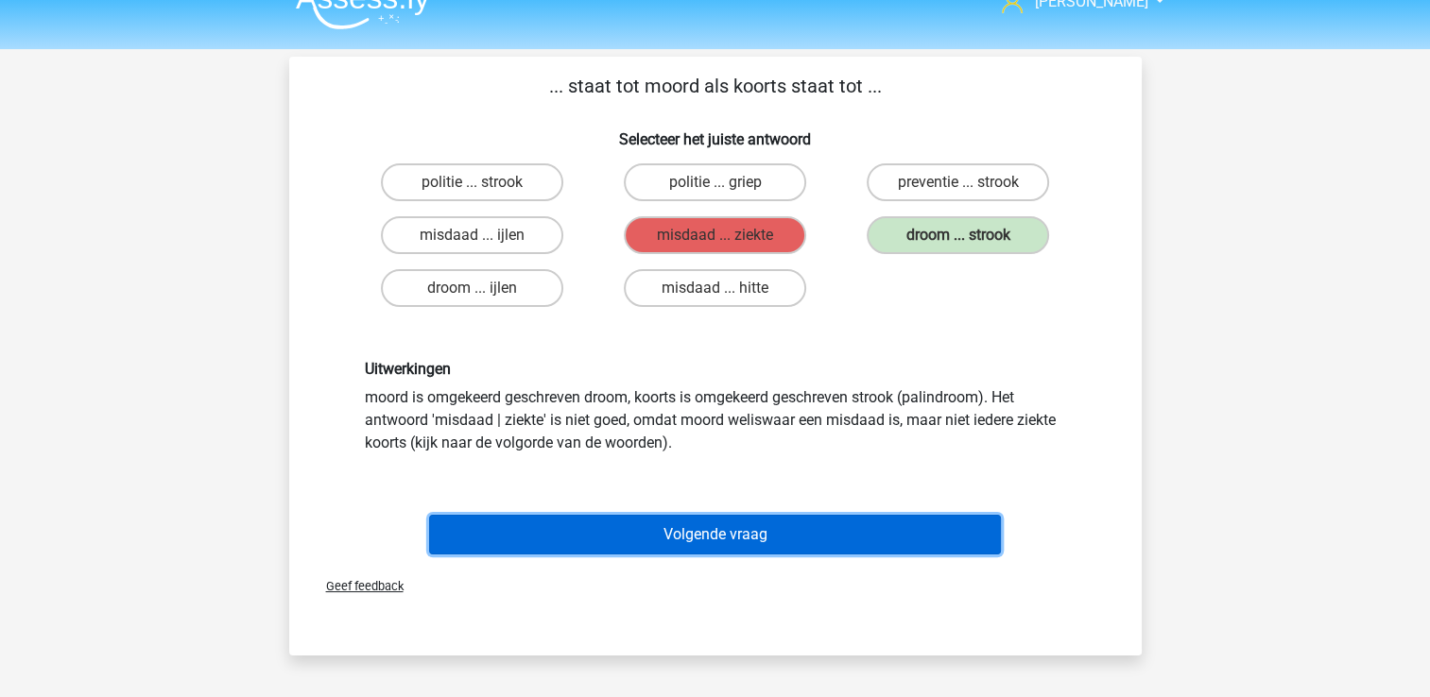
click at [866, 528] on button "Volgende vraag" at bounding box center [715, 535] width 572 height 40
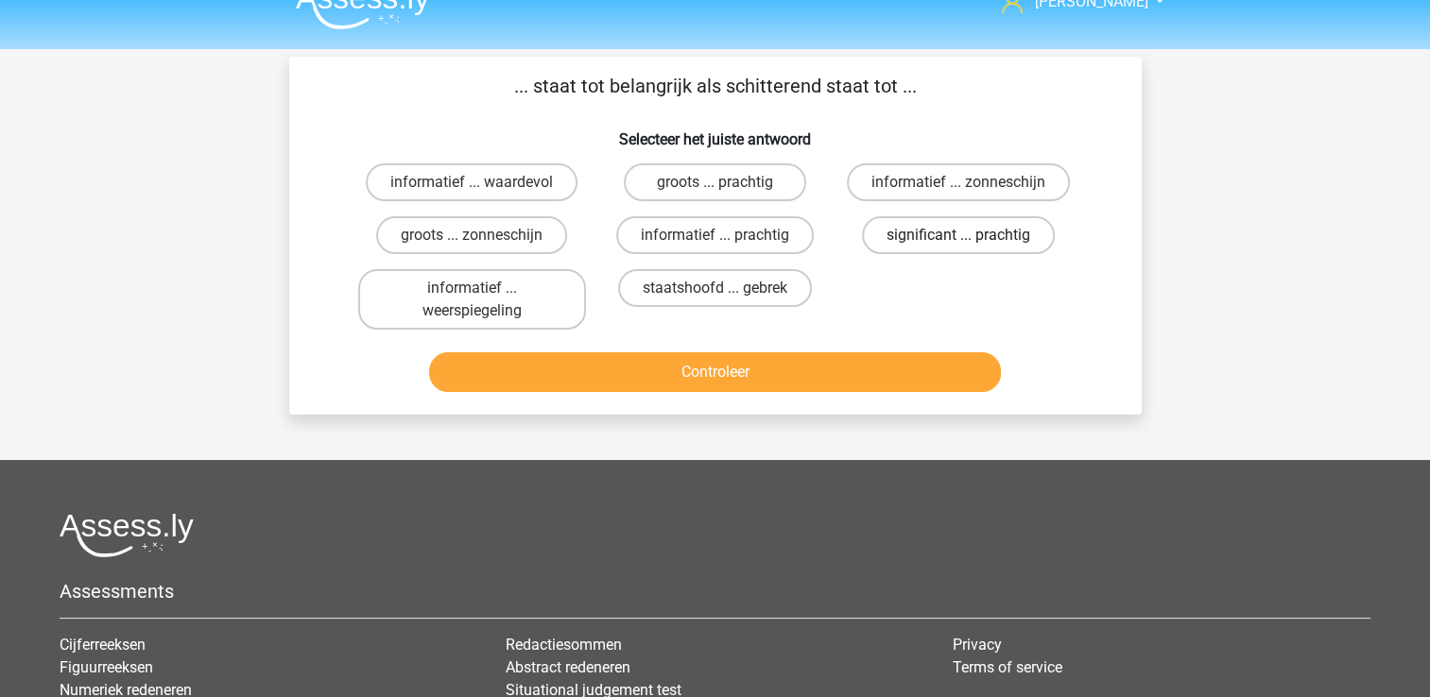
click at [1009, 233] on label "significant ... prachtig" at bounding box center [958, 235] width 193 height 38
click at [970, 235] on input "significant ... prachtig" at bounding box center [964, 241] width 12 height 12
radio input "true"
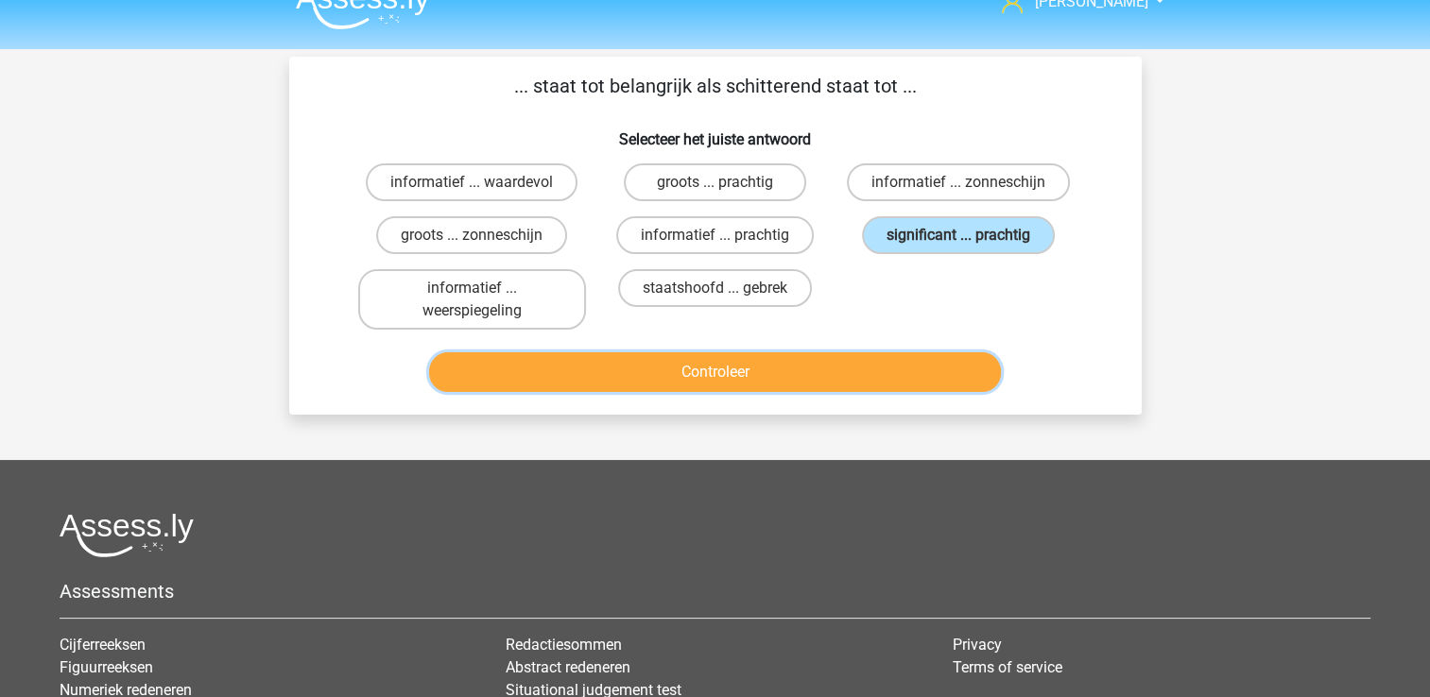
click at [927, 367] on button "Controleer" at bounding box center [715, 372] width 572 height 40
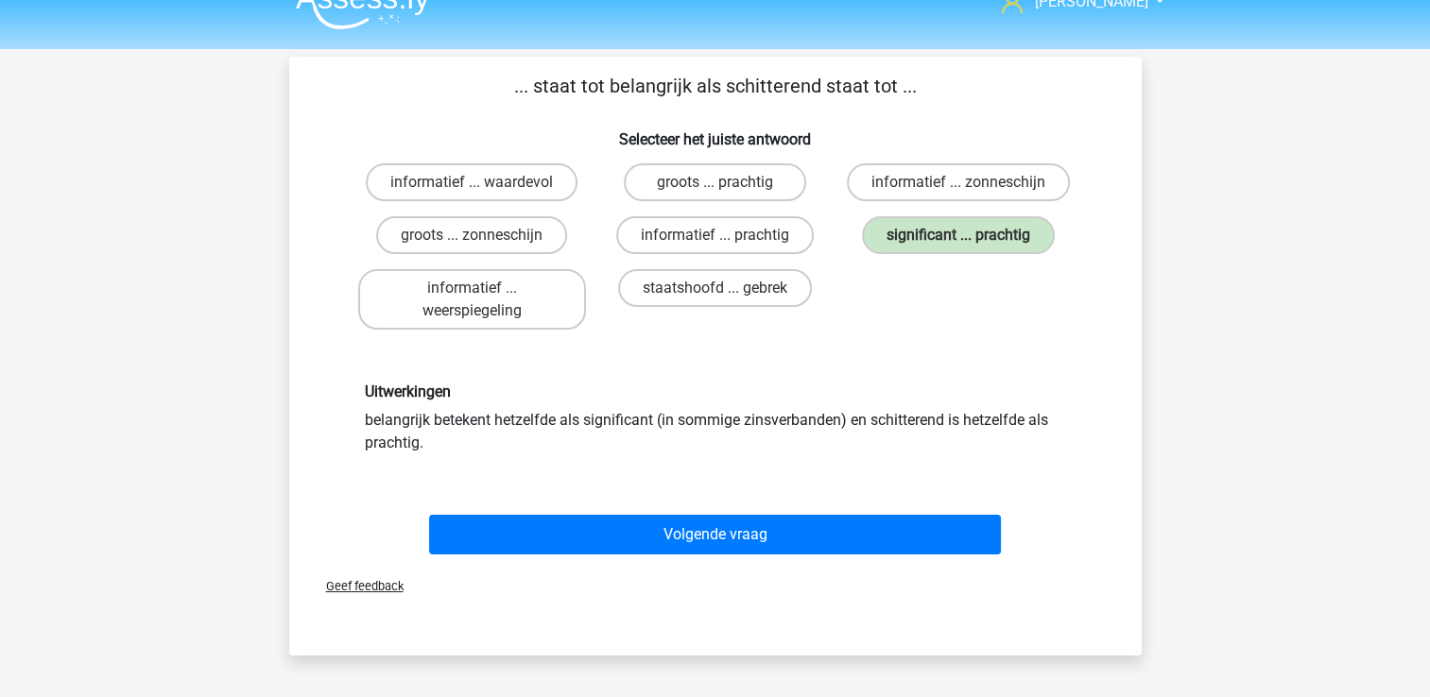
scroll to position [64, 0]
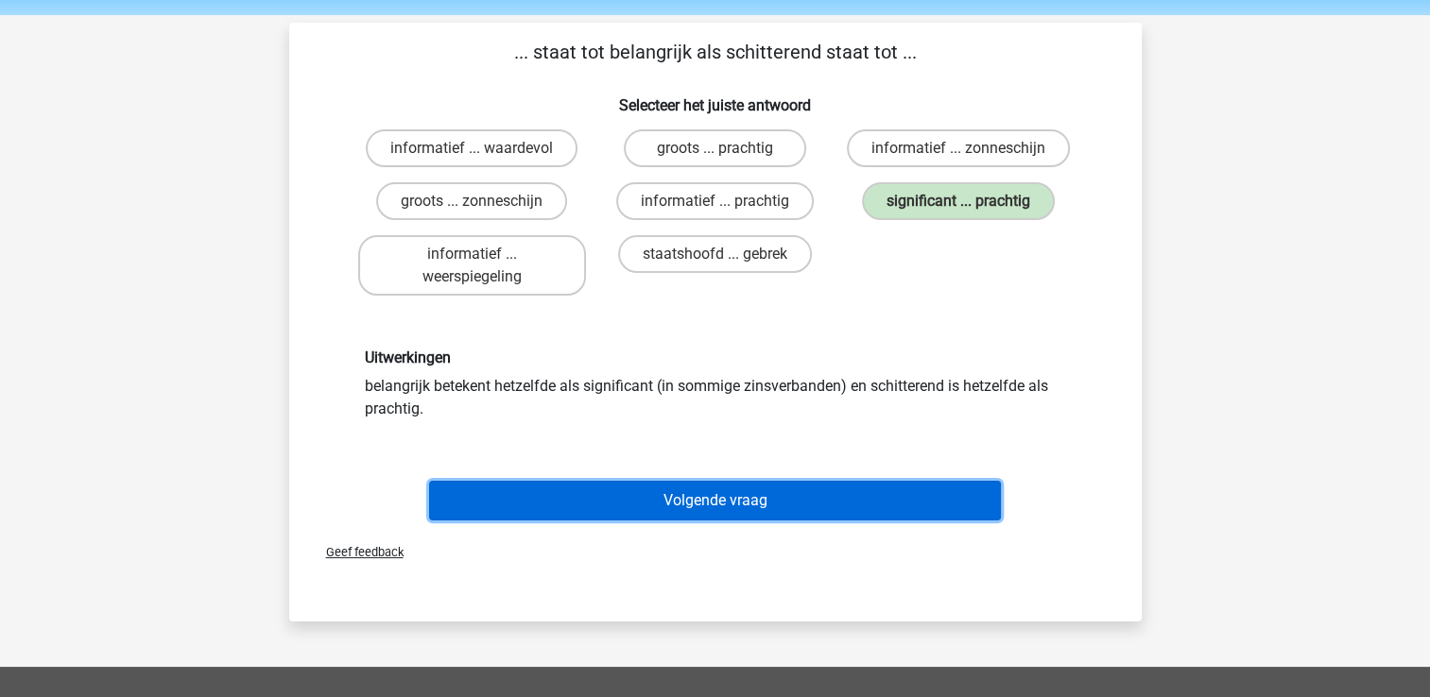
click at [877, 495] on button "Volgende vraag" at bounding box center [715, 501] width 572 height 40
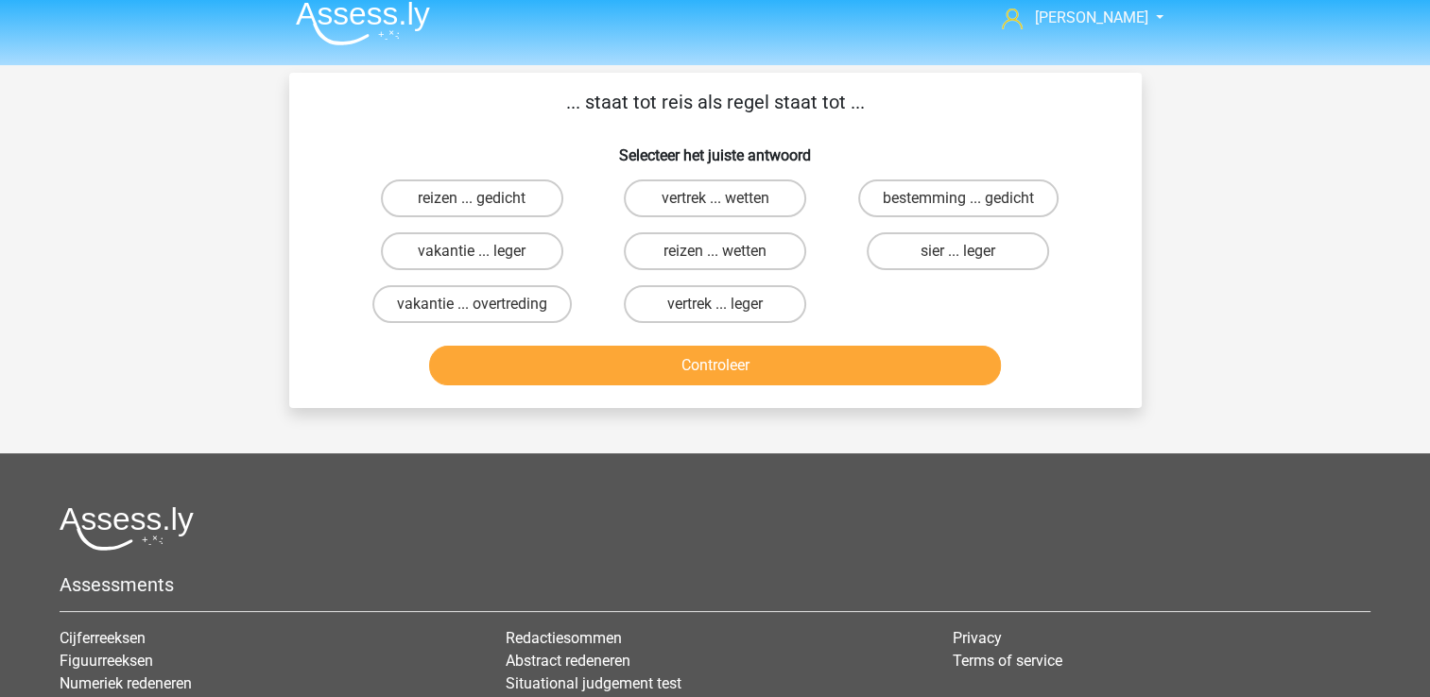
scroll to position [12, 0]
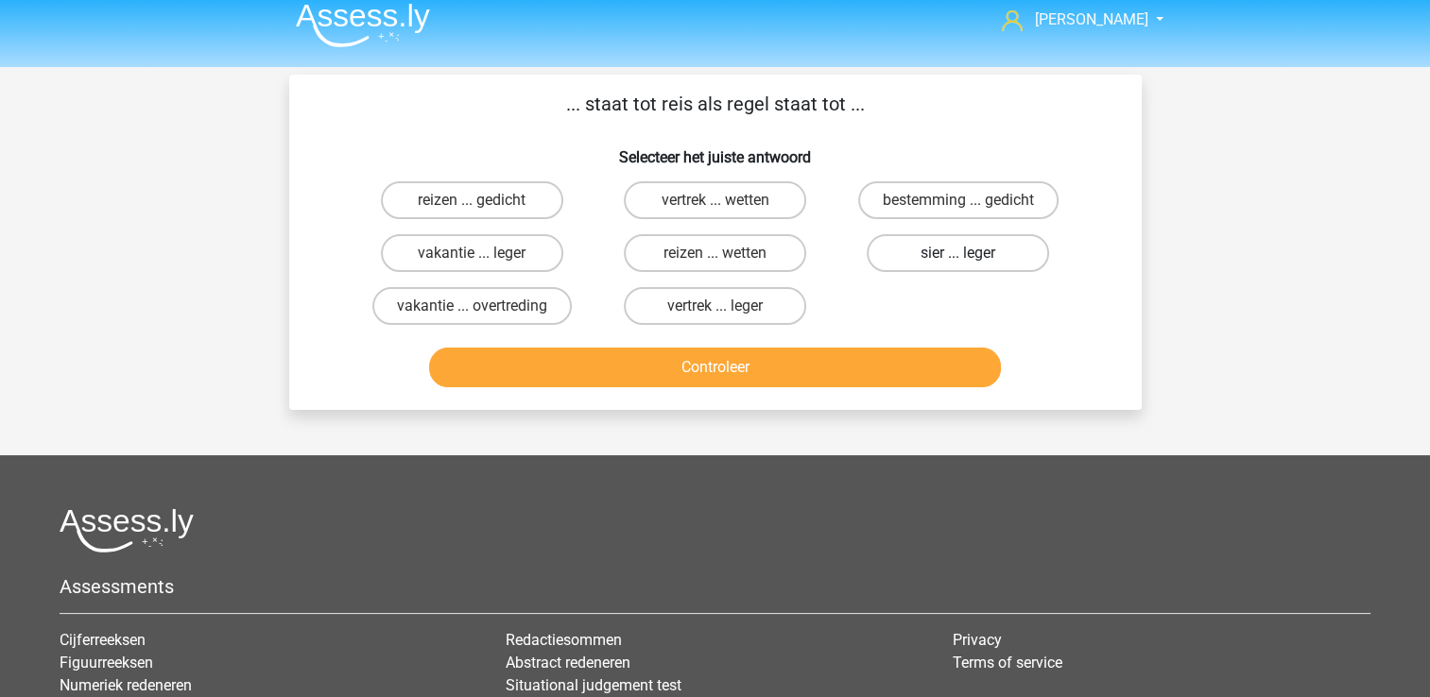
click at [1014, 246] on label "sier ... leger" at bounding box center [957, 253] width 182 height 38
click at [970, 253] on input "sier ... leger" at bounding box center [964, 259] width 12 height 12
radio input "true"
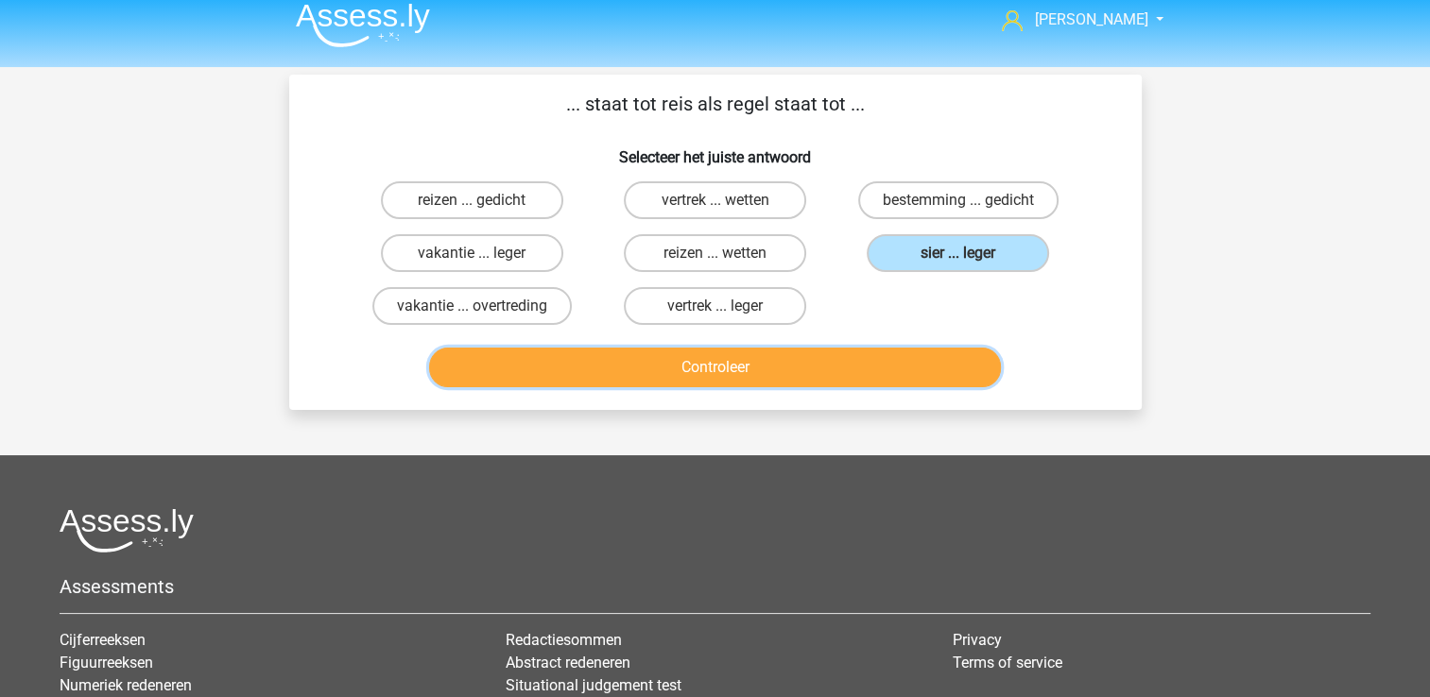
click at [829, 357] on button "Controleer" at bounding box center [715, 368] width 572 height 40
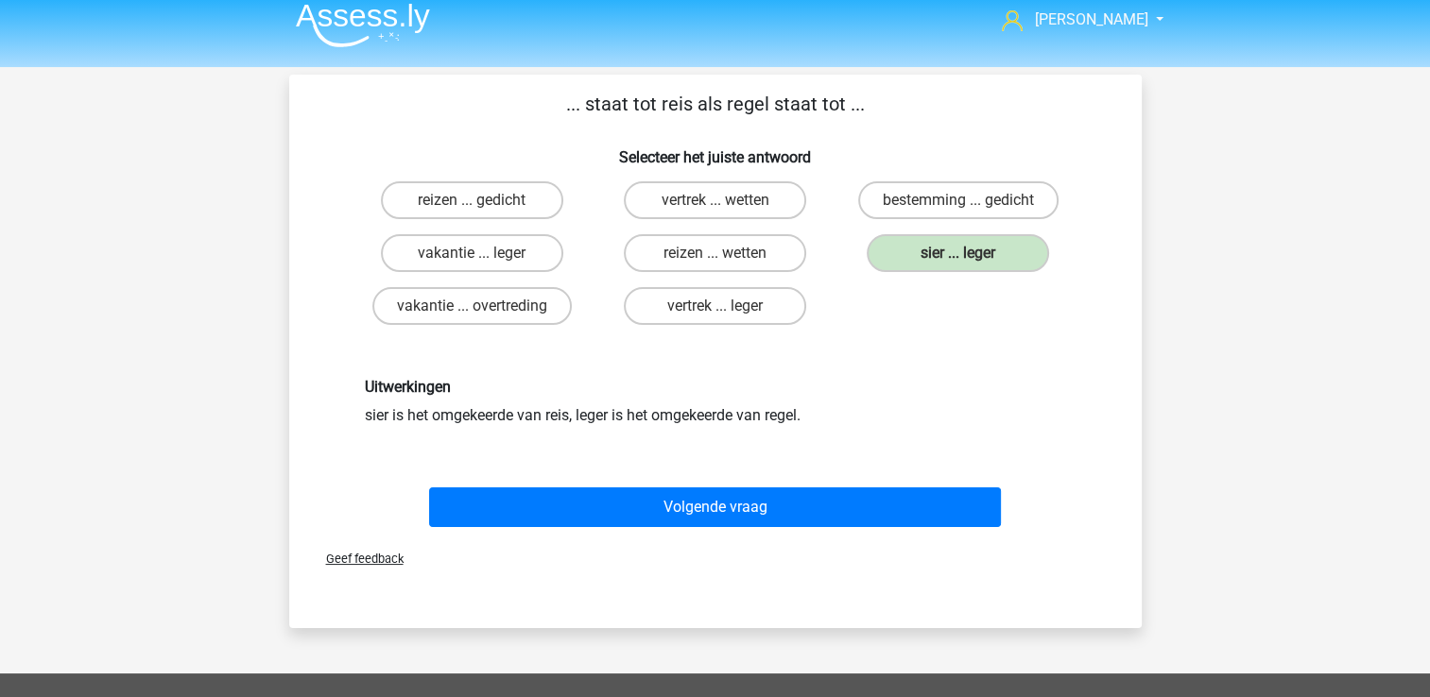
scroll to position [21, 0]
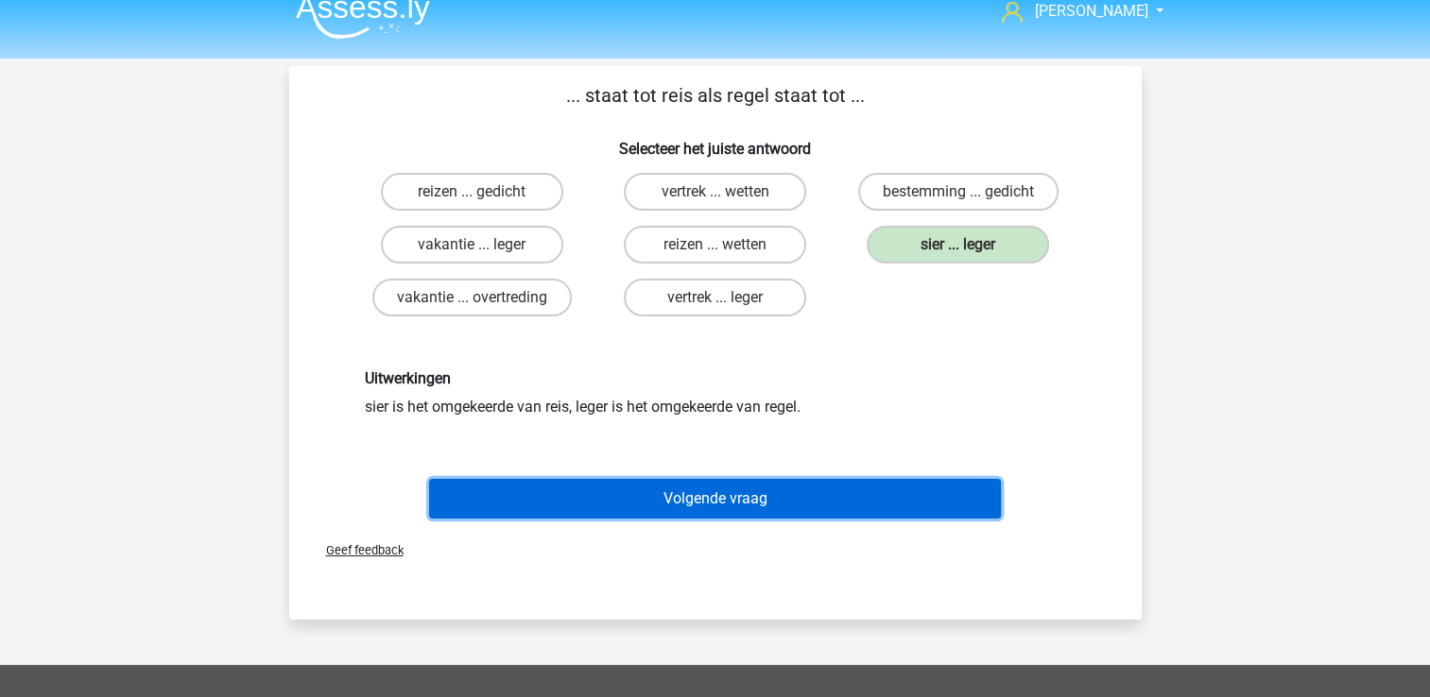
click at [813, 511] on button "Volgende vraag" at bounding box center [715, 499] width 572 height 40
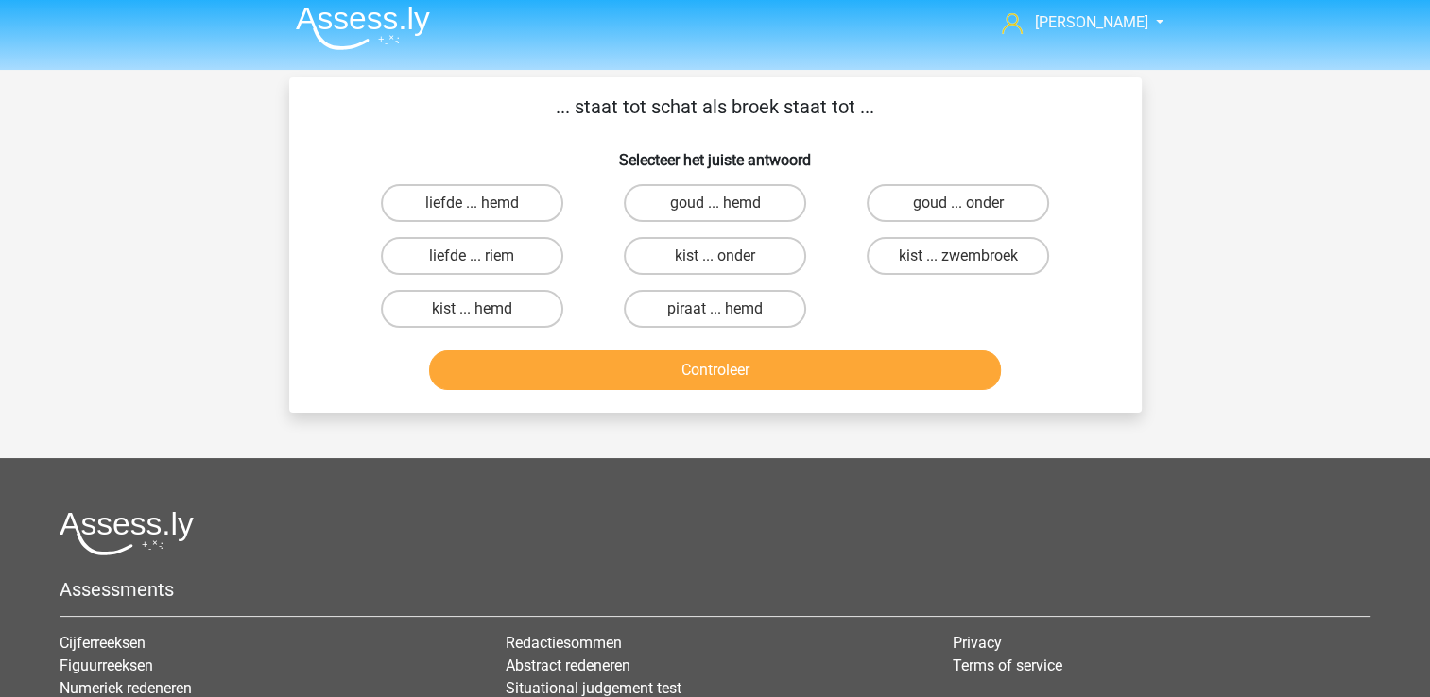
scroll to position [0, 0]
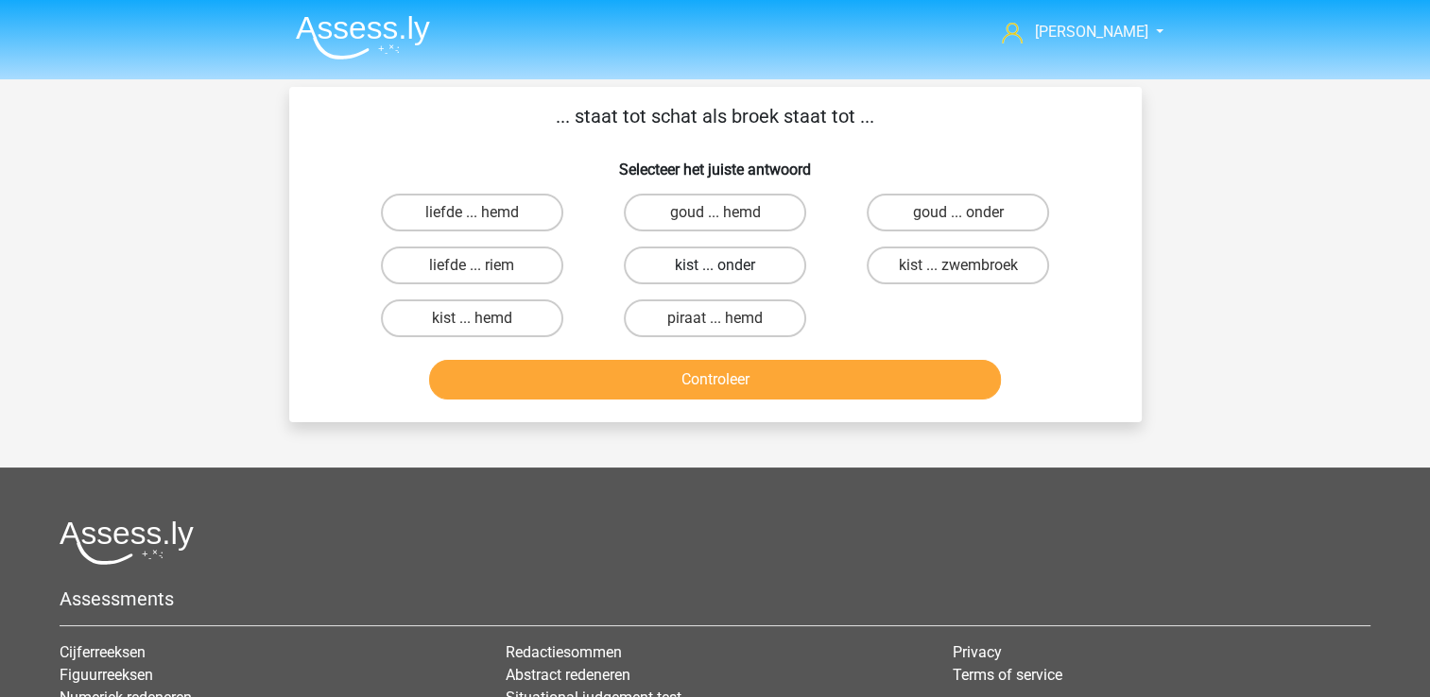
click at [749, 272] on label "kist ... onder" at bounding box center [715, 266] width 182 height 38
click at [727, 272] on input "kist ... onder" at bounding box center [720, 272] width 12 height 12
radio input "true"
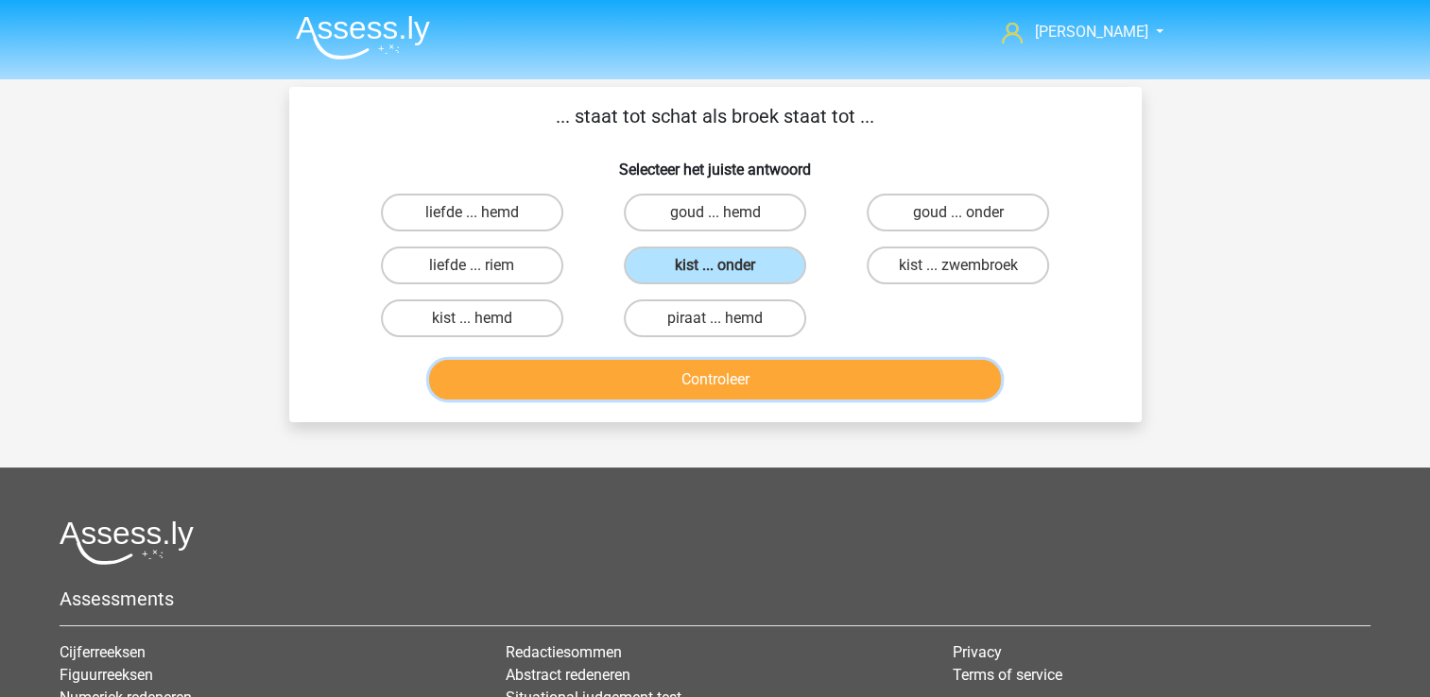
click at [759, 362] on button "Controleer" at bounding box center [715, 380] width 572 height 40
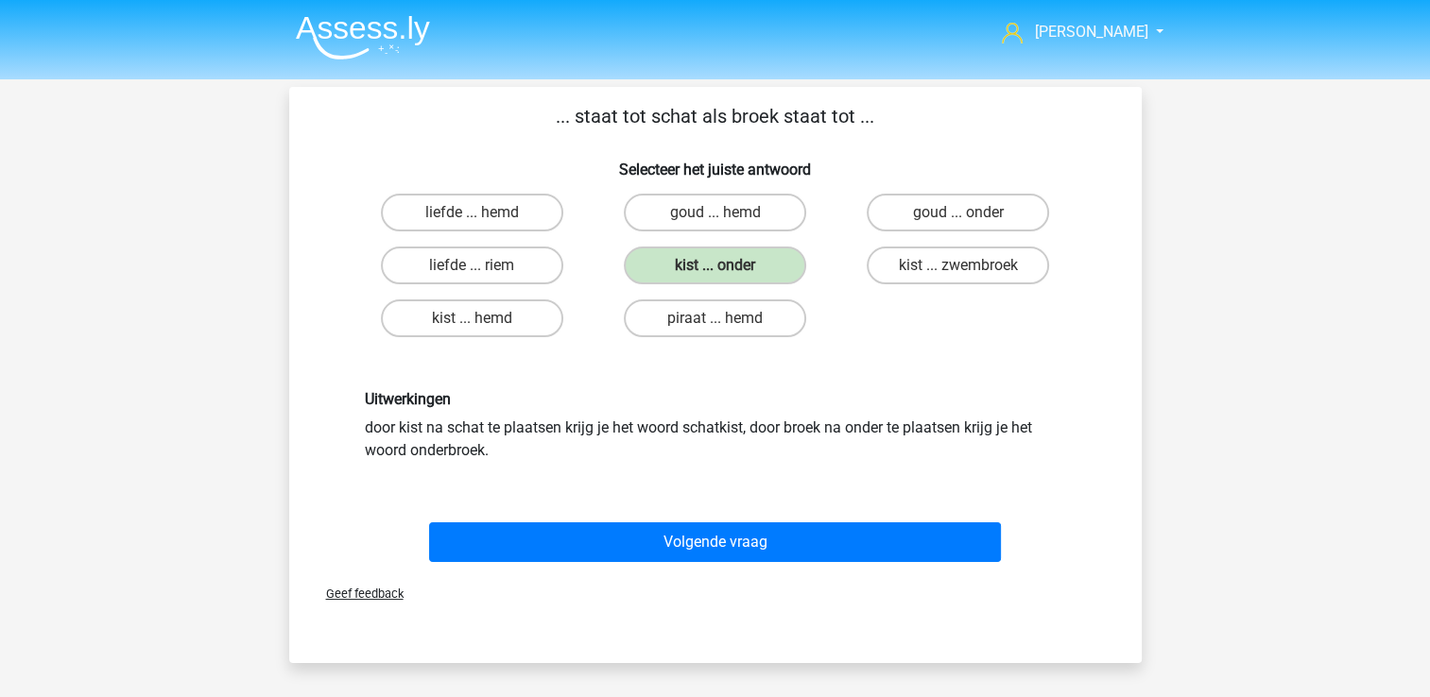
scroll to position [11, 0]
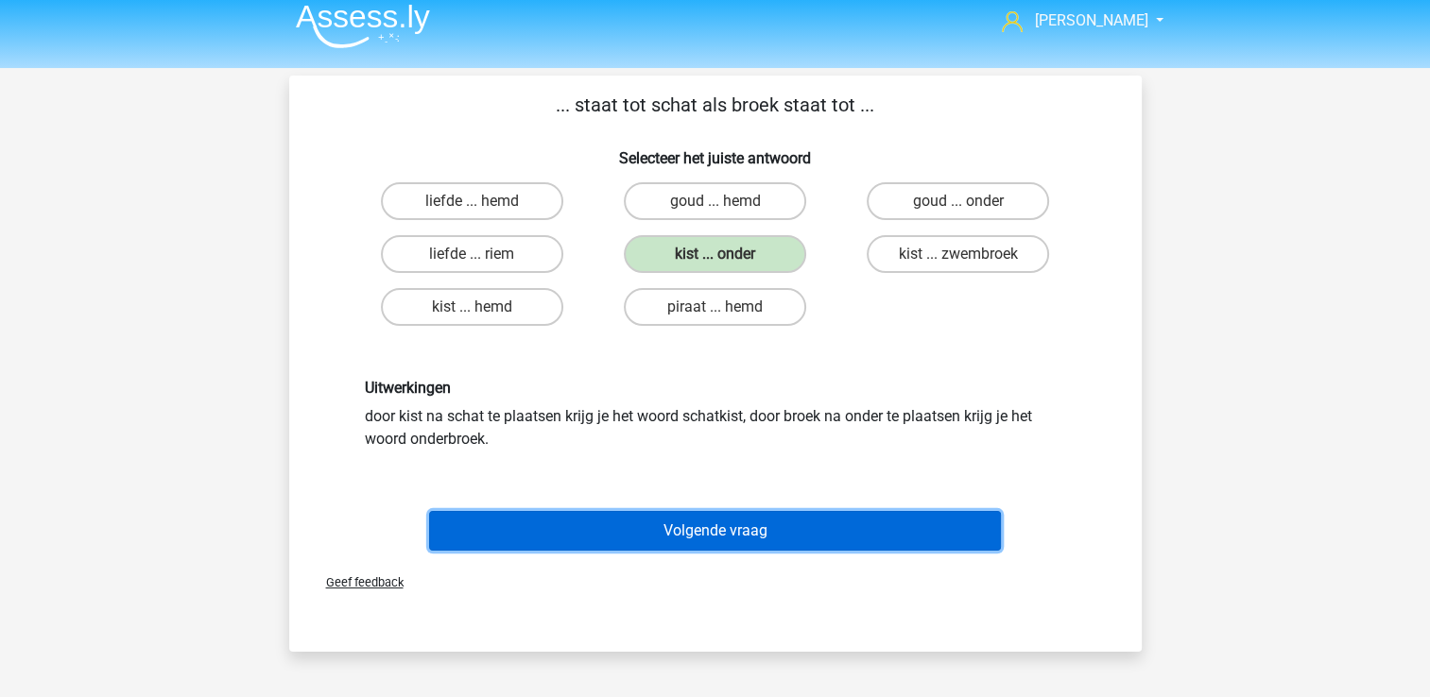
click at [761, 527] on button "Volgende vraag" at bounding box center [715, 531] width 572 height 40
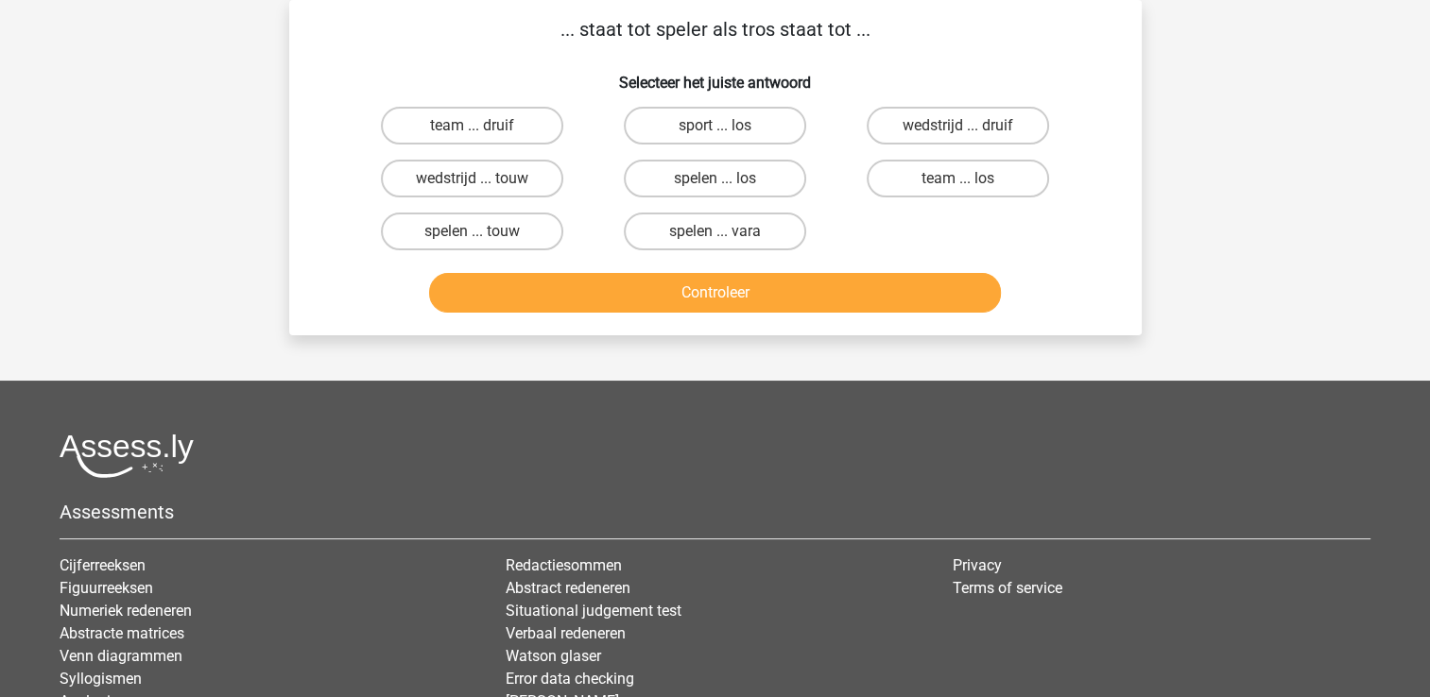
scroll to position [0, 0]
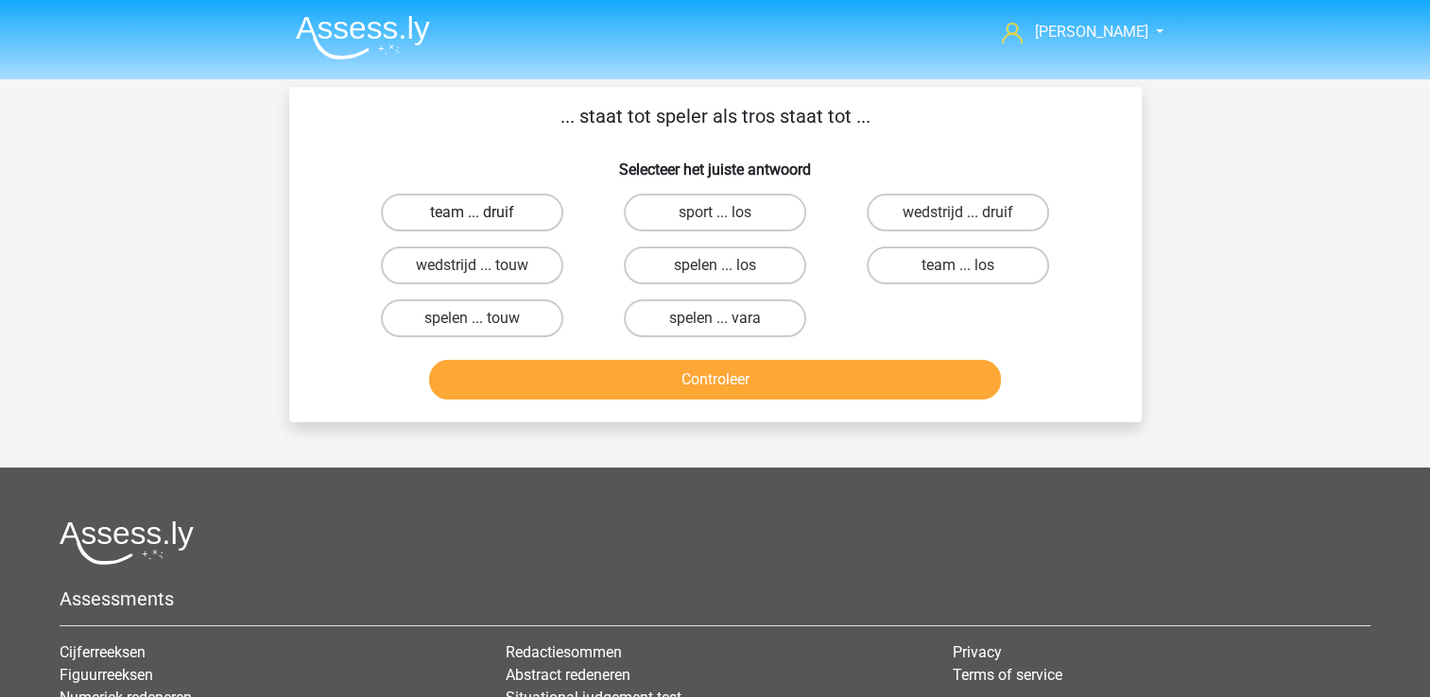
click at [500, 203] on label "team ... druif" at bounding box center [472, 213] width 182 height 38
click at [484, 213] on input "team ... druif" at bounding box center [477, 219] width 12 height 12
radio input "true"
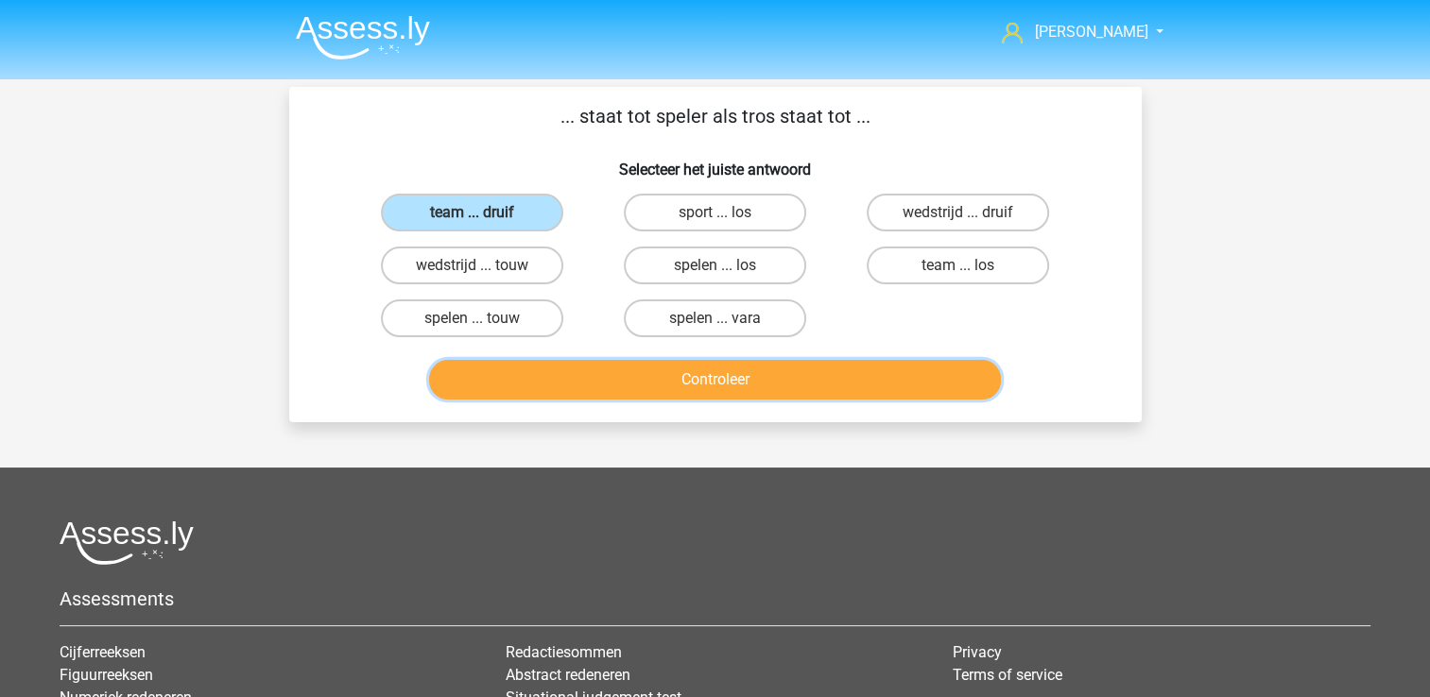
click at [676, 376] on button "Controleer" at bounding box center [715, 380] width 572 height 40
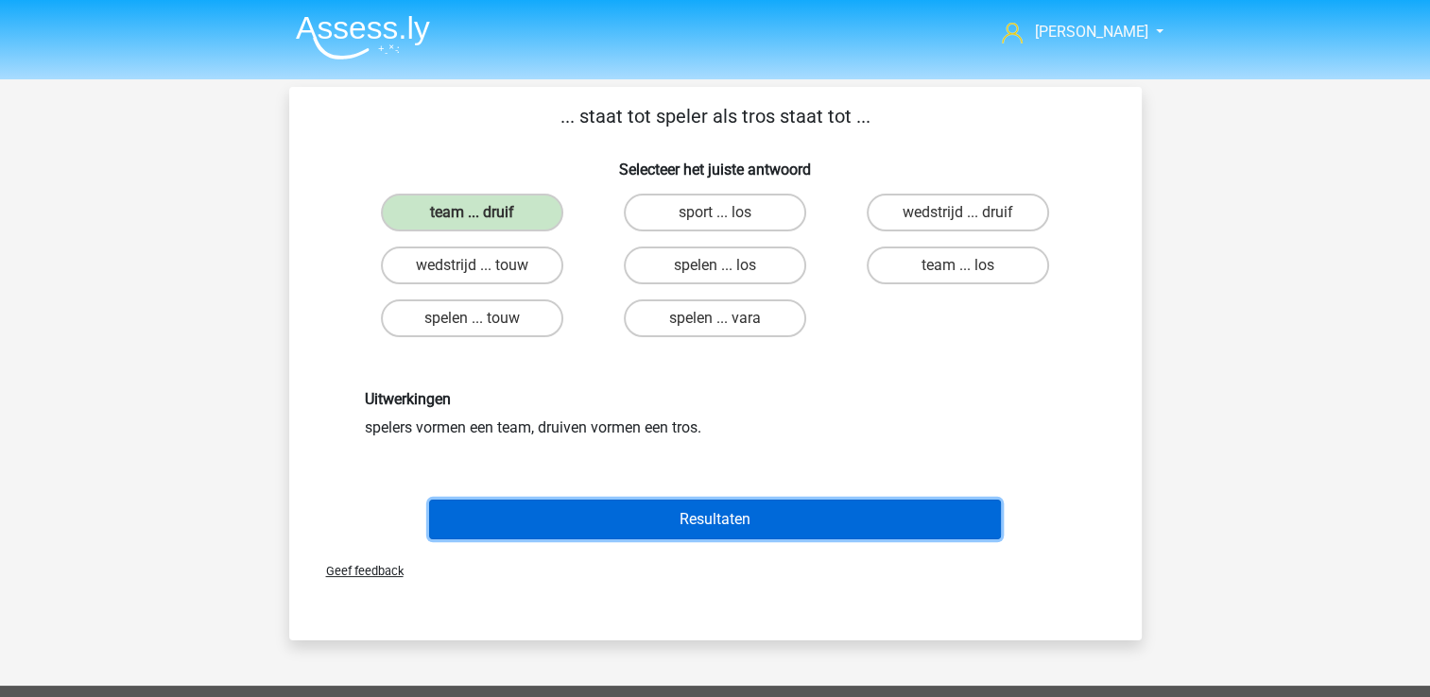
click at [805, 533] on button "Resultaten" at bounding box center [715, 520] width 572 height 40
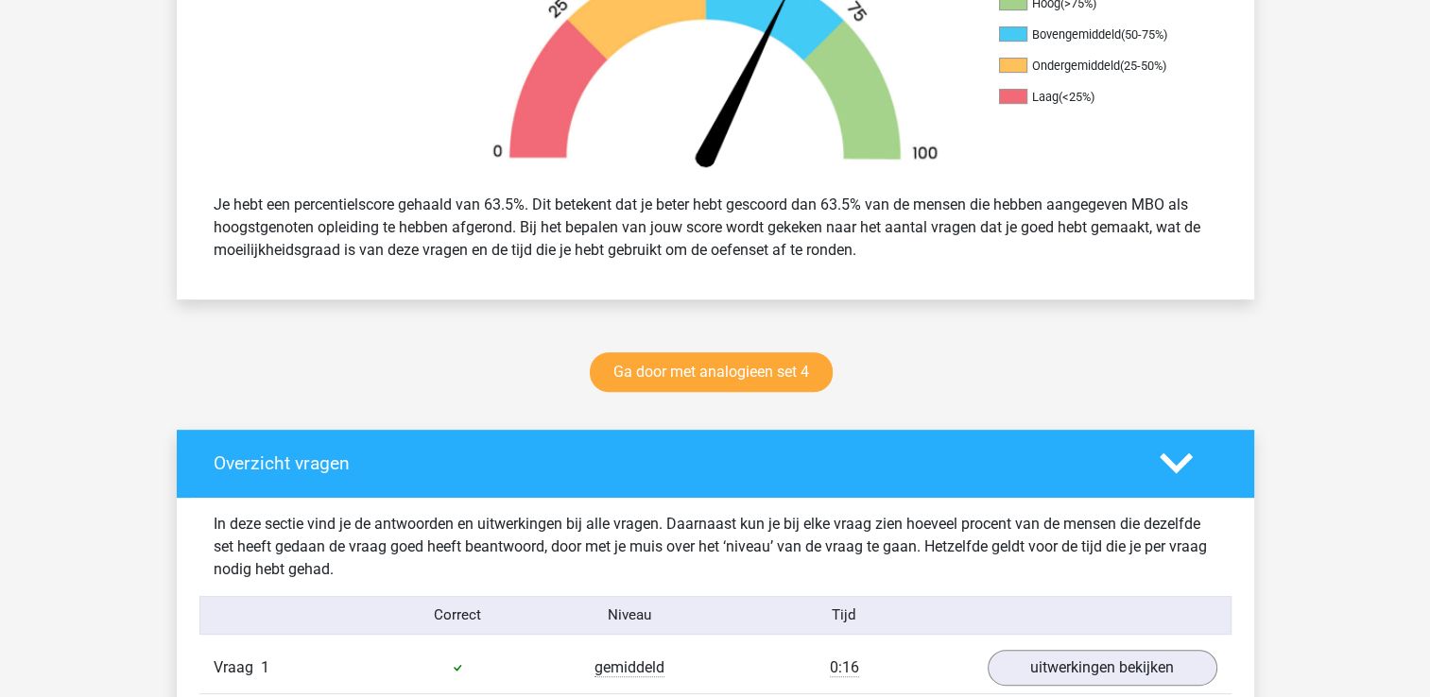
scroll to position [660, 0]
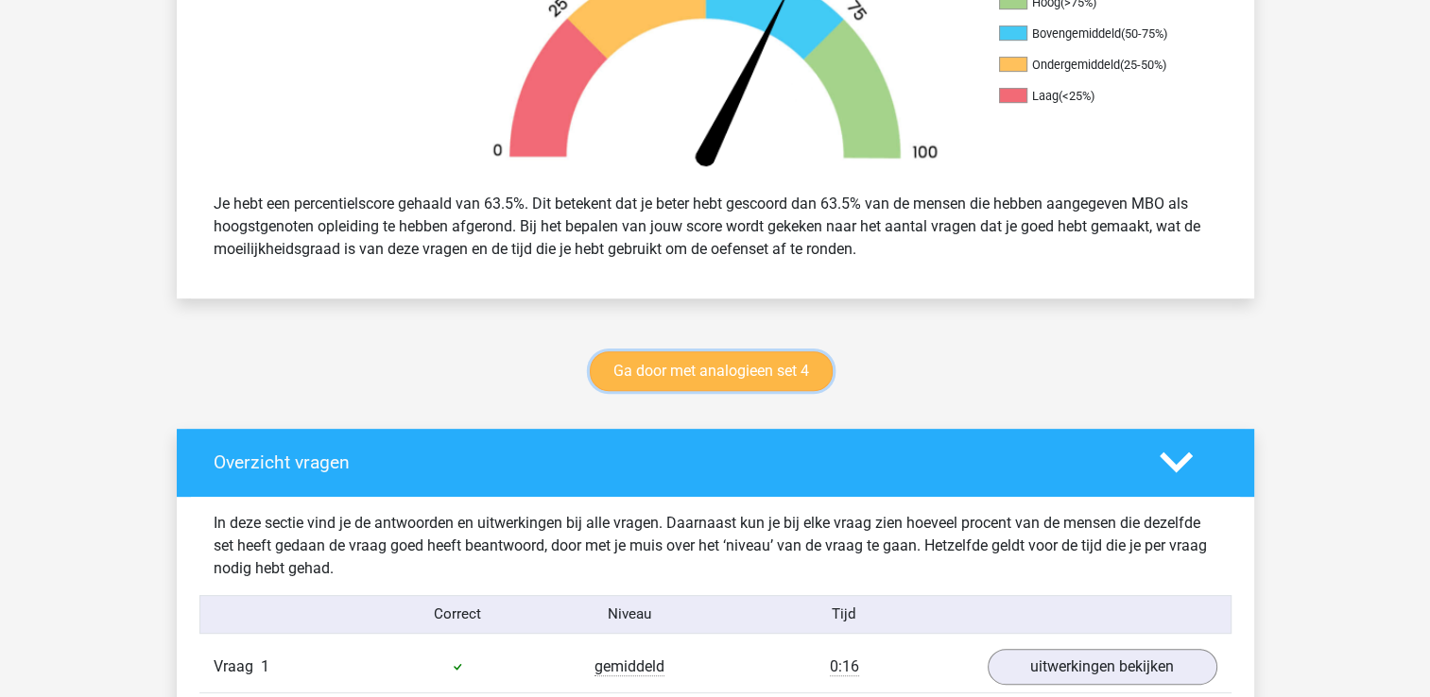
click at [688, 367] on link "Ga door met analogieen set 4" at bounding box center [711, 371] width 243 height 40
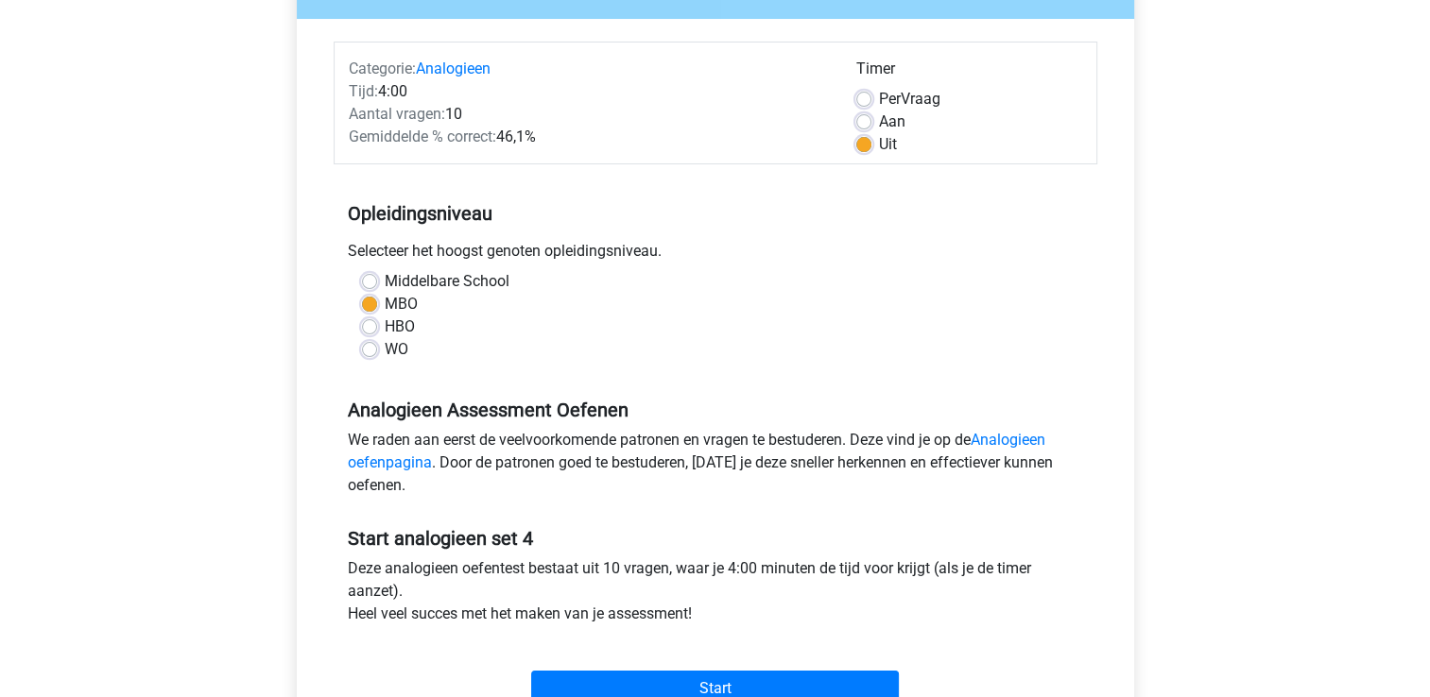
scroll to position [223, 0]
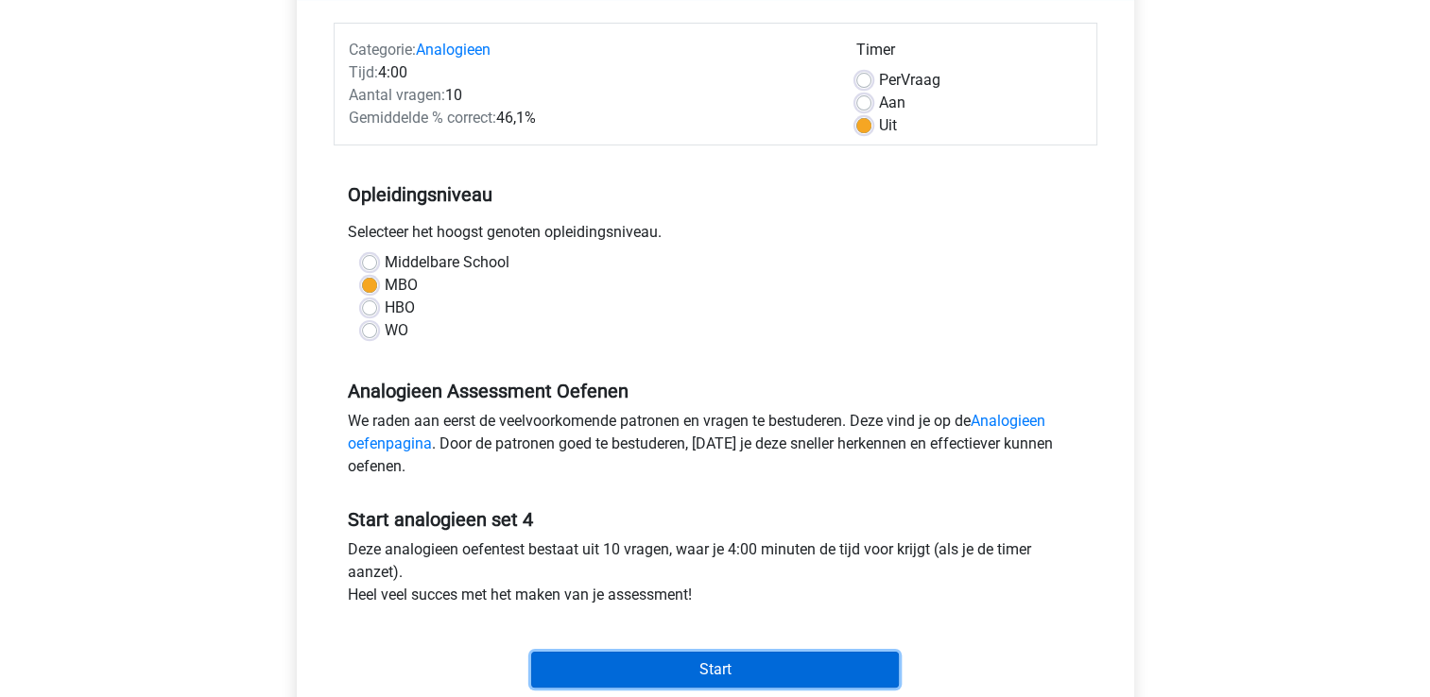
click at [724, 671] on input "Start" at bounding box center [715, 670] width 368 height 36
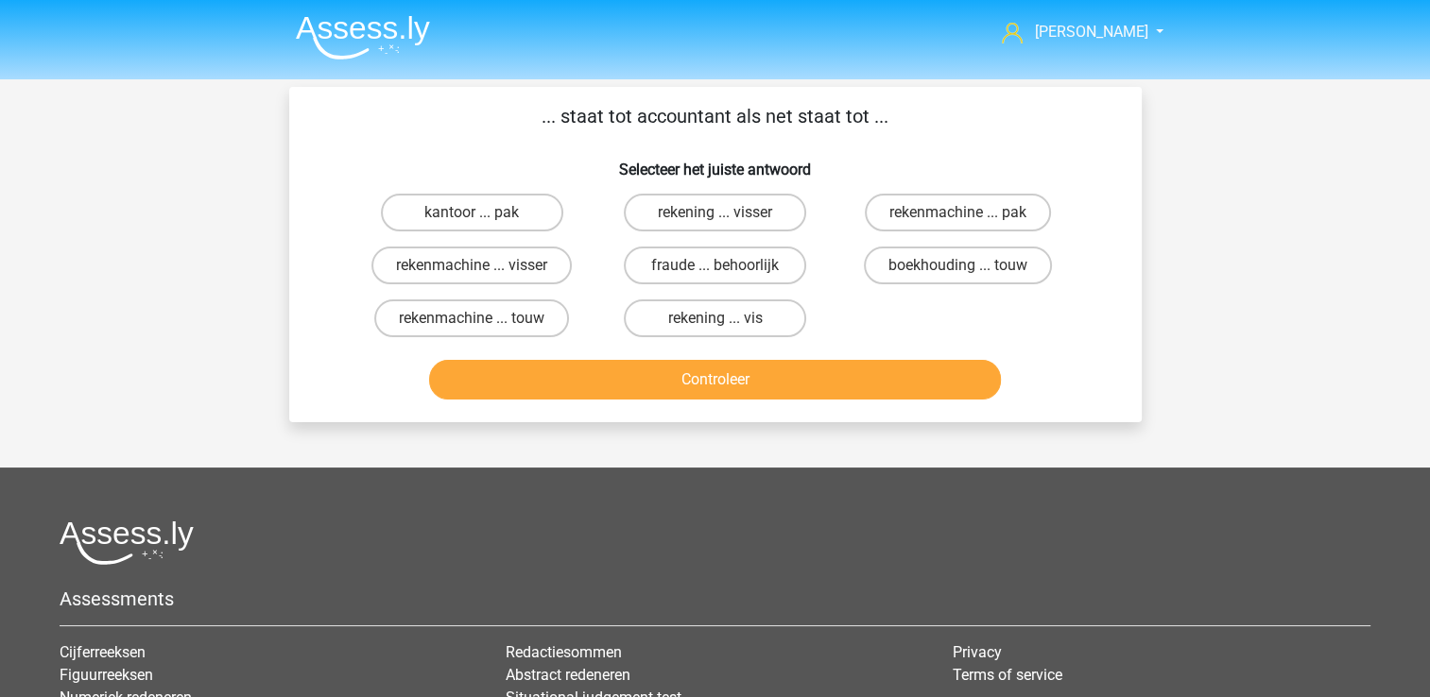
click at [726, 215] on input "rekening ... visser" at bounding box center [720, 219] width 12 height 12
radio input "true"
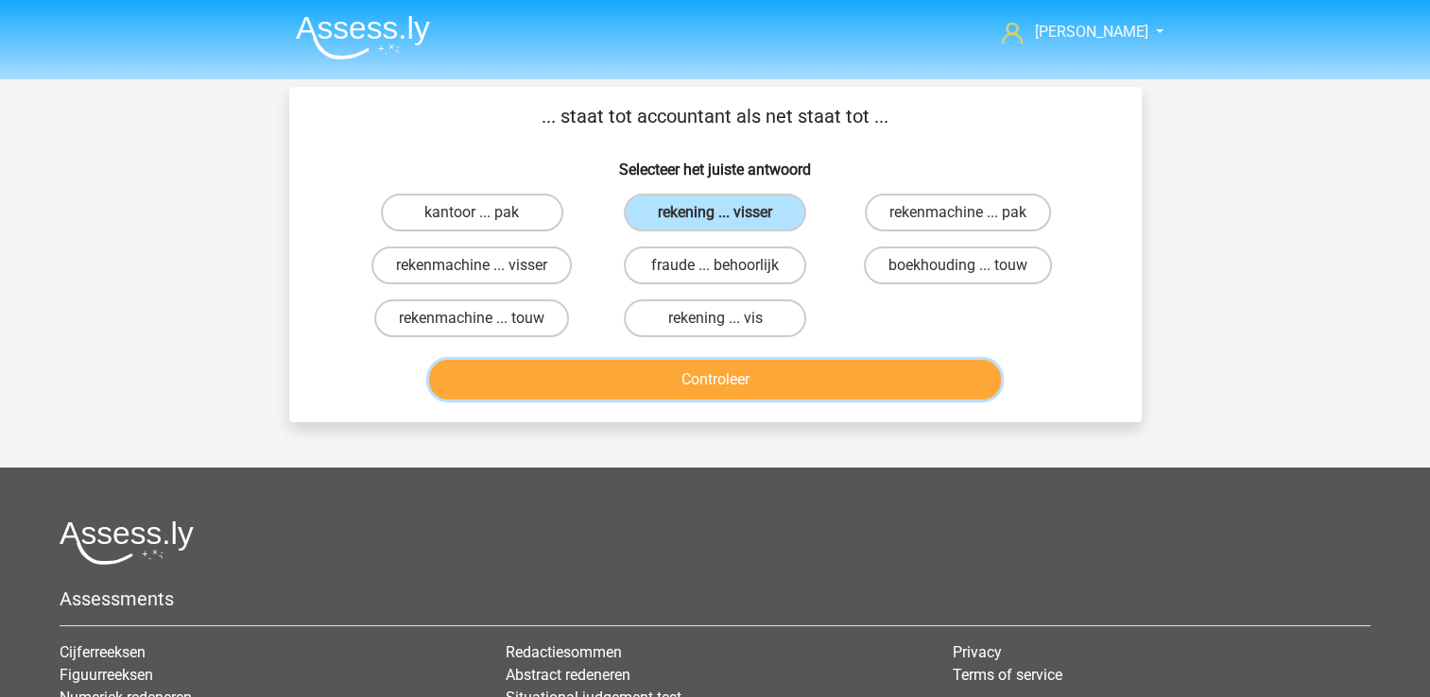
click at [801, 368] on button "Controleer" at bounding box center [715, 380] width 572 height 40
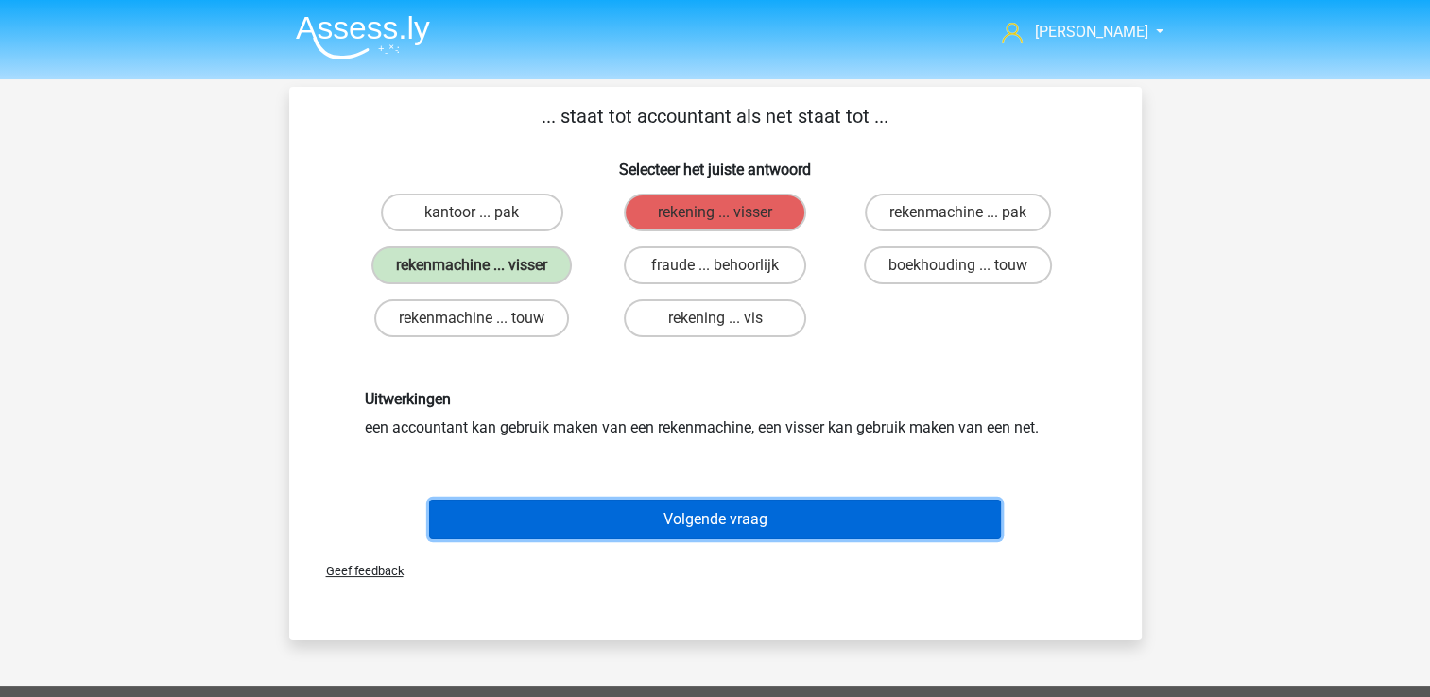
click at [761, 522] on button "Volgende vraag" at bounding box center [715, 520] width 572 height 40
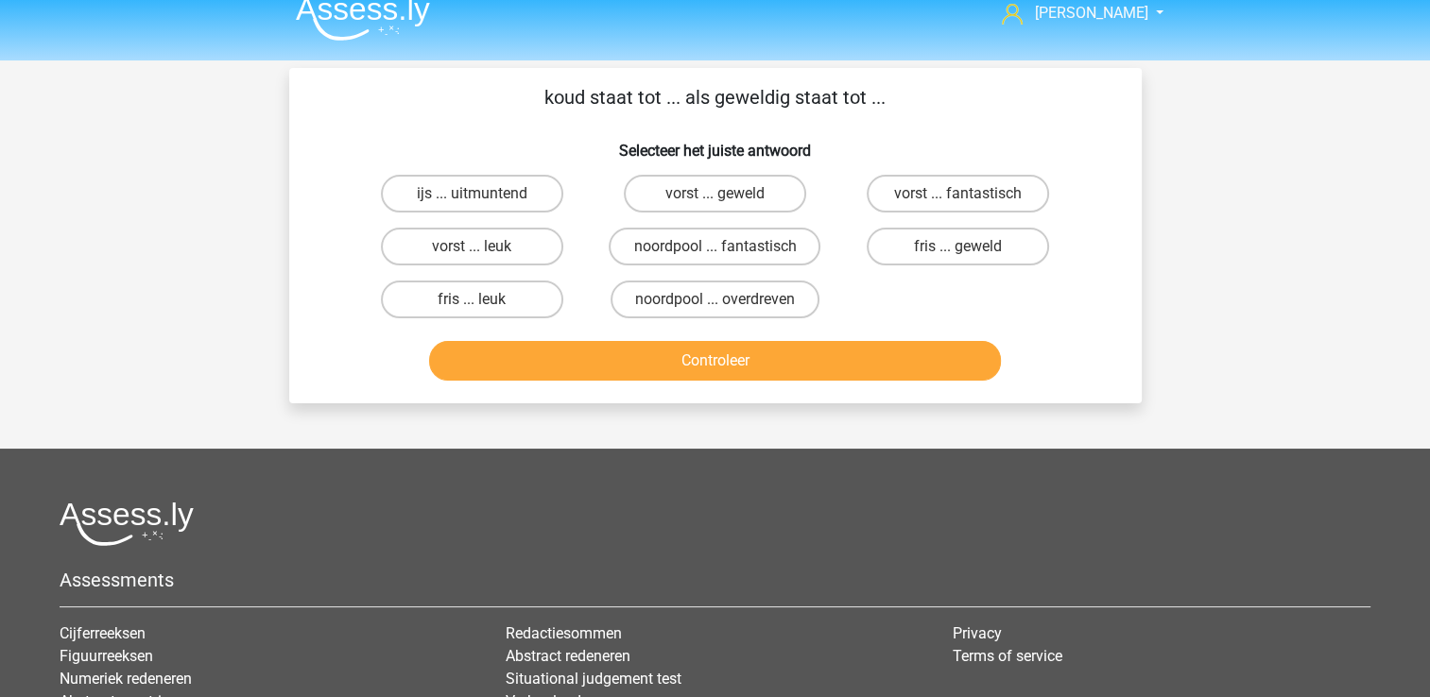
scroll to position [17, 0]
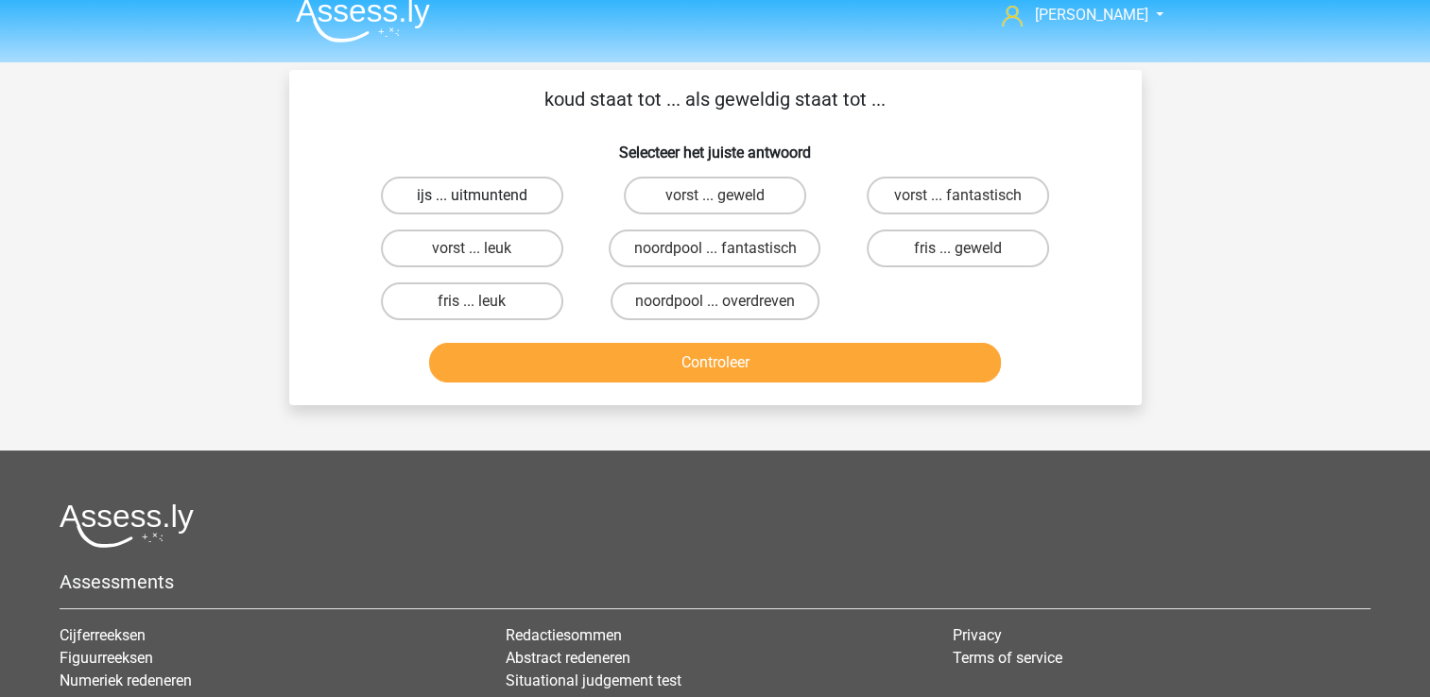
click at [512, 198] on label "ijs ... uitmuntend" at bounding box center [472, 196] width 182 height 38
click at [484, 198] on input "ijs ... uitmuntend" at bounding box center [477, 202] width 12 height 12
radio input "true"
click at [665, 372] on button "Controleer" at bounding box center [715, 363] width 572 height 40
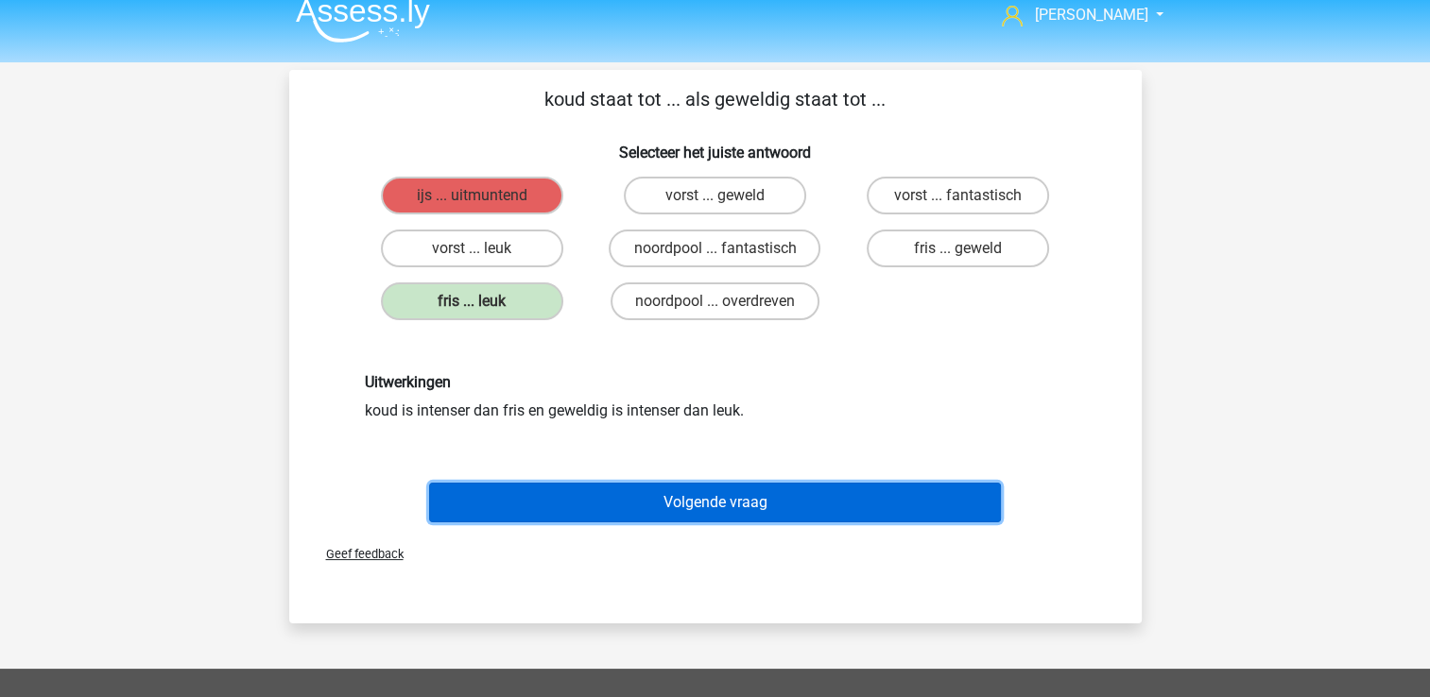
click at [719, 507] on button "Volgende vraag" at bounding box center [715, 503] width 572 height 40
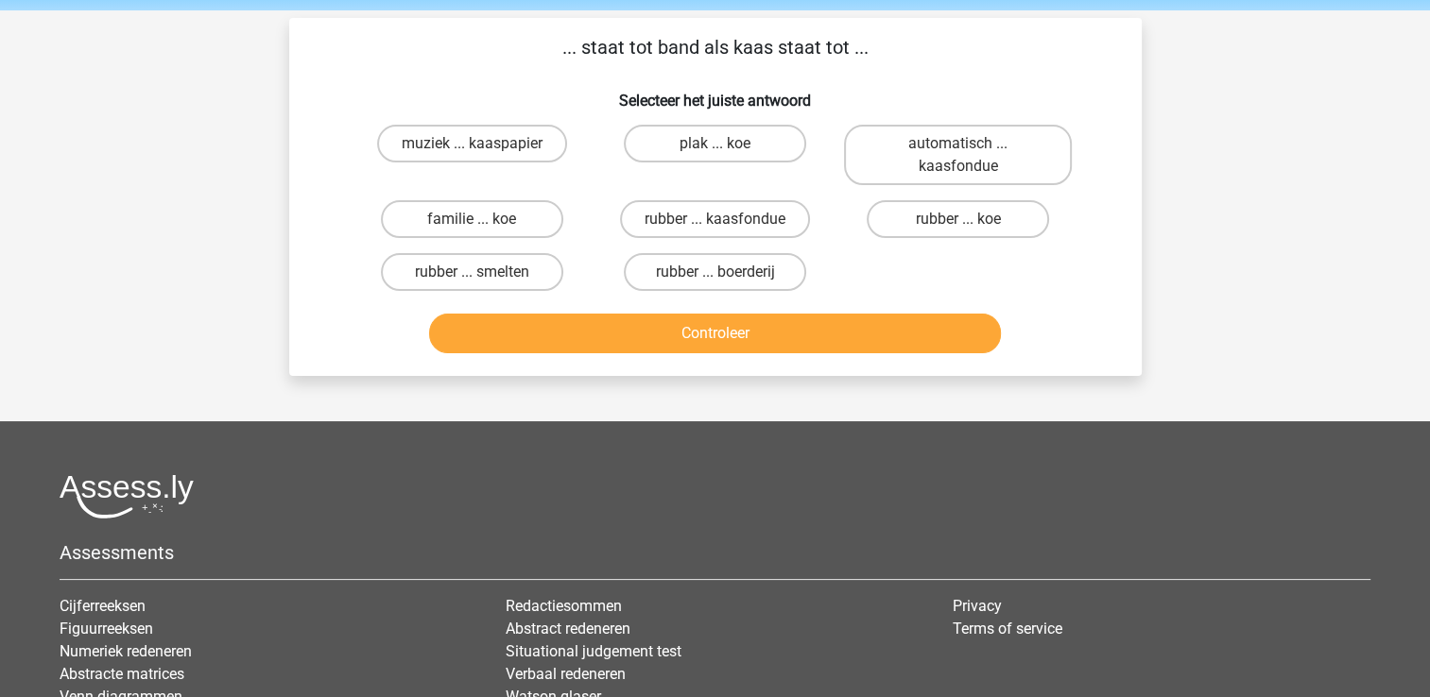
scroll to position [68, 0]
click at [744, 142] on label "plak ... koe" at bounding box center [715, 145] width 182 height 38
click at [727, 145] on input "plak ... koe" at bounding box center [720, 151] width 12 height 12
radio input "true"
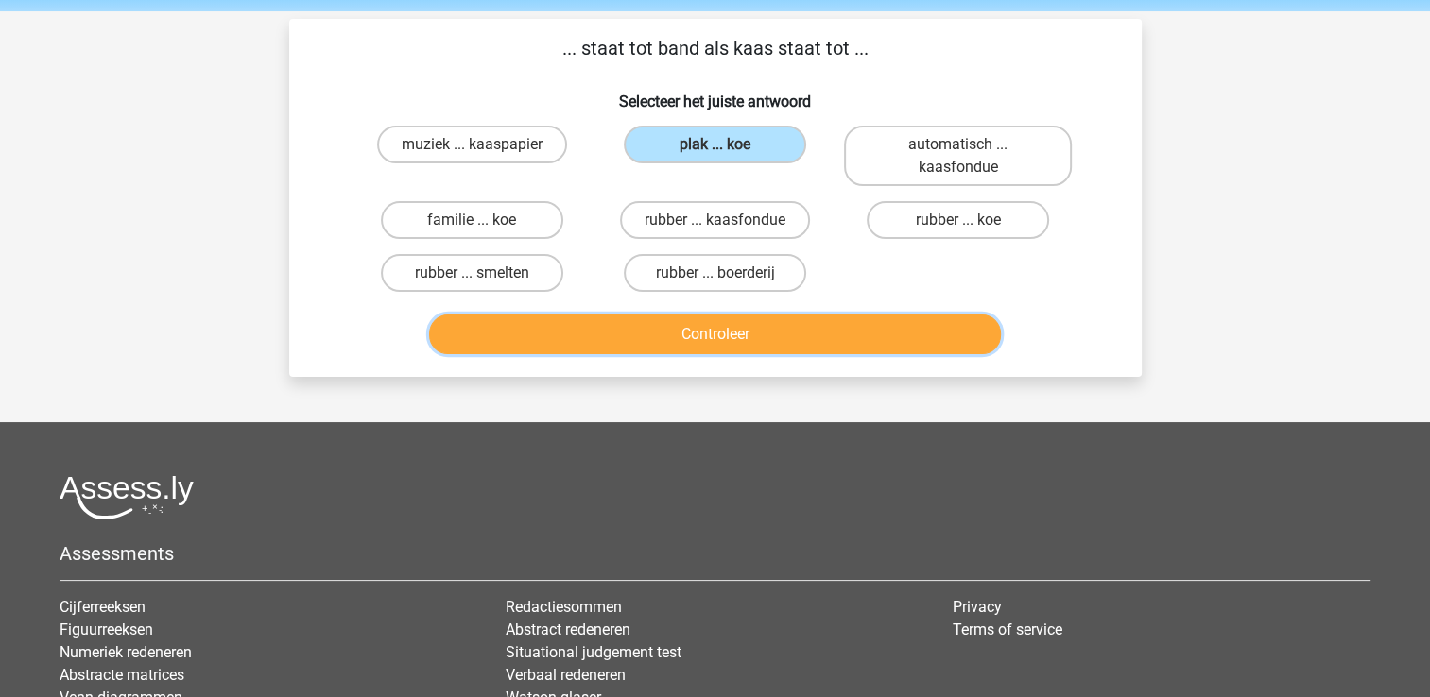
click at [752, 324] on button "Controleer" at bounding box center [715, 335] width 572 height 40
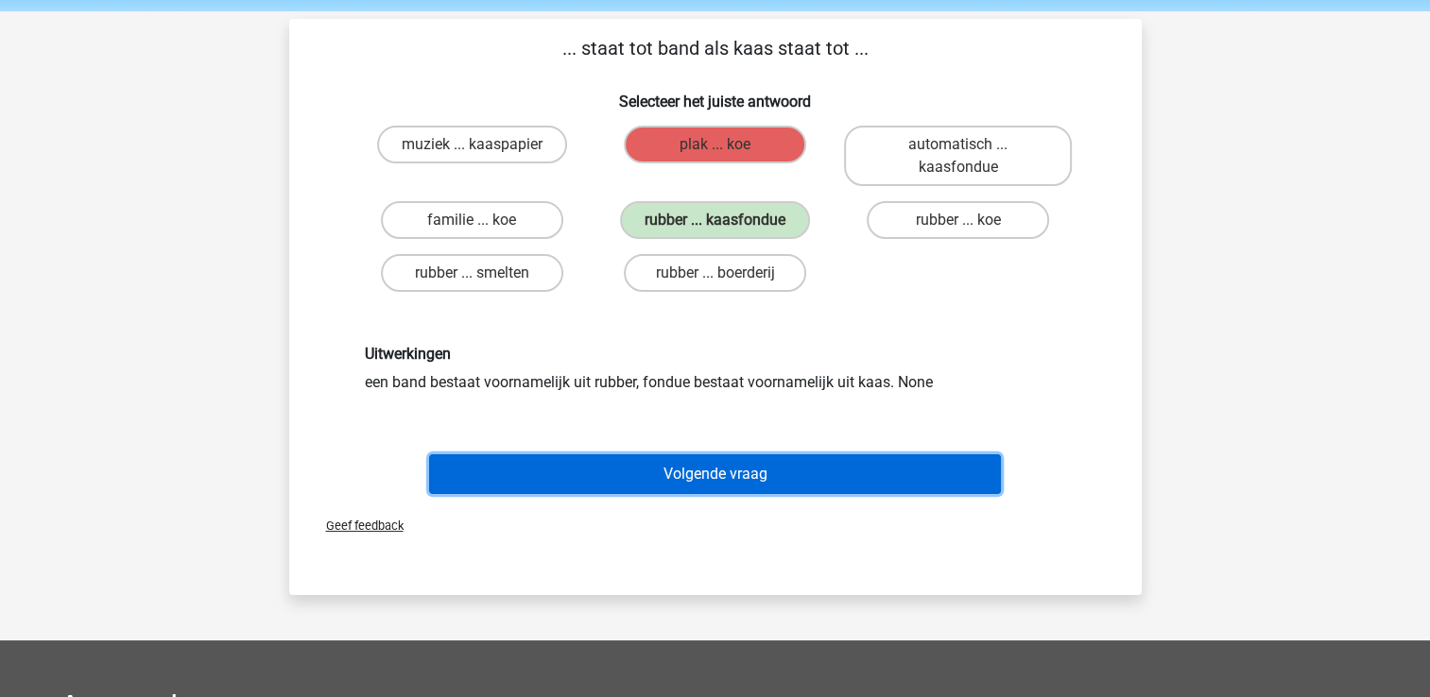
click at [760, 474] on button "Volgende vraag" at bounding box center [715, 474] width 572 height 40
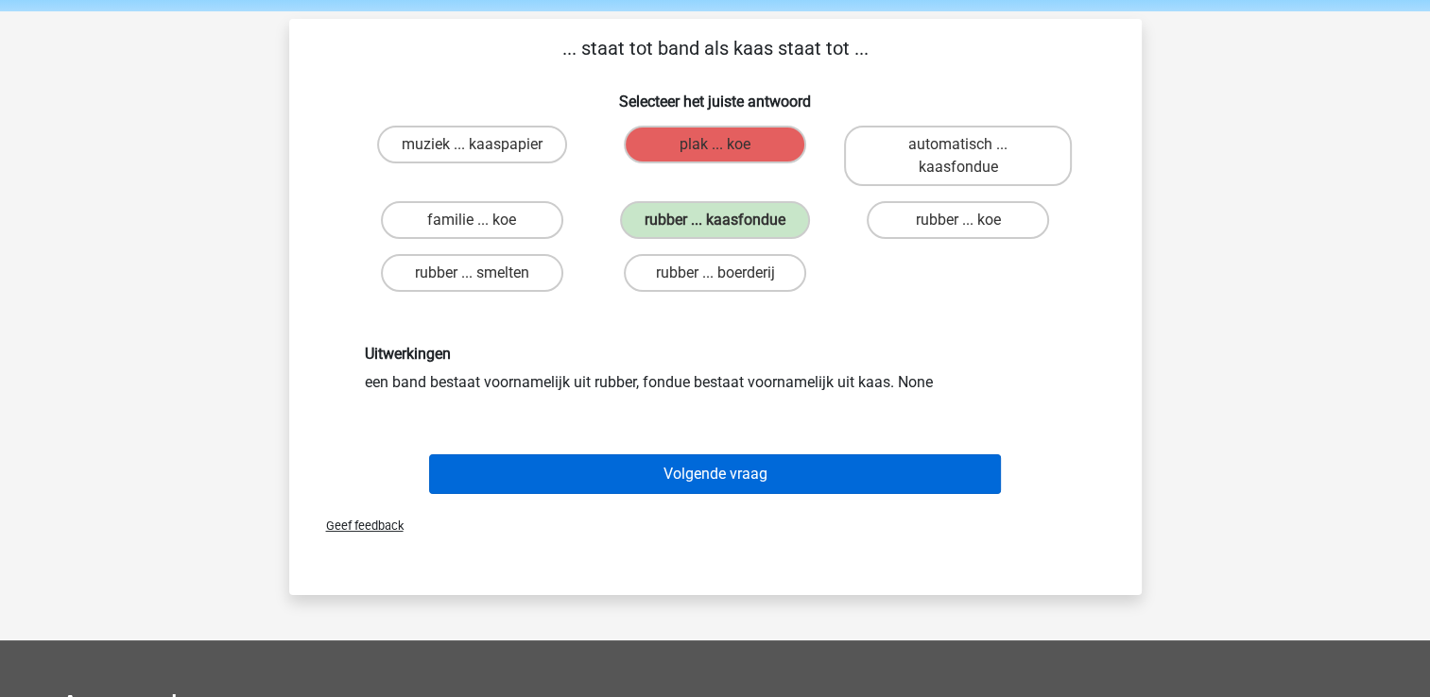
scroll to position [87, 0]
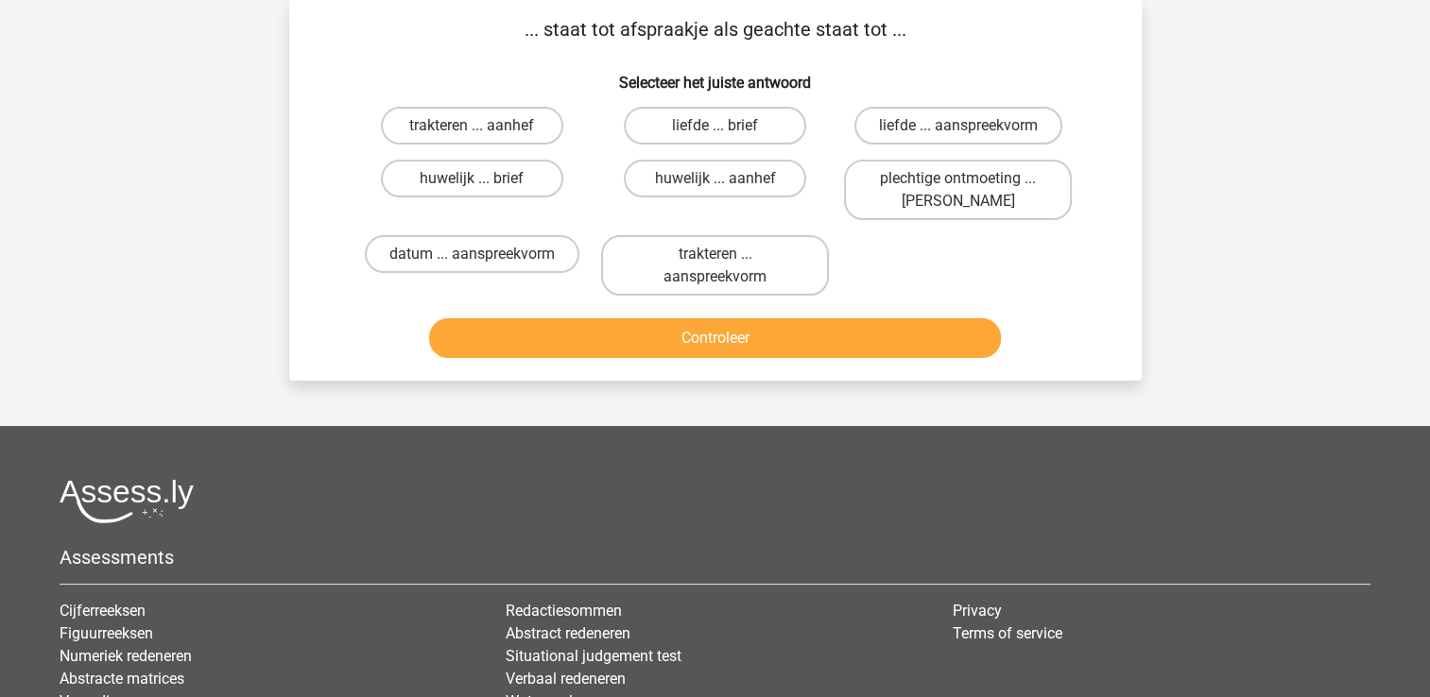
click at [408, 232] on div "datum ... aanspreekvorm" at bounding box center [472, 266] width 243 height 76
click at [420, 257] on label "datum ... aanspreekvorm" at bounding box center [472, 254] width 214 height 38
click at [471, 257] on input "datum ... aanspreekvorm" at bounding box center [477, 260] width 12 height 12
radio input "true"
click at [936, 184] on label "plechtige ontmoeting ... hoi" at bounding box center [958, 190] width 228 height 60
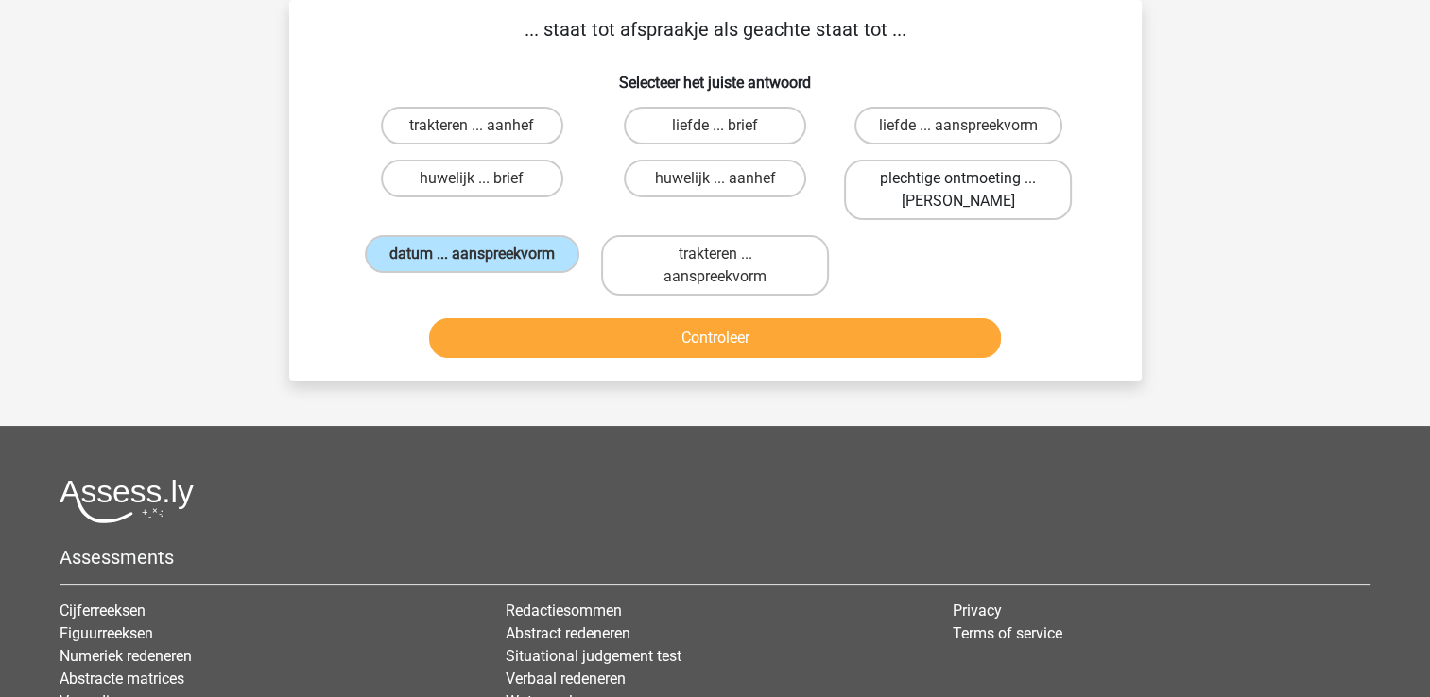
click at [958, 184] on input "plechtige ontmoeting ... hoi" at bounding box center [964, 185] width 12 height 12
radio input "true"
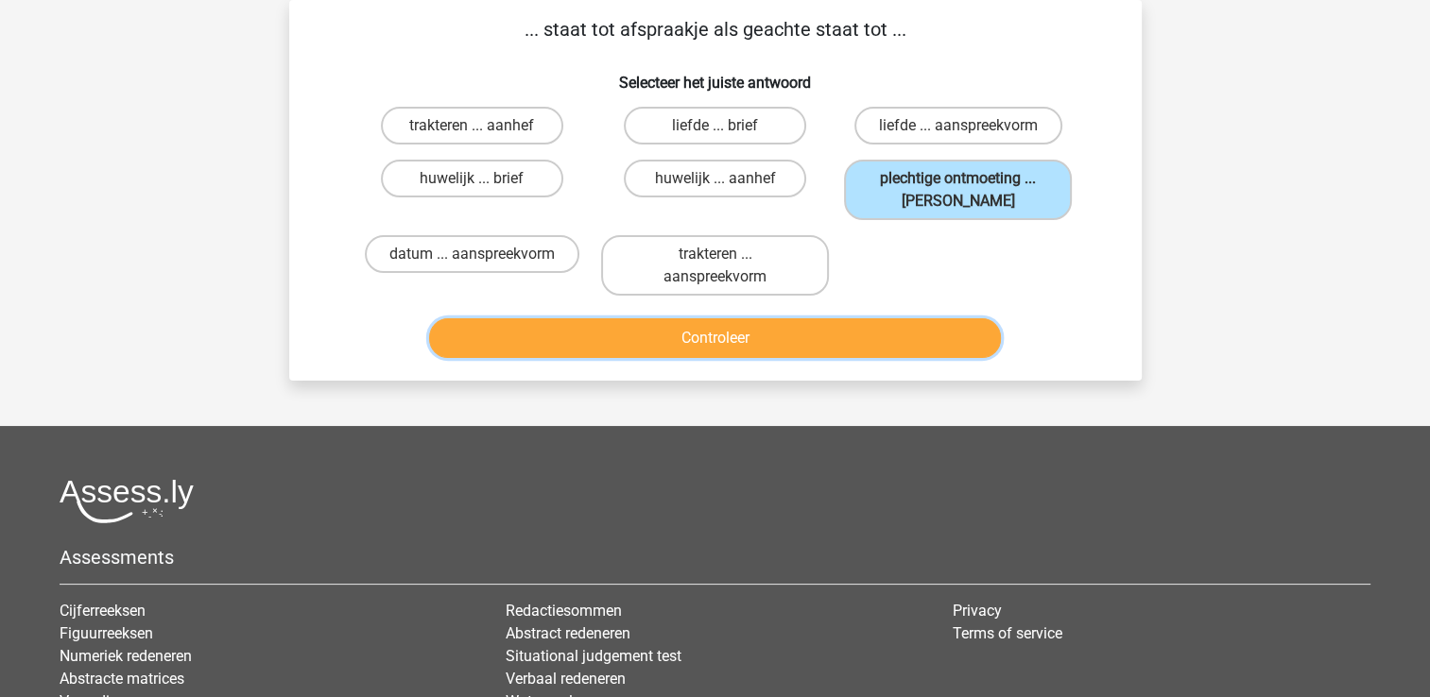
click at [829, 331] on button "Controleer" at bounding box center [715, 338] width 572 height 40
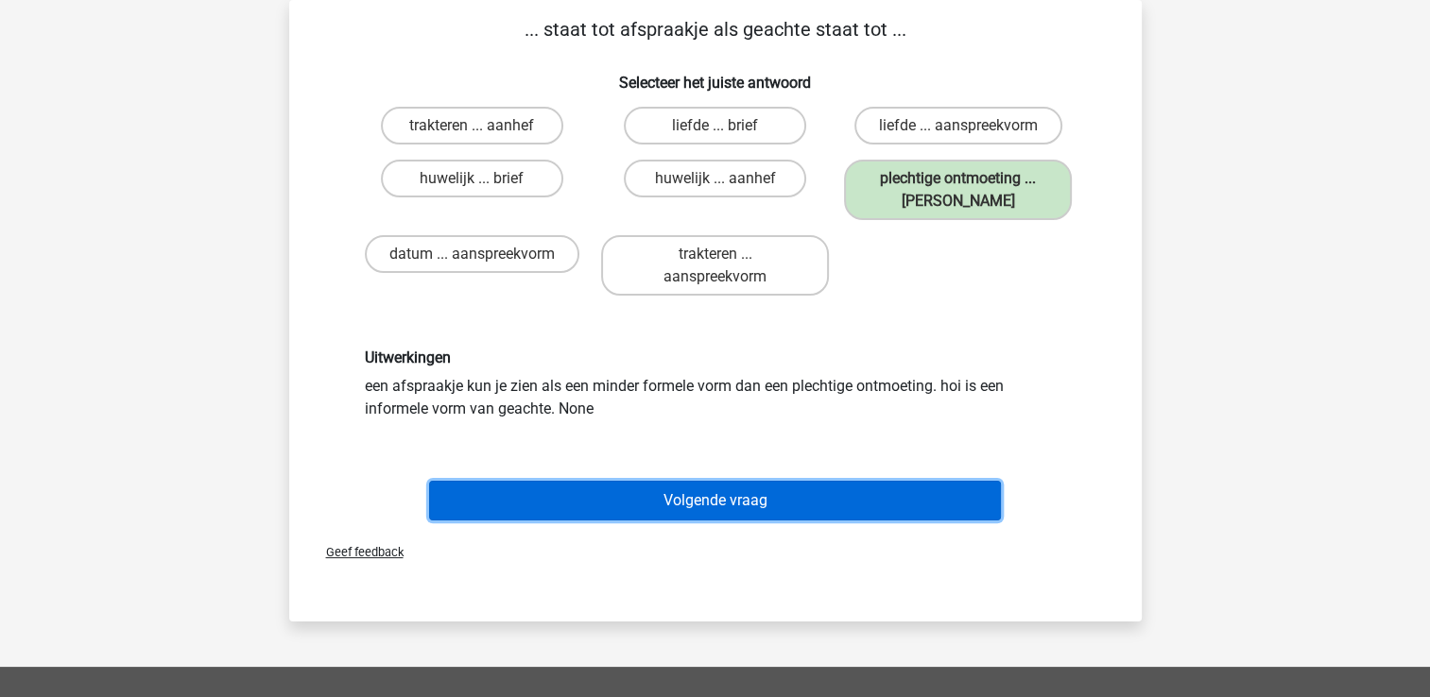
click at [721, 496] on button "Volgende vraag" at bounding box center [715, 501] width 572 height 40
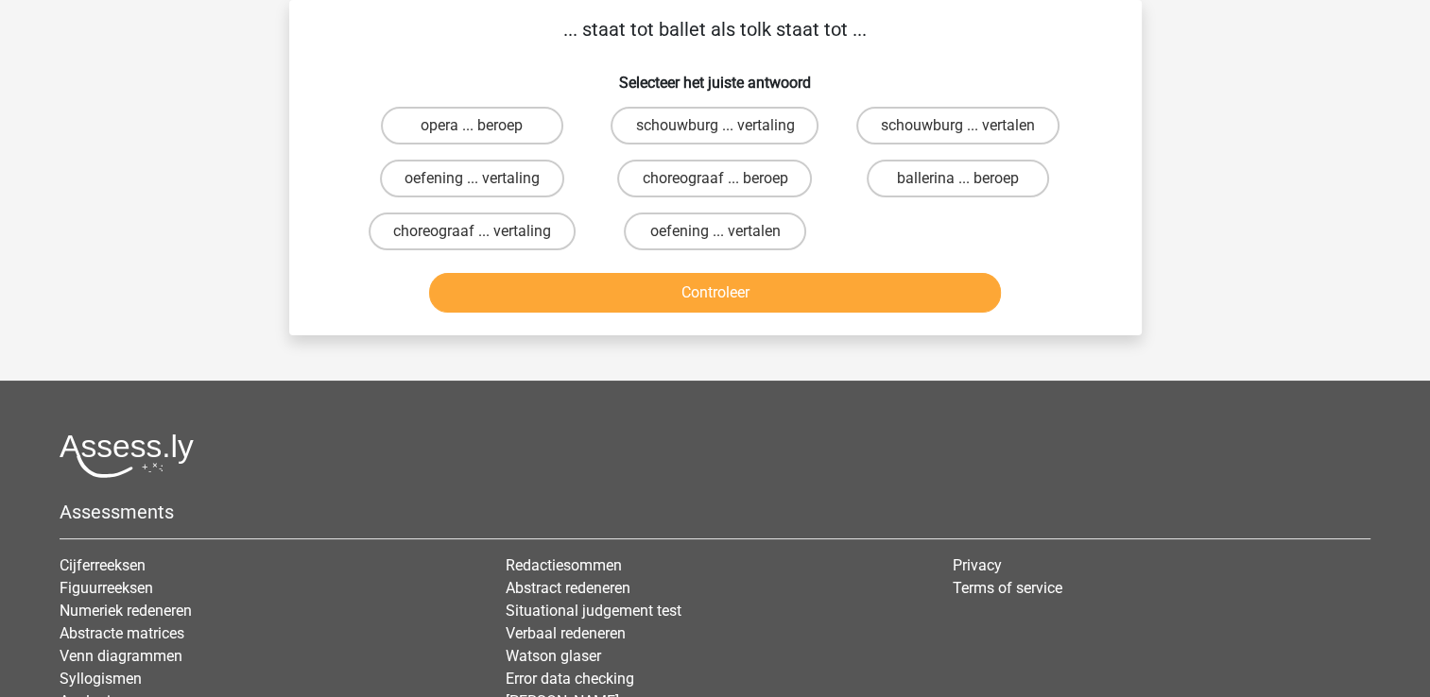
scroll to position [49, 0]
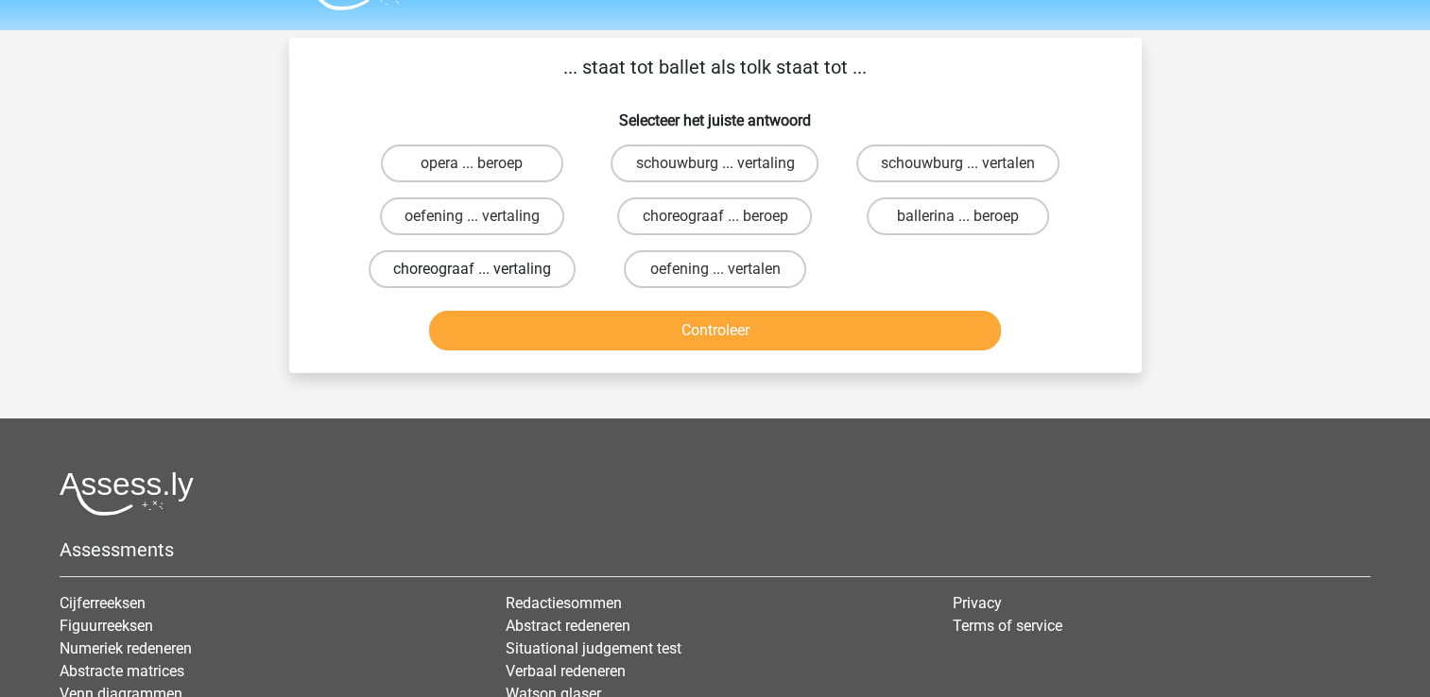
click at [409, 274] on label "choreograaf ... vertaling" at bounding box center [471, 269] width 207 height 38
click at [471, 274] on input "choreograaf ... vertaling" at bounding box center [477, 275] width 12 height 12
radio input "true"
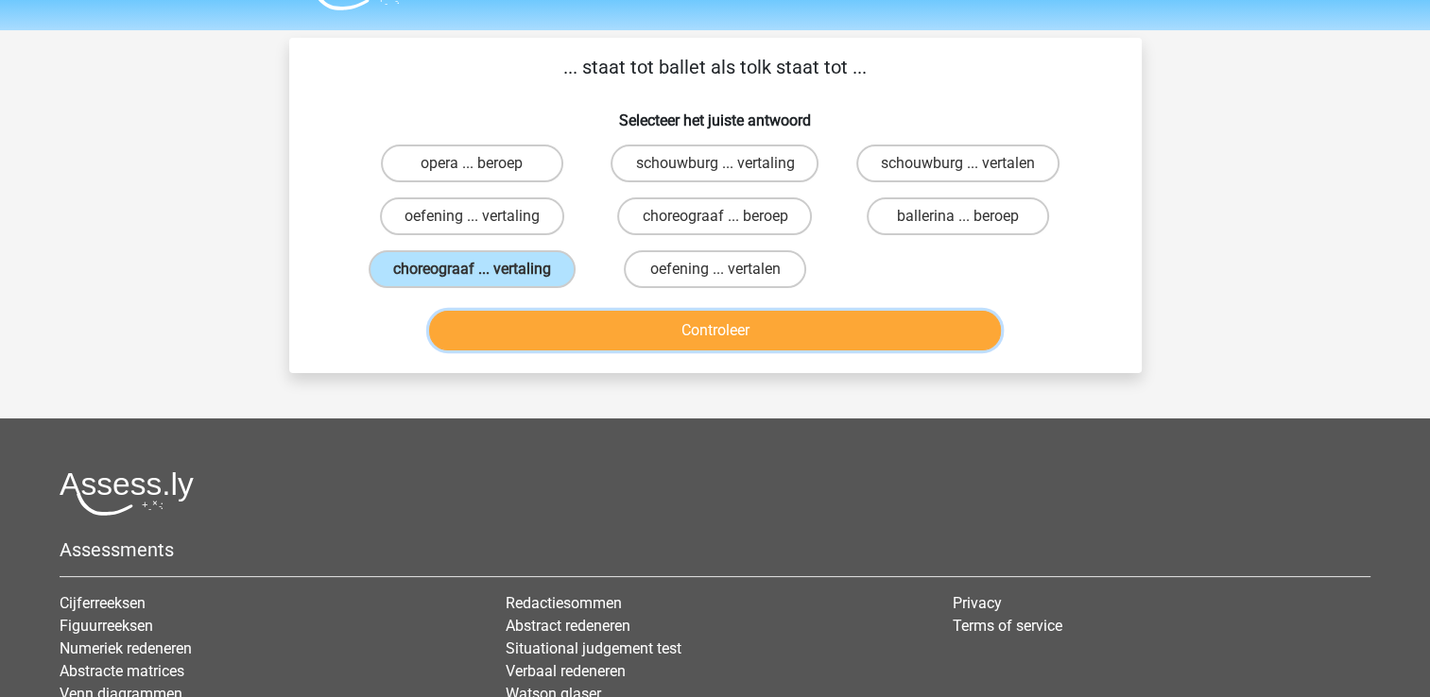
click at [634, 327] on button "Controleer" at bounding box center [715, 331] width 572 height 40
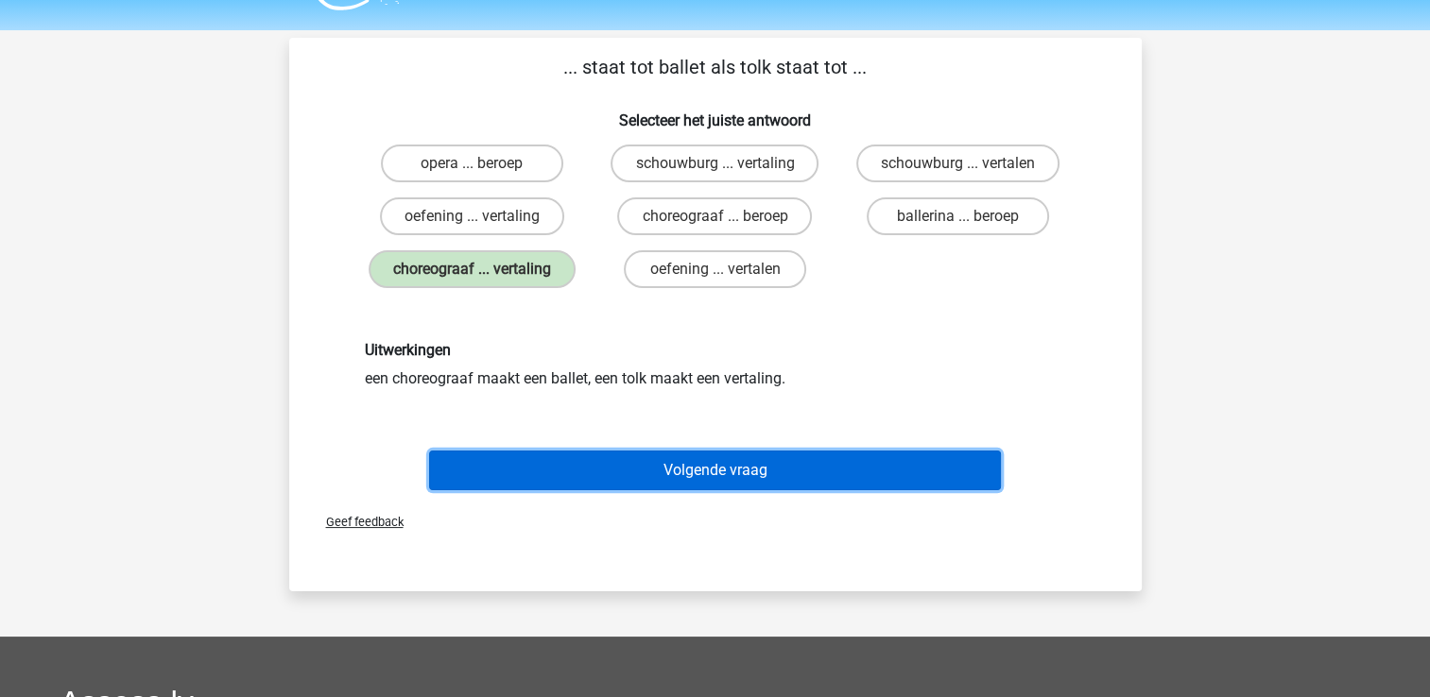
click at [752, 459] on button "Volgende vraag" at bounding box center [715, 471] width 572 height 40
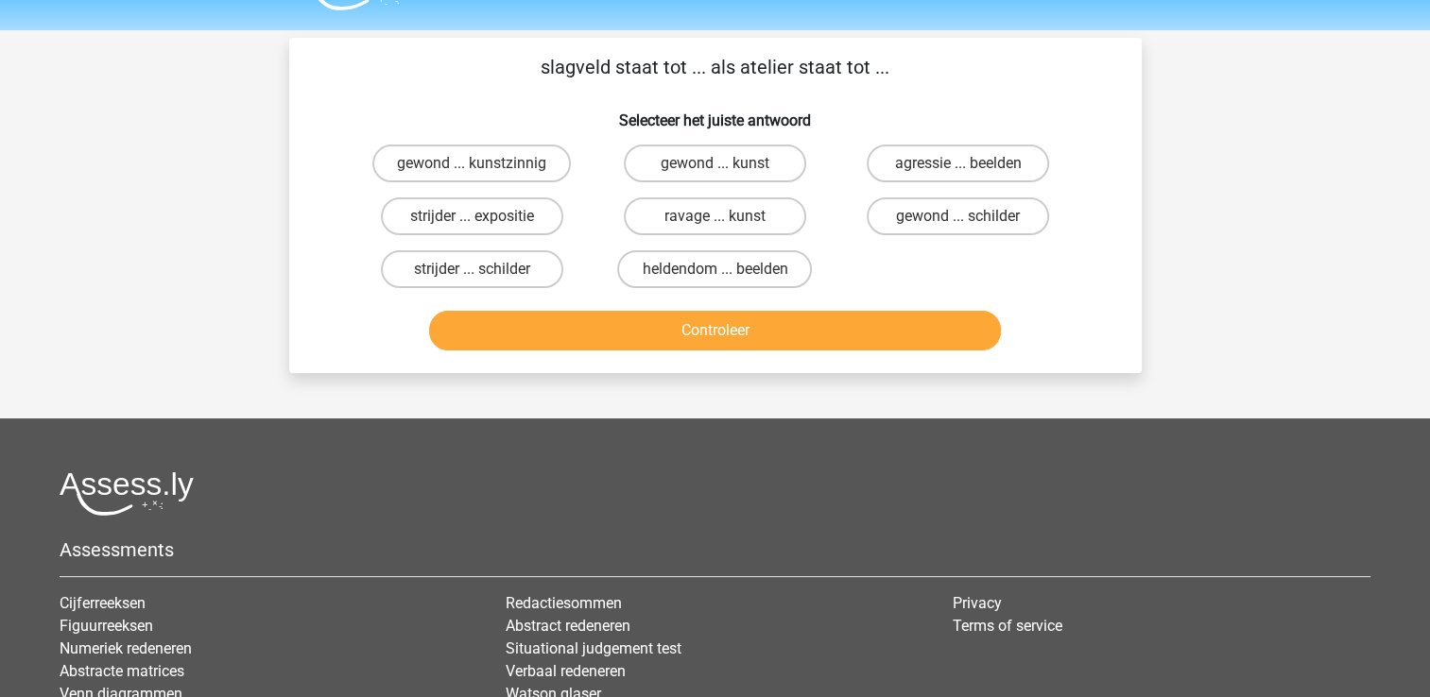
scroll to position [87, 0]
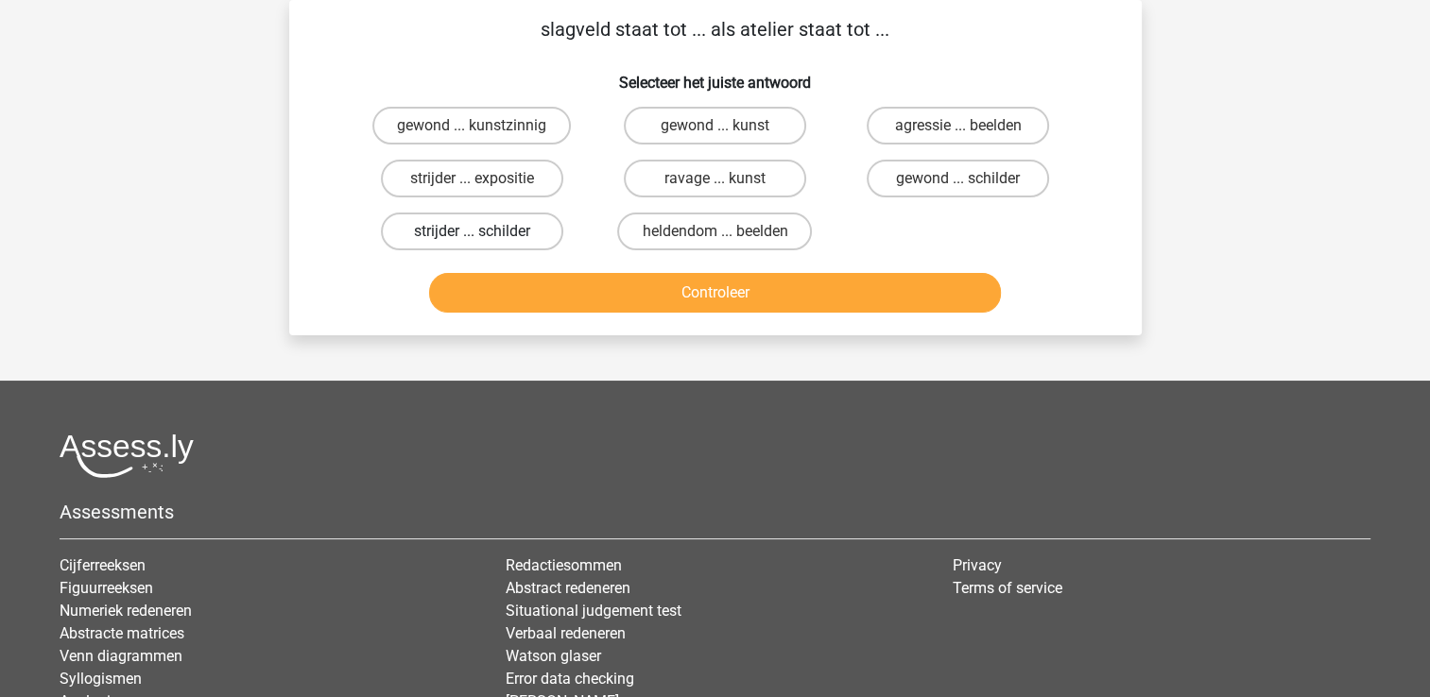
click at [429, 214] on label "strijder ... schilder" at bounding box center [472, 232] width 182 height 38
click at [471, 231] on input "strijder ... schilder" at bounding box center [477, 237] width 12 height 12
radio input "true"
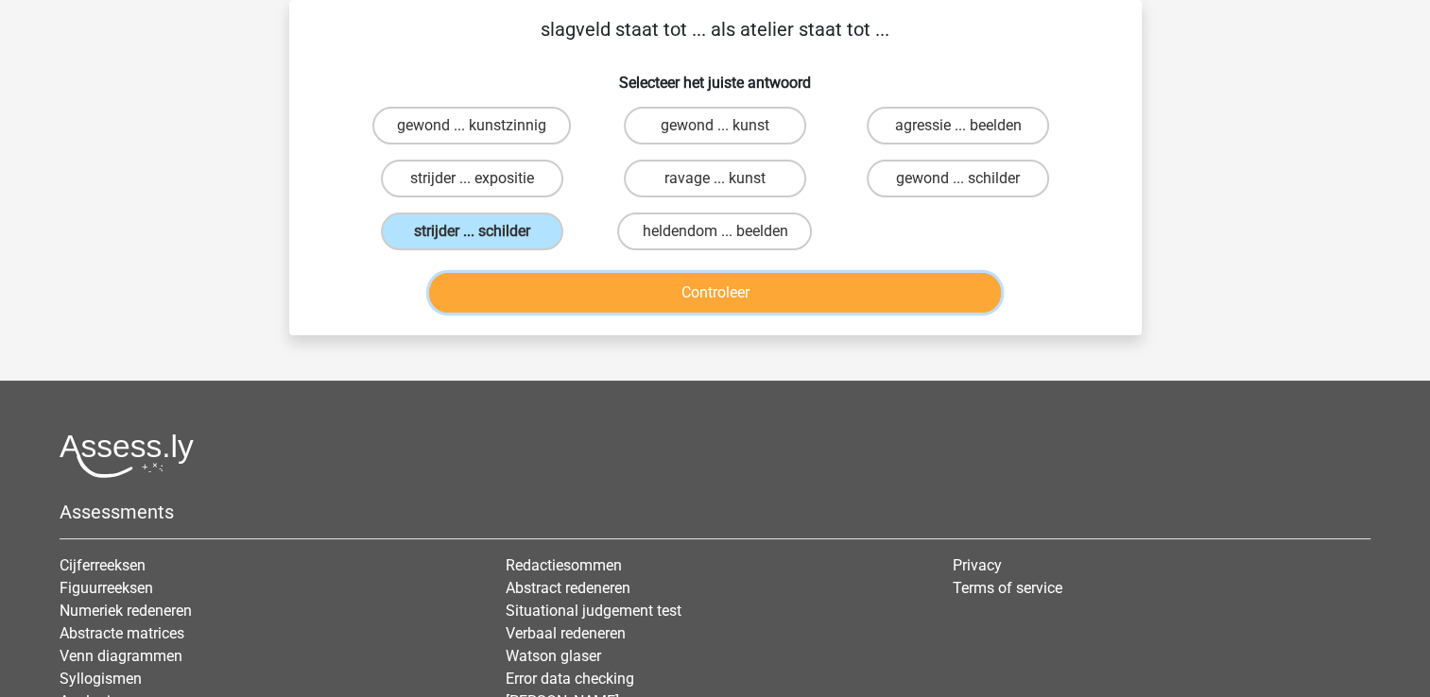
click at [520, 294] on button "Controleer" at bounding box center [715, 293] width 572 height 40
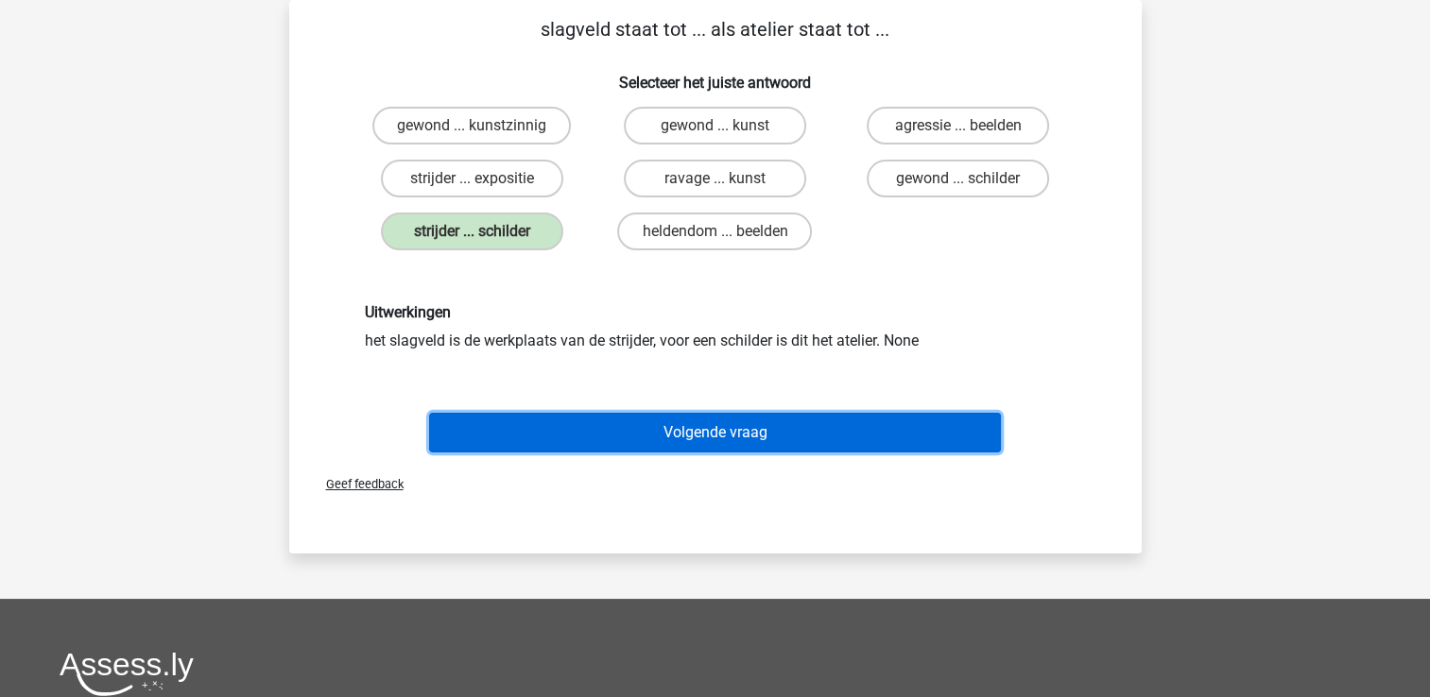
click at [883, 425] on button "Volgende vraag" at bounding box center [715, 433] width 572 height 40
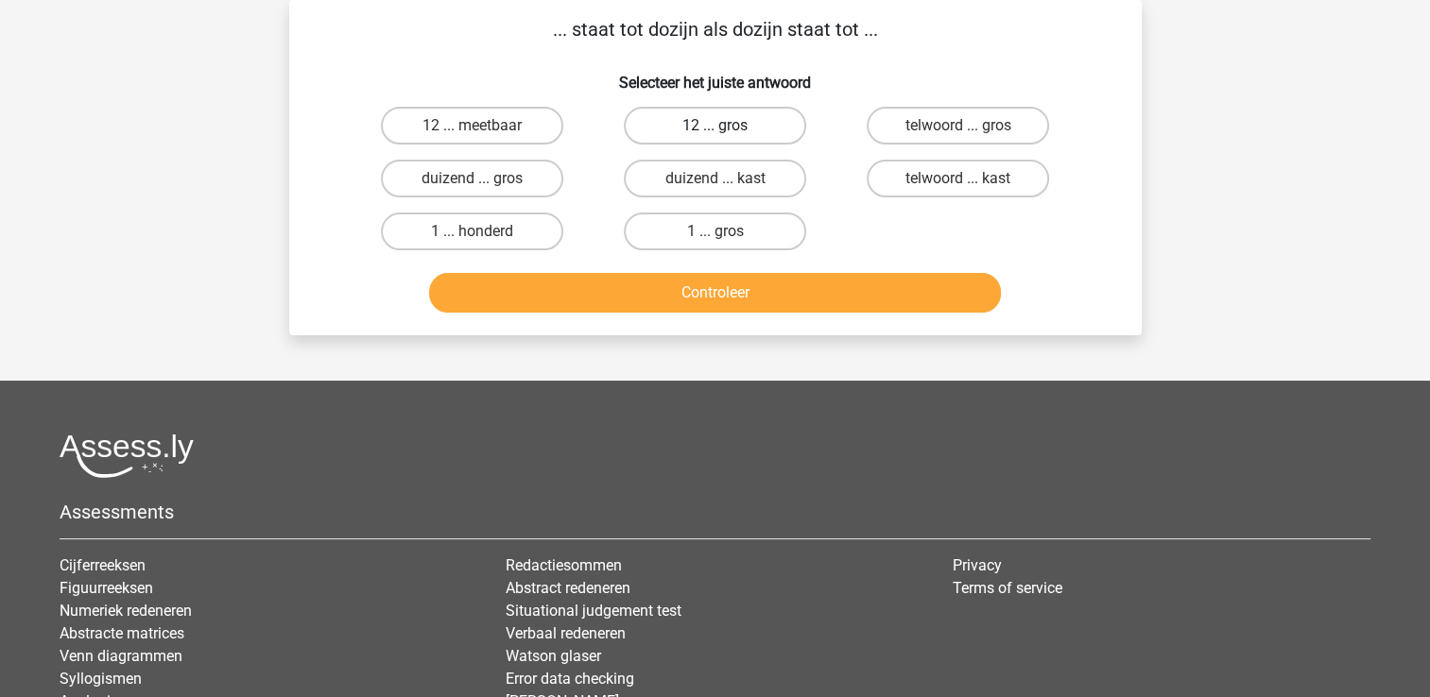
click at [722, 114] on label "12 ... gros" at bounding box center [715, 126] width 182 height 38
click at [722, 126] on input "12 ... gros" at bounding box center [720, 132] width 12 height 12
radio input "true"
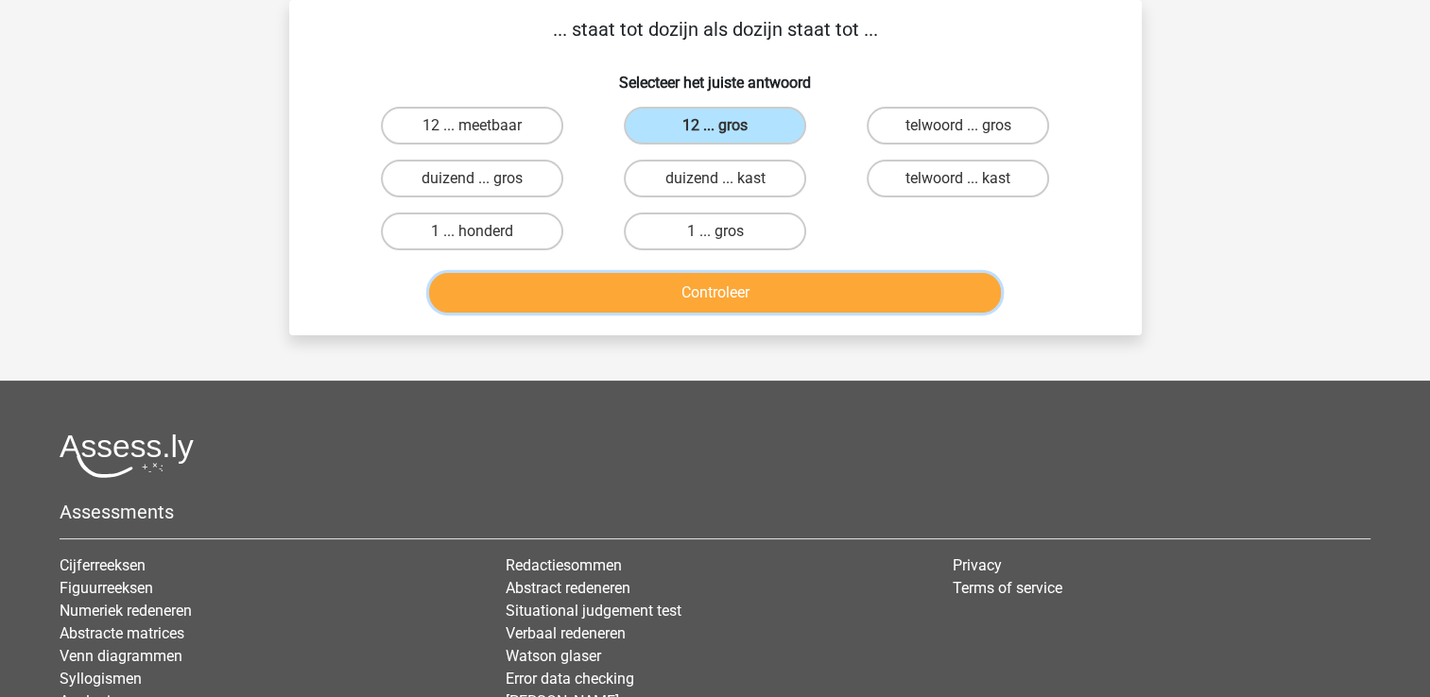
click at [740, 280] on button "Controleer" at bounding box center [715, 293] width 572 height 40
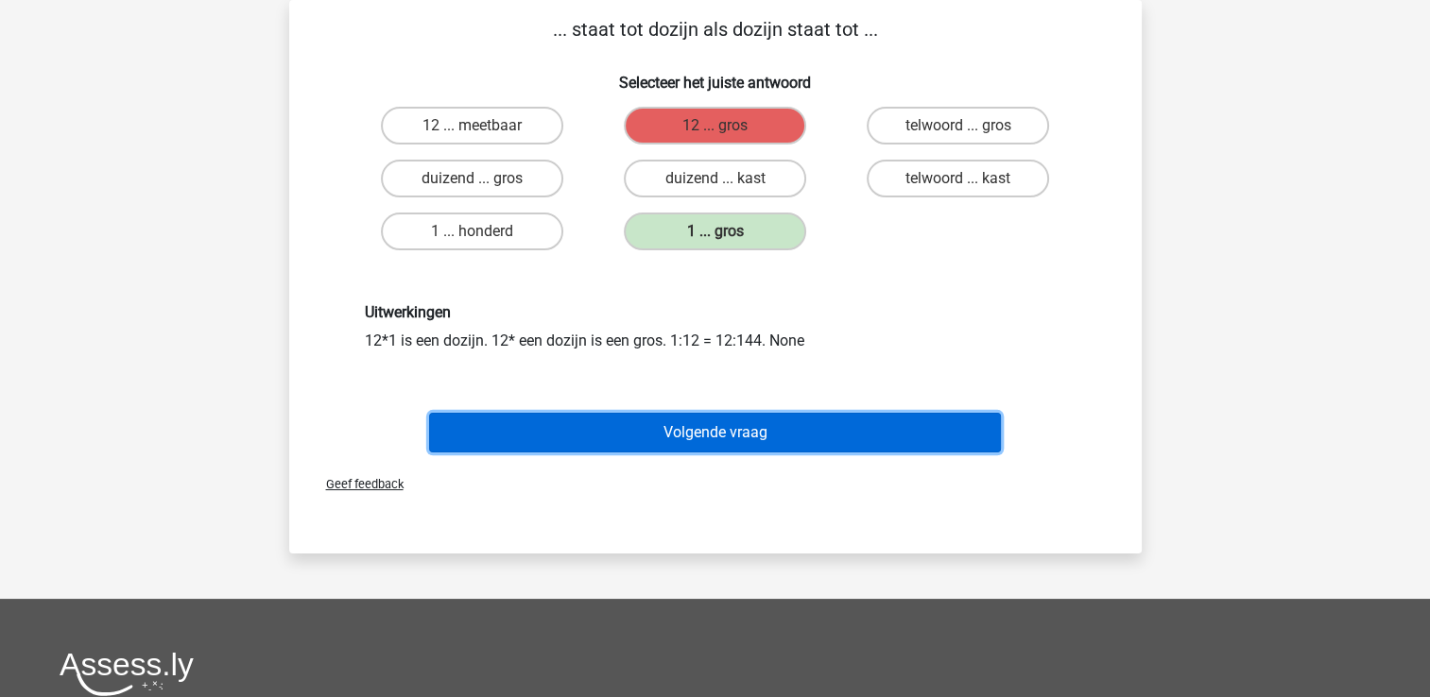
click at [779, 437] on button "Volgende vraag" at bounding box center [715, 433] width 572 height 40
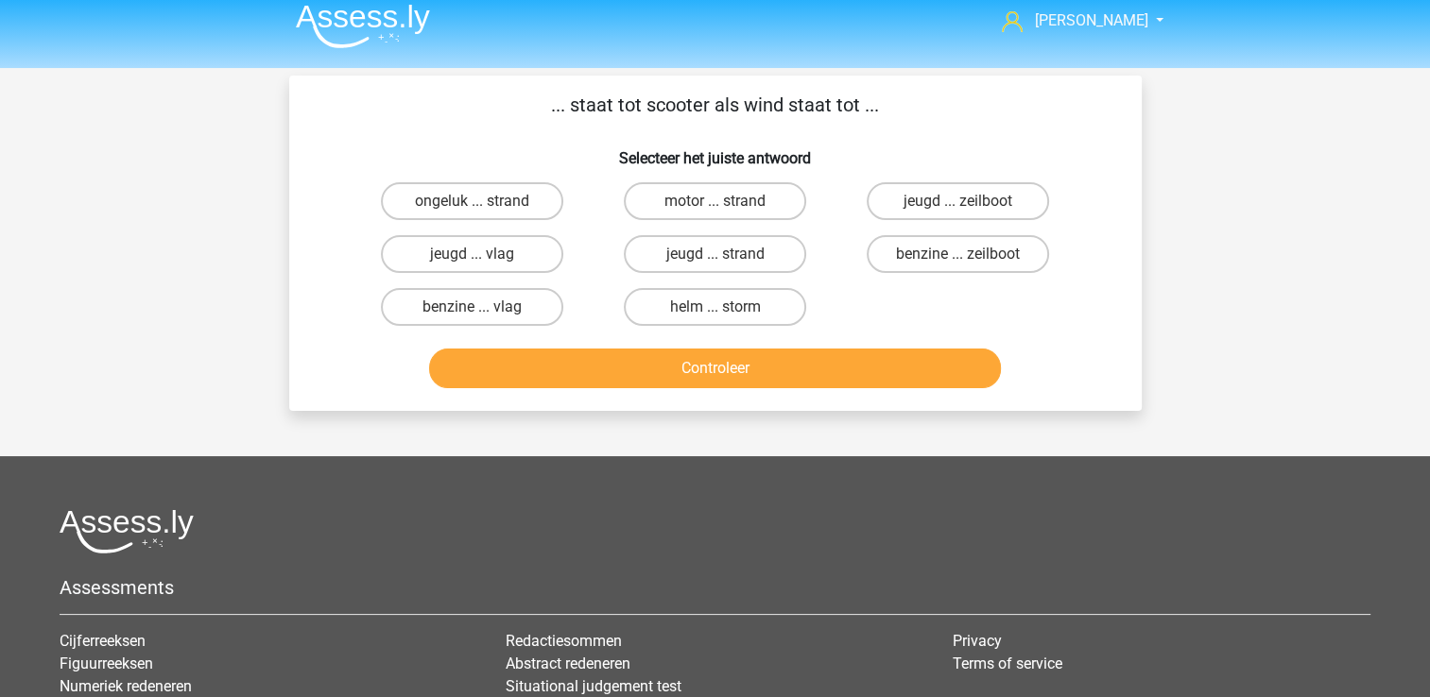
scroll to position [0, 0]
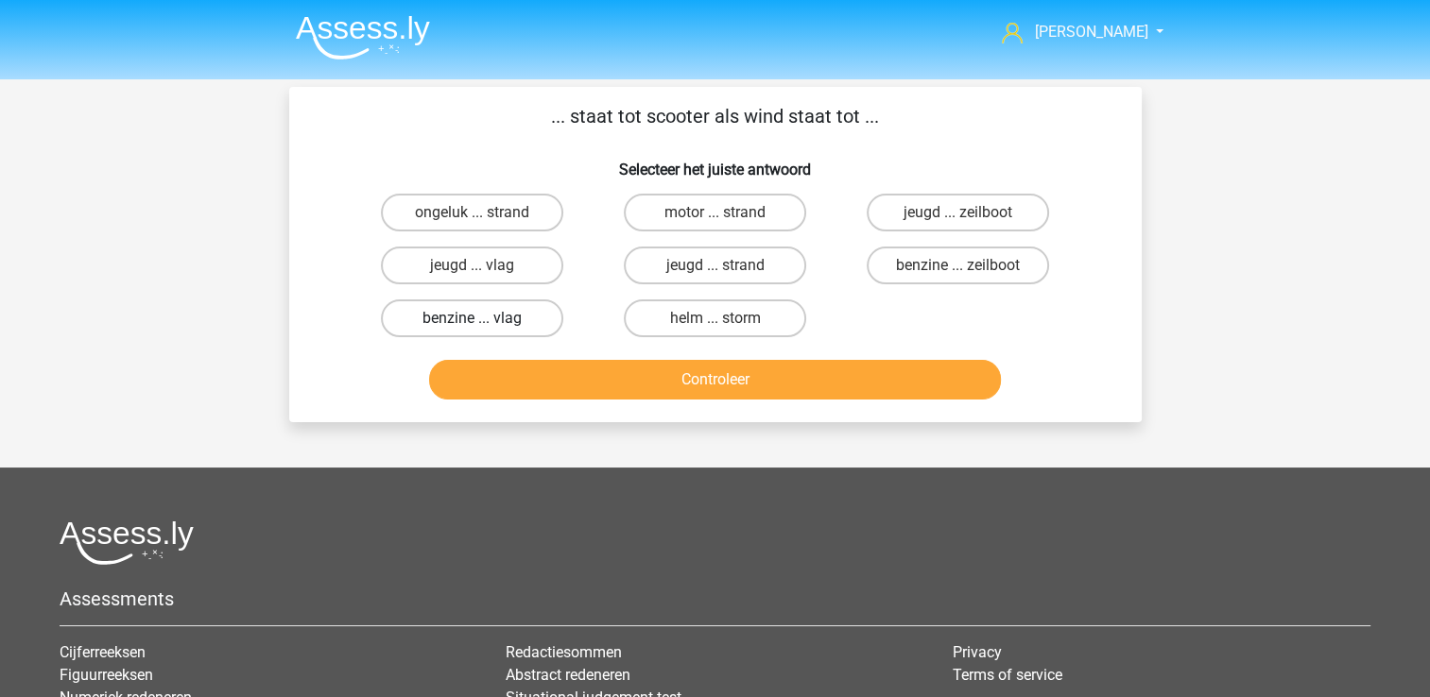
click at [501, 323] on label "benzine ... vlag" at bounding box center [472, 319] width 182 height 38
click at [484, 323] on input "benzine ... vlag" at bounding box center [477, 324] width 12 height 12
radio input "true"
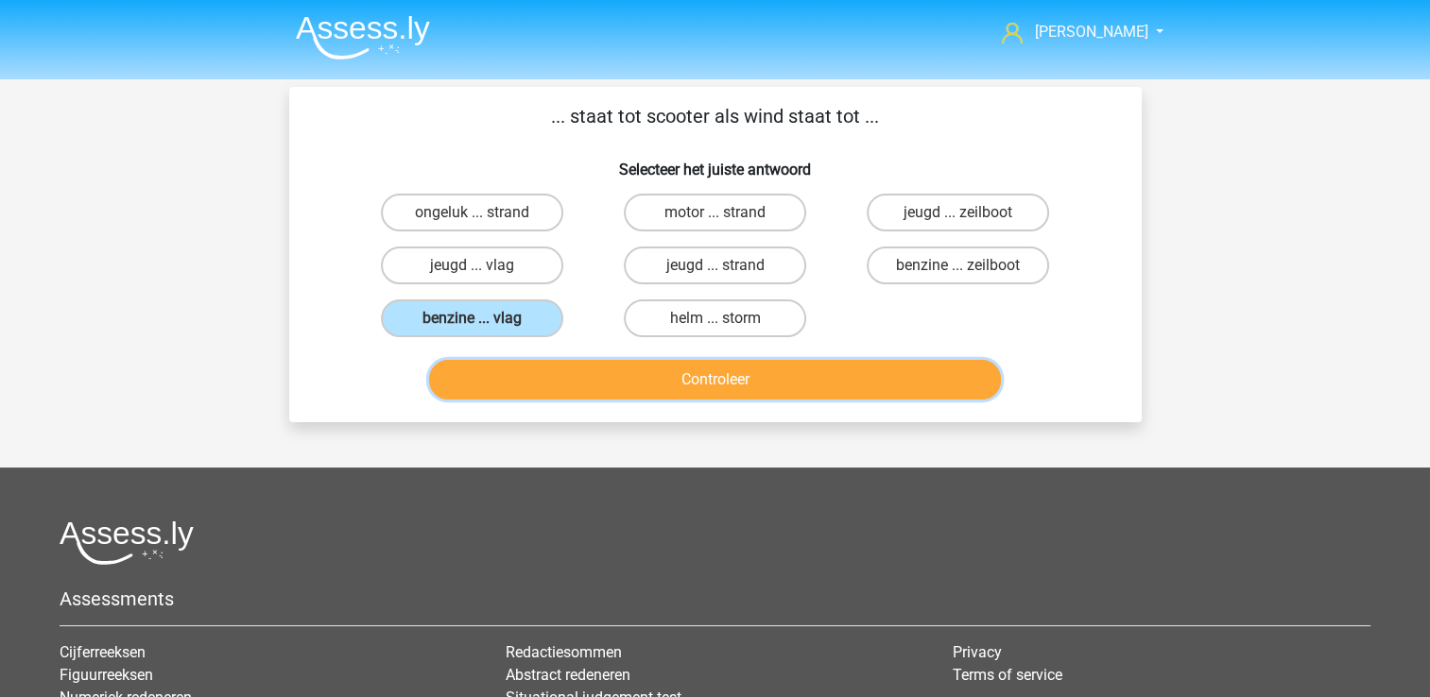
click at [879, 368] on button "Controleer" at bounding box center [715, 380] width 572 height 40
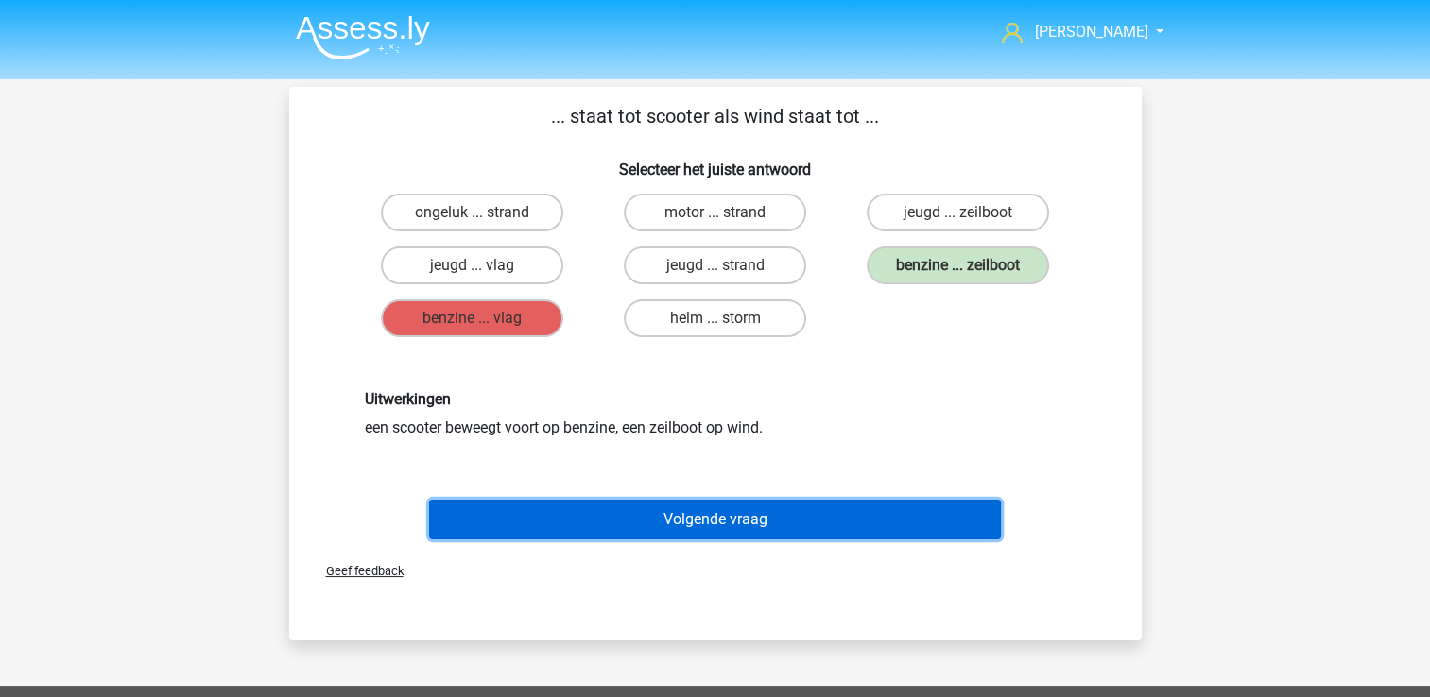
click at [858, 521] on button "Volgende vraag" at bounding box center [715, 520] width 572 height 40
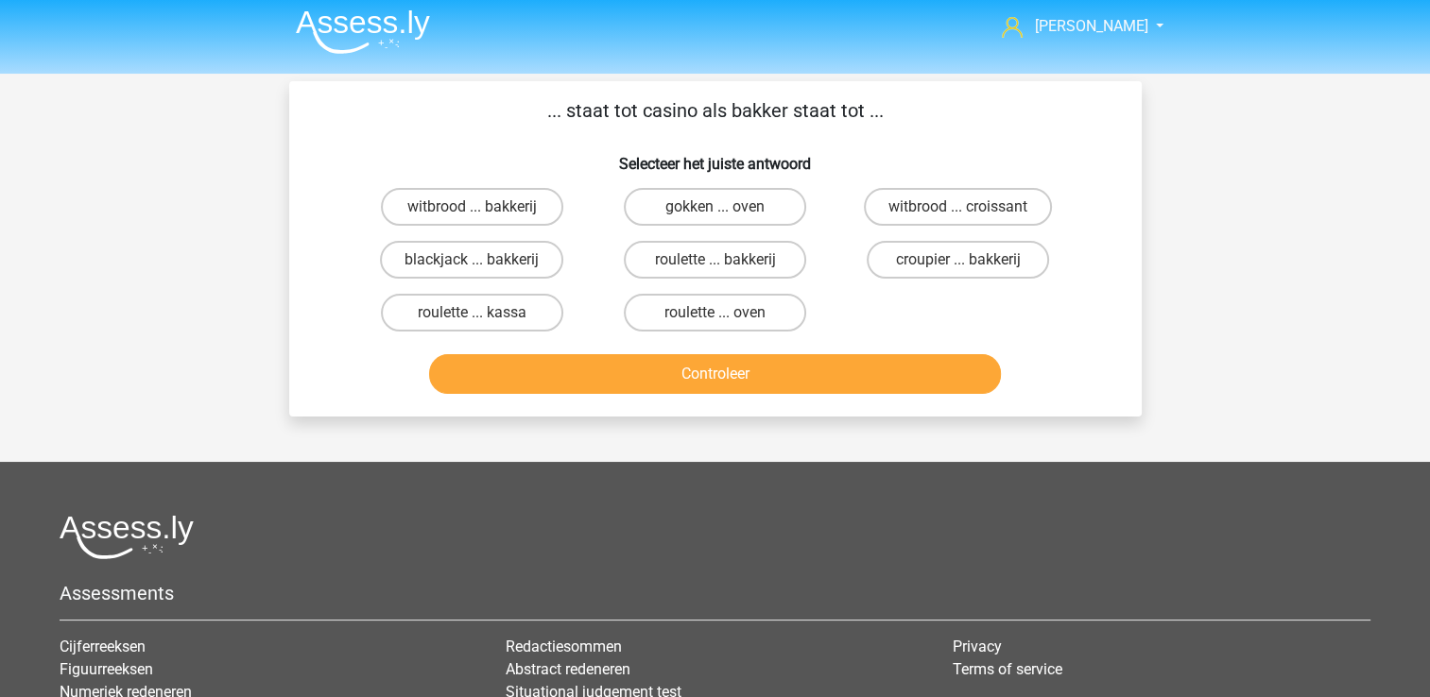
scroll to position [5, 0]
click at [1015, 266] on label "croupier ... bakkerij" at bounding box center [957, 261] width 182 height 38
click at [970, 266] on input "croupier ... bakkerij" at bounding box center [964, 267] width 12 height 12
radio input "true"
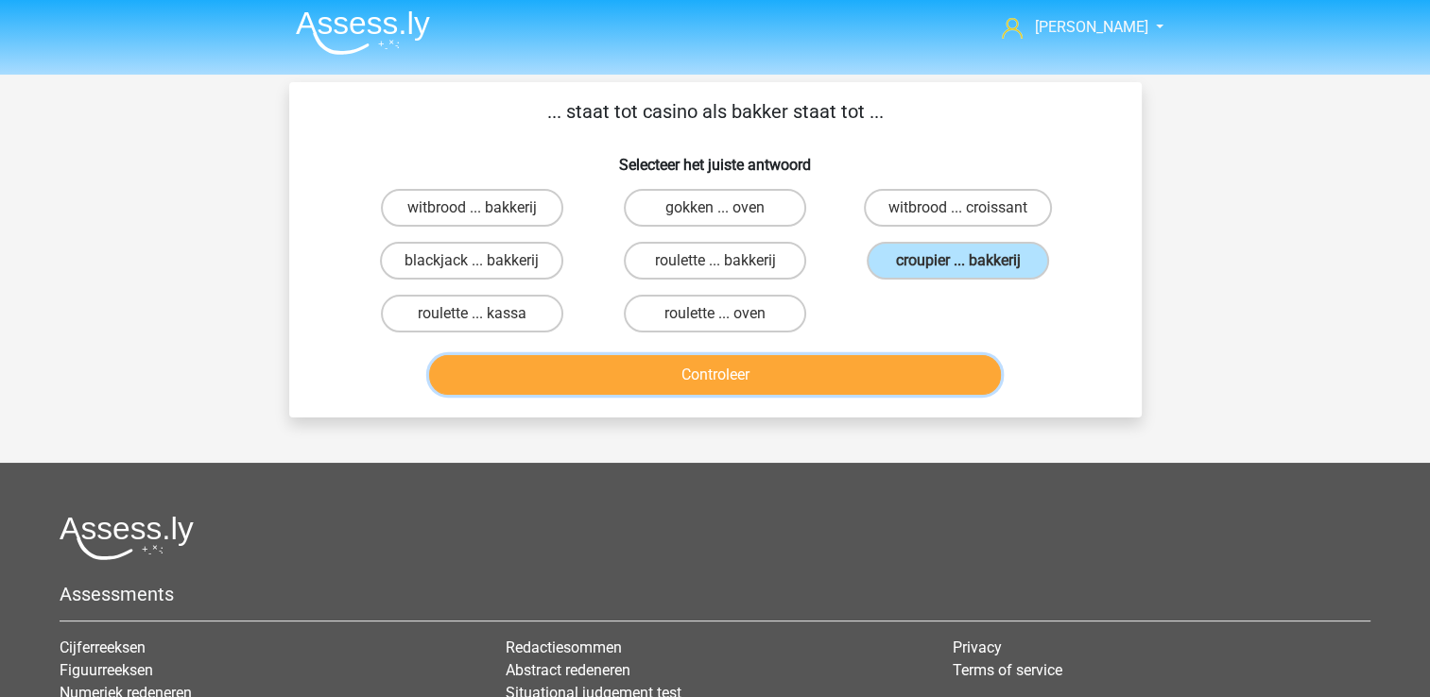
click at [917, 374] on button "Controleer" at bounding box center [715, 375] width 572 height 40
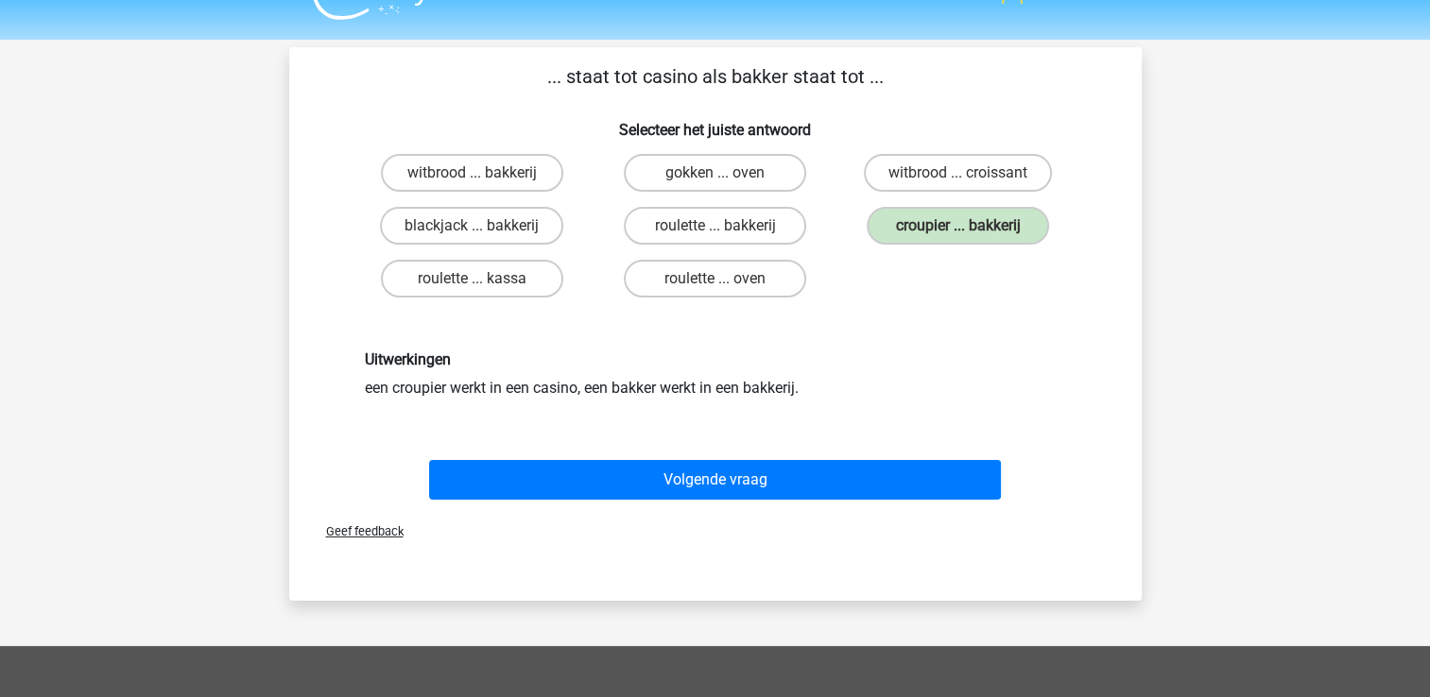
scroll to position [41, 0]
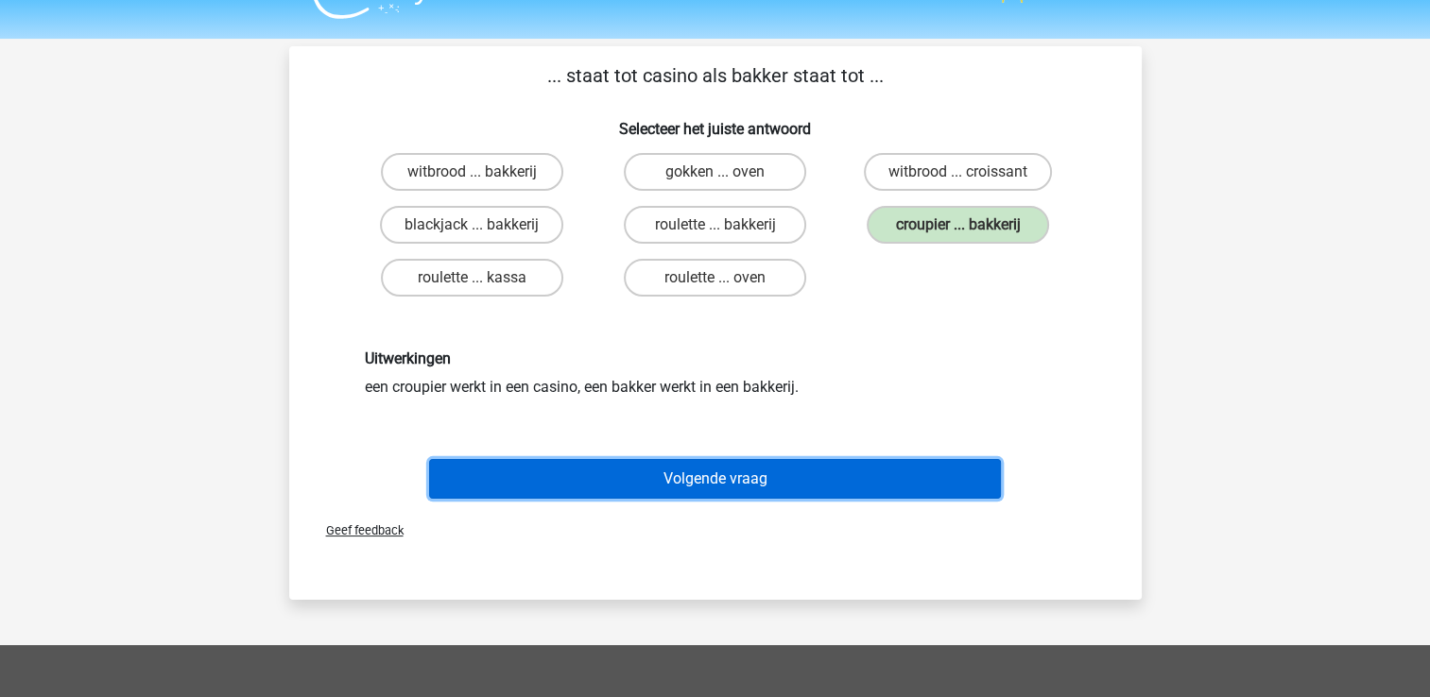
click at [896, 474] on button "Volgende vraag" at bounding box center [715, 479] width 572 height 40
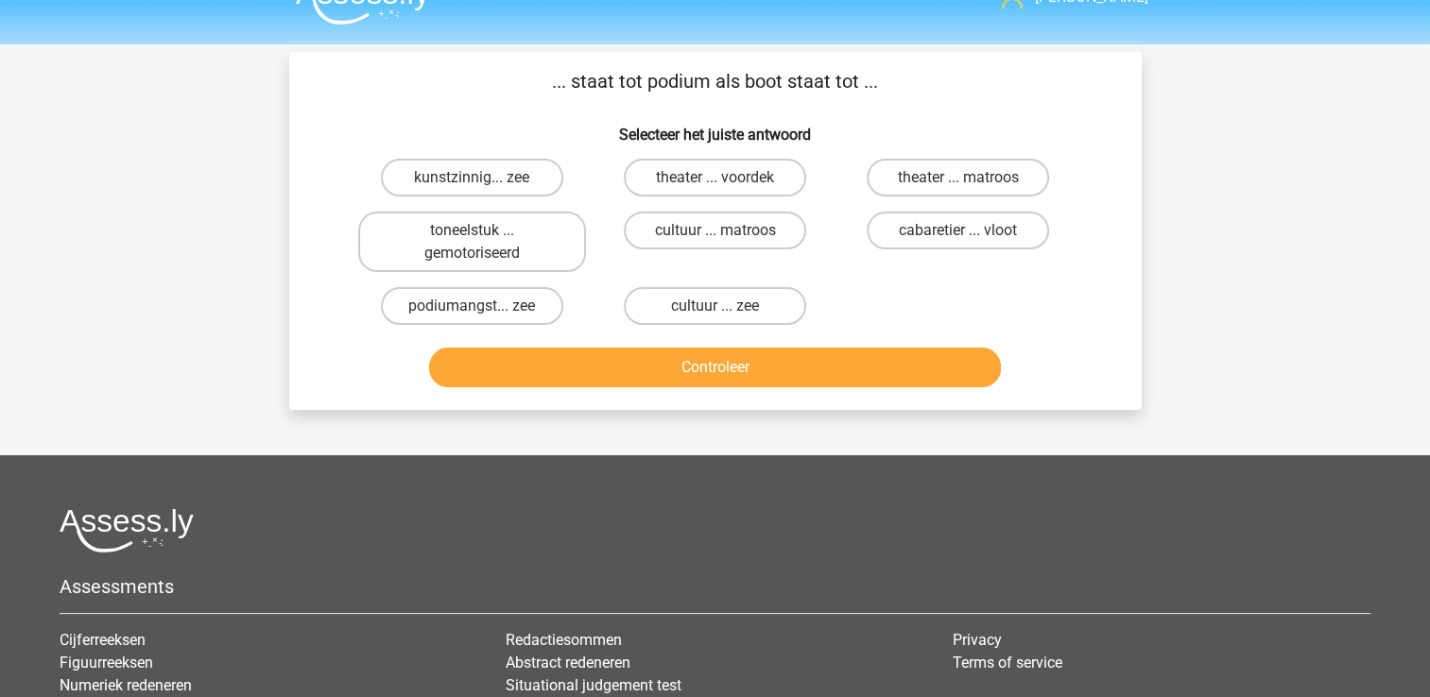
scroll to position [34, 0]
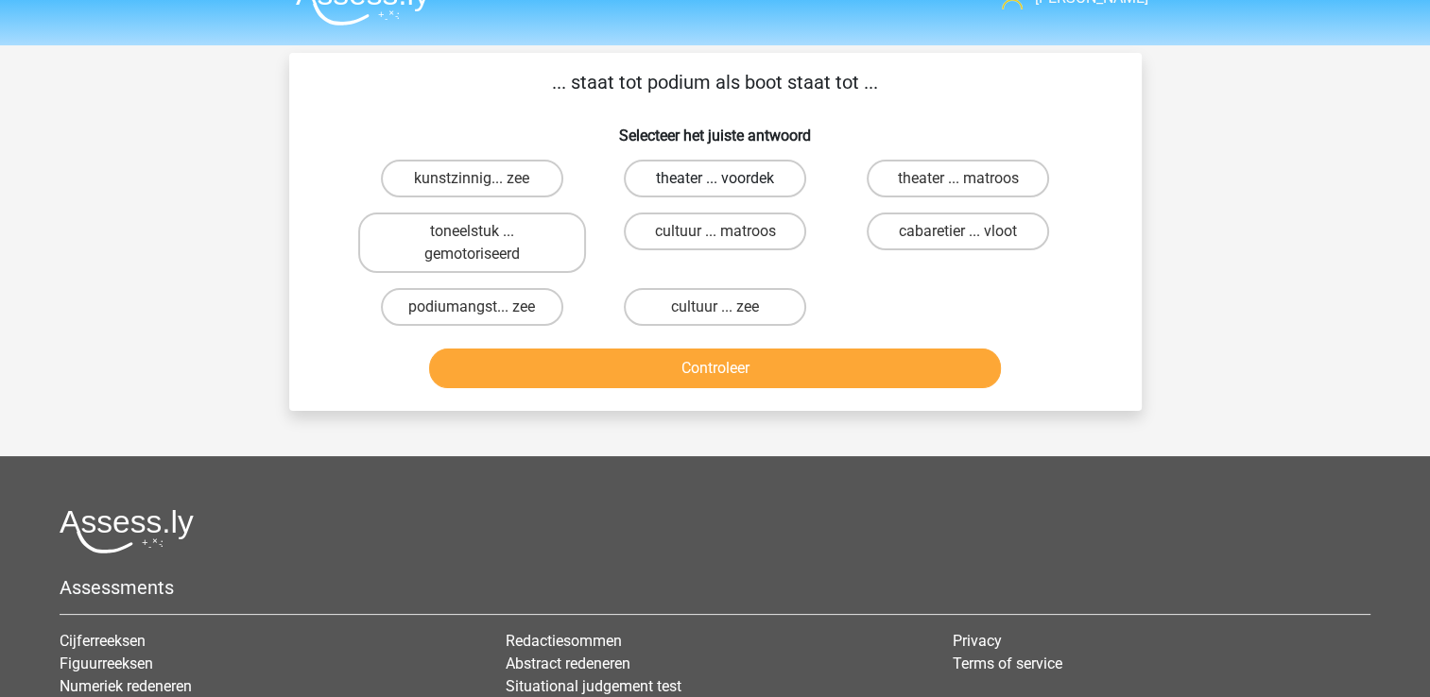
click at [737, 183] on label "theater ... voordek" at bounding box center [715, 179] width 182 height 38
click at [727, 183] on input "theater ... voordek" at bounding box center [720, 185] width 12 height 12
radio input "true"
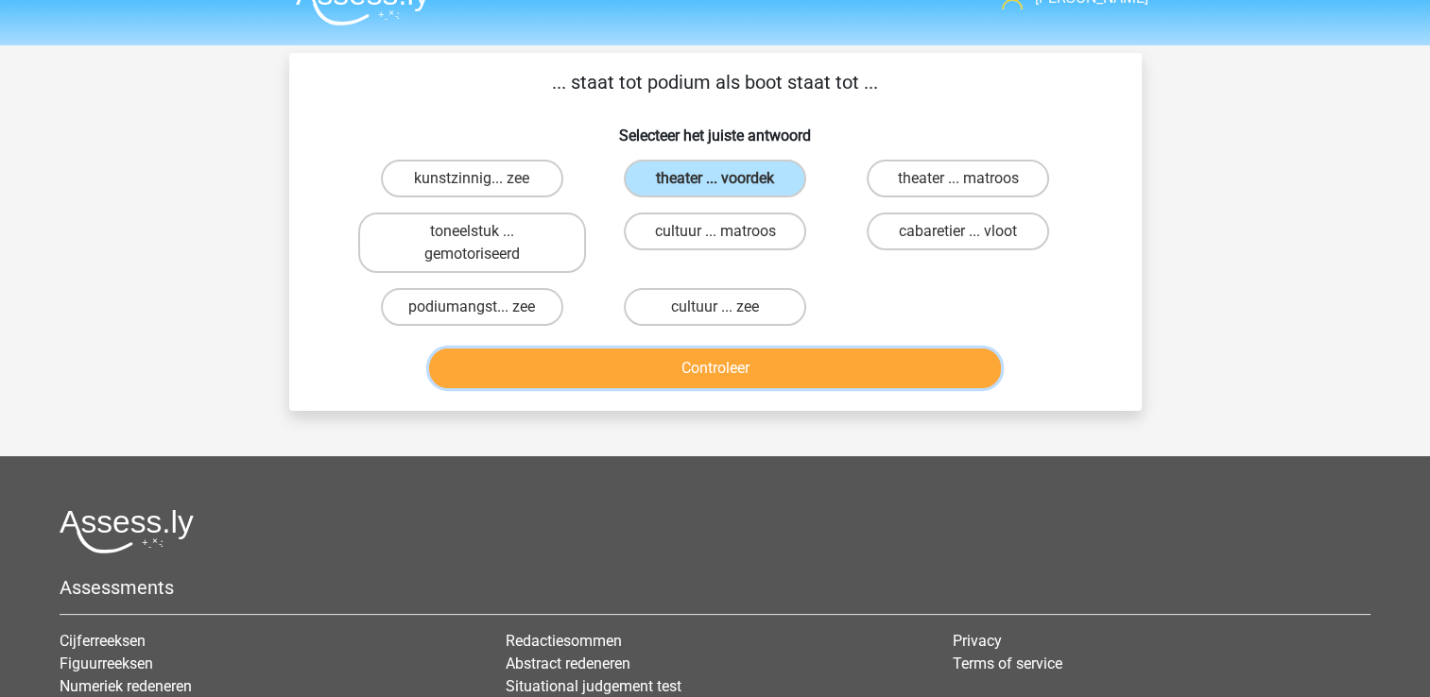
click at [707, 371] on button "Controleer" at bounding box center [715, 369] width 572 height 40
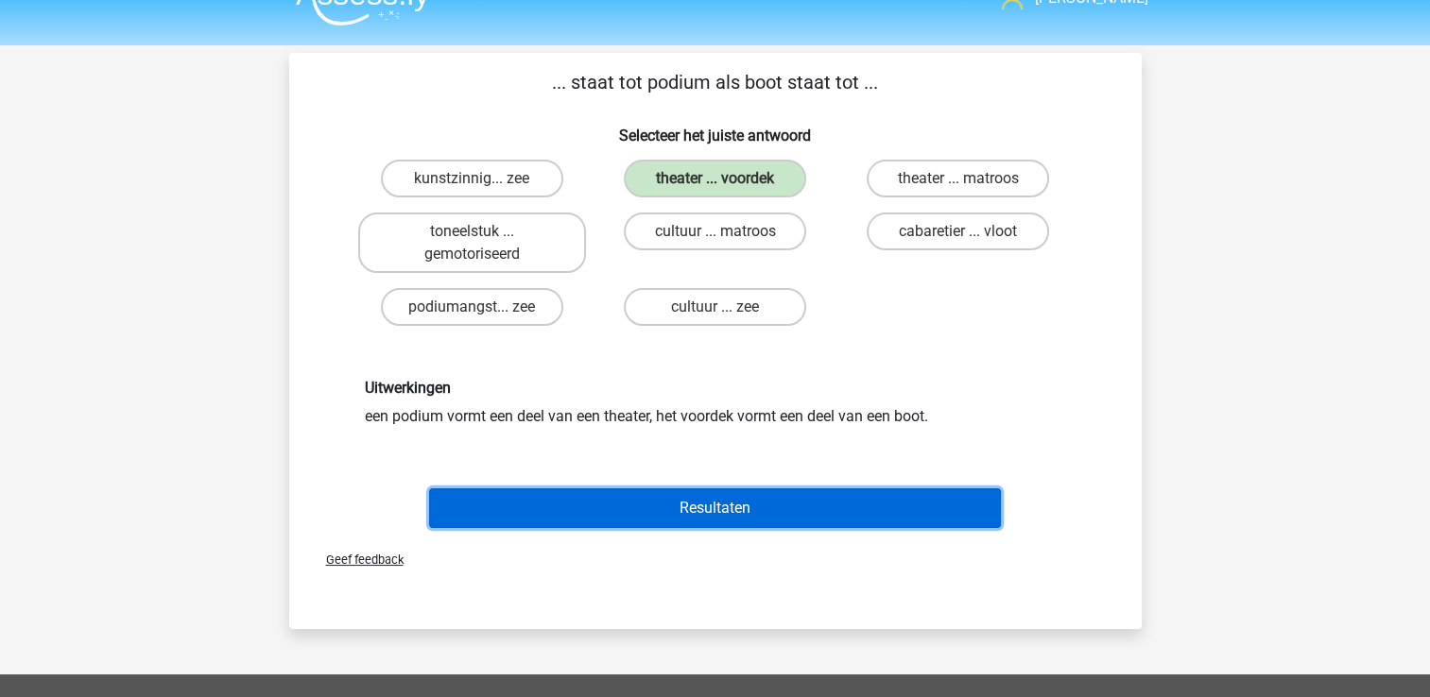
click at [748, 503] on button "Resultaten" at bounding box center [715, 508] width 572 height 40
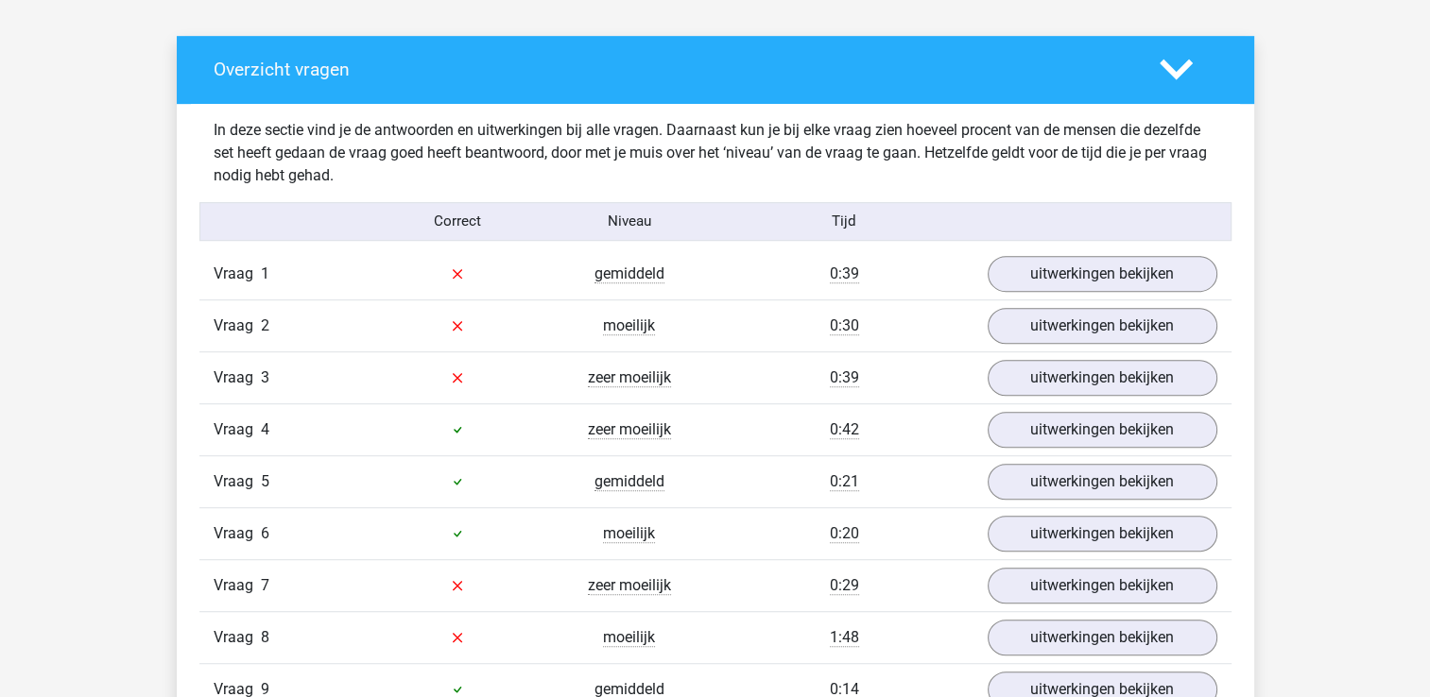
scroll to position [831, 0]
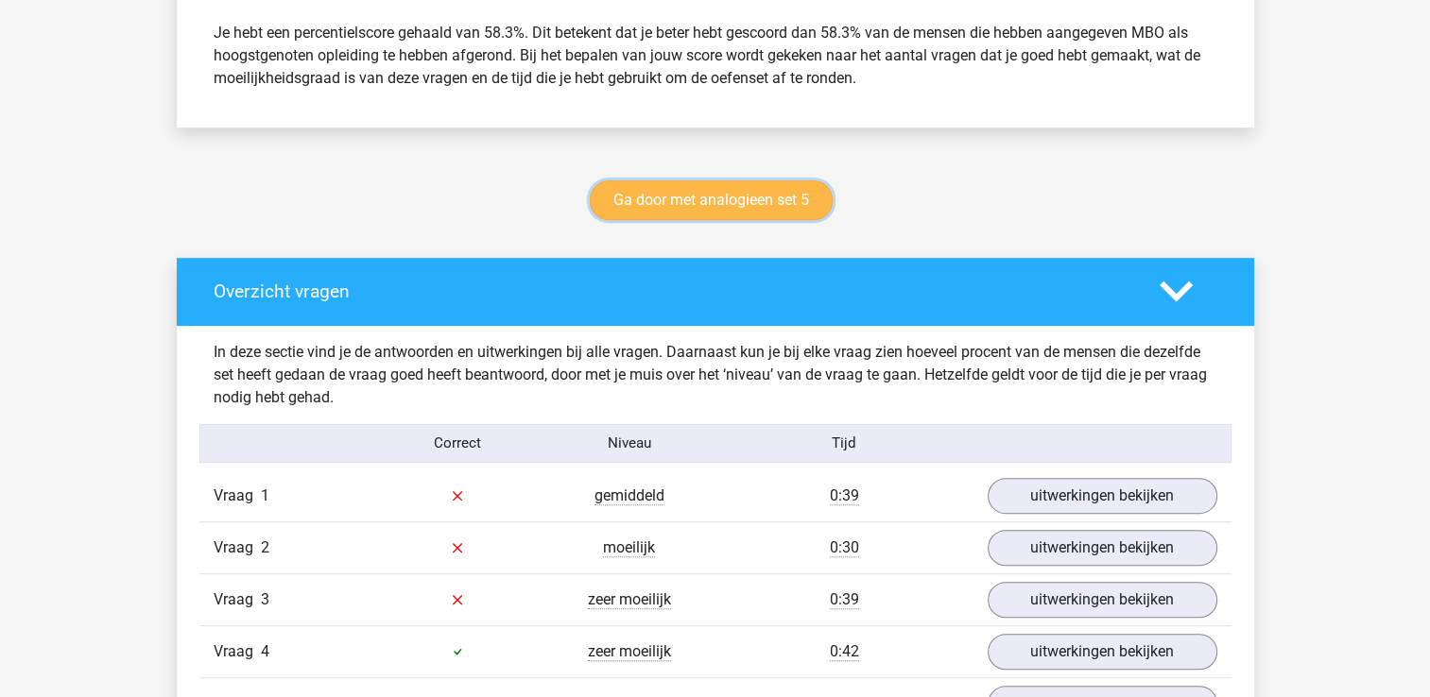
click at [705, 203] on link "Ga door met analogieen set 5" at bounding box center [711, 200] width 243 height 40
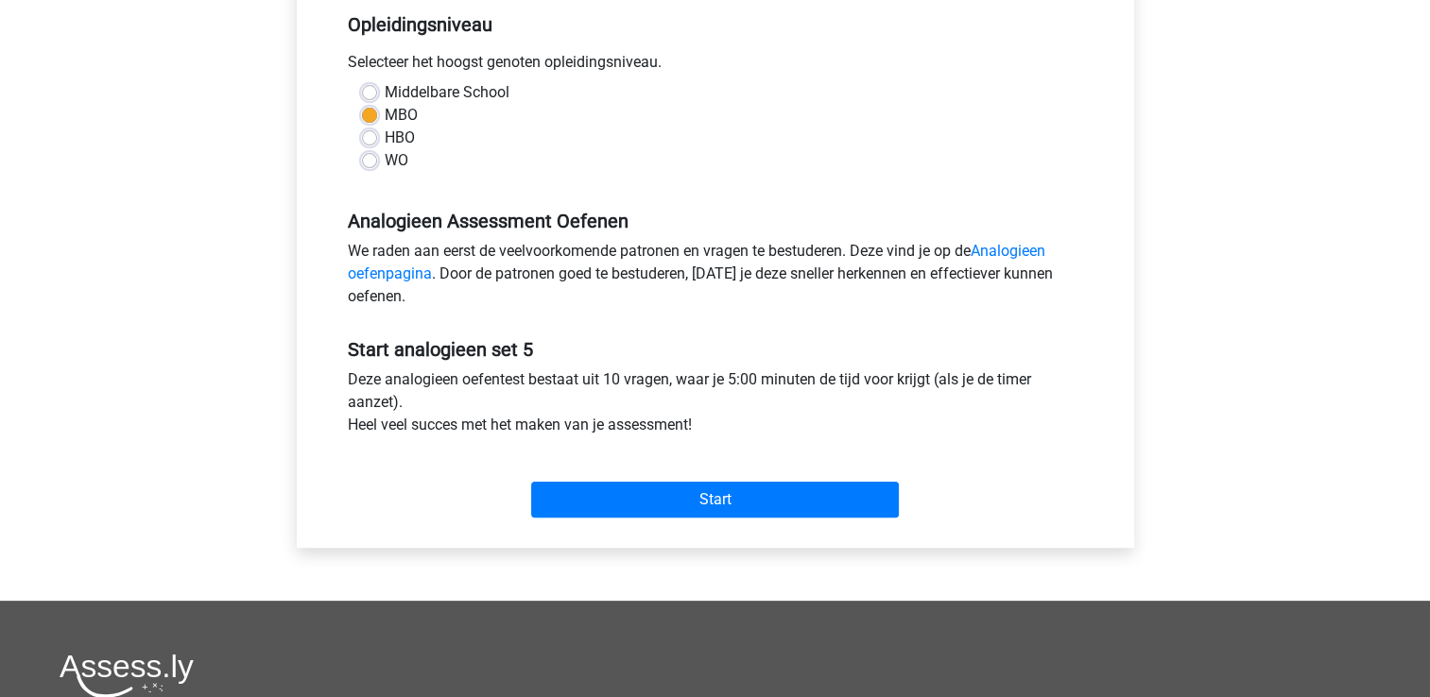
scroll to position [397, 0]
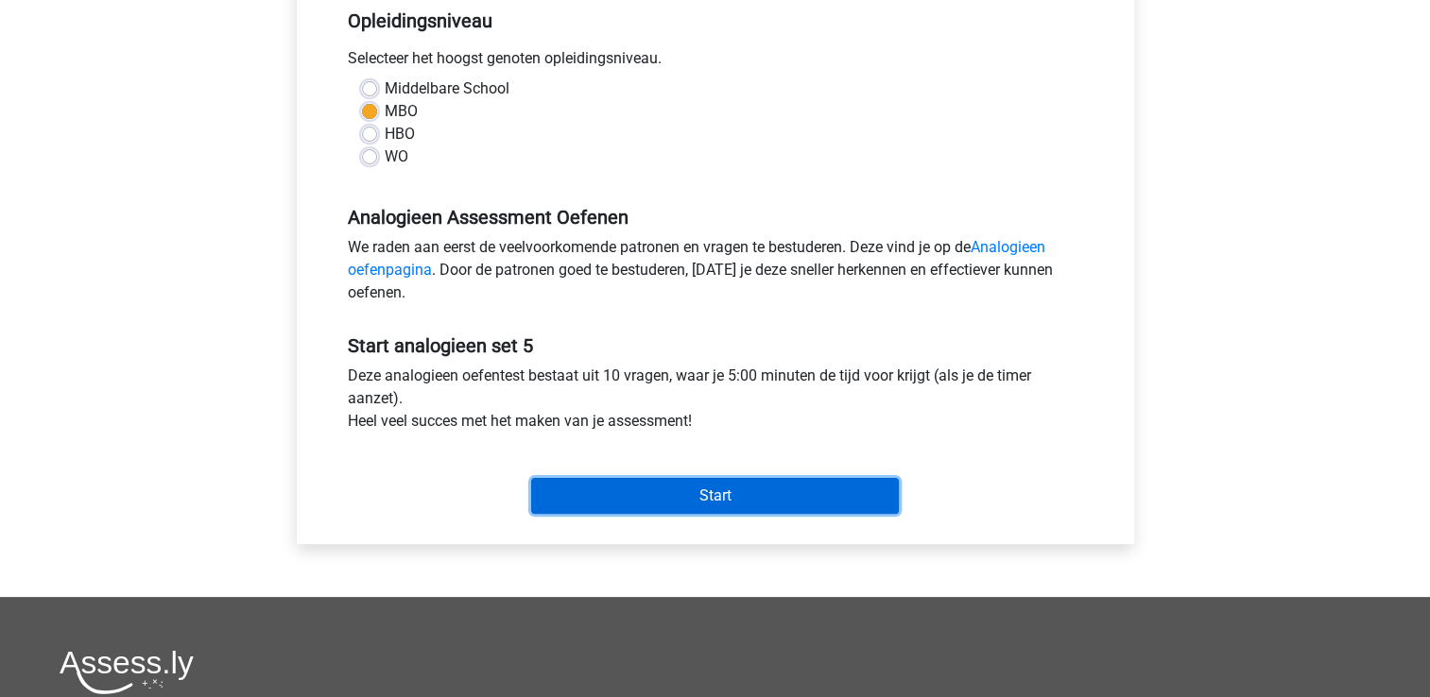
click at [636, 484] on input "Start" at bounding box center [715, 496] width 368 height 36
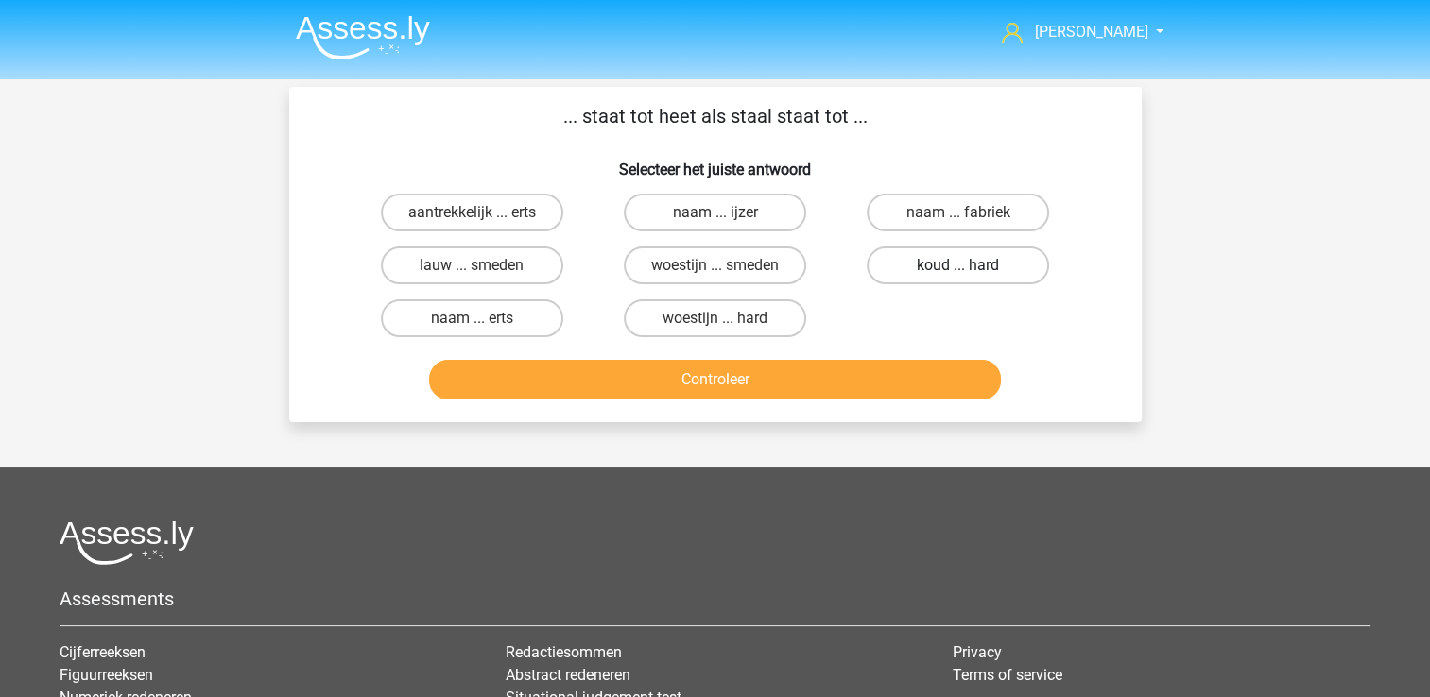
click at [1028, 256] on label "koud ... hard" at bounding box center [957, 266] width 182 height 38
click at [970, 266] on input "koud ... hard" at bounding box center [964, 272] width 12 height 12
radio input "true"
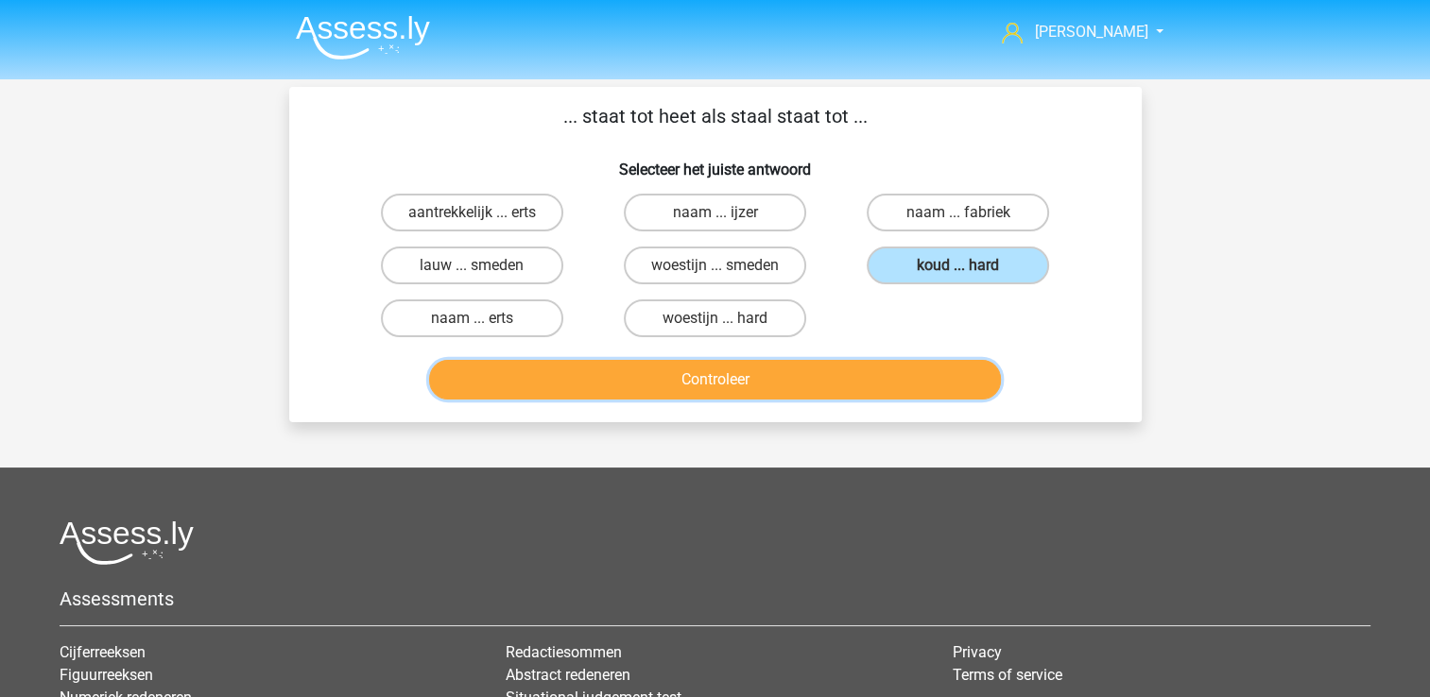
click at [921, 391] on button "Controleer" at bounding box center [715, 380] width 572 height 40
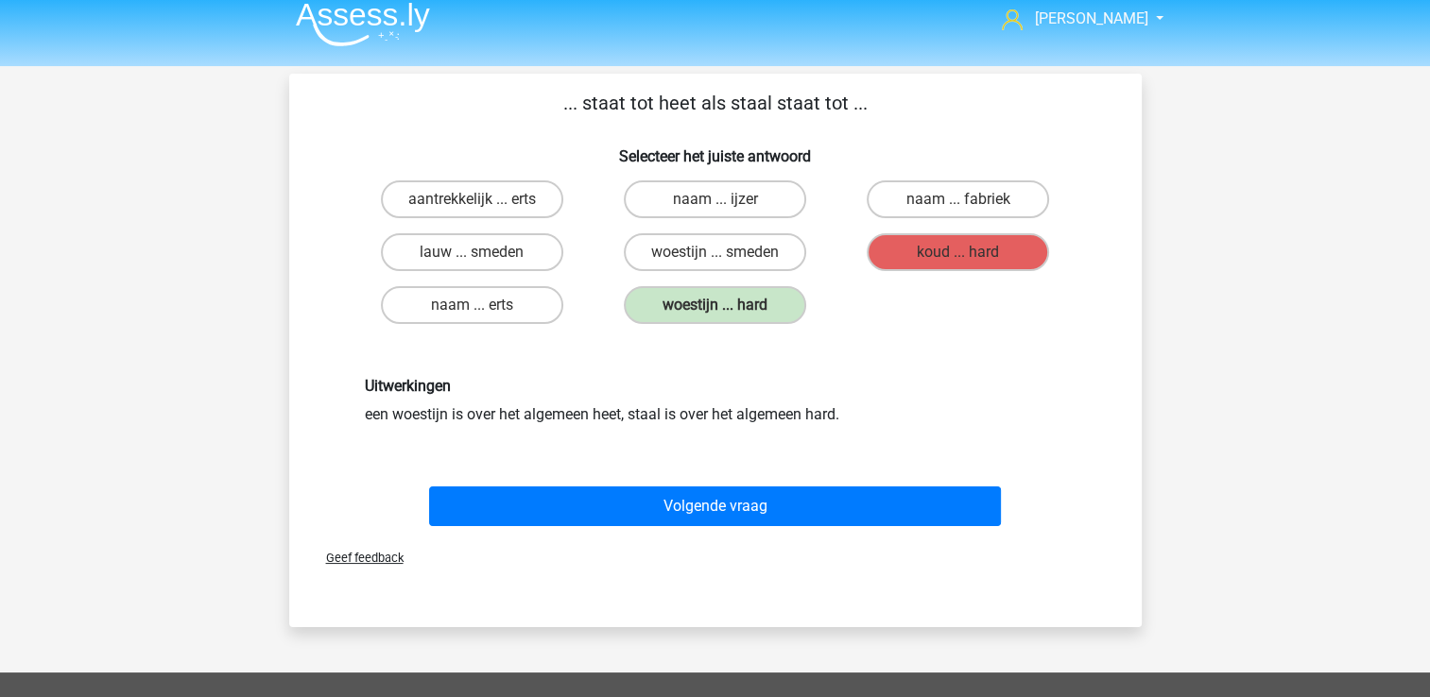
scroll to position [14, 0]
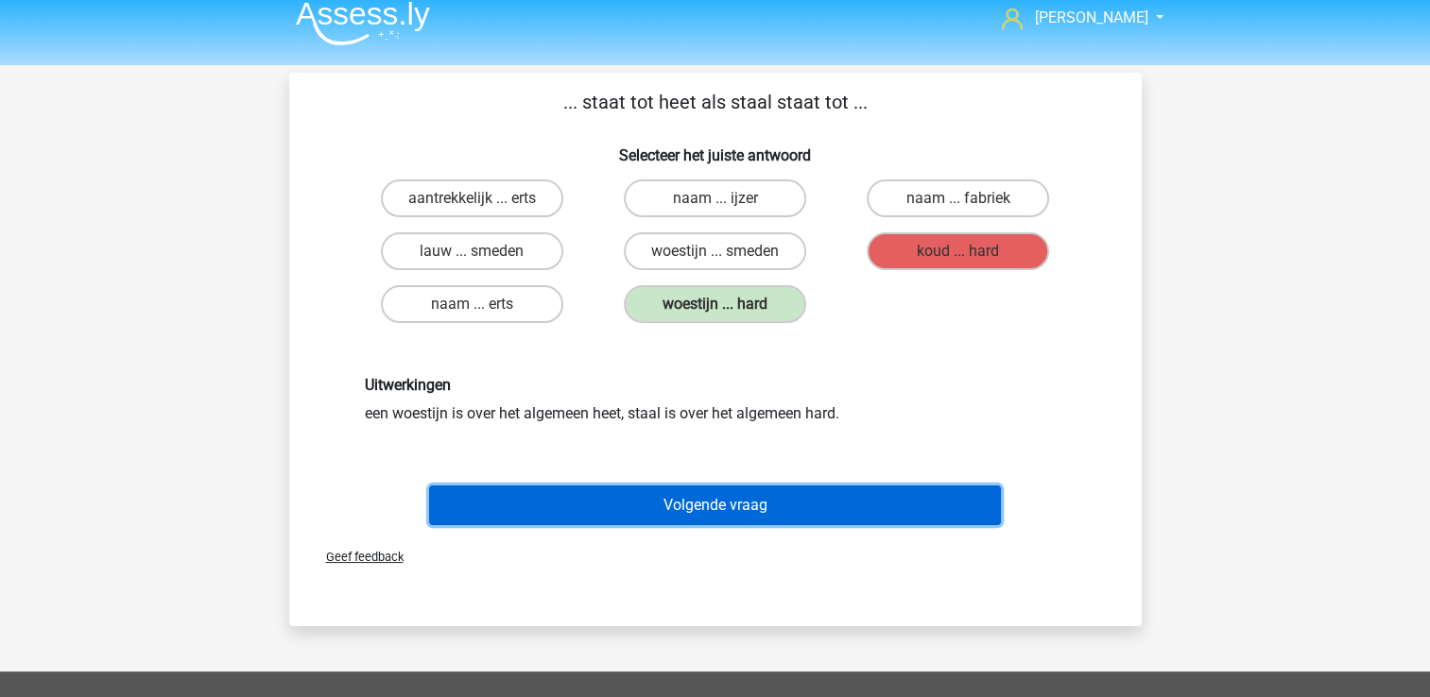
click at [894, 509] on button "Volgende vraag" at bounding box center [715, 506] width 572 height 40
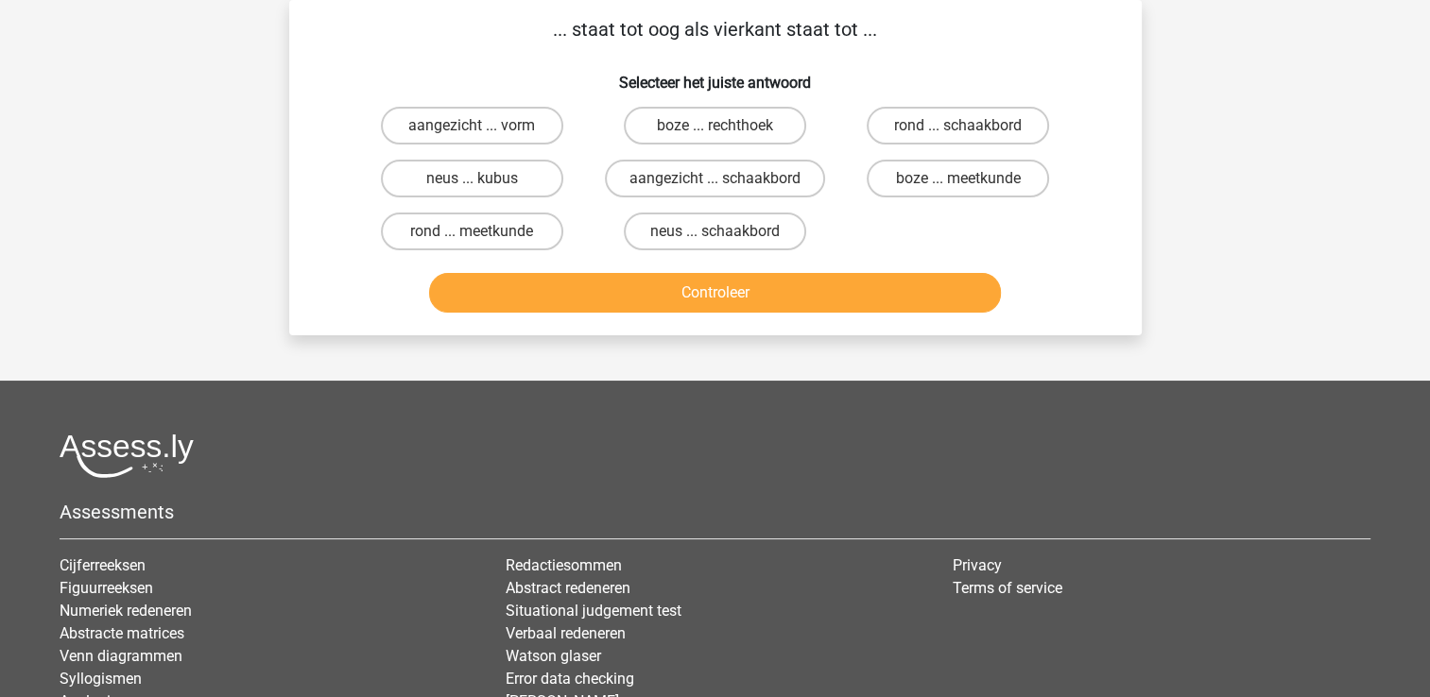
scroll to position [0, 0]
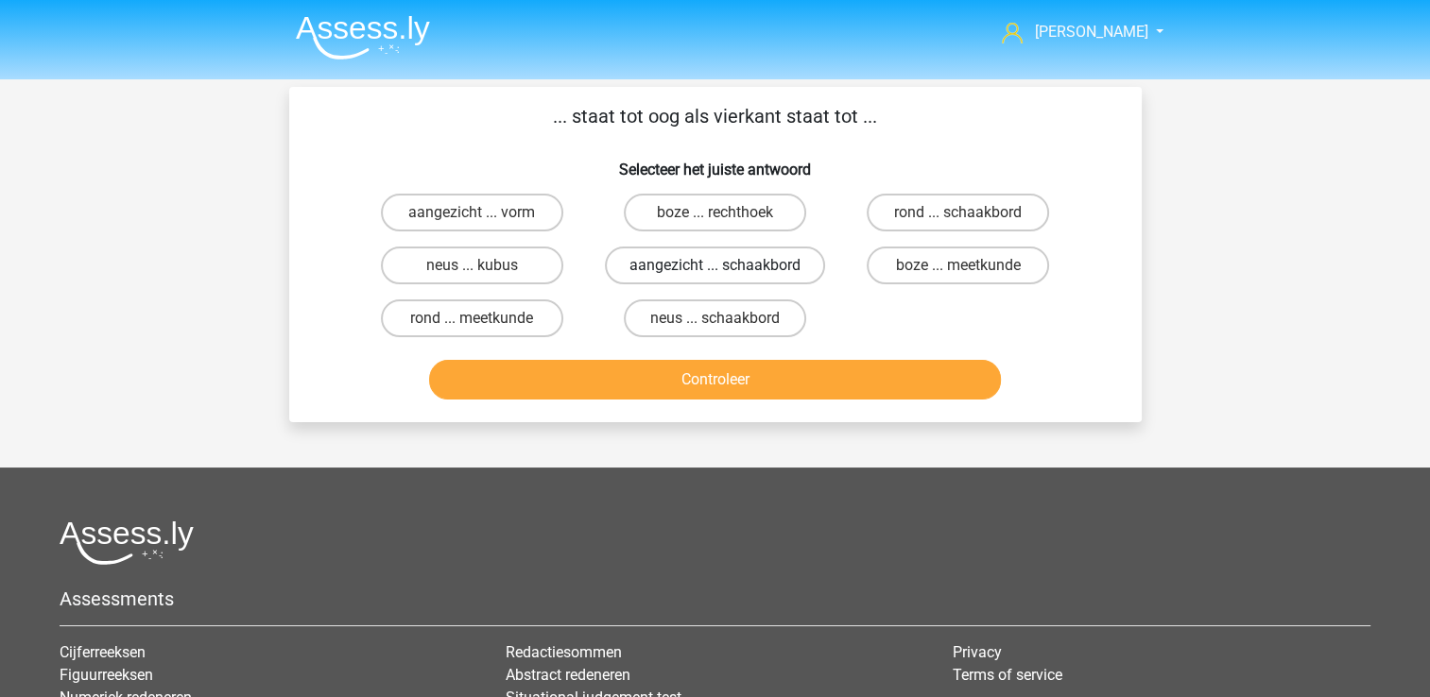
click at [650, 266] on label "aangezicht ... schaakbord" at bounding box center [715, 266] width 220 height 38
click at [714, 266] on input "aangezicht ... schaakbord" at bounding box center [720, 272] width 12 height 12
radio input "true"
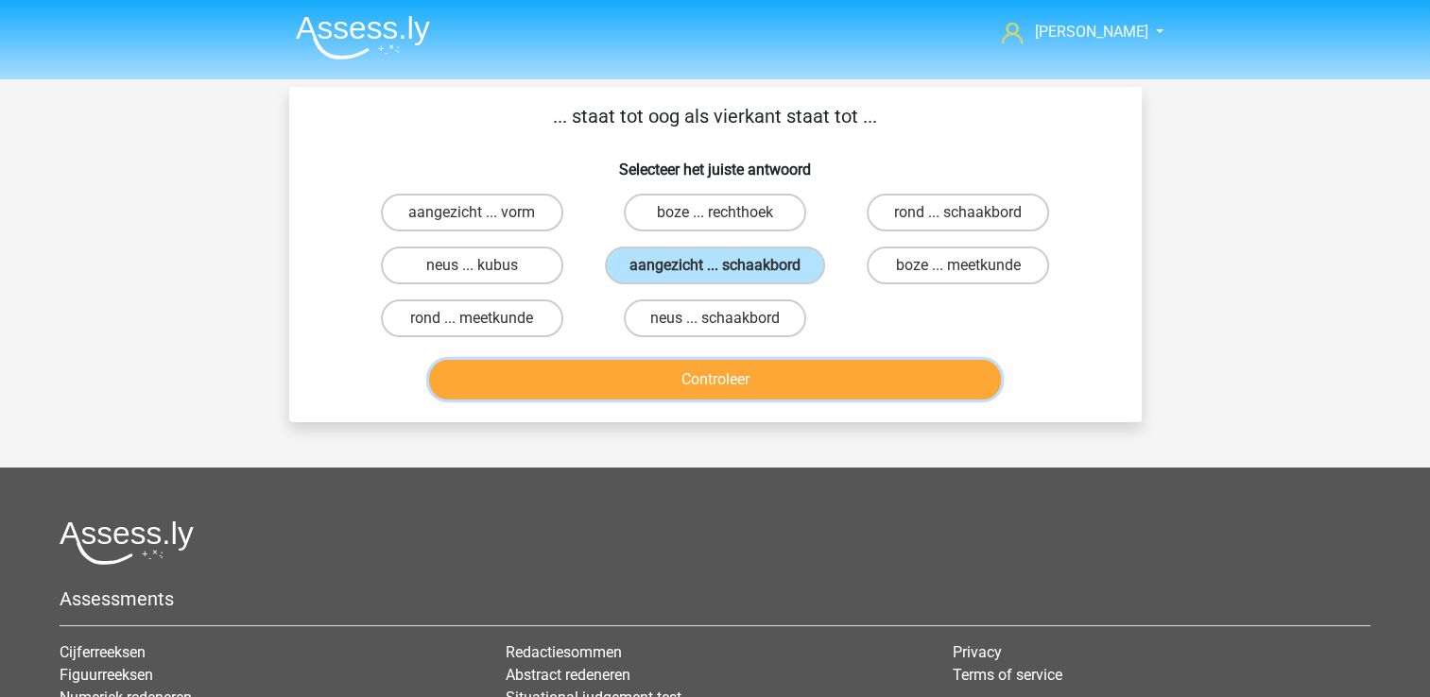
click at [661, 389] on button "Controleer" at bounding box center [715, 380] width 572 height 40
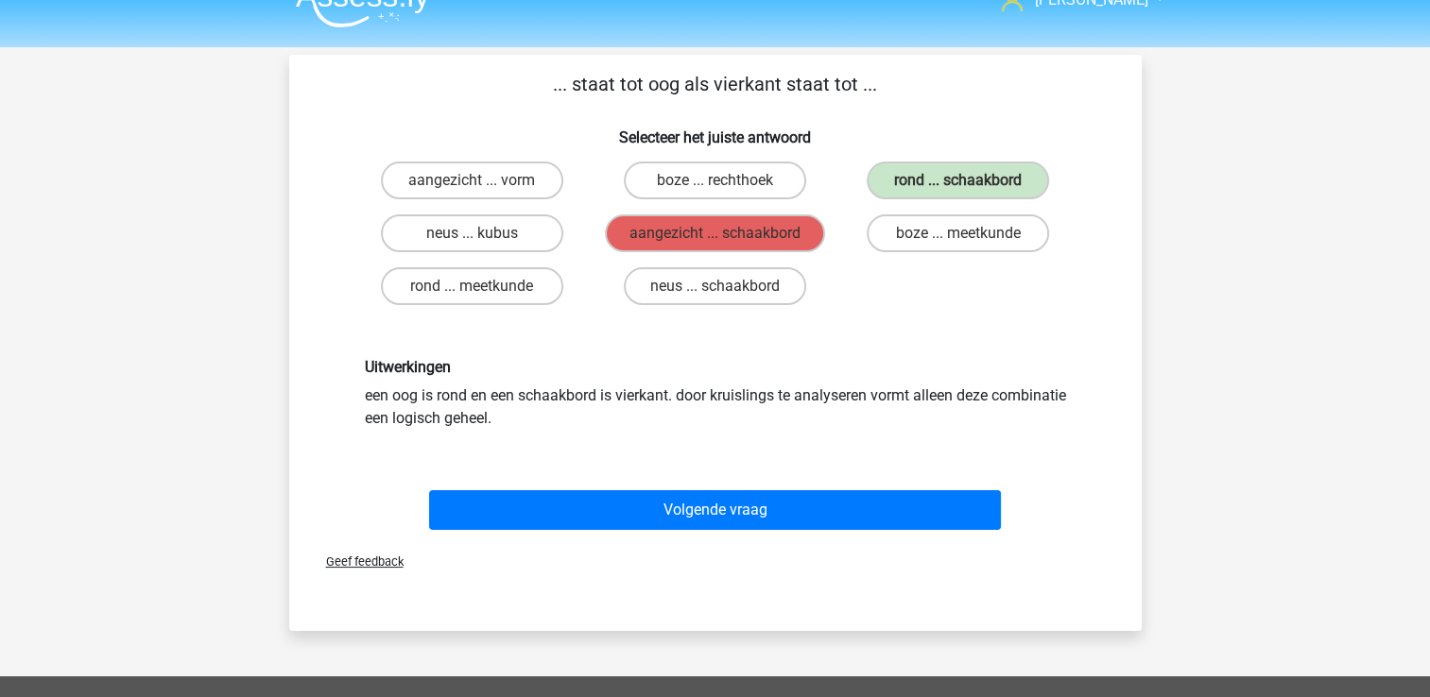
scroll to position [34, 0]
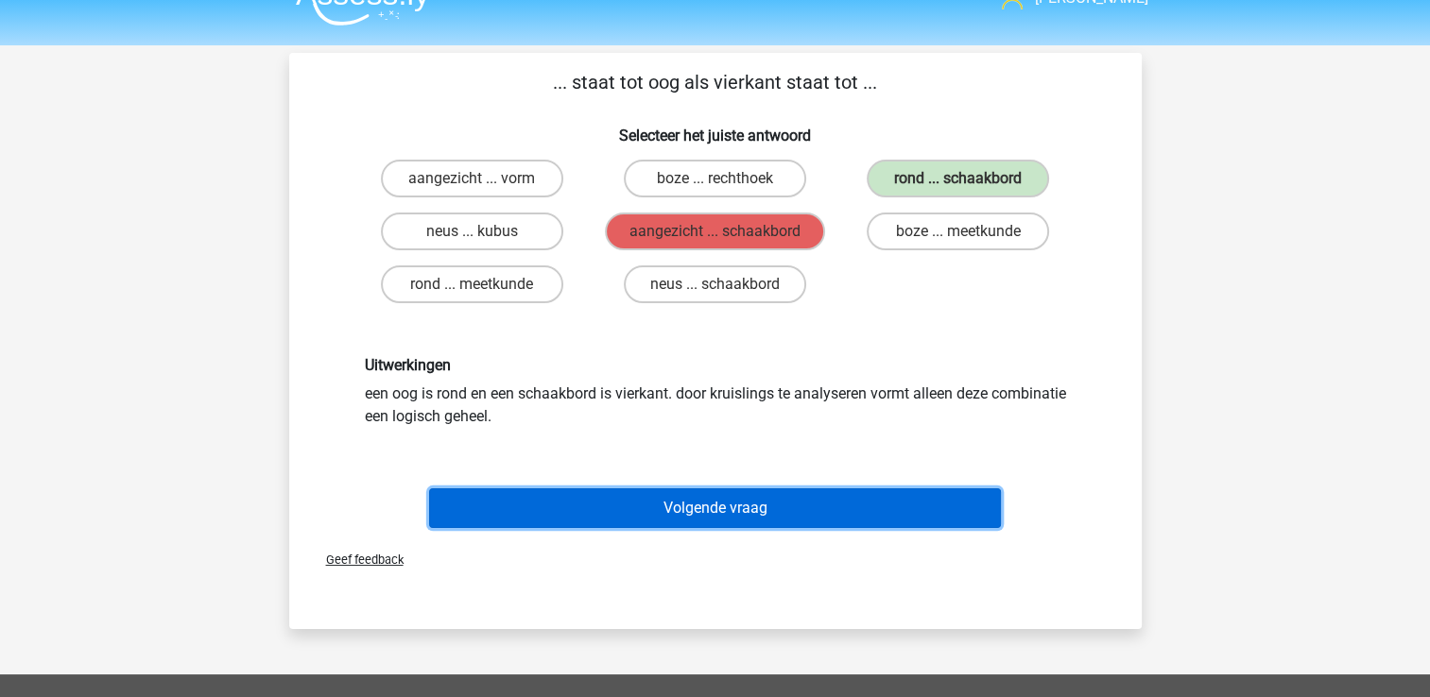
click at [810, 498] on button "Volgende vraag" at bounding box center [715, 508] width 572 height 40
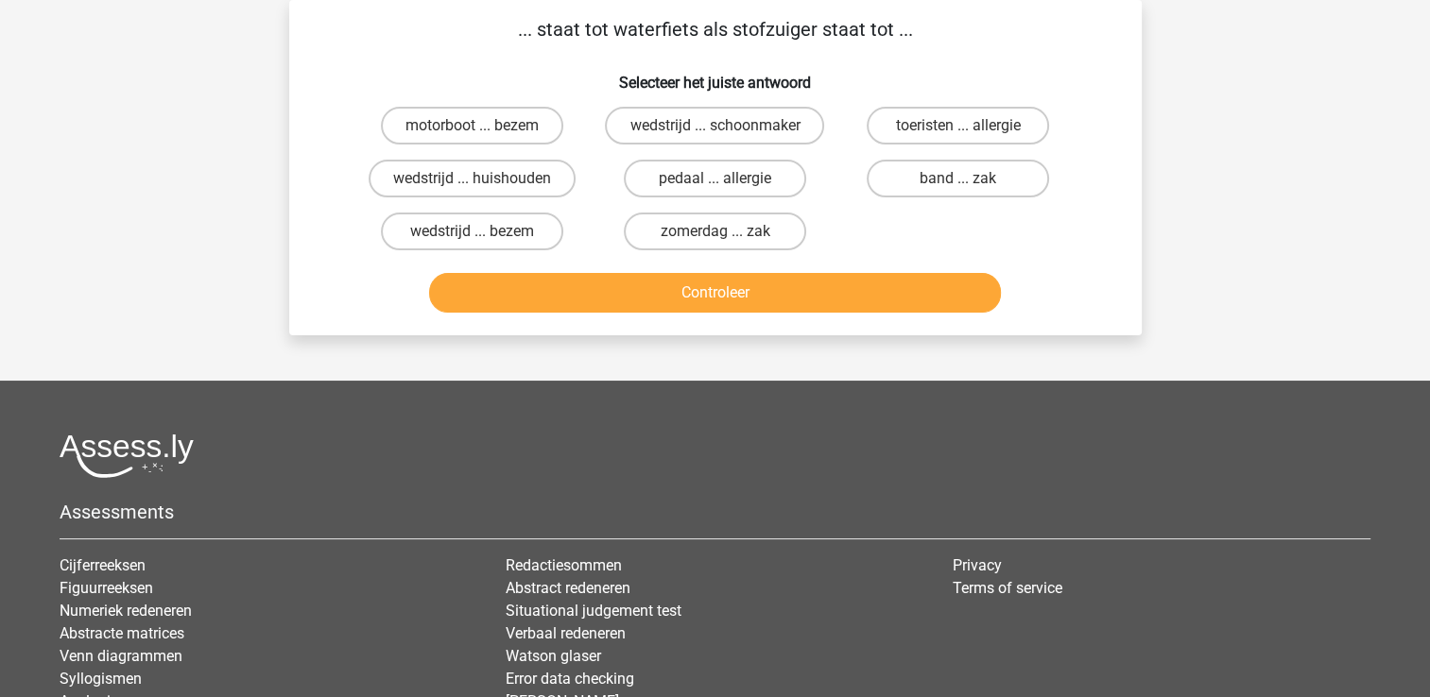
scroll to position [0, 0]
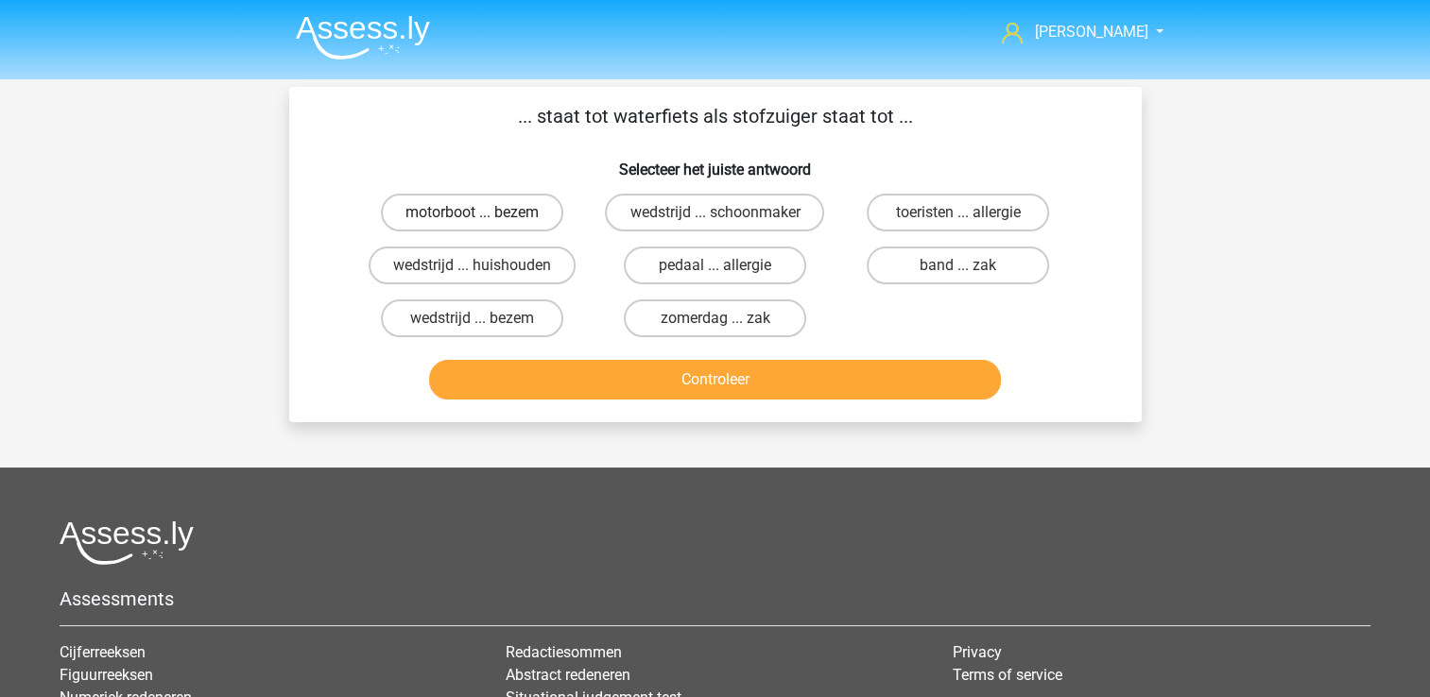
click at [498, 210] on label "motorboot ... bezem" at bounding box center [472, 213] width 182 height 38
click at [484, 213] on input "motorboot ... bezem" at bounding box center [477, 219] width 12 height 12
radio input "true"
click at [588, 355] on div "Controleer" at bounding box center [715, 376] width 792 height 62
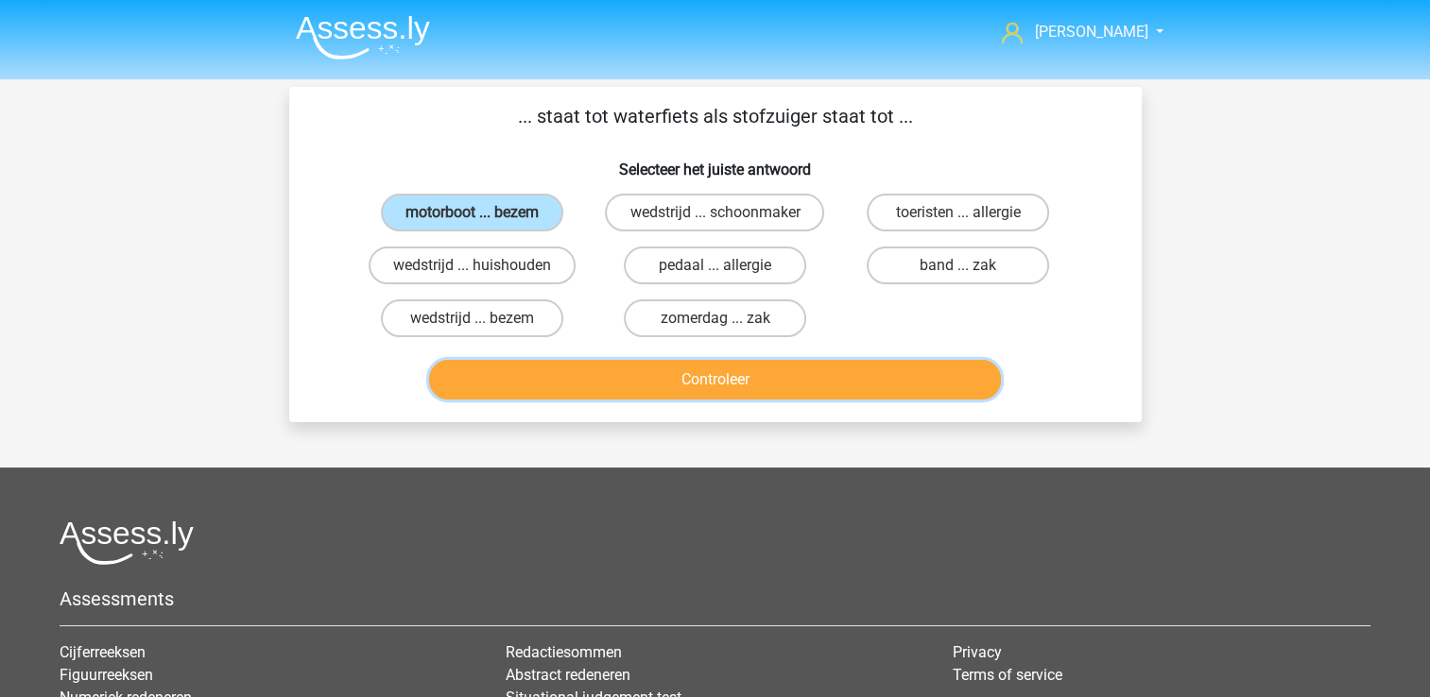
click at [595, 371] on button "Controleer" at bounding box center [715, 380] width 572 height 40
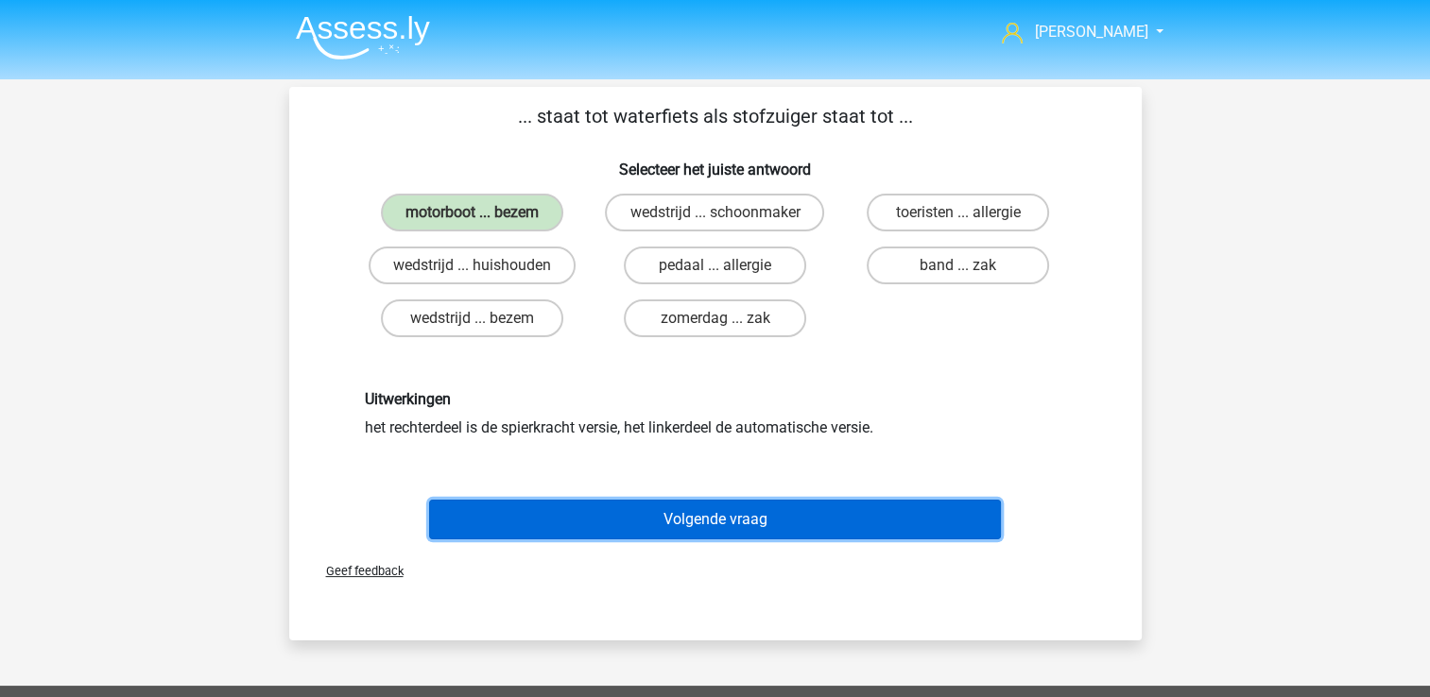
click at [779, 512] on button "Volgende vraag" at bounding box center [715, 520] width 572 height 40
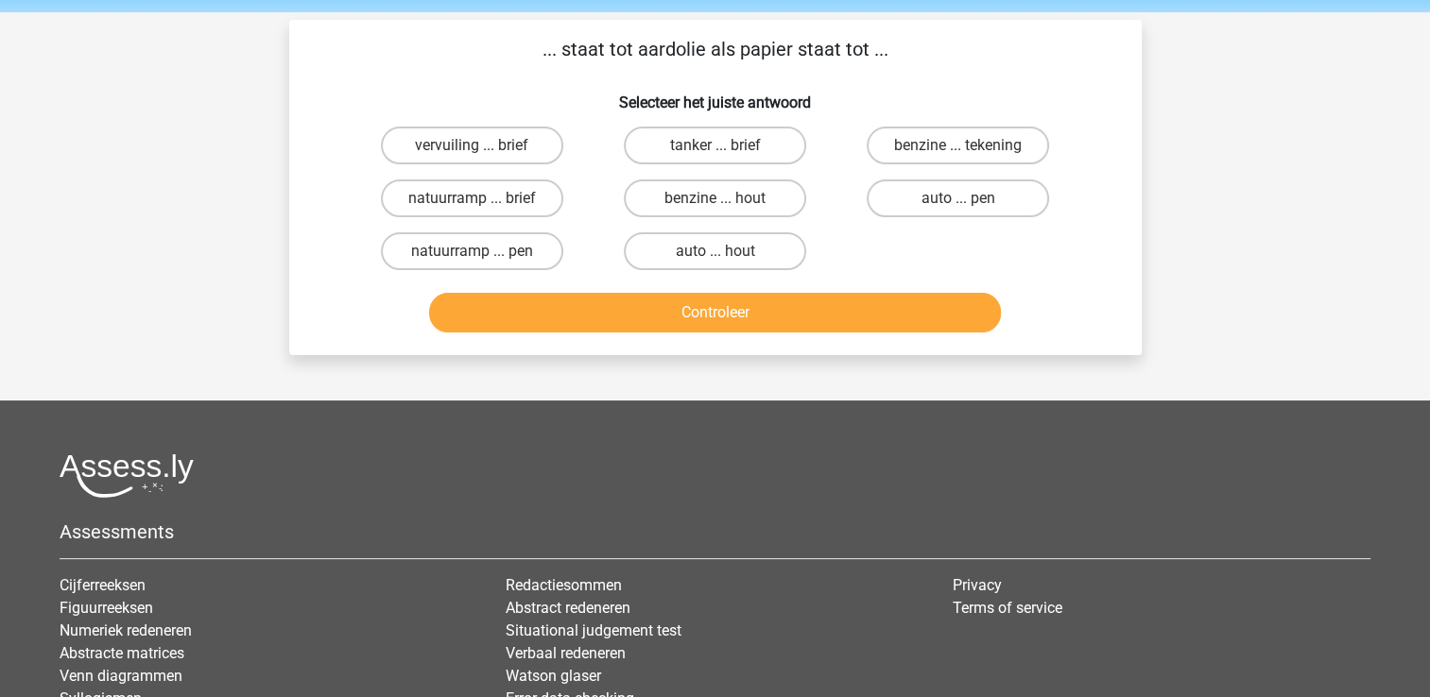
scroll to position [65, 0]
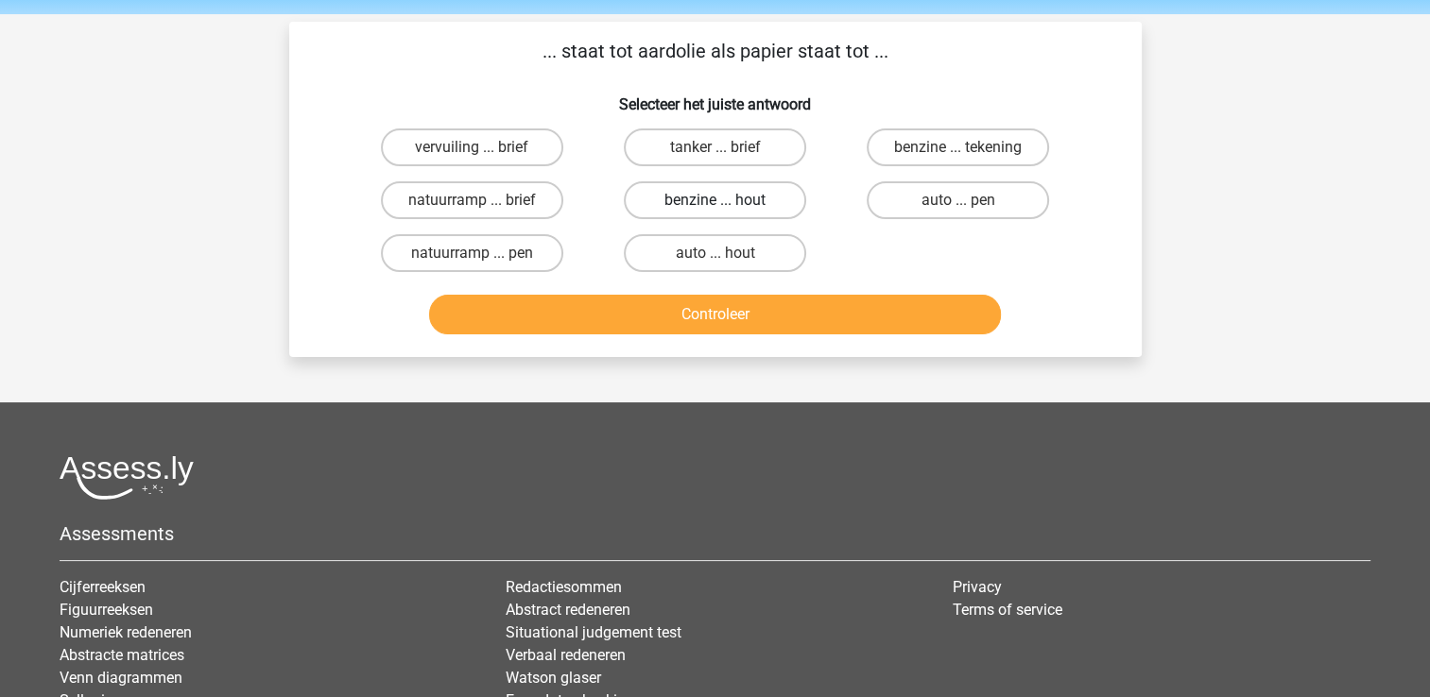
click at [704, 198] on label "benzine ... hout" at bounding box center [715, 200] width 182 height 38
click at [714, 200] on input "benzine ... hout" at bounding box center [720, 206] width 12 height 12
radio input "true"
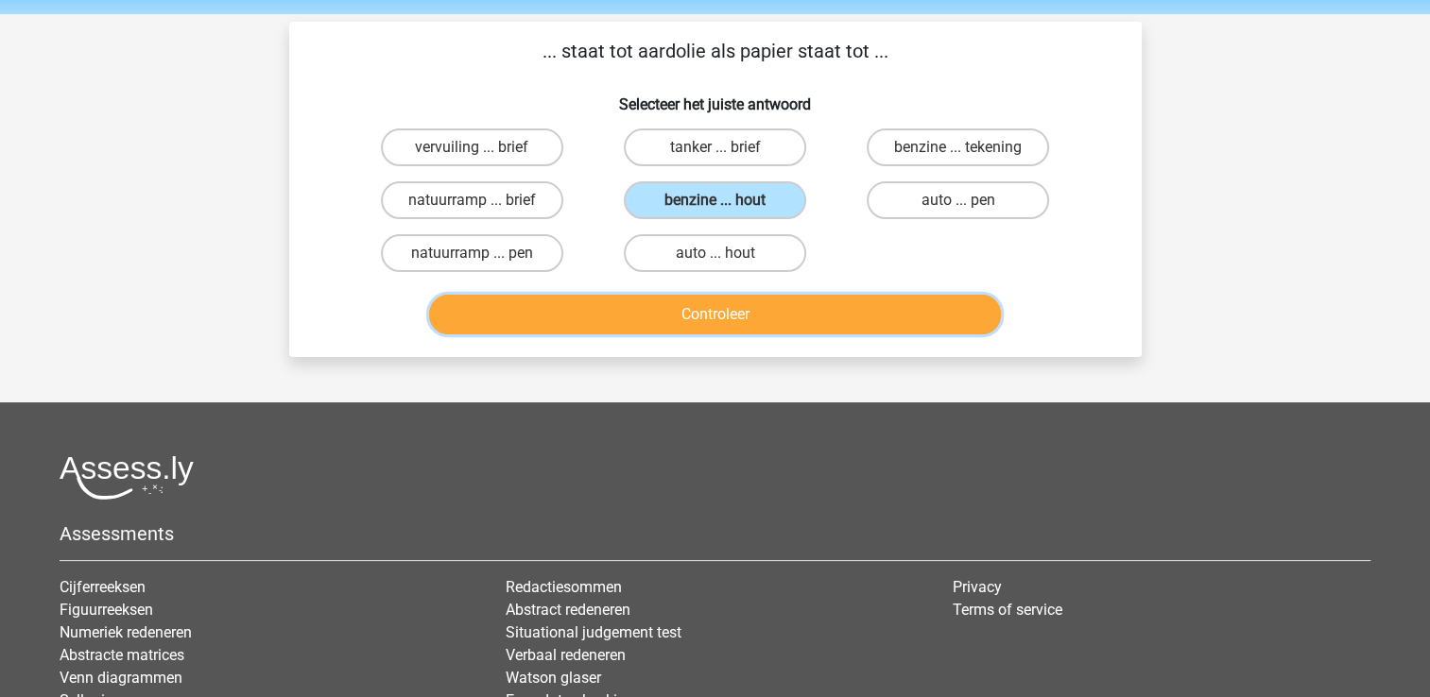
click at [729, 309] on button "Controleer" at bounding box center [715, 315] width 572 height 40
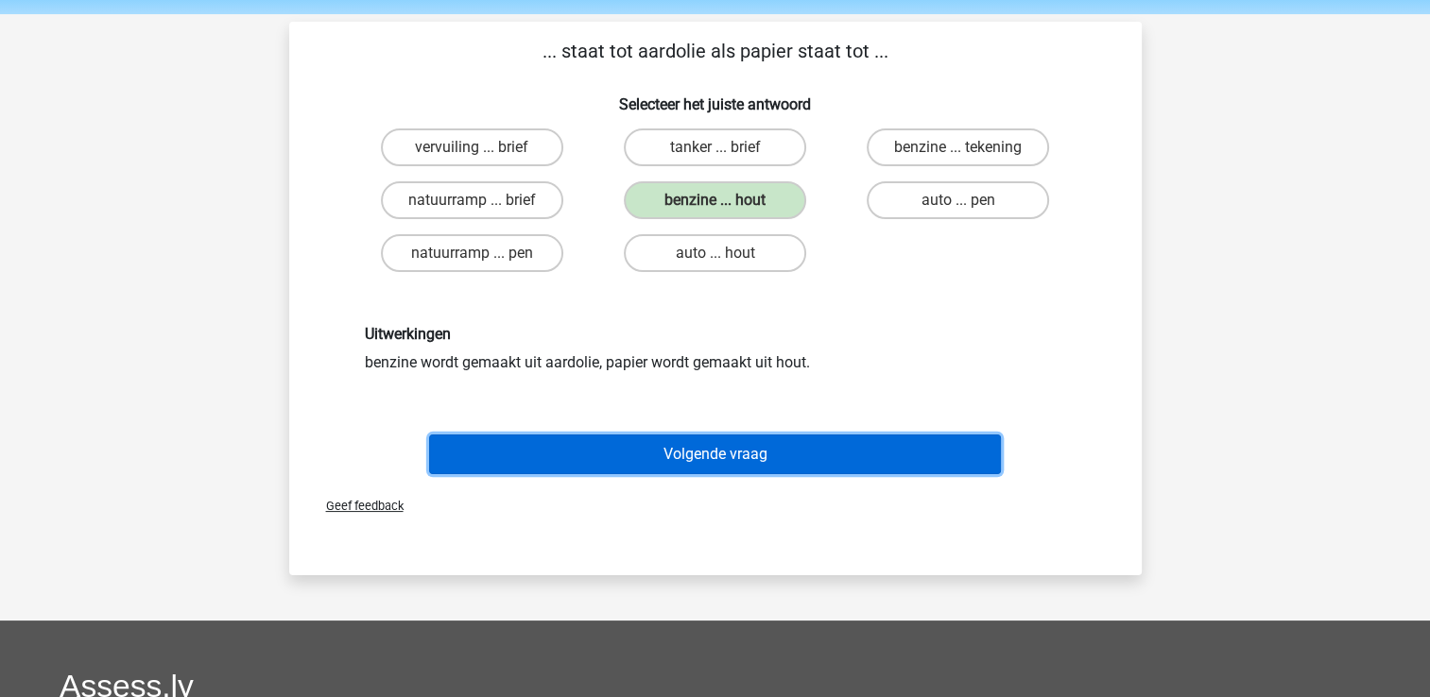
click at [746, 453] on button "Volgende vraag" at bounding box center [715, 455] width 572 height 40
click at [810, 450] on button "Volgende vraag" at bounding box center [715, 455] width 572 height 40
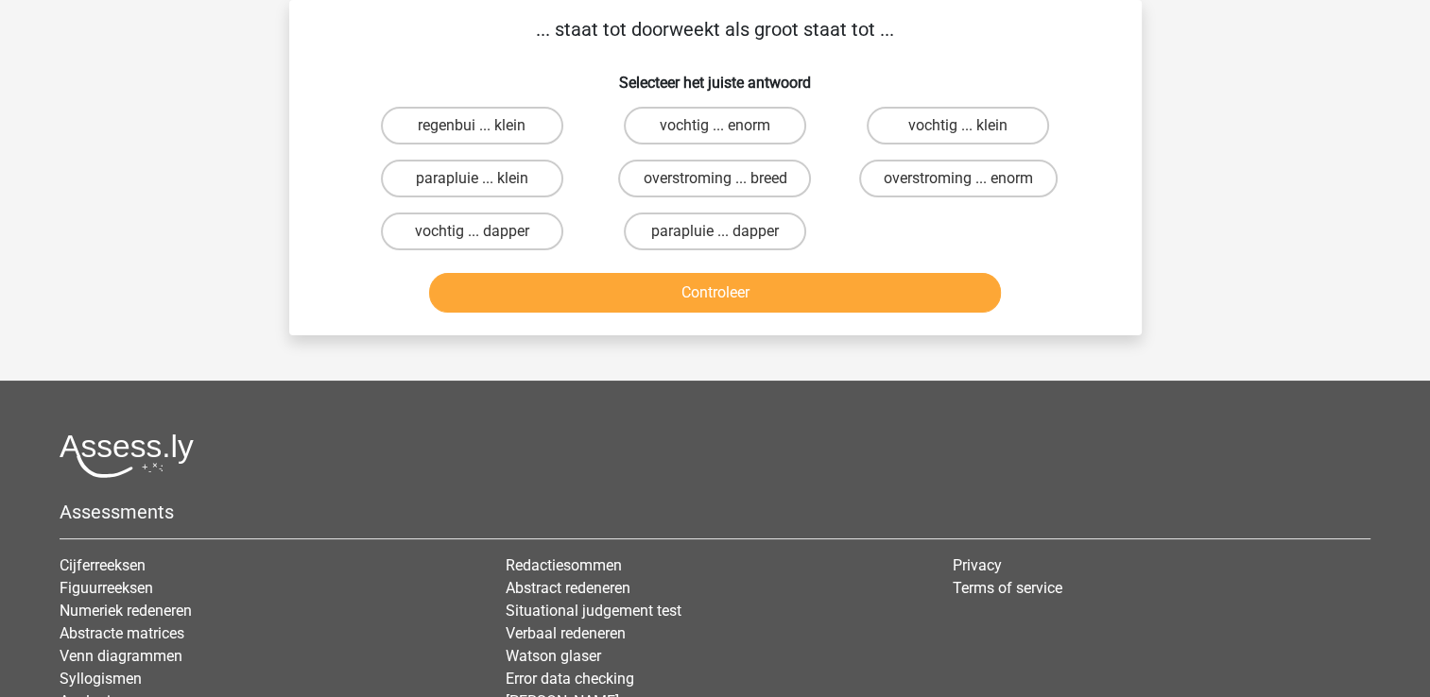
scroll to position [0, 0]
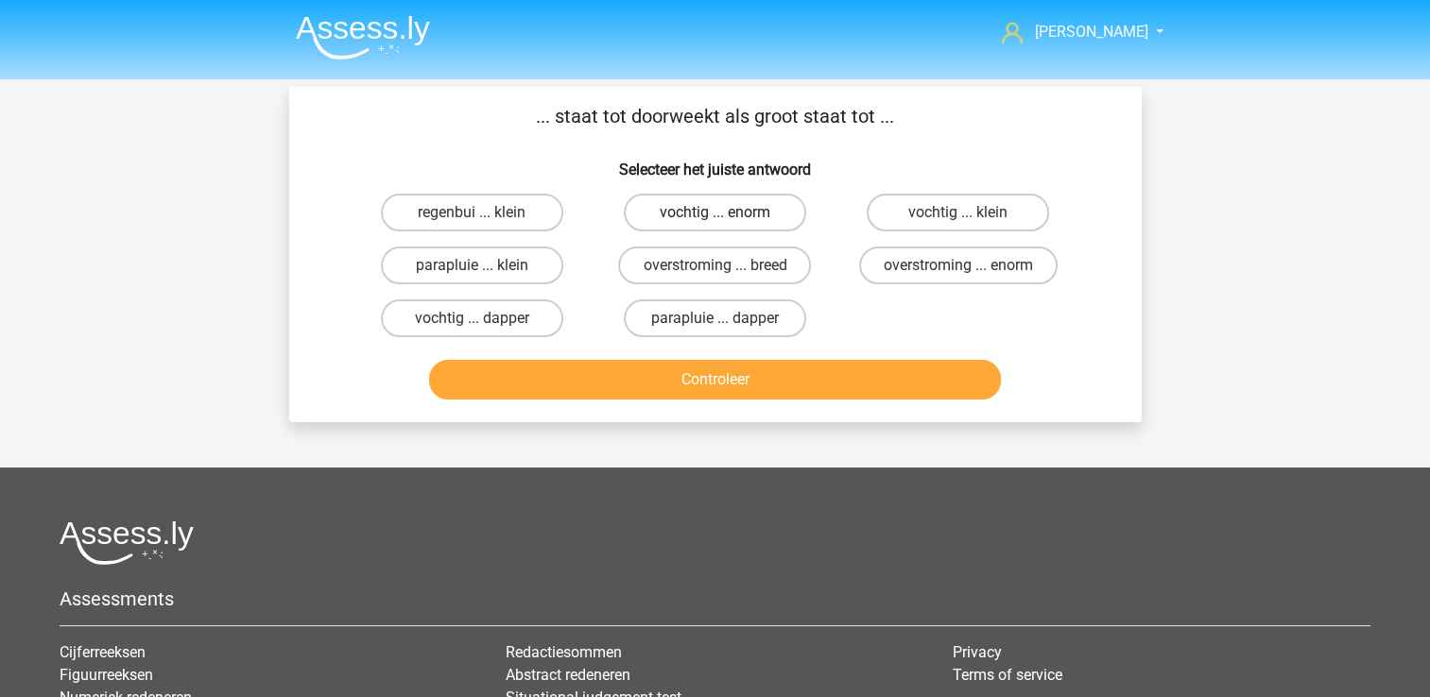
click at [689, 212] on label "vochtig ... enorm" at bounding box center [715, 213] width 182 height 38
click at [714, 213] on input "vochtig ... enorm" at bounding box center [720, 219] width 12 height 12
radio input "true"
click at [924, 221] on label "vochtig ... klein" at bounding box center [957, 213] width 182 height 38
click at [958, 221] on input "vochtig ... klein" at bounding box center [964, 219] width 12 height 12
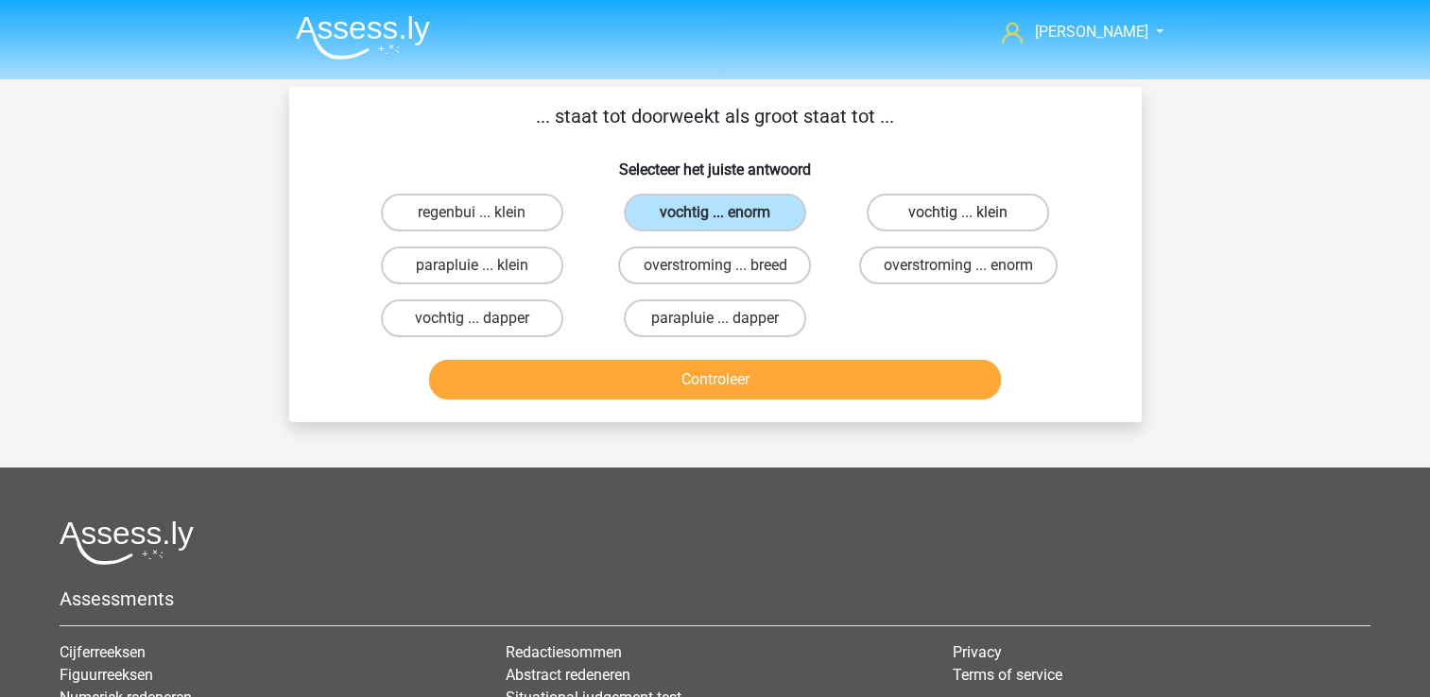
radio input "true"
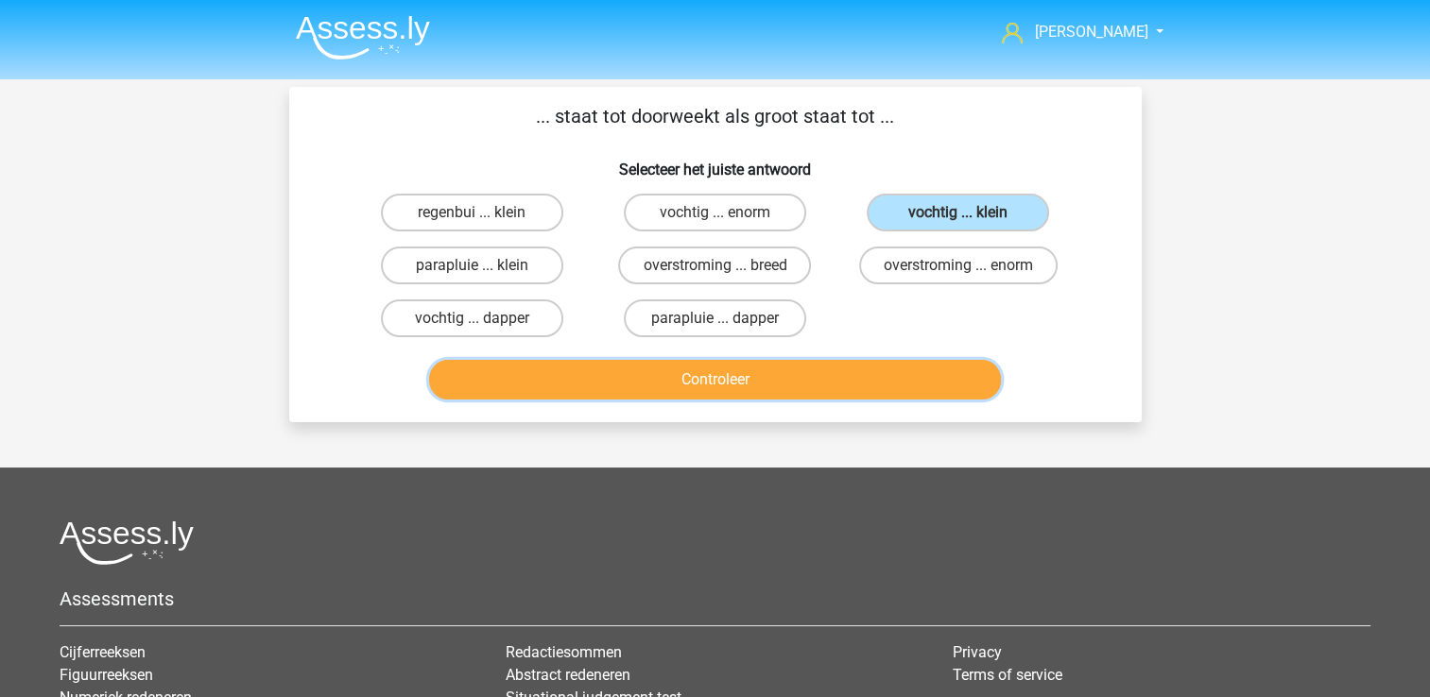
click at [812, 368] on button "Controleer" at bounding box center [715, 380] width 572 height 40
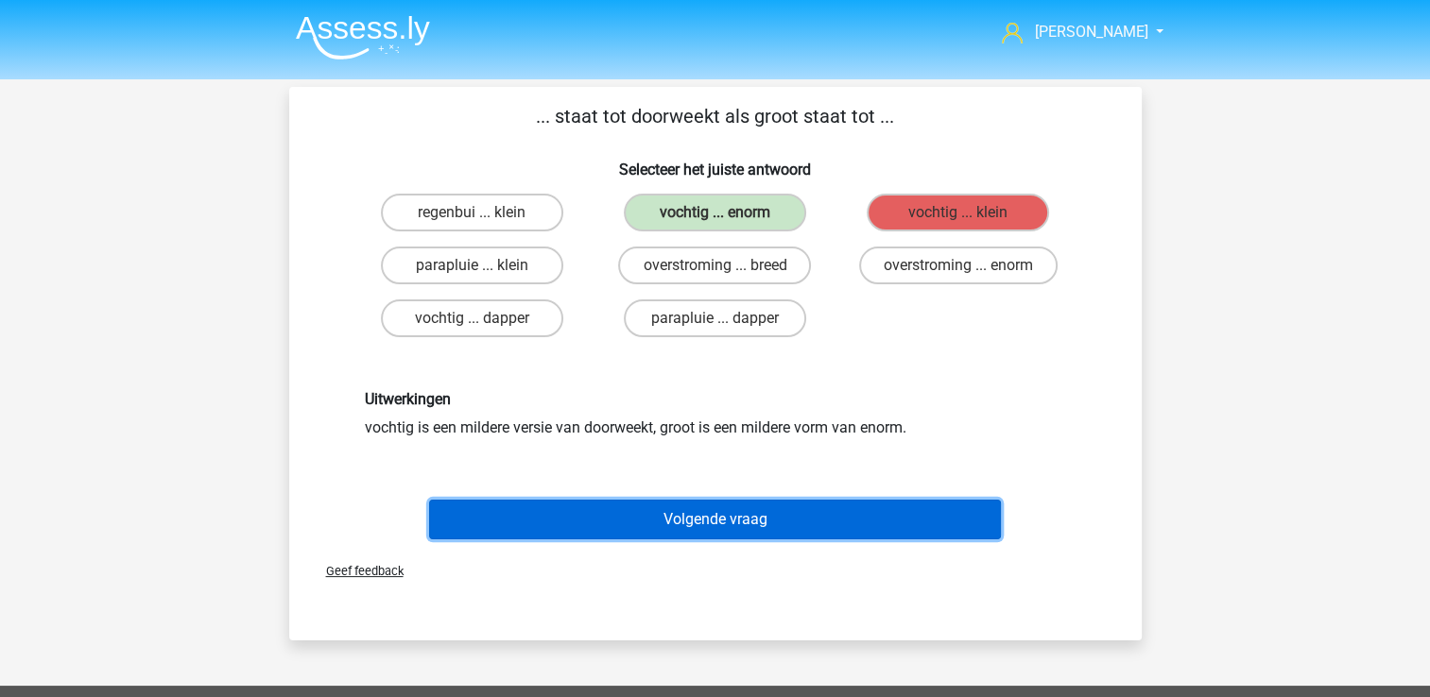
click at [784, 518] on button "Volgende vraag" at bounding box center [715, 520] width 572 height 40
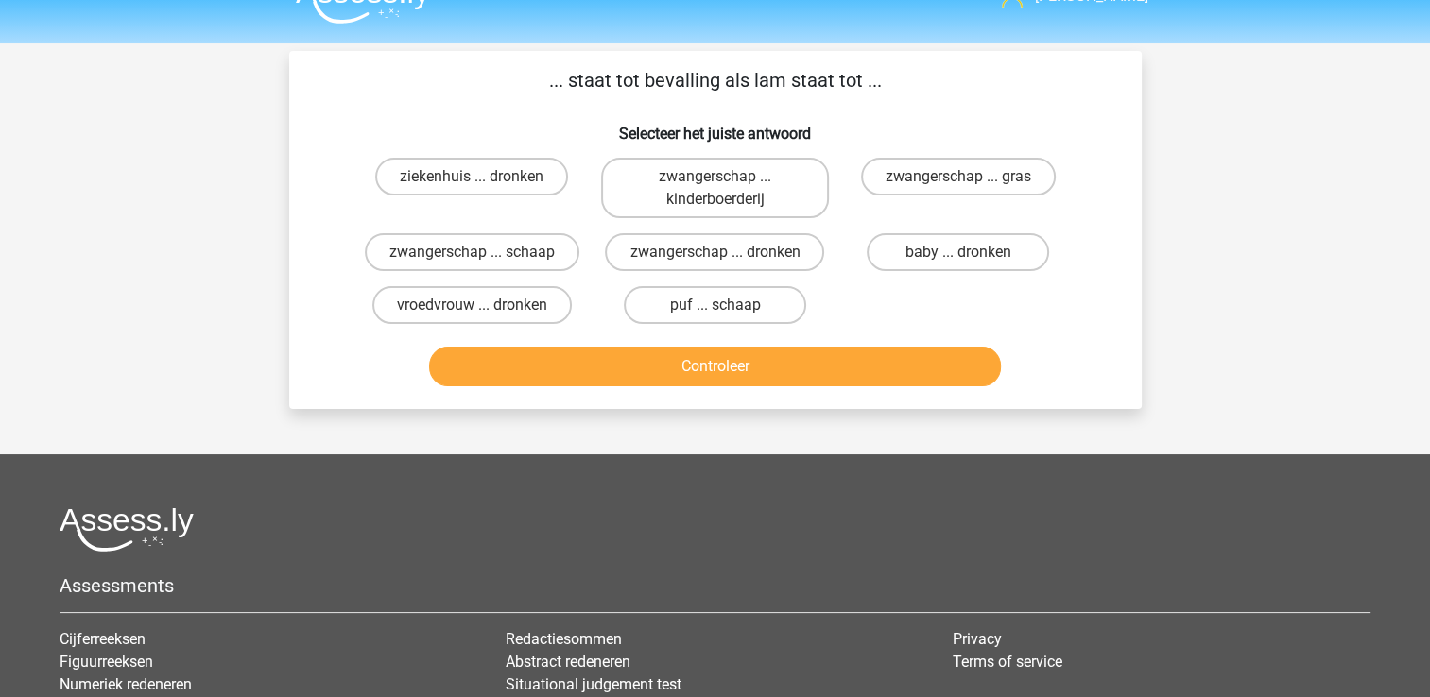
scroll to position [33, 0]
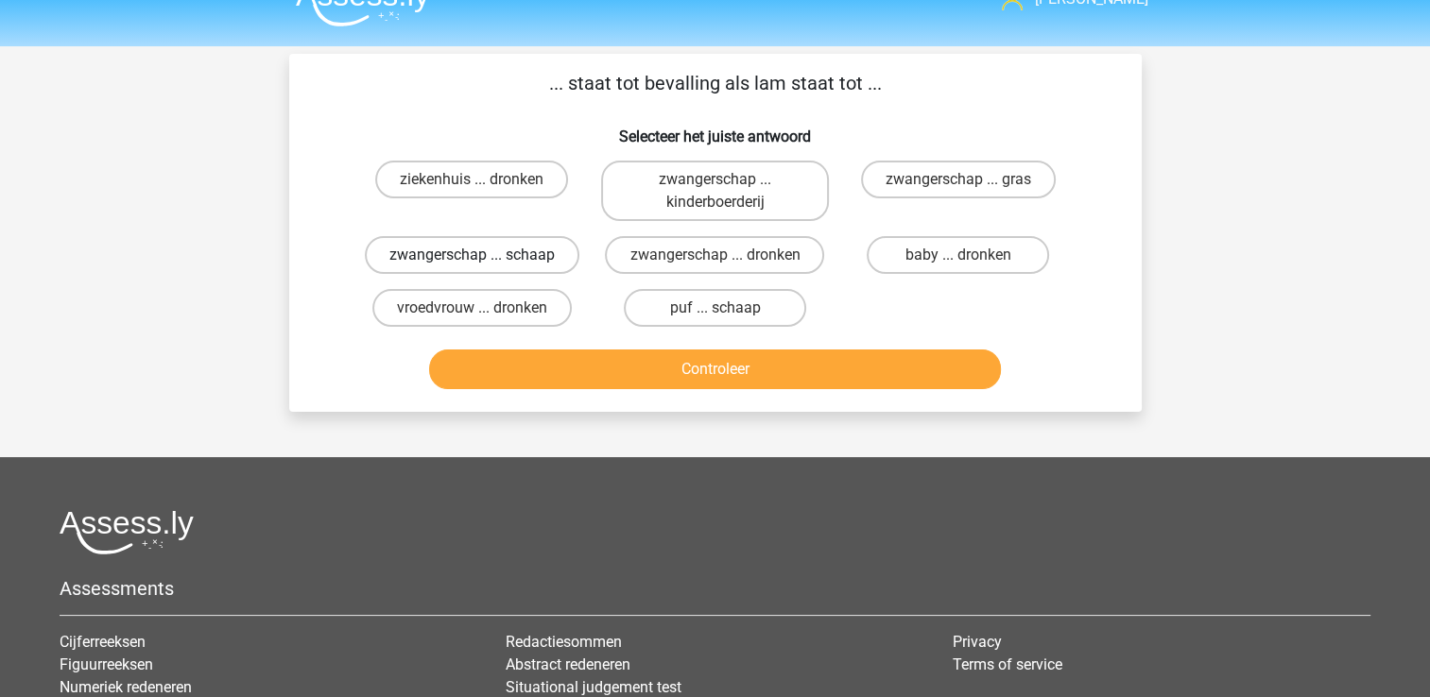
click at [487, 258] on label "zwangerschap ... schaap" at bounding box center [472, 255] width 214 height 38
click at [484, 258] on input "zwangerschap ... schaap" at bounding box center [477, 261] width 12 height 12
radio input "true"
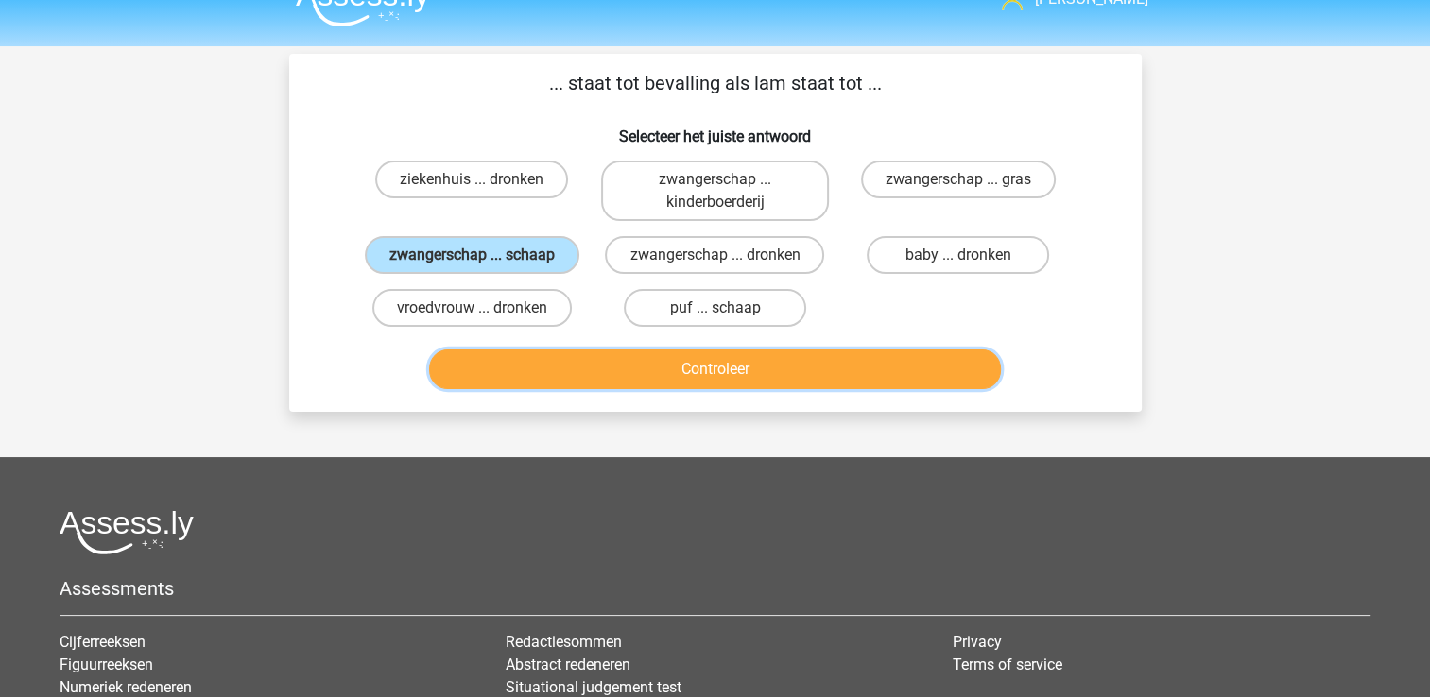
click at [590, 369] on button "Controleer" at bounding box center [715, 370] width 572 height 40
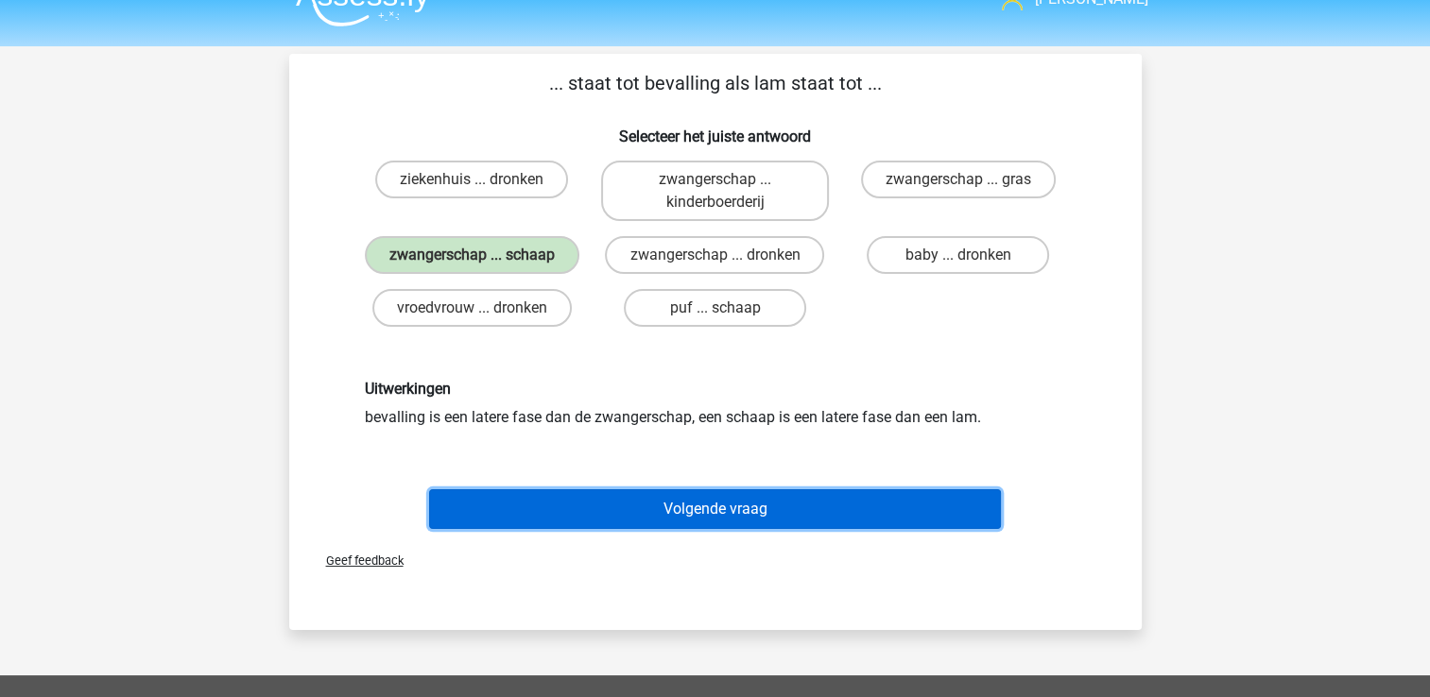
click at [848, 520] on button "Volgende vraag" at bounding box center [715, 509] width 572 height 40
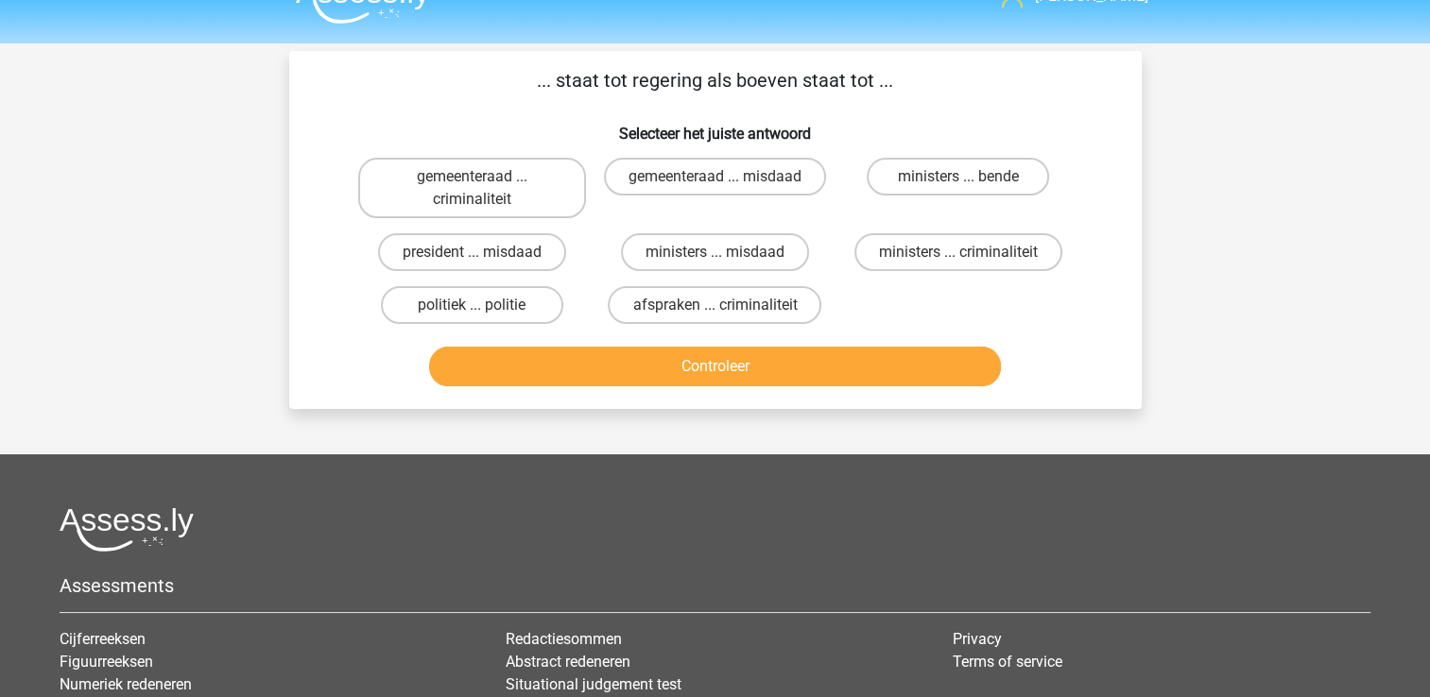
scroll to position [34, 0]
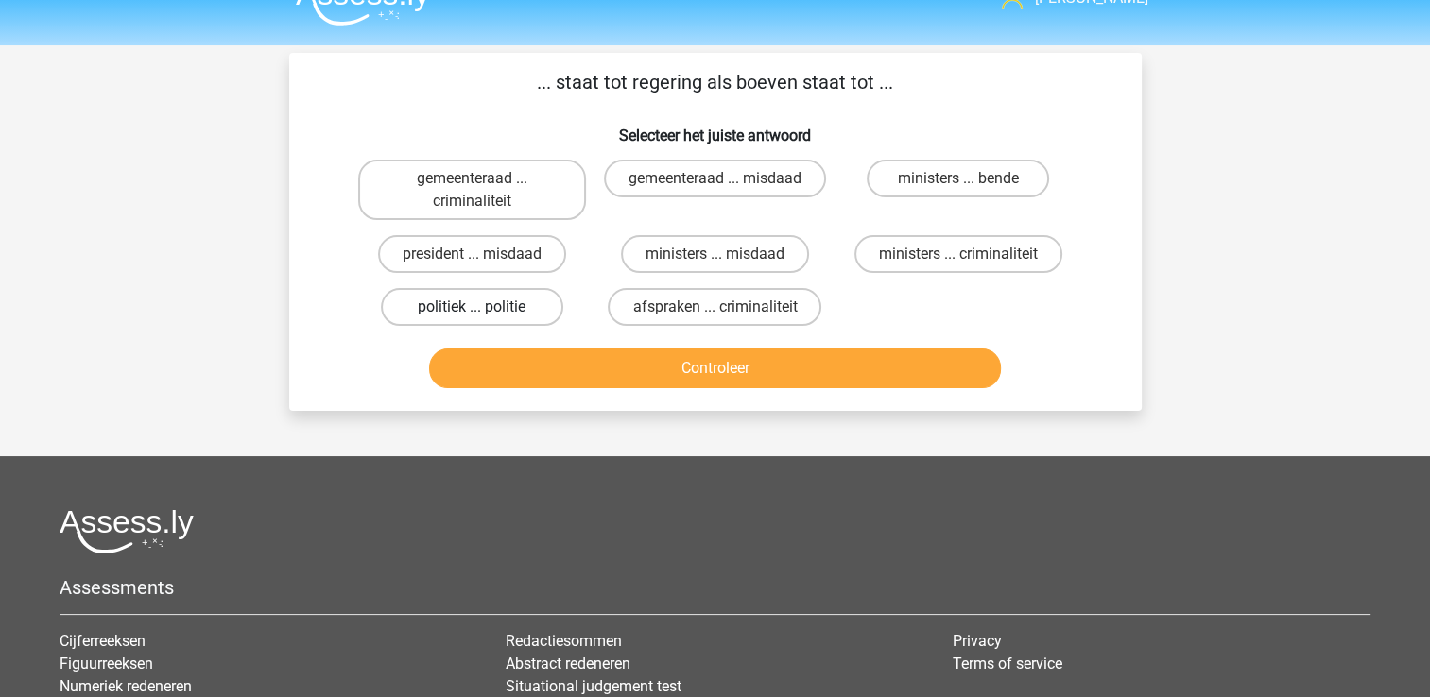
click at [531, 312] on label "politiek ... politie" at bounding box center [472, 307] width 182 height 38
click at [484, 312] on input "politiek ... politie" at bounding box center [477, 313] width 12 height 12
radio input "true"
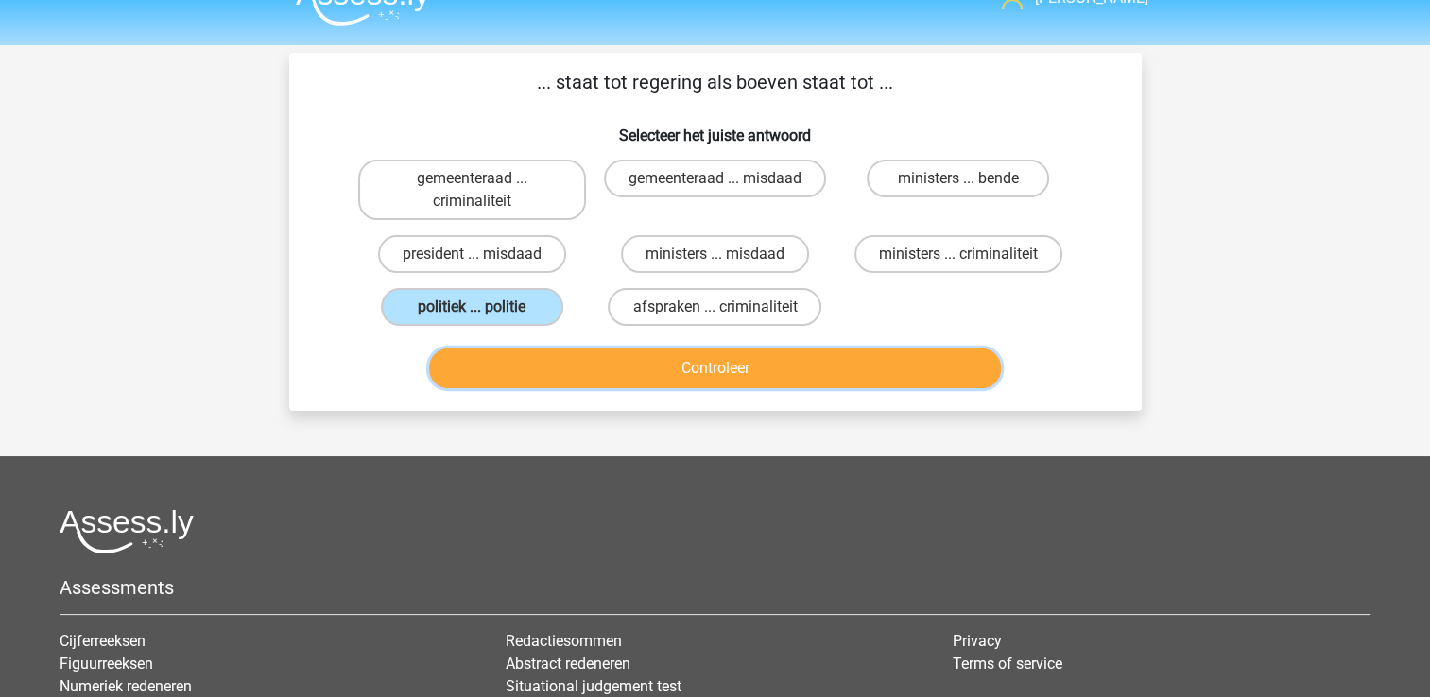
click at [561, 362] on button "Controleer" at bounding box center [715, 369] width 572 height 40
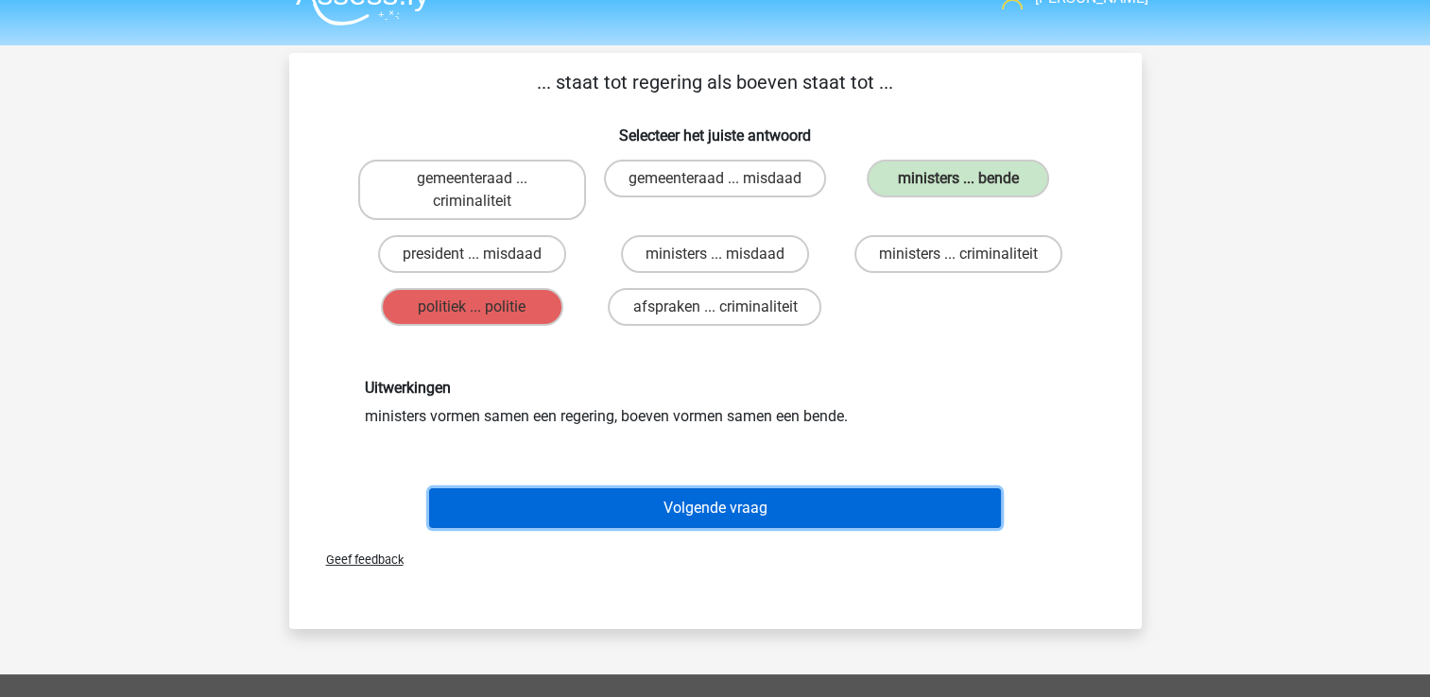
click at [815, 501] on button "Volgende vraag" at bounding box center [715, 508] width 572 height 40
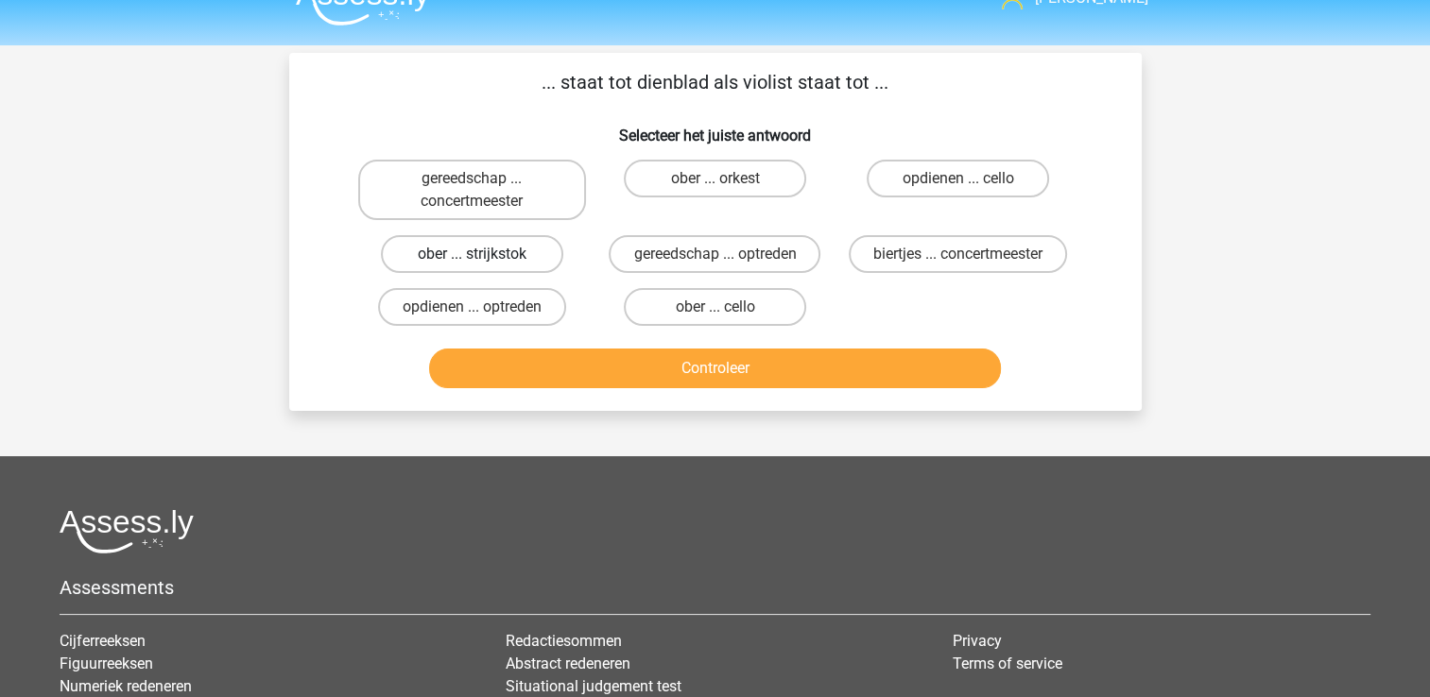
click at [454, 240] on label "ober ... strijkstok" at bounding box center [472, 254] width 182 height 38
click at [471, 254] on input "ober ... strijkstok" at bounding box center [477, 260] width 12 height 12
radio input "true"
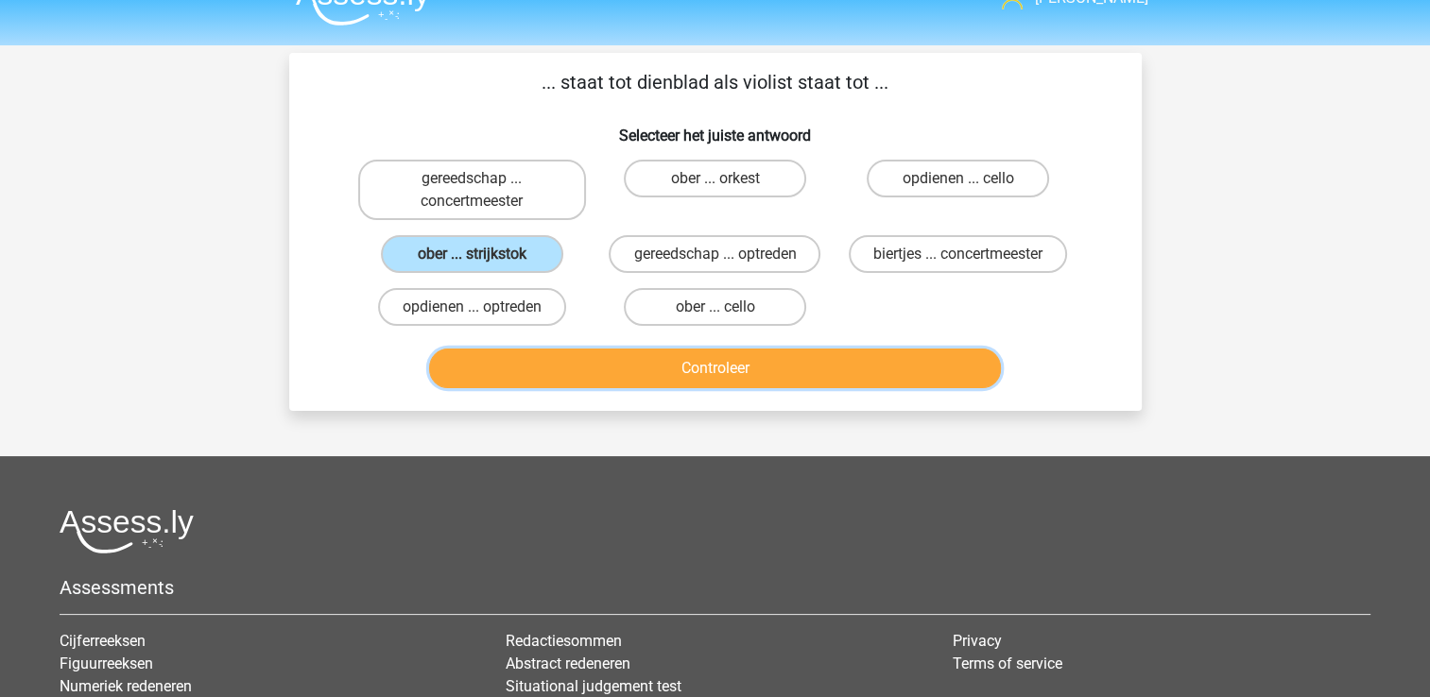
click at [544, 355] on button "Controleer" at bounding box center [715, 369] width 572 height 40
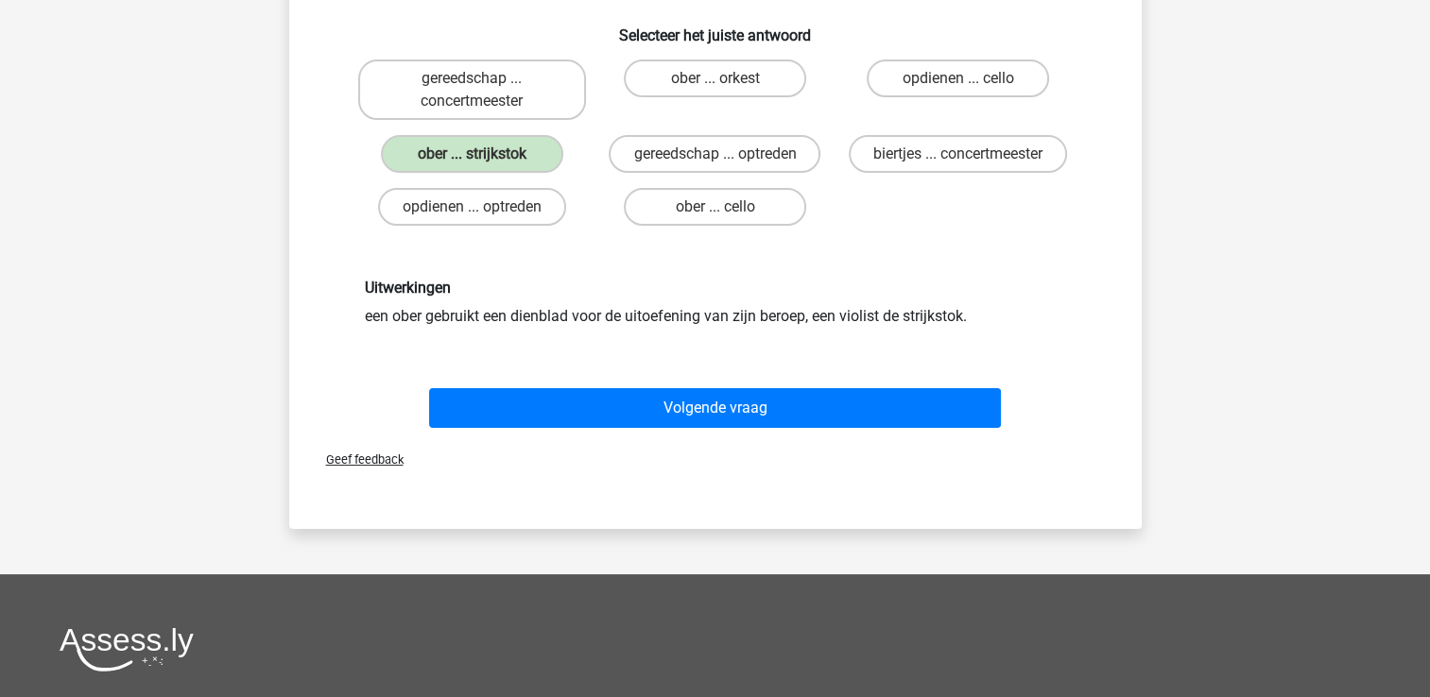
scroll to position [136, 0]
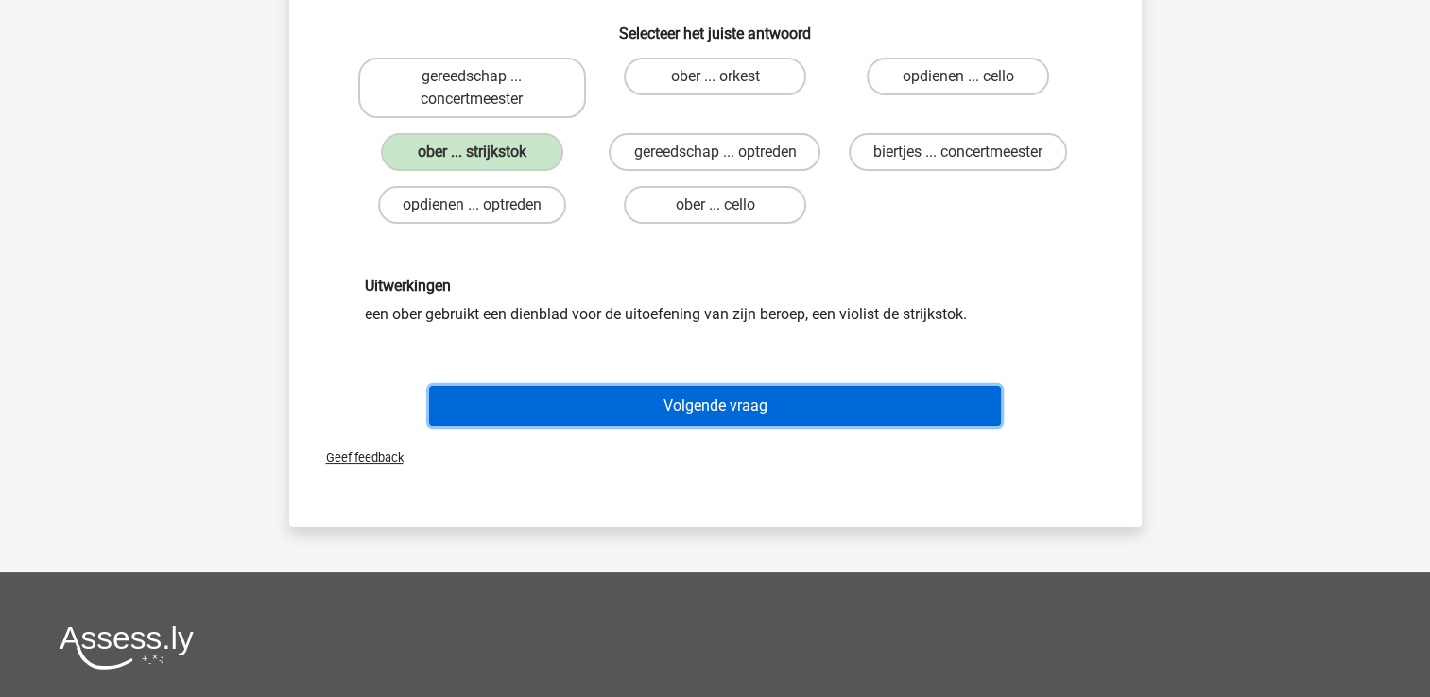
click at [606, 395] on button "Volgende vraag" at bounding box center [715, 406] width 572 height 40
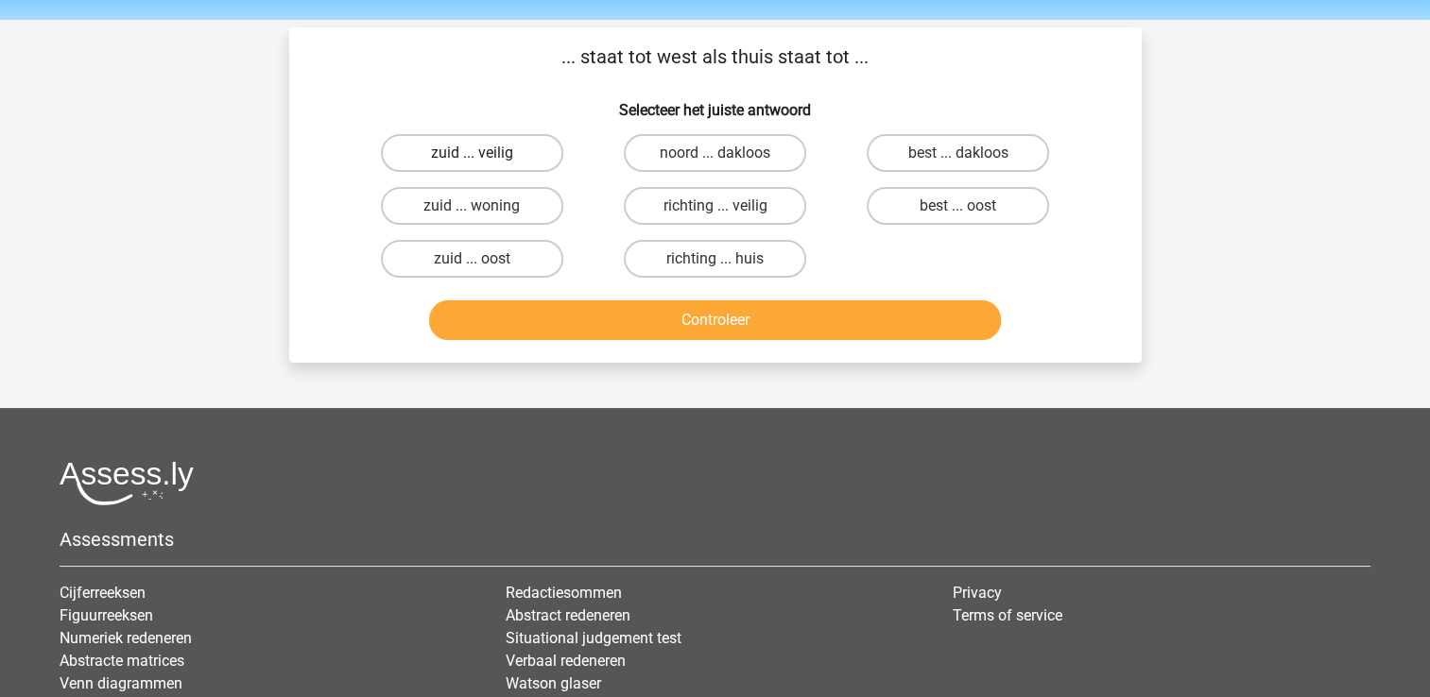
scroll to position [59, 0]
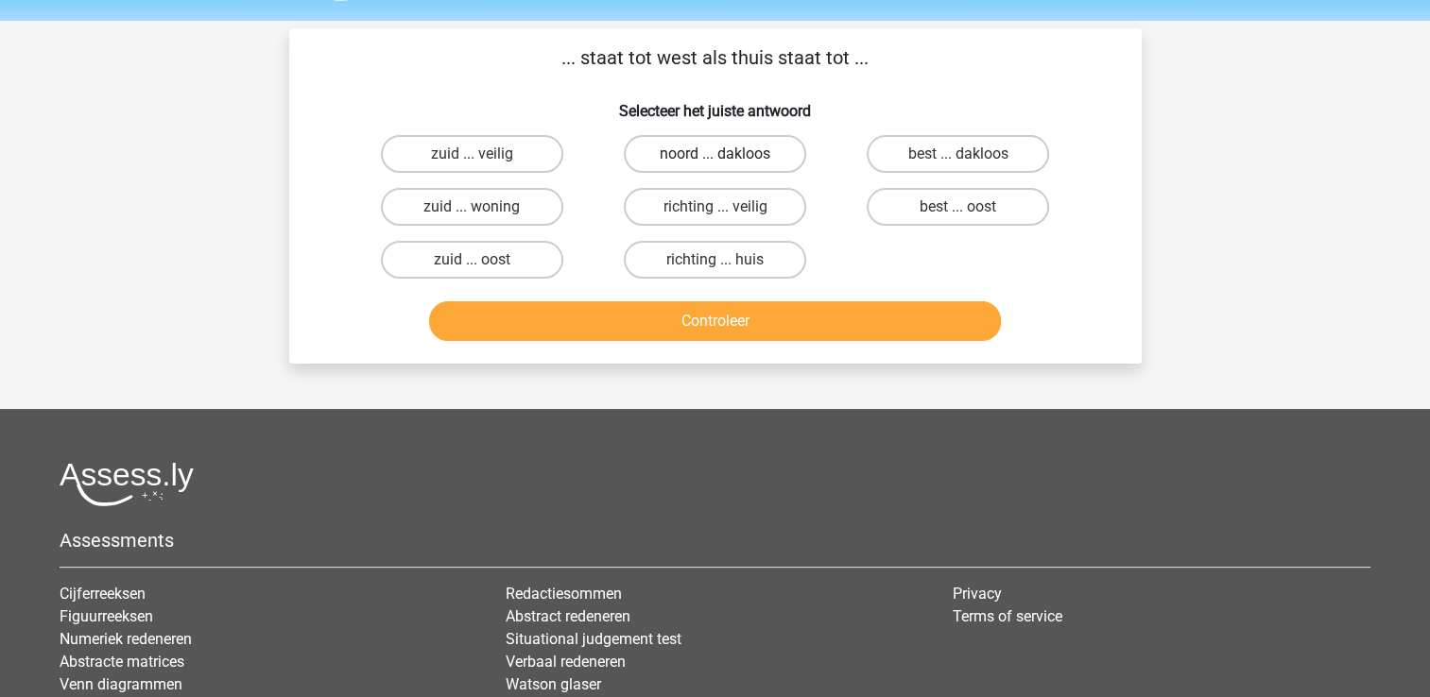
click at [674, 154] on label "noord ... dakloos" at bounding box center [715, 154] width 182 height 38
click at [714, 154] on input "noord ... dakloos" at bounding box center [720, 160] width 12 height 12
radio input "true"
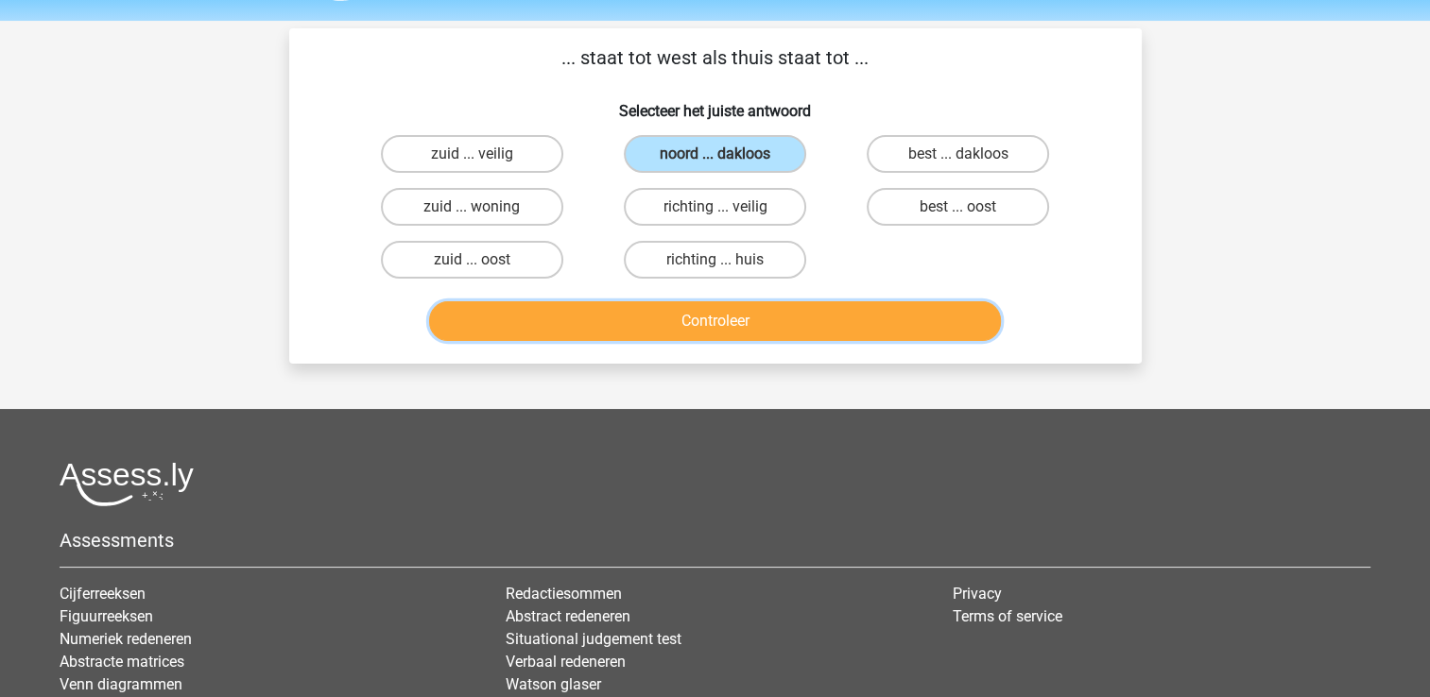
click at [711, 316] on button "Controleer" at bounding box center [715, 321] width 572 height 40
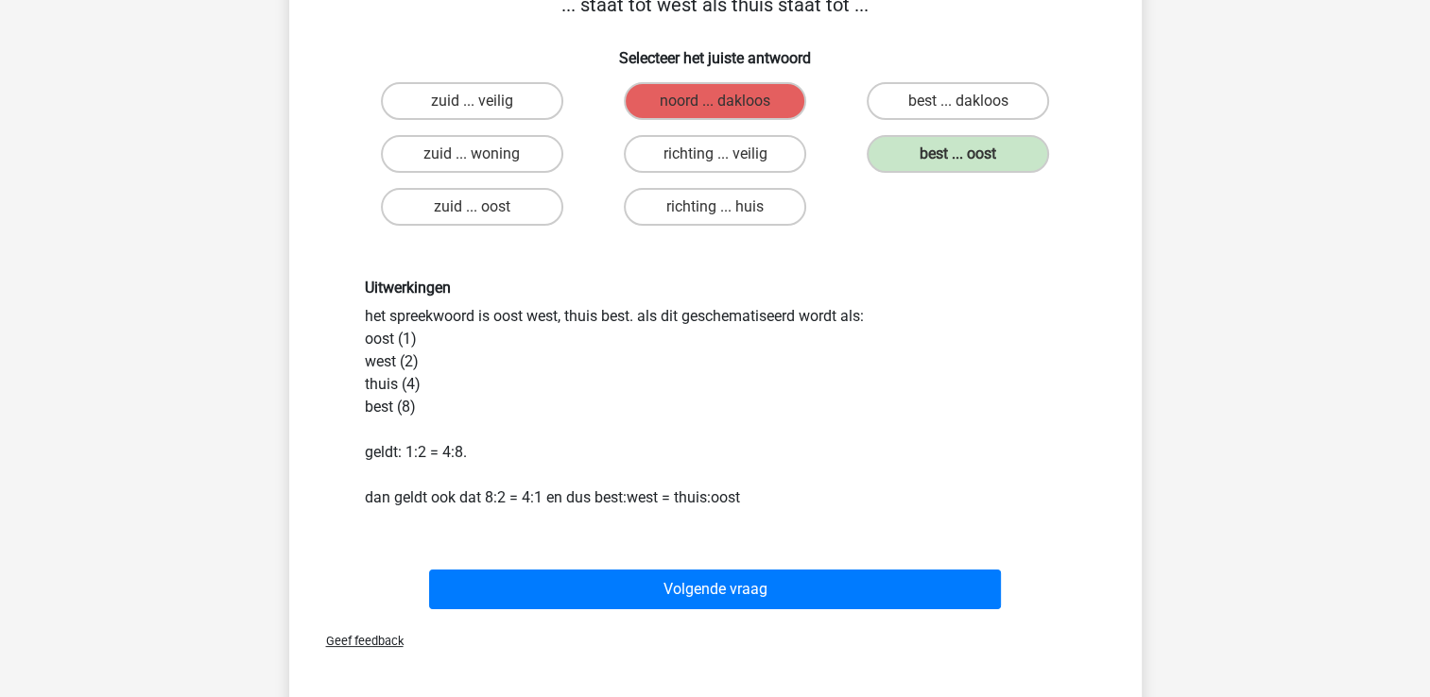
scroll to position [114, 0]
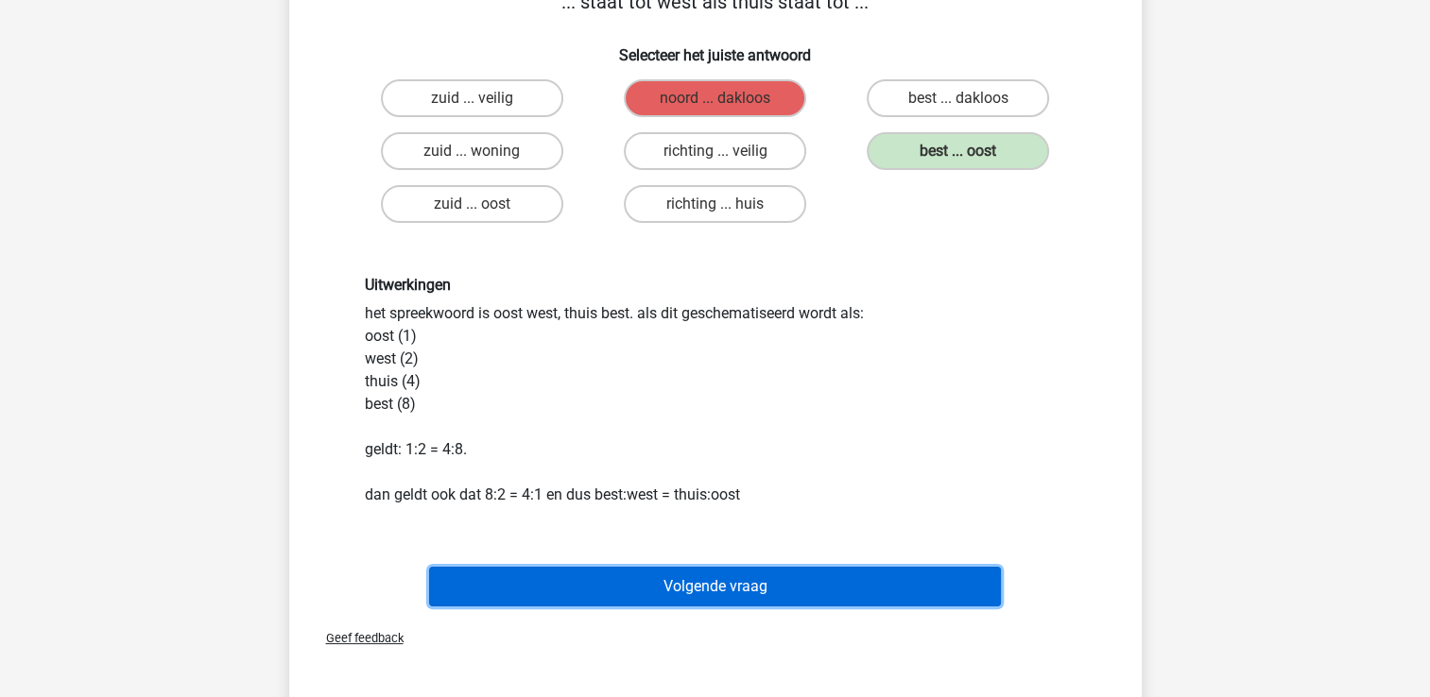
click at [603, 580] on button "Volgende vraag" at bounding box center [715, 587] width 572 height 40
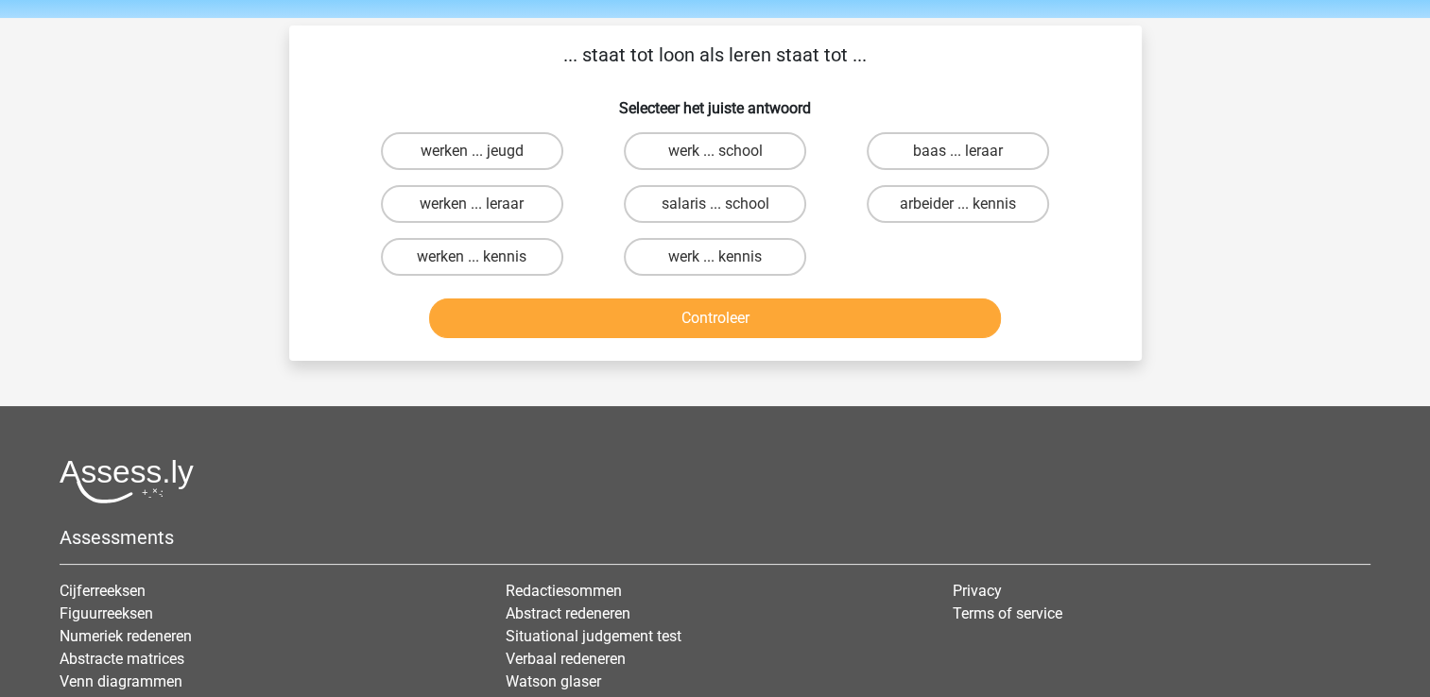
scroll to position [60, 0]
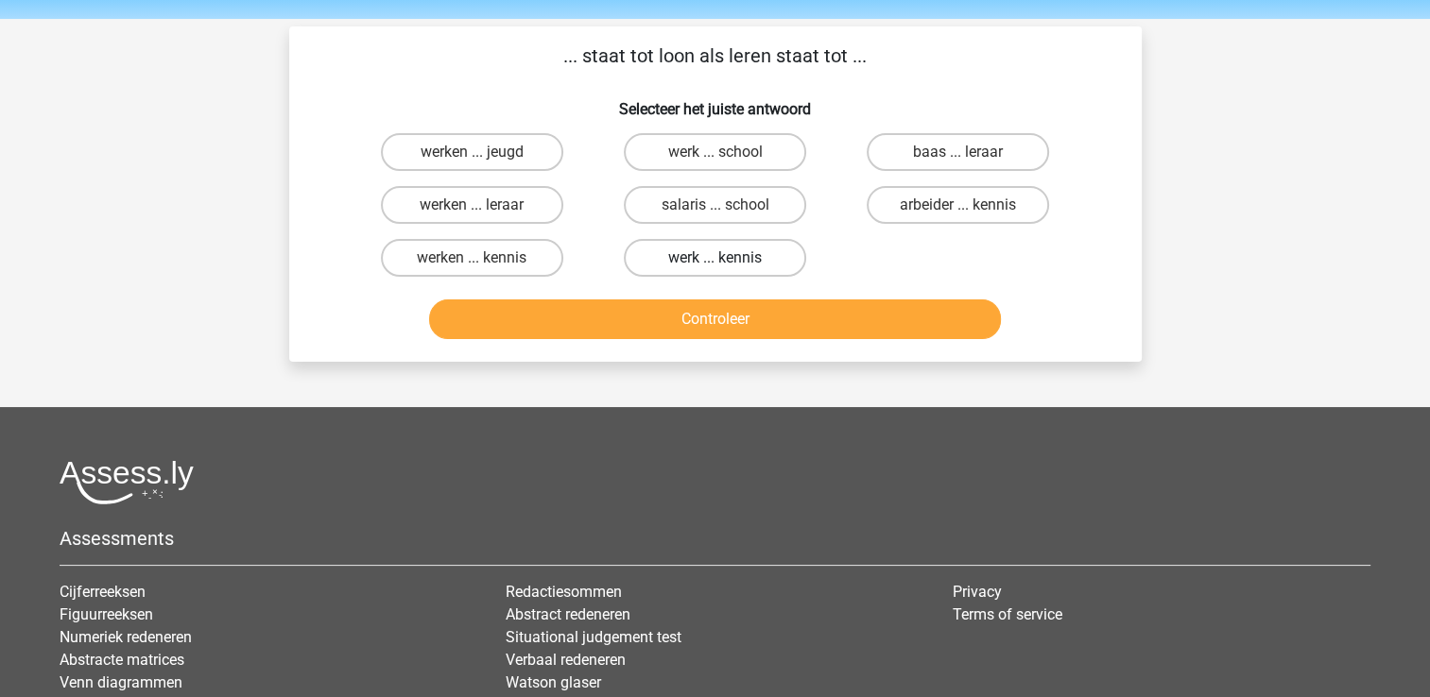
click at [739, 257] on label "werk ... kennis" at bounding box center [715, 258] width 182 height 38
click at [727, 258] on input "werk ... kennis" at bounding box center [720, 264] width 12 height 12
radio input "true"
click at [509, 256] on label "werken ... kennis" at bounding box center [472, 258] width 182 height 38
click at [484, 258] on input "werken ... kennis" at bounding box center [477, 264] width 12 height 12
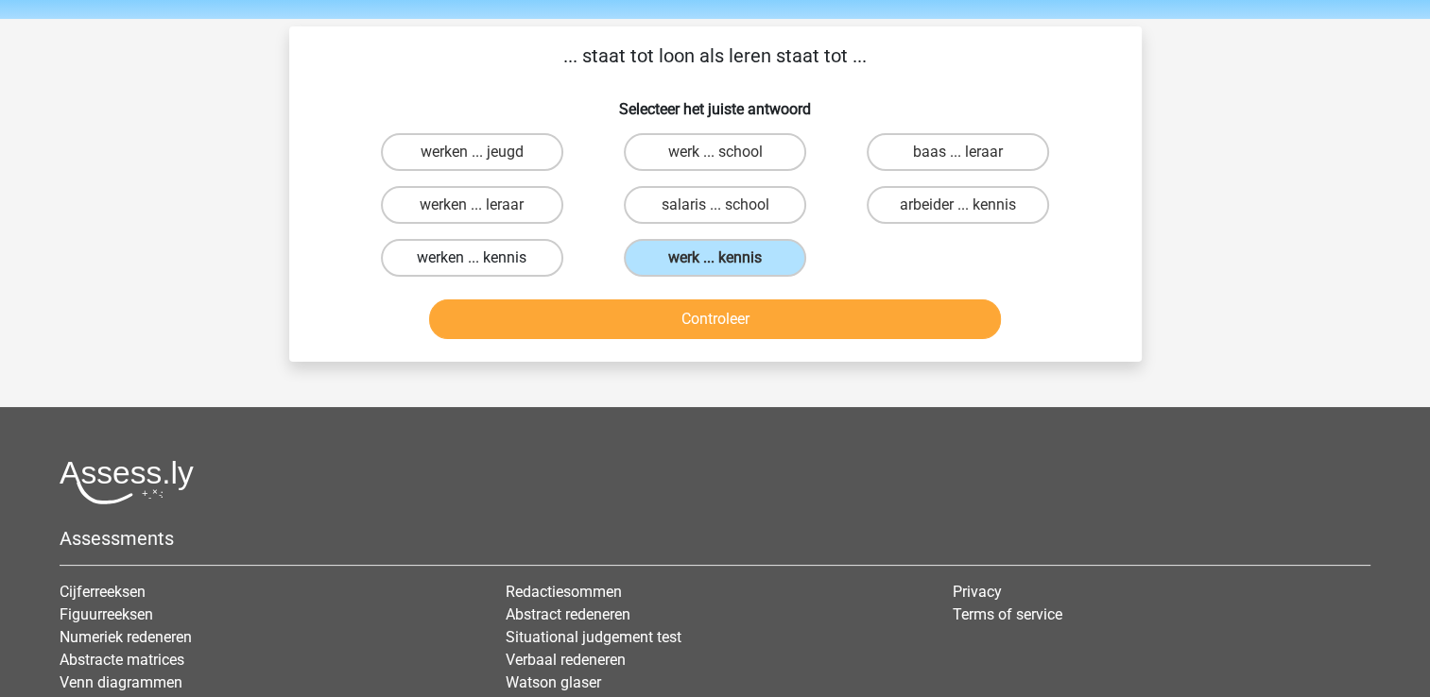
radio input "true"
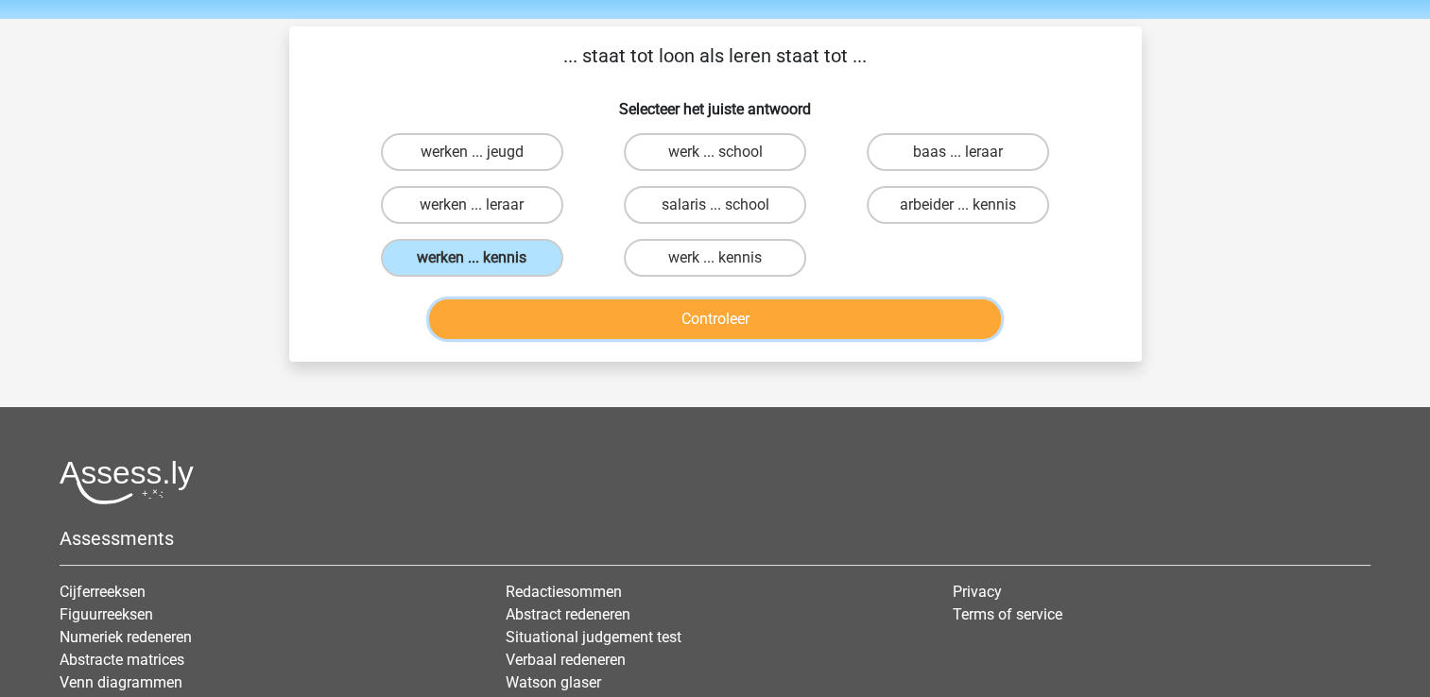
click at [608, 330] on button "Controleer" at bounding box center [715, 320] width 572 height 40
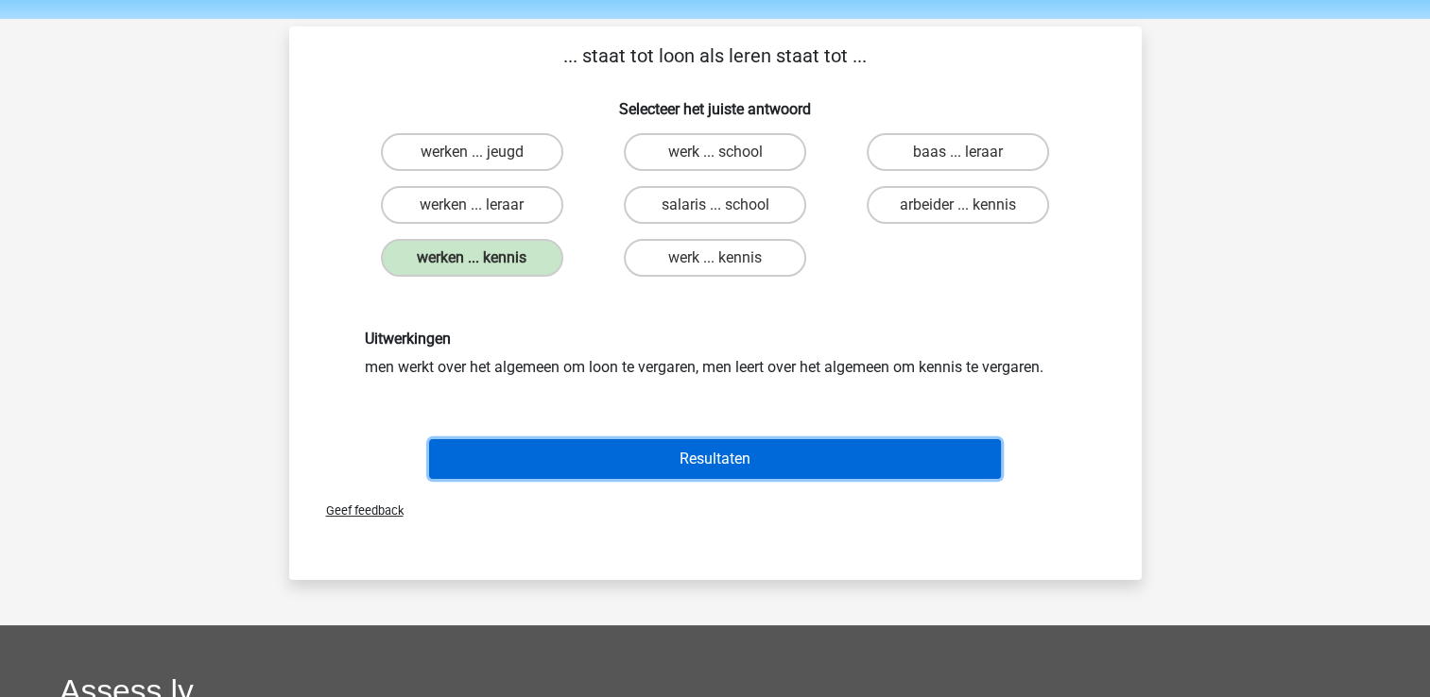
click at [764, 456] on button "Resultaten" at bounding box center [715, 459] width 572 height 40
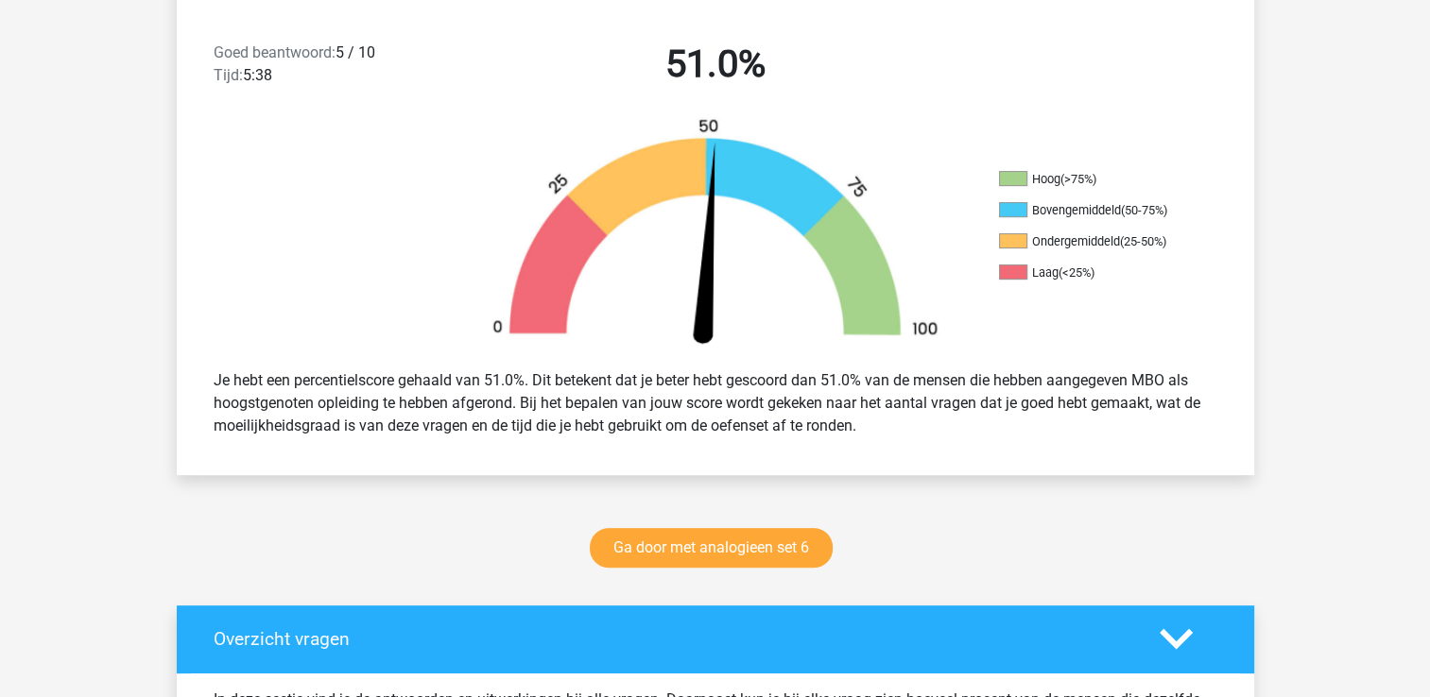
scroll to position [484, 0]
